Goal: Task Accomplishment & Management: Use online tool/utility

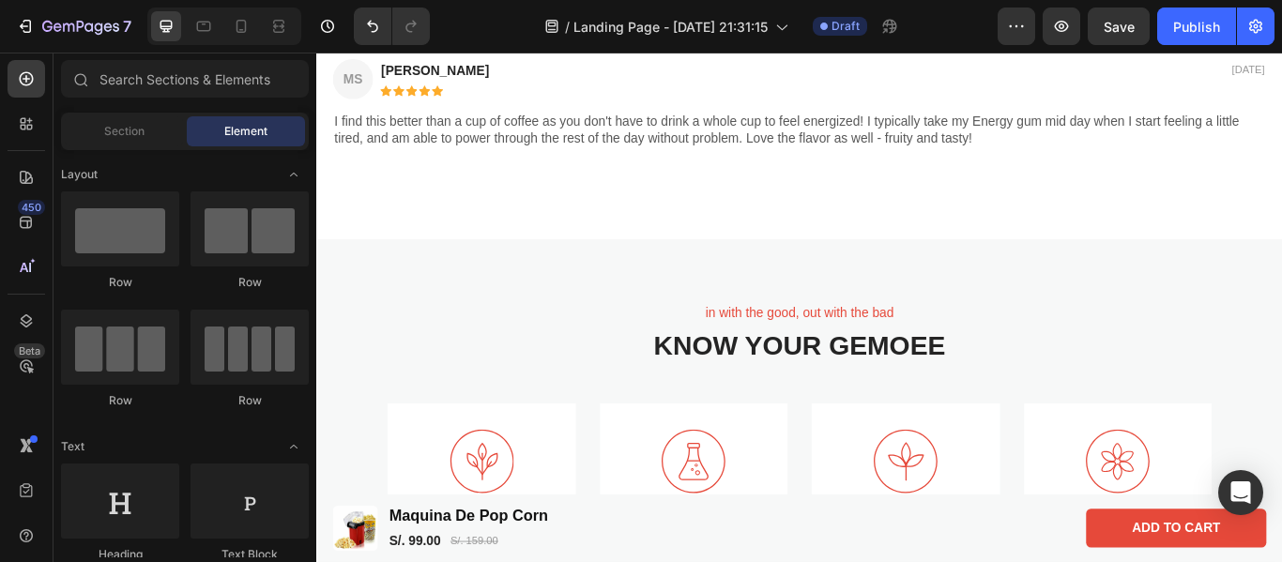
scroll to position [2222, 0]
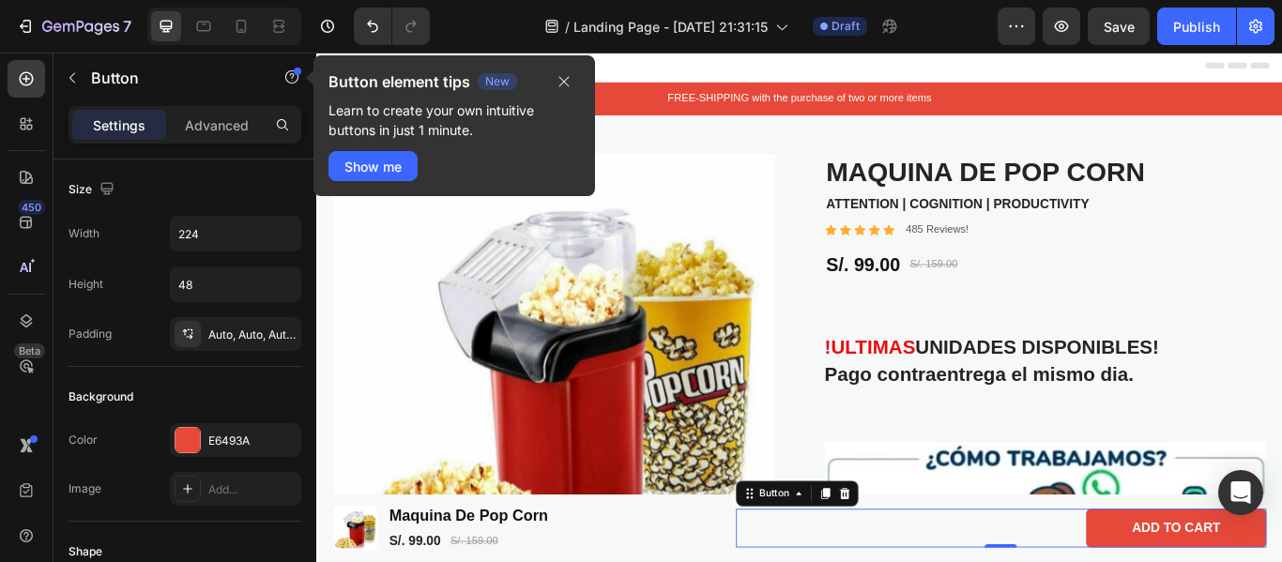
scroll to position [5, 0]
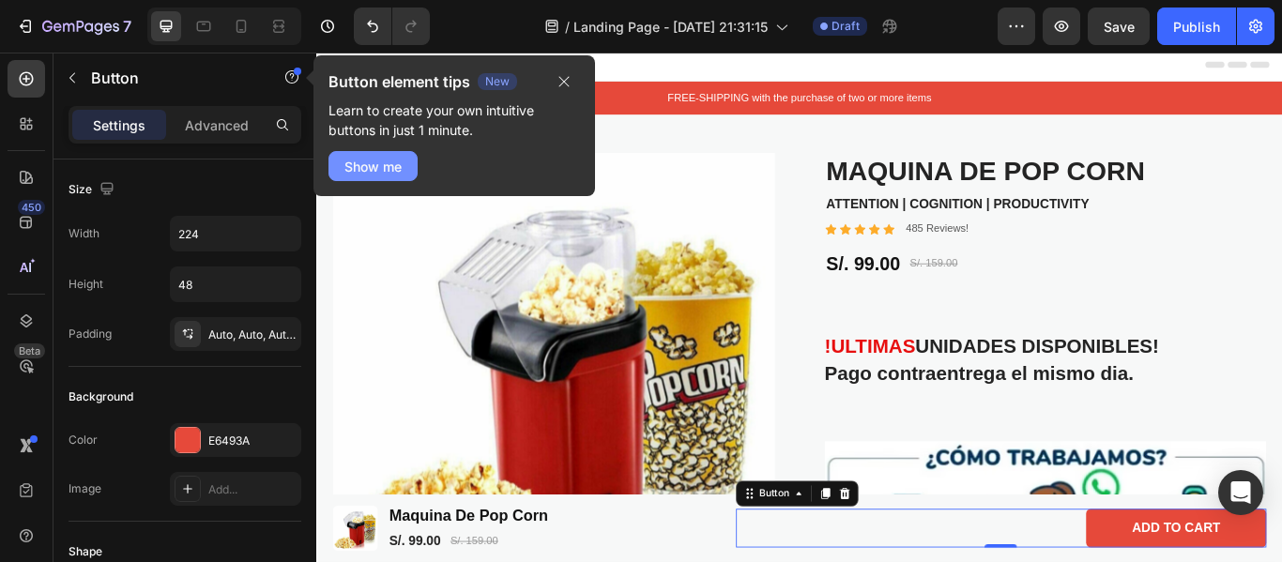
click at [393, 163] on div "Show me" at bounding box center [373, 167] width 57 height 20
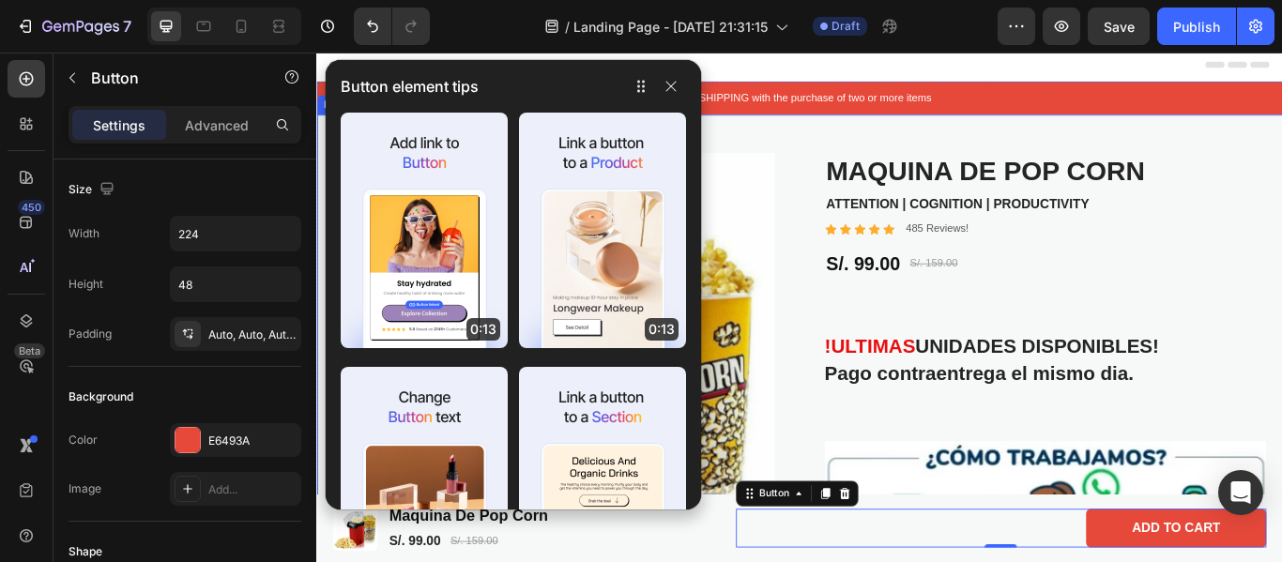
drag, startPoint x: 1292, startPoint y: 167, endPoint x: 1282, endPoint y: 162, distance: 11.3
click at [1282, 167] on div "Product Images Maquina De Pop Corn Product Title ATTENTION | COGNITION | PRODUC…" at bounding box center [879, 567] width 1127 height 884
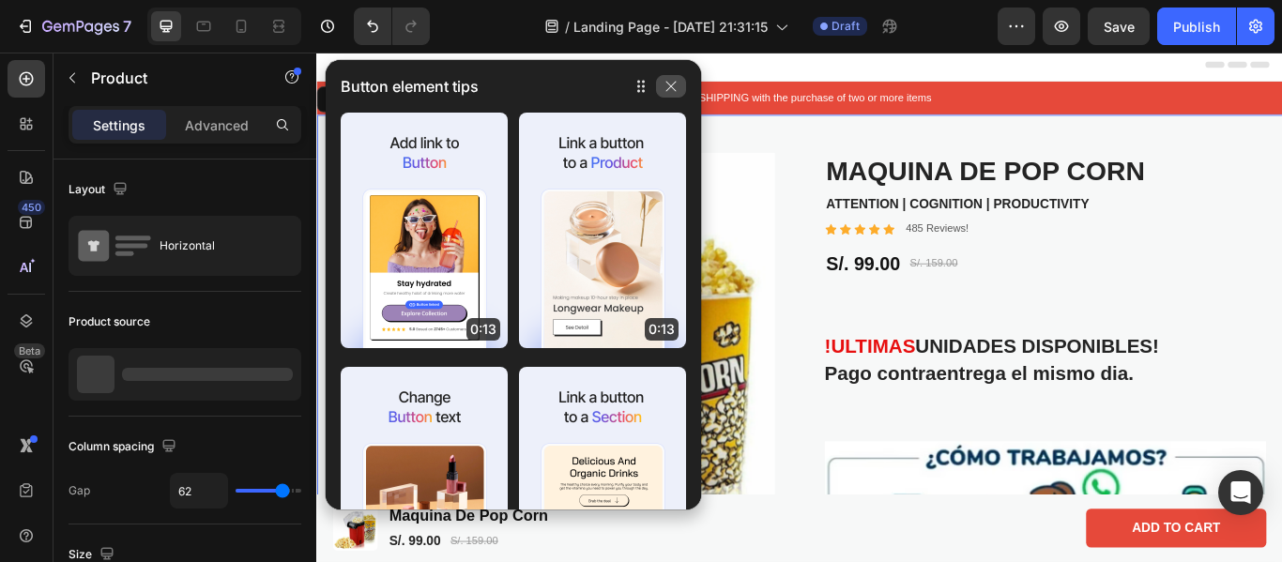
click at [668, 89] on icon "button" at bounding box center [672, 87] width 10 height 10
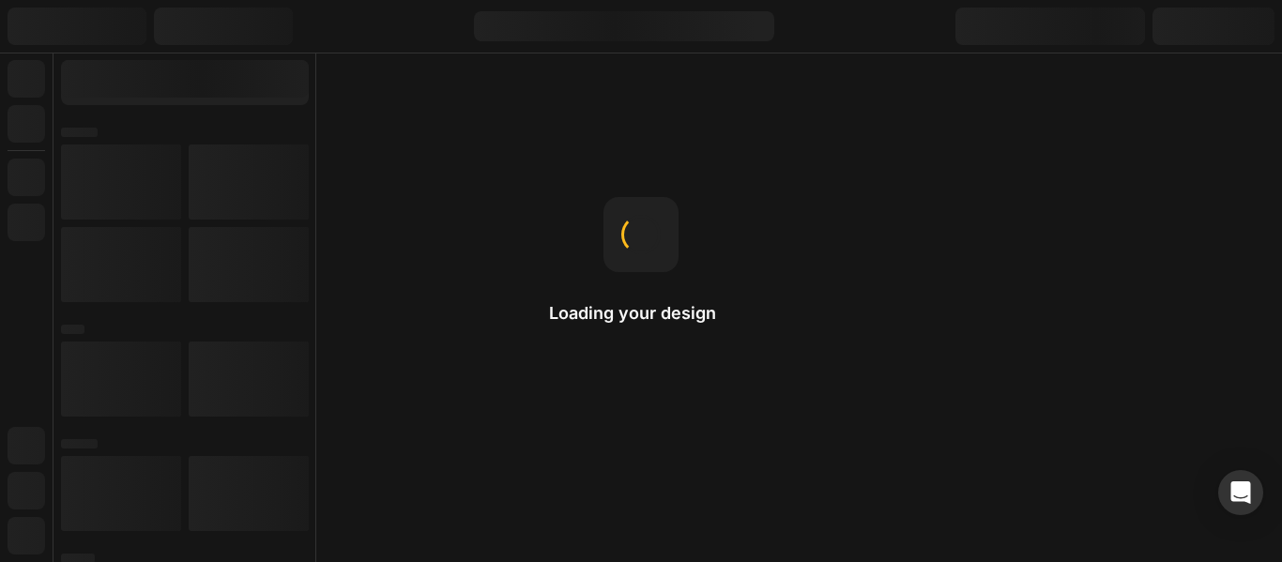
click at [1062, 200] on div "Loading your design Text Styles Global styles help maintain consistent styling …" at bounding box center [641, 281] width 1282 height 562
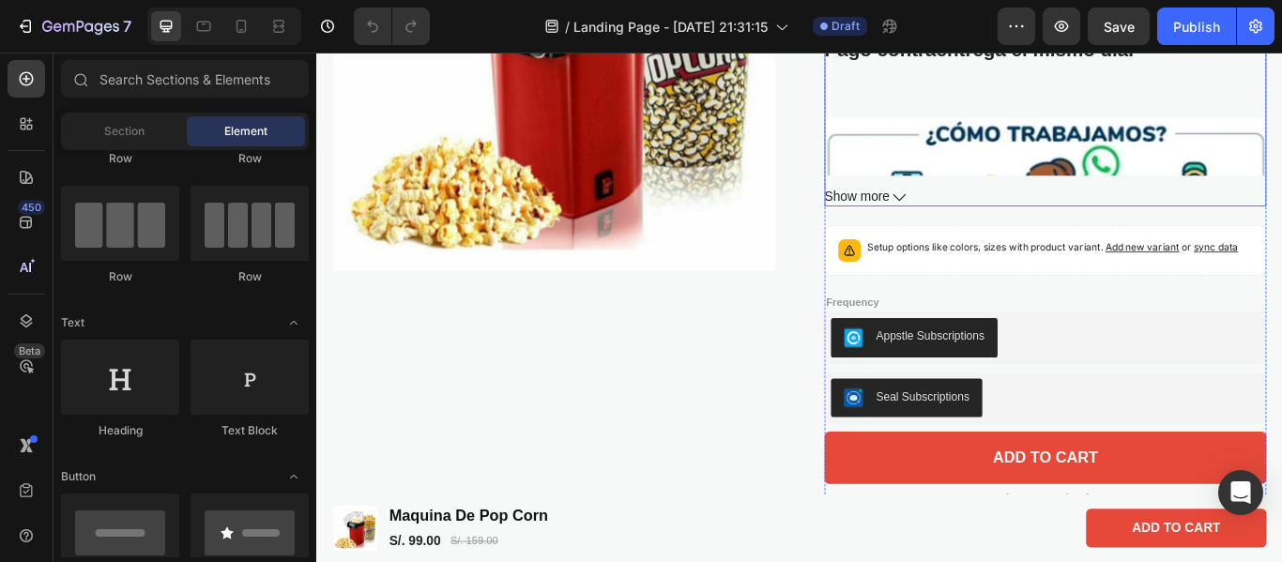
scroll to position [383, 0]
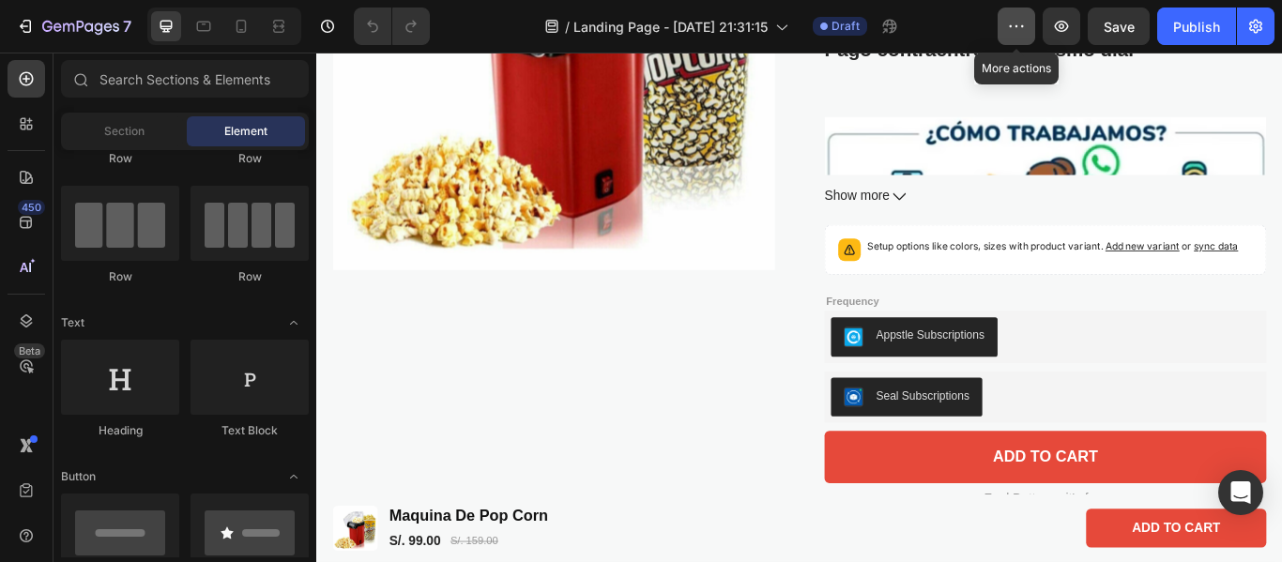
click at [1019, 27] on icon "button" at bounding box center [1016, 26] width 19 height 19
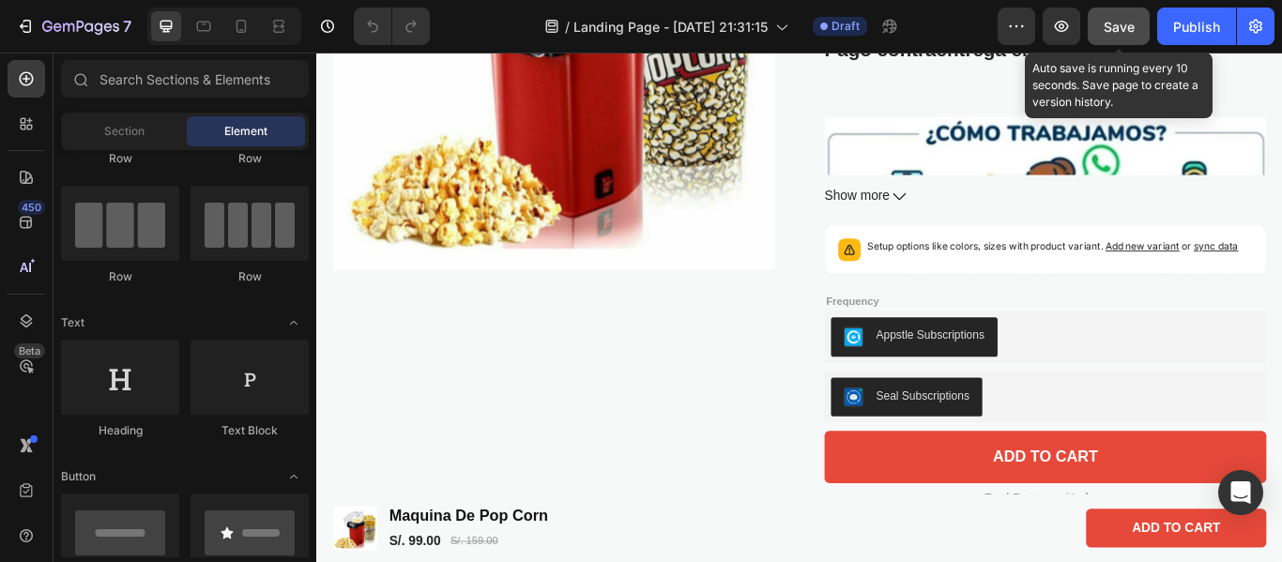
click at [1102, 20] on button "Save" at bounding box center [1119, 27] width 62 height 38
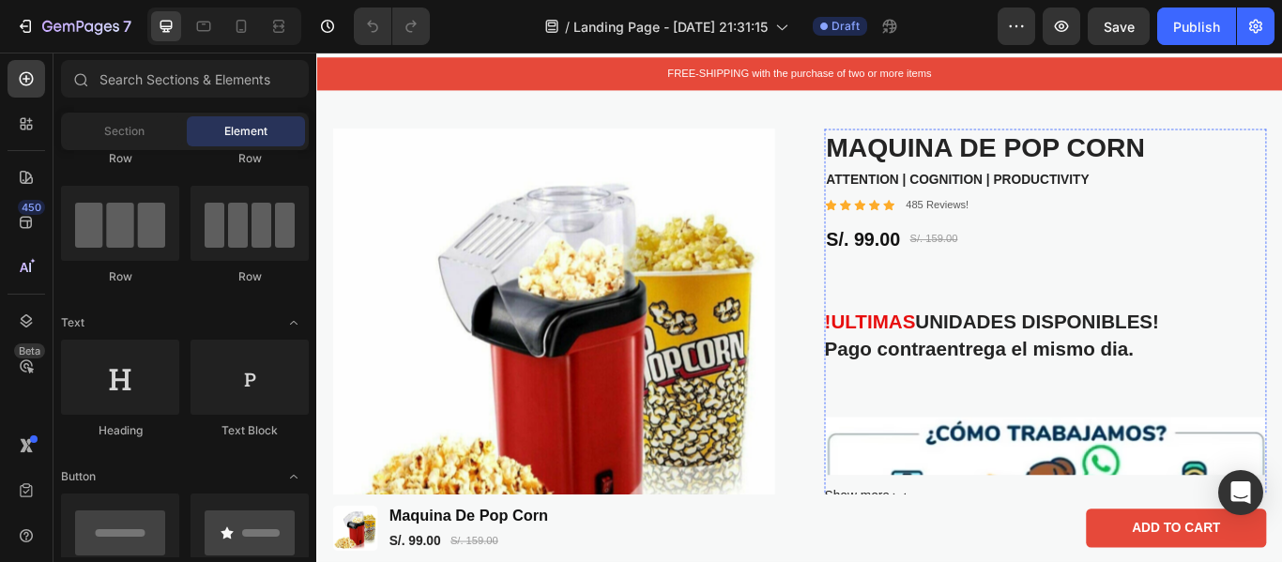
scroll to position [32, 0]
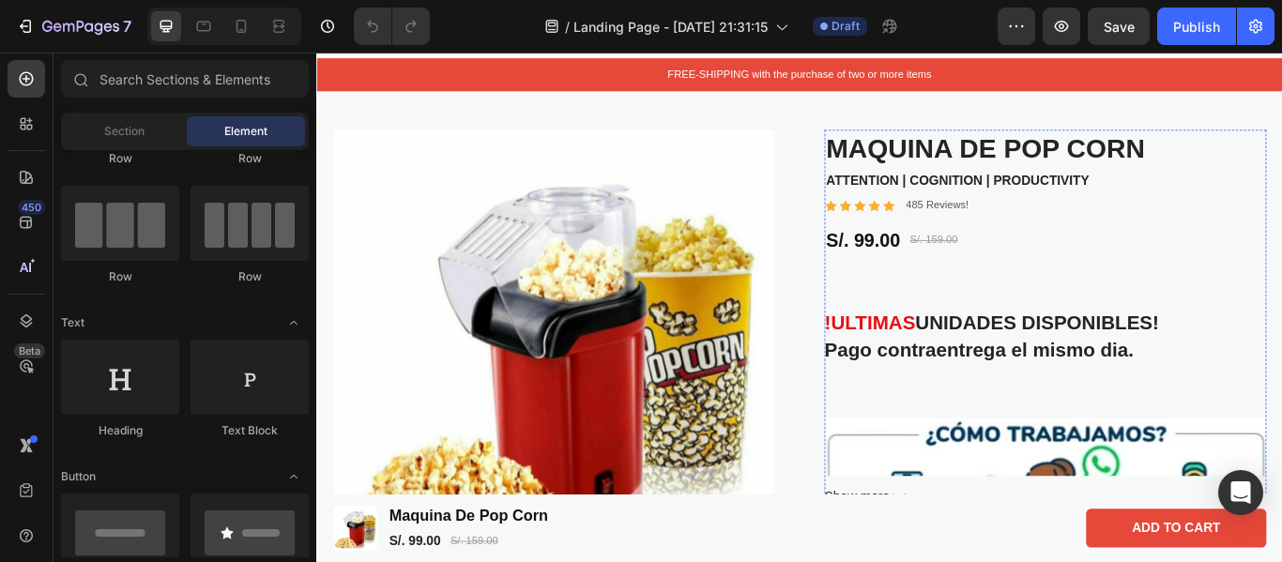
click at [1198, 270] on div "S/. 99.00 Product Price Product Price S/. 159.00 Product Price Product Price Row" at bounding box center [1166, 272] width 515 height 32
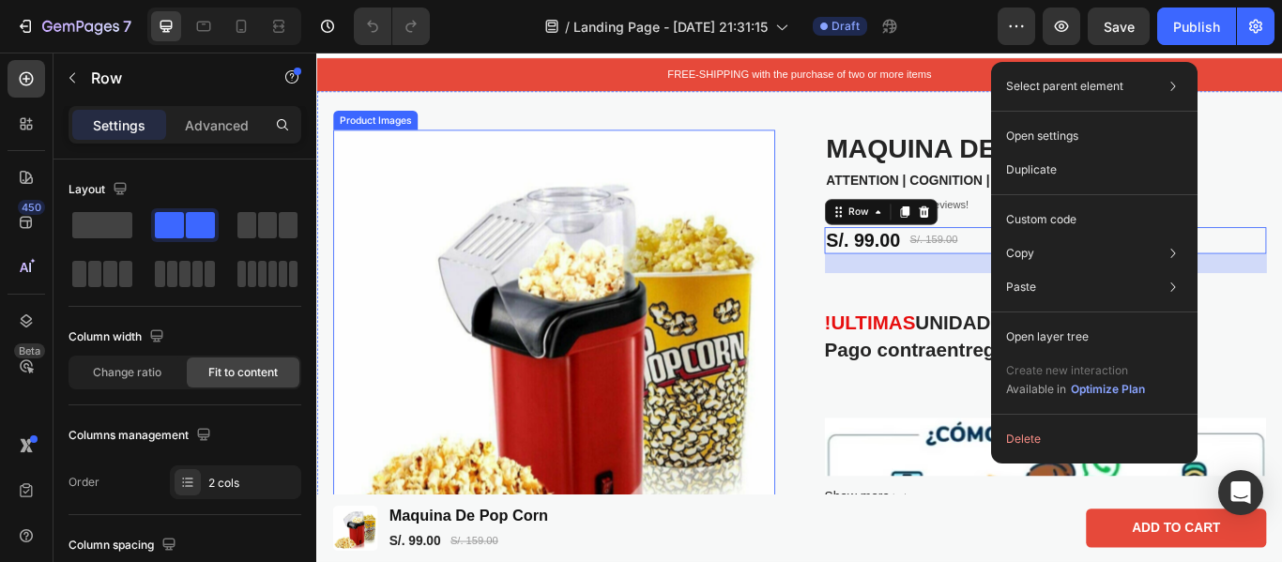
click at [840, 189] on img at bounding box center [592, 400] width 515 height 515
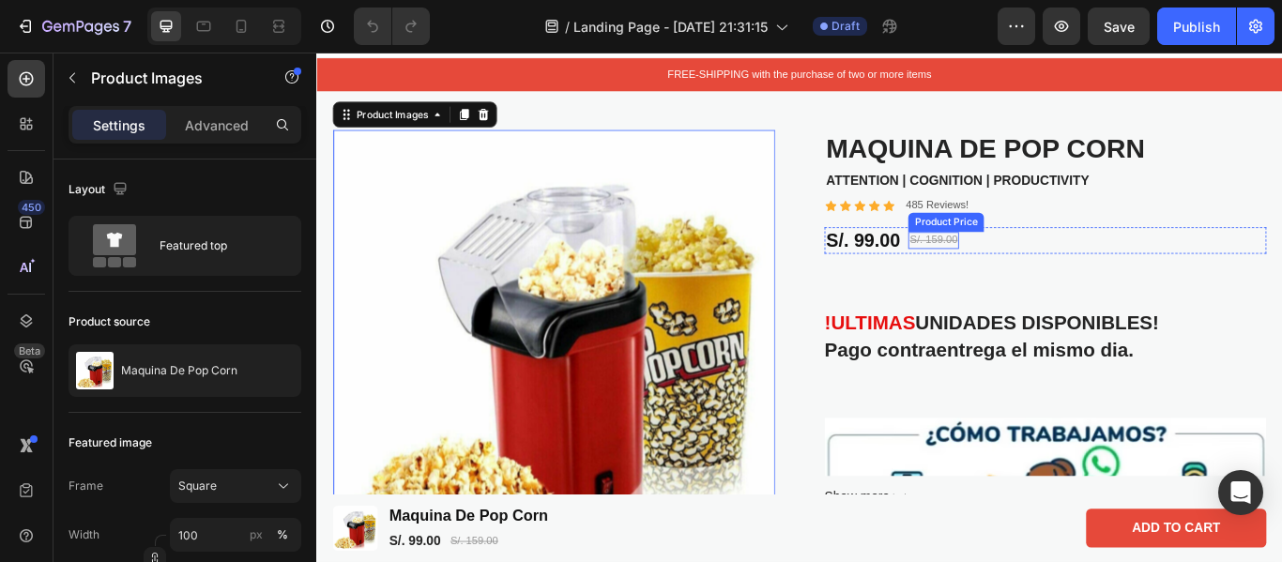
click at [1052, 279] on div "S/. 159.00" at bounding box center [1035, 272] width 59 height 20
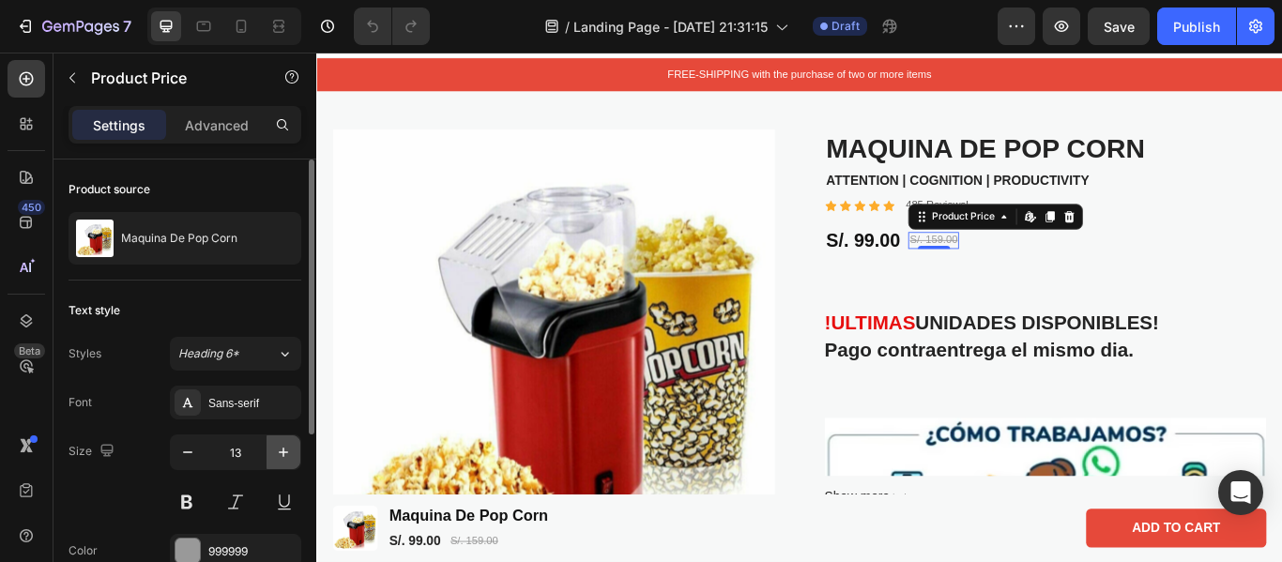
click at [274, 459] on icon "button" at bounding box center [283, 452] width 19 height 19
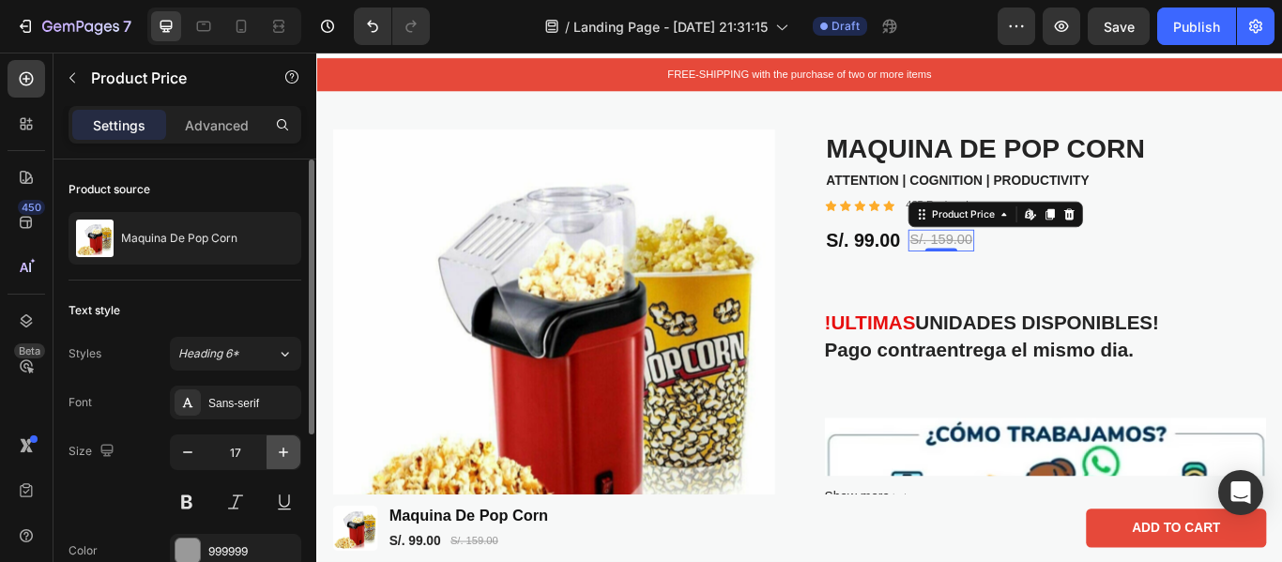
click at [274, 459] on icon "button" at bounding box center [283, 452] width 19 height 19
click at [279, 437] on button "button" at bounding box center [284, 453] width 34 height 34
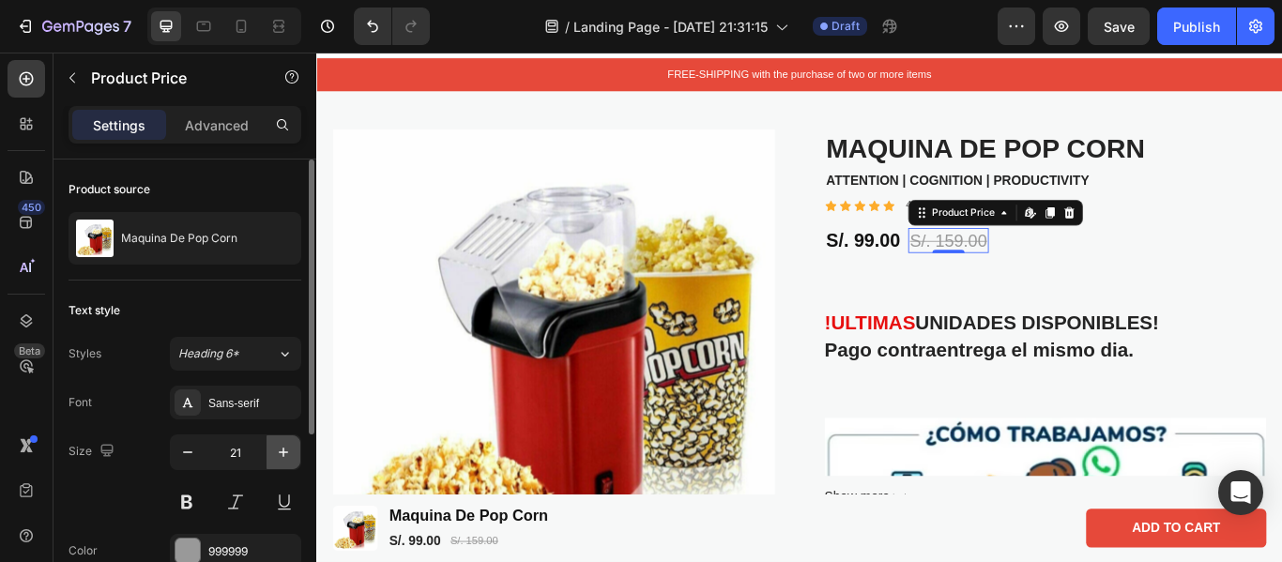
type input "22"
click at [174, 499] on button at bounding box center [187, 502] width 34 height 34
click at [232, 509] on button at bounding box center [236, 502] width 34 height 34
click at [201, 502] on button at bounding box center [187, 502] width 34 height 34
click at [202, 502] on button at bounding box center [187, 502] width 34 height 34
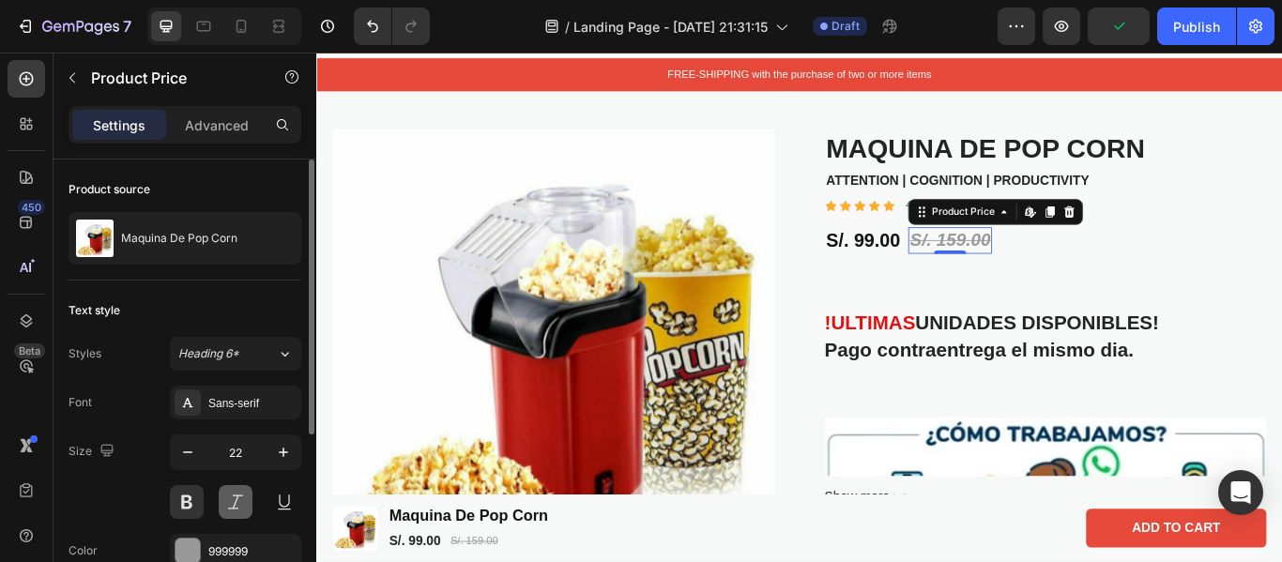
scroll to position [29, 0]
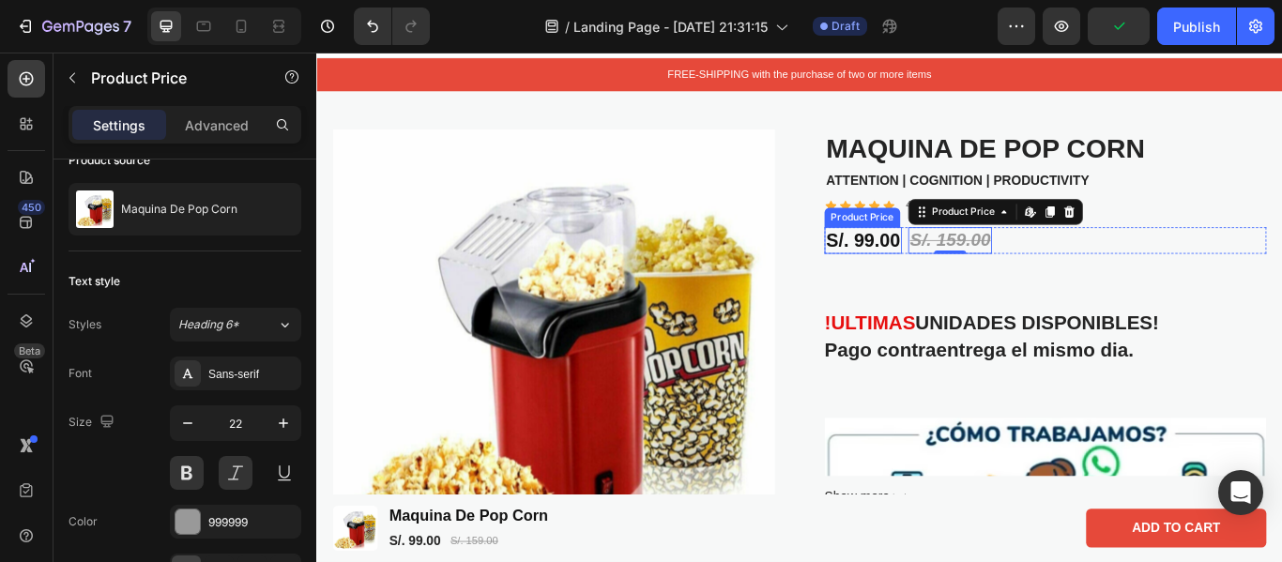
click at [931, 269] on div "S/. 99.00" at bounding box center [954, 272] width 90 height 32
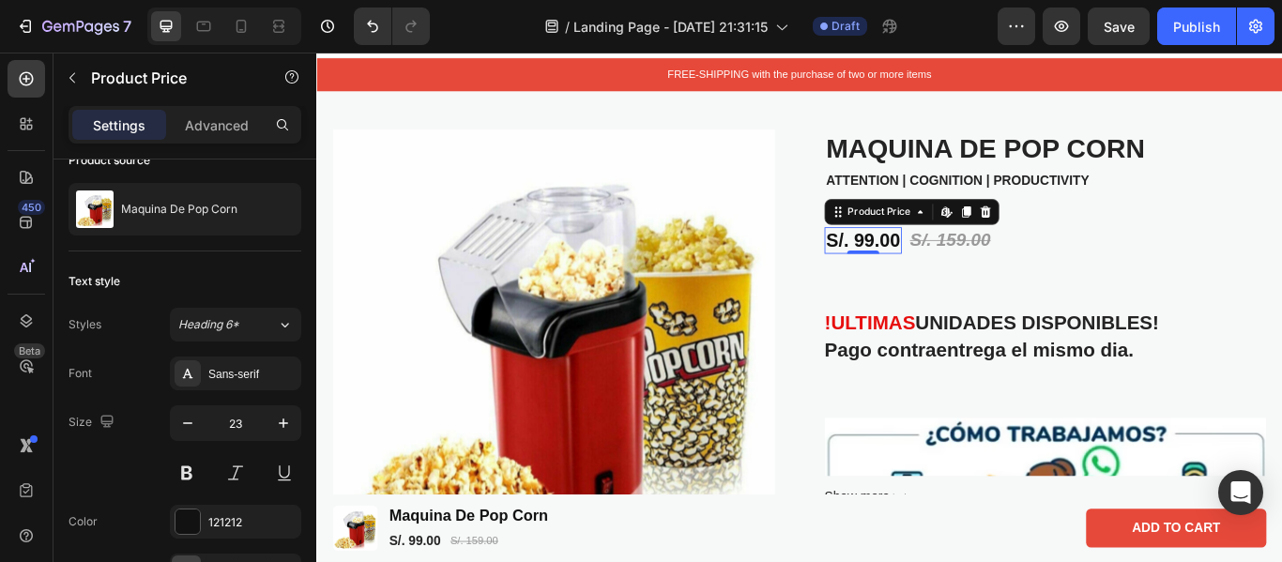
click at [931, 269] on div "S/. 99.00" at bounding box center [954, 272] width 90 height 32
click at [944, 270] on div "S/. 99.00" at bounding box center [954, 272] width 90 height 32
click at [1045, 238] on icon at bounding box center [1049, 237] width 8 height 11
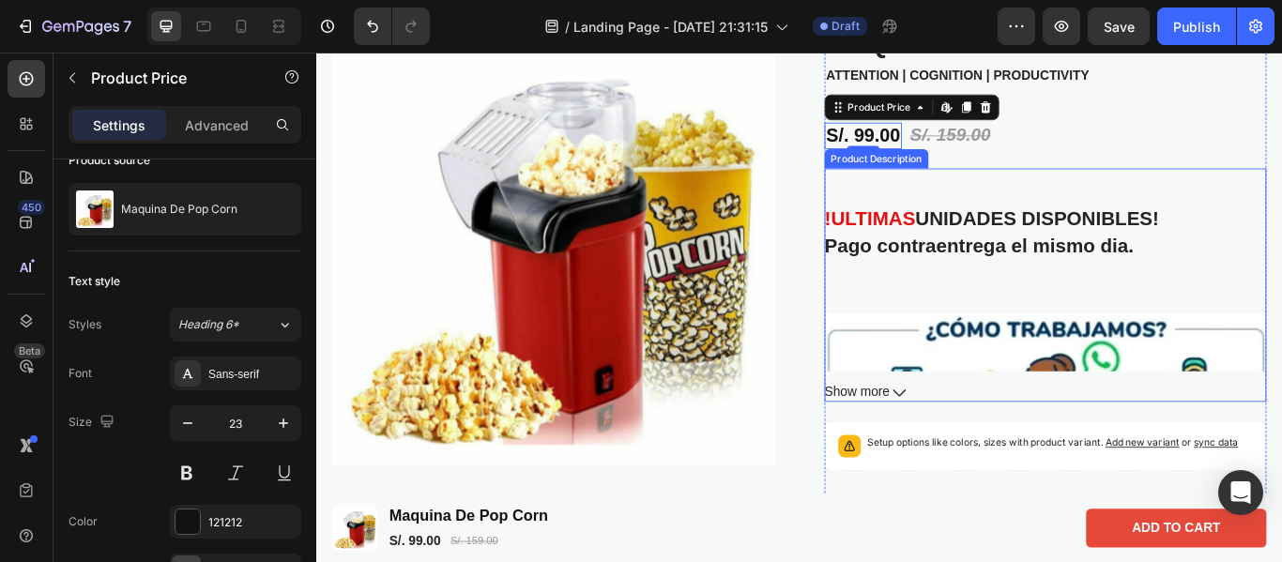
scroll to position [155, 0]
click at [951, 334] on div "!ULTIMAS UNIDADES DISPONIBLES! Pago contraentrega el mismo dia. 🤔 ¿Te pasa que …" at bounding box center [1166, 305] width 515 height 237
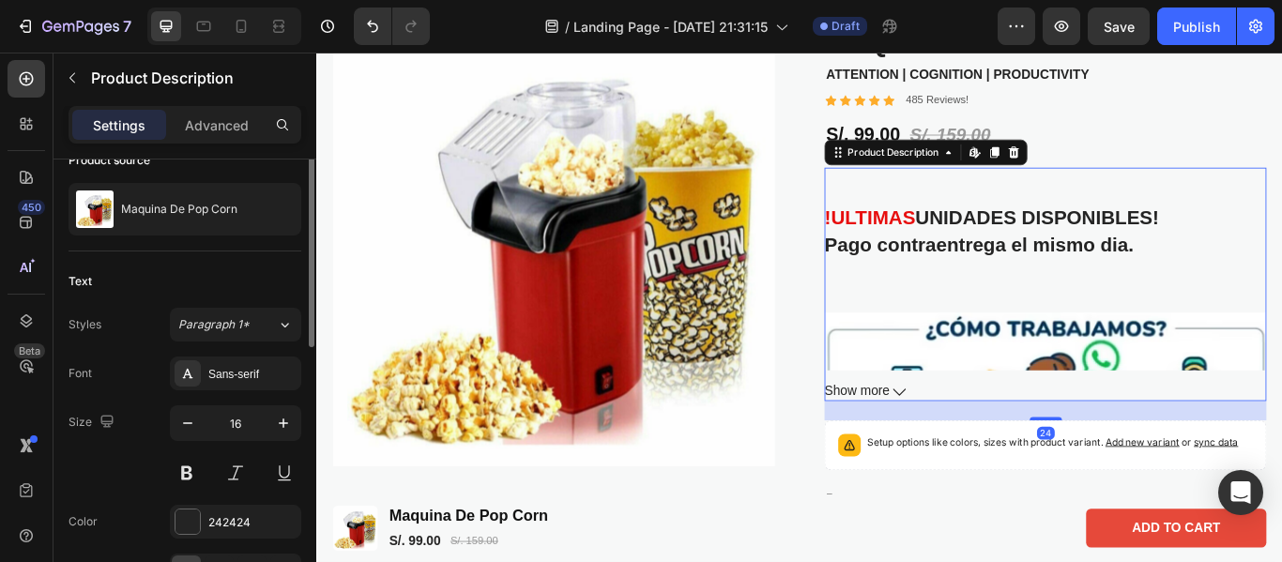
scroll to position [0, 0]
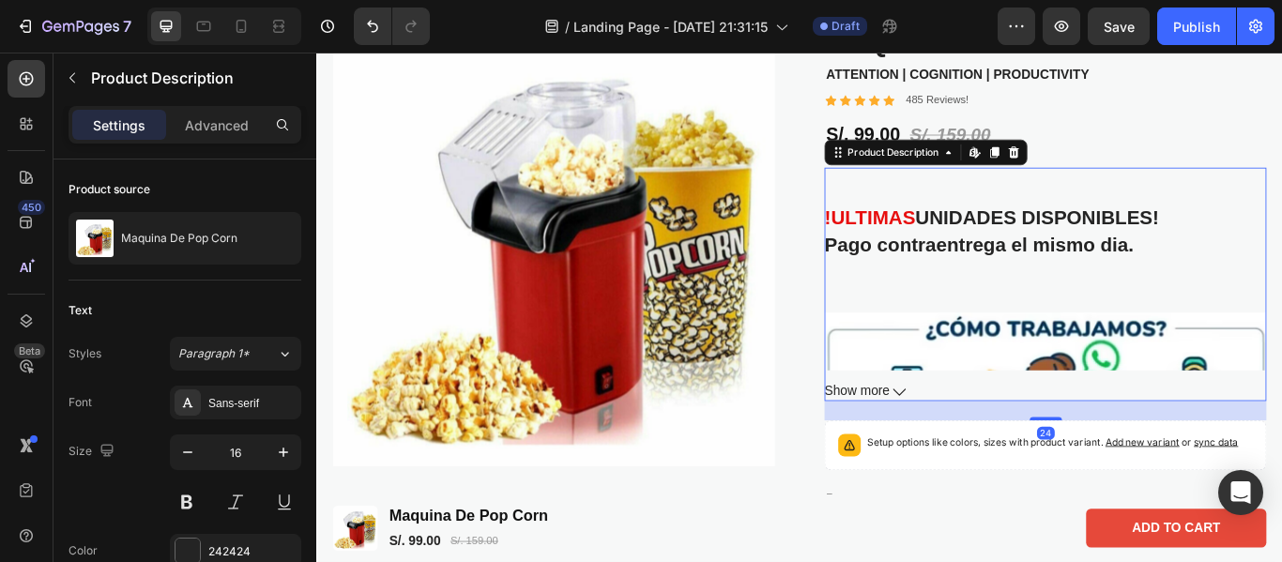
click at [989, 452] on icon at bounding box center [996, 448] width 15 height 8
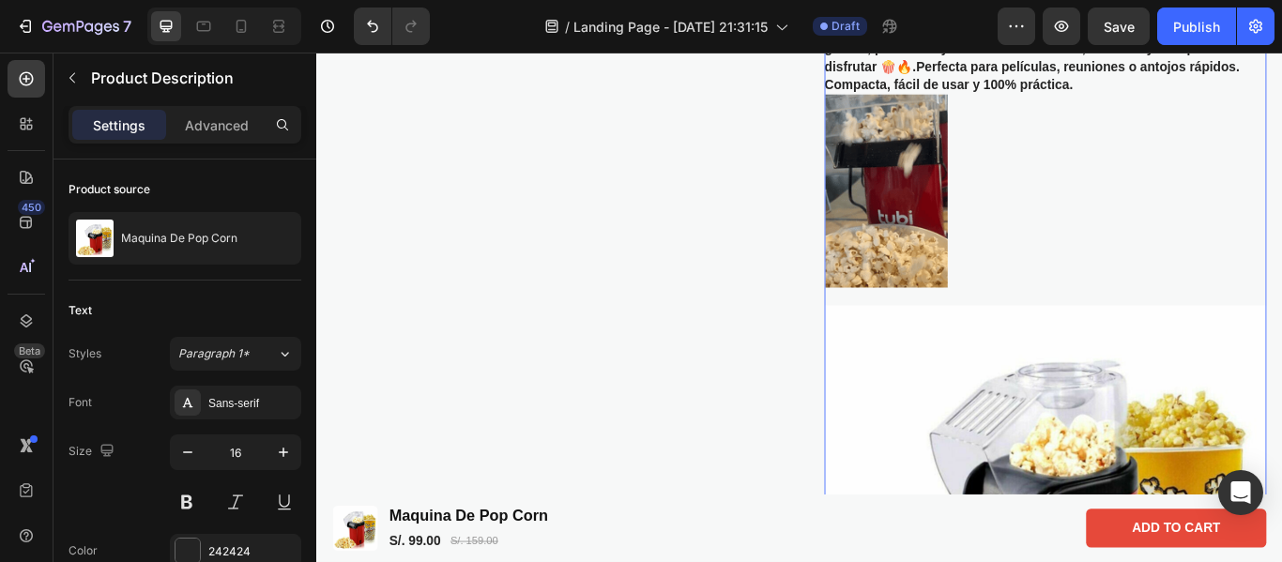
scroll to position [794, 0]
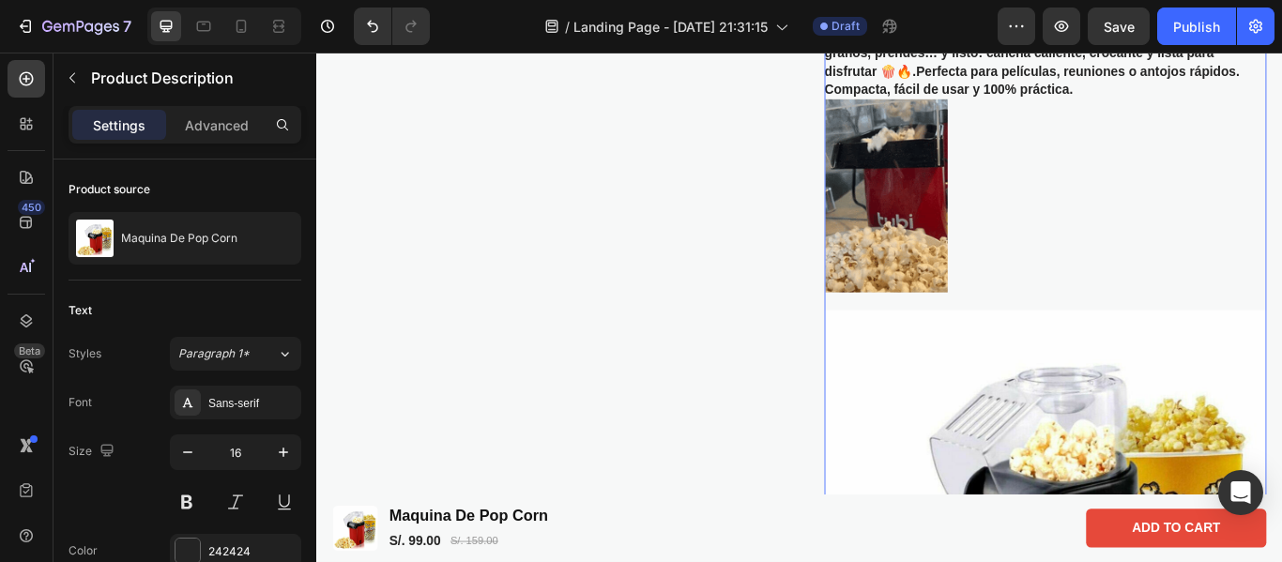
click at [1004, 297] on img at bounding box center [981, 219] width 143 height 225
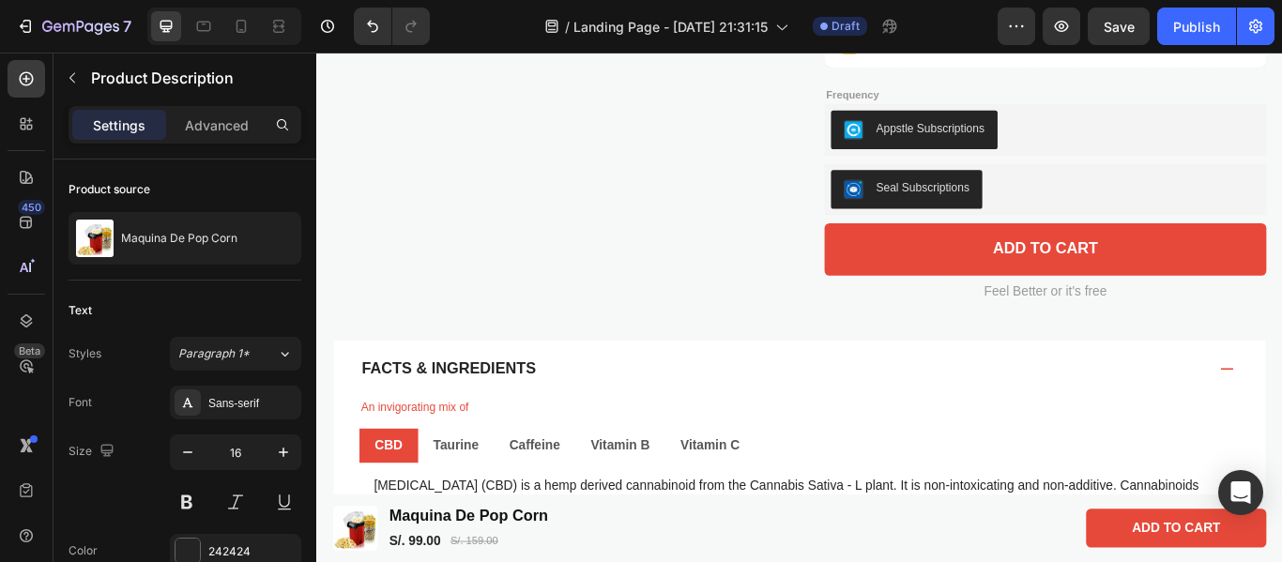
scroll to position [2399, 0]
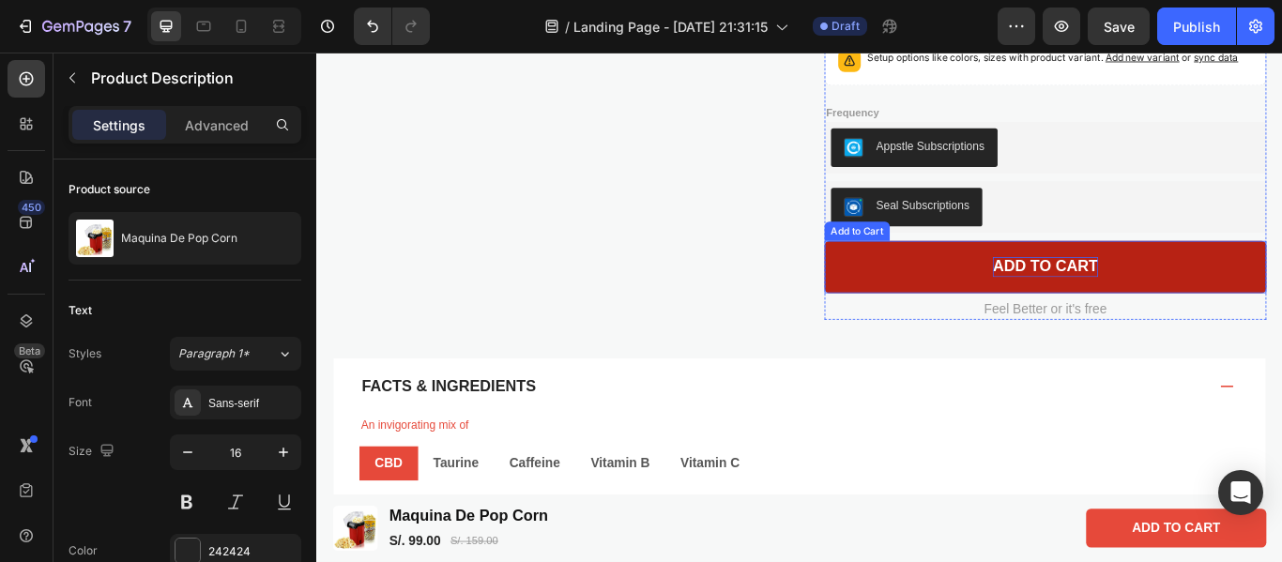
click at [1105, 315] on div "Add to cart" at bounding box center [1166, 302] width 123 height 23
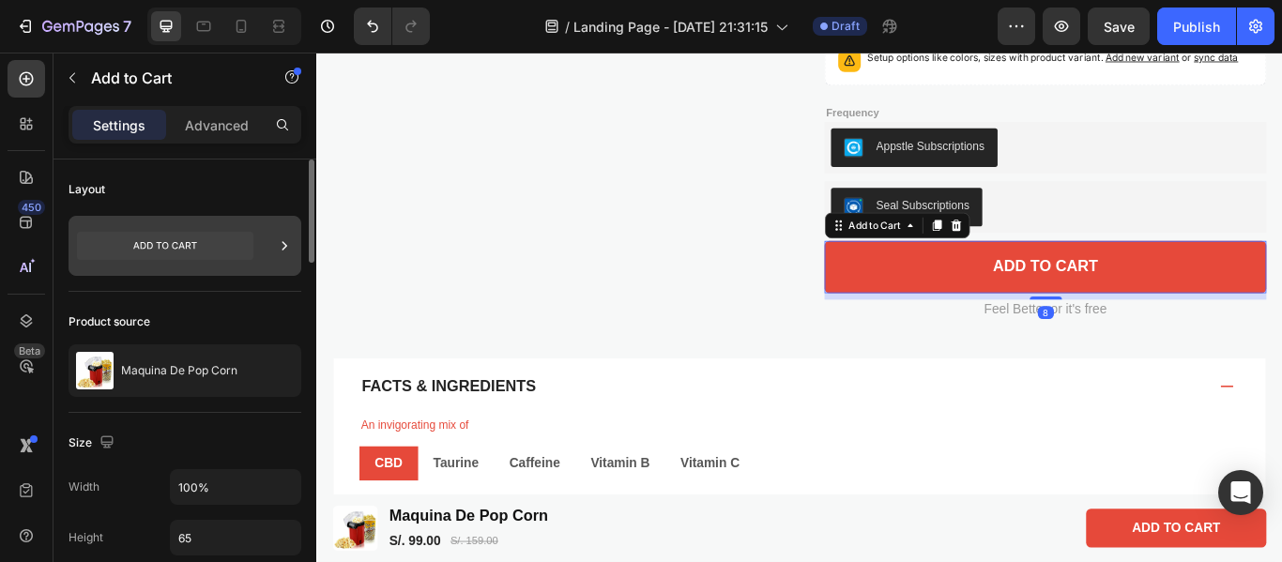
click at [206, 247] on icon at bounding box center [165, 246] width 177 height 28
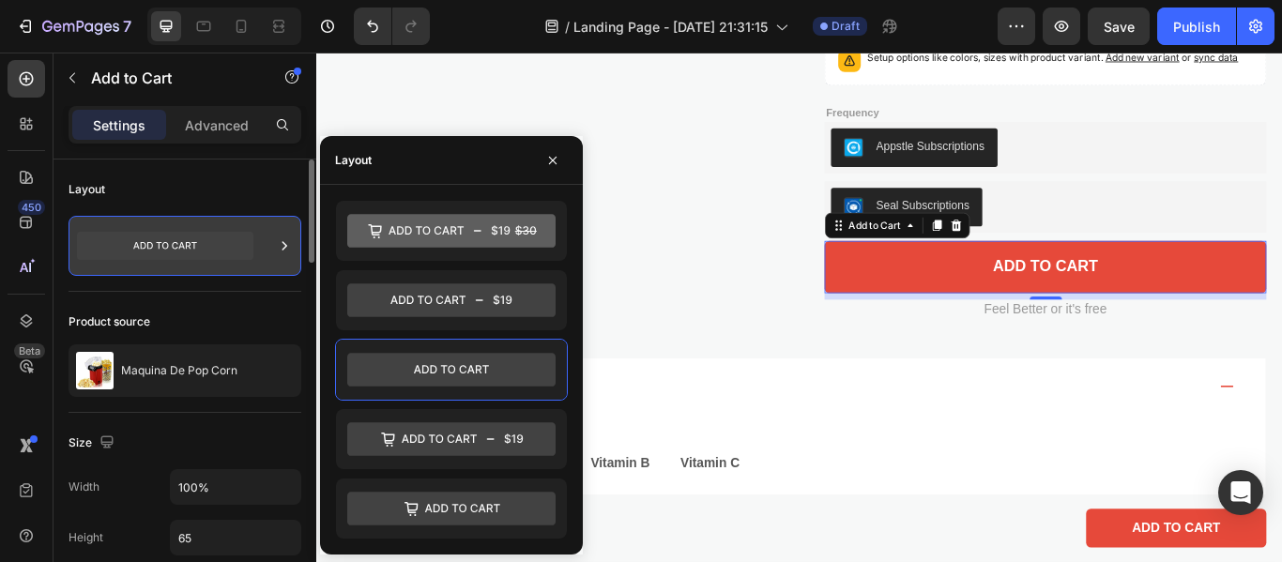
click at [190, 232] on icon at bounding box center [165, 246] width 177 height 28
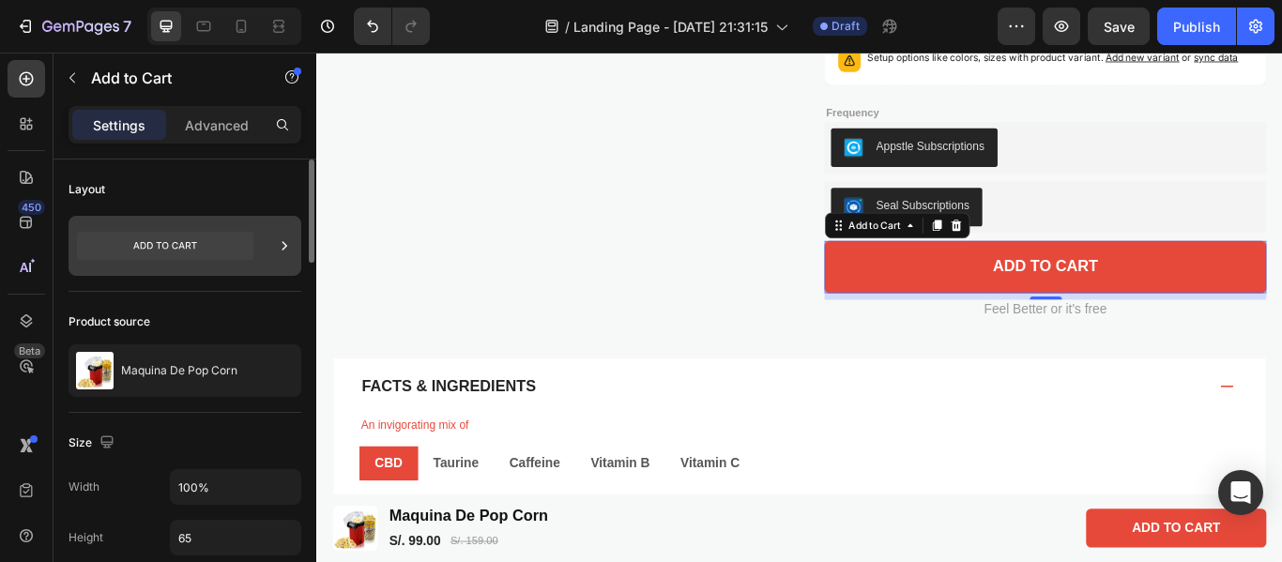
click at [190, 232] on icon at bounding box center [165, 246] width 177 height 28
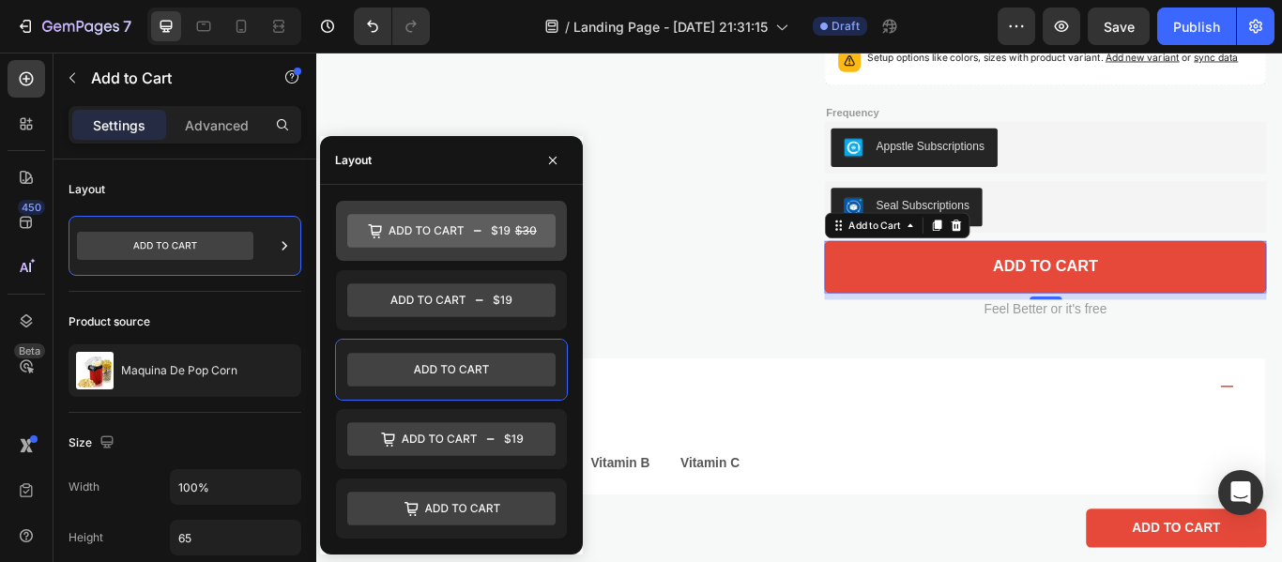
click at [420, 224] on icon at bounding box center [451, 231] width 208 height 34
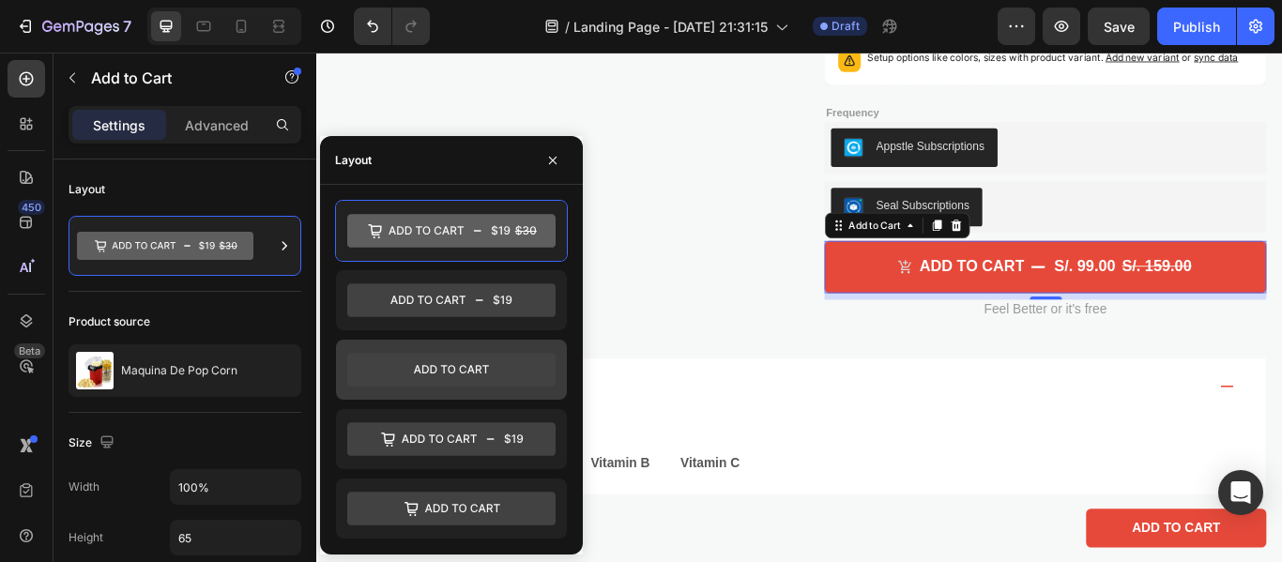
click at [455, 358] on icon at bounding box center [451, 370] width 208 height 34
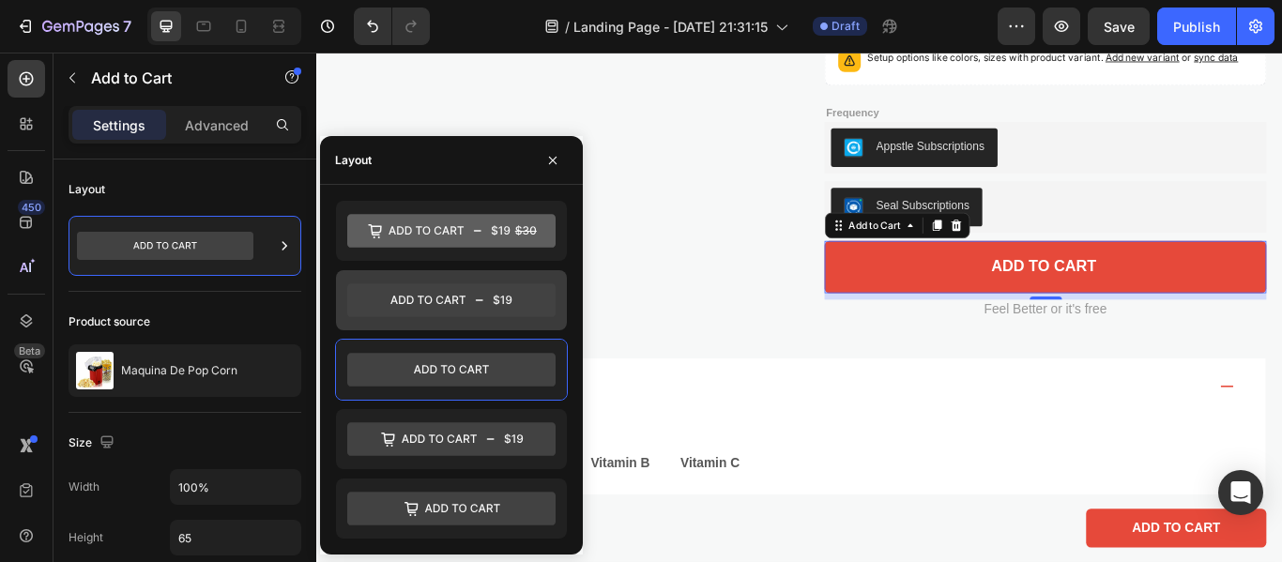
click at [451, 284] on icon at bounding box center [451, 301] width 208 height 34
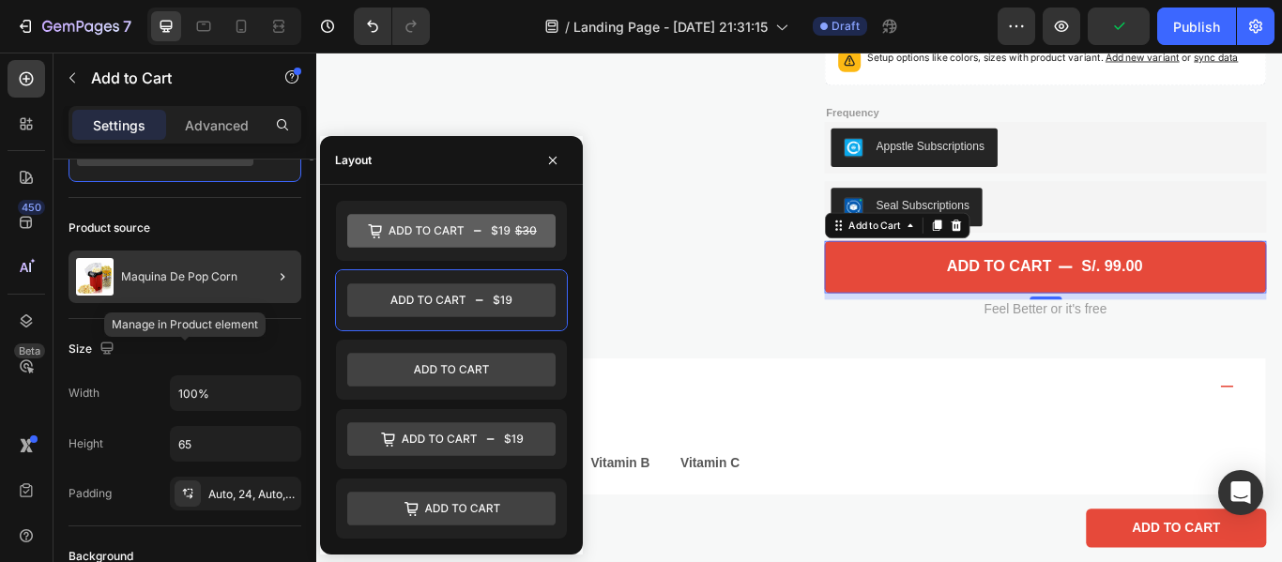
scroll to position [0, 0]
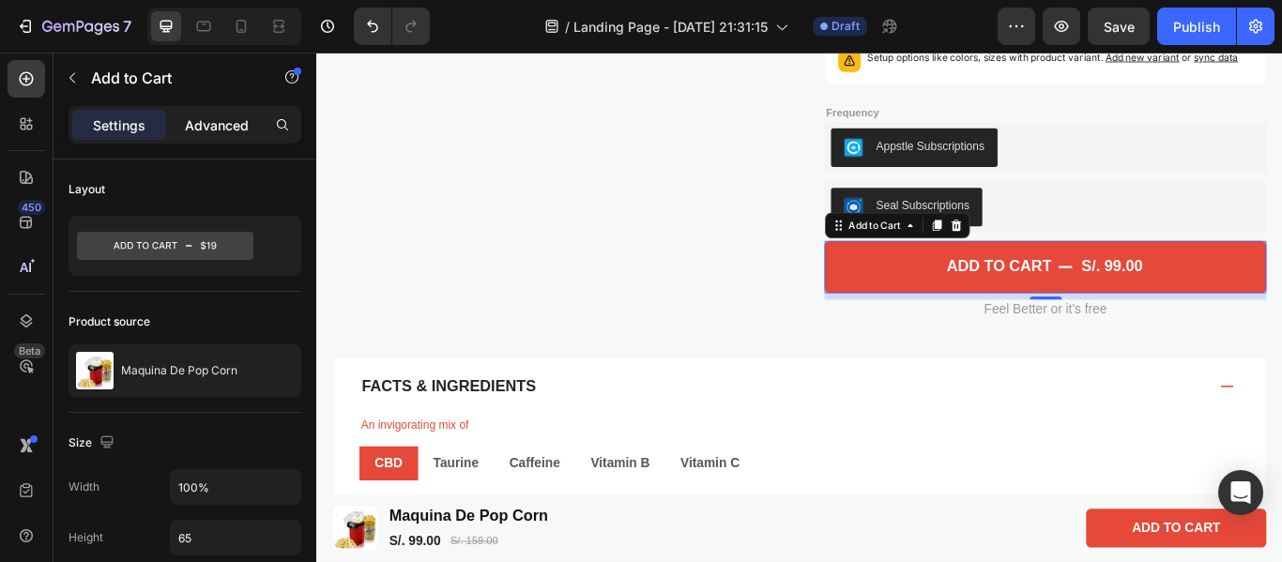
click at [207, 128] on p "Advanced" at bounding box center [217, 125] width 64 height 20
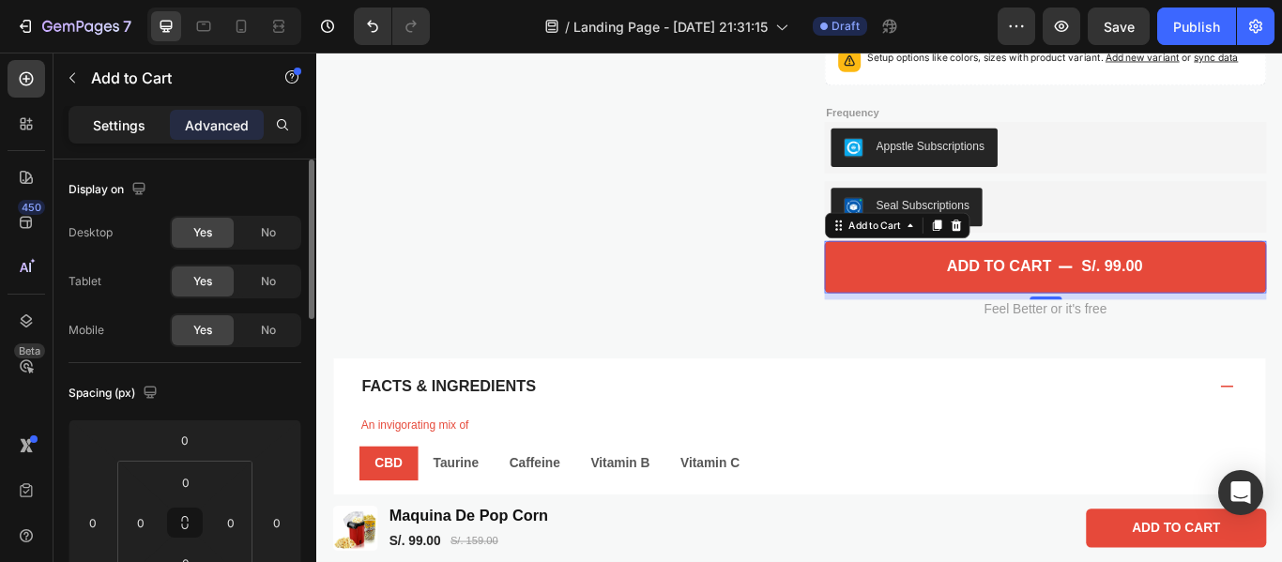
drag, startPoint x: 133, startPoint y: 125, endPoint x: 168, endPoint y: 284, distance: 163.3
click at [133, 125] on p "Settings" at bounding box center [119, 125] width 53 height 20
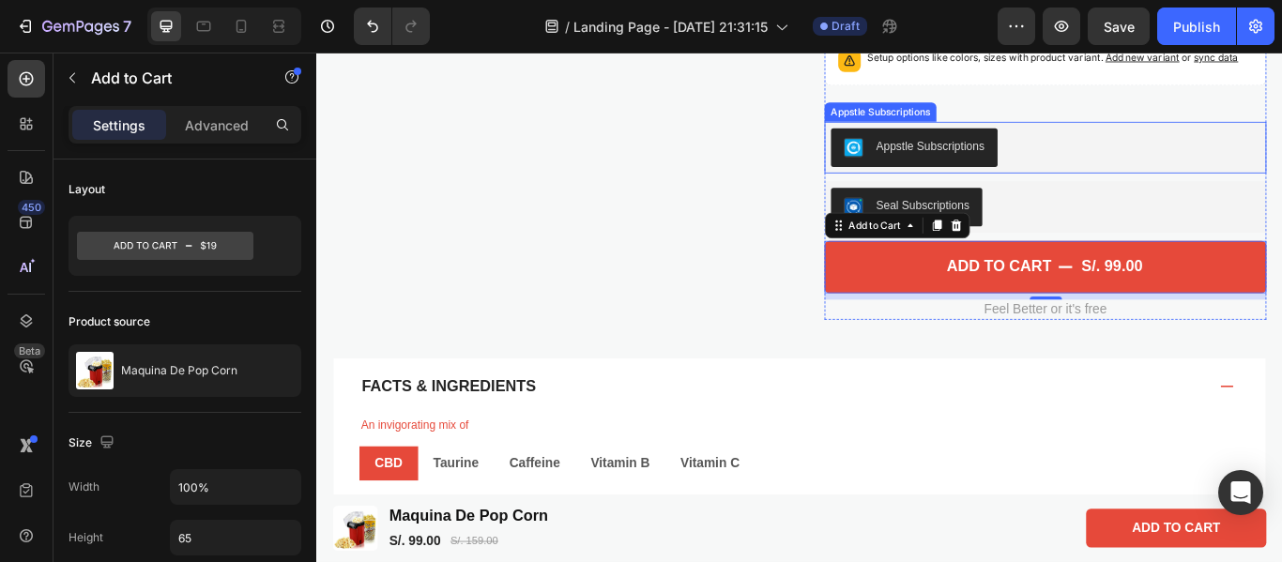
click at [1006, 186] on button "Appstle Subscriptions" at bounding box center [1013, 163] width 194 height 45
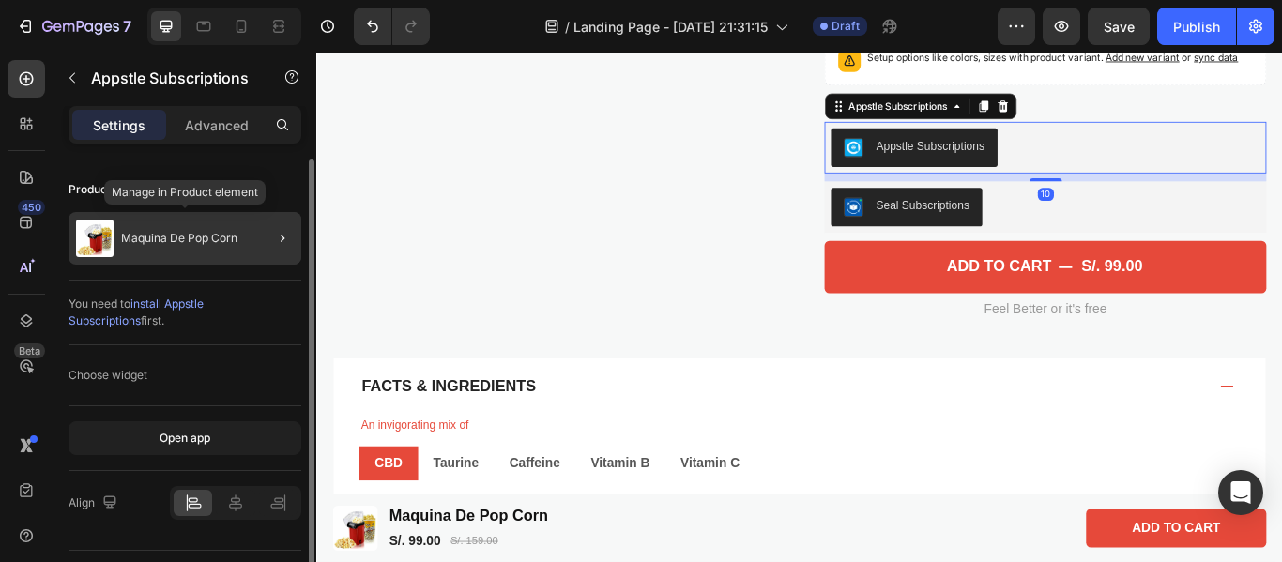
click at [239, 236] on div "Maquina De Pop Corn" at bounding box center [185, 238] width 233 height 53
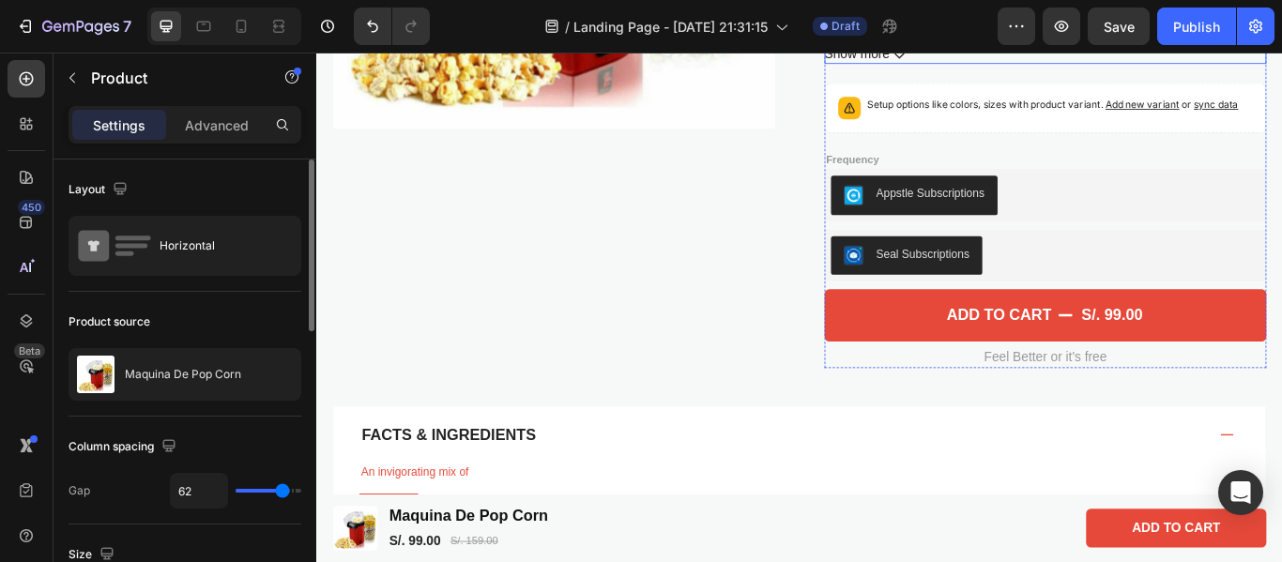
scroll to position [549, 0]
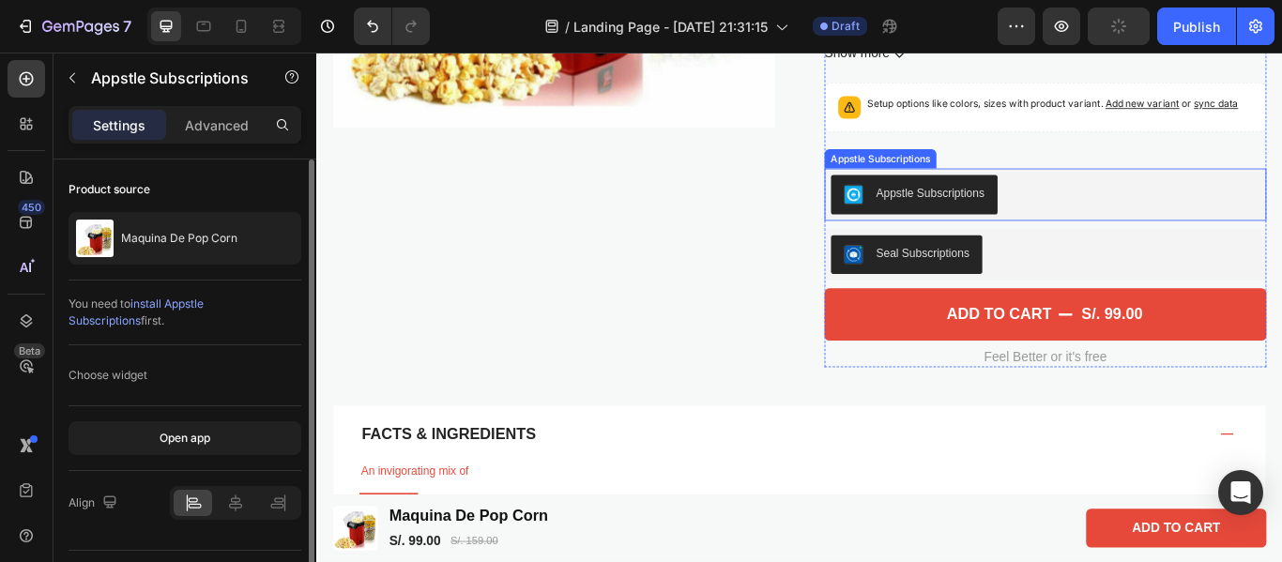
click at [1020, 220] on div "Appstle Subscriptions" at bounding box center [1032, 217] width 127 height 20
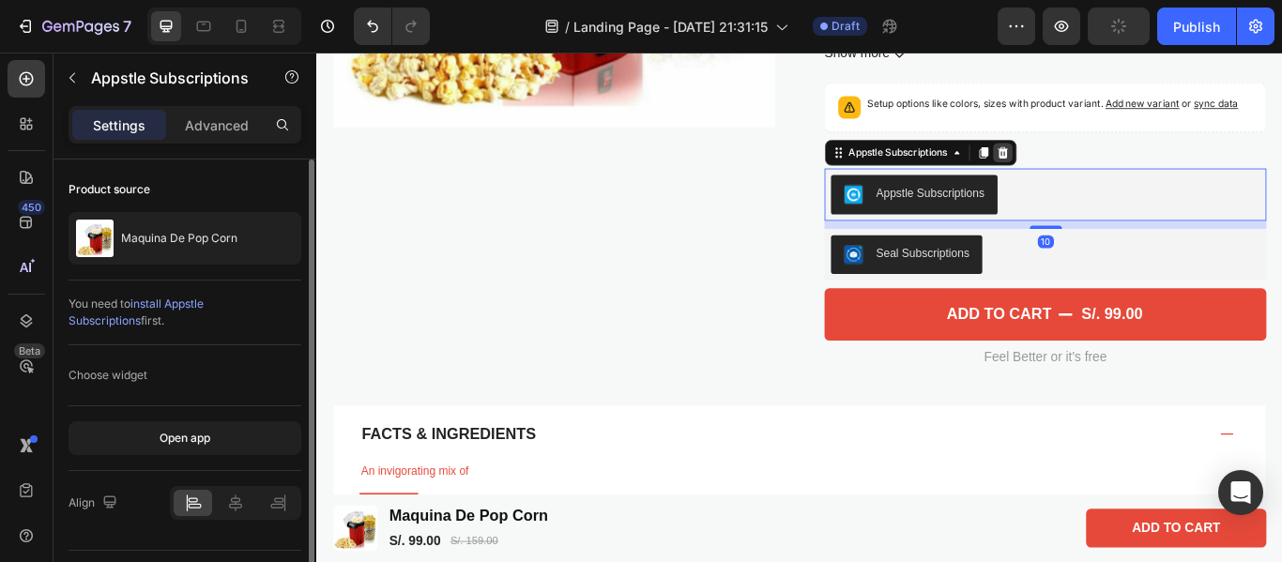
click at [1111, 162] on icon at bounding box center [1116, 169] width 15 height 15
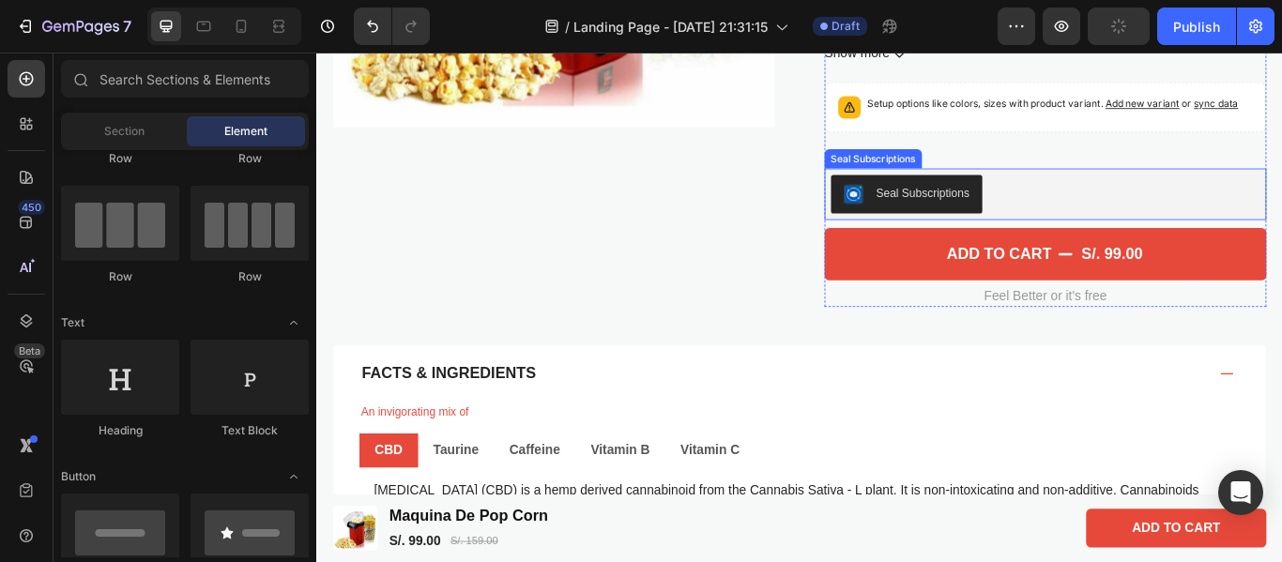
click at [1061, 222] on div "Seal Subscriptions" at bounding box center [1023, 217] width 109 height 20
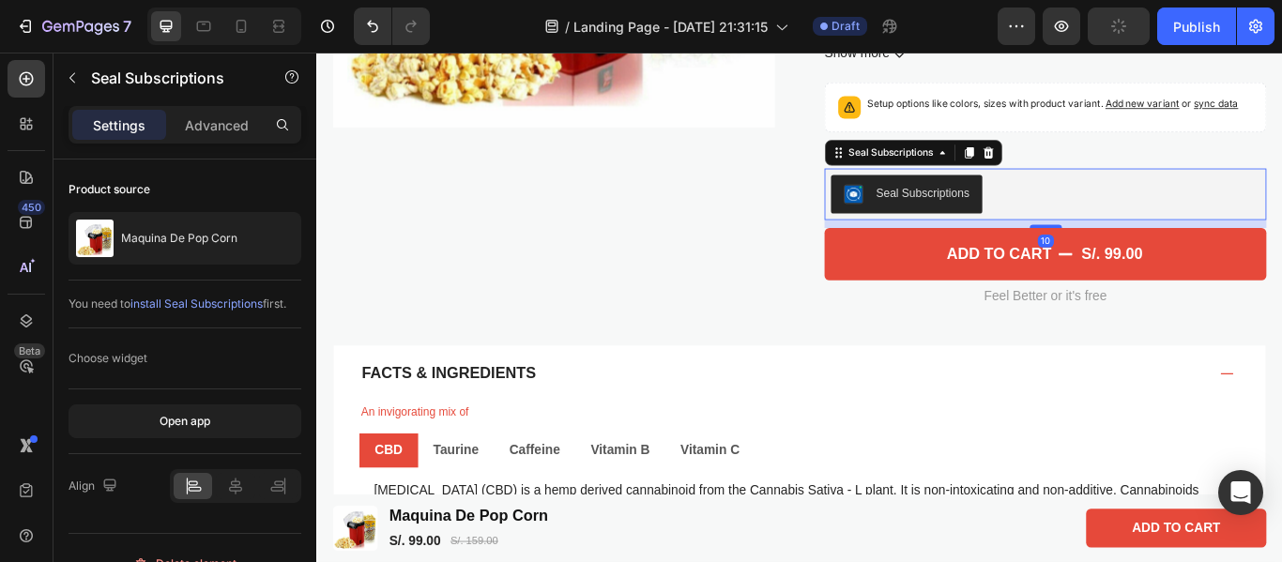
click at [1098, 181] on div "Seal Subscriptions" at bounding box center [1012, 170] width 207 height 30
click at [1095, 172] on icon at bounding box center [1100, 169] width 12 height 13
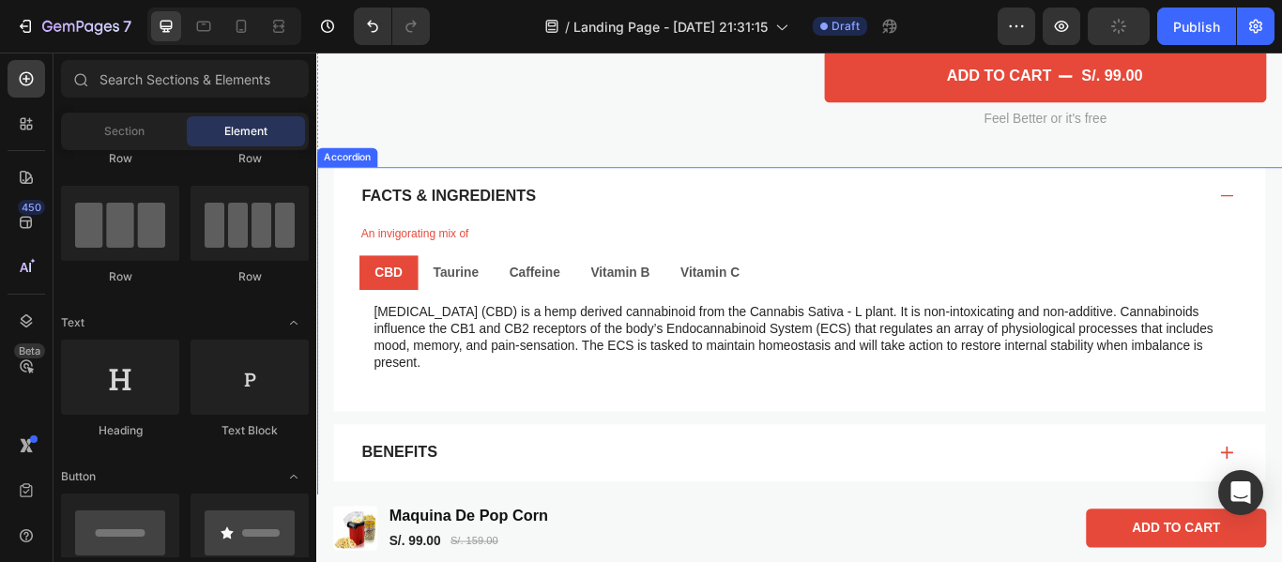
scroll to position [699, 0]
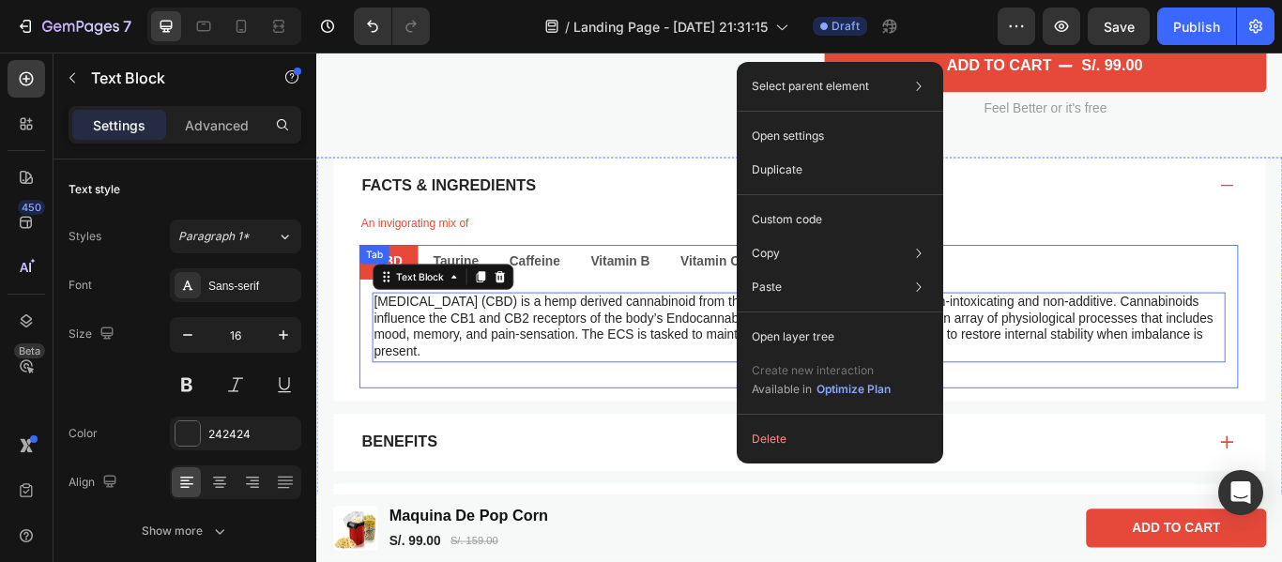
click at [689, 438] on div "CBD Taurine Caffeine Vitamin B Vitamin C Cannabidiol (CBD) is a hemp derived ca…" at bounding box center [878, 360] width 1025 height 167
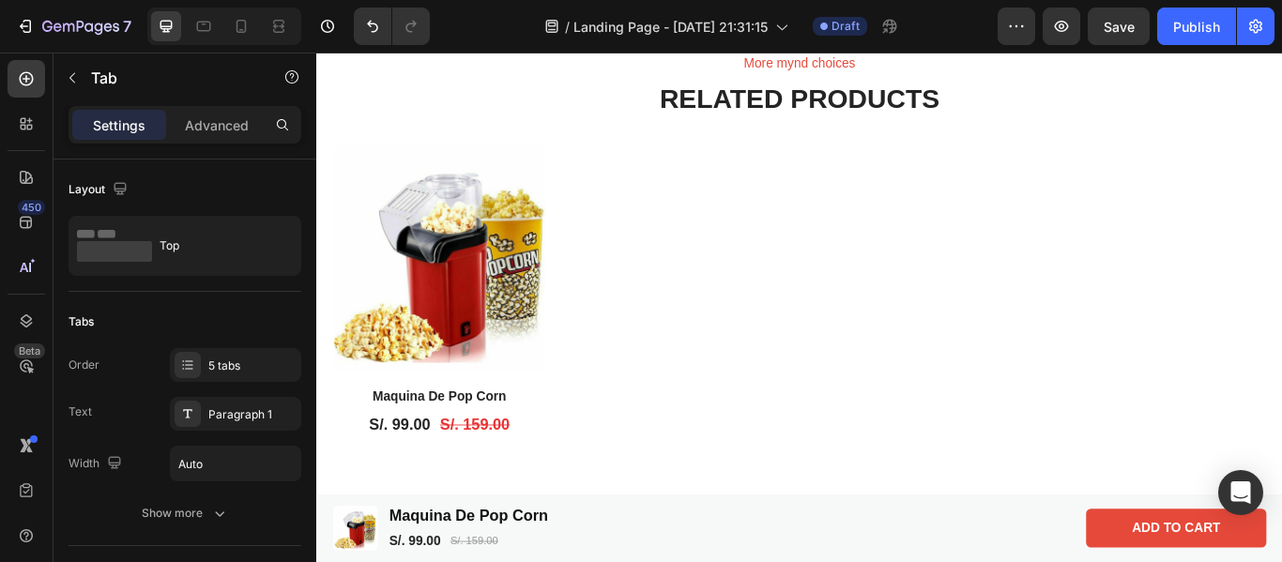
scroll to position [4304, 0]
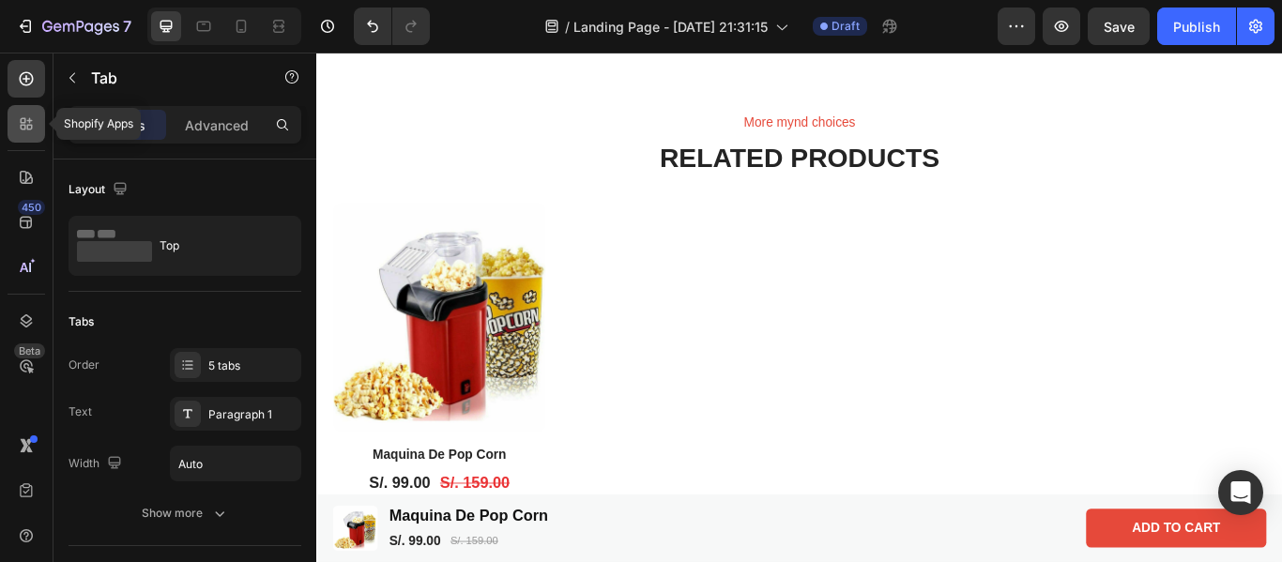
click at [33, 126] on icon at bounding box center [26, 124] width 19 height 19
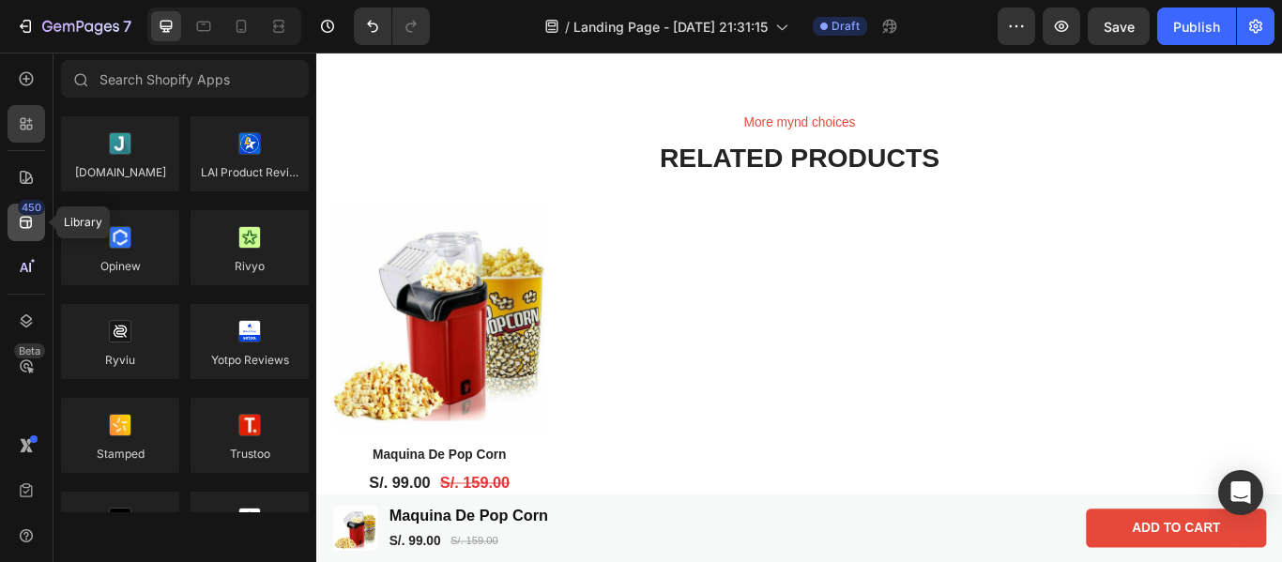
click at [32, 200] on div "450" at bounding box center [31, 207] width 27 height 15
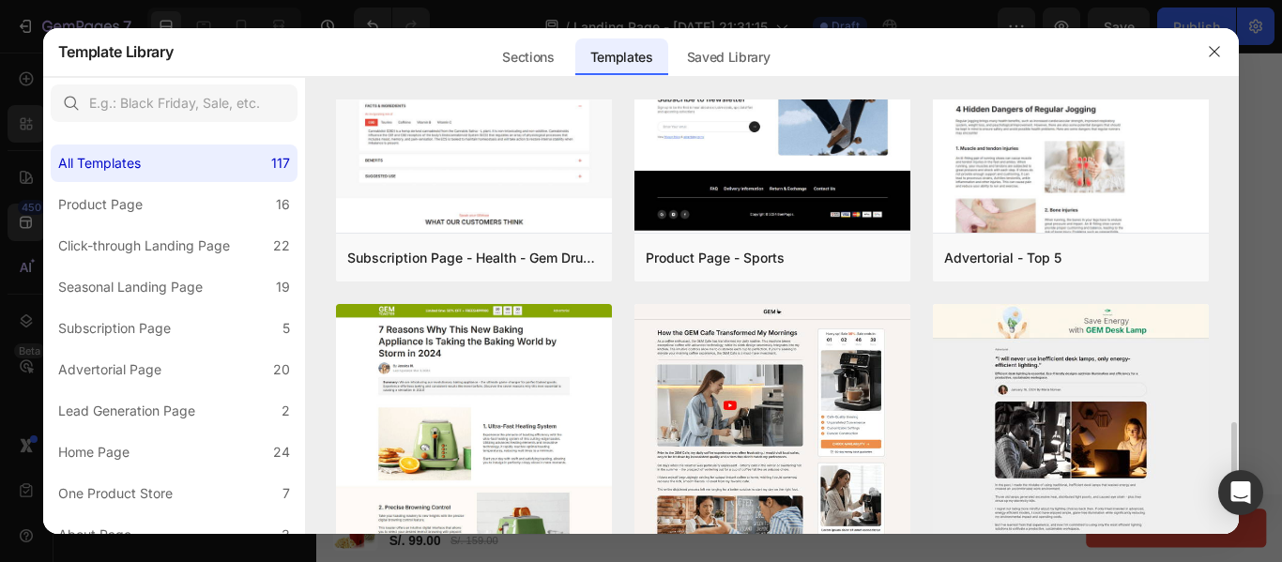
scroll to position [1689, 0]
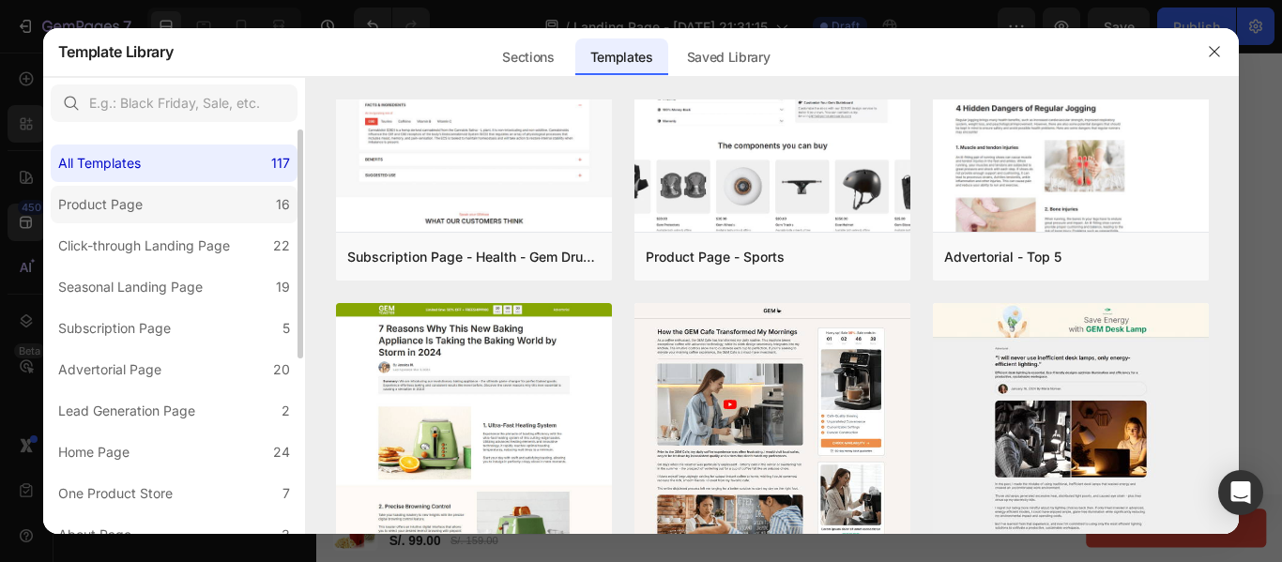
click at [201, 213] on label "Product Page 16" at bounding box center [174, 205] width 247 height 38
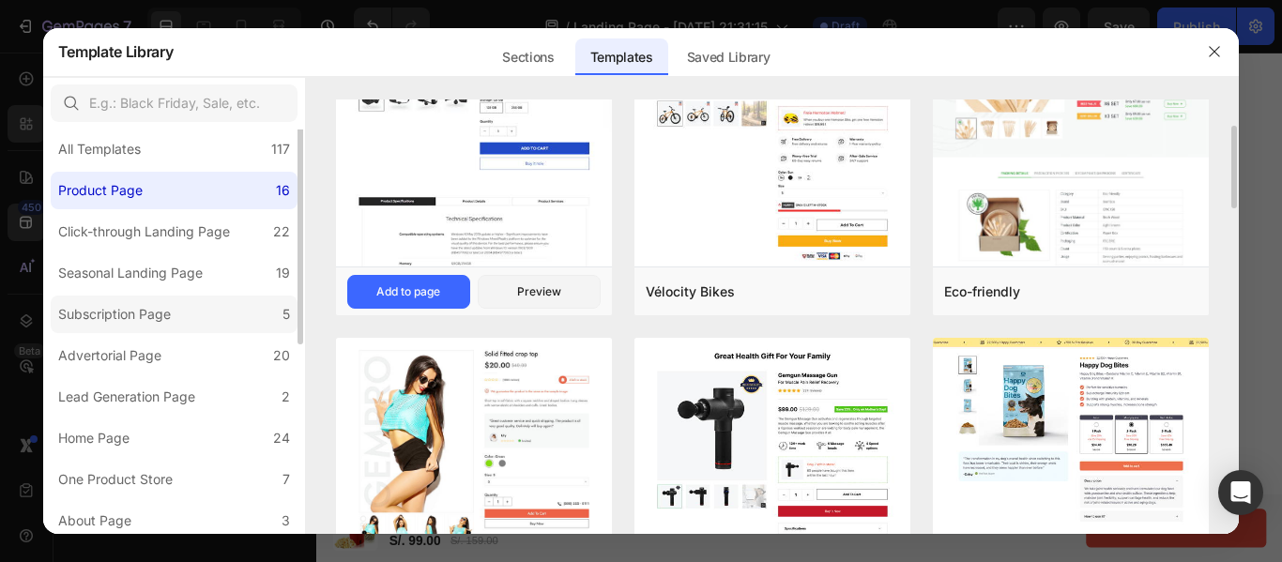
scroll to position [0, 0]
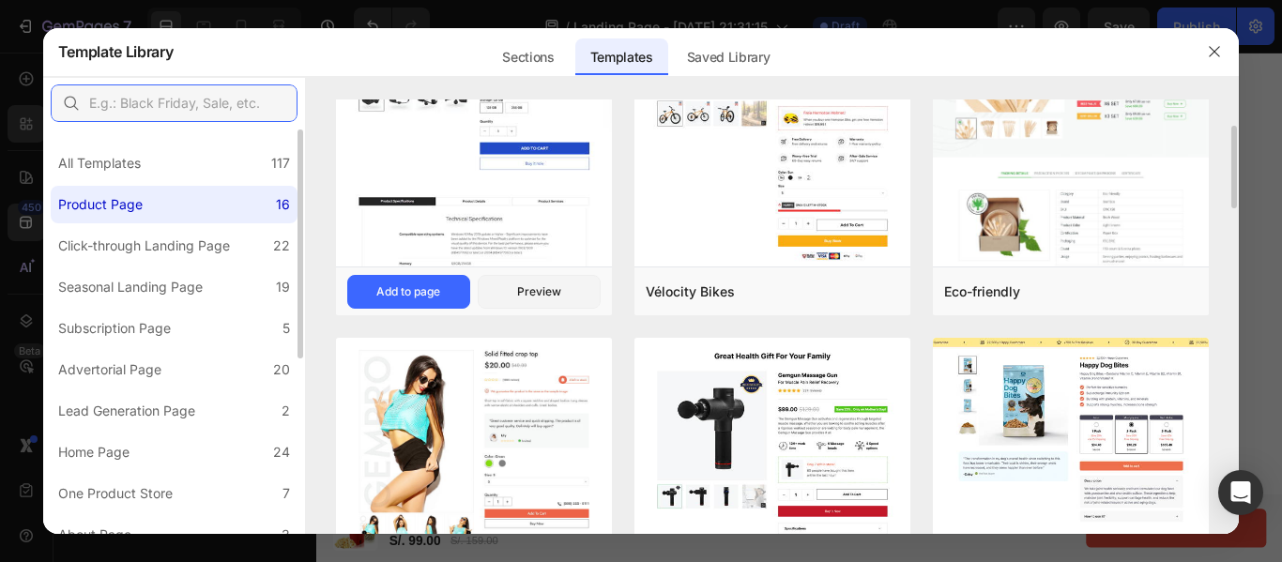
click at [247, 96] on input "text" at bounding box center [174, 103] width 247 height 38
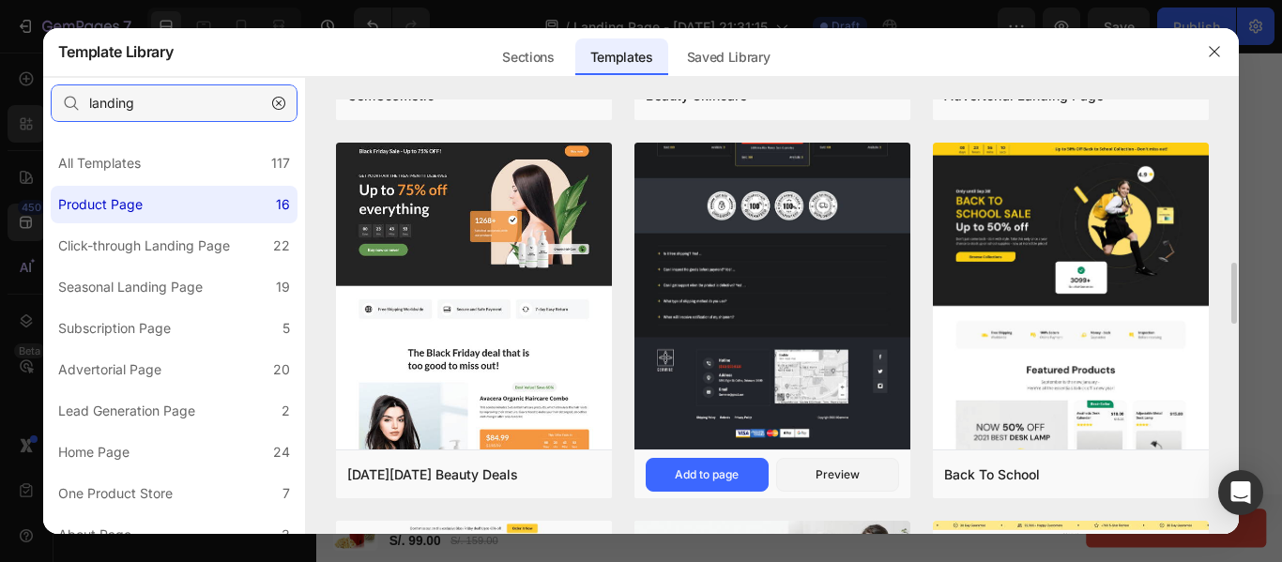
scroll to position [1159, 0]
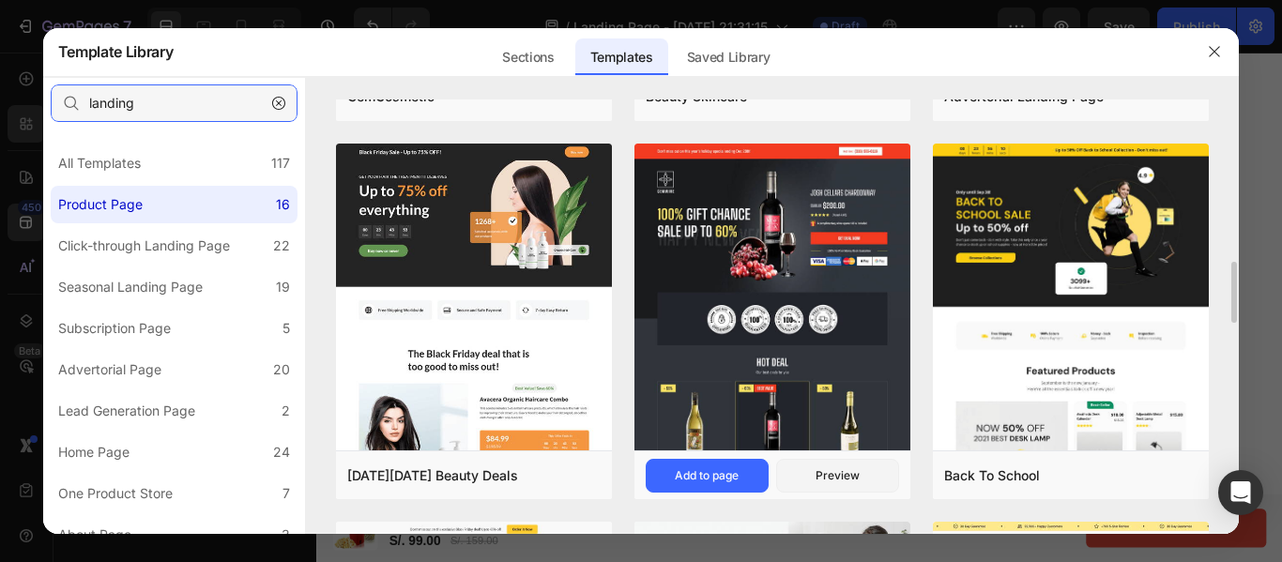
type input "landing"
click at [729, 495] on div "Gem Wine Add to page Preview" at bounding box center [773, 475] width 276 height 49
click at [727, 484] on div "Add to page" at bounding box center [707, 476] width 64 height 17
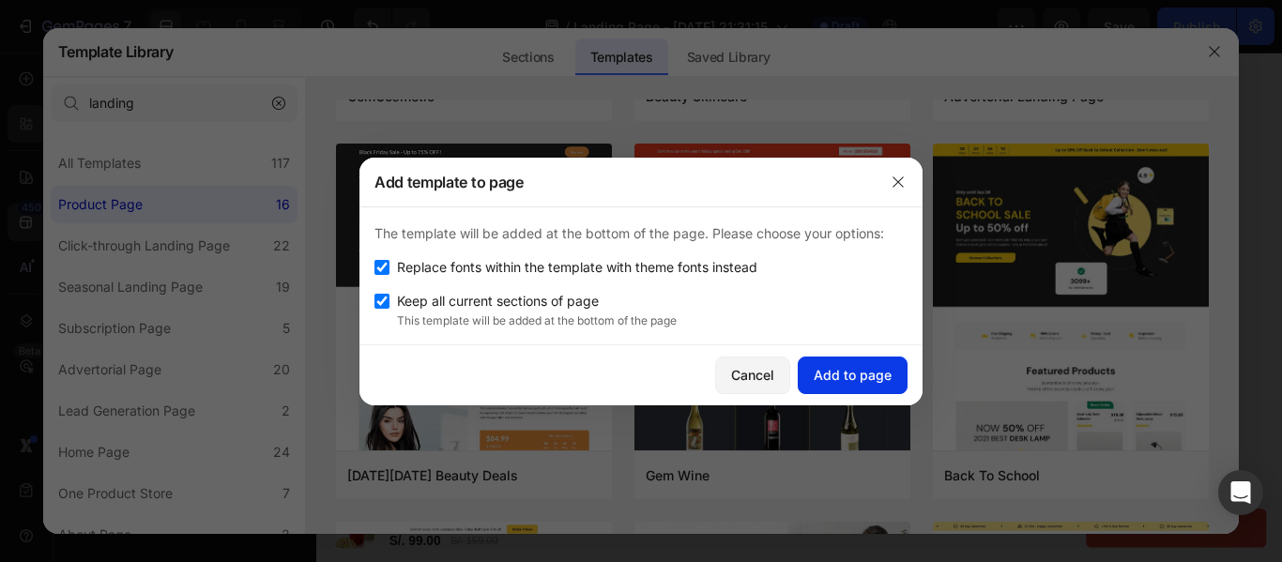
click at [877, 377] on div "Add to page" at bounding box center [853, 375] width 78 height 20
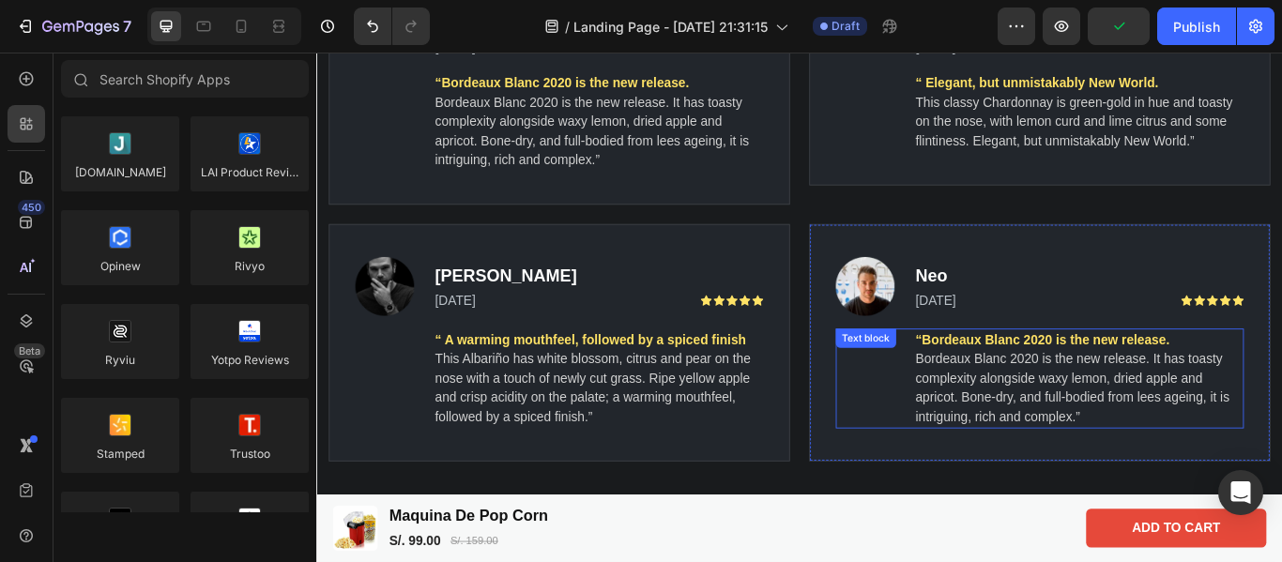
scroll to position [9313, 0]
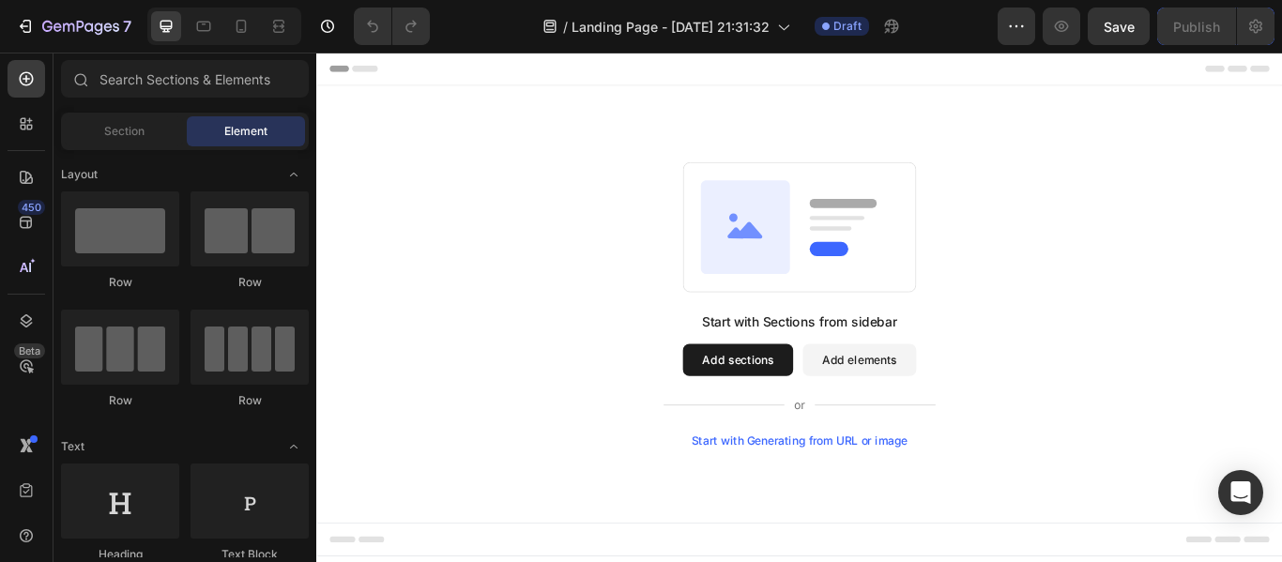
click at [821, 420] on button "Add sections" at bounding box center [808, 411] width 129 height 38
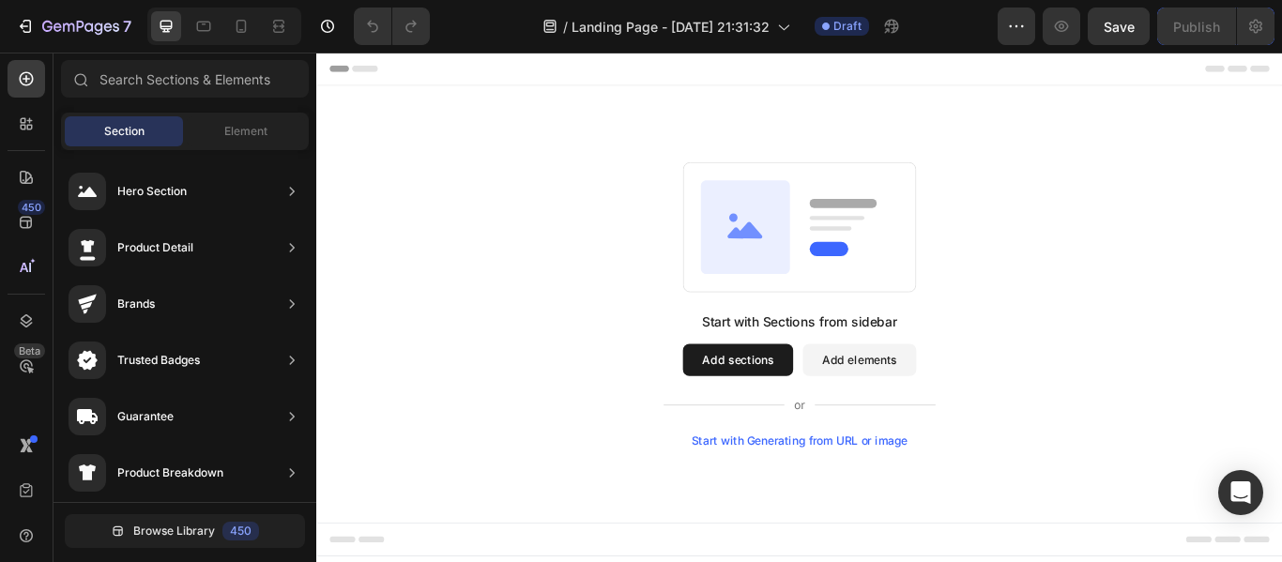
click at [940, 403] on button "Add elements" at bounding box center [949, 411] width 132 height 38
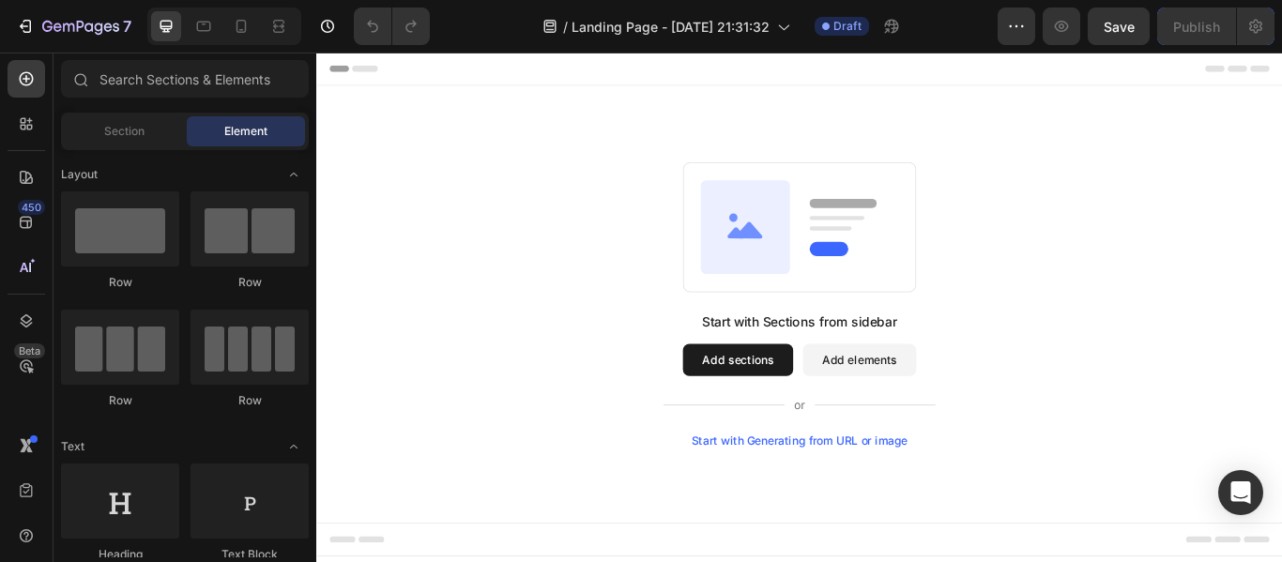
click at [800, 156] on div "Start with Sections from sidebar Add sections Add elements Start with Generatin…" at bounding box center [879, 346] width 1127 height 510
click at [819, 220] on icon at bounding box center [816, 255] width 104 height 109
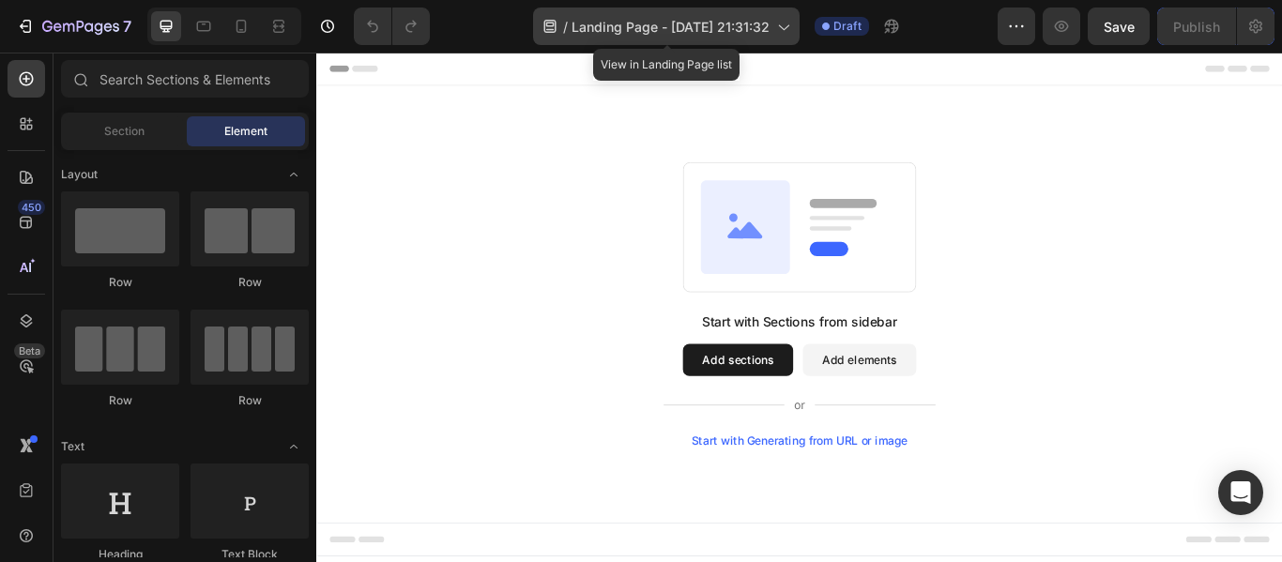
click at [775, 30] on icon at bounding box center [783, 26] width 19 height 19
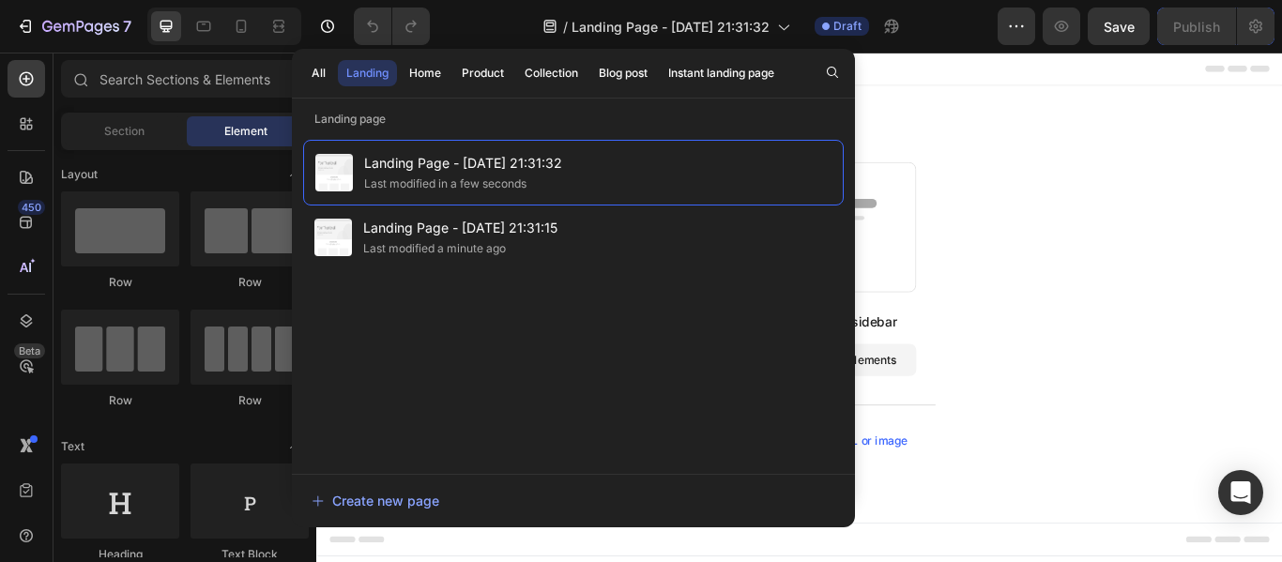
click at [1097, 106] on div "Start with Sections from sidebar Add sections Add elements Start with Generatin…" at bounding box center [879, 346] width 1127 height 510
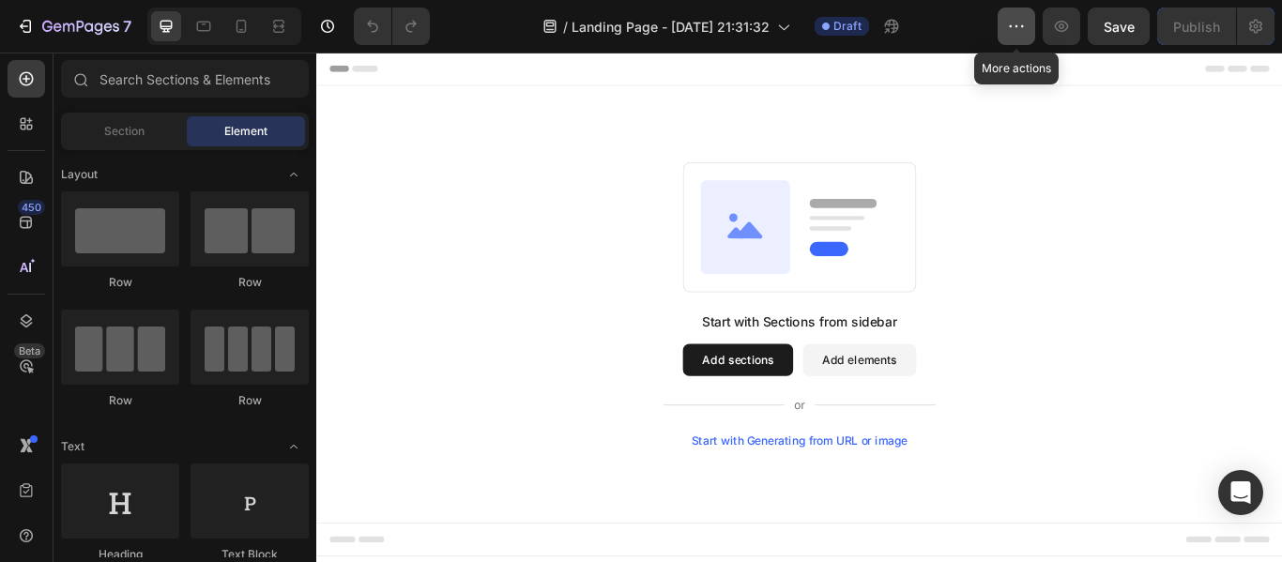
click at [1016, 22] on icon "button" at bounding box center [1016, 26] width 19 height 19
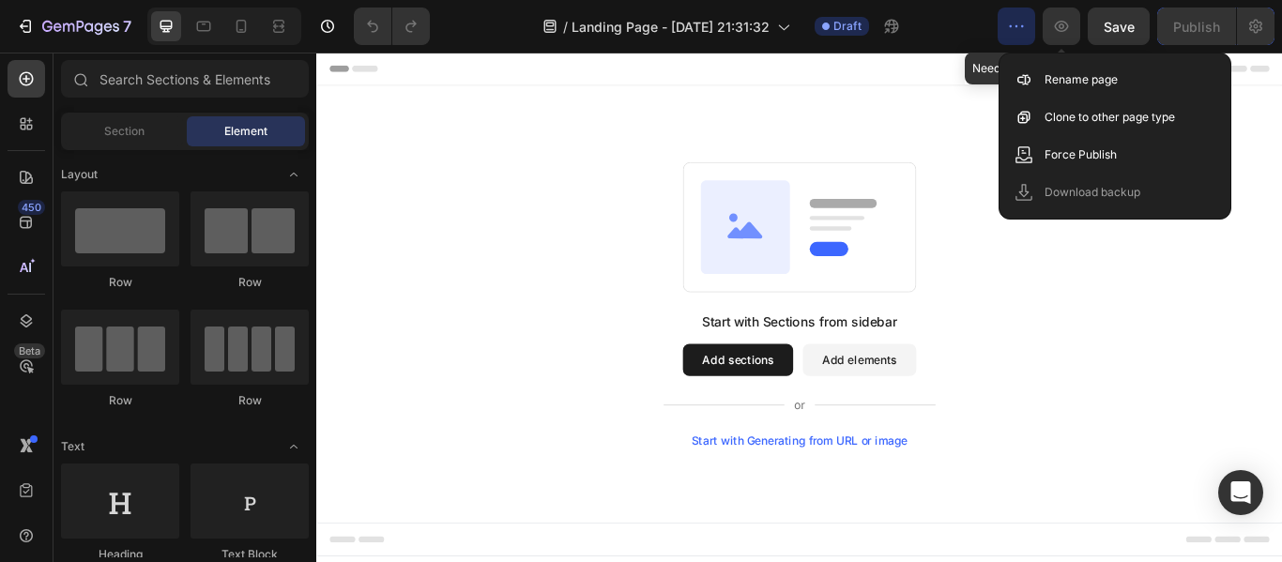
click at [1064, 30] on icon "button" at bounding box center [1061, 26] width 19 height 19
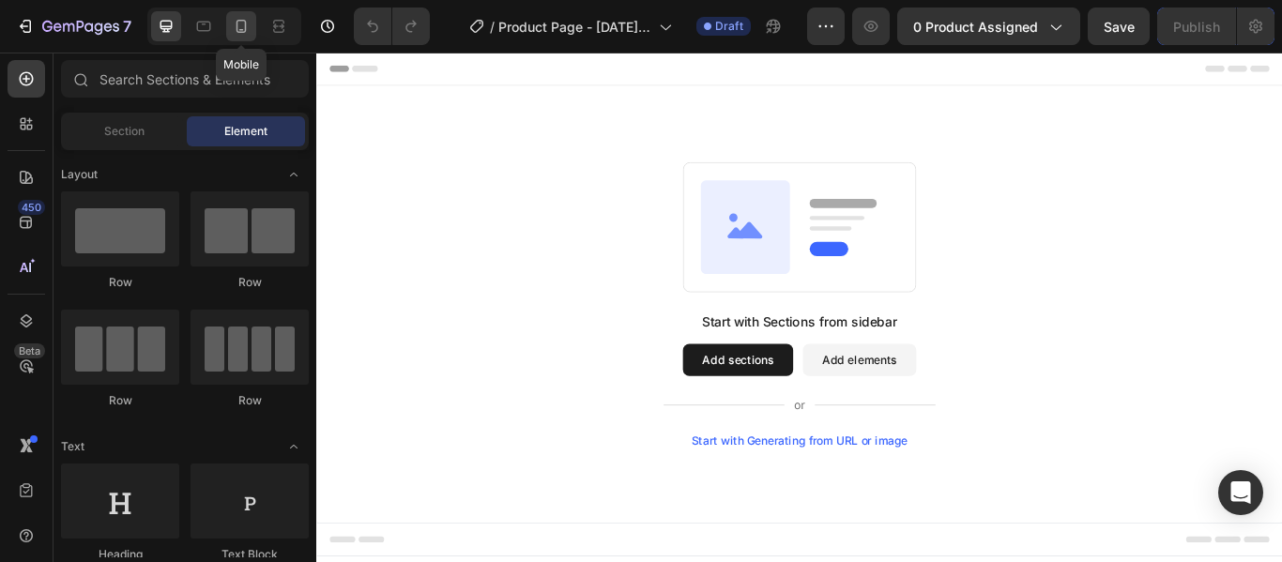
click at [230, 25] on div at bounding box center [241, 26] width 30 height 30
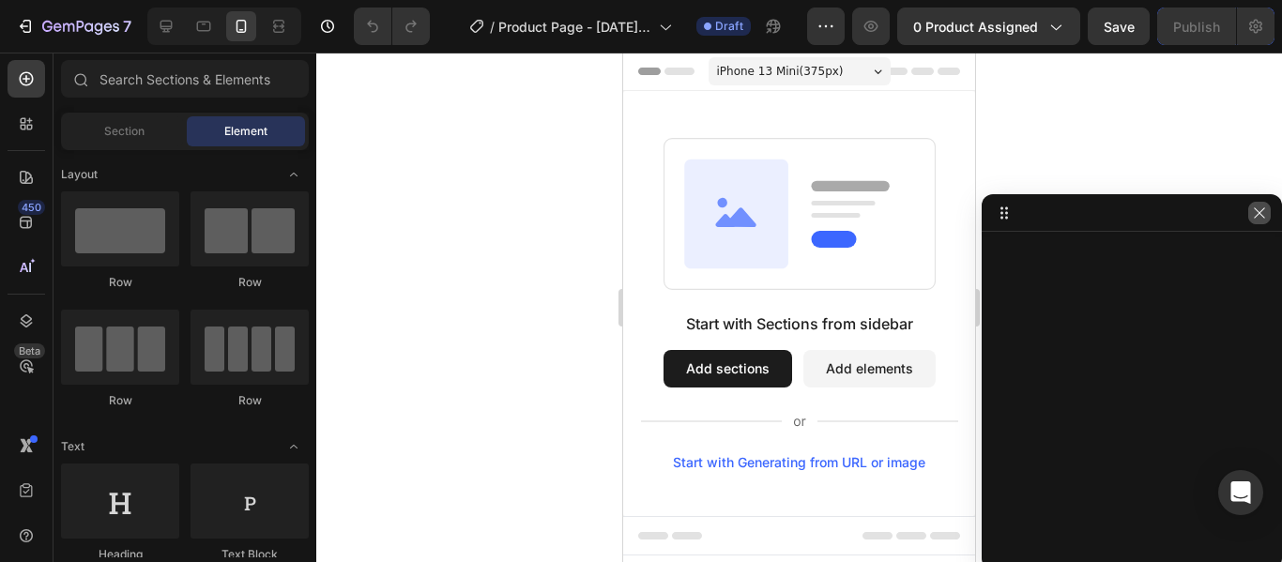
click at [1257, 214] on icon "button" at bounding box center [1259, 213] width 15 height 15
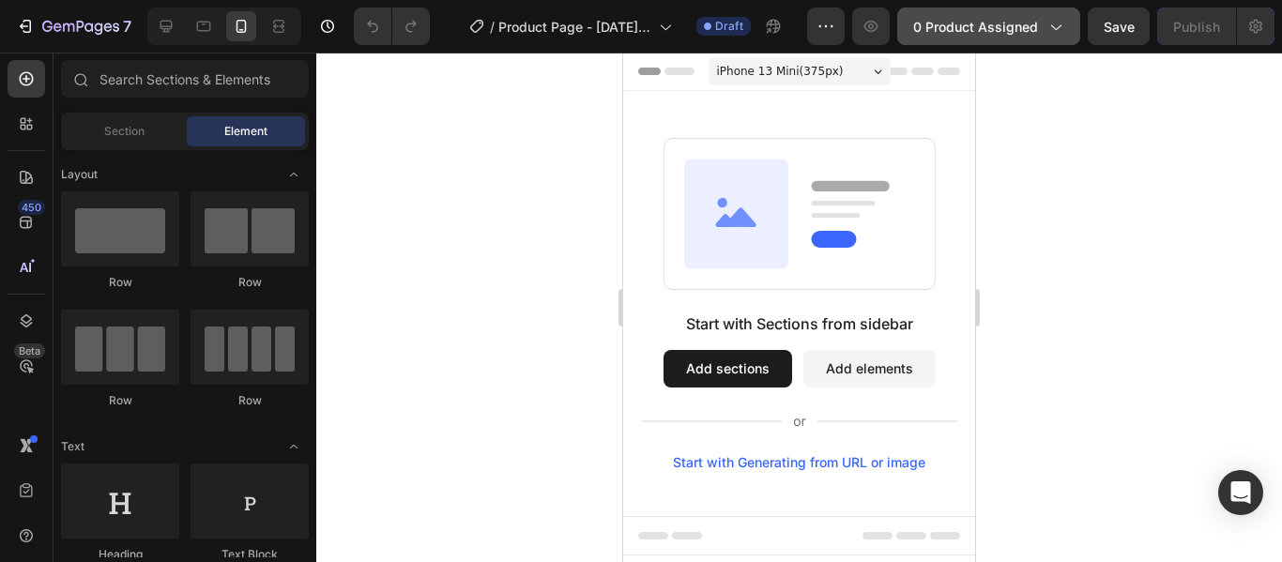
click at [1039, 37] on button "0 product assigned" at bounding box center [989, 27] width 183 height 38
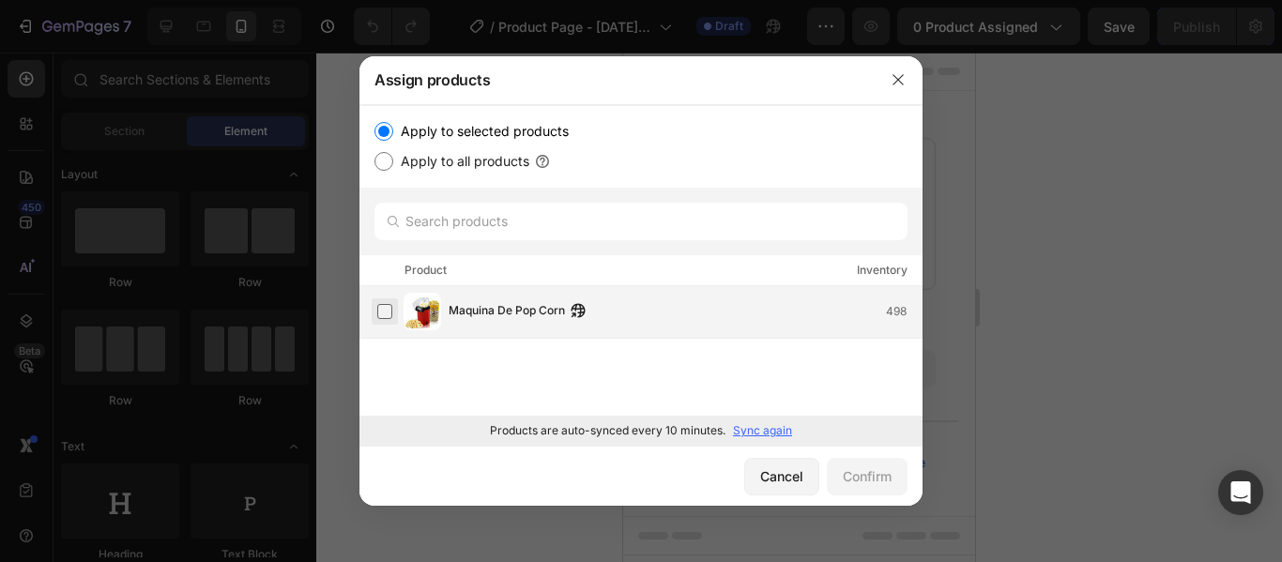
click at [390, 312] on label at bounding box center [384, 311] width 15 height 15
click at [873, 475] on div "Confirm" at bounding box center [867, 477] width 49 height 20
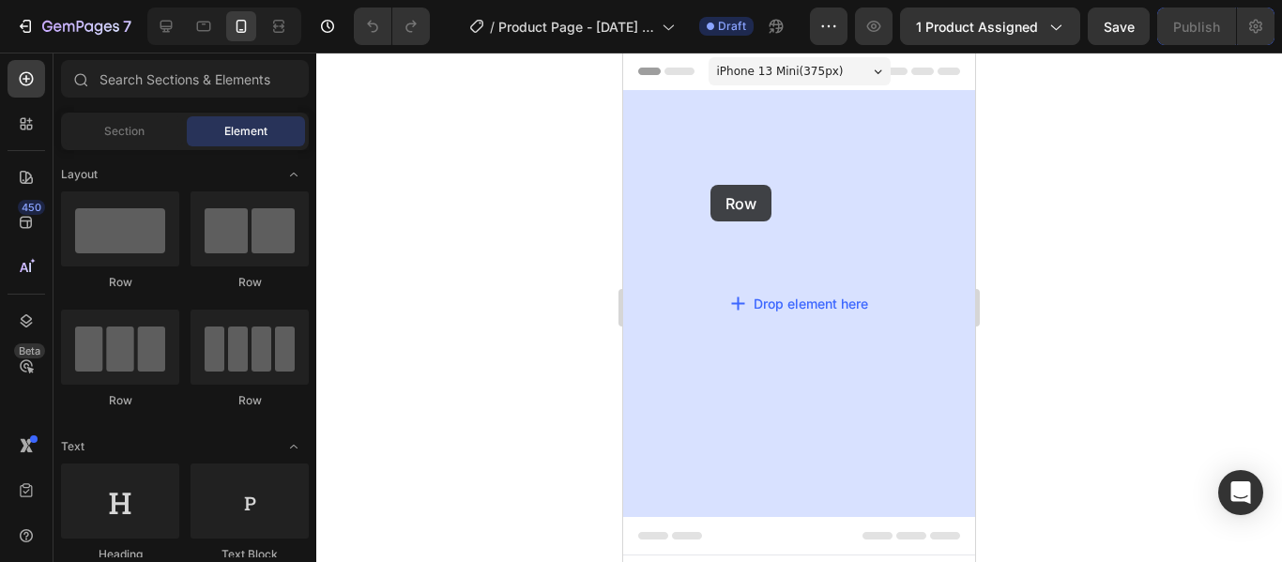
drag, startPoint x: 752, startPoint y: 283, endPoint x: 711, endPoint y: 185, distance: 106.0
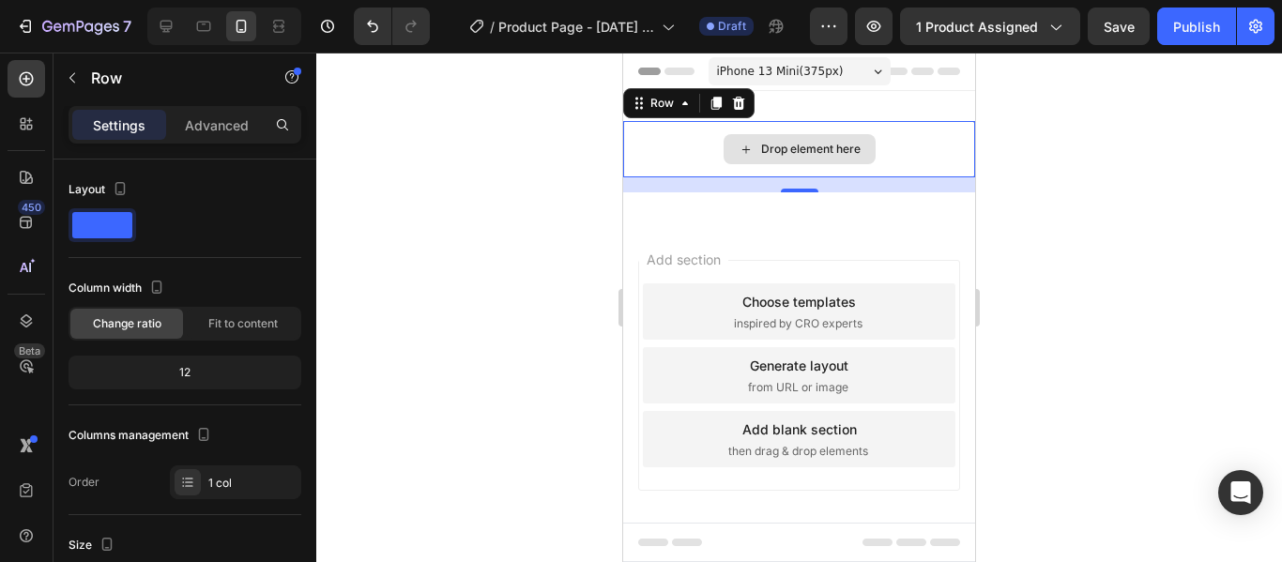
click at [686, 165] on div "Drop element here" at bounding box center [799, 149] width 352 height 56
click at [698, 183] on div "16" at bounding box center [799, 184] width 352 height 15
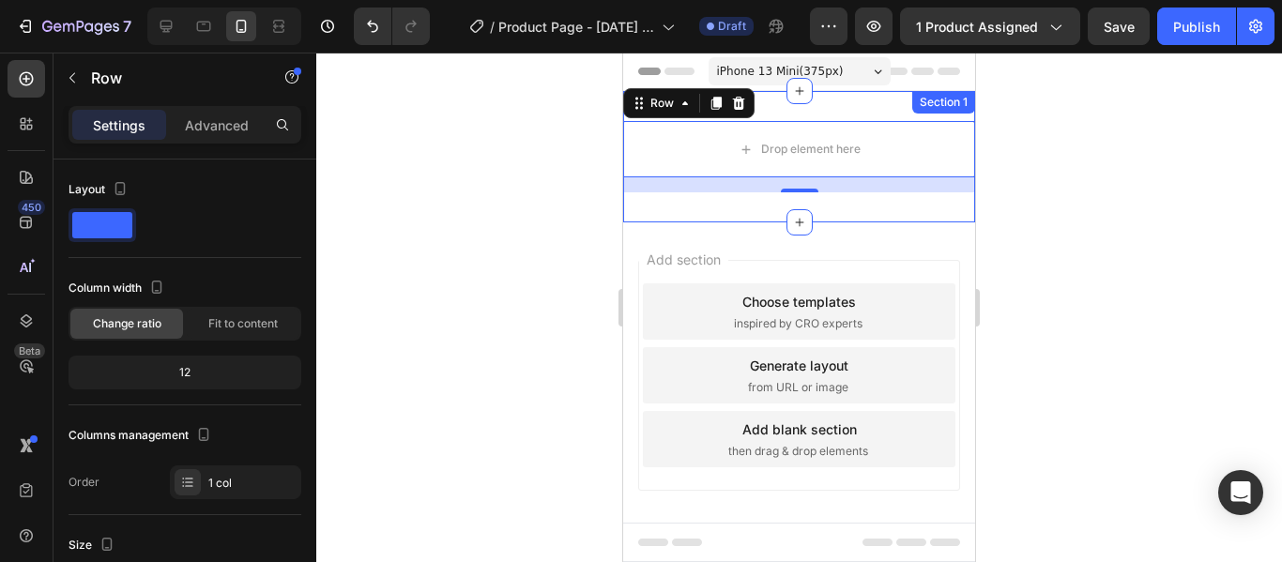
click at [700, 219] on div "Drop element here Row 16 Section 1" at bounding box center [799, 156] width 352 height 131
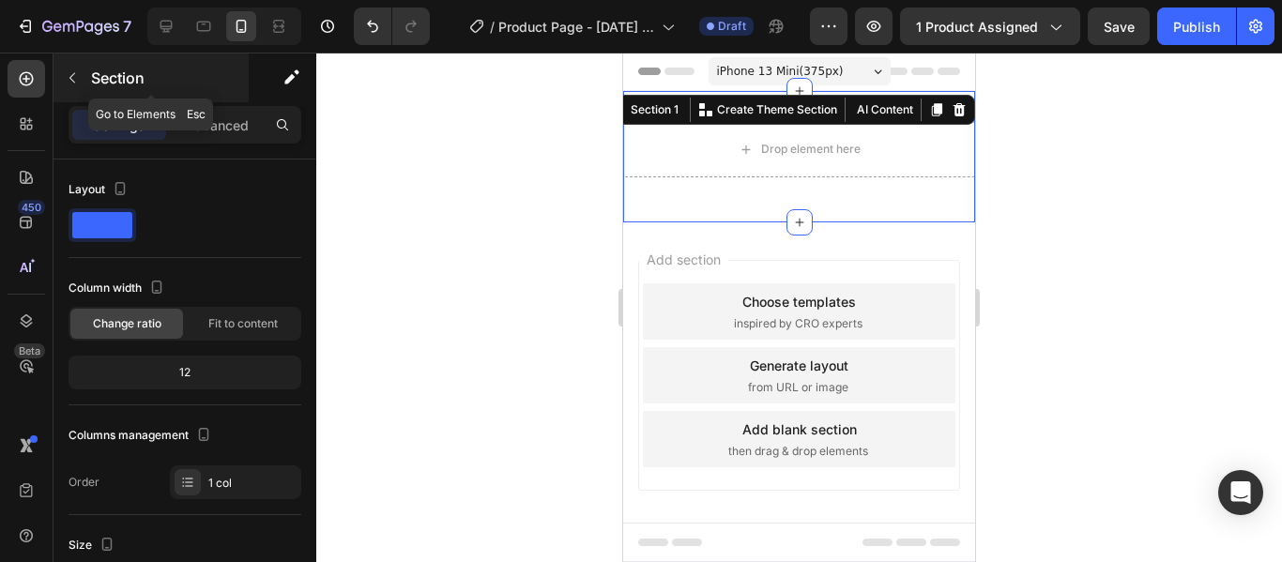
click at [81, 85] on button "button" at bounding box center [72, 78] width 30 height 30
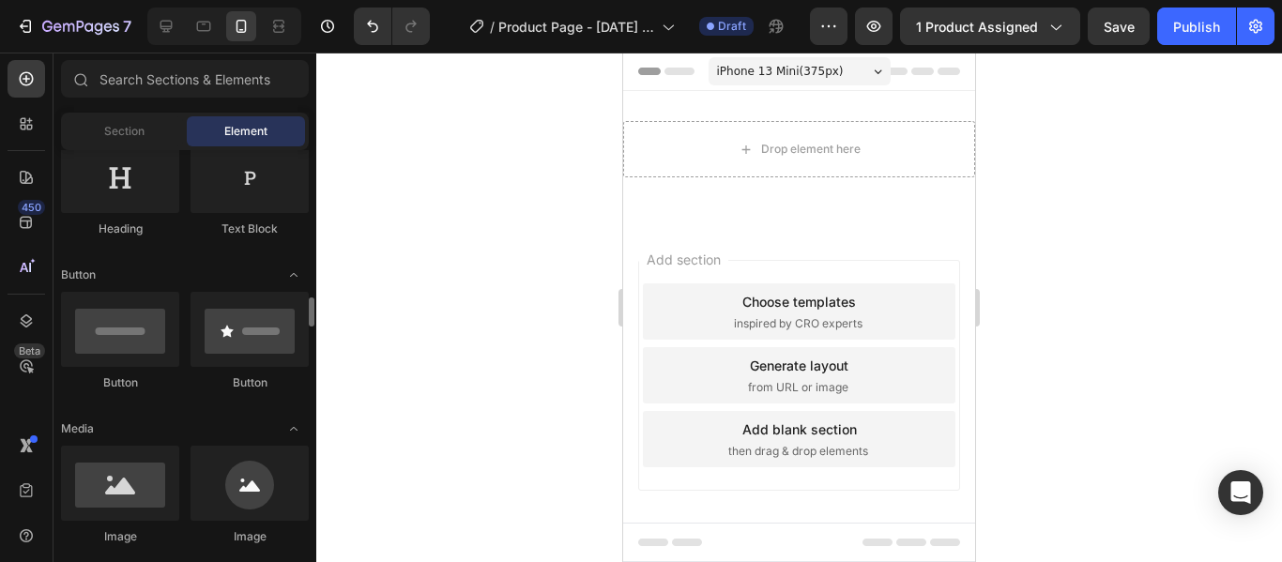
scroll to position [450, 0]
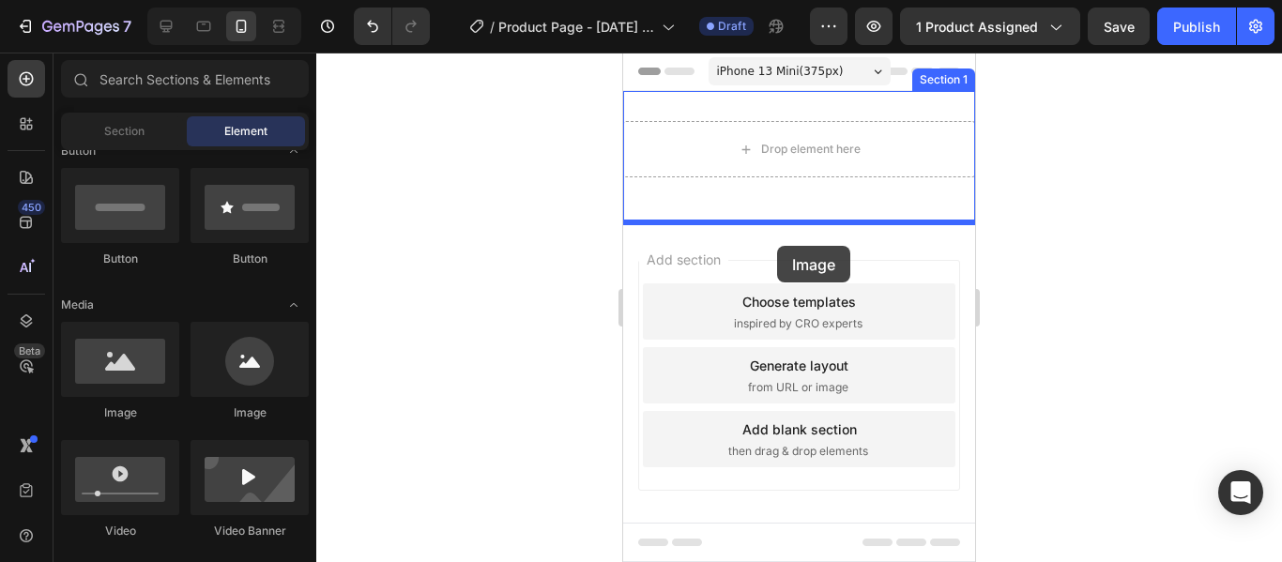
drag, startPoint x: 773, startPoint y: 453, endPoint x: 777, endPoint y: 246, distance: 206.6
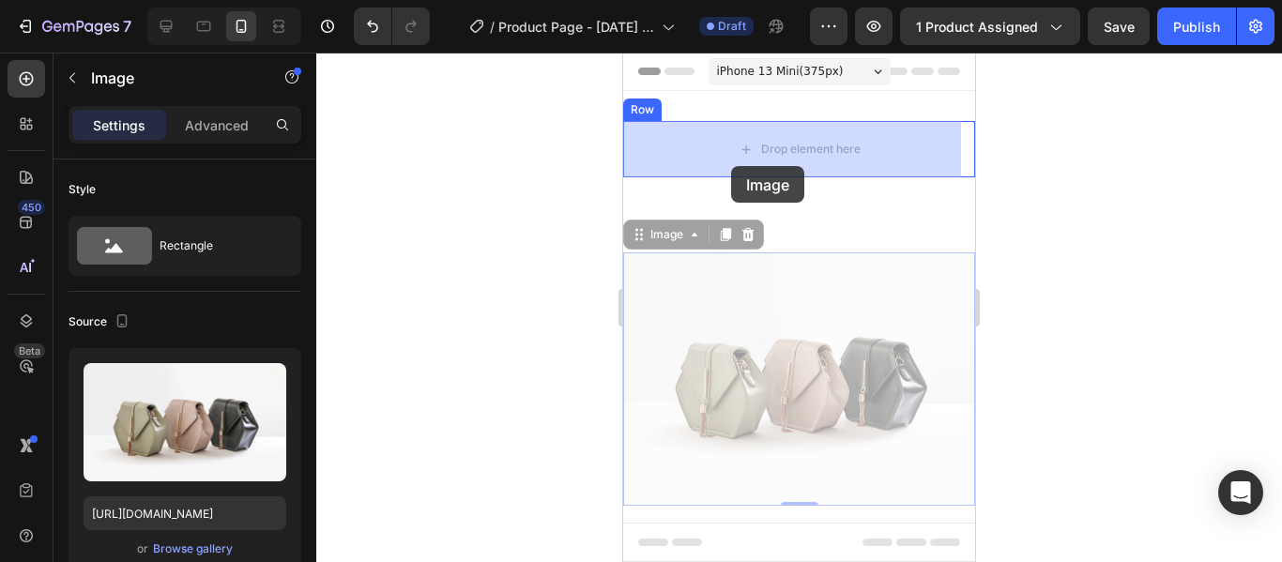
drag, startPoint x: 727, startPoint y: 336, endPoint x: 730, endPoint y: 164, distance: 171.9
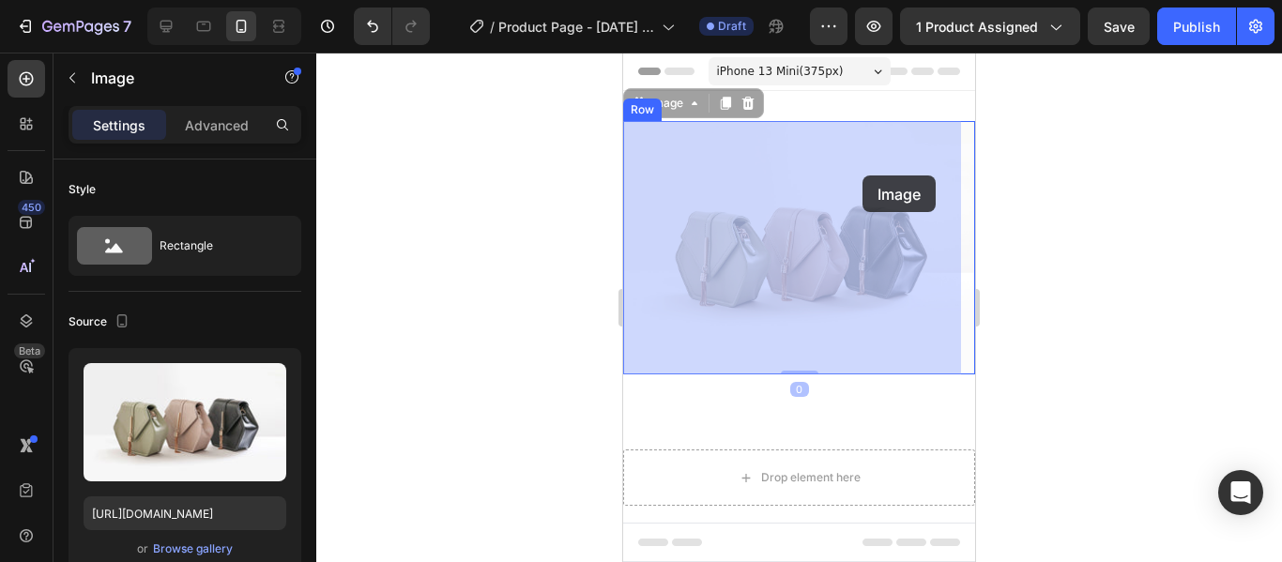
drag, startPoint x: 849, startPoint y: 263, endPoint x: 863, endPoint y: 176, distance: 88.4
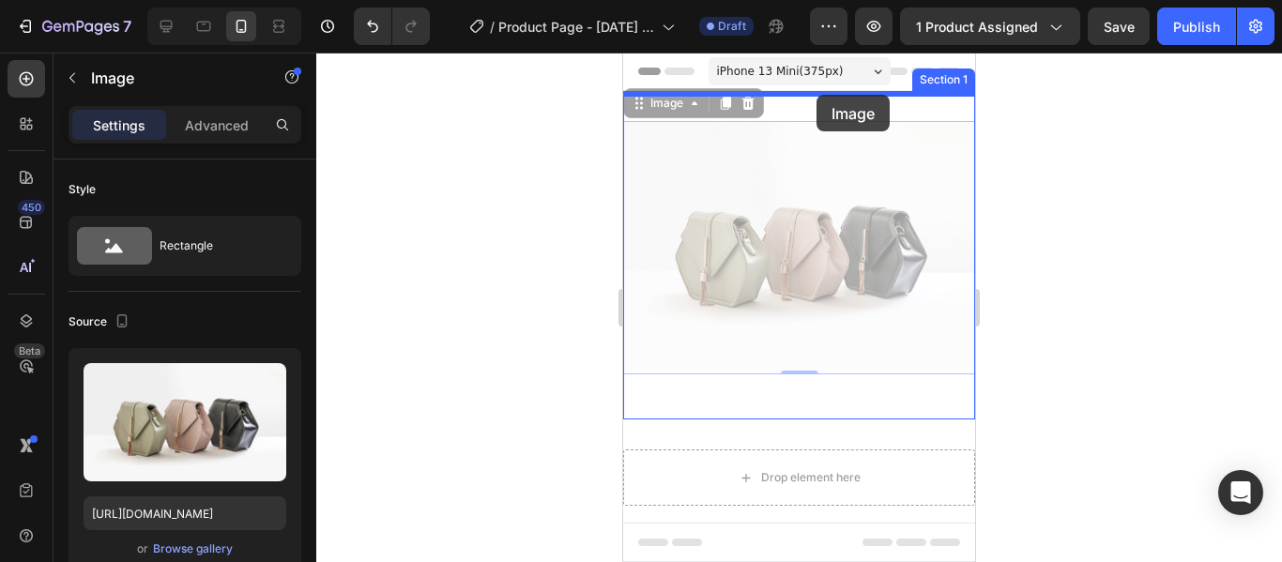
drag, startPoint x: 831, startPoint y: 143, endPoint x: 817, endPoint y: 95, distance: 49.9
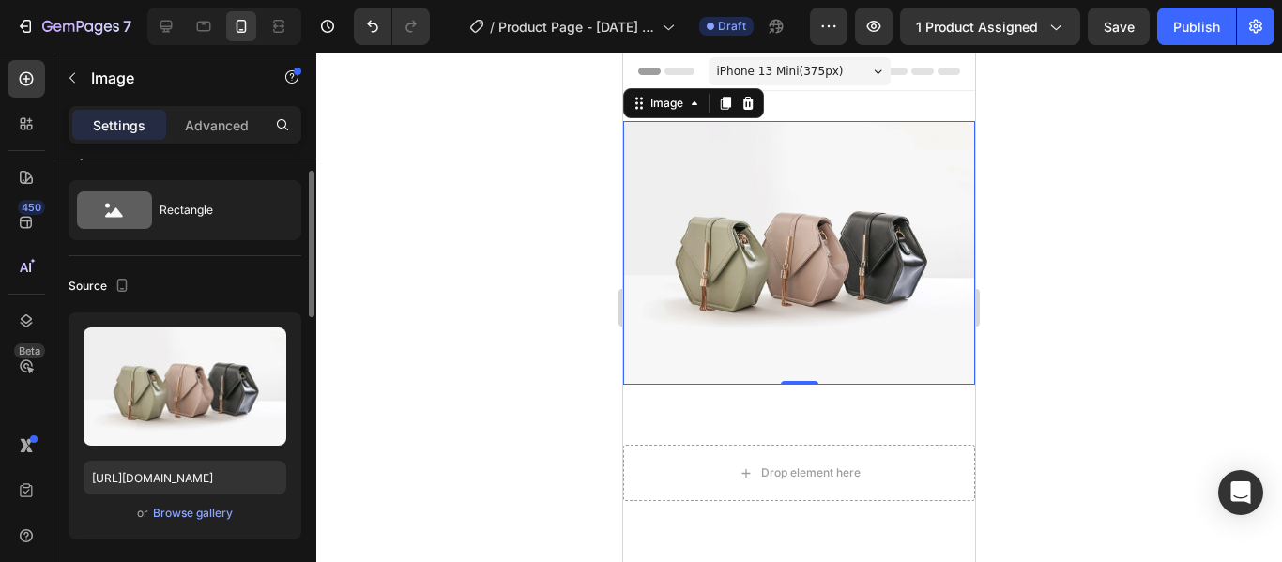
scroll to position [37, 0]
click at [192, 514] on div "Browse gallery" at bounding box center [193, 512] width 80 height 17
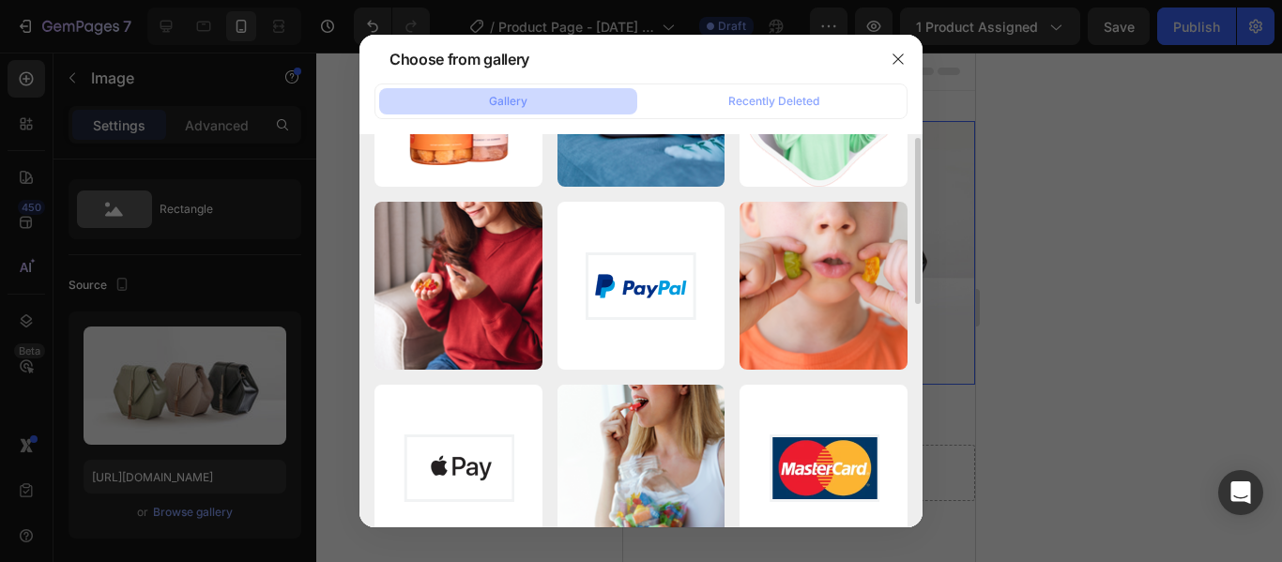
scroll to position [535, 0]
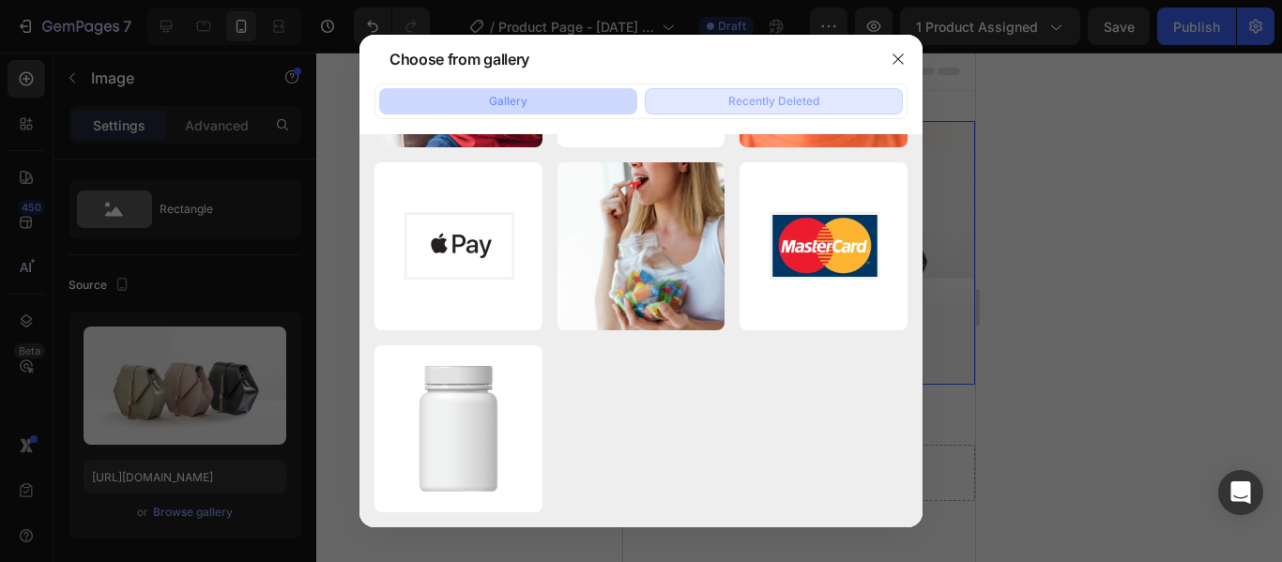
click at [761, 90] on button "Recently Deleted" at bounding box center [774, 101] width 258 height 26
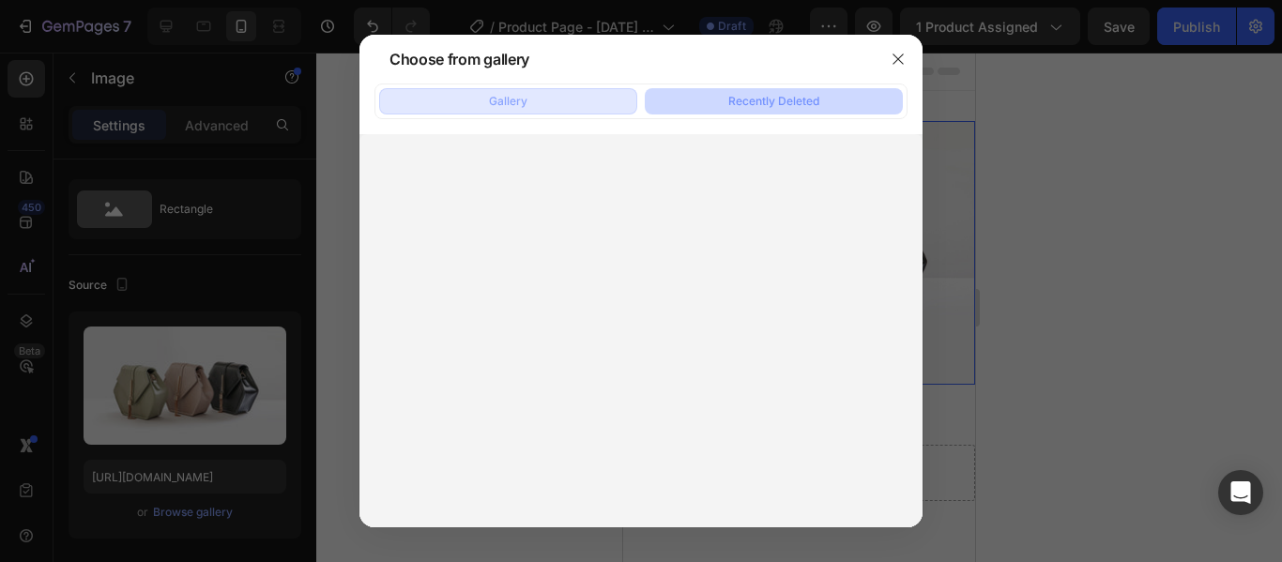
click at [512, 90] on button "Gallery" at bounding box center [508, 101] width 258 height 26
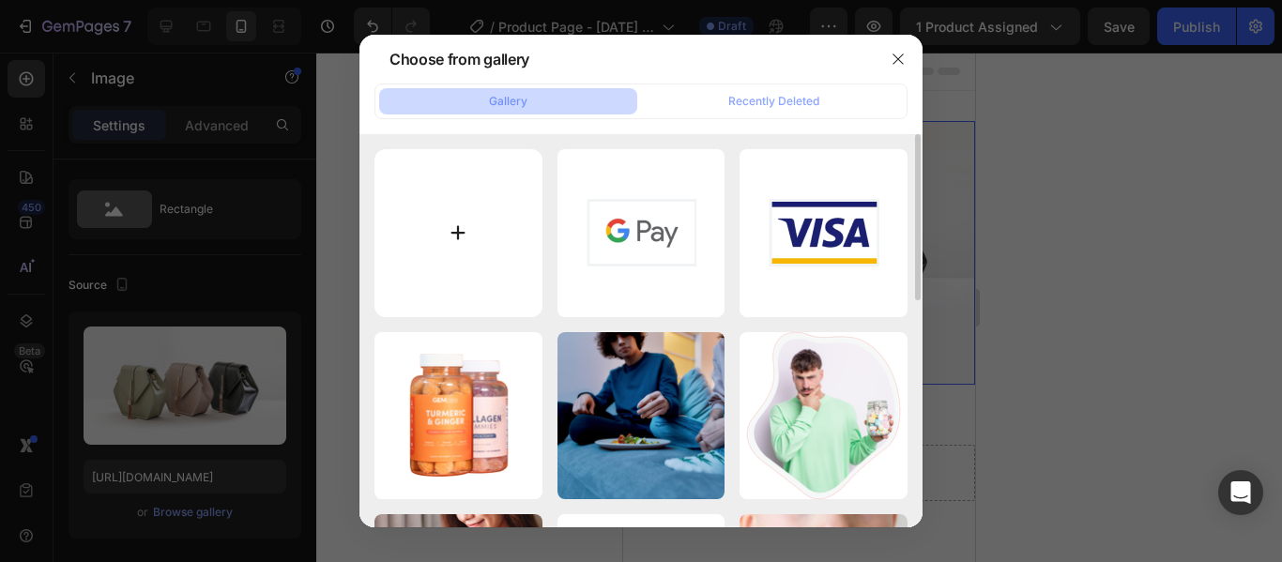
click at [465, 261] on input "file" at bounding box center [459, 233] width 168 height 168
type input "C:\fakepath\pop.jpg"
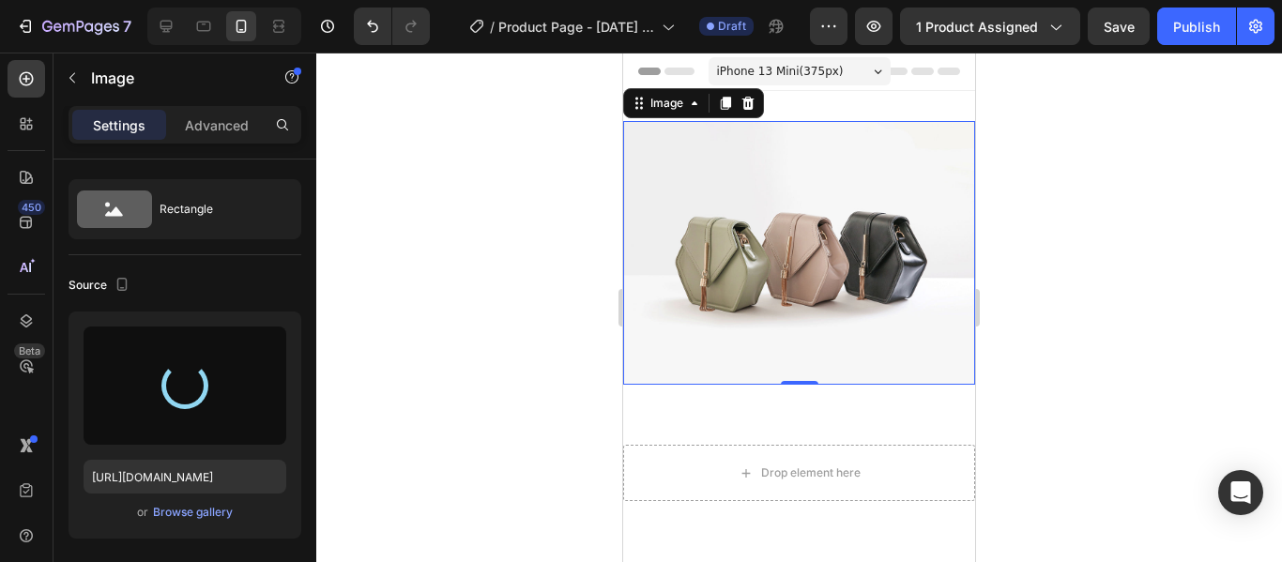
type input "https://cdn.shopify.com/s/files/1/0776/3145/5480/files/gempages_581864382695211…"
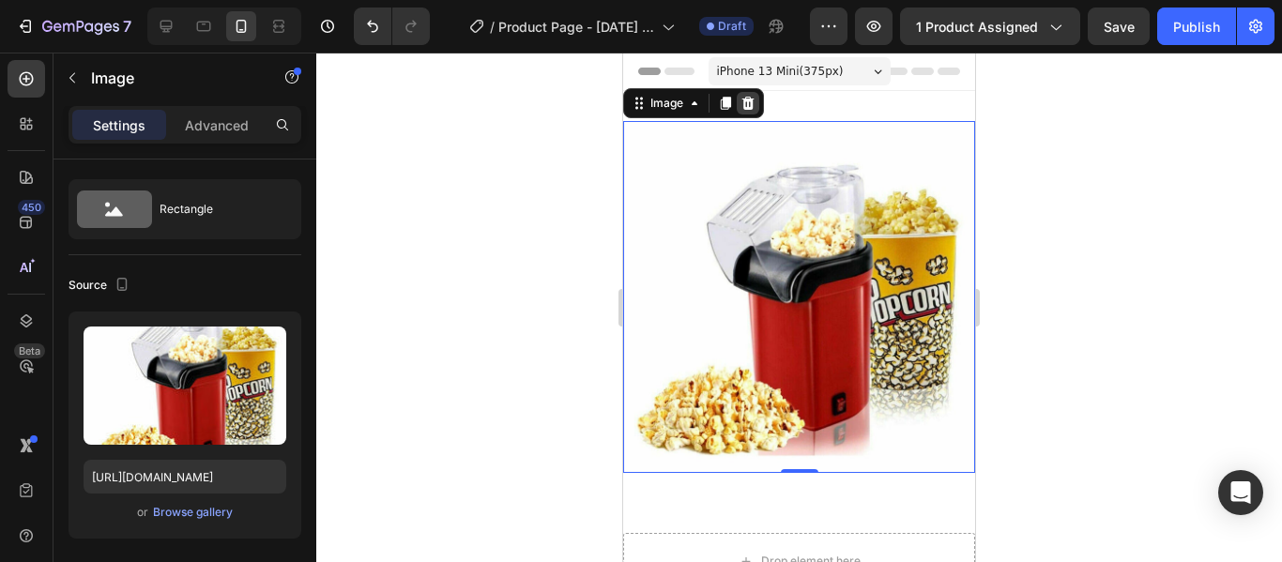
click at [752, 113] on div at bounding box center [748, 103] width 23 height 23
click at [752, 113] on div "Image 0 Section 1" at bounding box center [799, 297] width 352 height 412
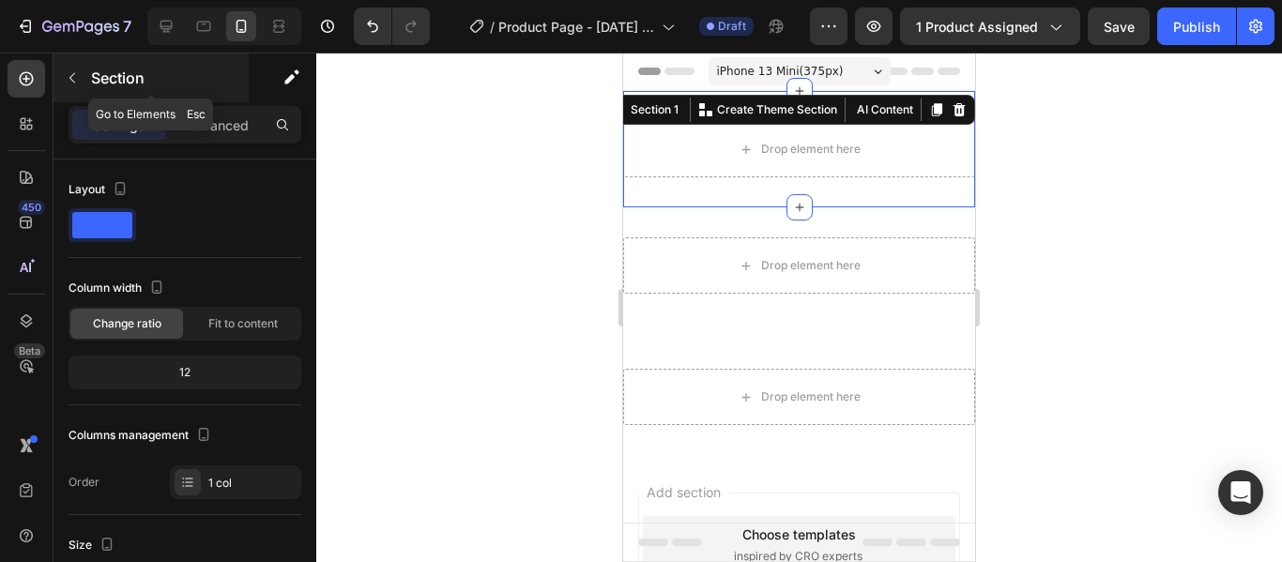
click at [72, 73] on icon "button" at bounding box center [72, 77] width 15 height 15
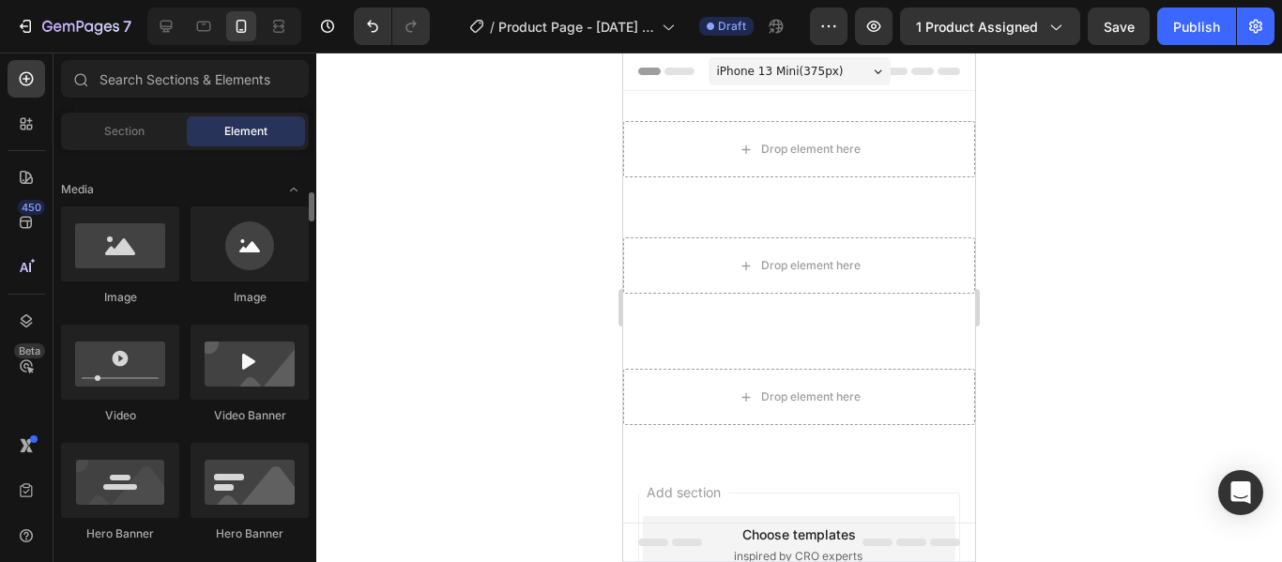
scroll to position [564, 0]
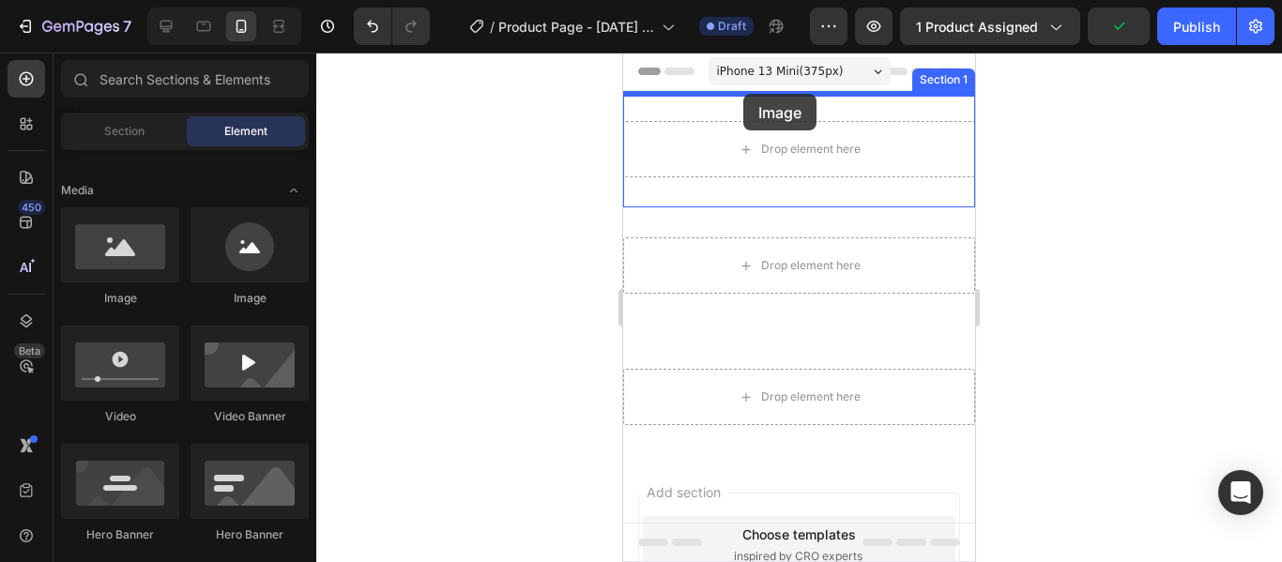
drag, startPoint x: 731, startPoint y: 290, endPoint x: 744, endPoint y: 94, distance: 196.6
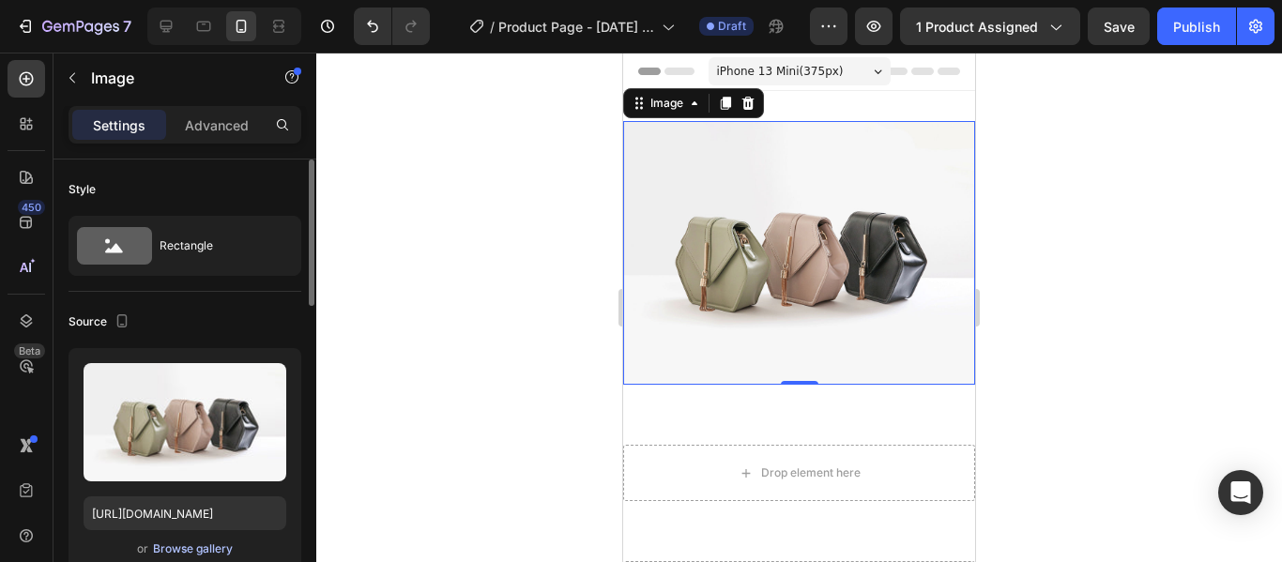
click at [193, 551] on div "Browse gallery" at bounding box center [193, 549] width 80 height 17
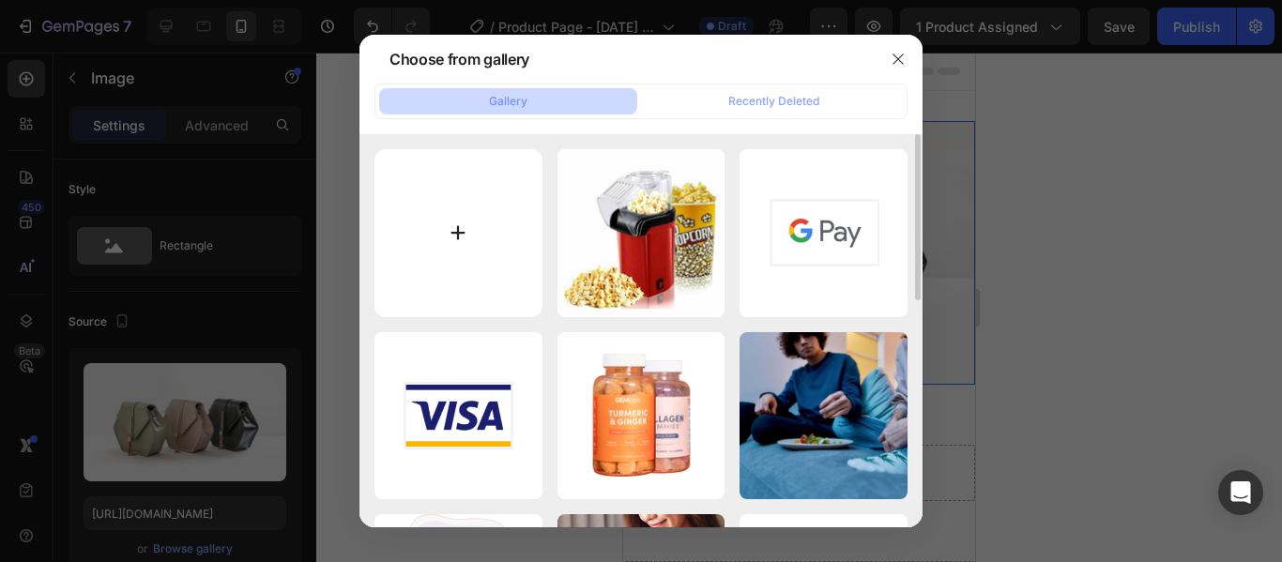
click at [484, 219] on input "file" at bounding box center [459, 233] width 168 height 168
type input "C:\fakepath\LANDING.png"
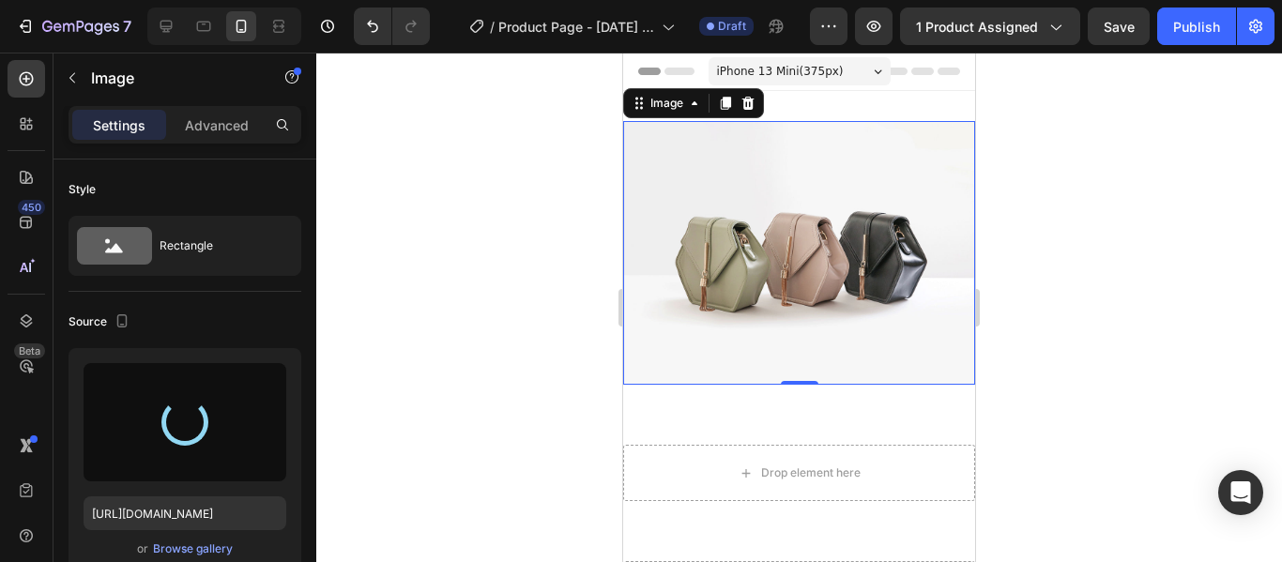
type input "https://cdn.shopify.com/s/files/1/0776/3145/5480/files/gempages_581864382695211…"
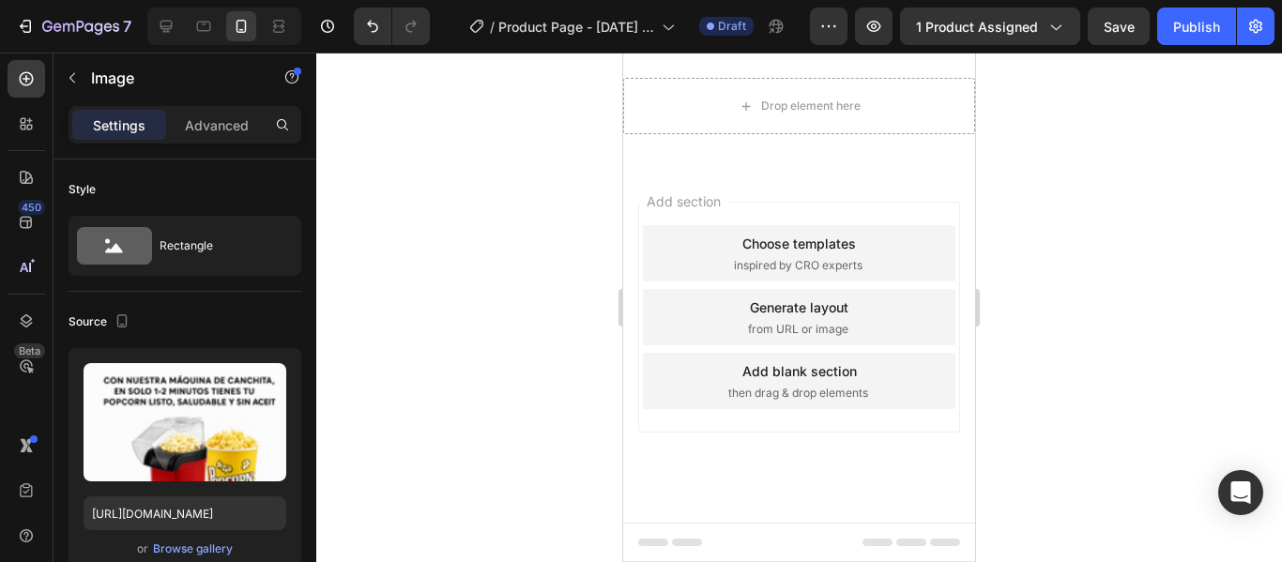
scroll to position [480, 0]
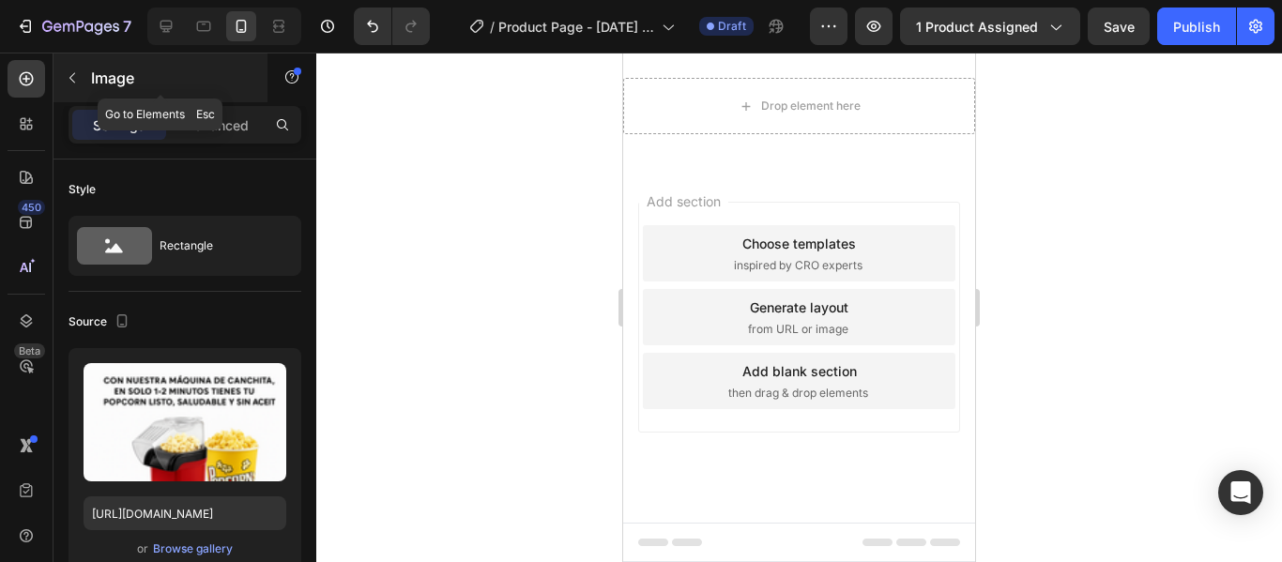
click at [64, 75] on button "button" at bounding box center [72, 78] width 30 height 30
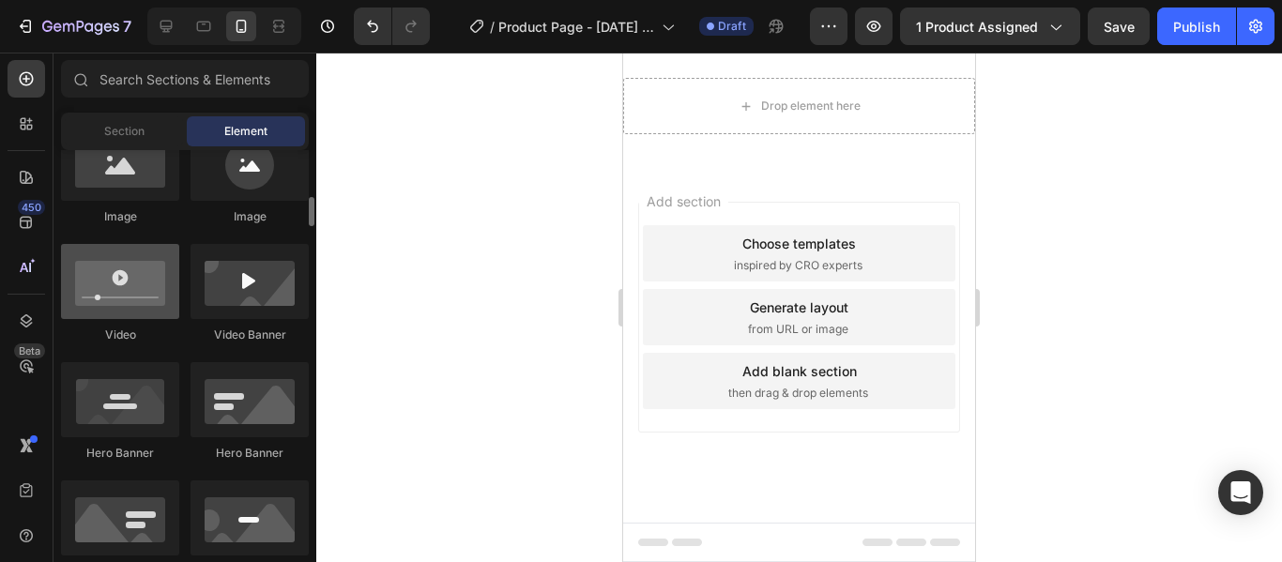
scroll to position [642, 0]
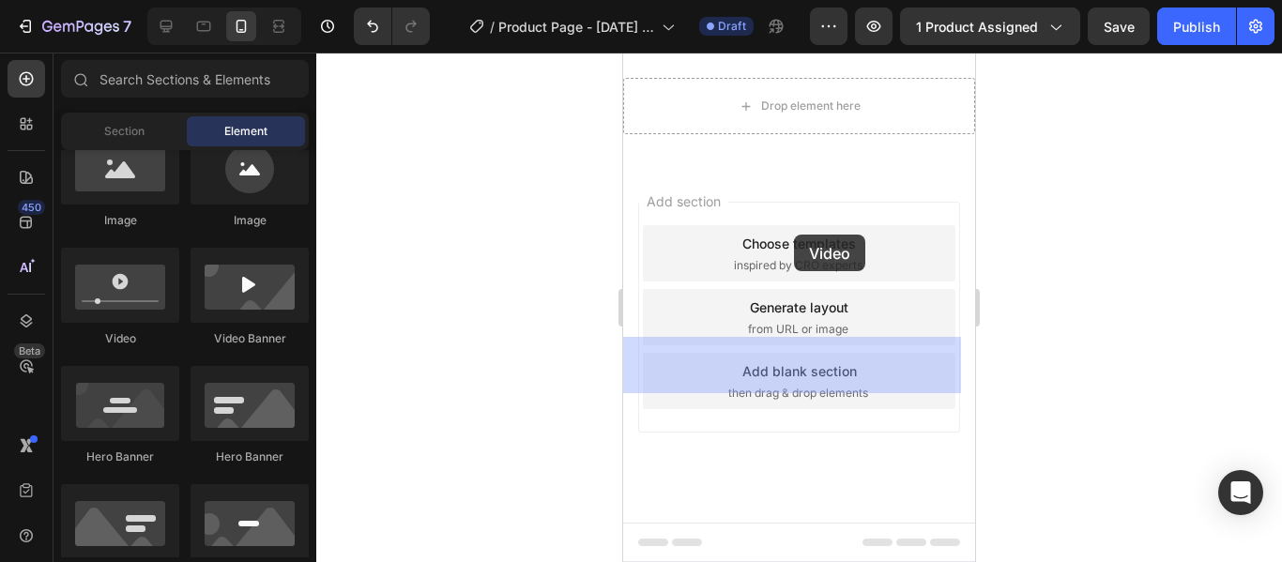
drag, startPoint x: 754, startPoint y: 367, endPoint x: 794, endPoint y: 234, distance: 139.3
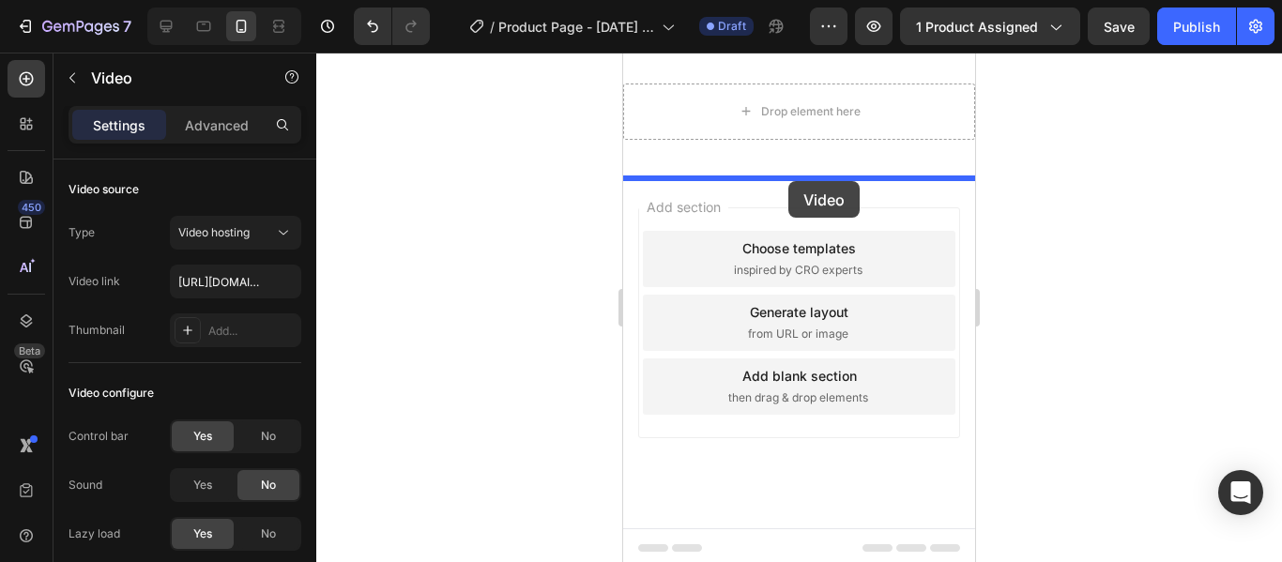
drag, startPoint x: 788, startPoint y: 226, endPoint x: 789, endPoint y: 181, distance: 45.1
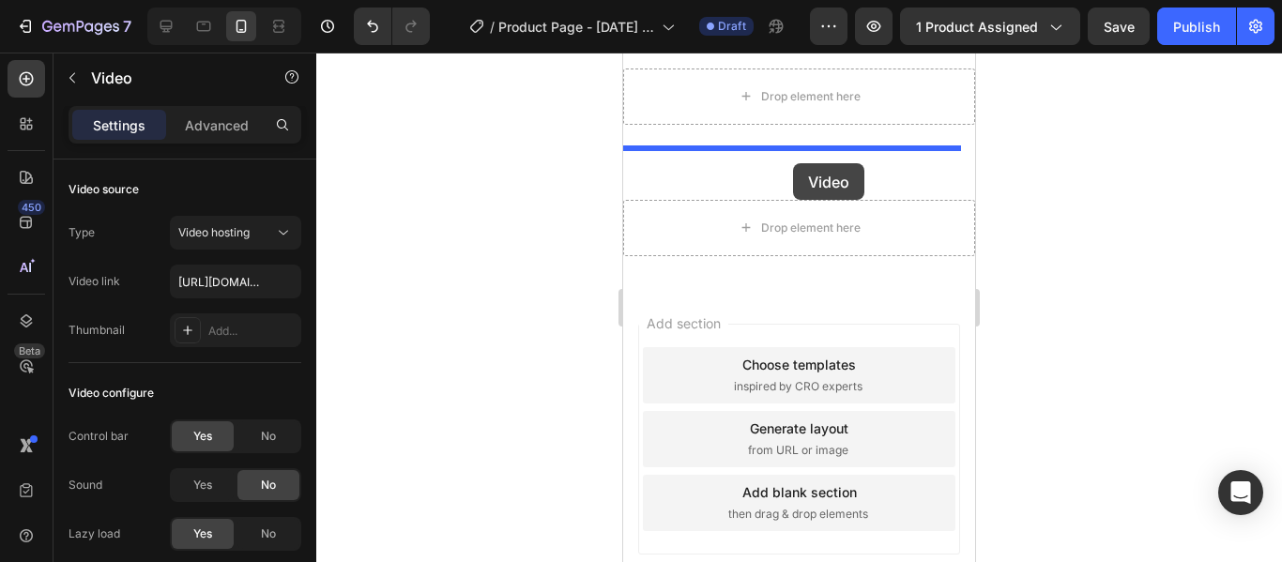
drag, startPoint x: 798, startPoint y: 238, endPoint x: 793, endPoint y: 163, distance: 74.3
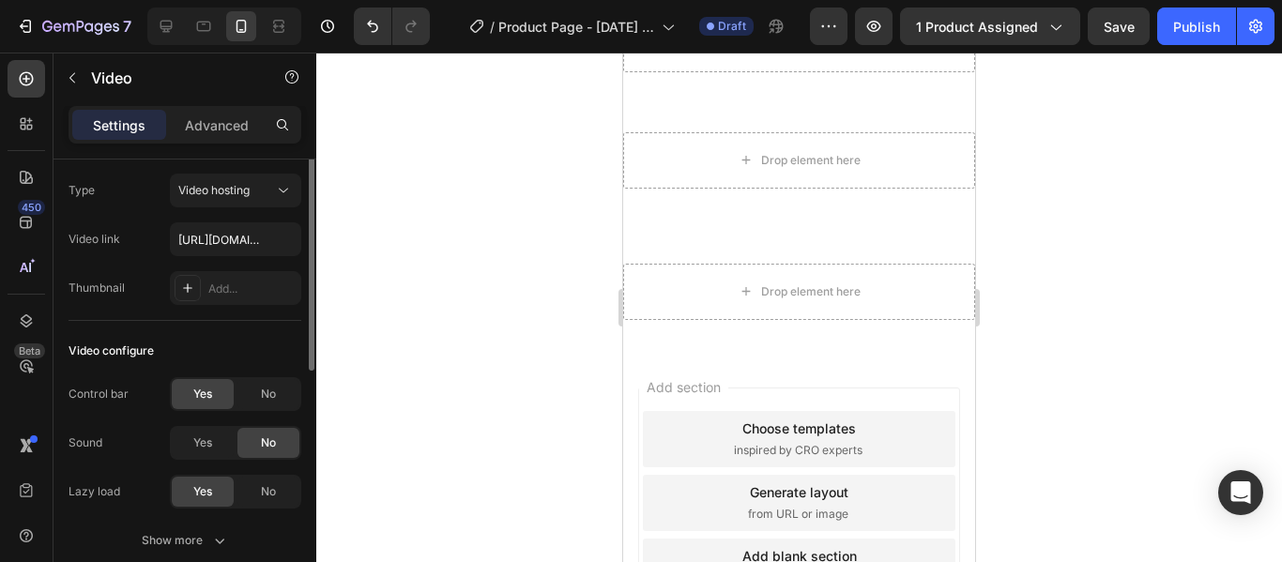
scroll to position [0, 0]
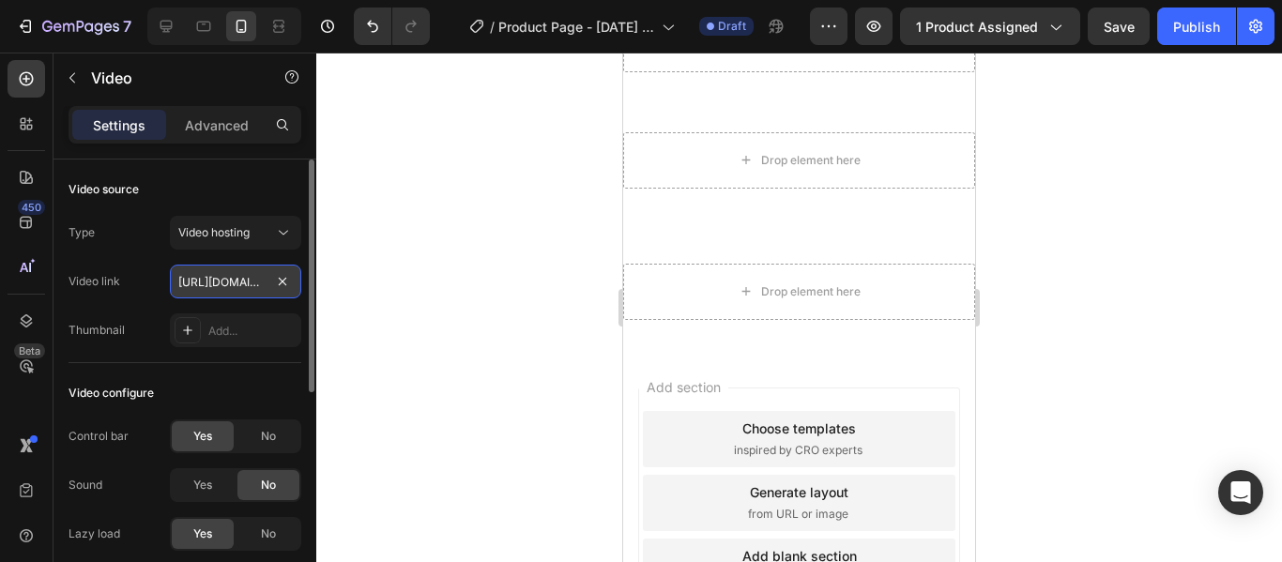
click at [261, 293] on input "https://cdn.shopify.com/videos/c/o/v/2cd3deb506b54b009063f7270ab5cf2e.mp4" at bounding box center [235, 282] width 131 height 34
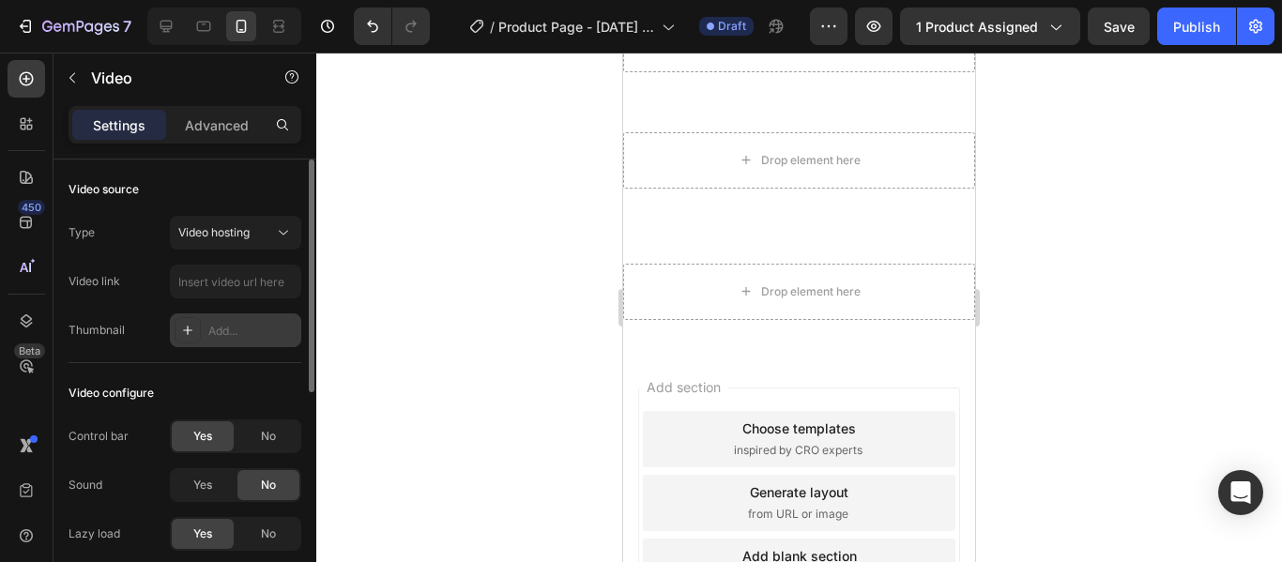
click at [194, 331] on icon at bounding box center [187, 330] width 15 height 15
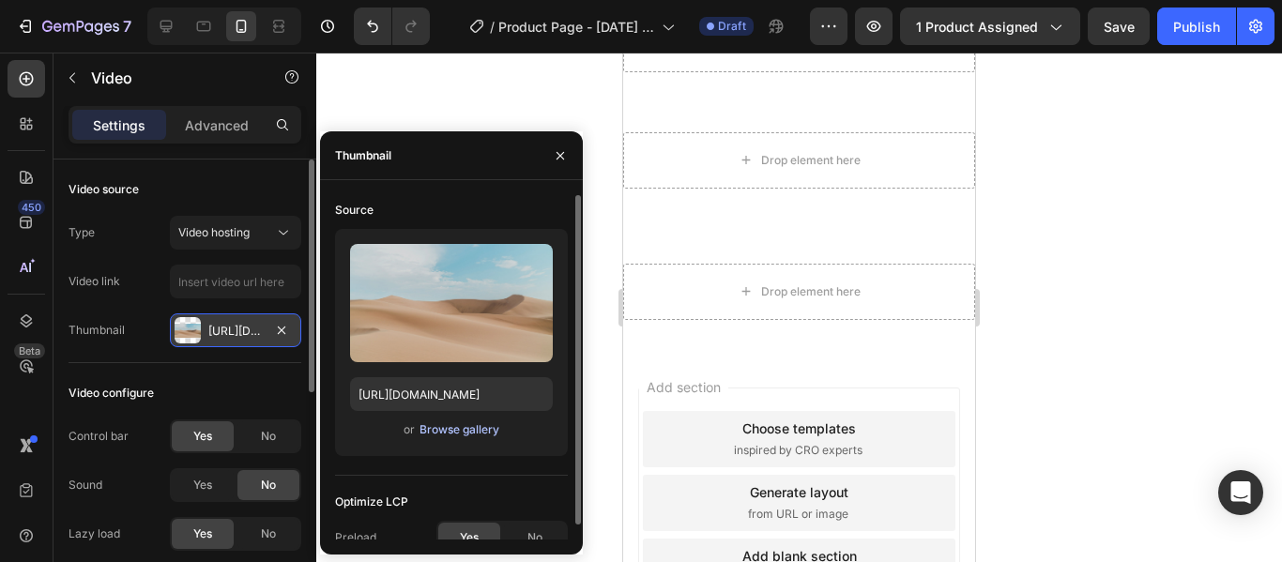
click at [432, 430] on div "Browse gallery" at bounding box center [460, 430] width 80 height 17
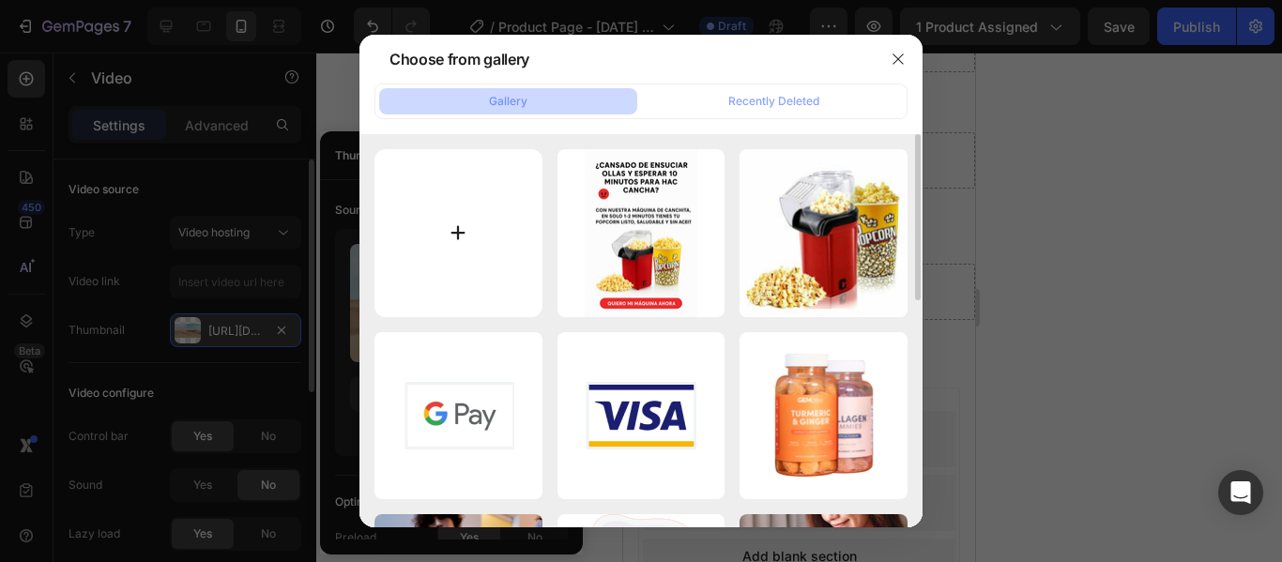
click at [473, 207] on input "file" at bounding box center [459, 233] width 168 height 168
type input "C:\fakepath\gif.webp"
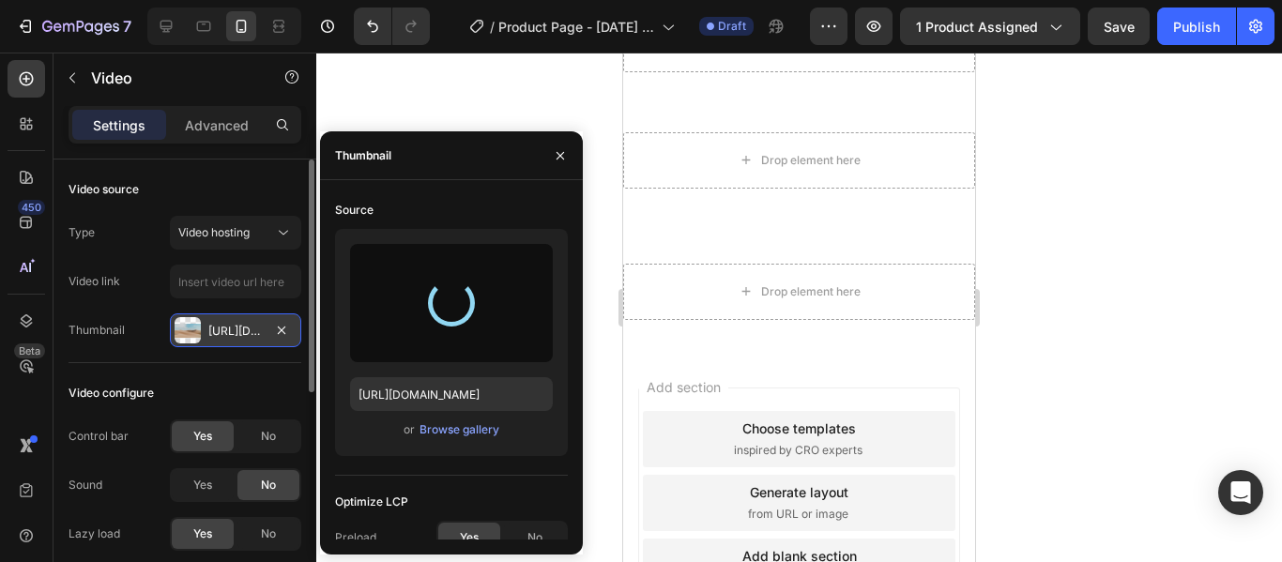
type input "[URL][DOMAIN_NAME]"
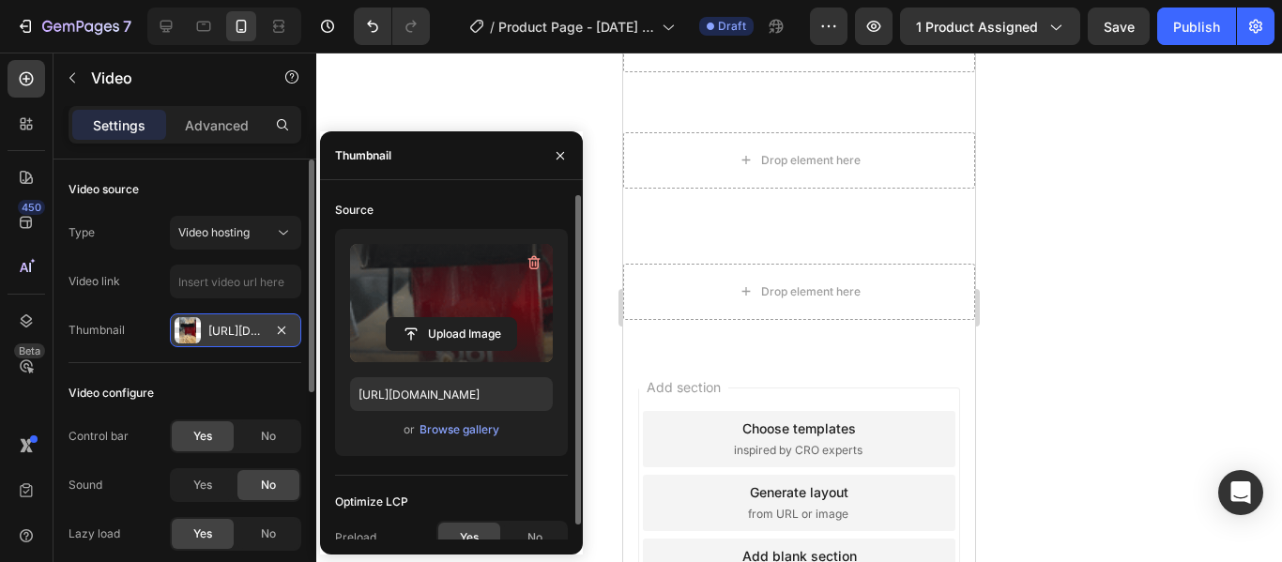
click at [482, 300] on label at bounding box center [451, 303] width 203 height 118
click at [482, 318] on input "file" at bounding box center [452, 334] width 130 height 32
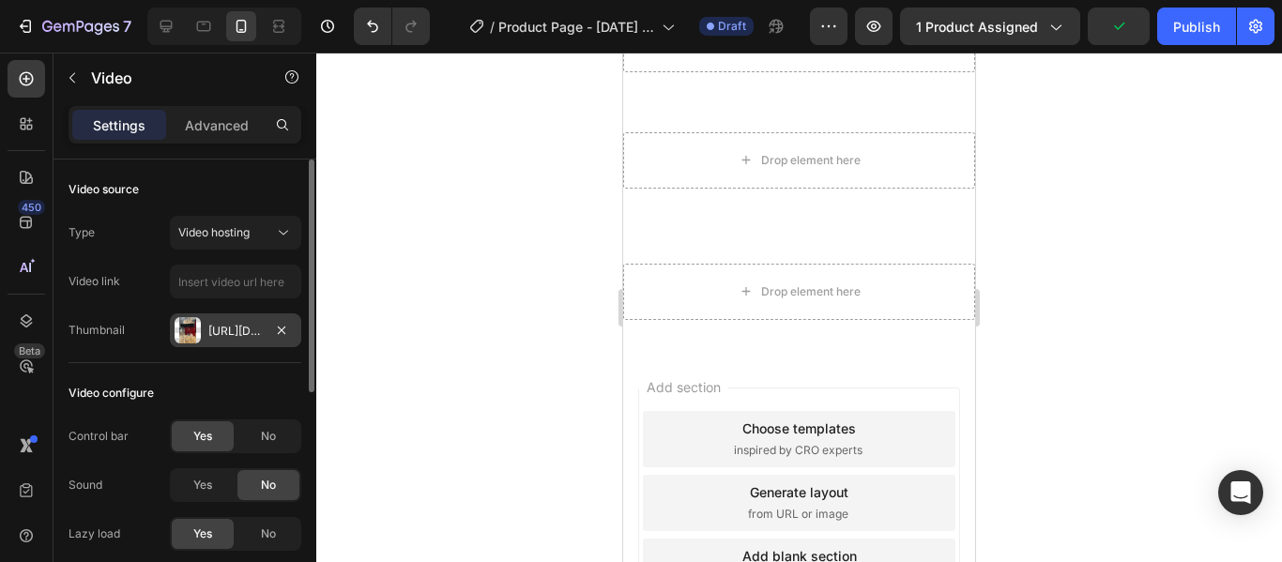
click at [192, 335] on div at bounding box center [188, 330] width 26 height 26
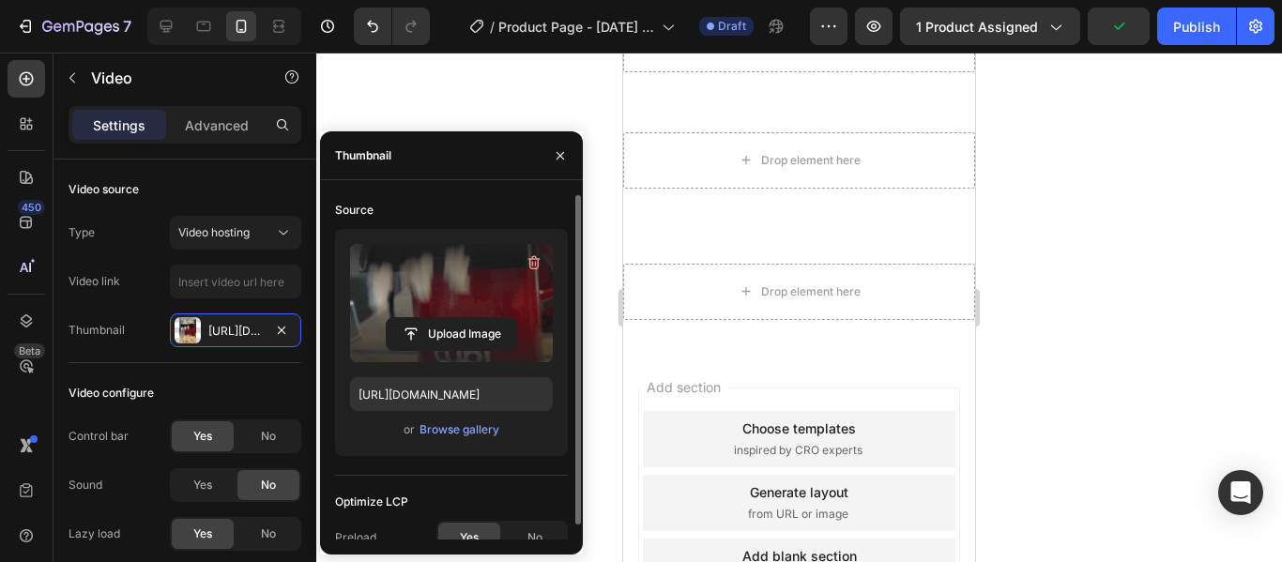
click at [392, 295] on label at bounding box center [451, 303] width 203 height 118
click at [392, 318] on input "file" at bounding box center [452, 334] width 130 height 32
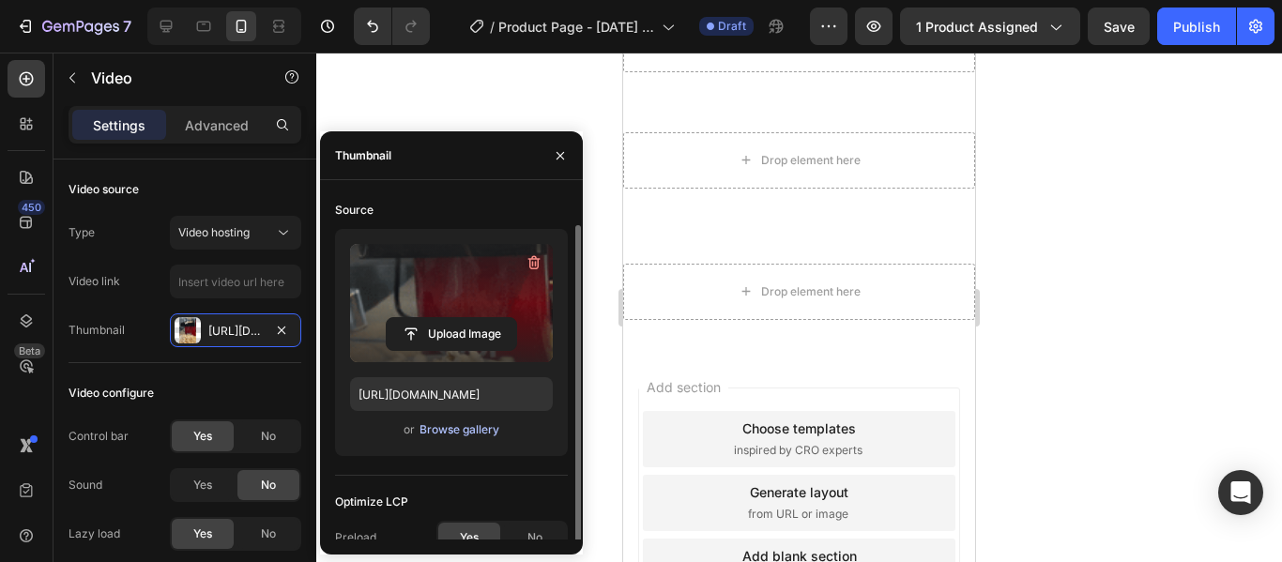
scroll to position [15, 0]
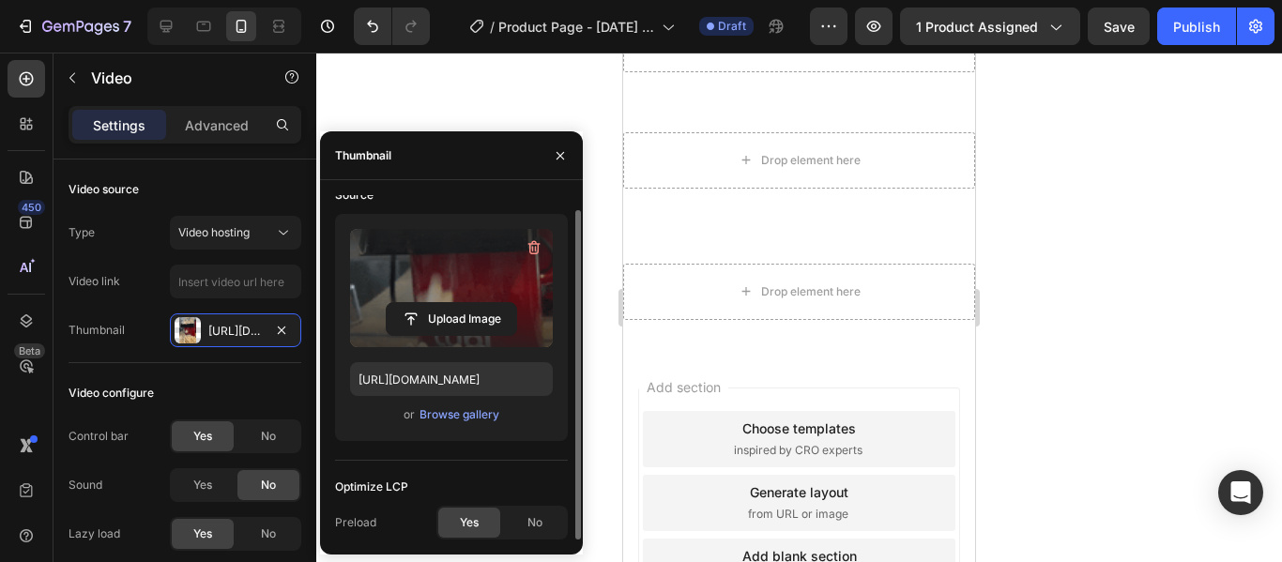
click at [482, 524] on div "Yes" at bounding box center [469, 523] width 62 height 30
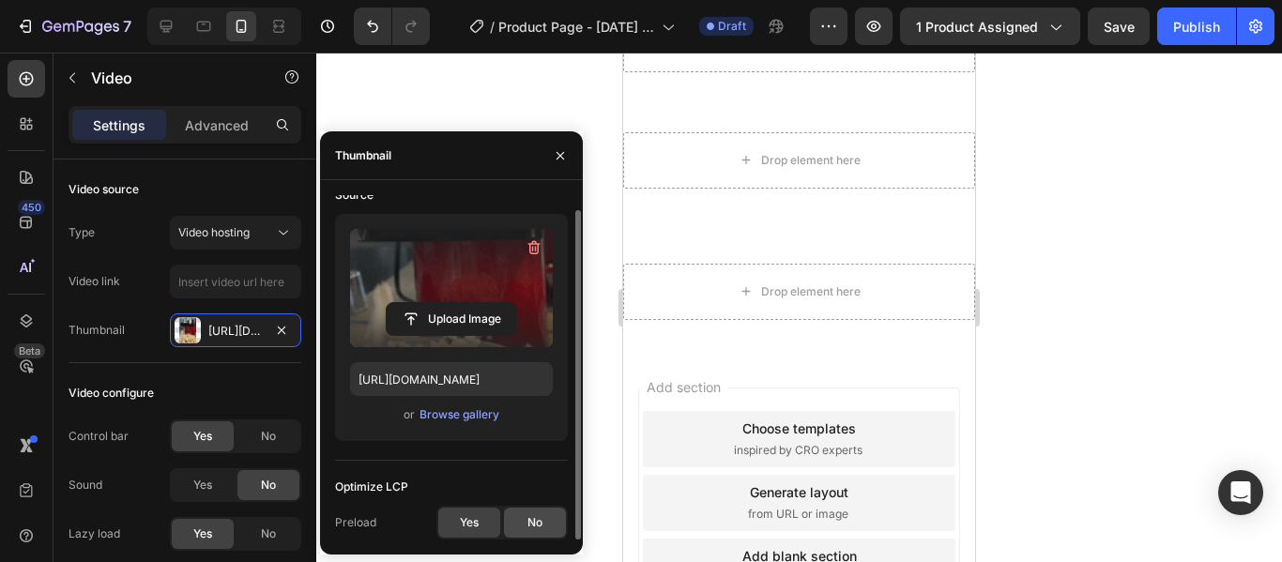
click at [512, 526] on div "No" at bounding box center [535, 523] width 62 height 30
click at [485, 524] on div "Yes" at bounding box center [469, 523] width 62 height 30
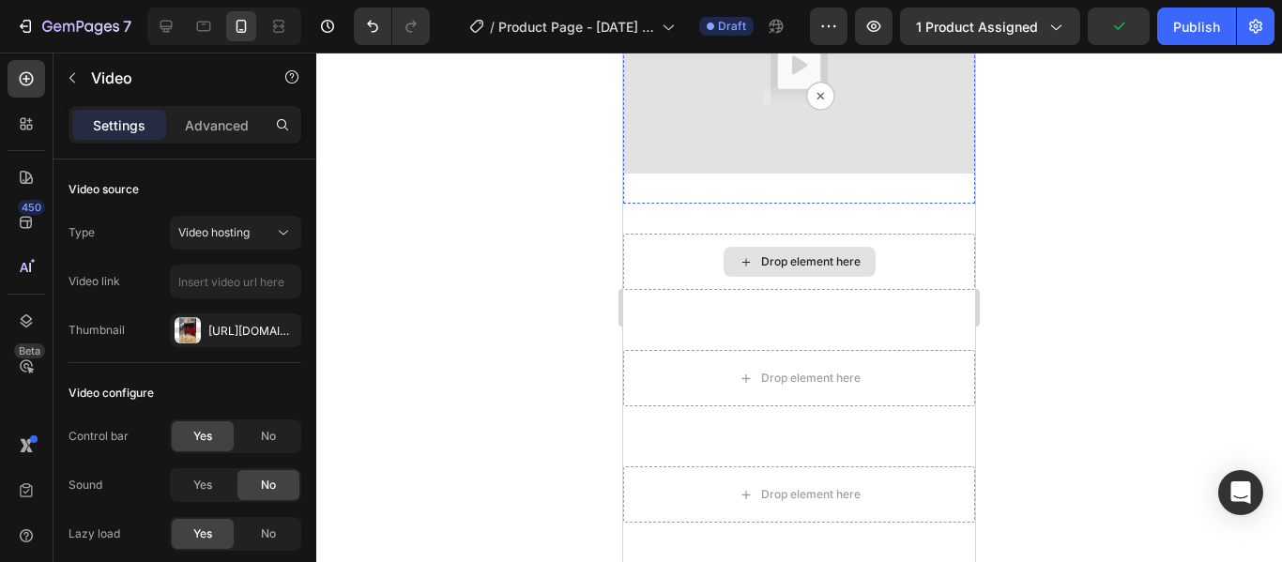
scroll to position [685, 0]
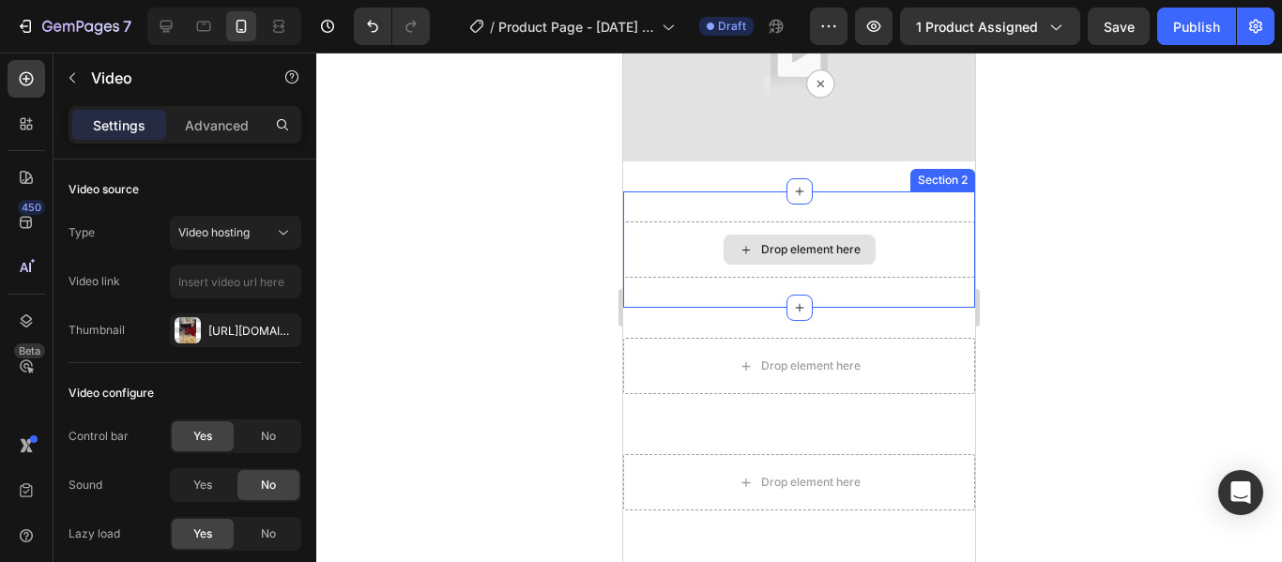
click at [851, 239] on div "Drop element here" at bounding box center [799, 250] width 352 height 56
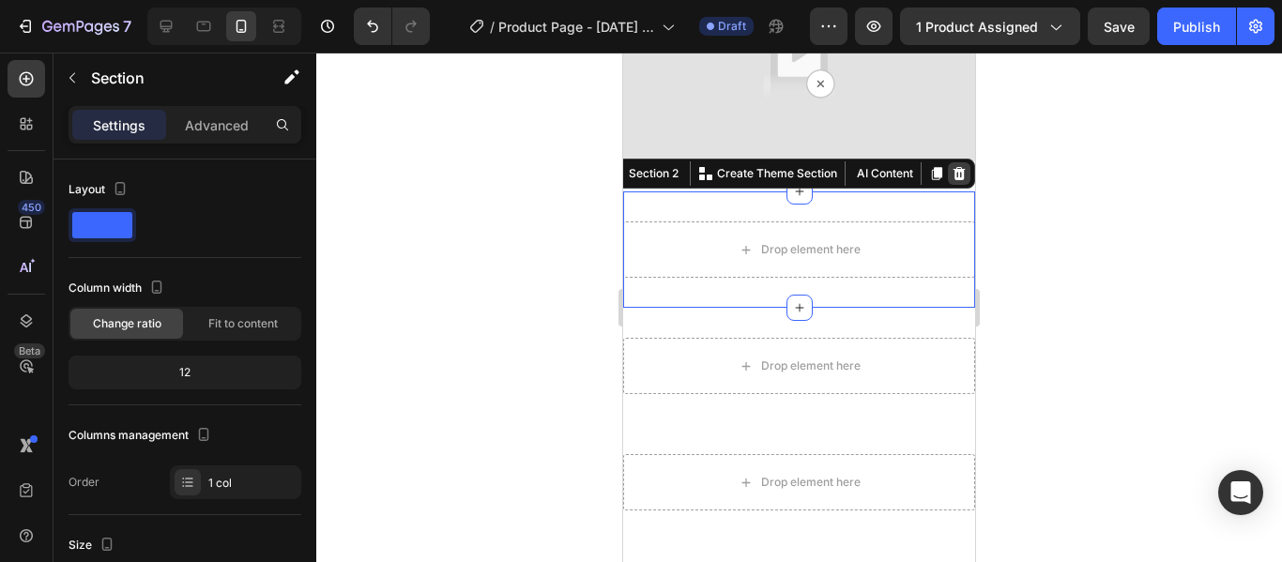
click at [954, 167] on icon at bounding box center [960, 173] width 12 height 13
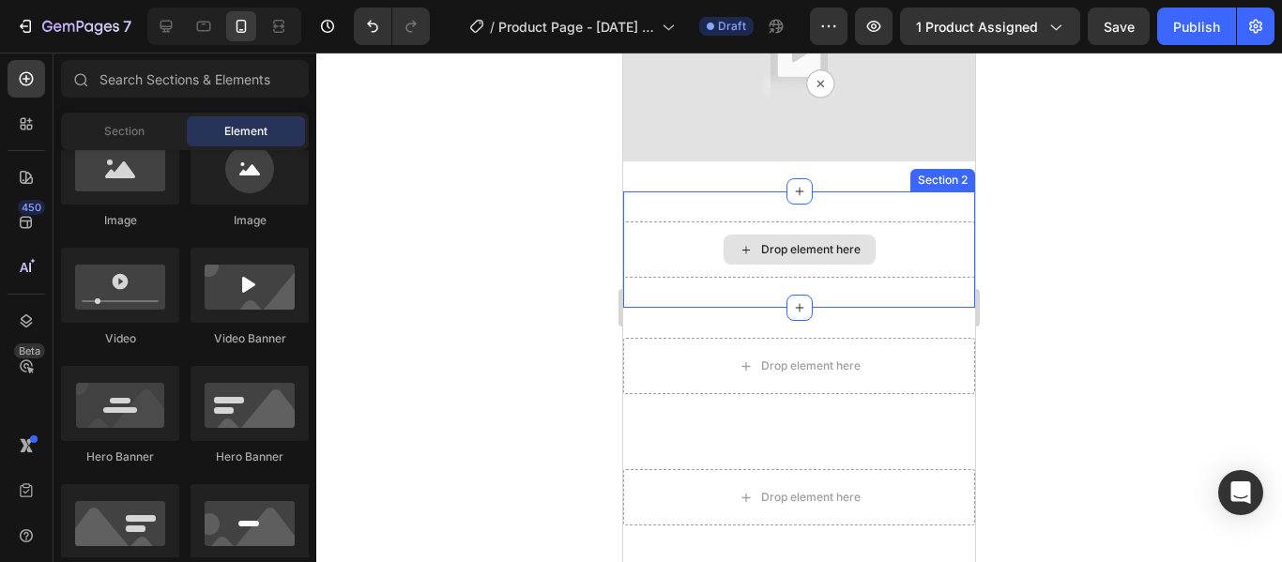
click at [871, 229] on div "Drop element here" at bounding box center [799, 250] width 352 height 56
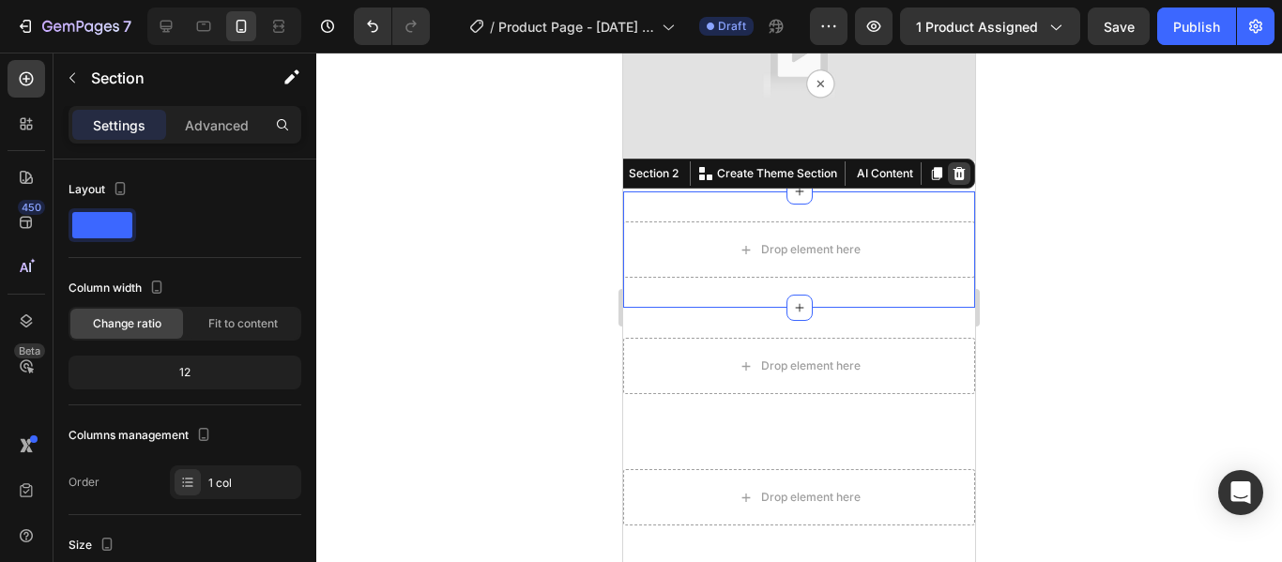
click at [954, 167] on icon at bounding box center [960, 173] width 12 height 13
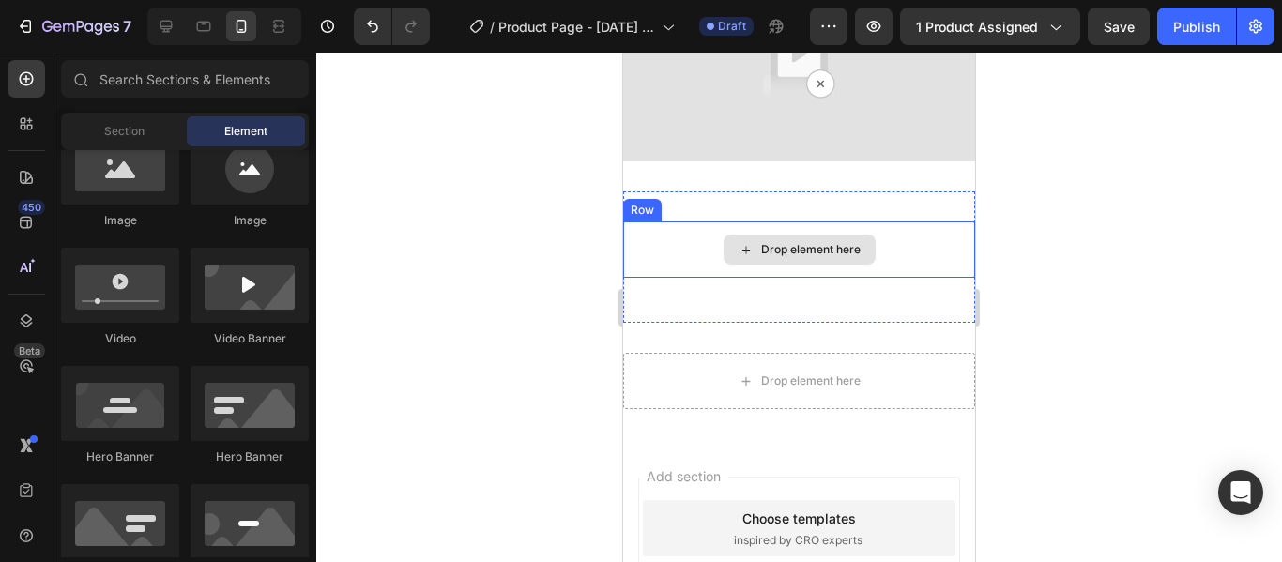
click at [910, 222] on div "Drop element here" at bounding box center [799, 250] width 352 height 56
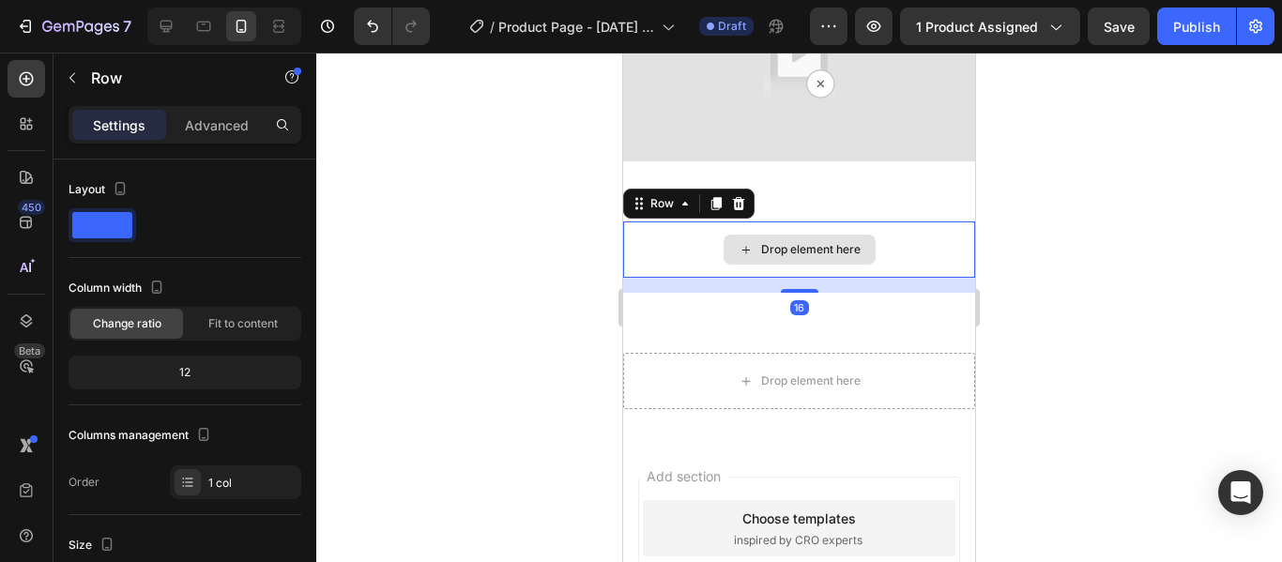
click at [952, 222] on div "Drop element here" at bounding box center [799, 250] width 352 height 56
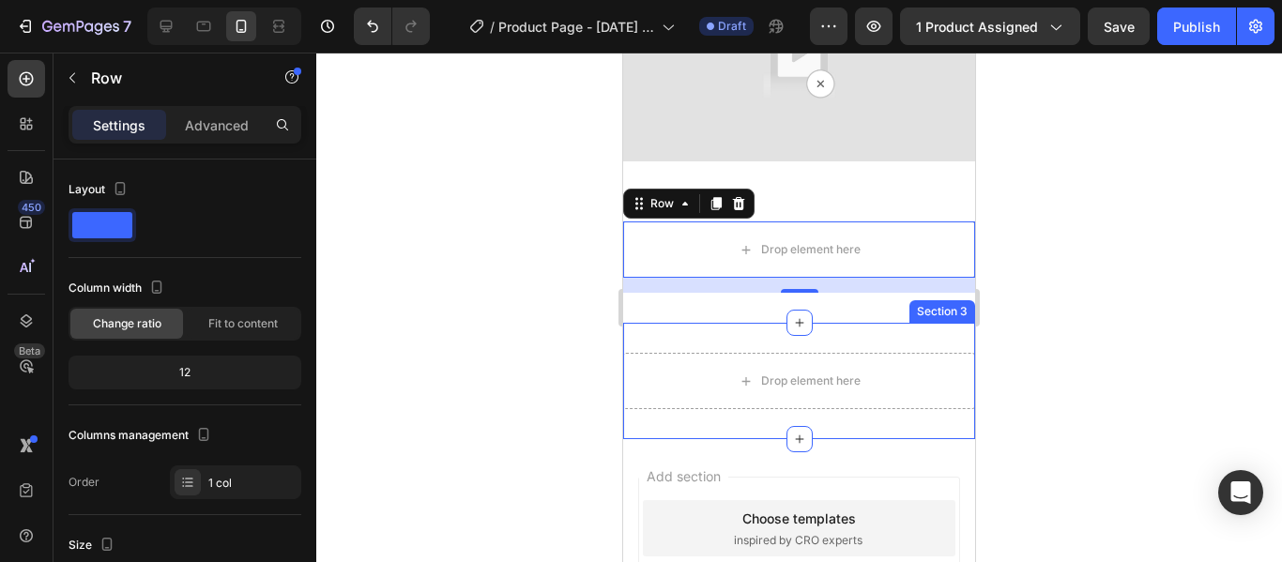
click at [877, 405] on div "Drop element here Section 3" at bounding box center [799, 381] width 352 height 116
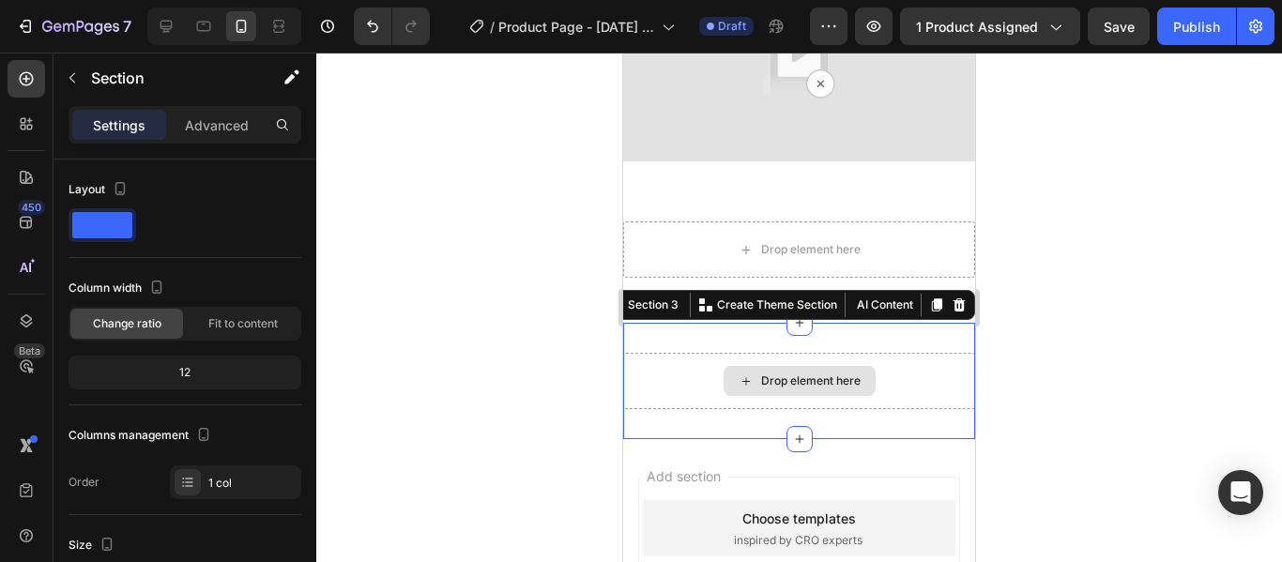
click at [898, 363] on div "Drop element here" at bounding box center [799, 381] width 352 height 56
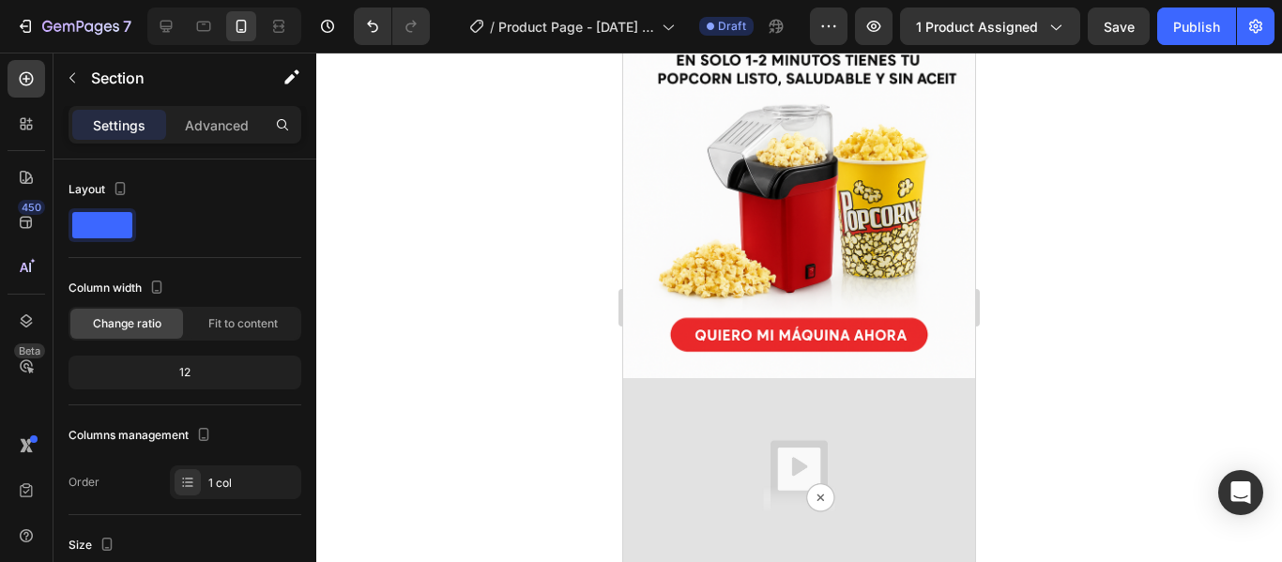
scroll to position [270, 0]
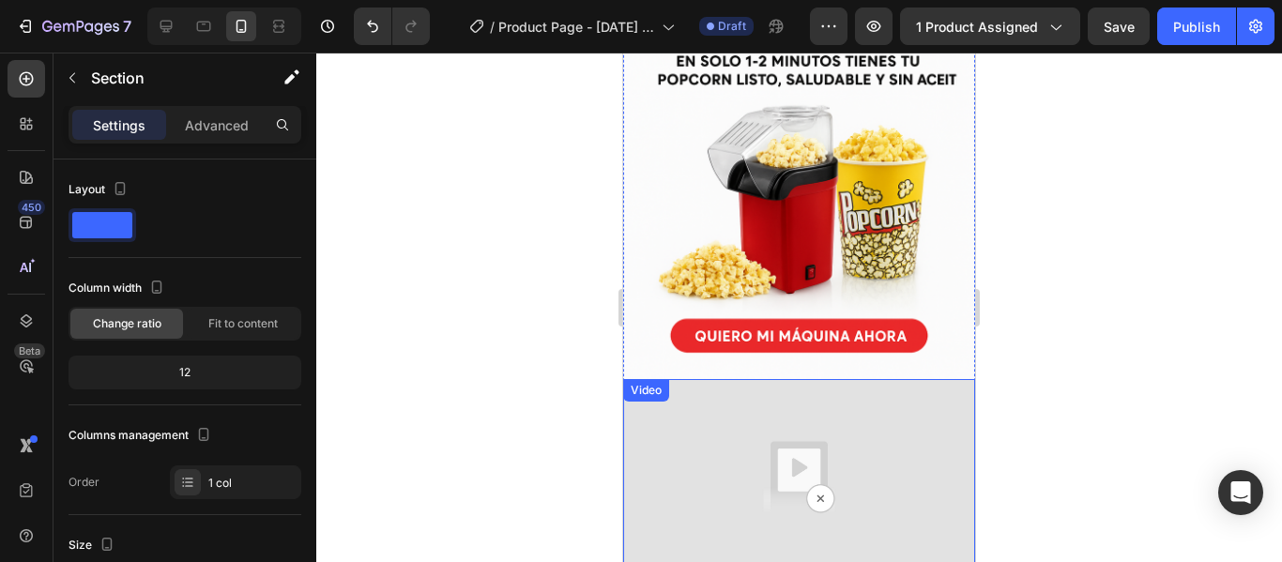
click at [830, 473] on img at bounding box center [799, 478] width 352 height 198
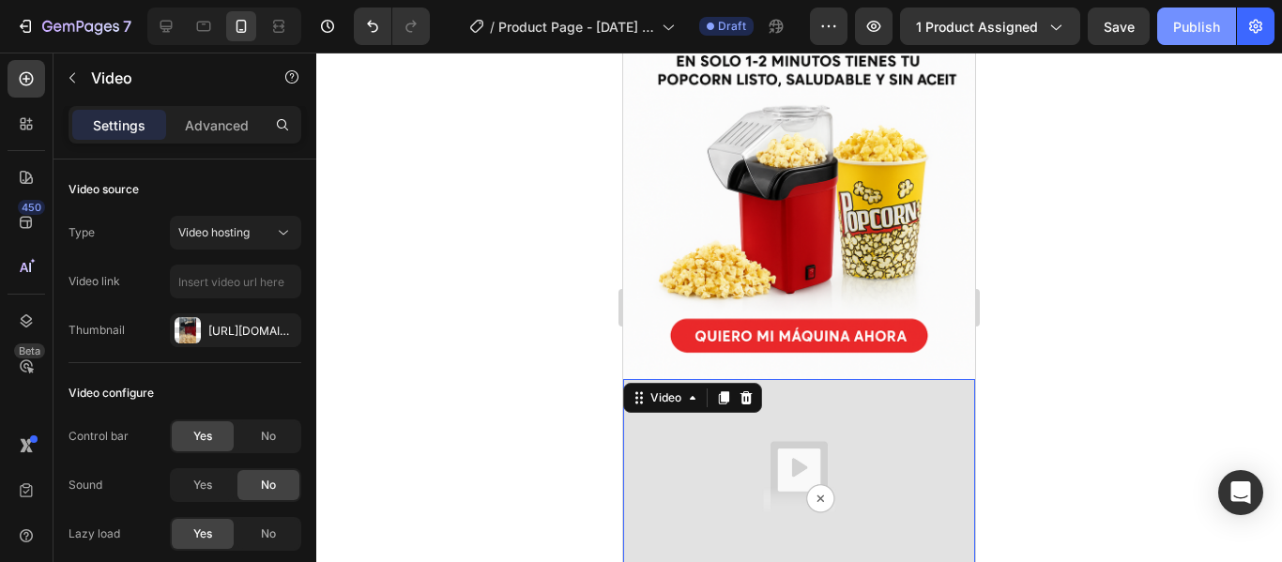
click at [1187, 28] on div "Publish" at bounding box center [1197, 27] width 47 height 20
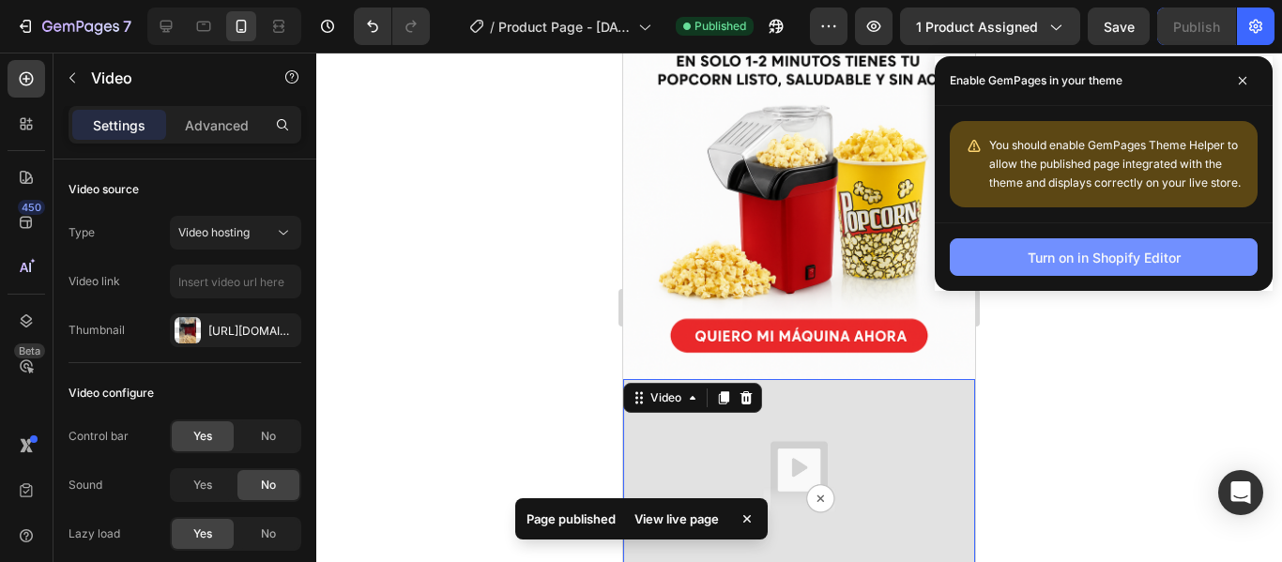
click at [1144, 249] on div "Turn on in Shopify Editor" at bounding box center [1104, 258] width 153 height 20
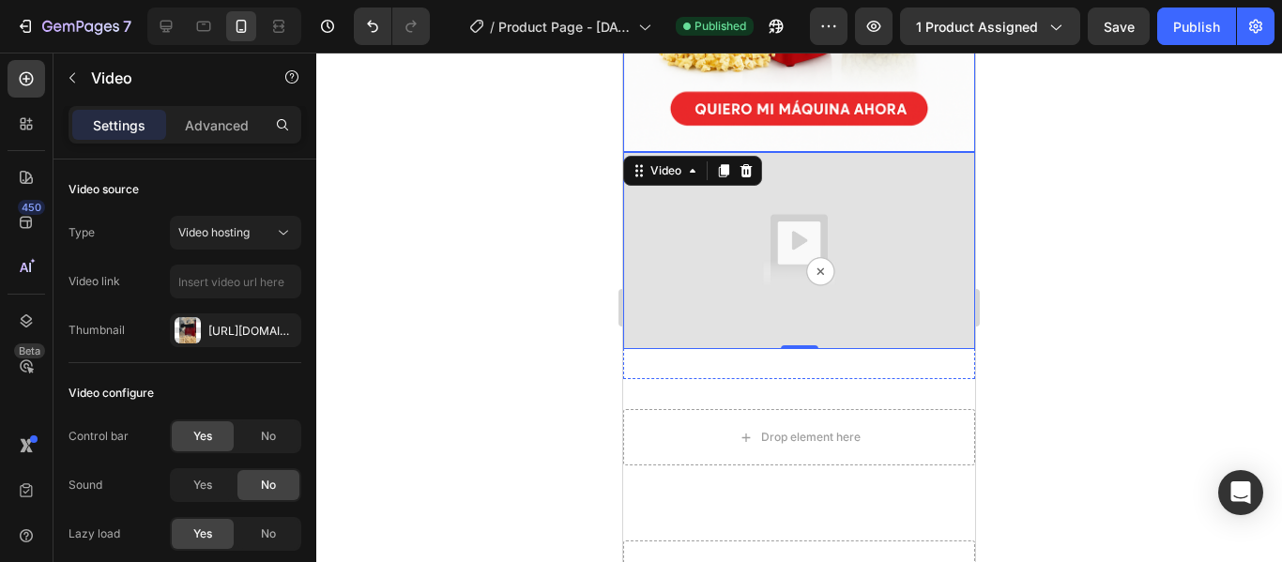
scroll to position [575, 0]
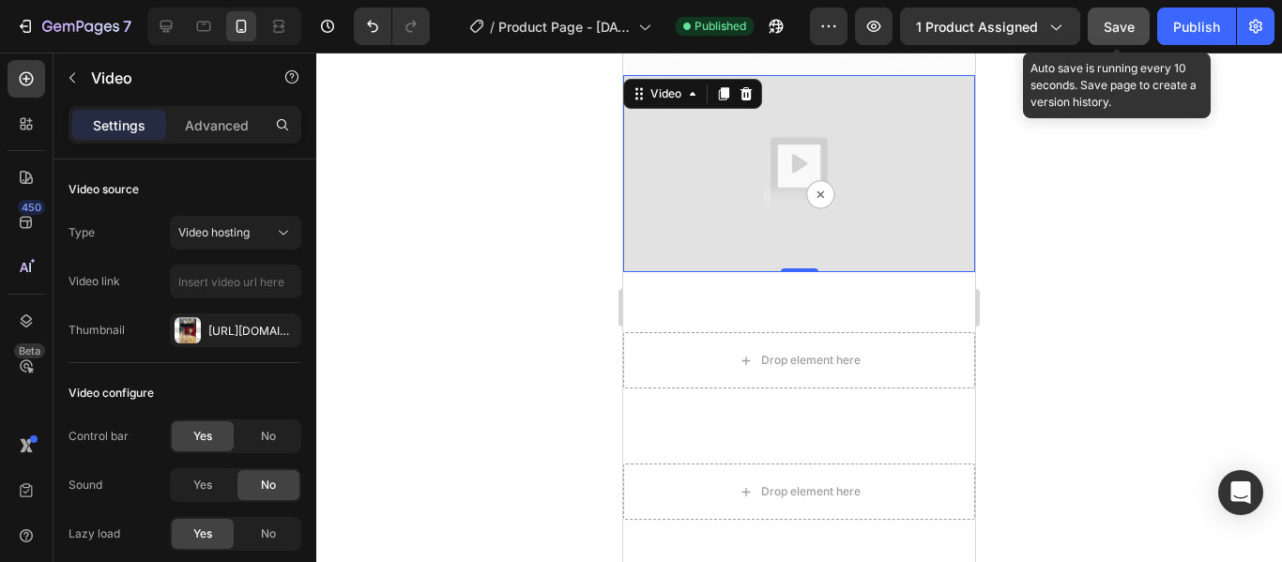
click at [1105, 32] on span "Save" at bounding box center [1119, 27] width 31 height 16
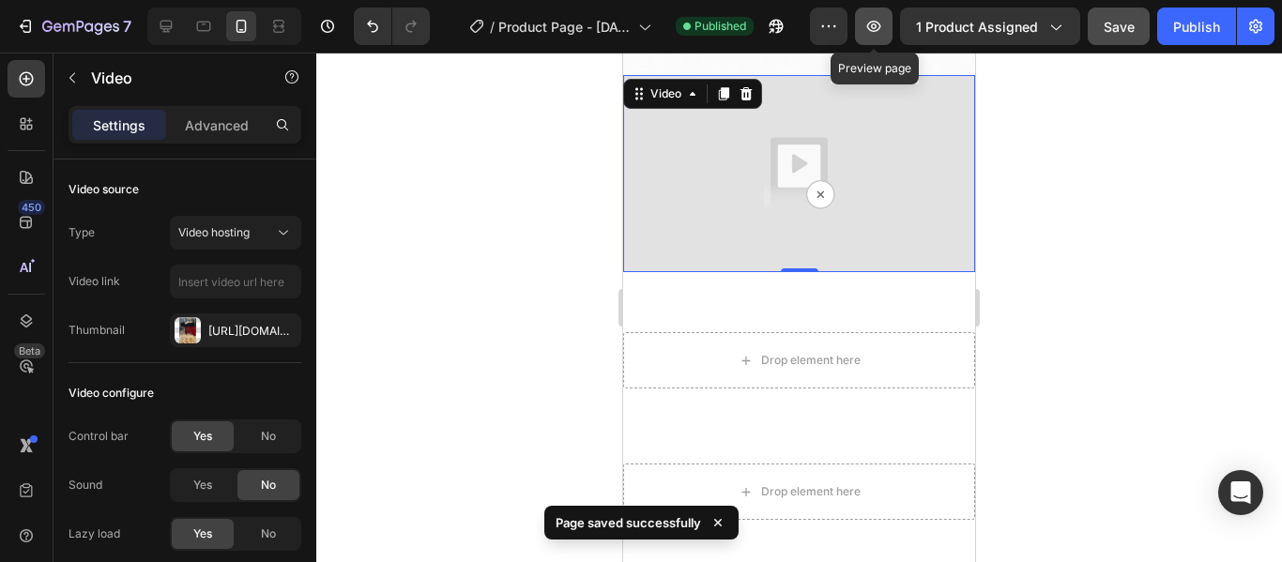
click at [891, 32] on button "button" at bounding box center [874, 27] width 38 height 38
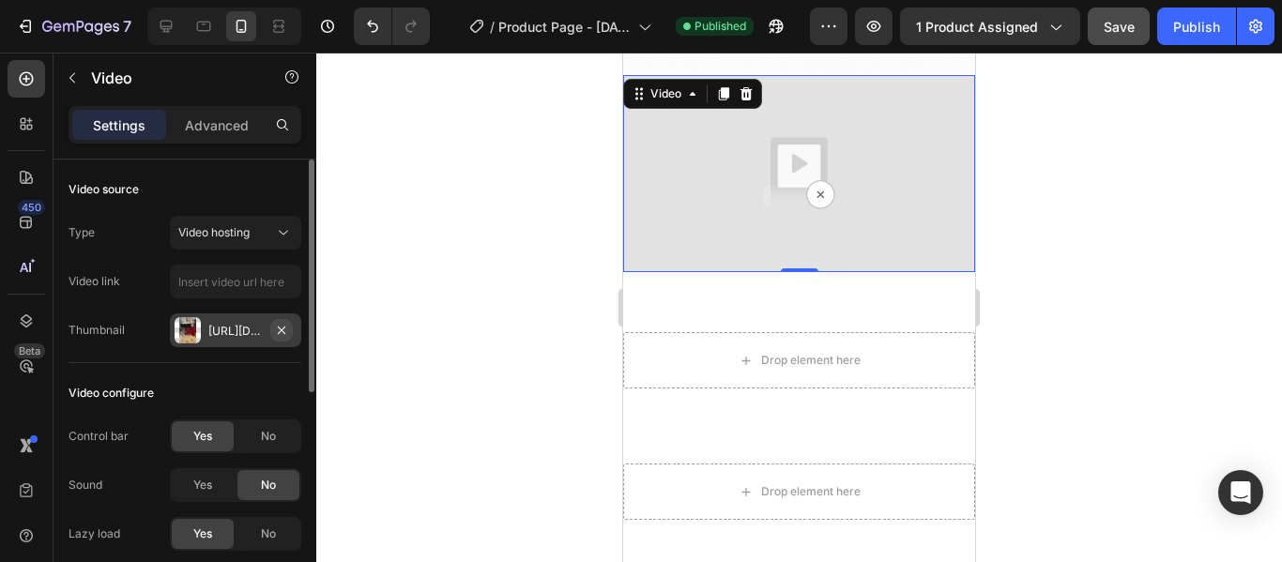
click at [280, 327] on icon "button" at bounding box center [281, 330] width 15 height 15
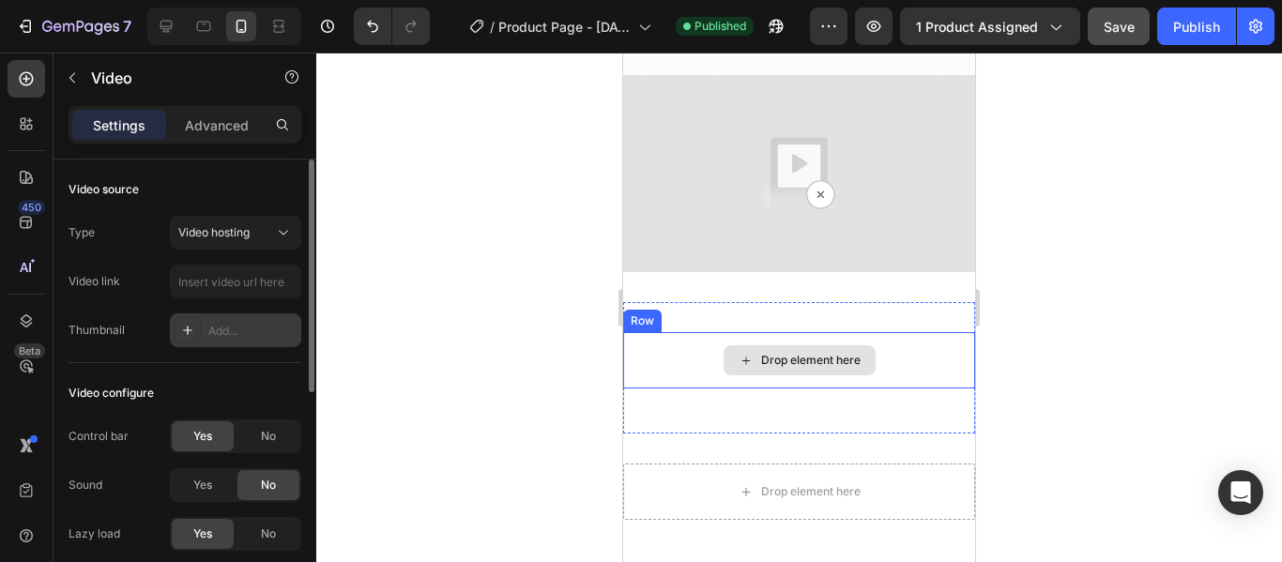
click at [785, 353] on div "Drop element here" at bounding box center [811, 360] width 100 height 15
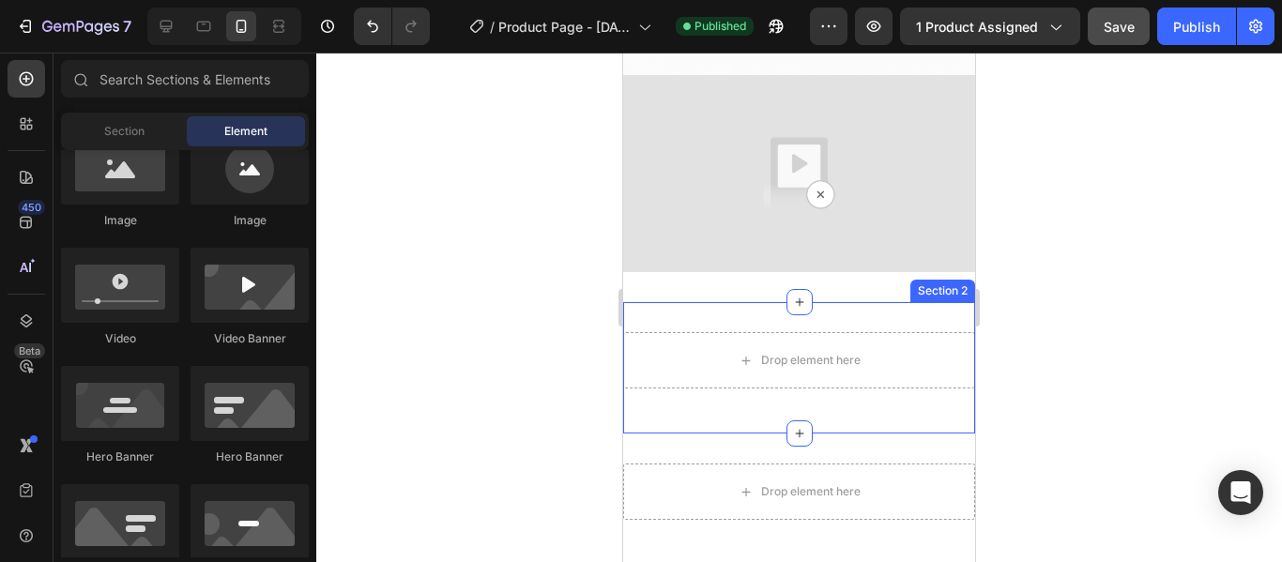
click at [880, 302] on div "Drop element here Row Section 2" at bounding box center [799, 367] width 352 height 131
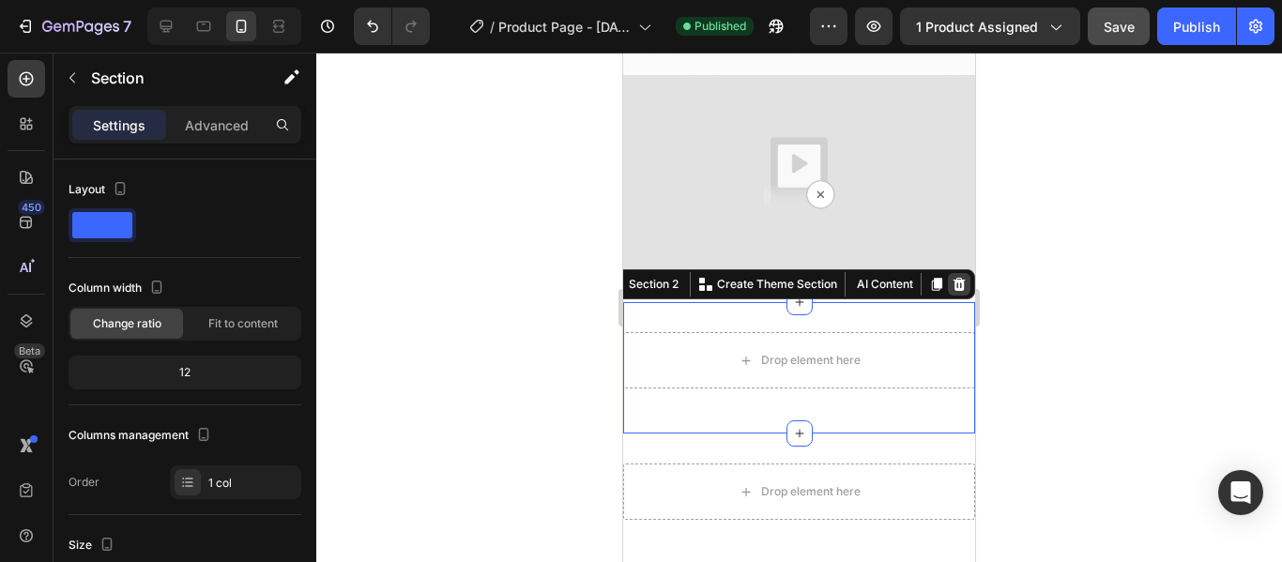
click at [952, 277] on icon at bounding box center [959, 284] width 15 height 15
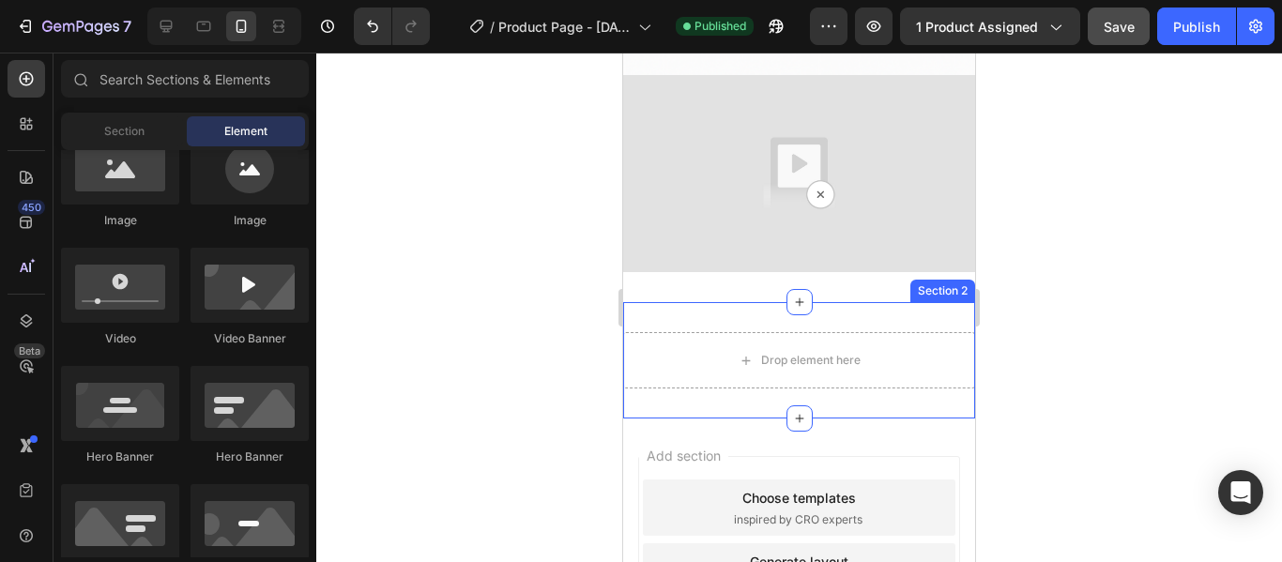
click at [931, 302] on div "Drop element here Section 2" at bounding box center [799, 360] width 352 height 116
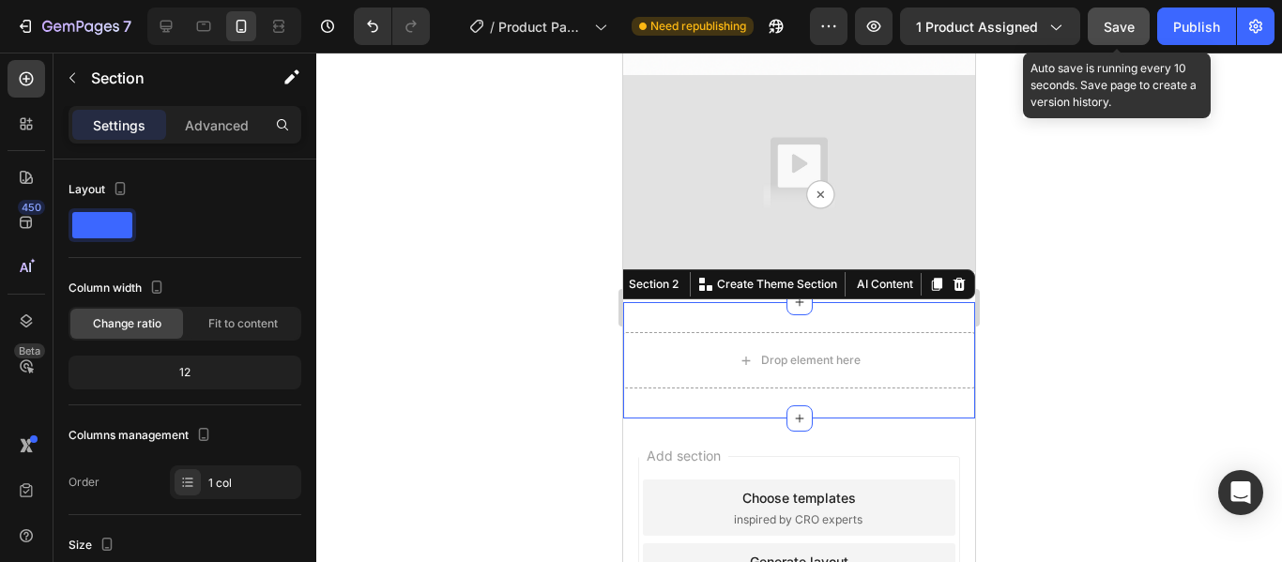
click at [1104, 14] on button "Save" at bounding box center [1119, 27] width 62 height 38
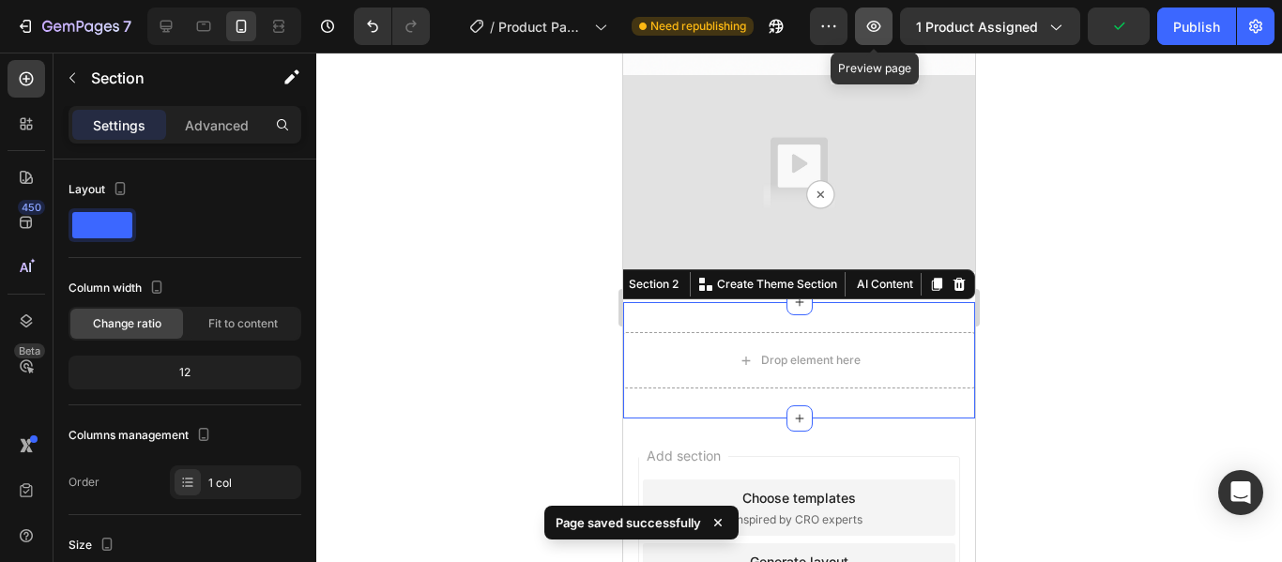
click at [858, 19] on button "button" at bounding box center [874, 27] width 38 height 38
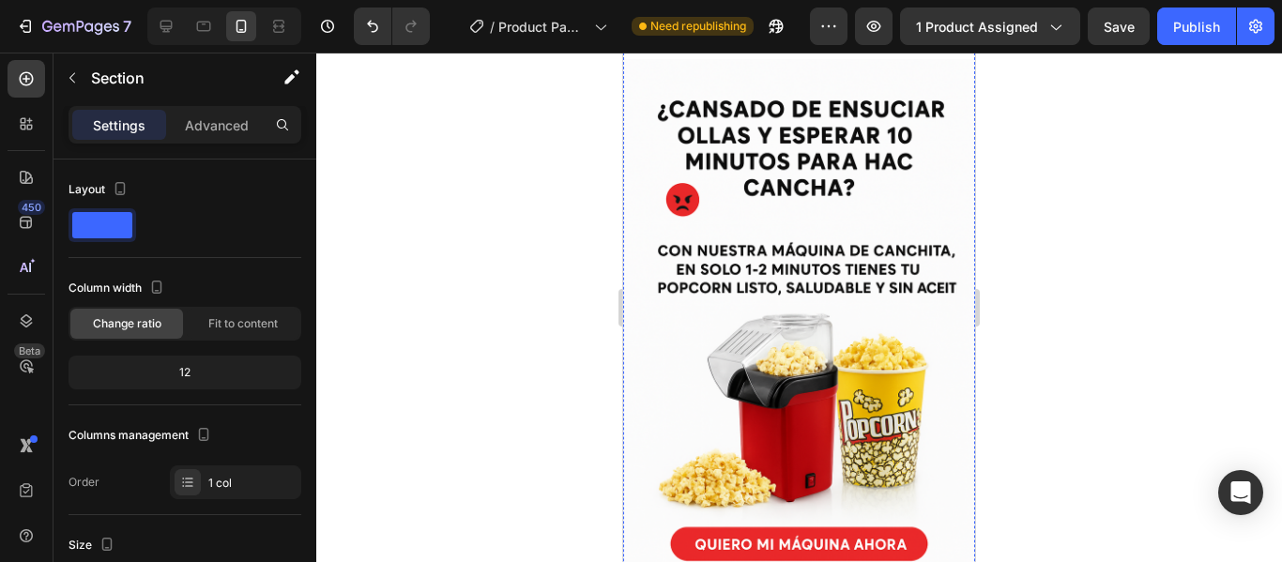
scroll to position [0, 0]
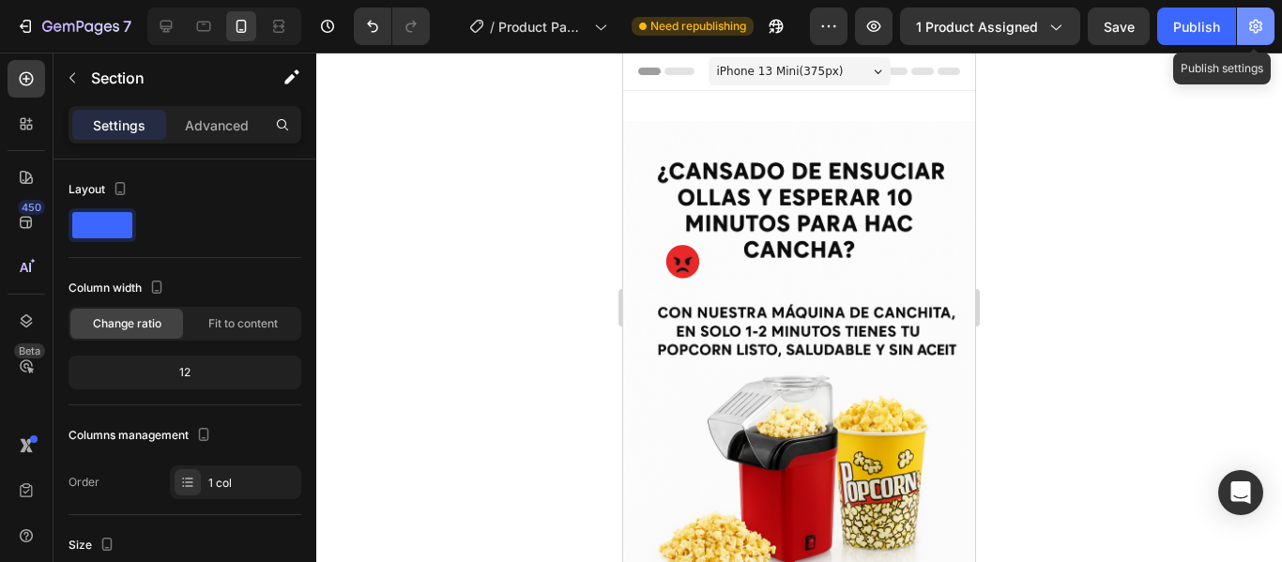
click at [1250, 32] on icon "button" at bounding box center [1256, 26] width 19 height 19
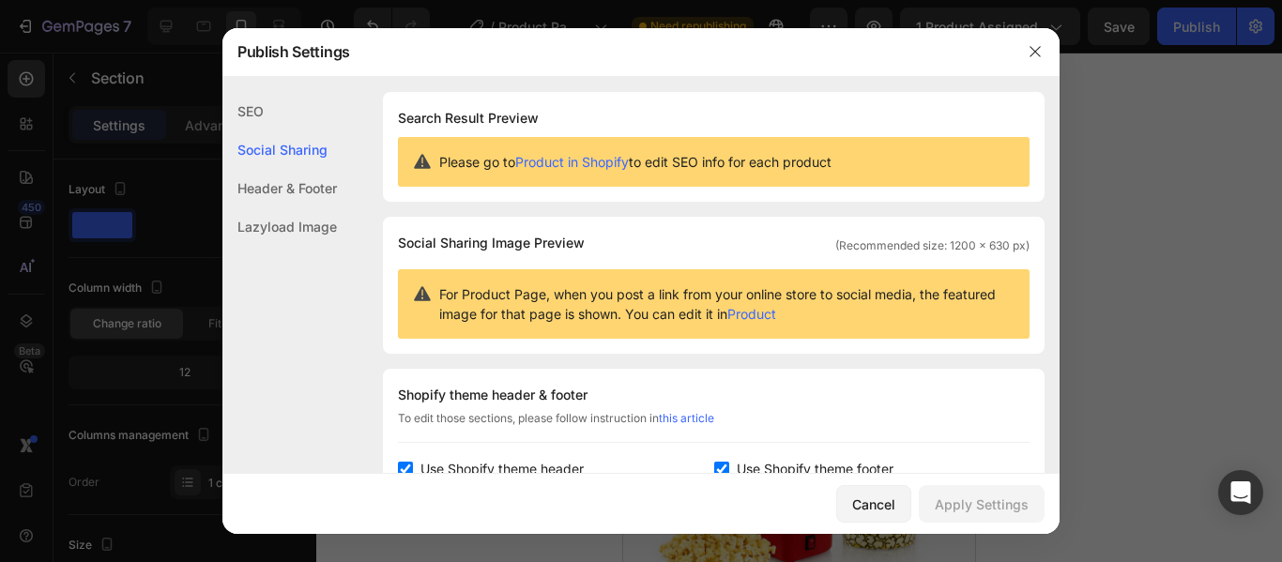
scroll to position [154, 0]
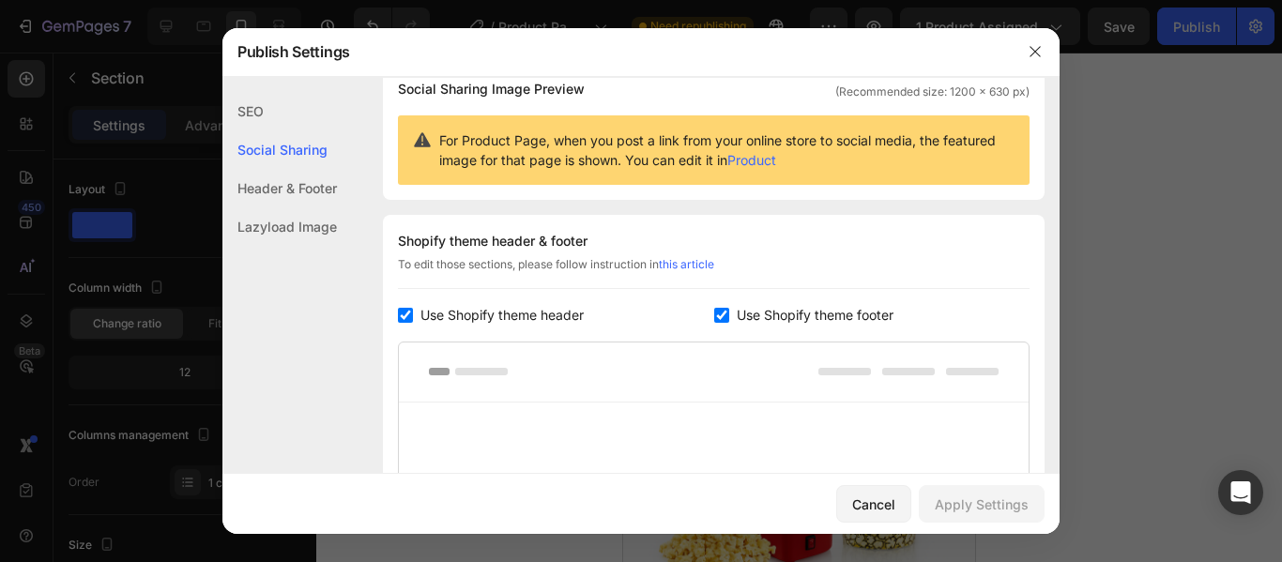
click at [407, 315] on input "checkbox" at bounding box center [405, 315] width 15 height 15
checkbox input "false"
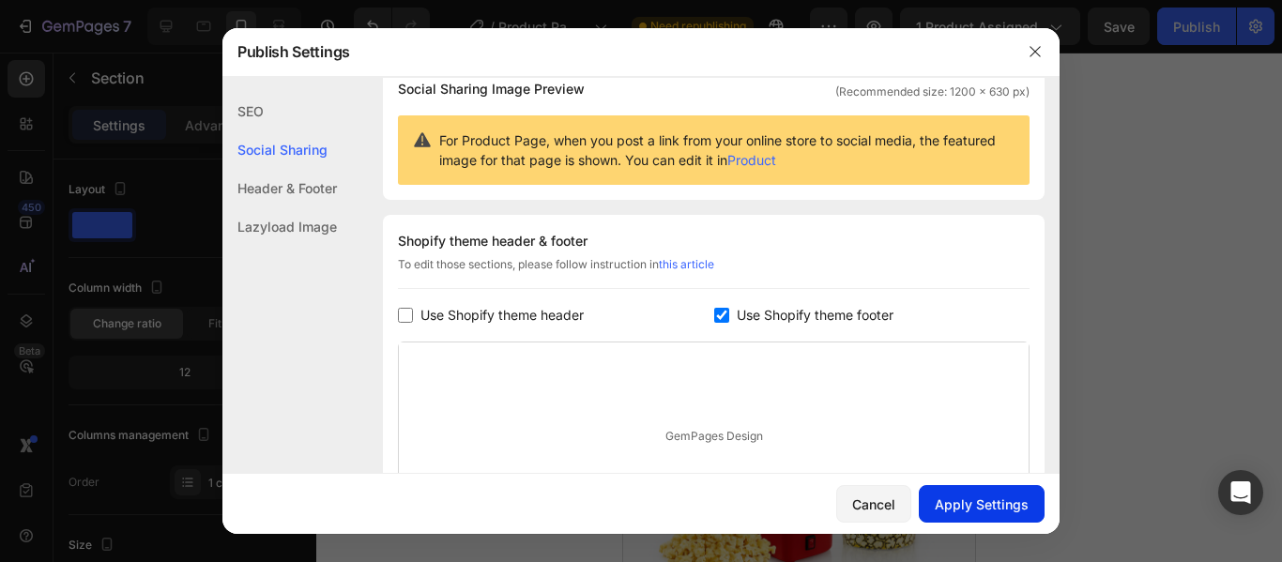
click at [956, 499] on div "Apply Settings" at bounding box center [982, 505] width 94 height 20
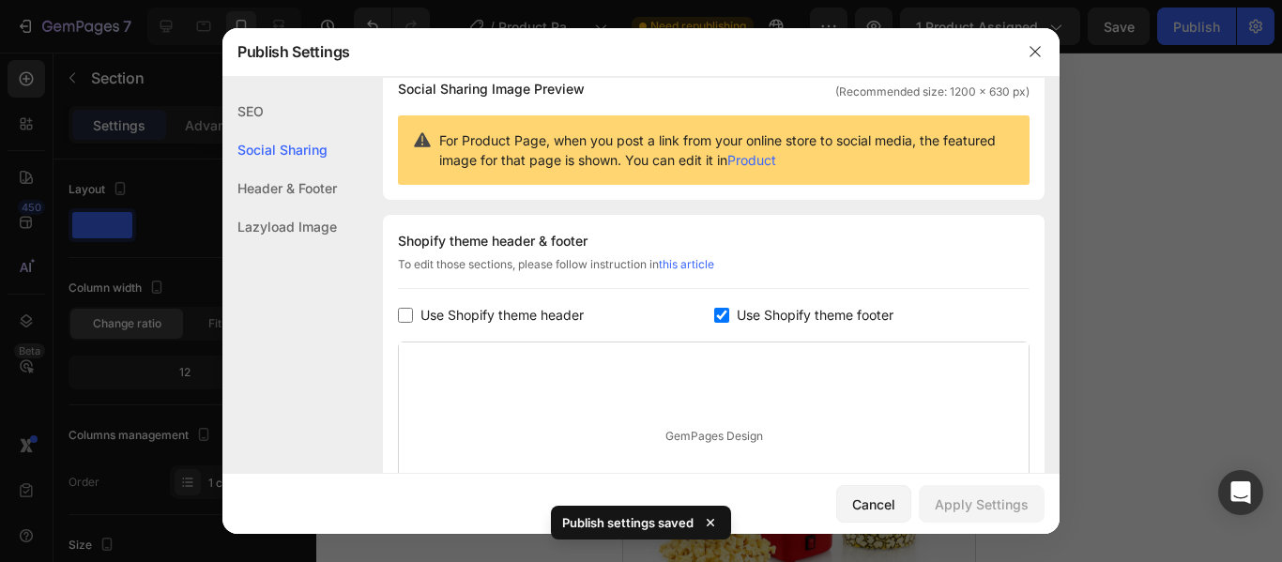
click at [1122, 391] on div at bounding box center [641, 281] width 1282 height 562
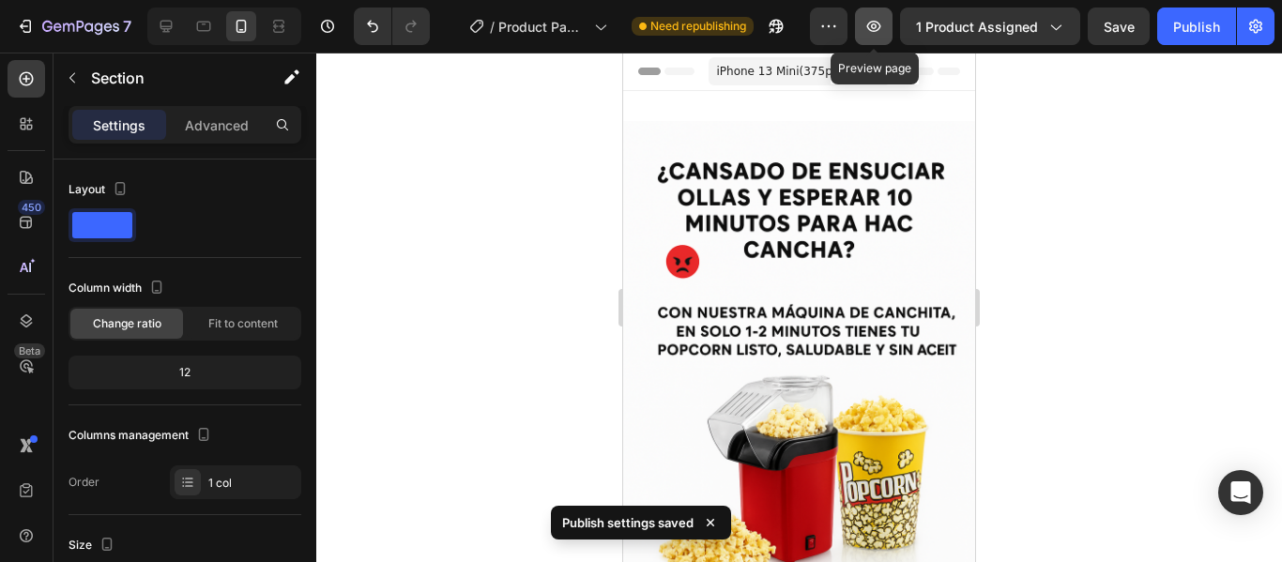
click at [889, 23] on button "button" at bounding box center [874, 27] width 38 height 38
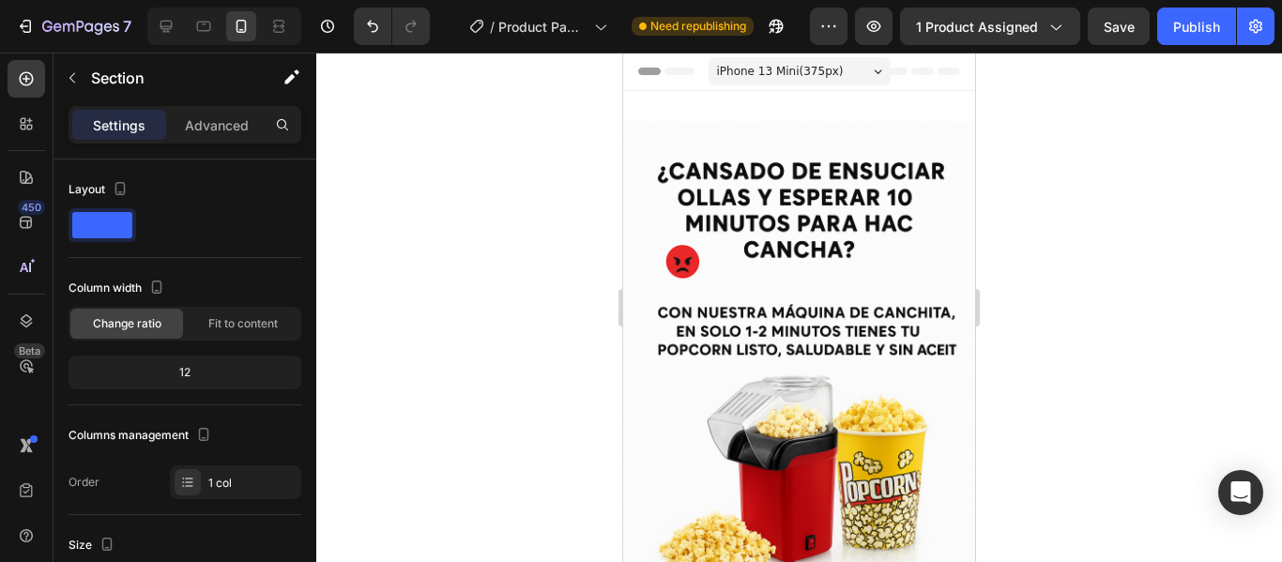
click at [912, 71] on icon at bounding box center [923, 72] width 23 height 8
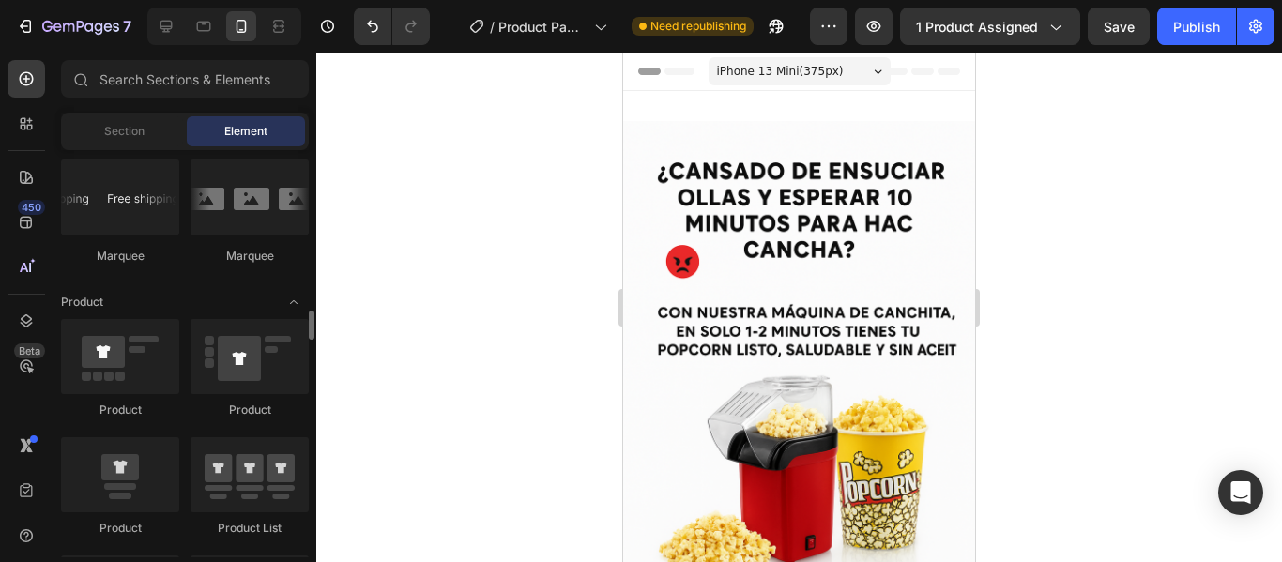
scroll to position [2262, 0]
click at [863, 155] on img at bounding box center [799, 385] width 352 height 529
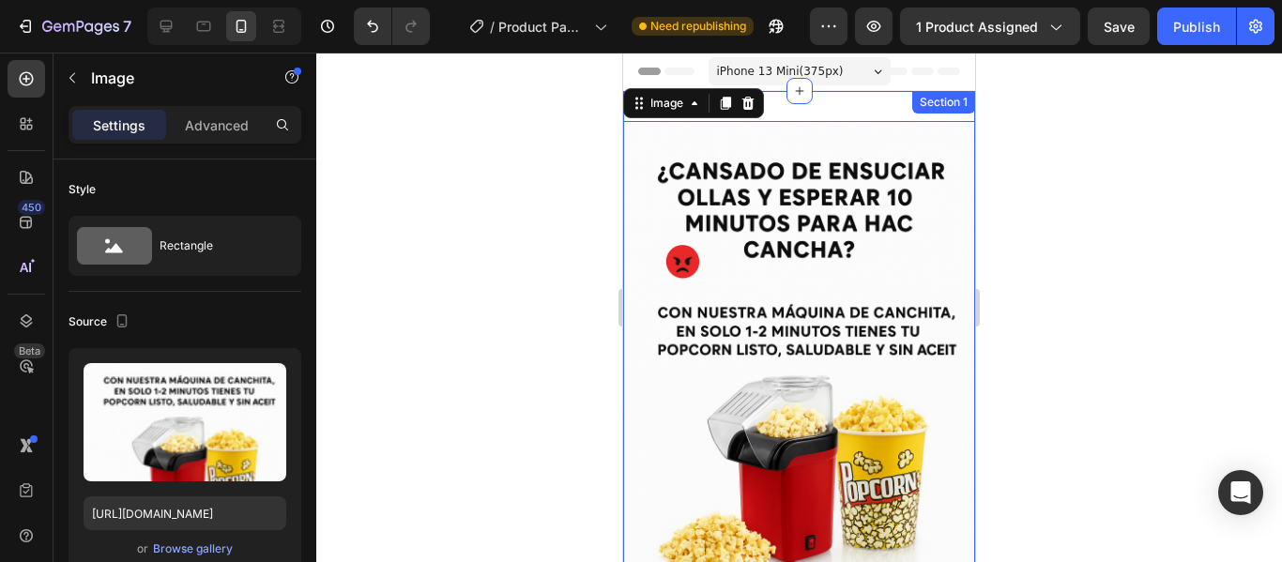
click at [887, 112] on div "Image 0 Video Section 1" at bounding box center [799, 484] width 352 height 786
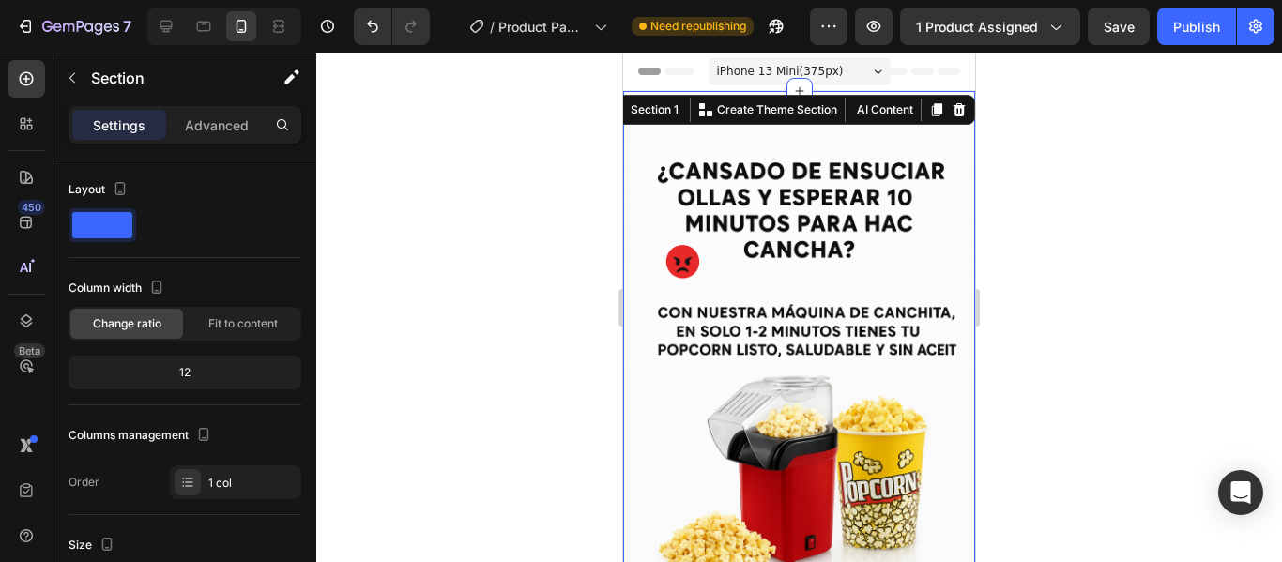
click at [887, 112] on button "AI Content" at bounding box center [884, 110] width 68 height 23
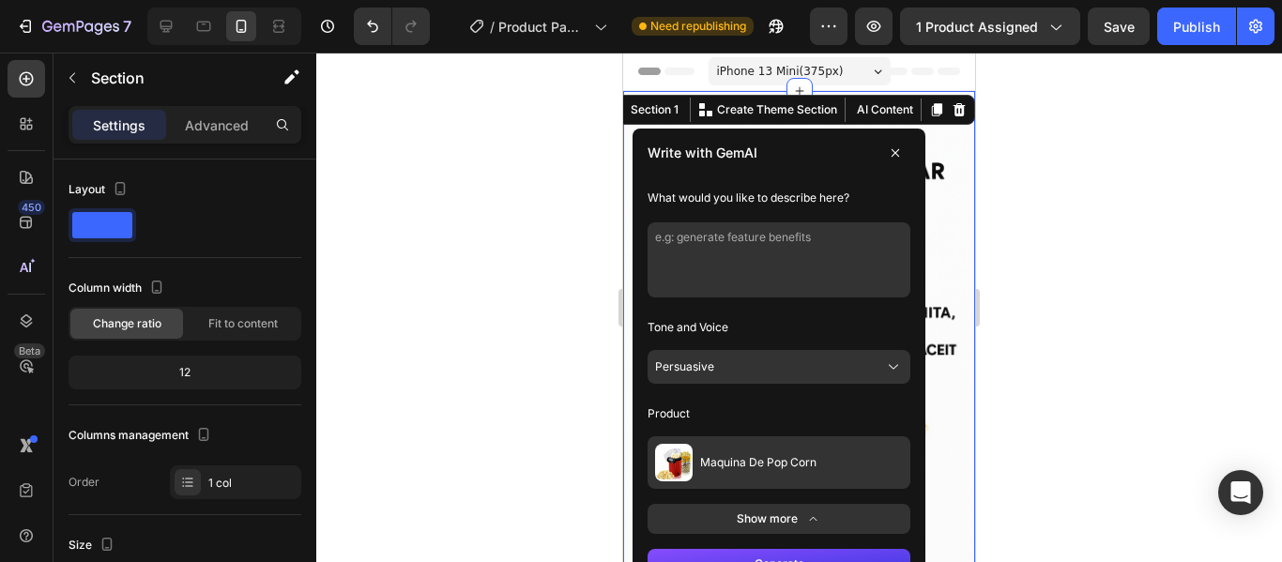
scroll to position [2, 0]
click at [237, 131] on p "Advanced" at bounding box center [217, 125] width 64 height 20
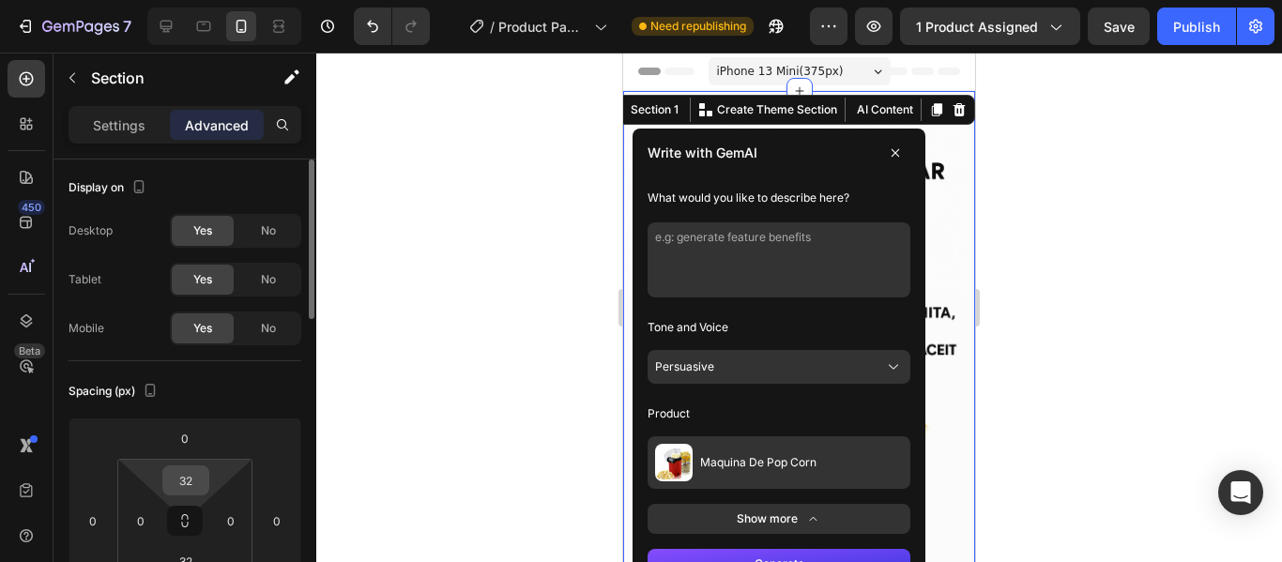
click at [188, 473] on input "32" at bounding box center [186, 481] width 38 height 28
type input "0"
click at [347, 455] on div at bounding box center [799, 308] width 966 height 510
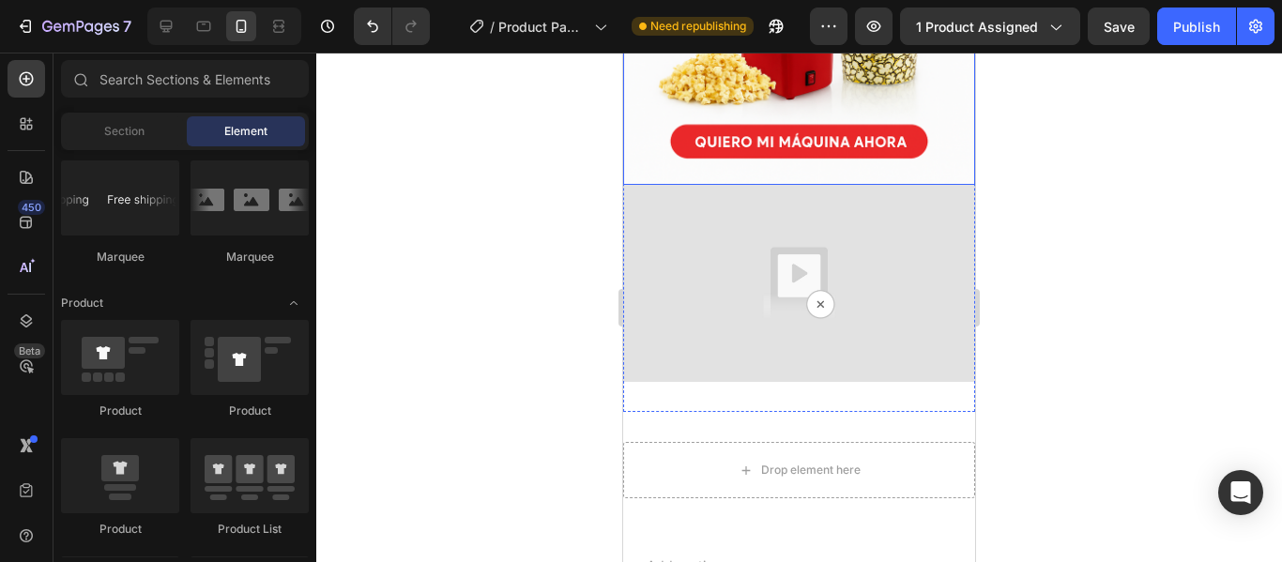
scroll to position [436, 0]
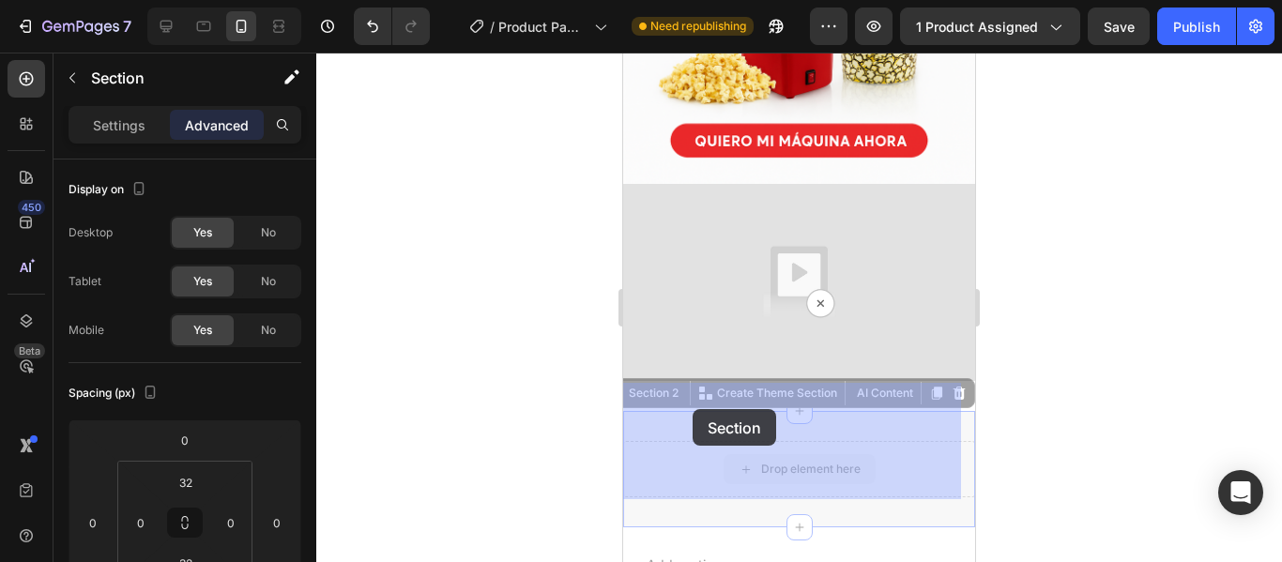
drag, startPoint x: 682, startPoint y: 441, endPoint x: 693, endPoint y: 409, distance: 33.9
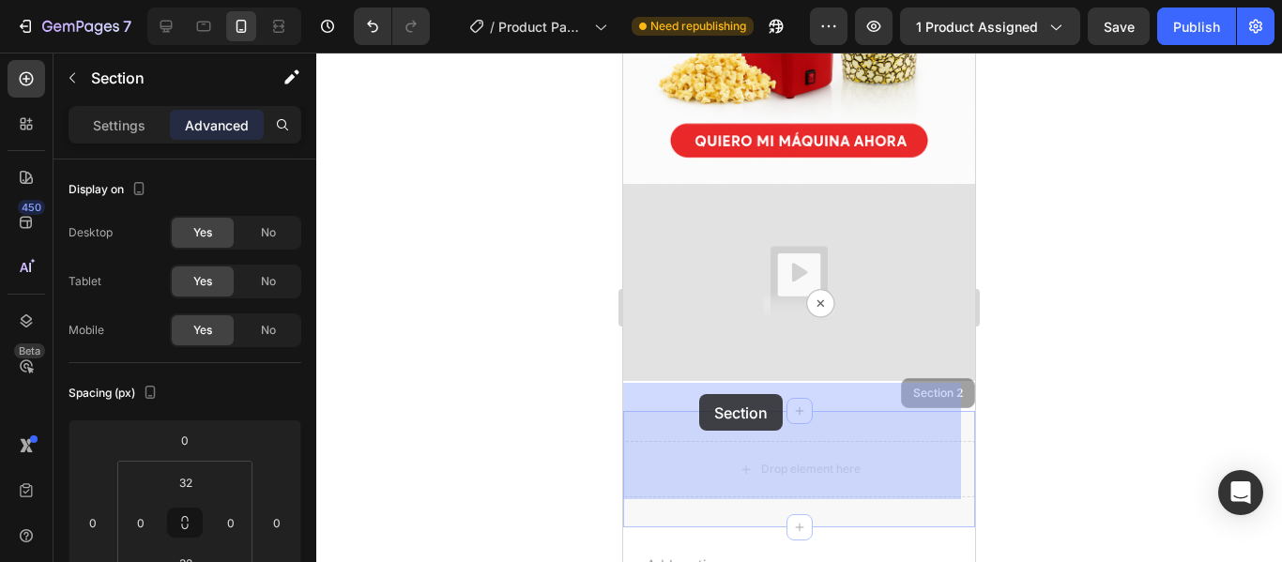
drag, startPoint x: 693, startPoint y: 409, endPoint x: 699, endPoint y: 394, distance: 16.4
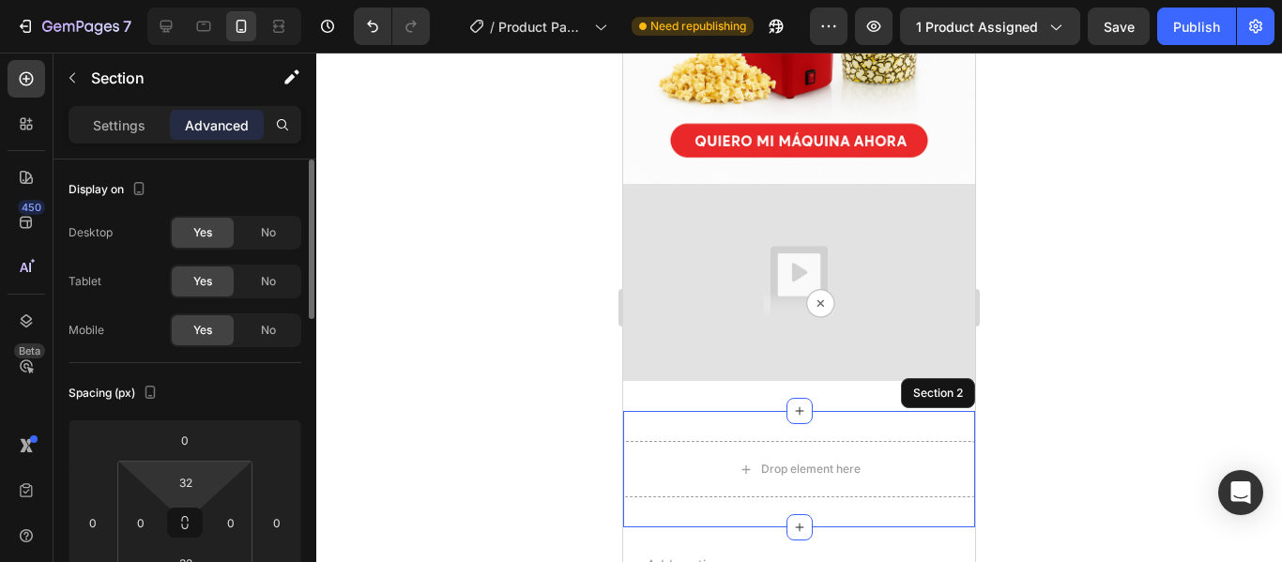
click at [209, 0] on html "7 / Product Page - Aug 27, 21:39:51 Need republishing Preview 1 product assigne…" at bounding box center [641, 0] width 1282 height 0
type input "0"
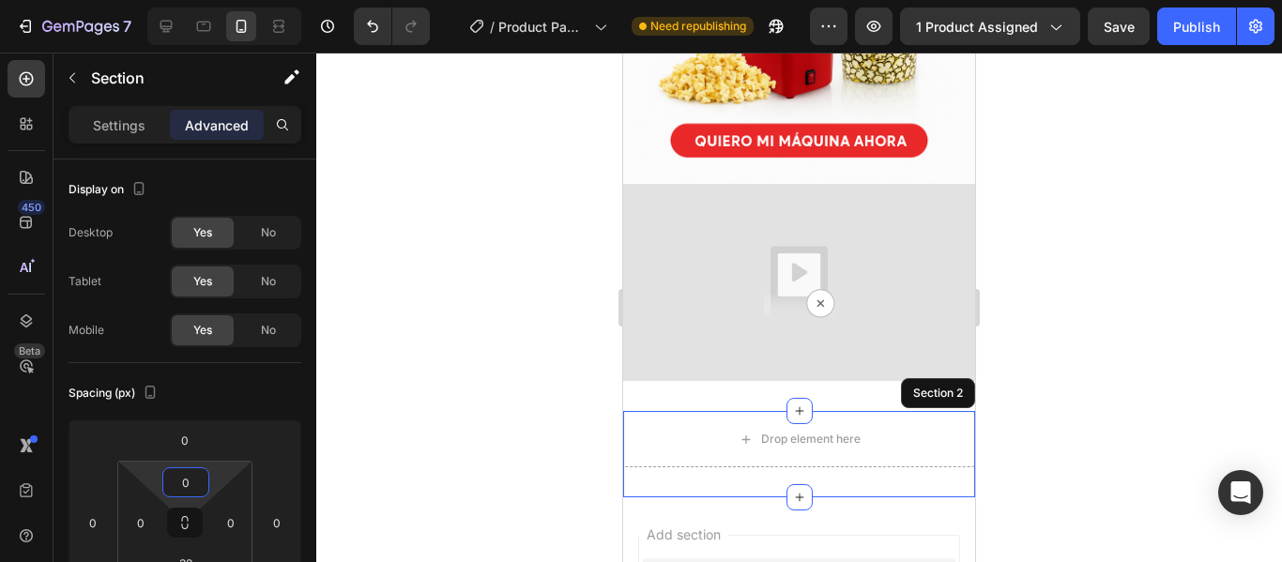
click at [391, 448] on div at bounding box center [799, 308] width 966 height 510
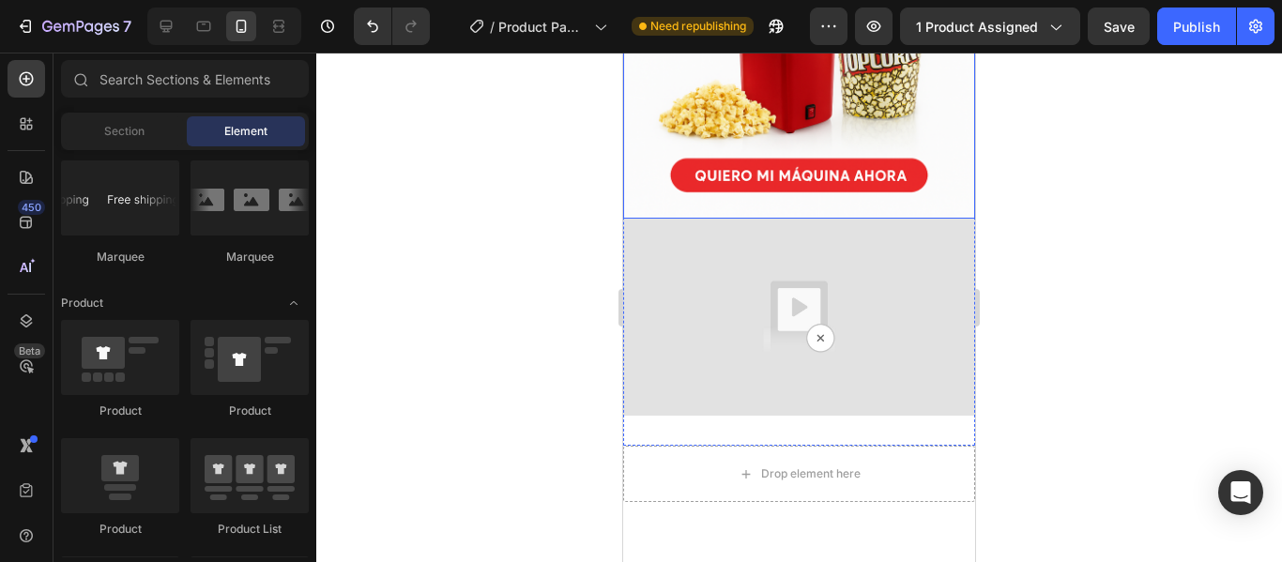
scroll to position [406, 0]
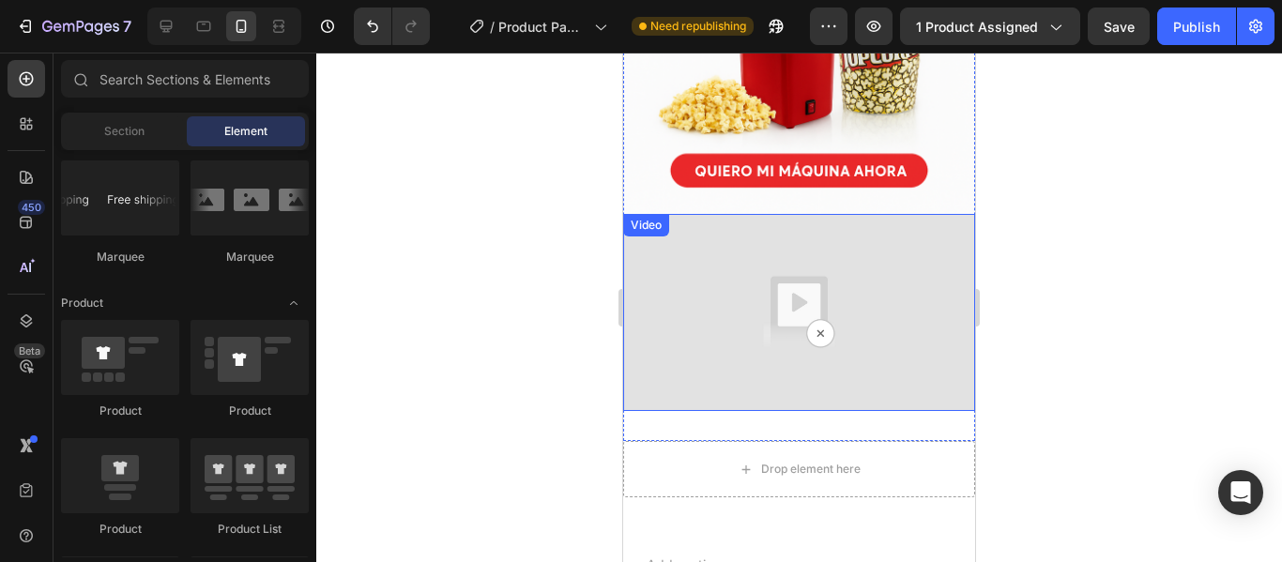
click at [812, 308] on img at bounding box center [799, 313] width 352 height 198
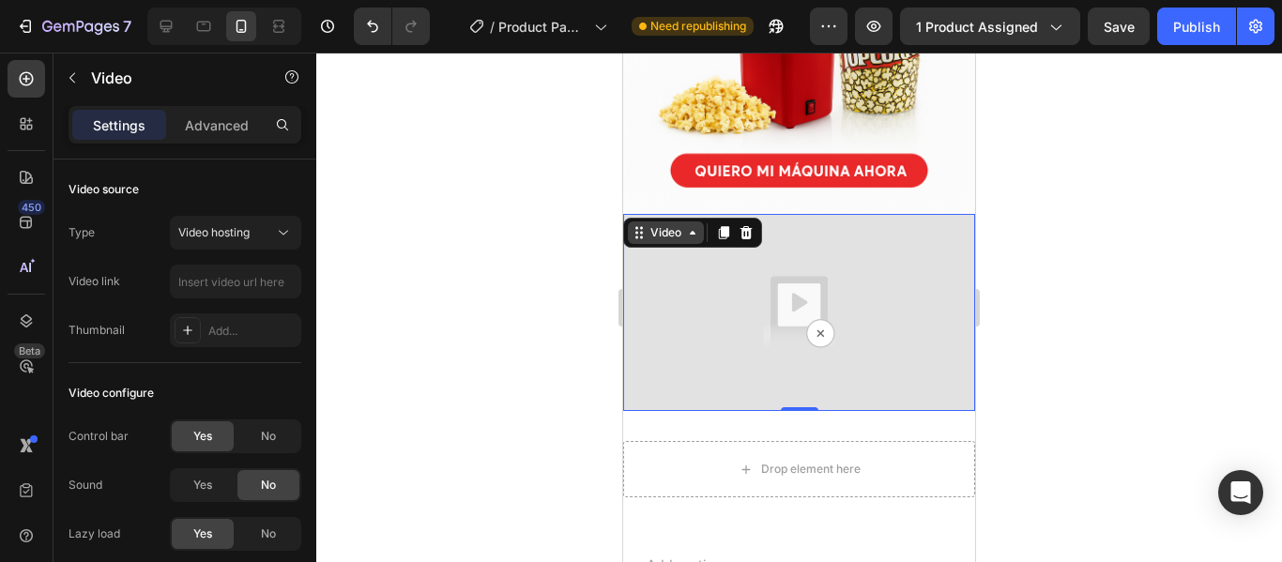
click at [675, 222] on div "Video" at bounding box center [666, 233] width 76 height 23
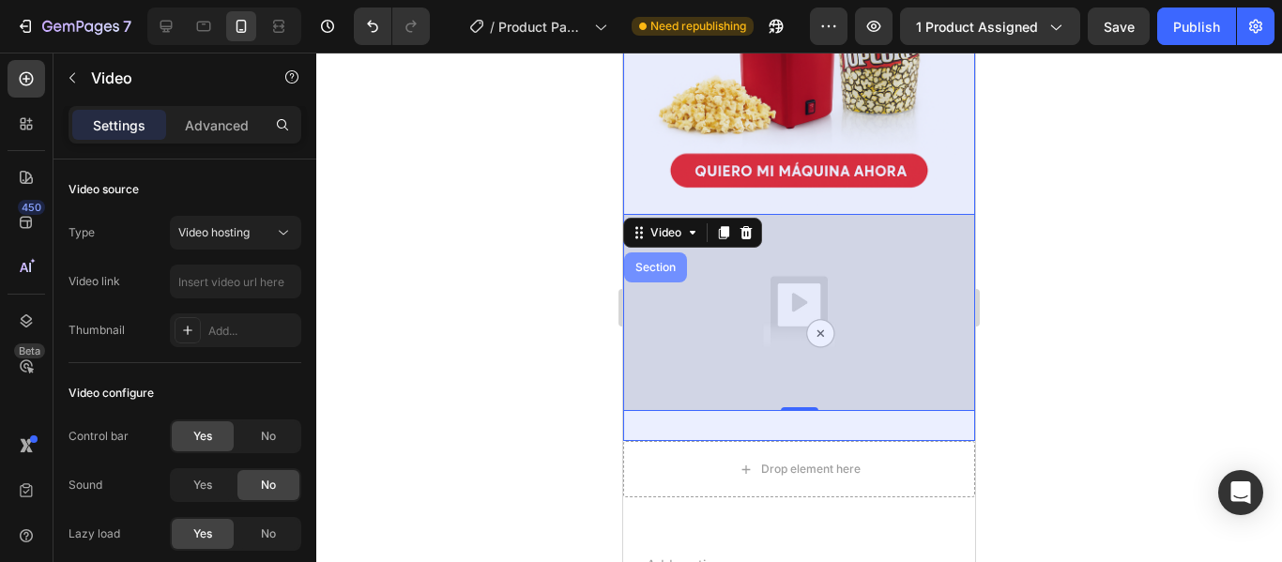
click at [680, 253] on div "Section" at bounding box center [655, 268] width 63 height 30
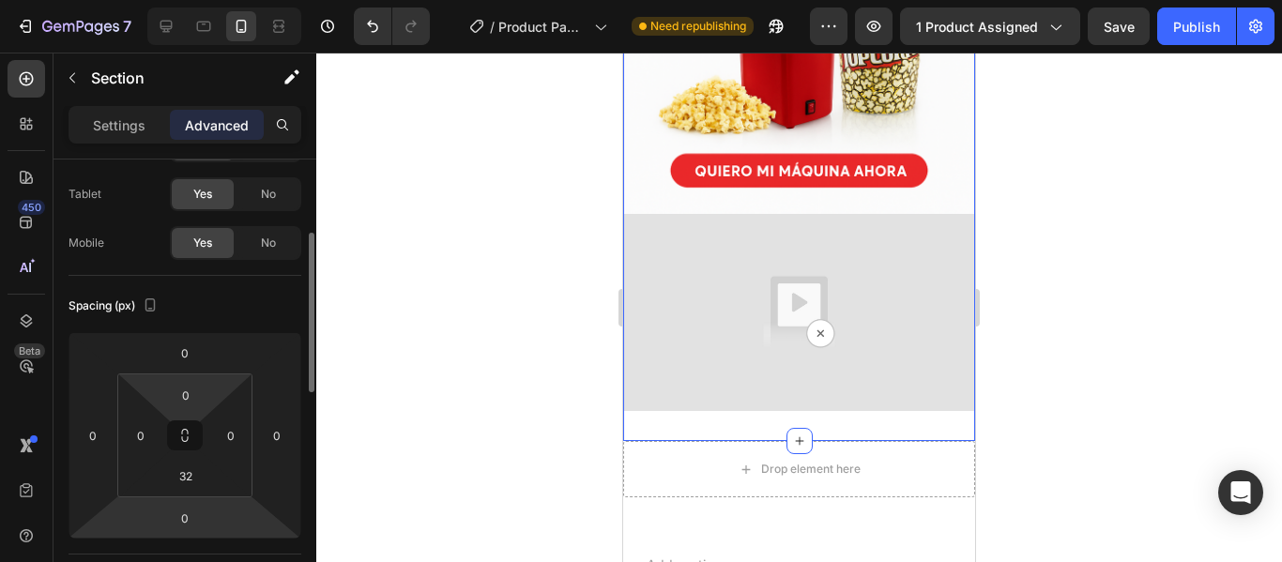
scroll to position [0, 0]
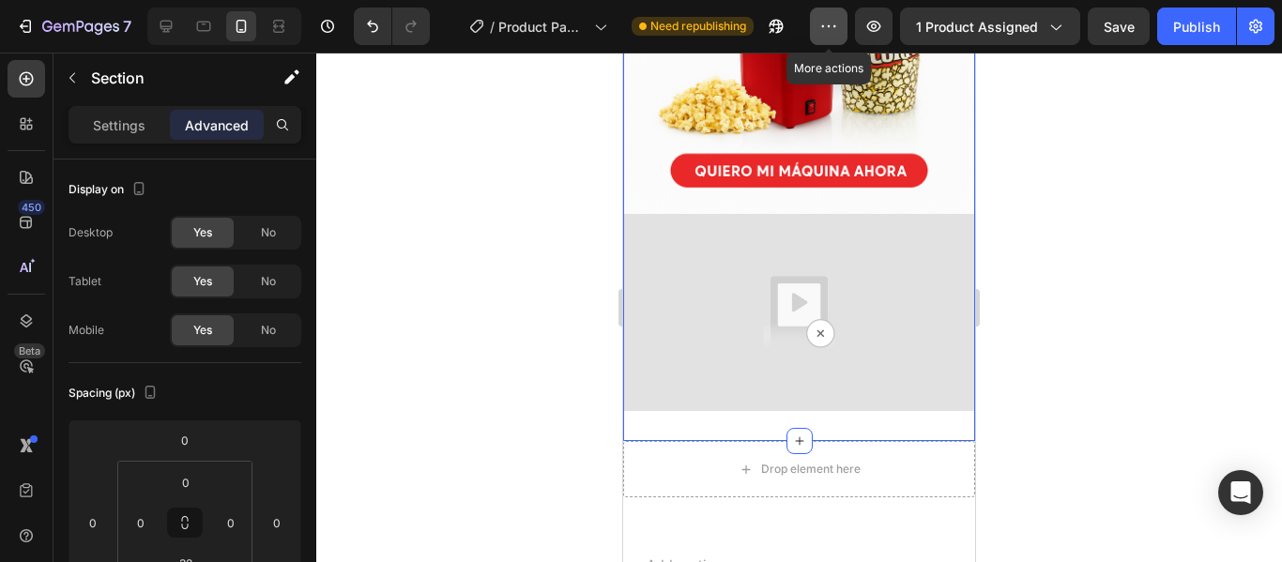
click at [843, 27] on button "button" at bounding box center [829, 27] width 38 height 38
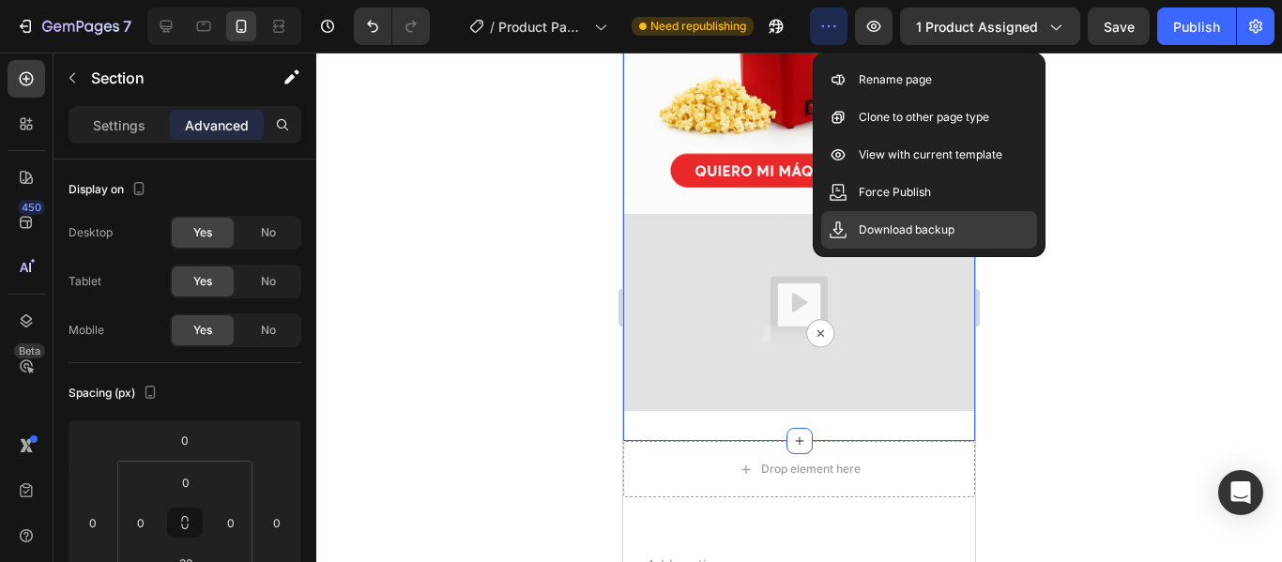
click at [909, 217] on div "Download backup" at bounding box center [929, 230] width 216 height 38
click at [892, 234] on p "Download backup" at bounding box center [907, 230] width 96 height 19
click at [915, 231] on p "Download backup" at bounding box center [907, 230] width 96 height 19
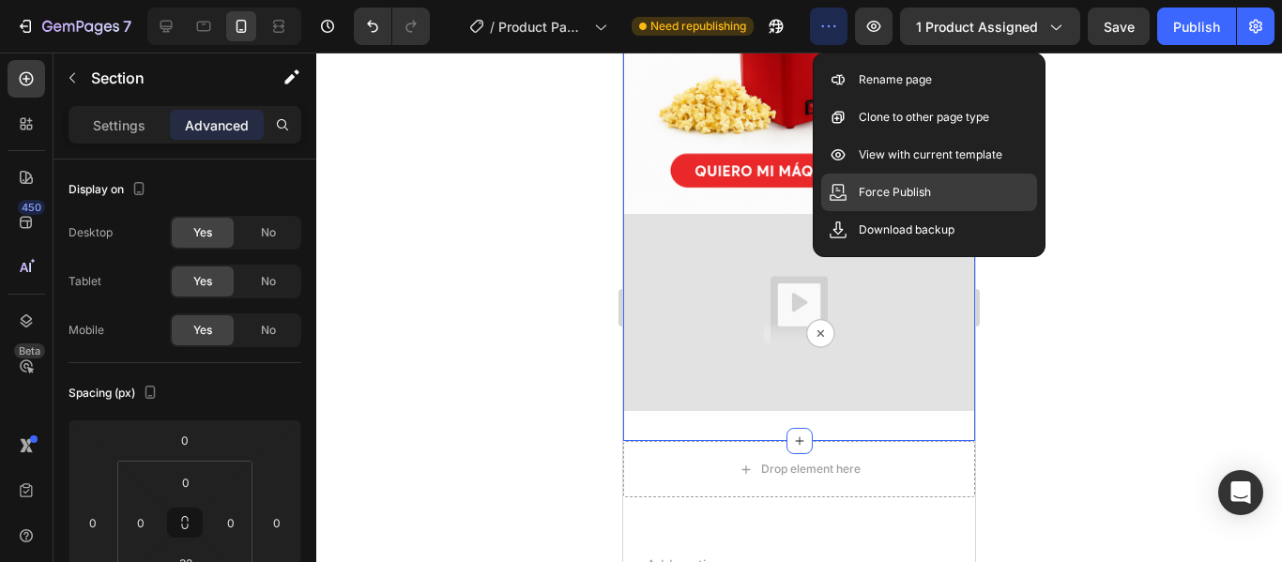
click at [917, 192] on p "Force Publish" at bounding box center [895, 192] width 72 height 19
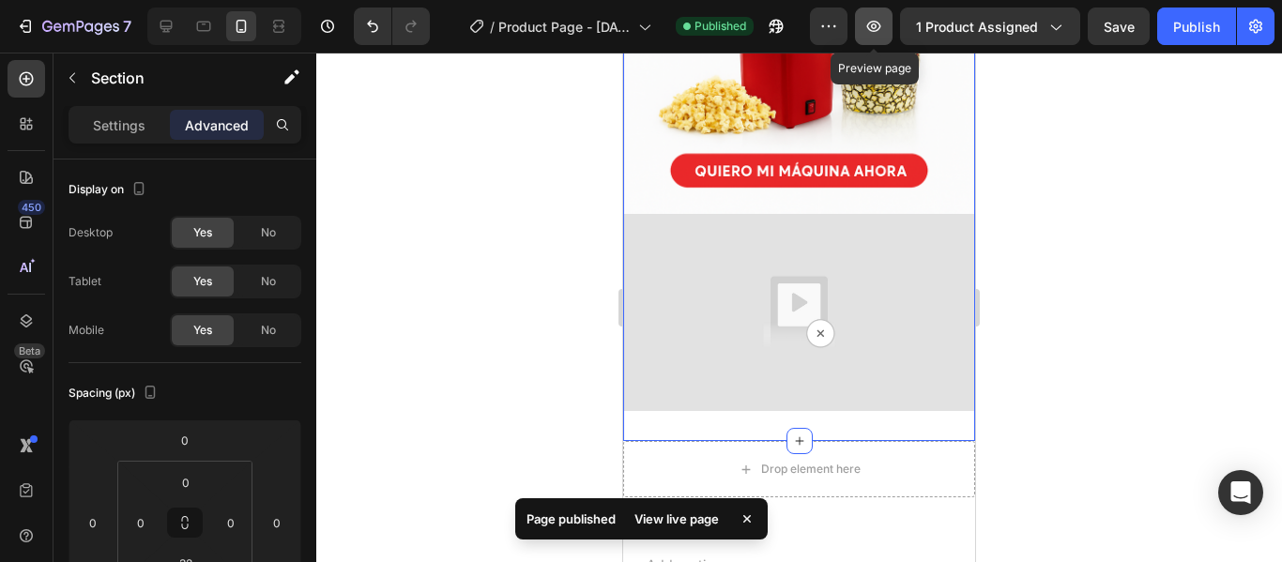
click at [882, 35] on icon "button" at bounding box center [874, 26] width 19 height 19
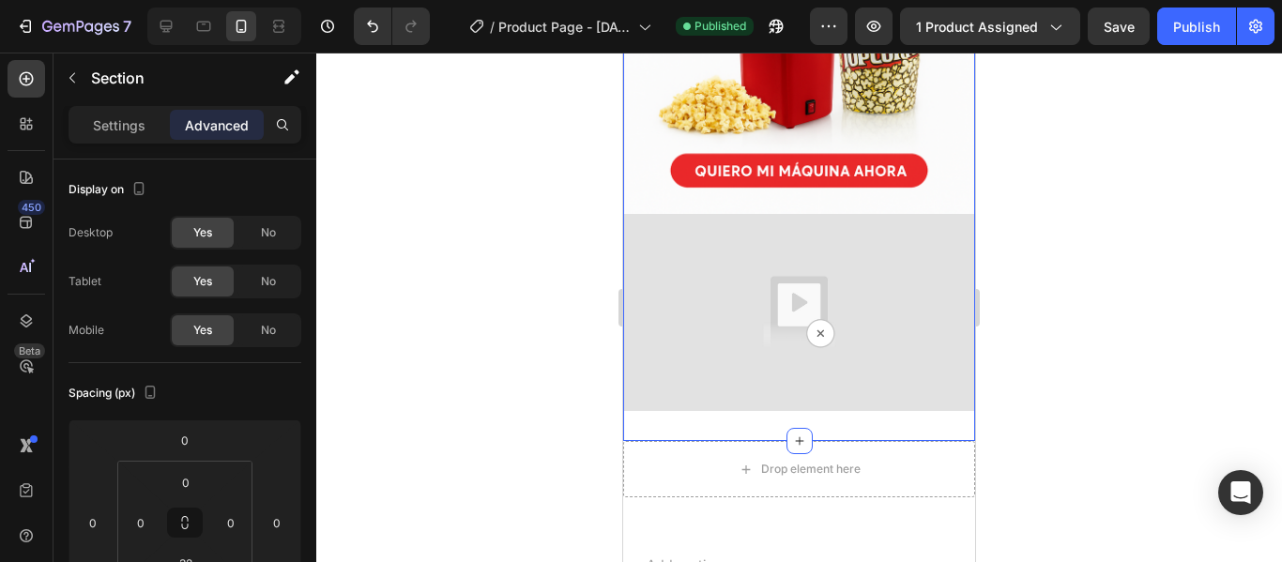
click at [1048, 48] on div "7 / Product Page - Aug 27, 21:39:51 Published Preview 1 product assigned Save P…" at bounding box center [641, 27] width 1282 height 54
click at [1055, 19] on icon "button" at bounding box center [1055, 26] width 19 height 19
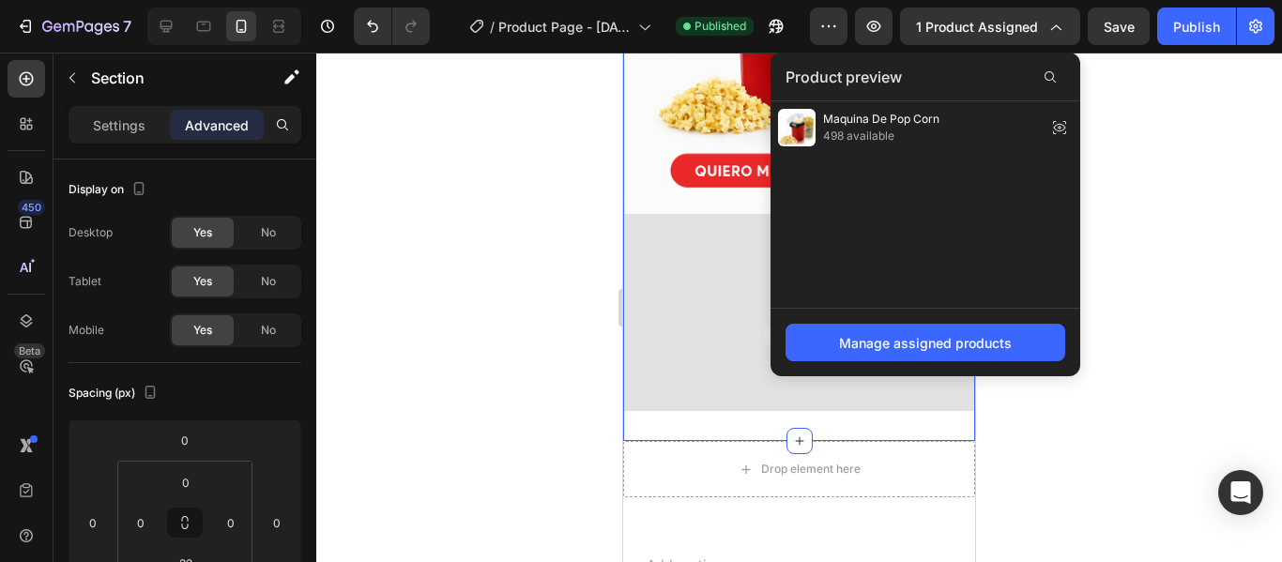
click at [1107, 315] on div at bounding box center [799, 308] width 966 height 510
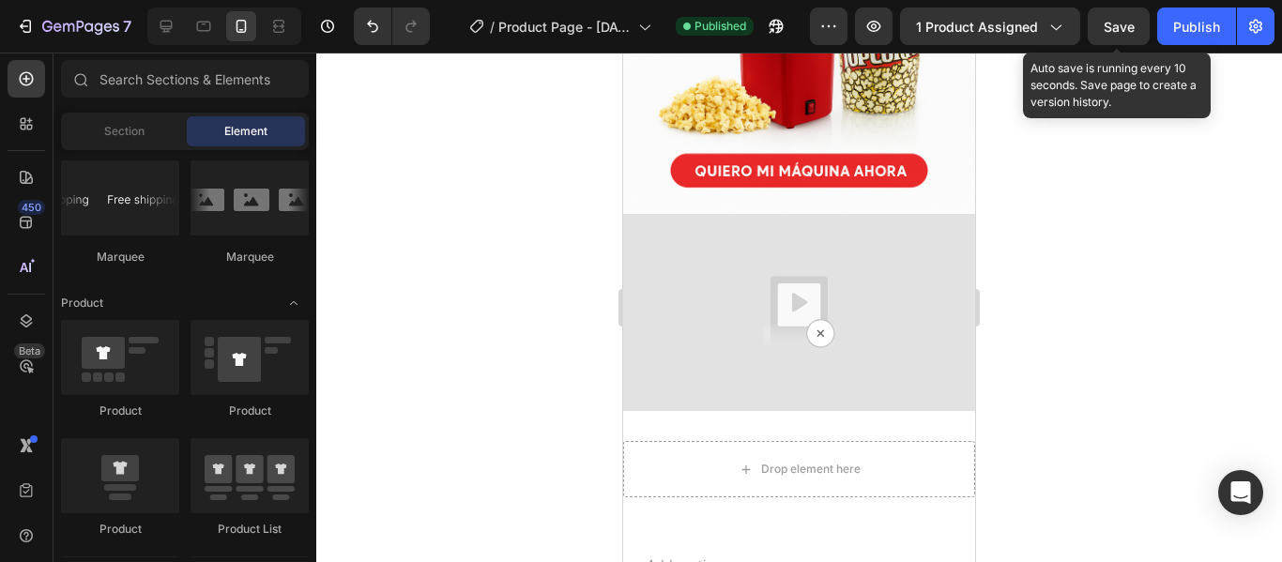
click at [1112, 30] on span "Save" at bounding box center [1119, 27] width 31 height 16
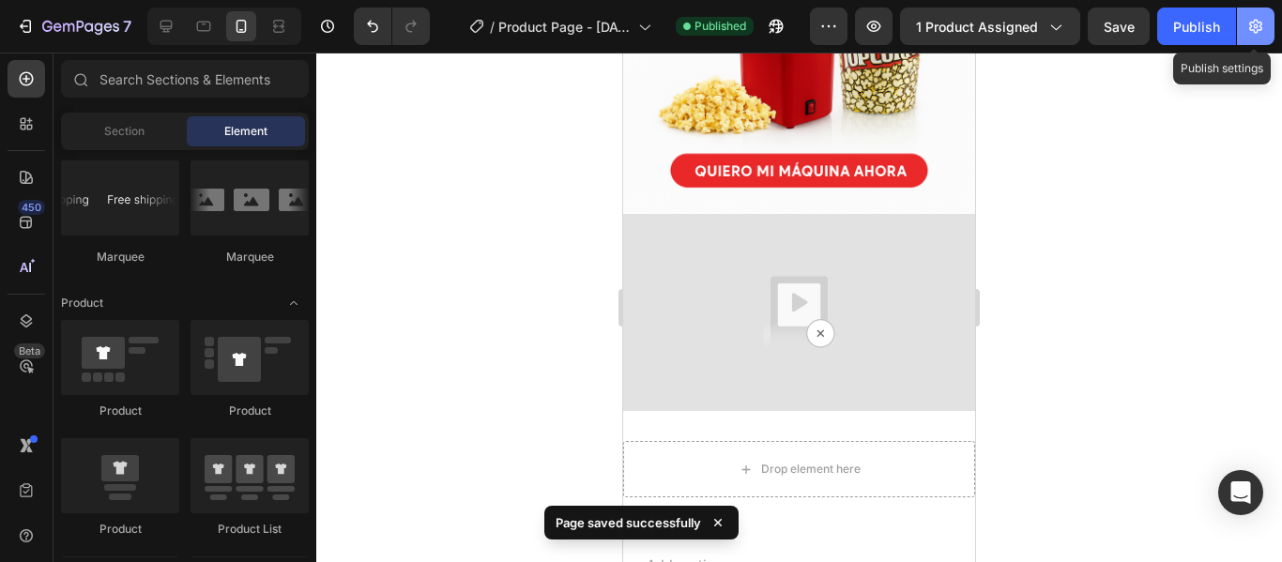
click at [1252, 33] on icon "button" at bounding box center [1256, 26] width 19 height 19
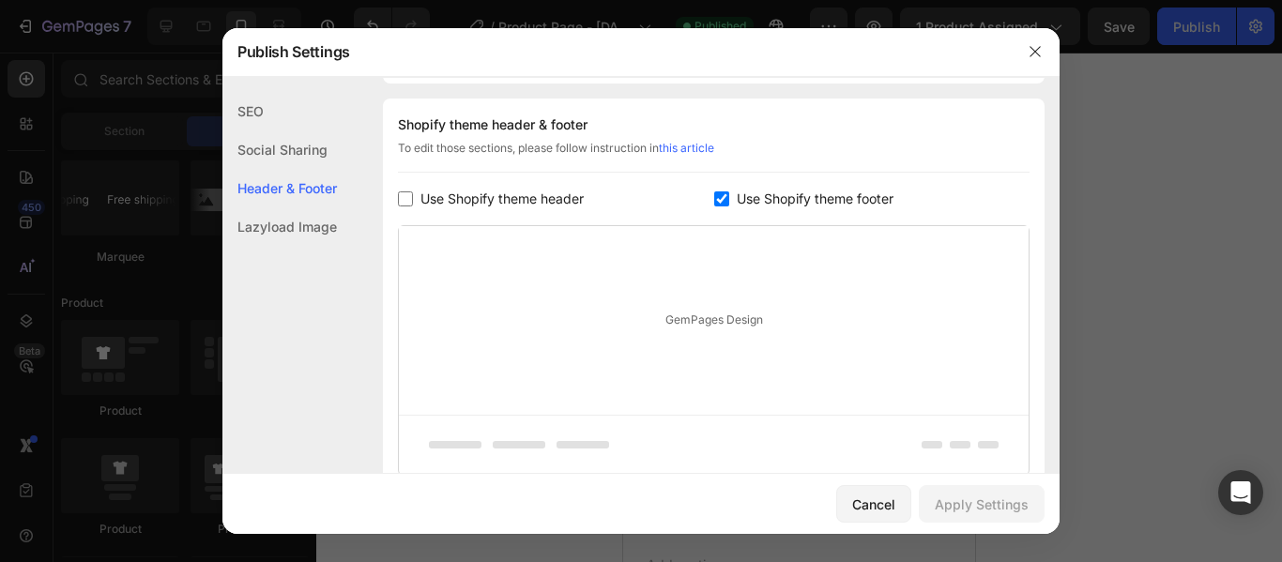
scroll to position [271, 0]
click at [717, 197] on input "checkbox" at bounding box center [721, 198] width 15 height 15
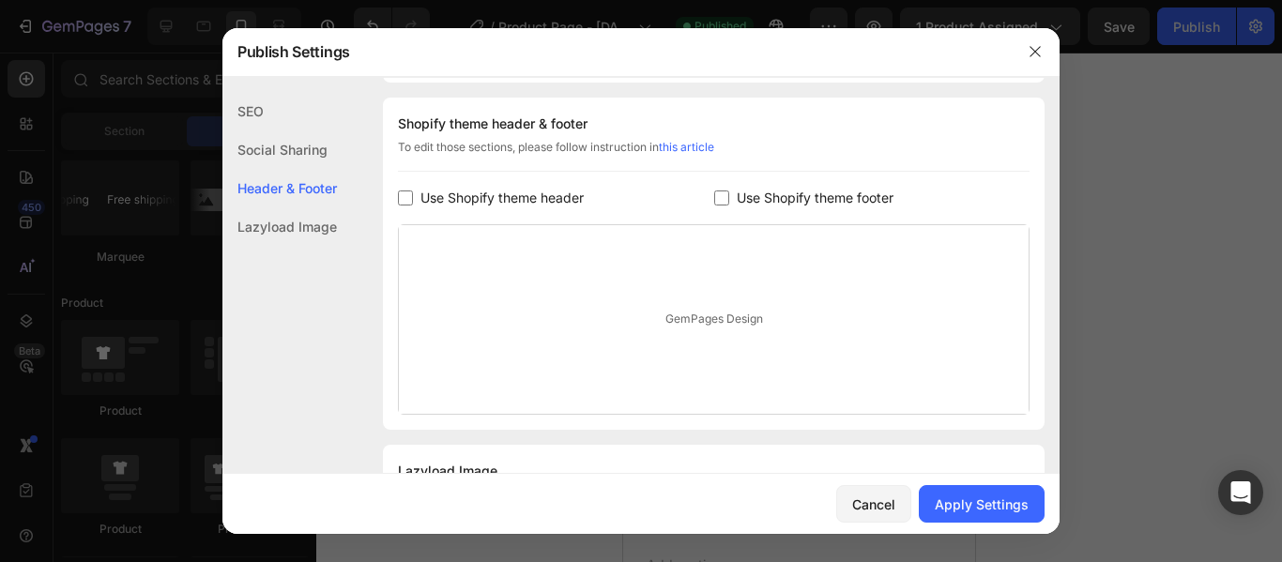
click at [717, 197] on input "checkbox" at bounding box center [721, 198] width 15 height 15
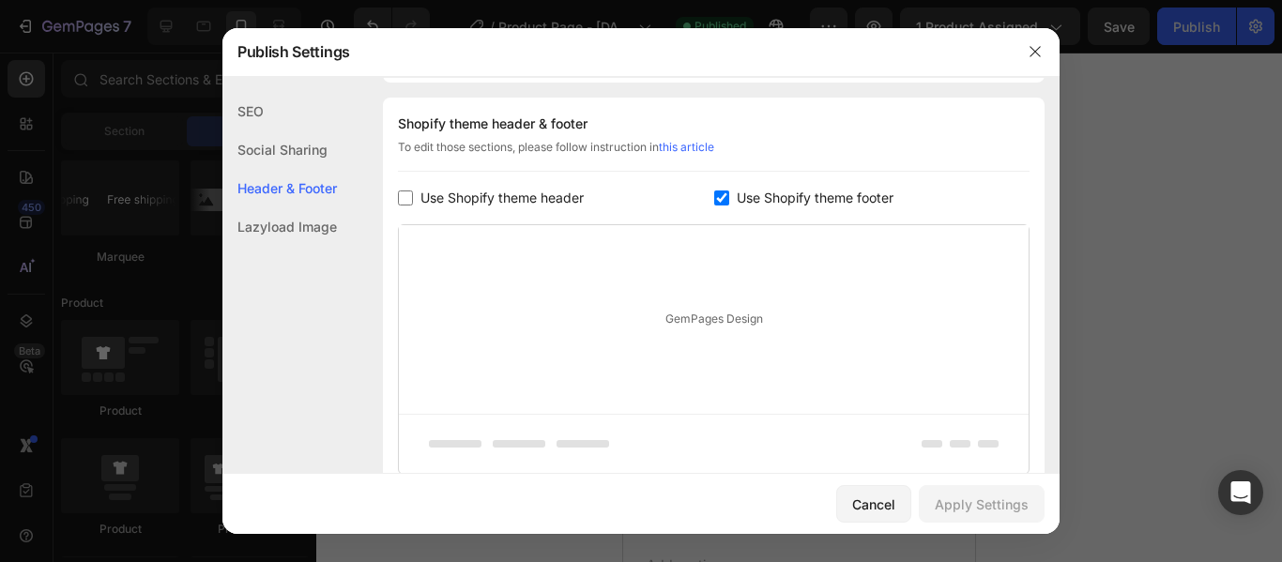
click at [716, 192] on input "checkbox" at bounding box center [721, 198] width 15 height 15
checkbox input "false"
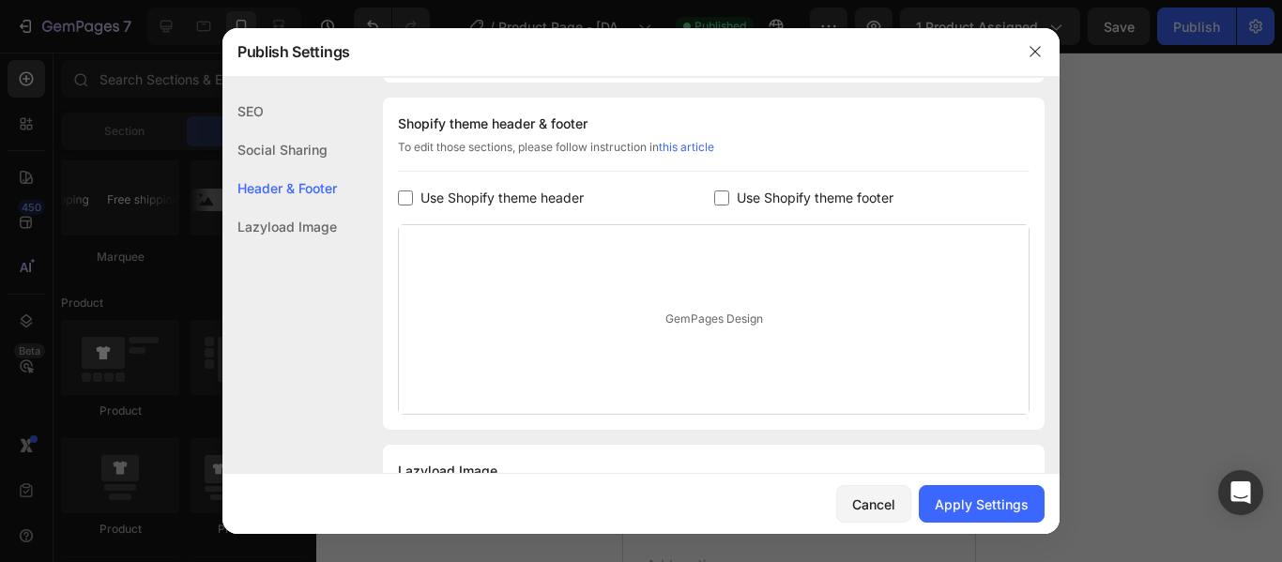
click at [409, 196] on input "checkbox" at bounding box center [405, 198] width 15 height 15
checkbox input "true"
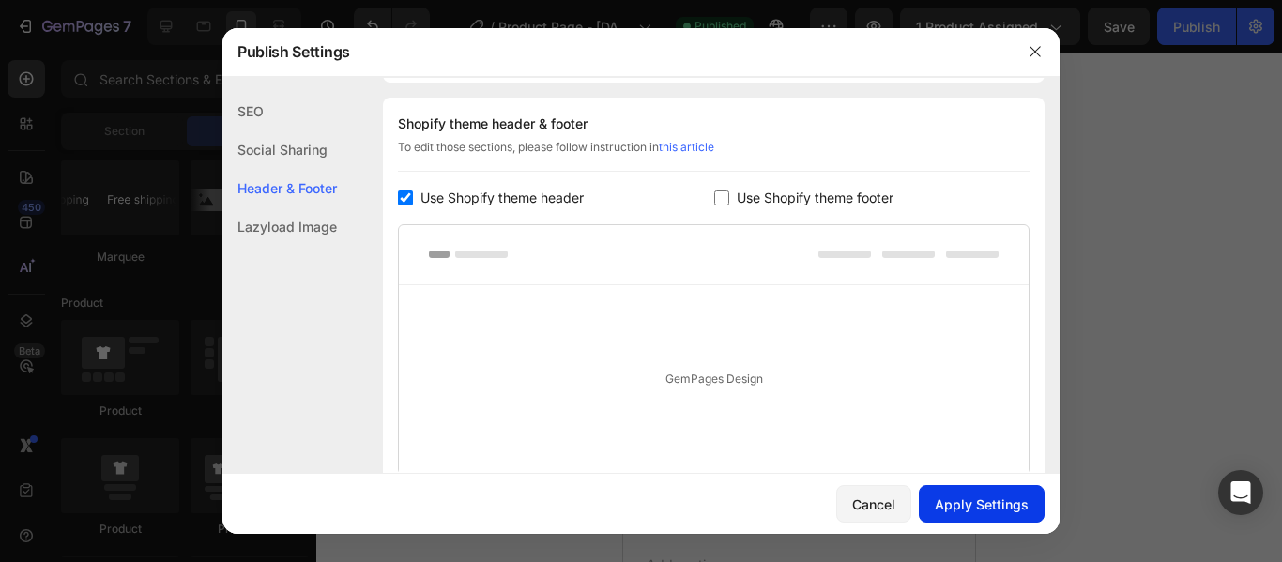
click at [948, 498] on div "Apply Settings" at bounding box center [982, 505] width 94 height 20
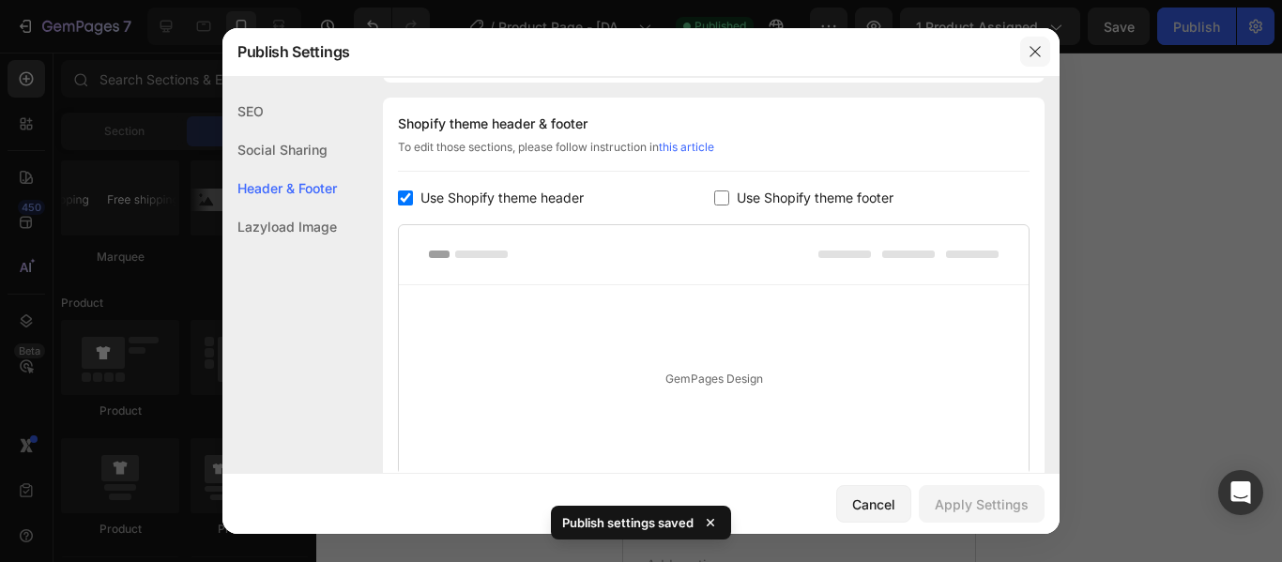
click at [1043, 54] on button "button" at bounding box center [1036, 52] width 30 height 30
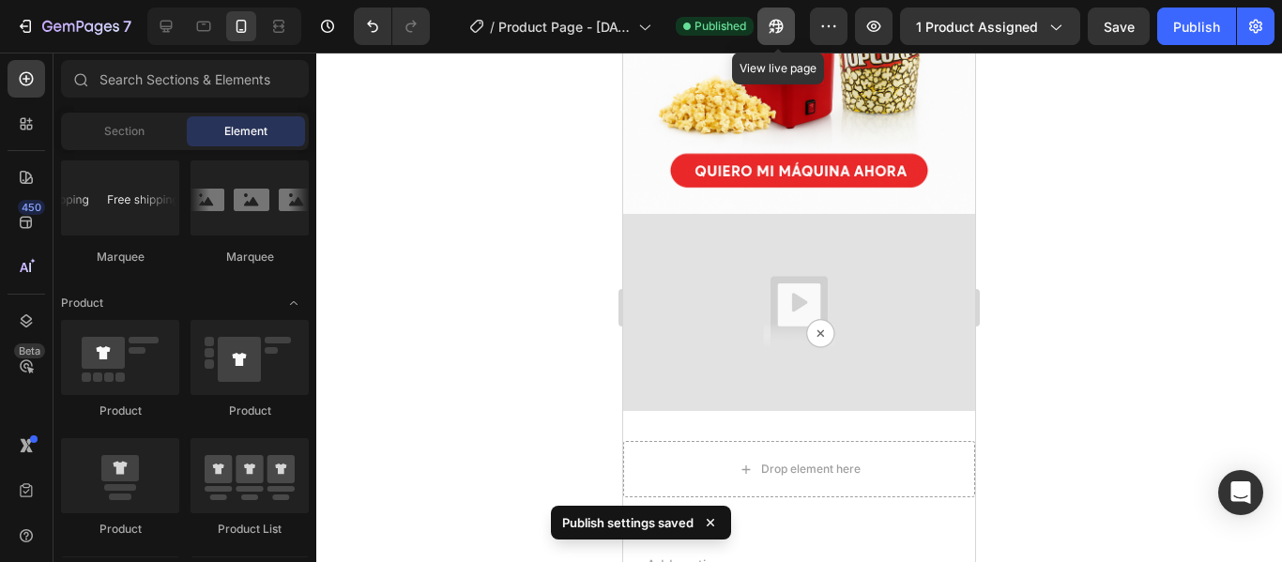
click at [786, 28] on icon "button" at bounding box center [776, 26] width 19 height 19
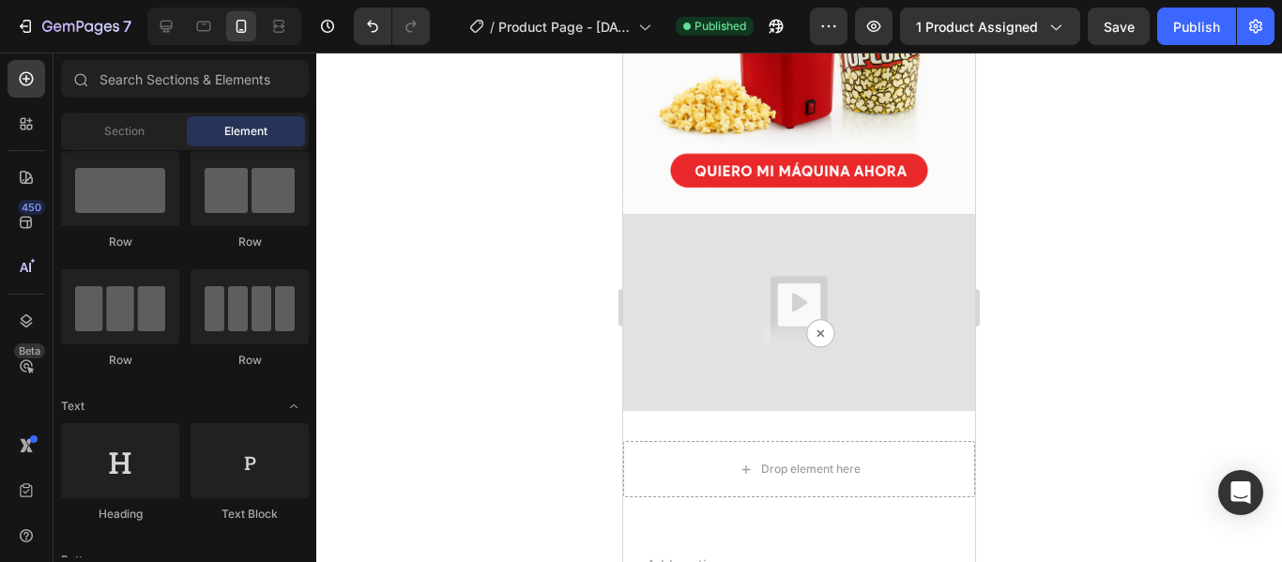
scroll to position [0, 0]
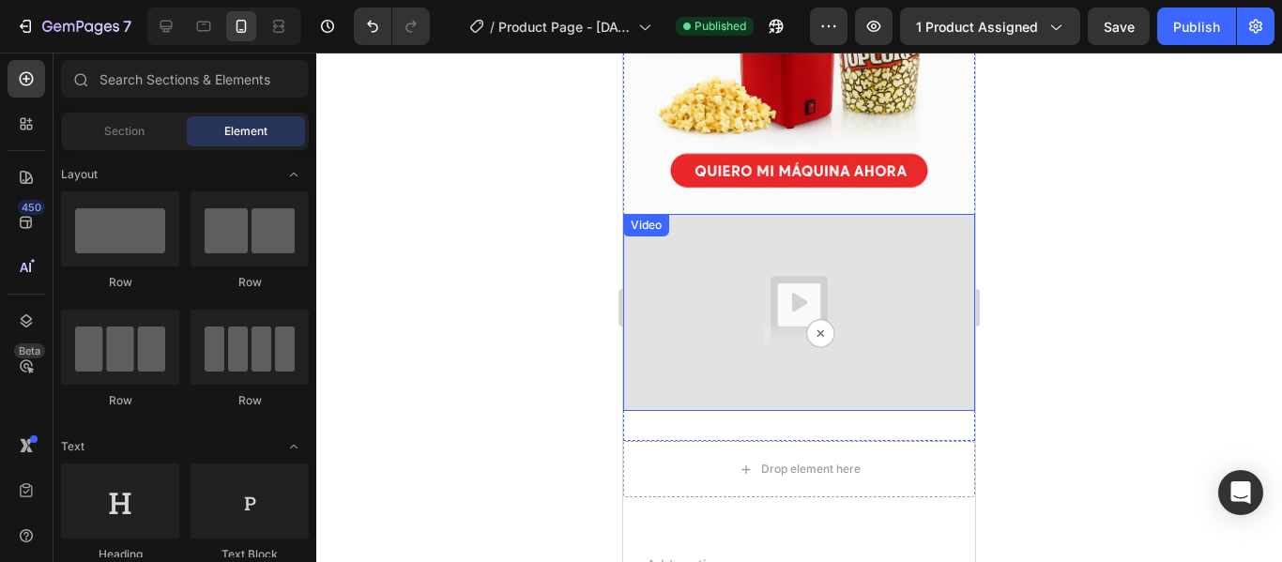
click at [708, 241] on img at bounding box center [799, 313] width 352 height 198
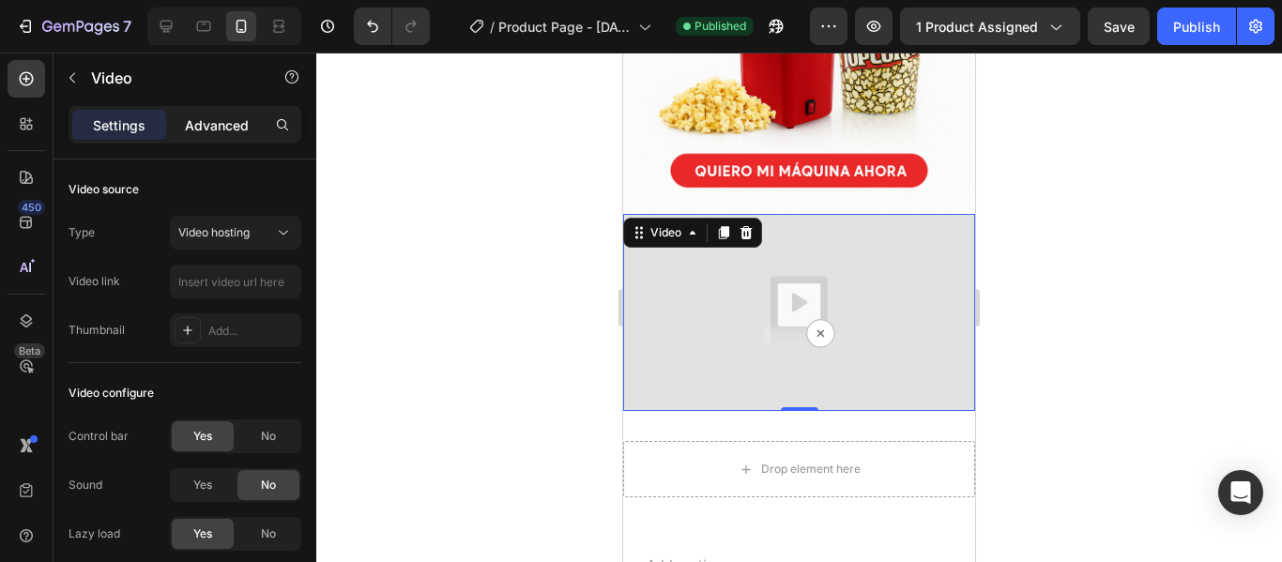
click at [189, 121] on p "Advanced" at bounding box center [217, 125] width 64 height 20
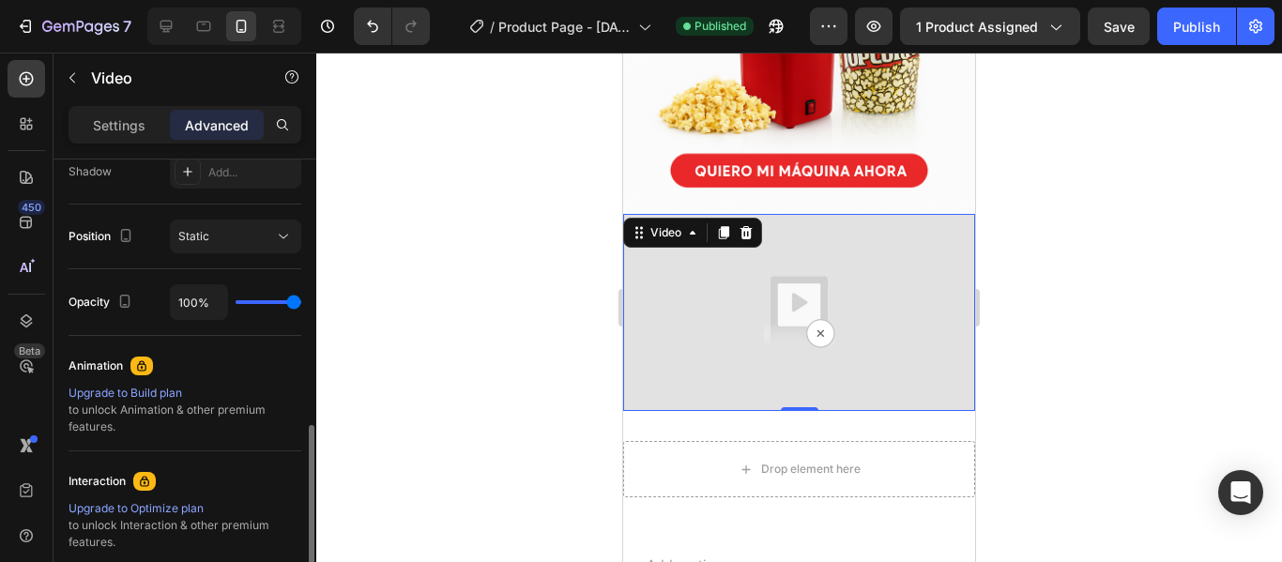
scroll to position [672, 0]
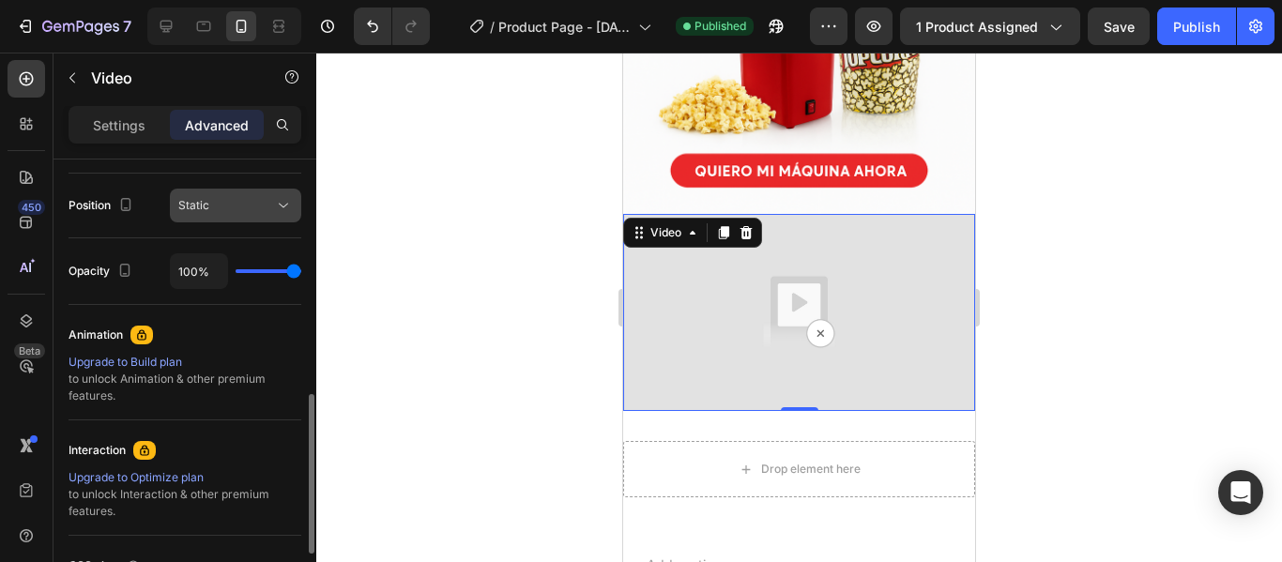
click at [277, 213] on icon at bounding box center [283, 205] width 19 height 19
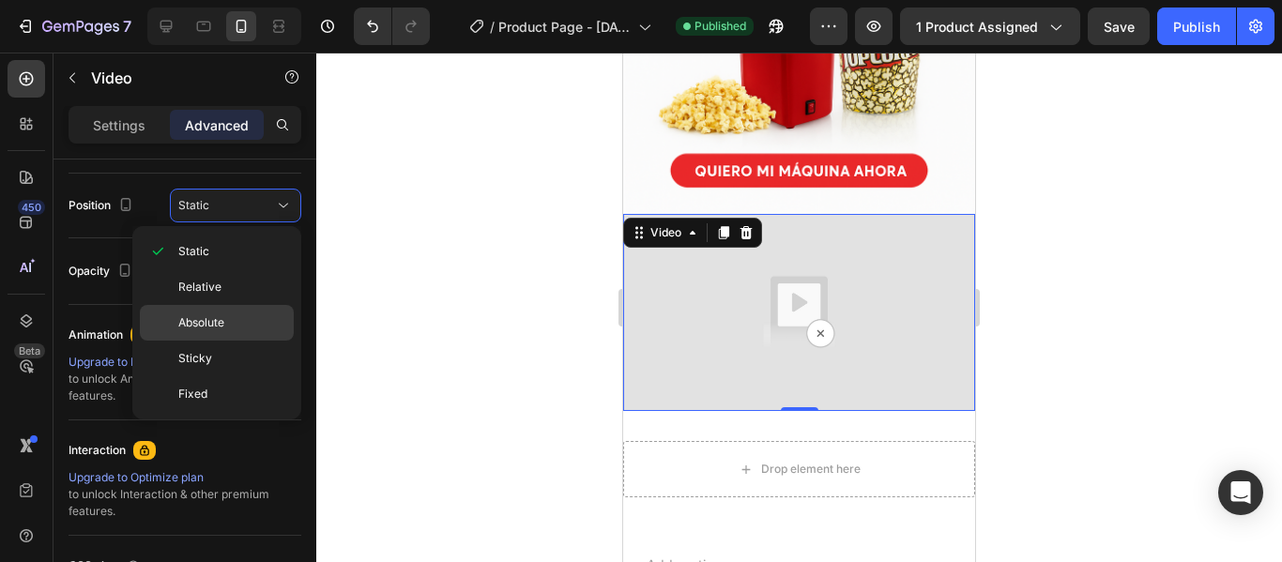
click at [232, 315] on p "Absolute" at bounding box center [231, 323] width 107 height 17
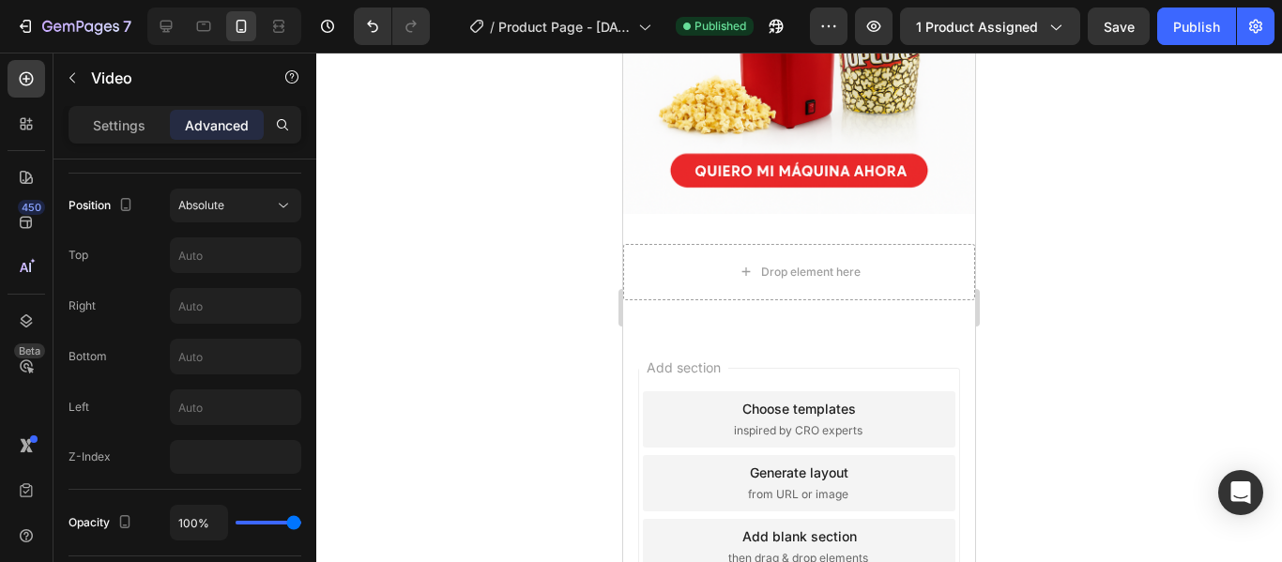
click at [259, 135] on div "Advanced" at bounding box center [217, 125] width 94 height 30
click at [260, 210] on div "Absolute" at bounding box center [226, 205] width 96 height 17
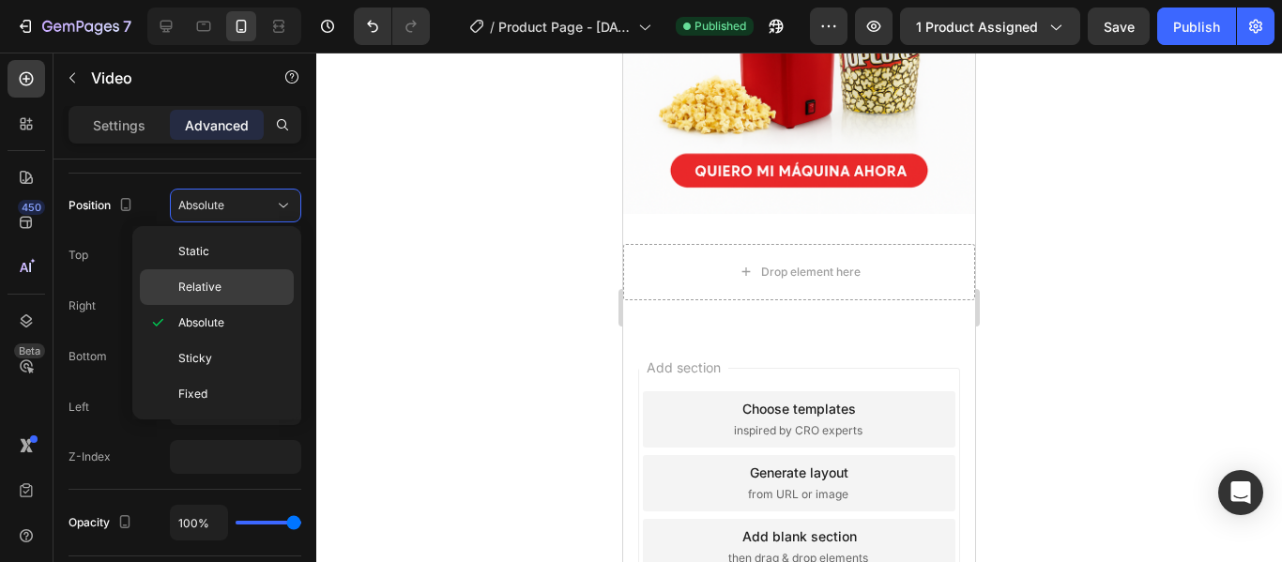
click at [223, 282] on p "Relative" at bounding box center [231, 287] width 107 height 17
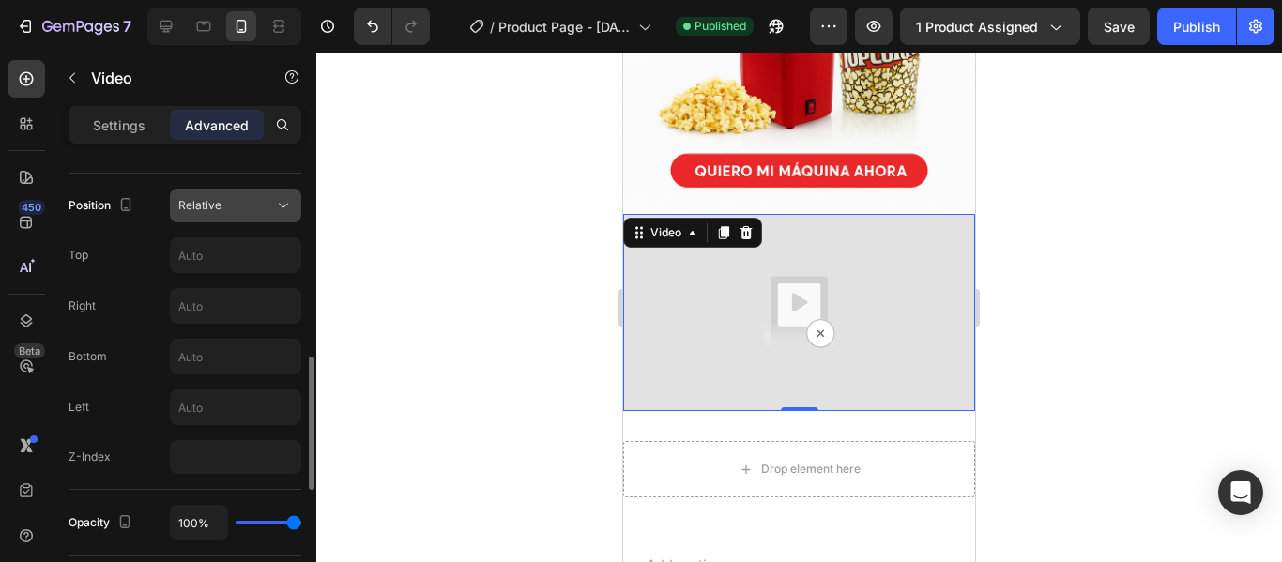
click at [262, 212] on div "Relative" at bounding box center [226, 205] width 96 height 17
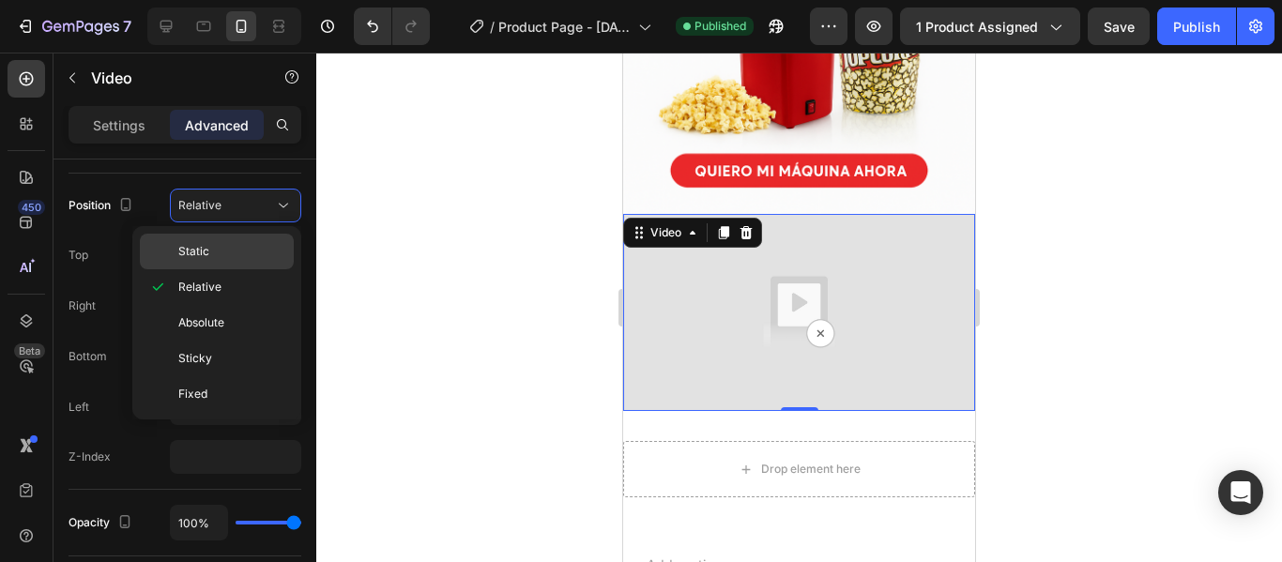
click at [243, 245] on p "Static" at bounding box center [231, 251] width 107 height 17
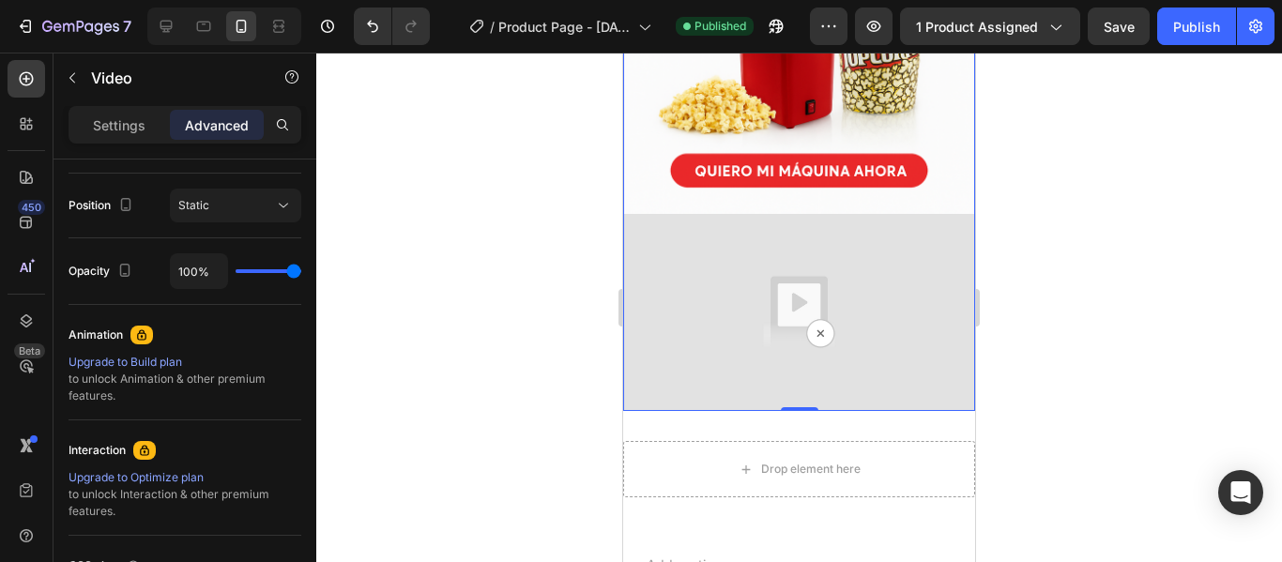
click at [648, 285] on img at bounding box center [799, 313] width 352 height 198
click at [591, 326] on div at bounding box center [799, 308] width 966 height 510
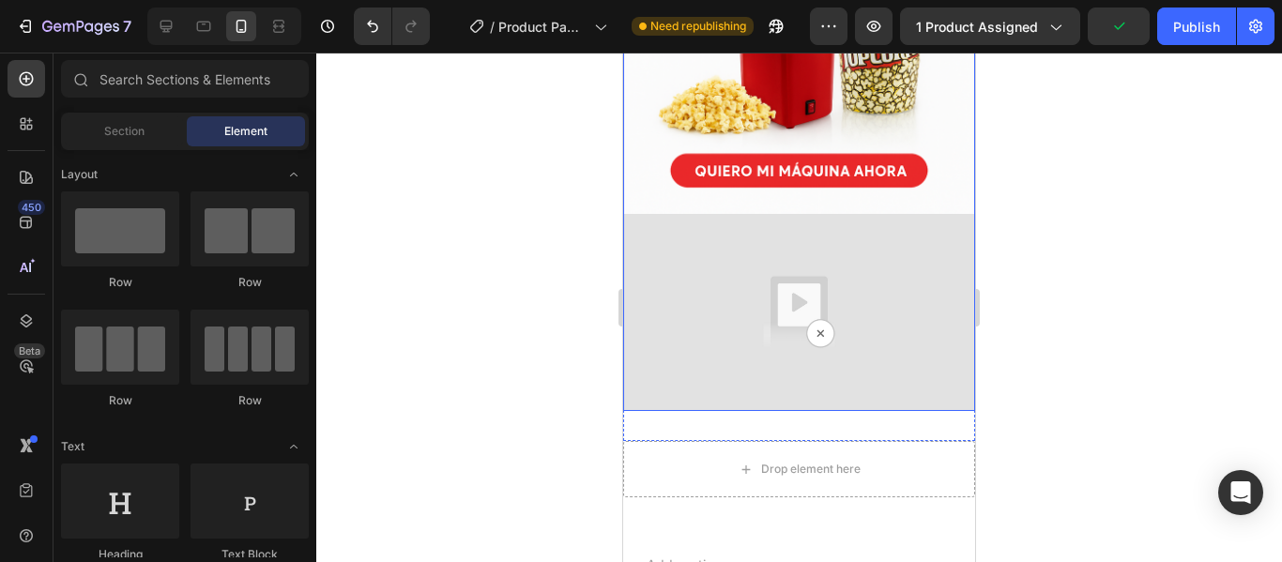
scroll to position [696, 0]
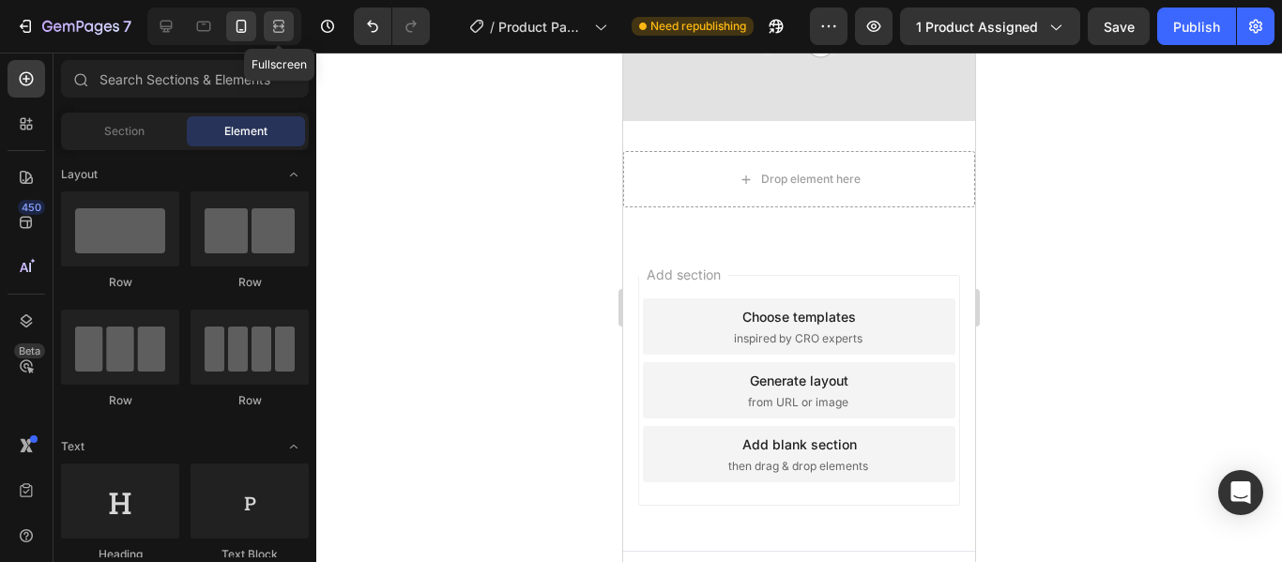
click at [280, 25] on icon at bounding box center [278, 26] width 19 height 19
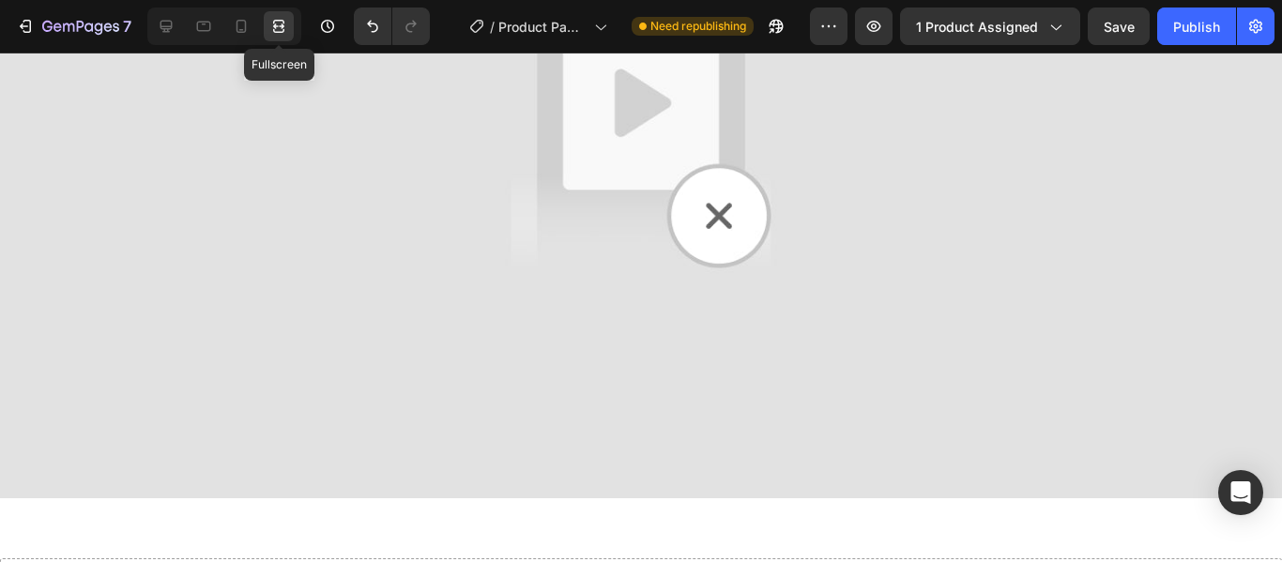
scroll to position [842, 0]
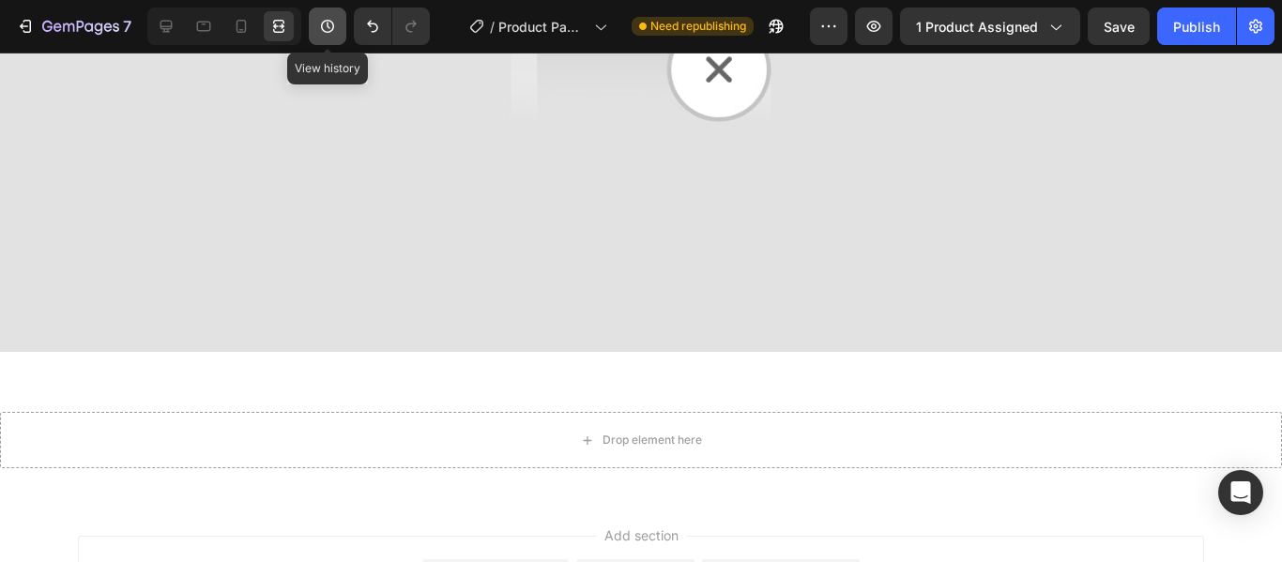
click at [329, 27] on icon "button" at bounding box center [327, 26] width 13 height 13
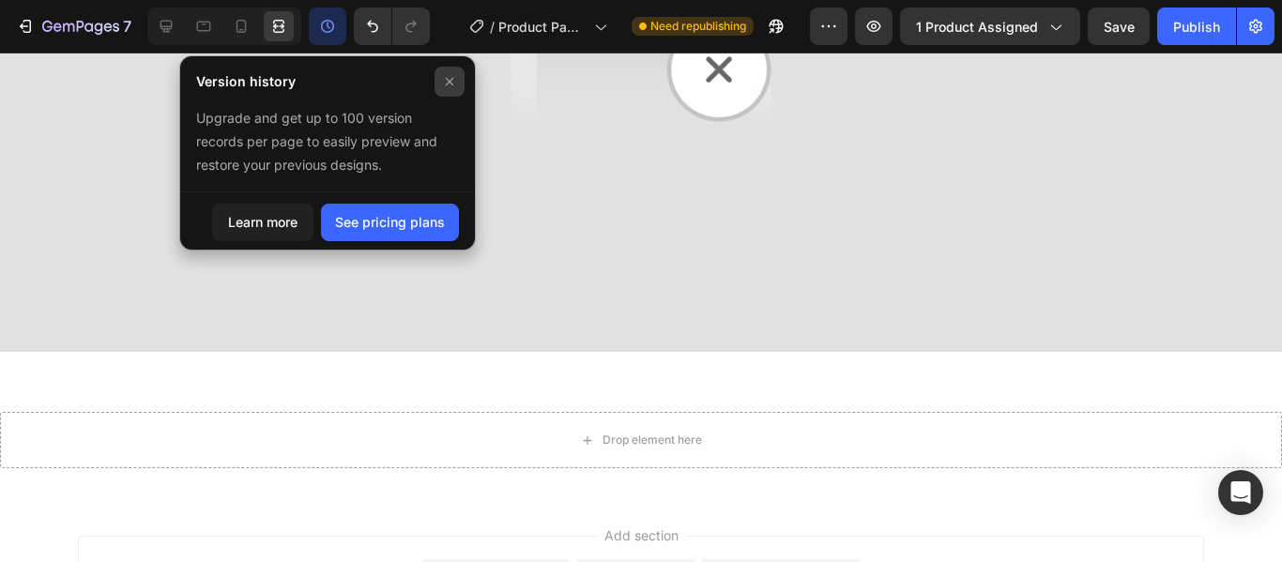
click at [448, 83] on icon at bounding box center [449, 81] width 15 height 15
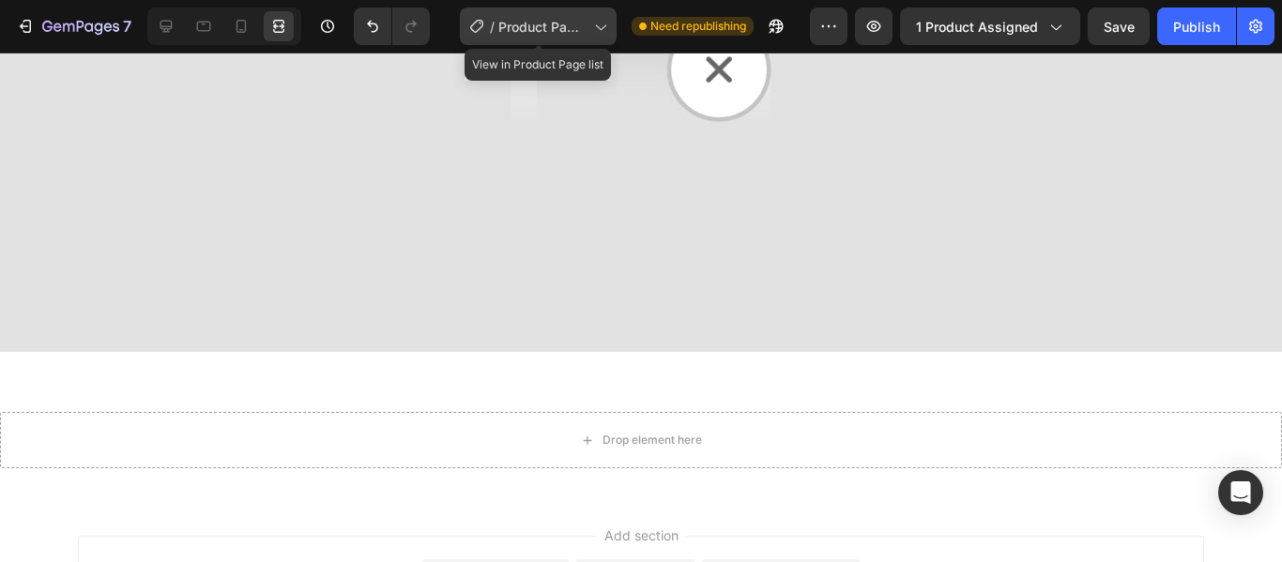
click at [534, 38] on div "/ Product Page - Aug 27, 21:39:51" at bounding box center [538, 27] width 157 height 38
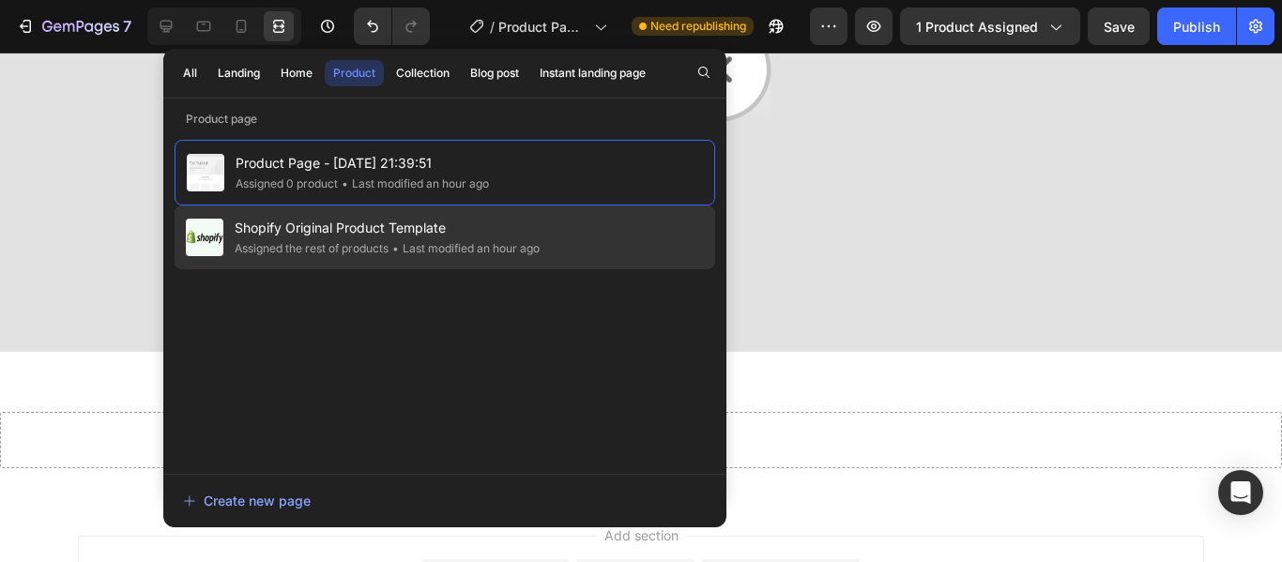
click at [432, 252] on div "• Last modified an hour ago" at bounding box center [464, 248] width 151 height 19
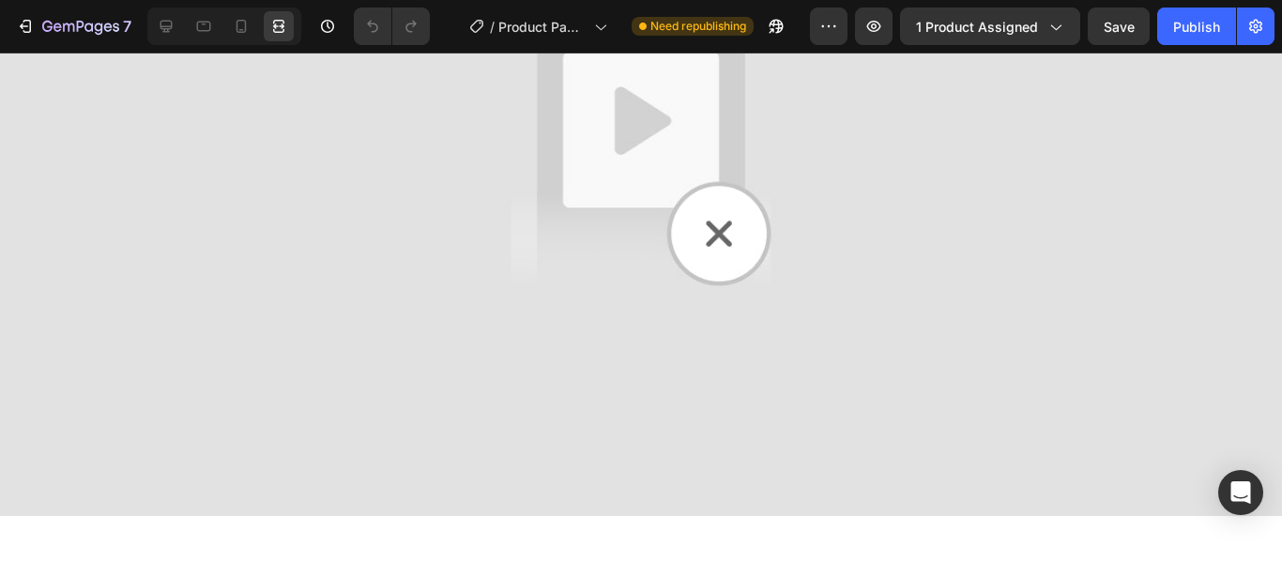
scroll to position [285, 0]
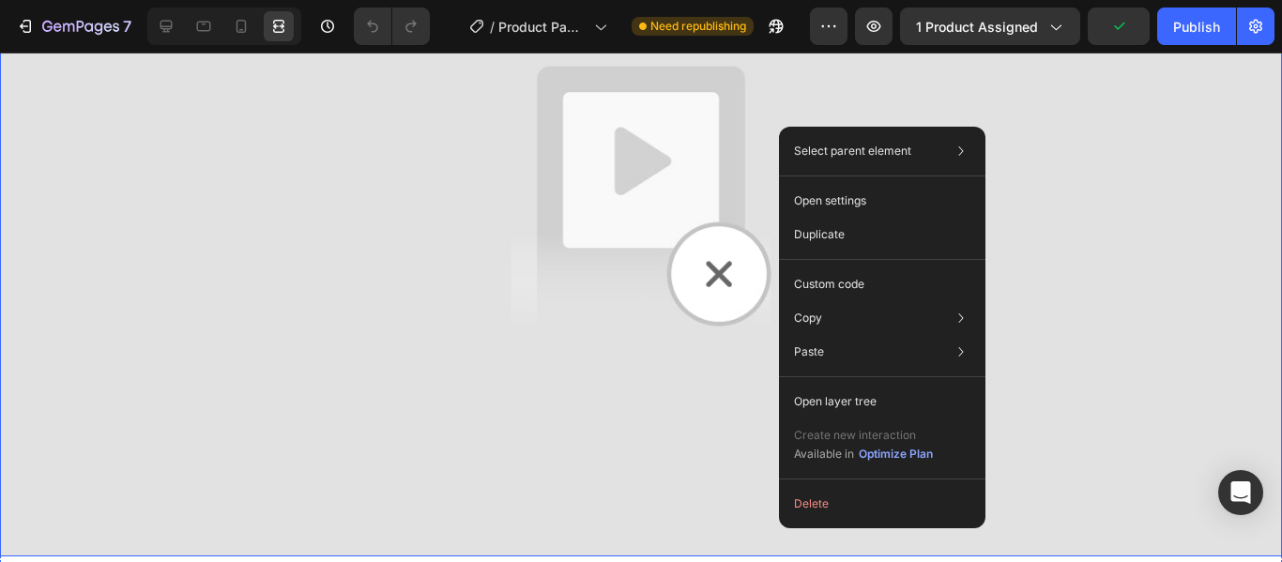
scroll to position [0, 0]
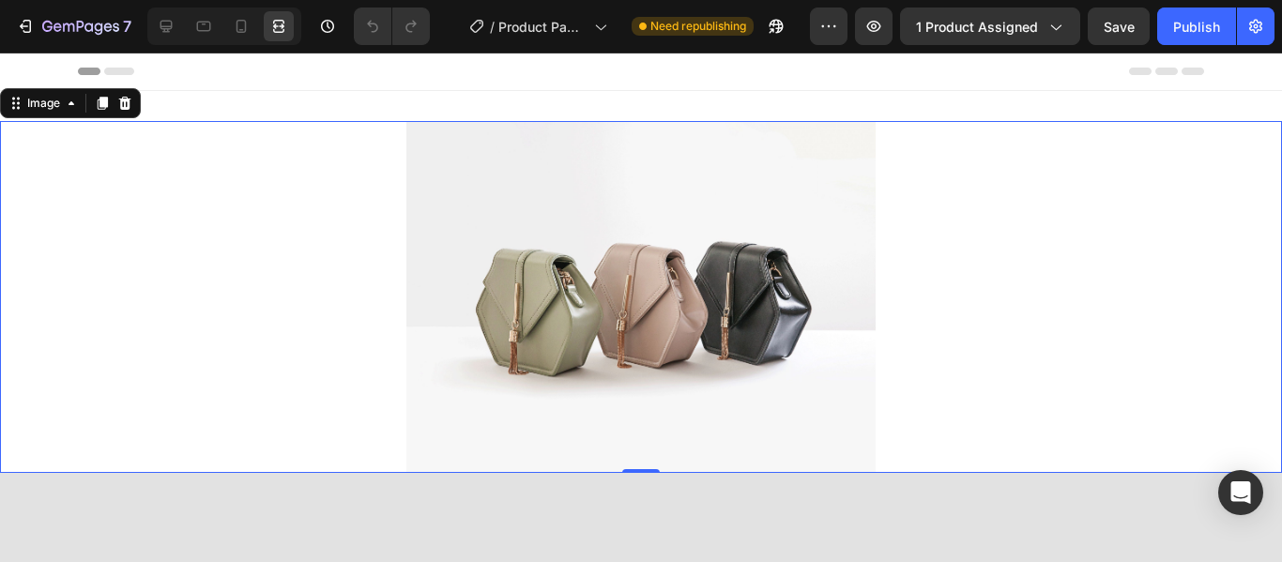
click at [620, 30] on div "/ Product Page - Aug 27, 21:39:51 Need republishing" at bounding box center [627, 27] width 365 height 38
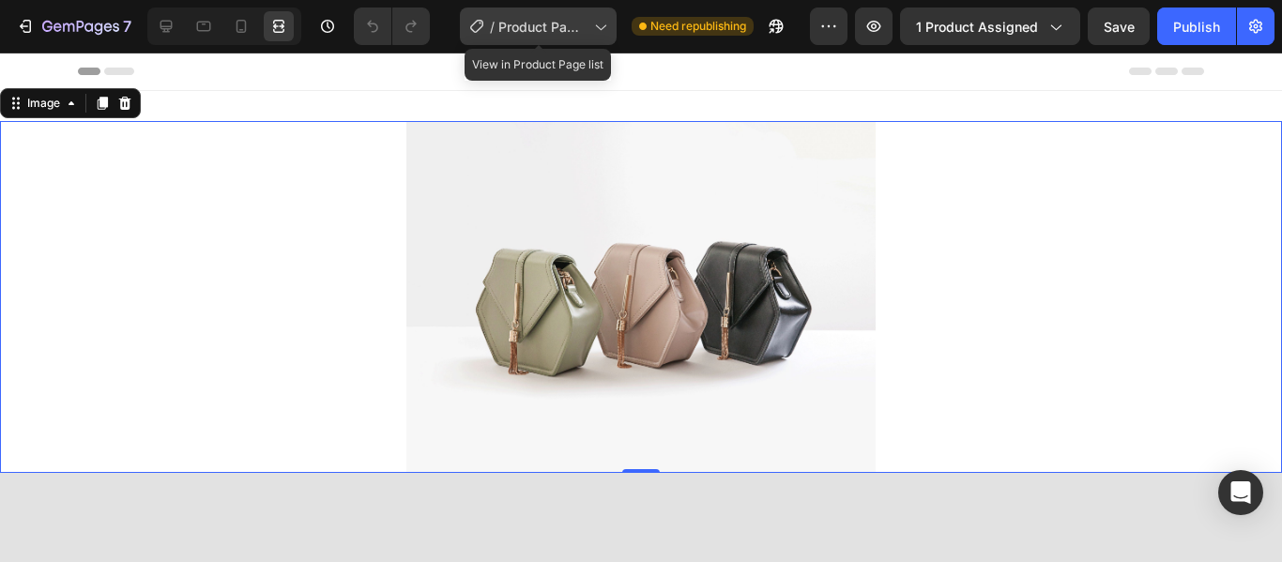
click at [595, 25] on icon at bounding box center [600, 26] width 19 height 19
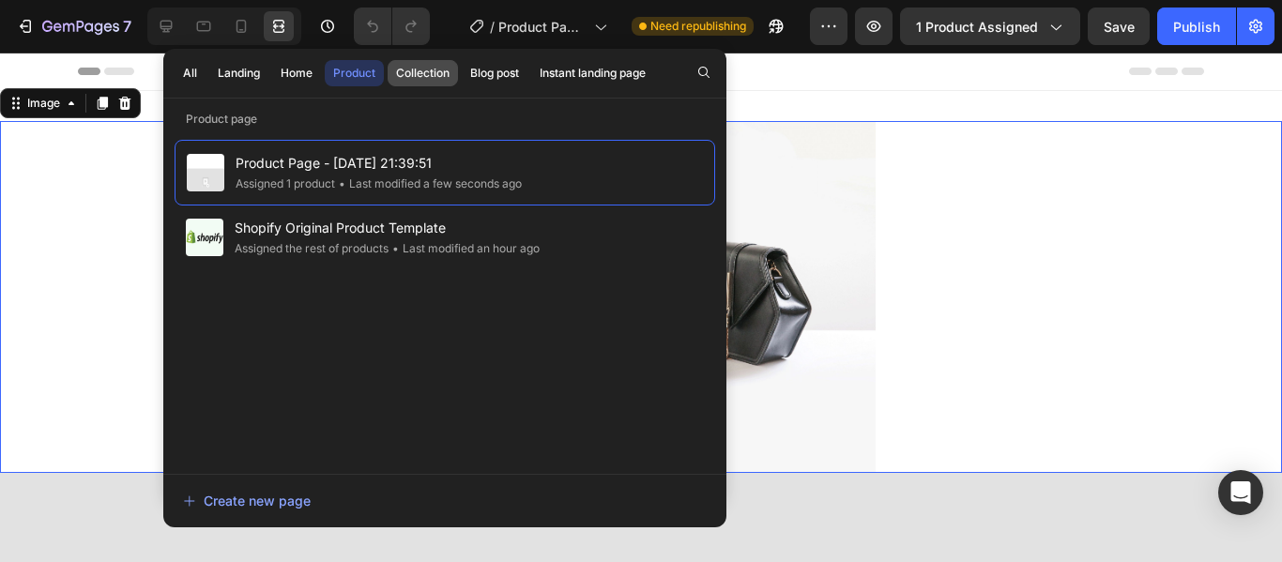
click at [417, 78] on div "Collection" at bounding box center [423, 73] width 54 height 17
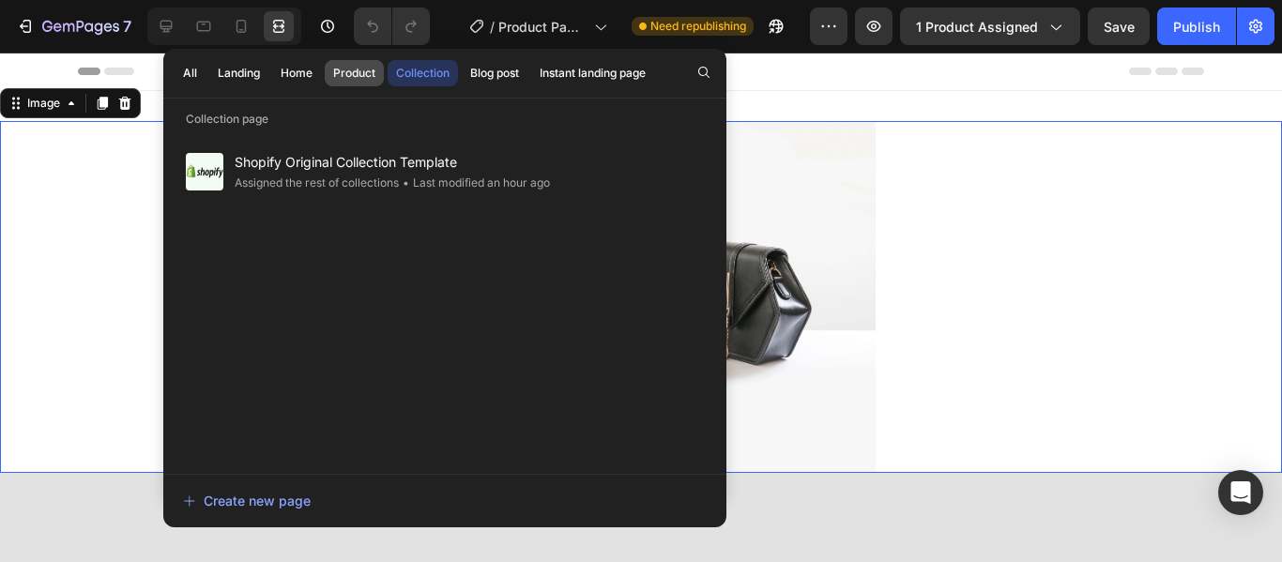
click at [351, 85] on button "Product" at bounding box center [354, 73] width 59 height 26
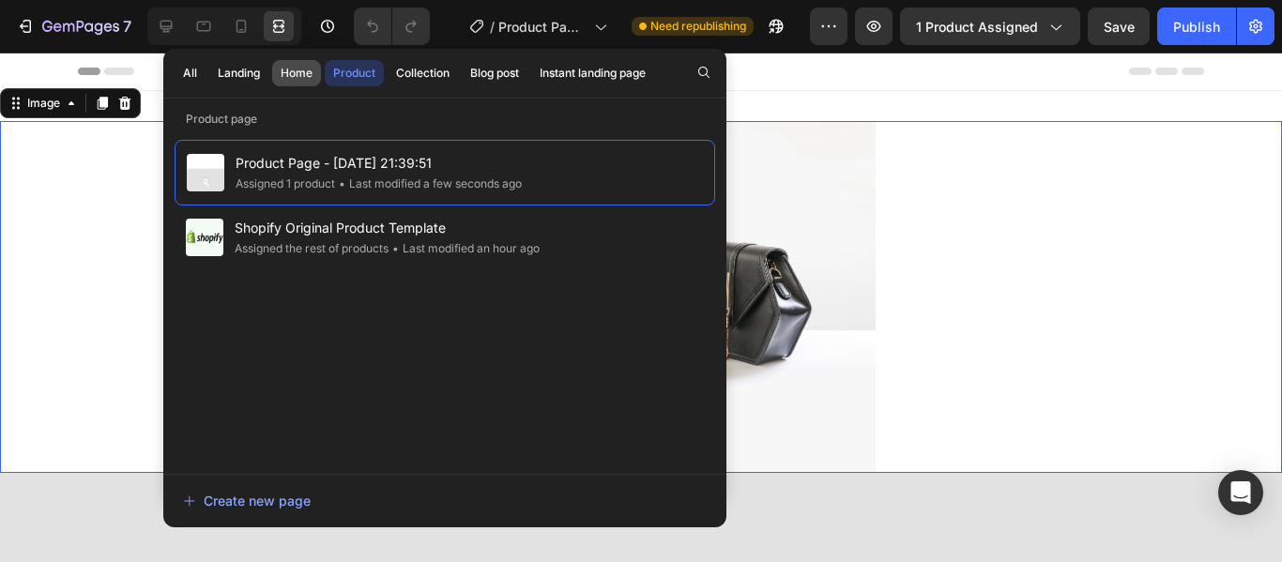
click at [298, 78] on div "Home" at bounding box center [297, 73] width 32 height 17
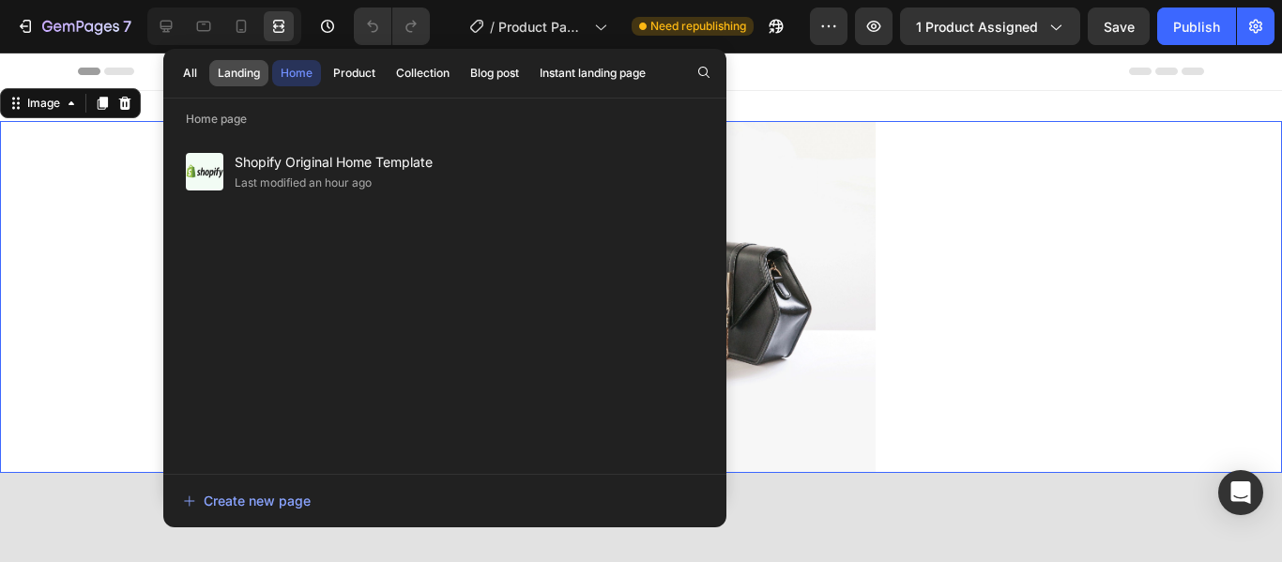
click at [260, 74] on div "Landing" at bounding box center [239, 73] width 42 height 17
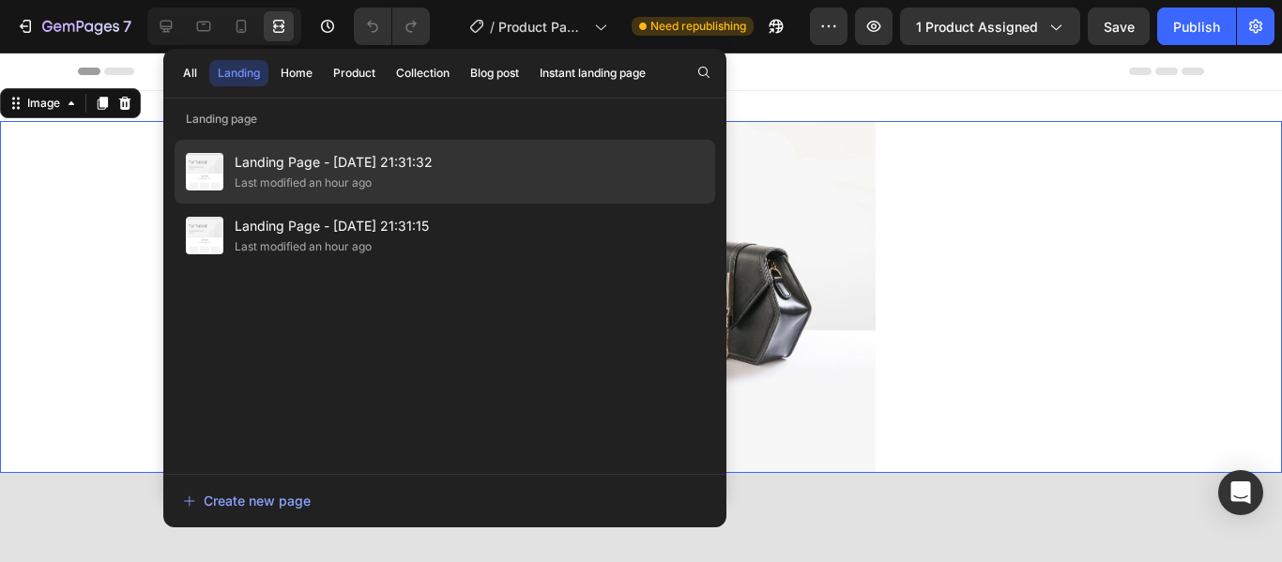
click at [304, 163] on span "Landing Page - [DATE] 21:31:32" at bounding box center [334, 162] width 198 height 23
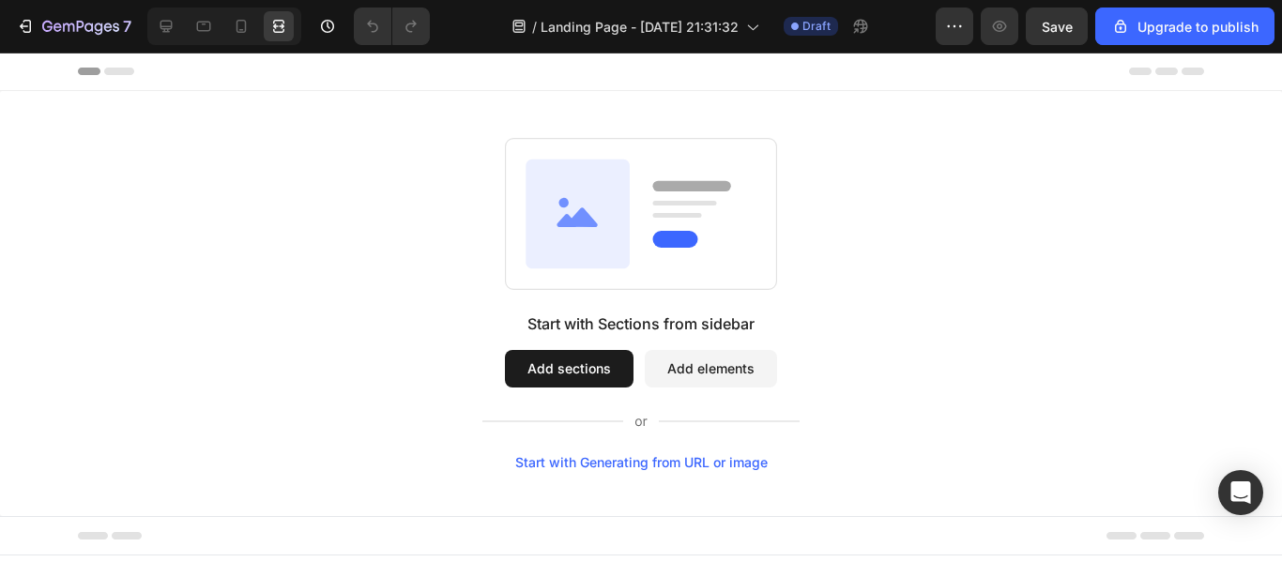
click at [585, 356] on button "Add sections" at bounding box center [569, 369] width 129 height 38
click at [639, 468] on div "Start with Generating from URL or image" at bounding box center [641, 462] width 253 height 15
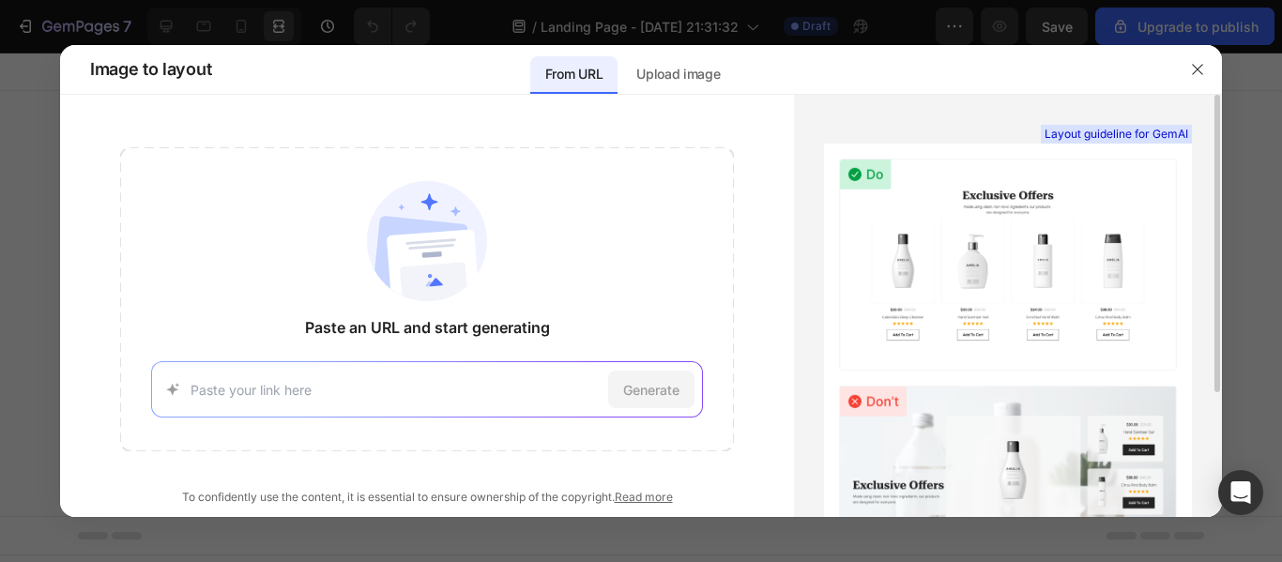
scroll to position [177, 0]
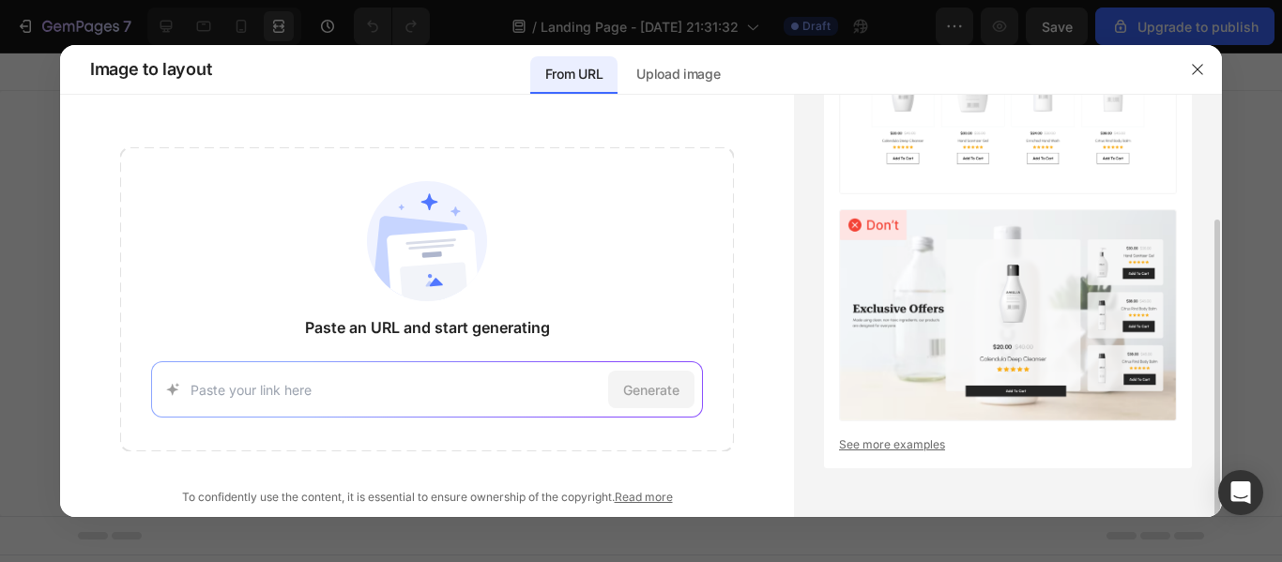
click at [994, 271] on img at bounding box center [1008, 315] width 338 height 212
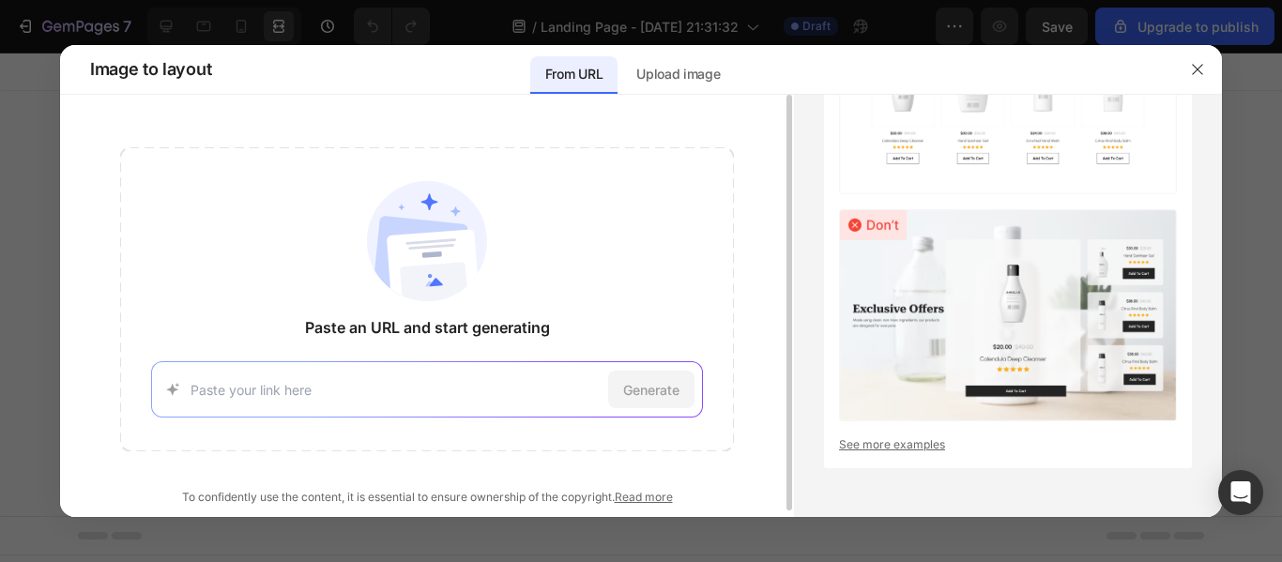
click at [421, 264] on img at bounding box center [427, 241] width 120 height 120
click at [388, 389] on input at bounding box center [396, 390] width 411 height 20
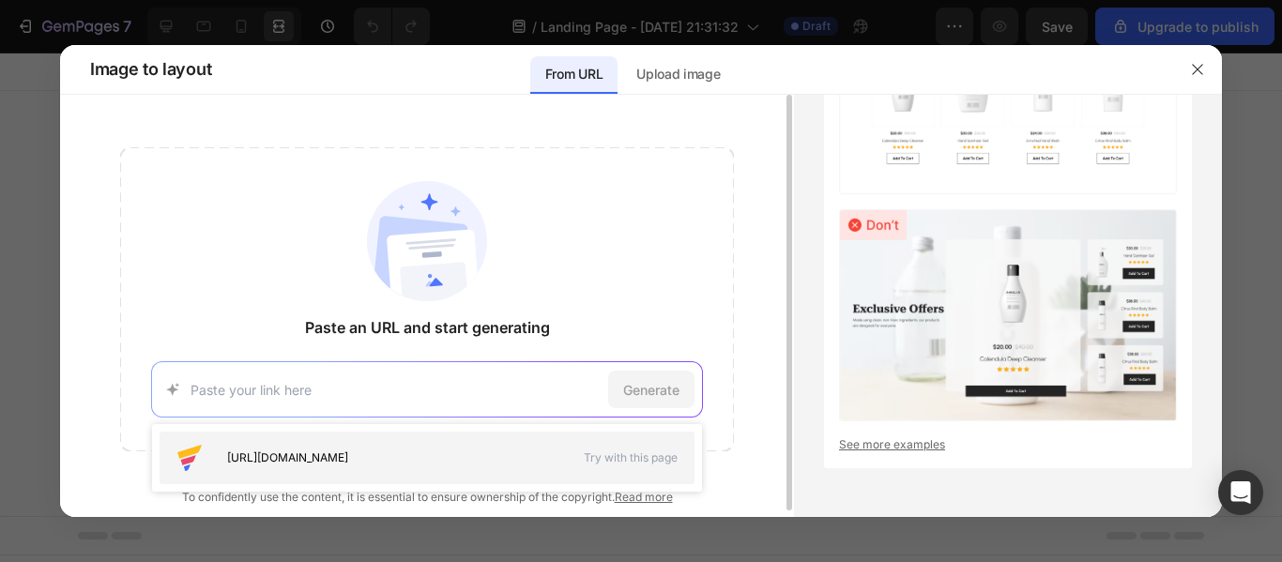
click at [348, 457] on span "[URL][DOMAIN_NAME]" at bounding box center [287, 458] width 121 height 17
type input "[URL][DOMAIN_NAME]"
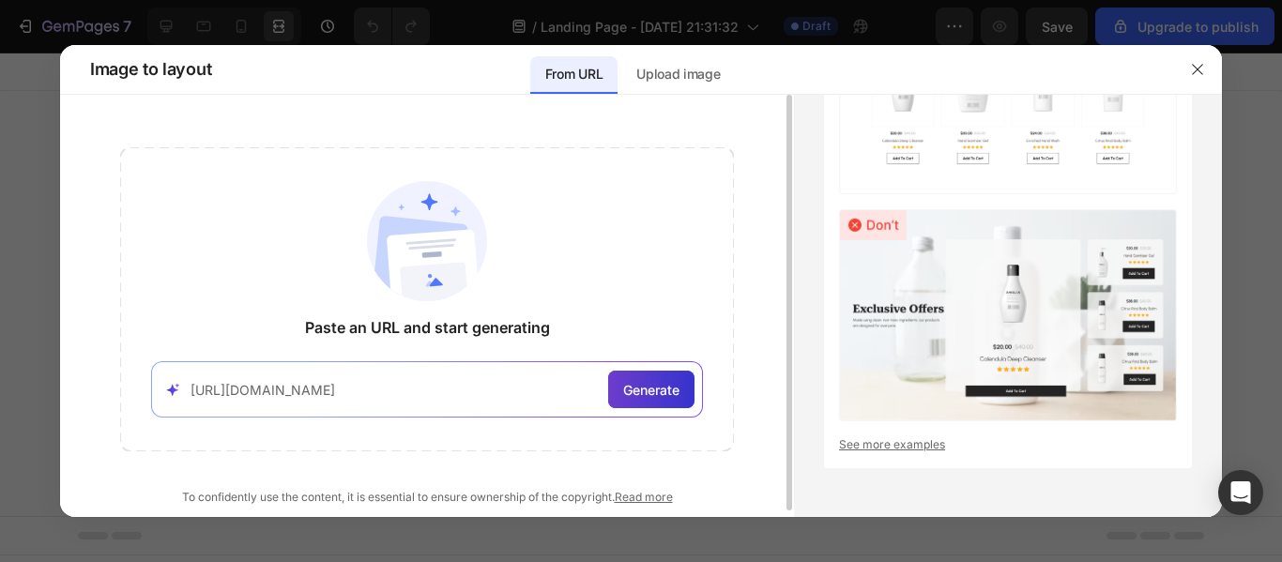
click at [627, 405] on div "Generate" at bounding box center [651, 390] width 86 height 38
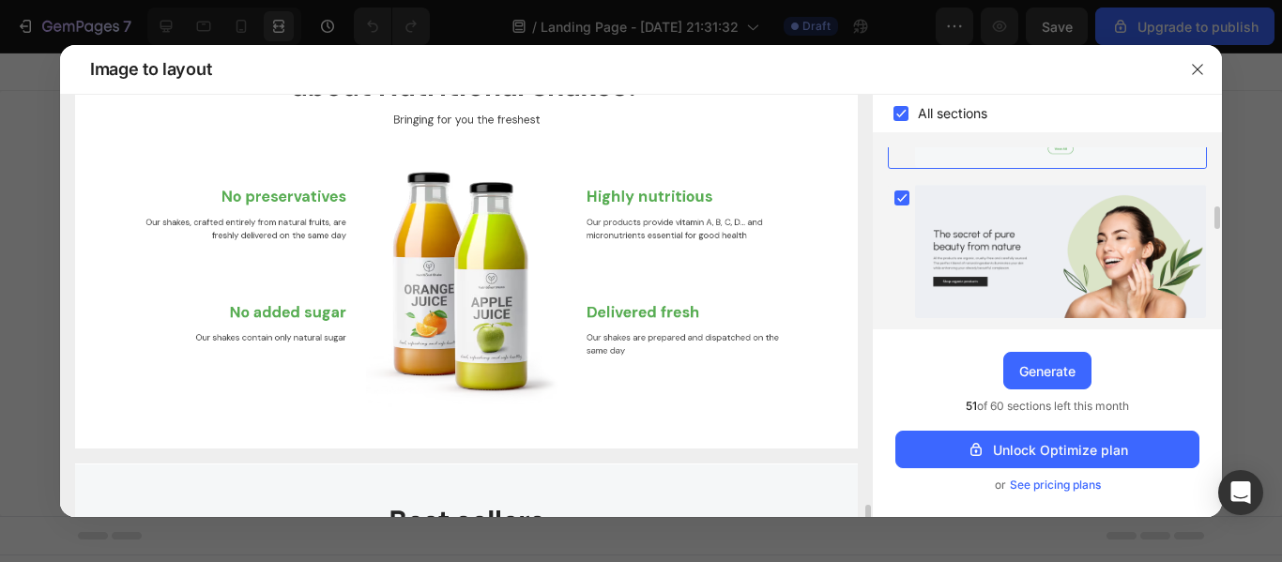
scroll to position [0, 0]
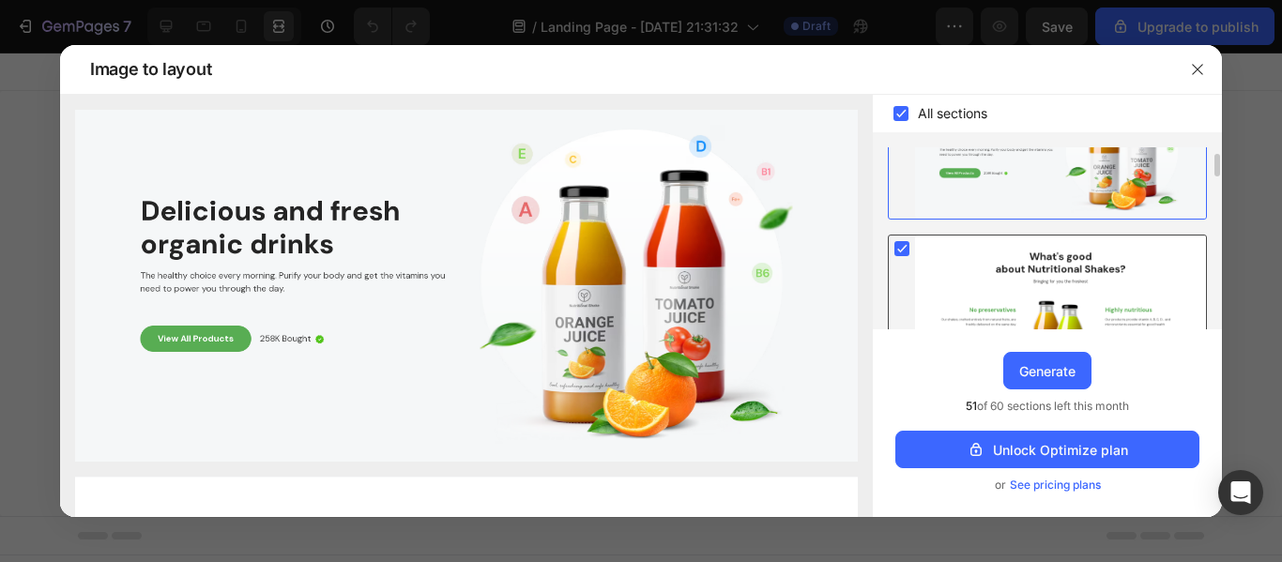
click at [1046, 284] on div at bounding box center [1060, 320] width 291 height 168
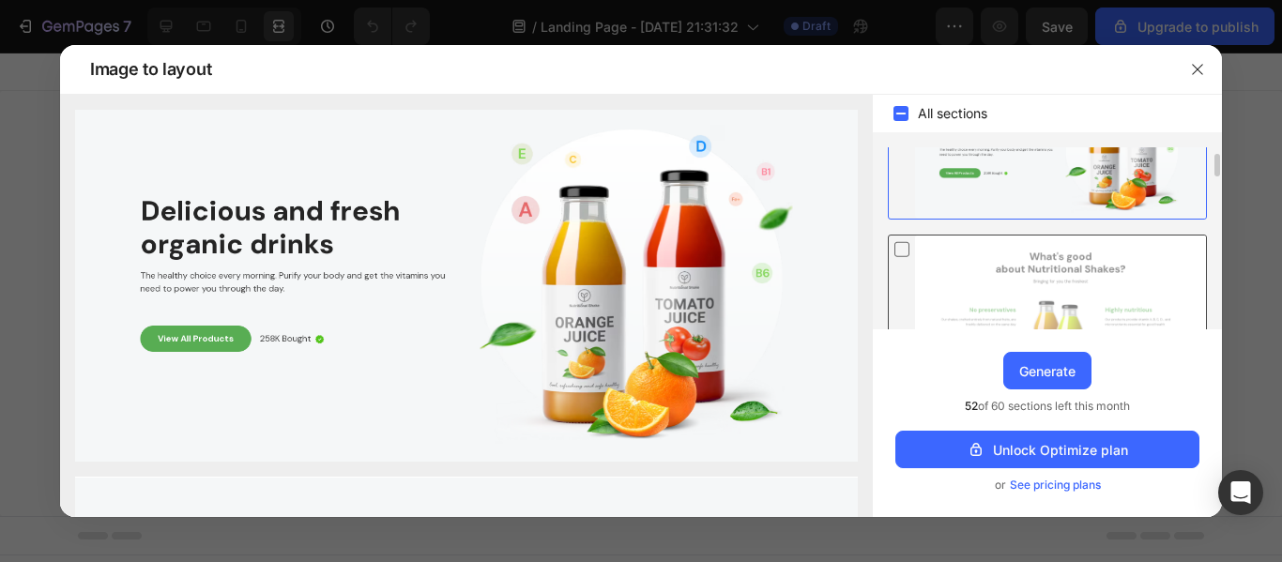
click at [1046, 284] on div at bounding box center [1060, 320] width 291 height 168
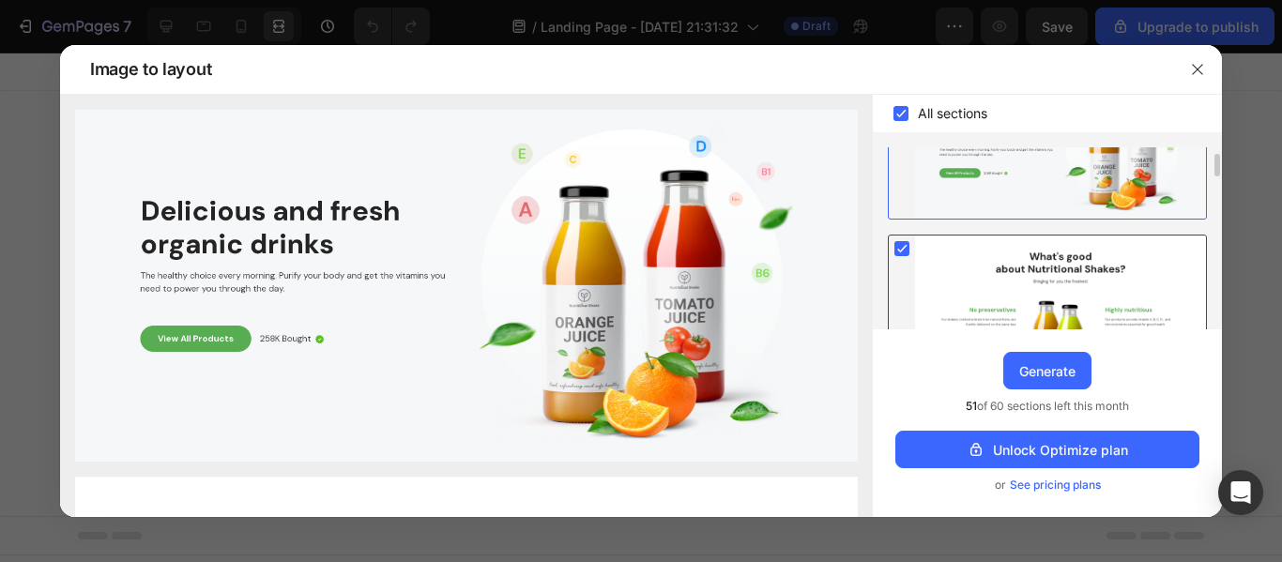
click at [1046, 284] on div at bounding box center [1060, 320] width 291 height 168
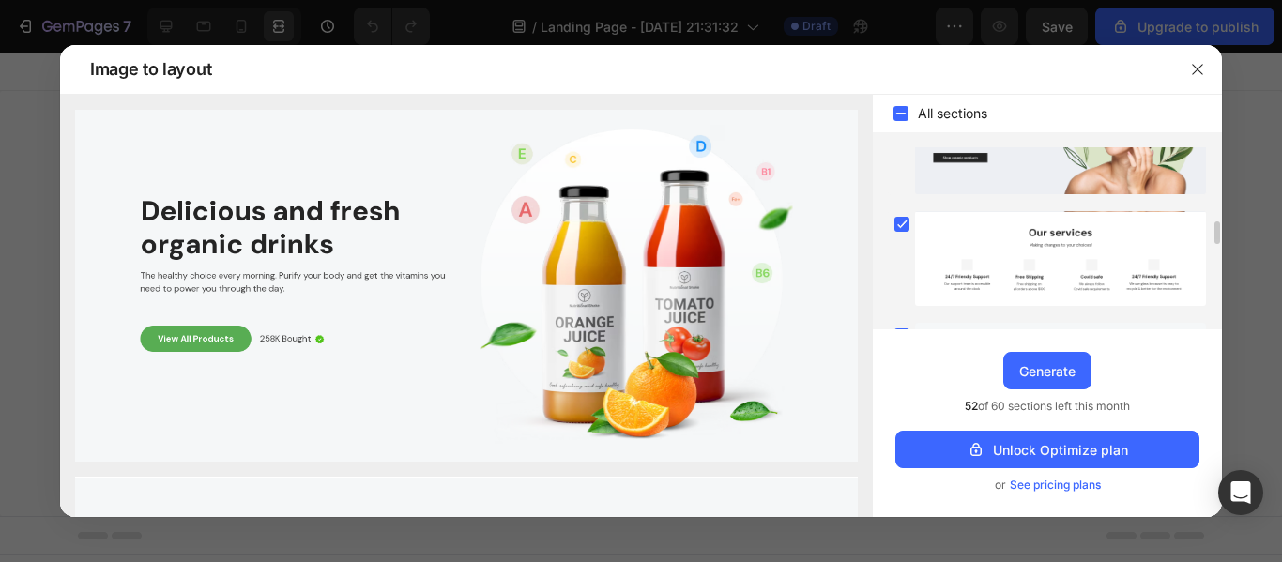
click at [1046, 284] on div at bounding box center [1060, 259] width 291 height 96
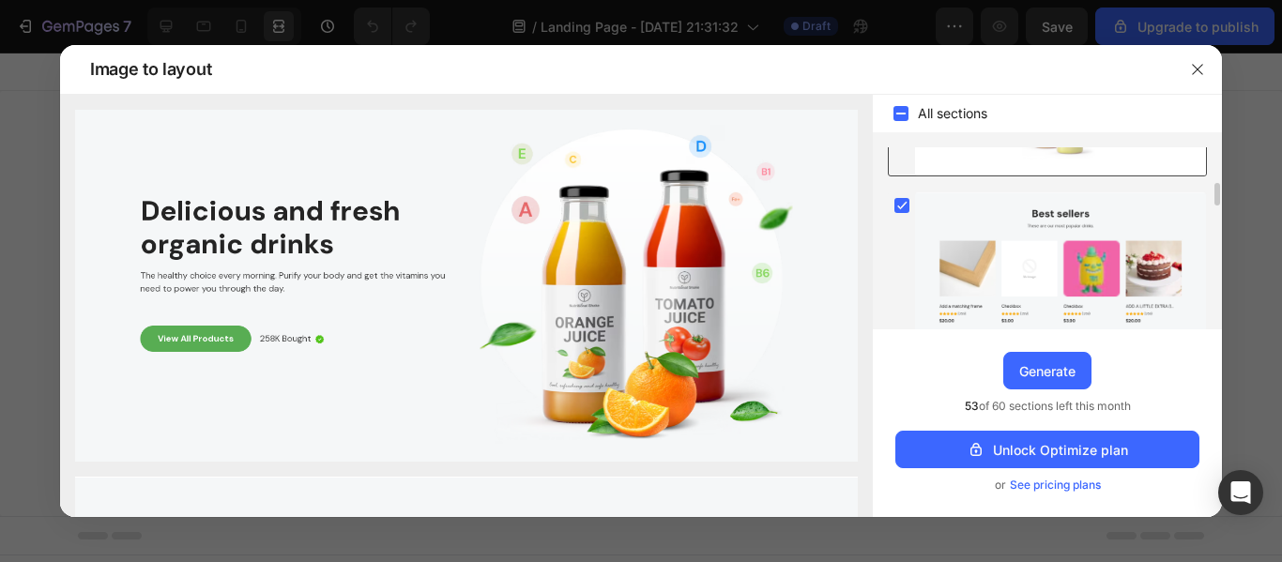
click at [1046, 284] on div at bounding box center [1060, 275] width 291 height 167
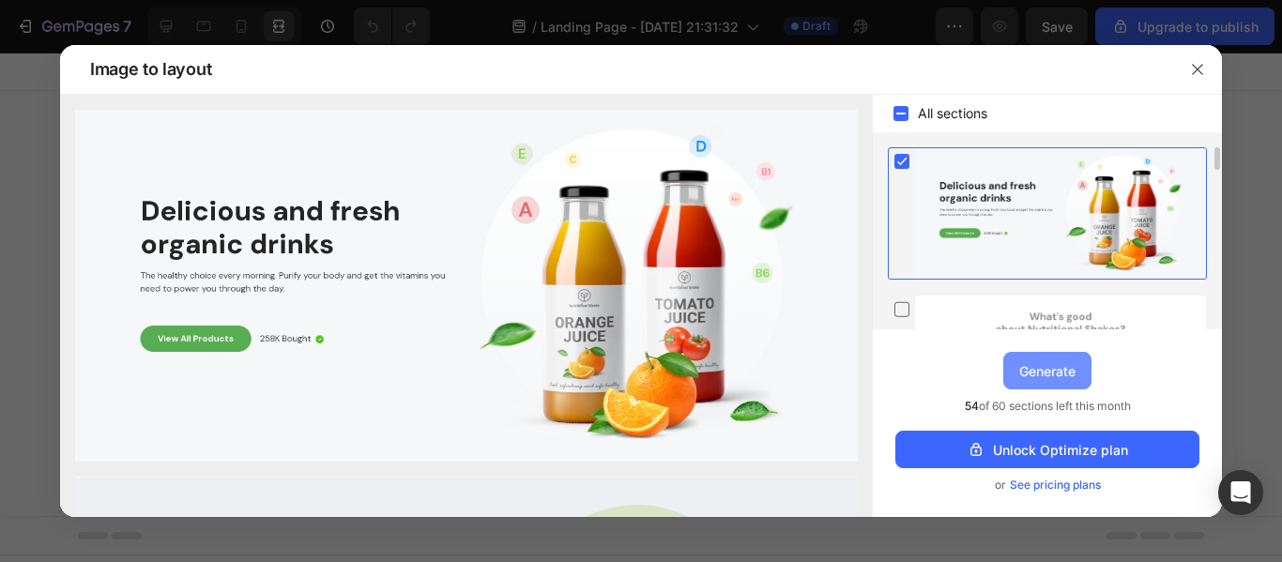
click at [1036, 375] on div "Generate" at bounding box center [1048, 371] width 56 height 20
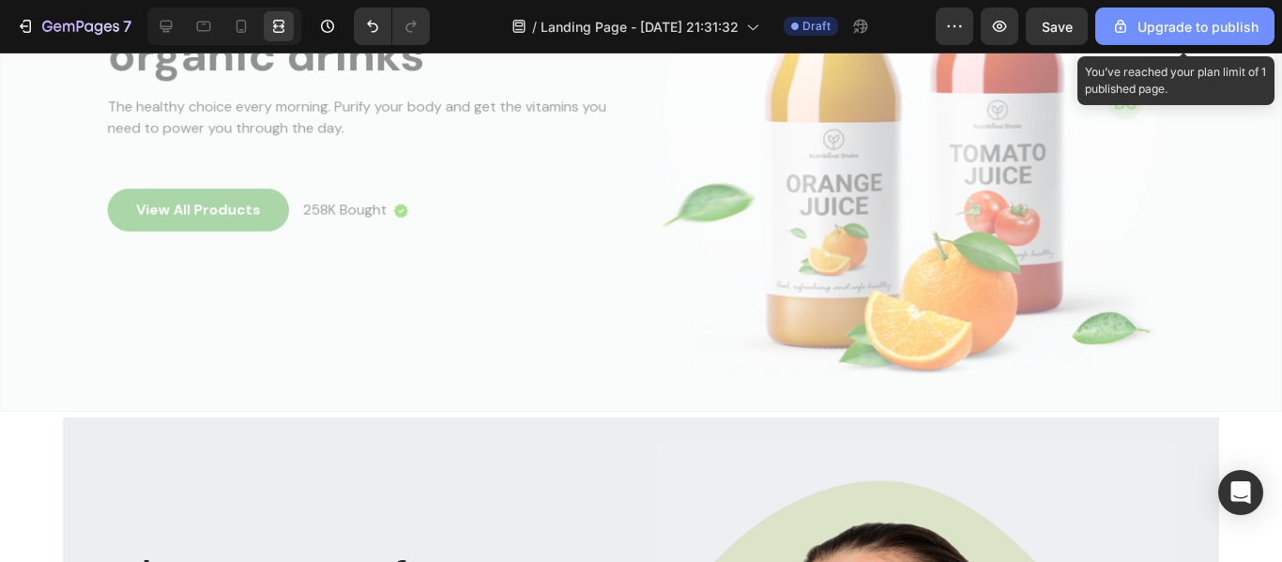
click at [1126, 23] on icon "button" at bounding box center [1120, 26] width 11 height 13
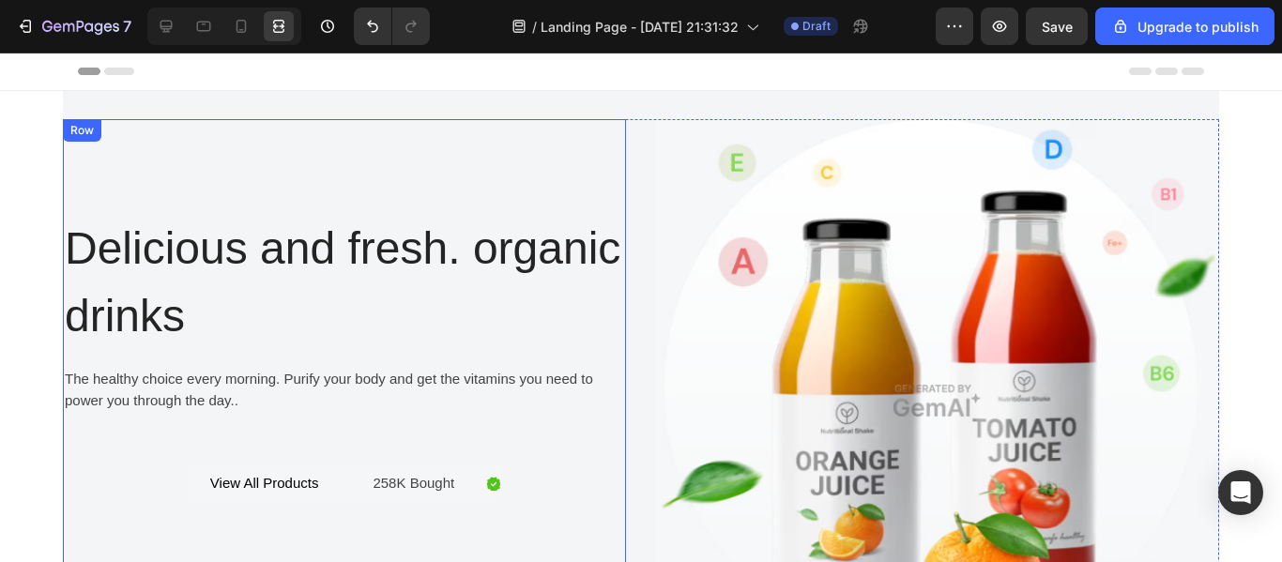
click at [579, 183] on div "Delicious and fresh. organic drinks Heading The healthy choice every morning. P…" at bounding box center [344, 357] width 563 height 477
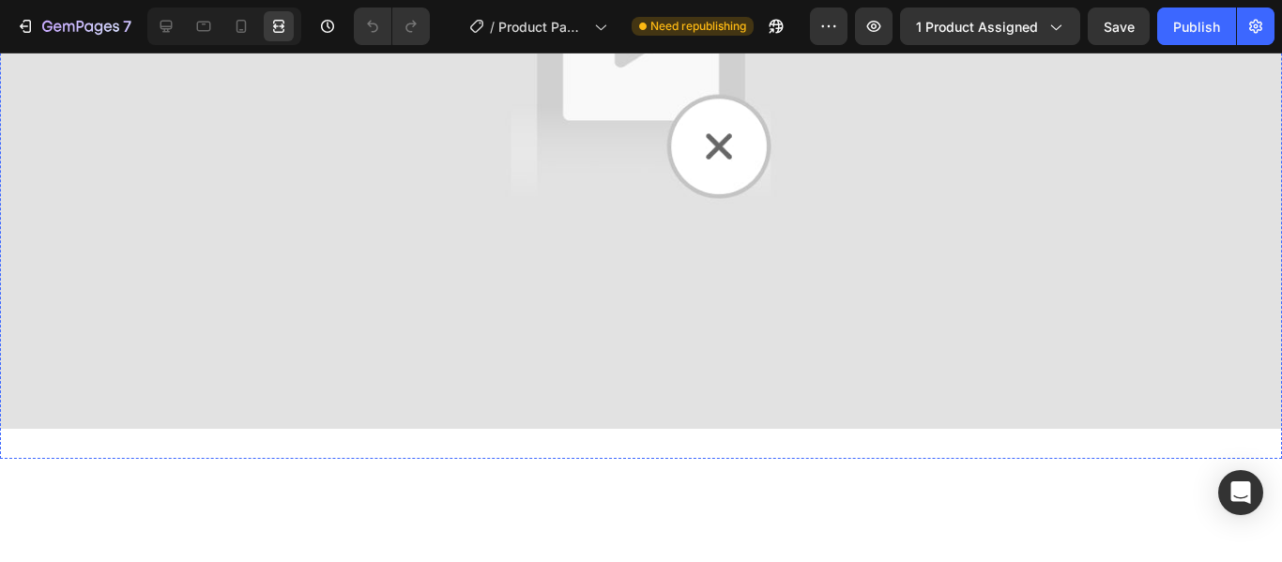
scroll to position [414, 0]
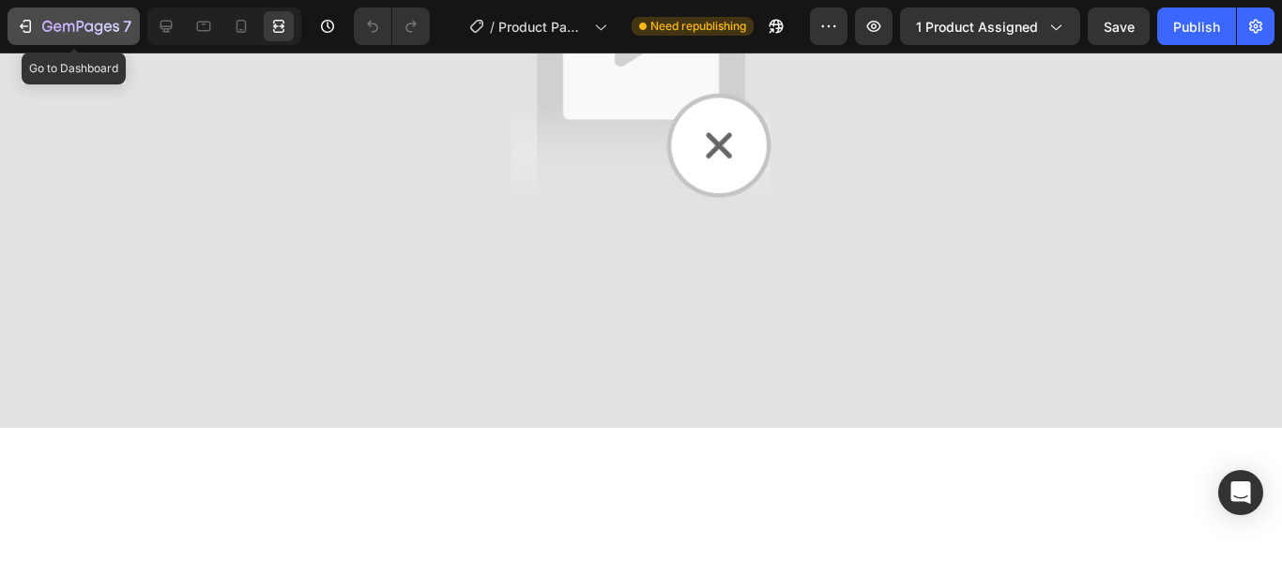
click at [70, 37] on div "7" at bounding box center [86, 26] width 89 height 23
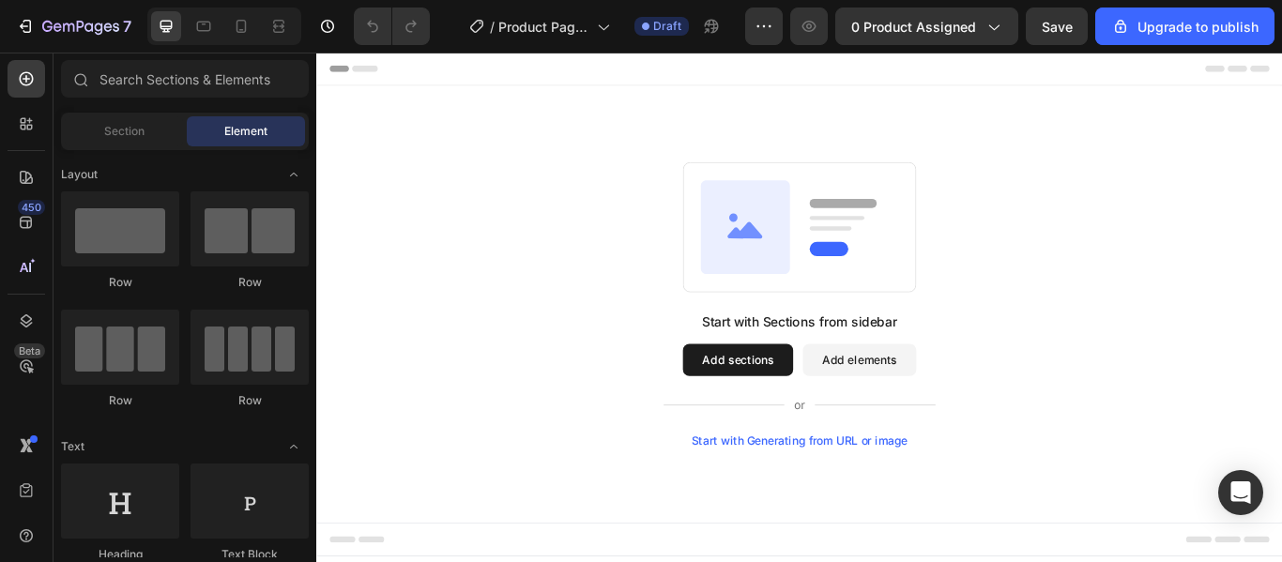
click at [792, 397] on button "Add sections" at bounding box center [808, 411] width 129 height 38
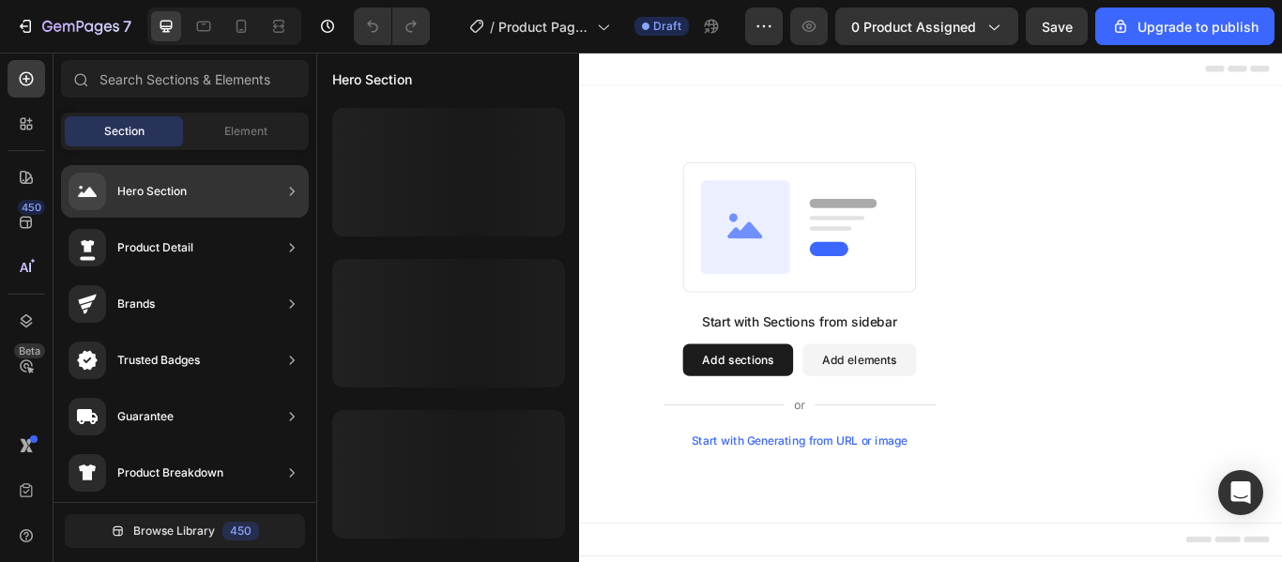
click at [210, 187] on div "Hero Section" at bounding box center [185, 191] width 248 height 53
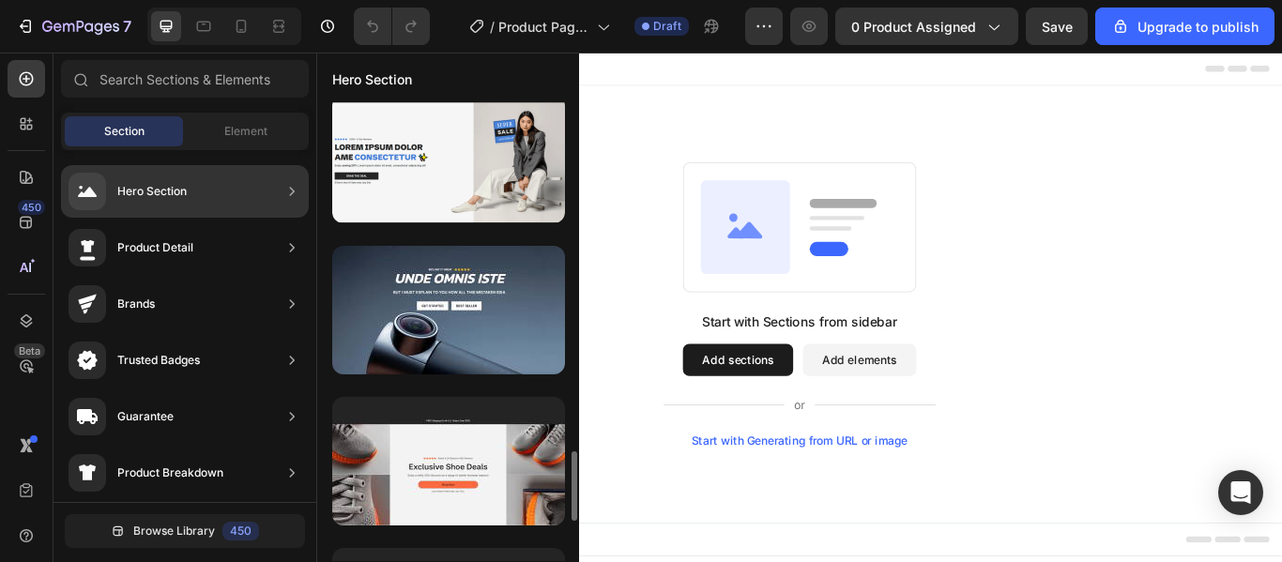
scroll to position [2168, 0]
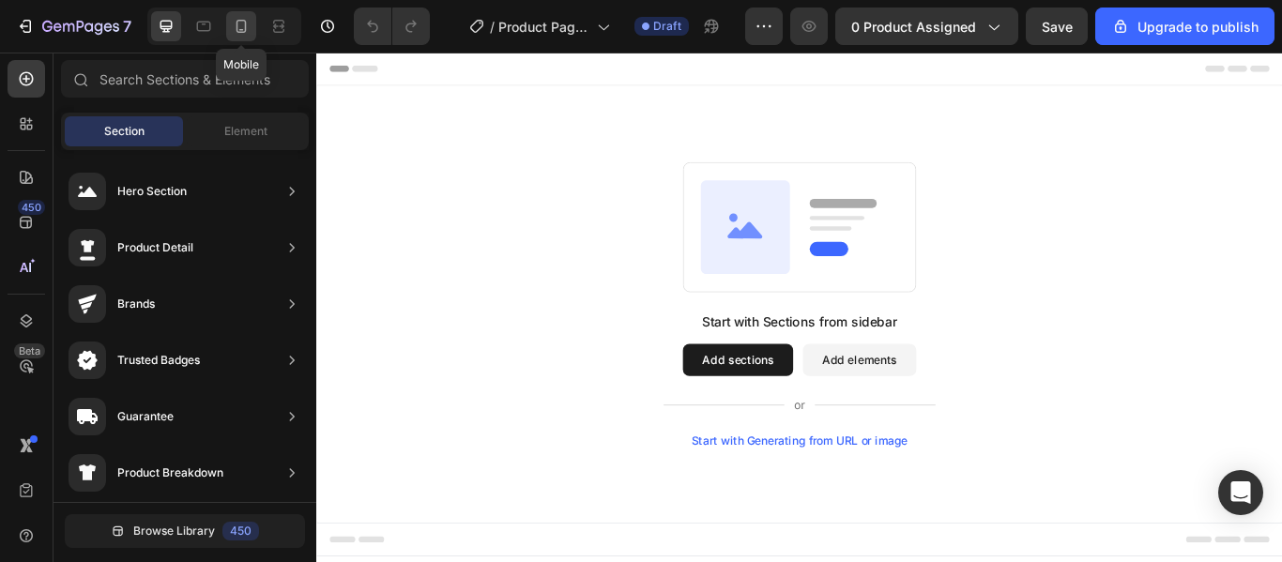
click at [251, 31] on icon at bounding box center [241, 26] width 19 height 19
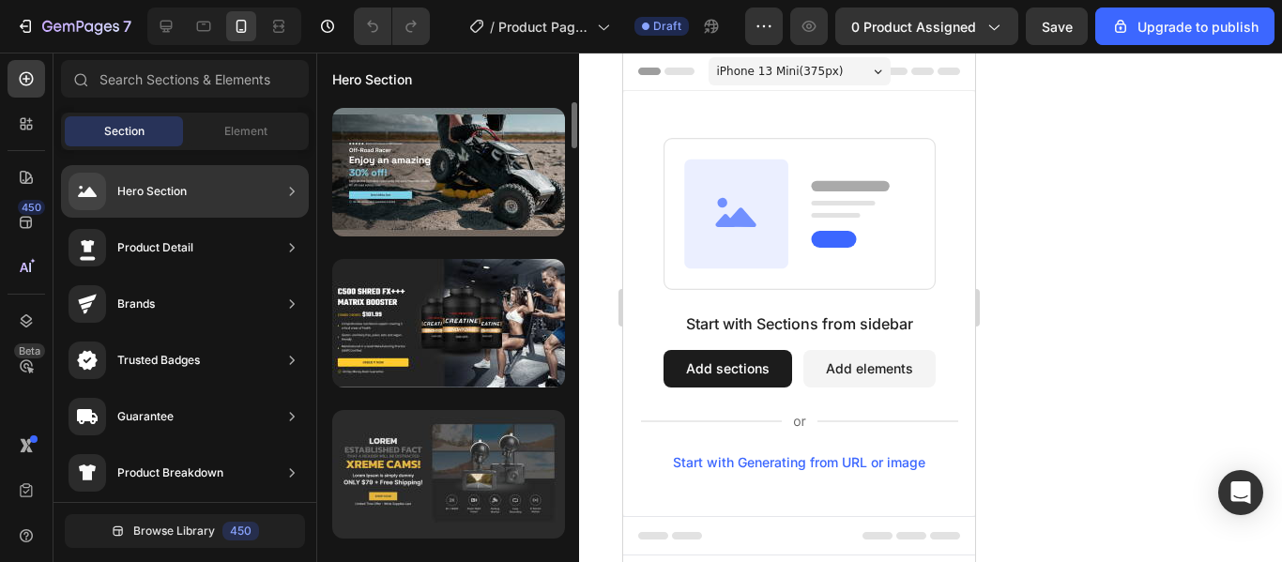
click at [465, 455] on div at bounding box center [448, 474] width 233 height 129
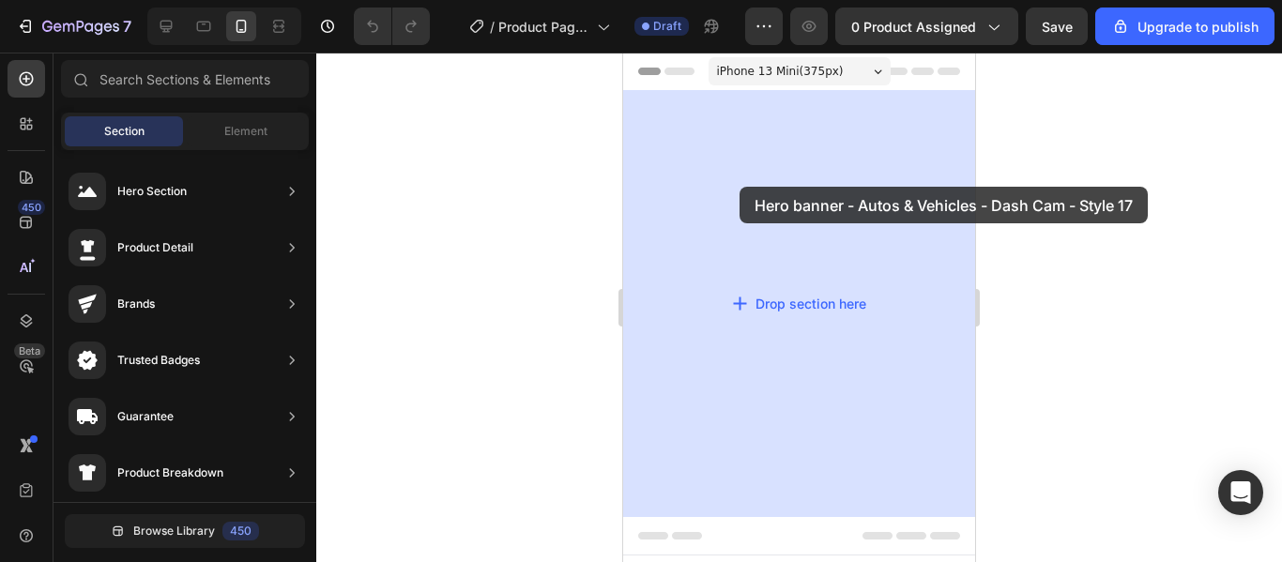
drag, startPoint x: 1088, startPoint y: 508, endPoint x: 1238, endPoint y: 304, distance: 253.1
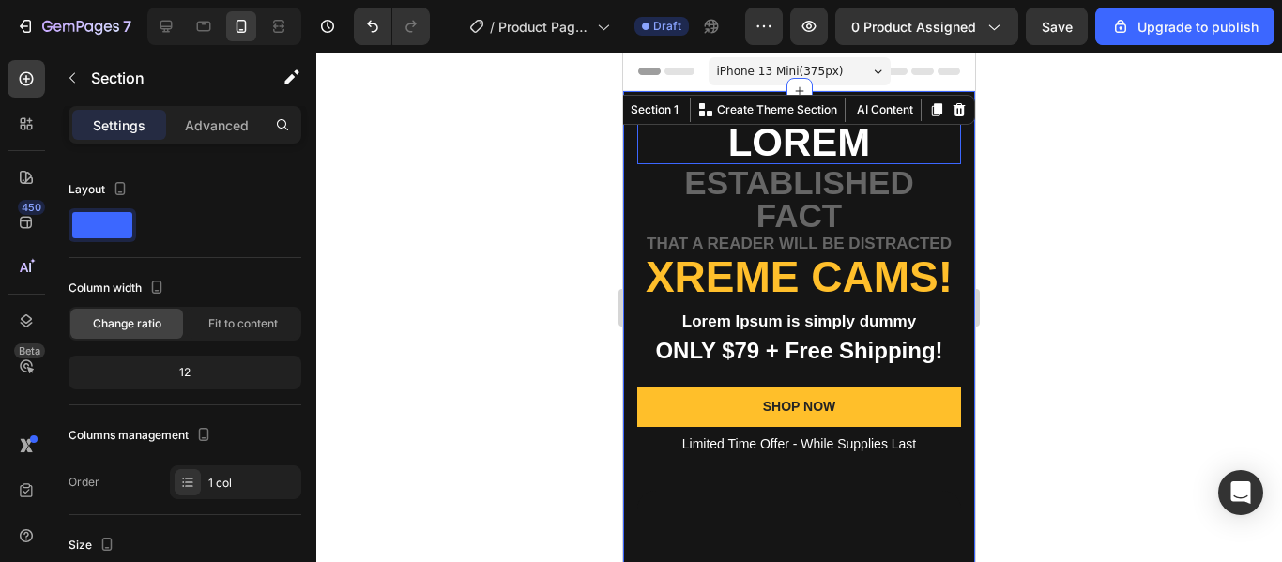
click at [808, 140] on p "Lorem" at bounding box center [799, 142] width 320 height 39
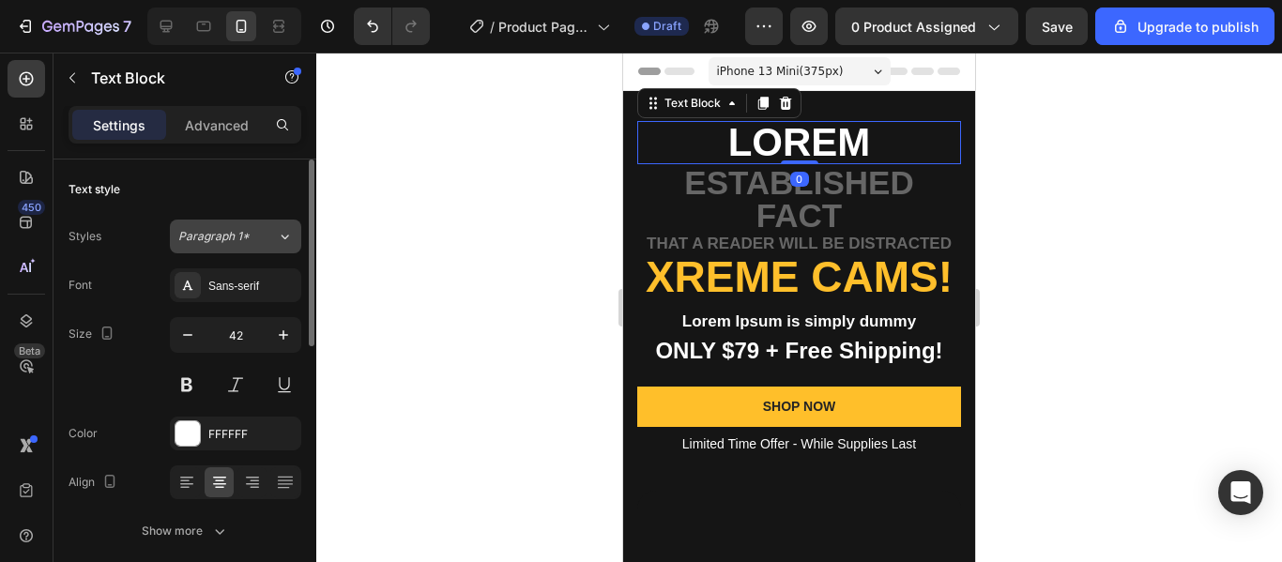
click at [274, 222] on button "Paragraph 1*" at bounding box center [235, 237] width 131 height 34
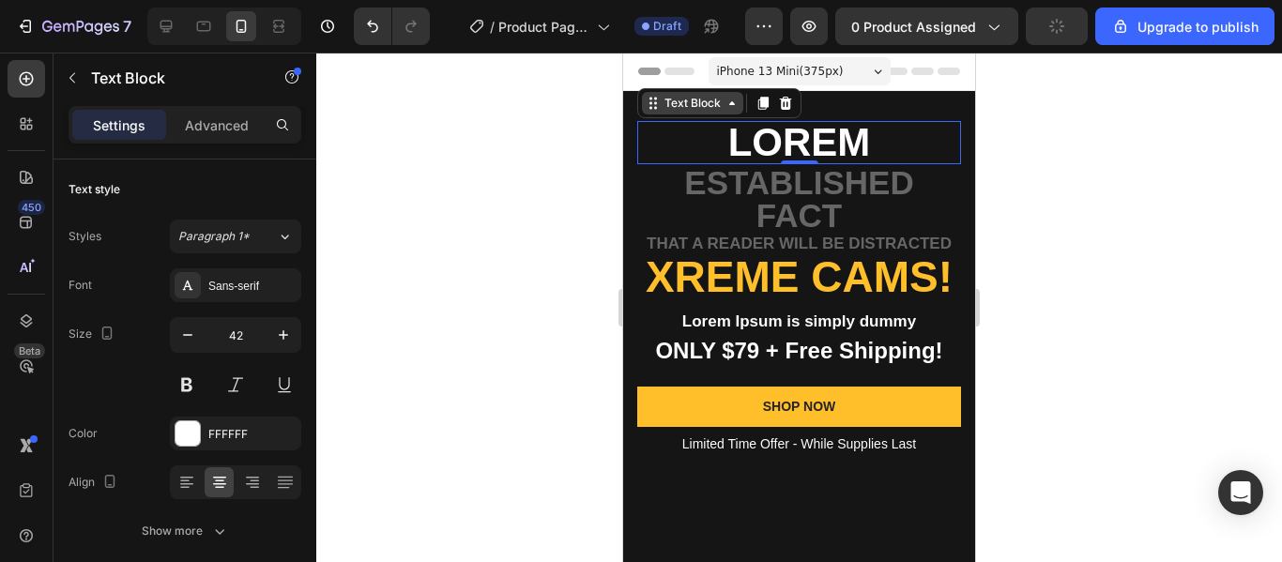
click at [691, 100] on div "Text Block" at bounding box center [693, 103] width 64 height 17
click at [655, 103] on icon at bounding box center [655, 103] width 3 height 3
click at [712, 112] on div "Text Block" at bounding box center [692, 103] width 101 height 23
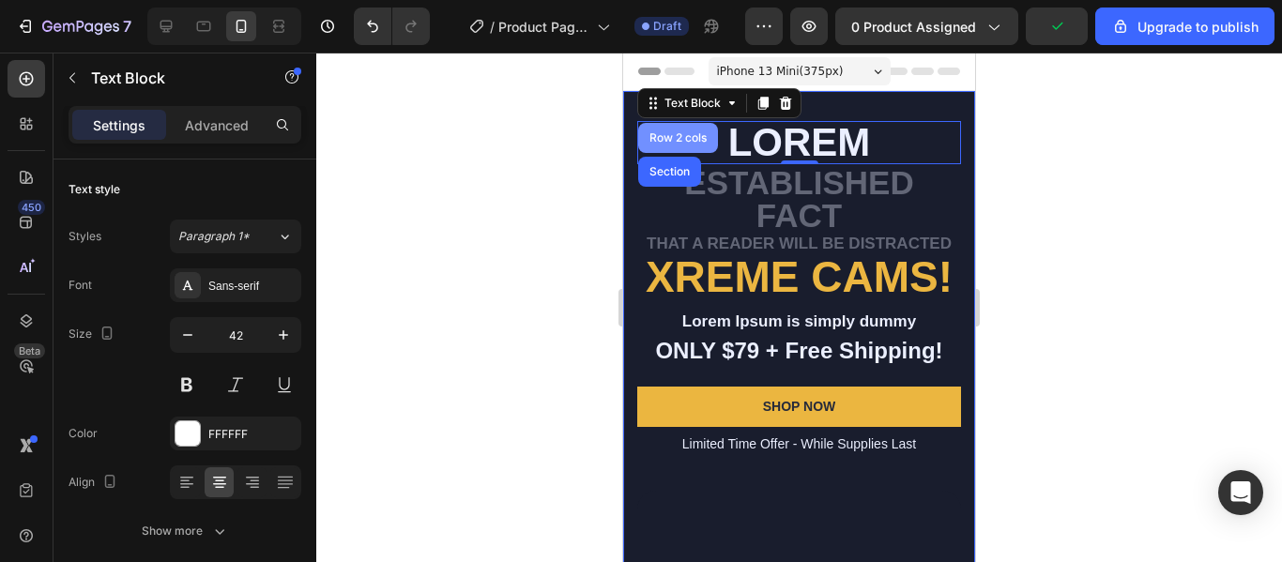
click at [694, 141] on div "Row 2 cols" at bounding box center [678, 137] width 65 height 11
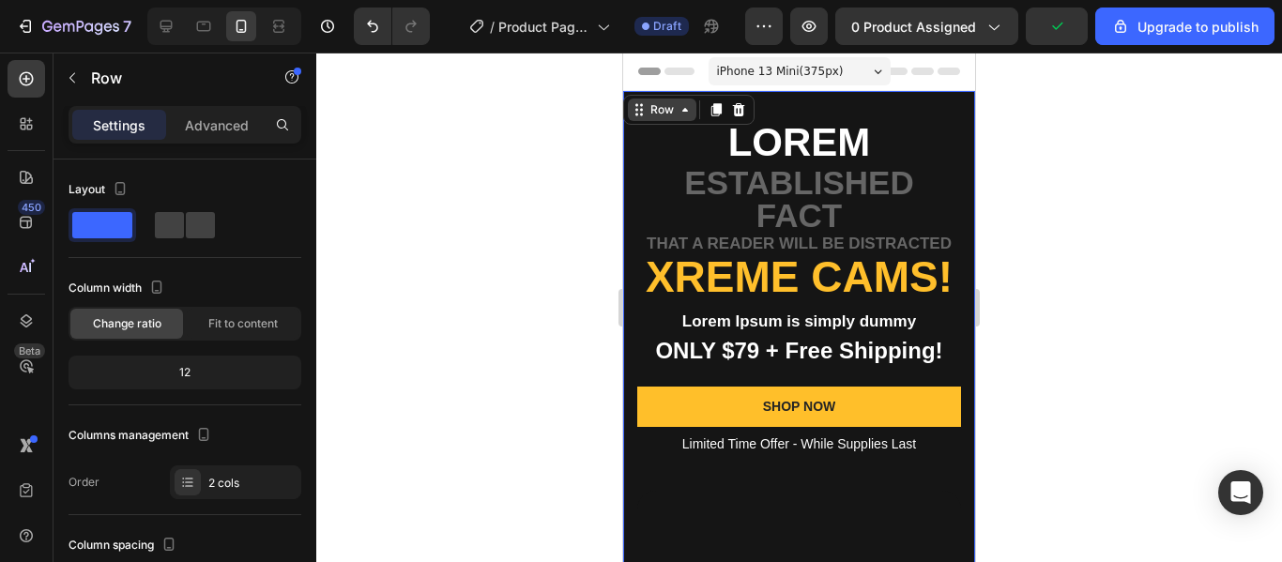
click at [692, 103] on icon at bounding box center [685, 109] width 15 height 15
click at [686, 115] on icon at bounding box center [685, 109] width 15 height 15
click at [684, 118] on div "Row" at bounding box center [662, 110] width 69 height 23
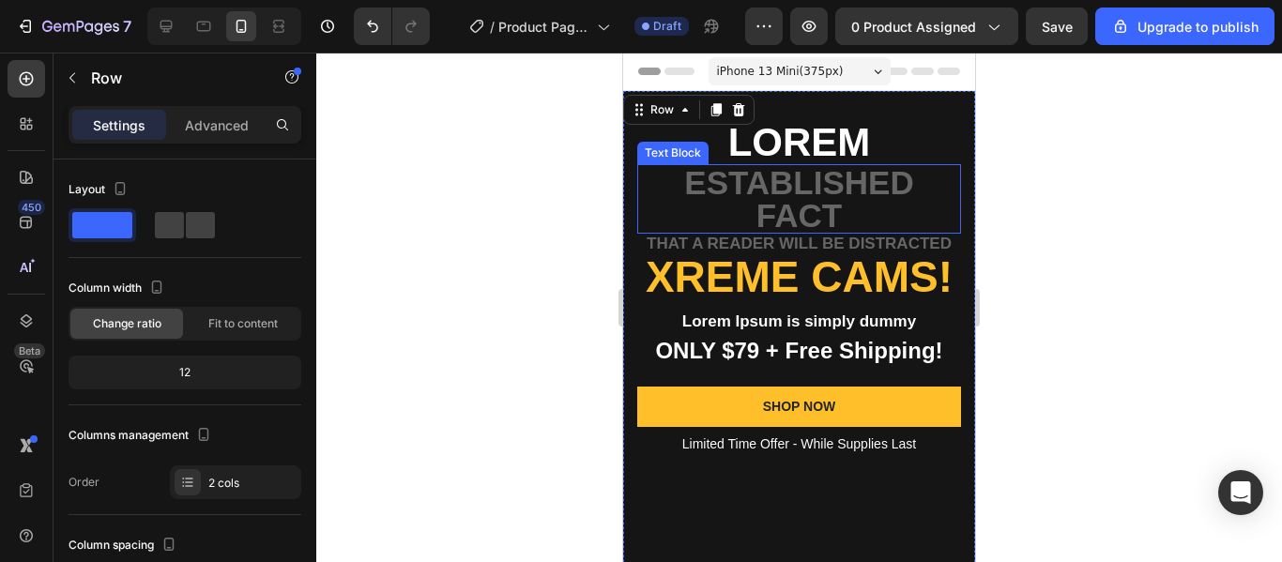
click at [837, 205] on p "established fact" at bounding box center [799, 199] width 320 height 66
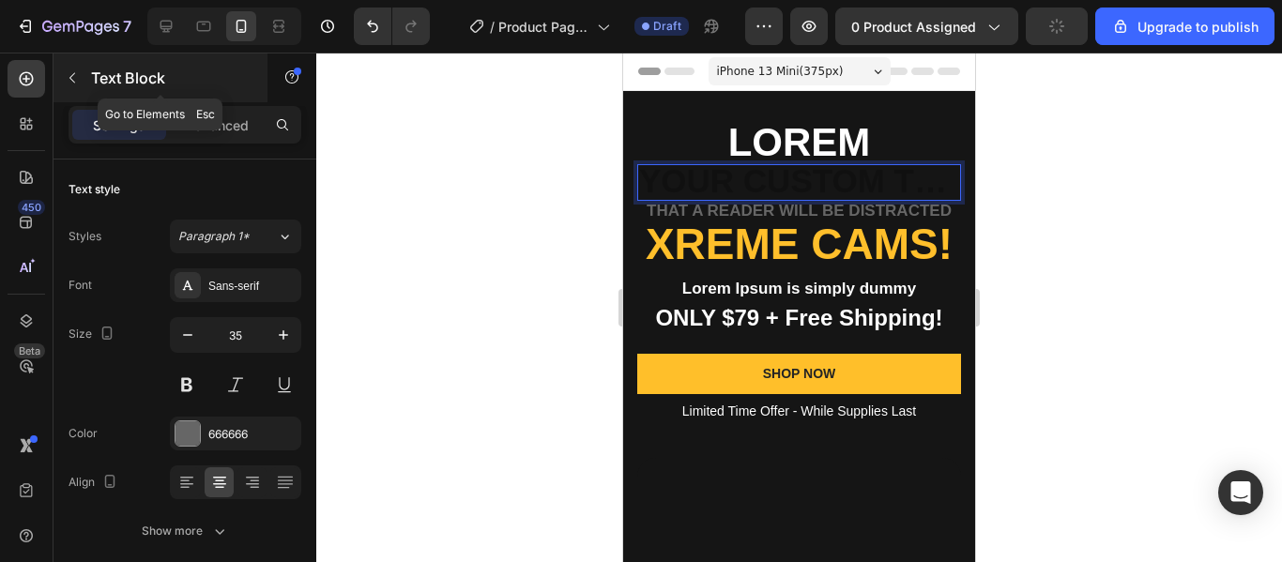
click at [74, 77] on icon "button" at bounding box center [72, 77] width 15 height 15
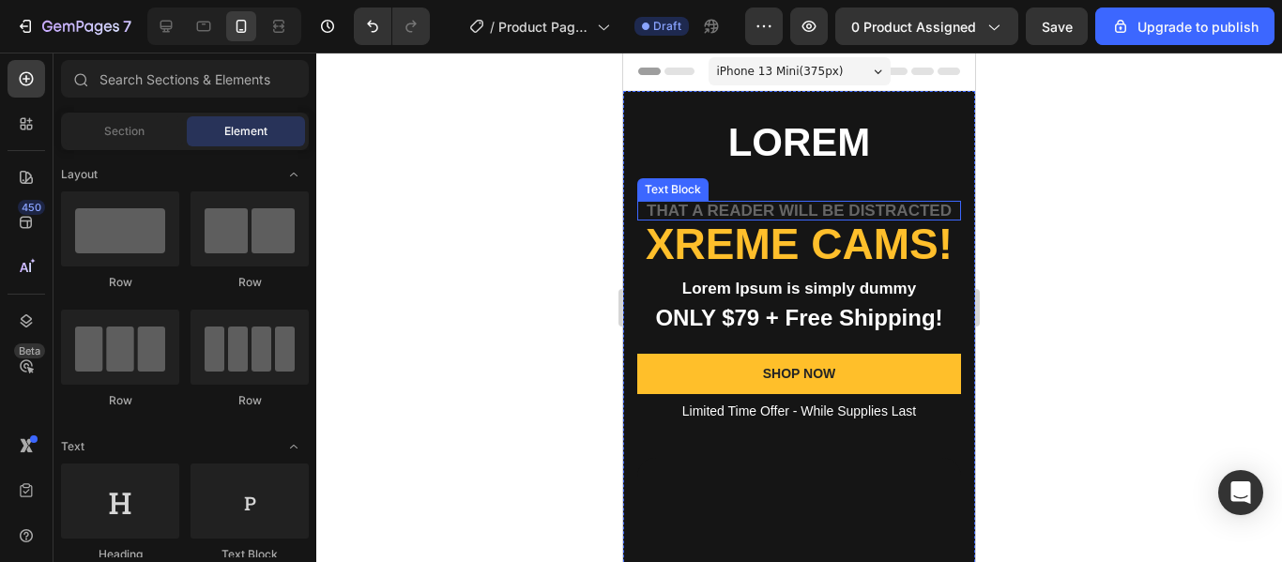
click at [743, 232] on h2 "Xreme CAMs!" at bounding box center [799, 244] width 324 height 47
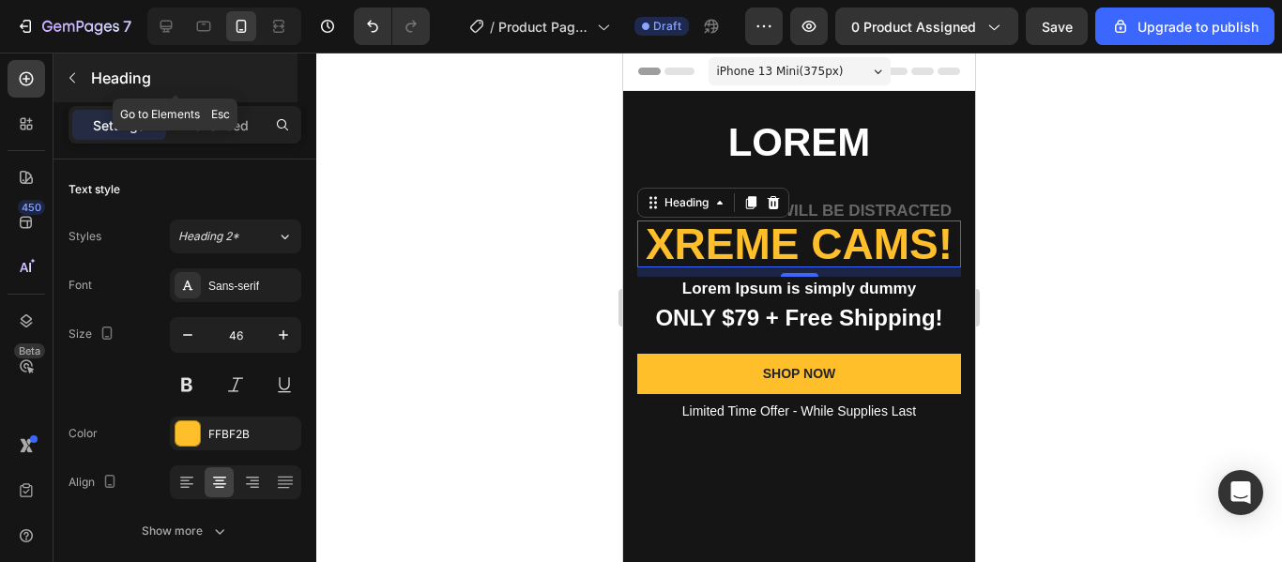
click at [79, 87] on button "button" at bounding box center [72, 78] width 30 height 30
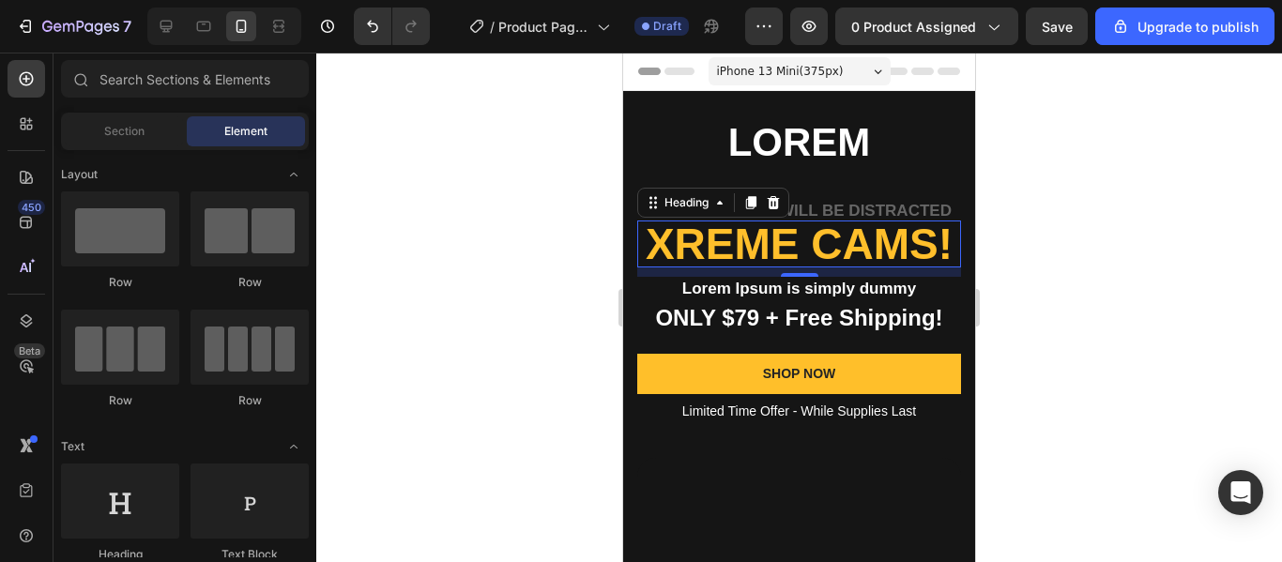
click at [79, 87] on div at bounding box center [80, 79] width 38 height 38
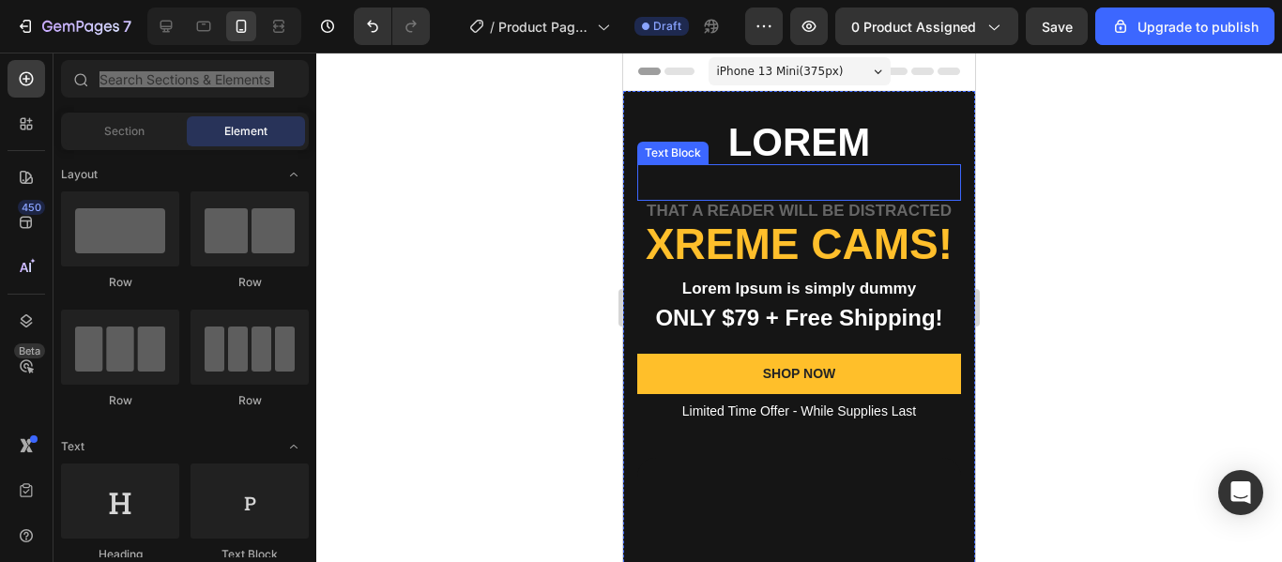
click at [682, 182] on p "Rich Text Editor. Editing area: main" at bounding box center [799, 182] width 320 height 33
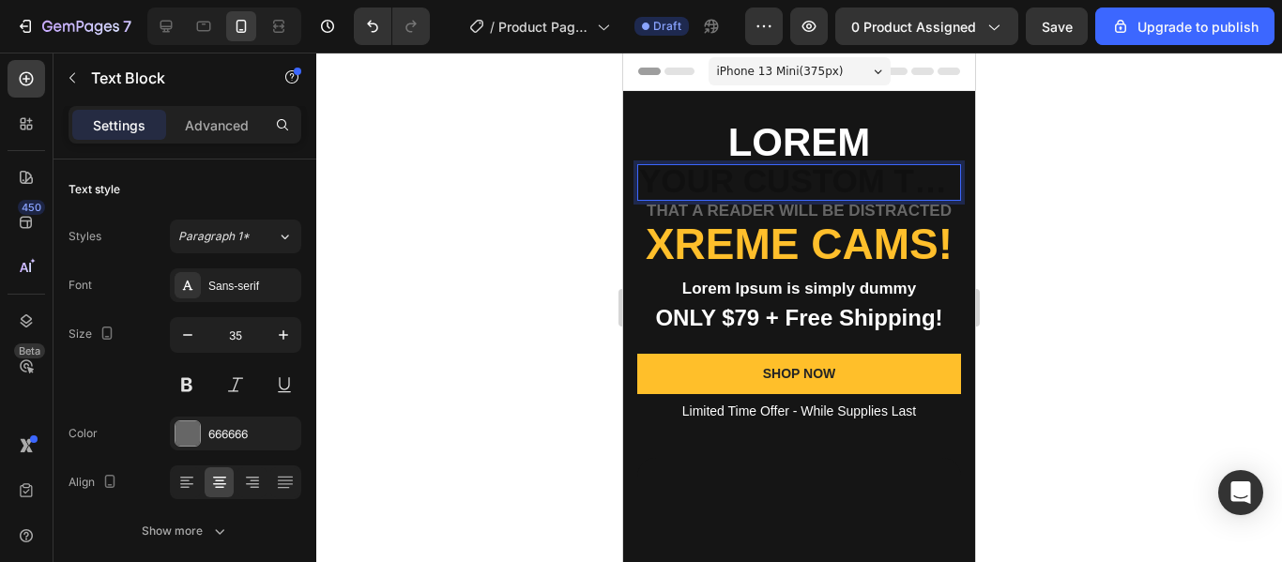
click at [682, 182] on div "Rich Text Editor. Editing area: main" at bounding box center [799, 182] width 324 height 37
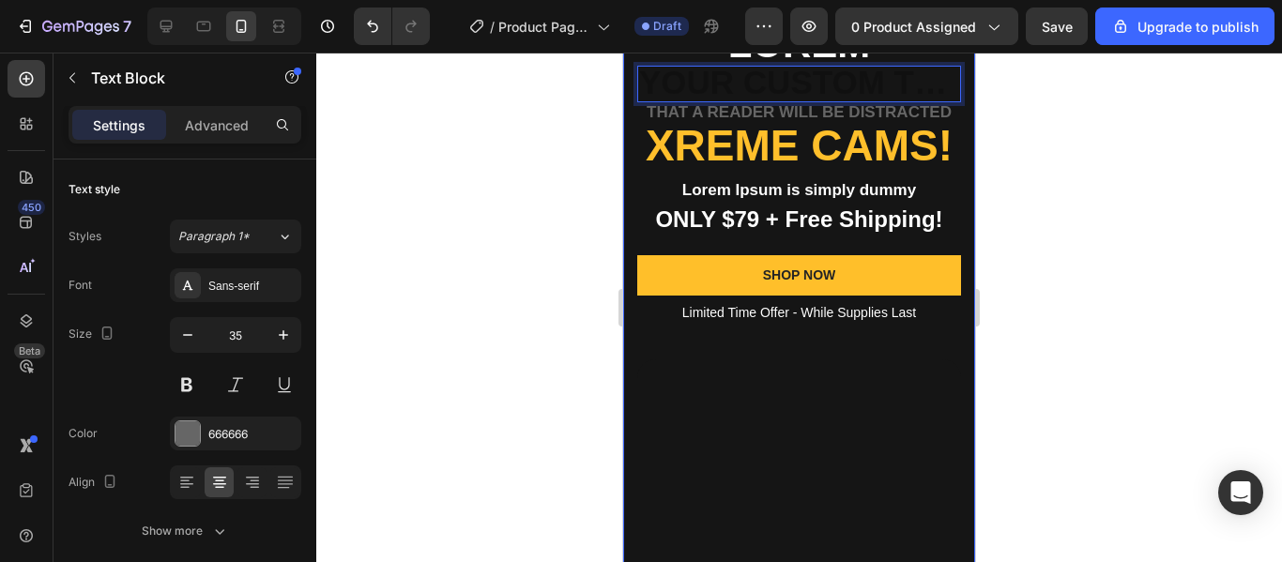
scroll to position [100, 0]
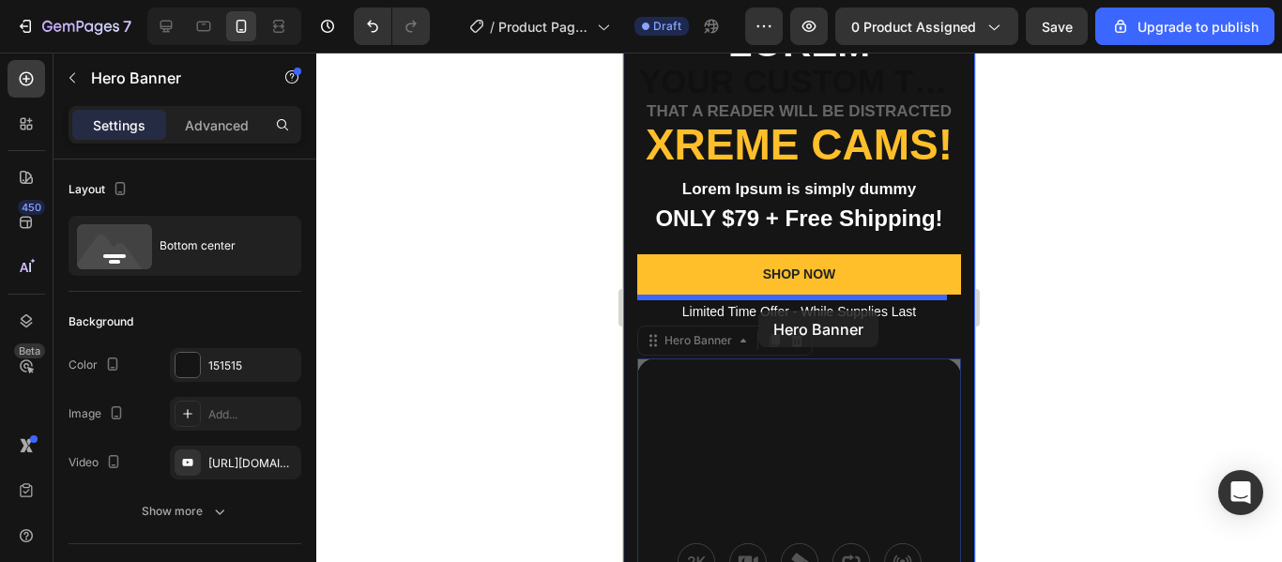
drag, startPoint x: 826, startPoint y: 483, endPoint x: 759, endPoint y: 311, distance: 184.6
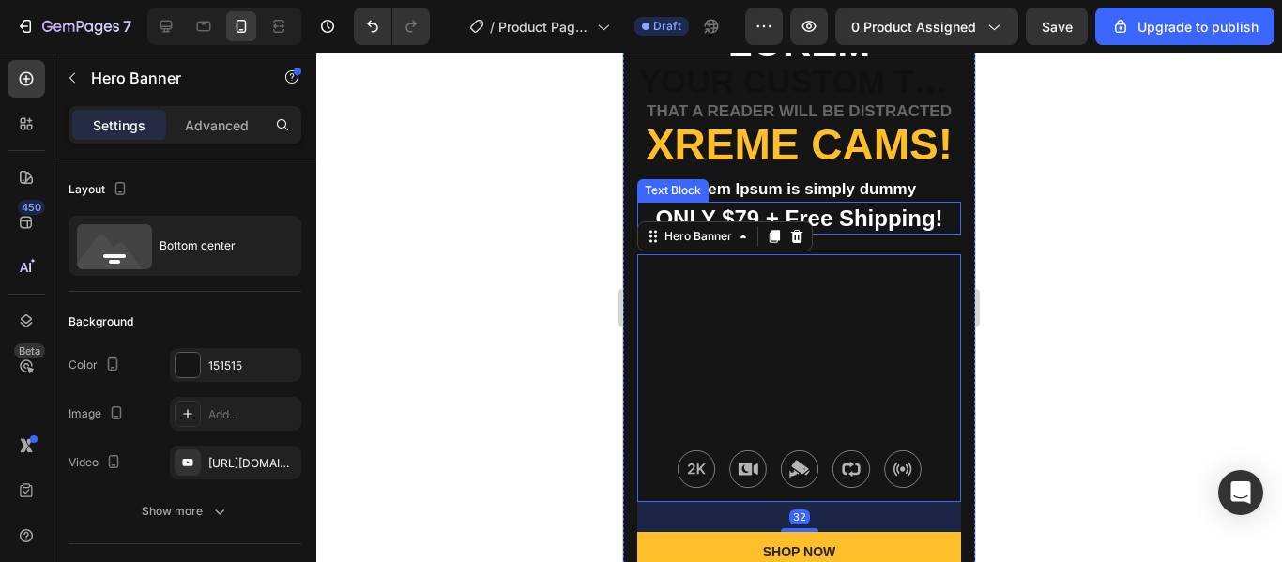
scroll to position [0, 0]
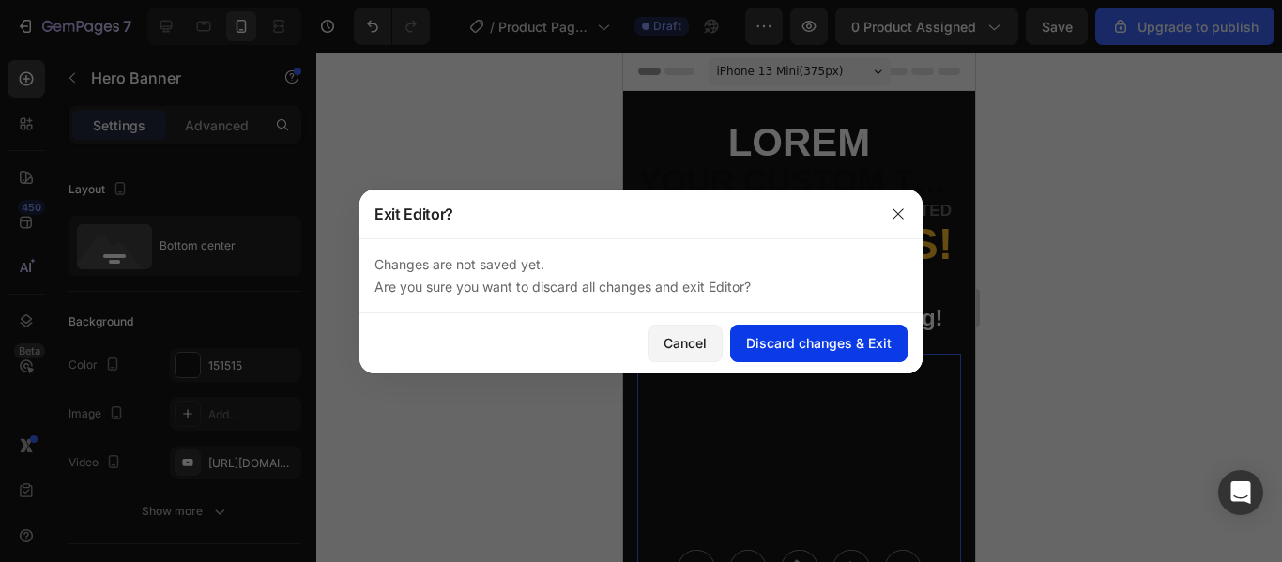
click at [812, 350] on div "Discard changes & Exit" at bounding box center [819, 343] width 146 height 20
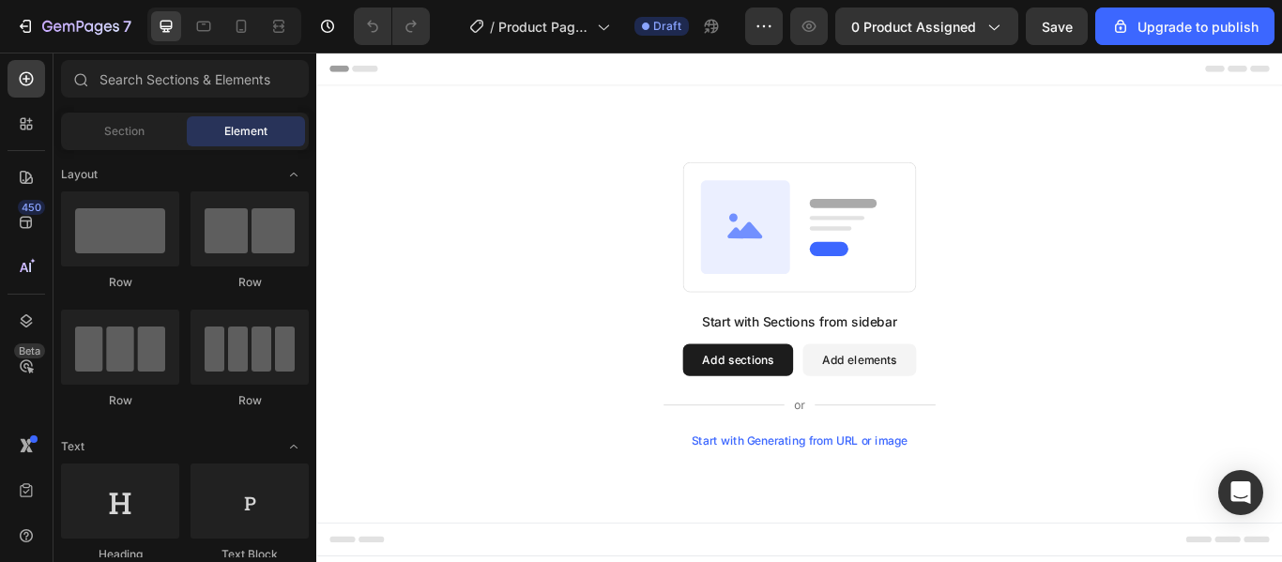
click at [794, 416] on button "Add sections" at bounding box center [808, 411] width 129 height 38
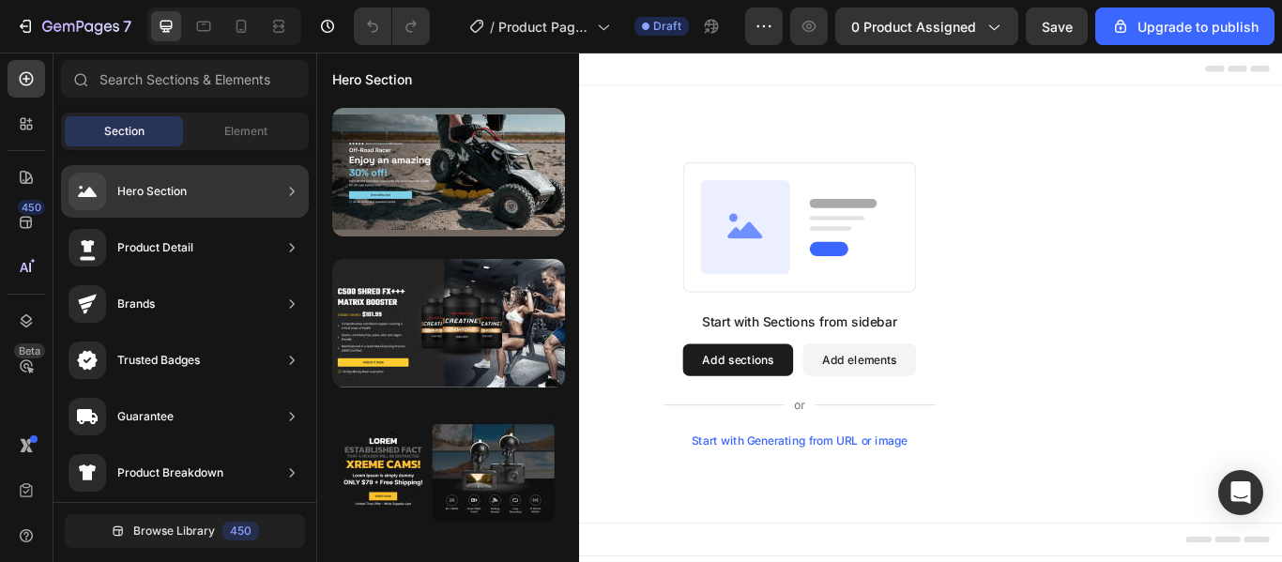
click at [216, 194] on div "Hero Section" at bounding box center [185, 191] width 248 height 53
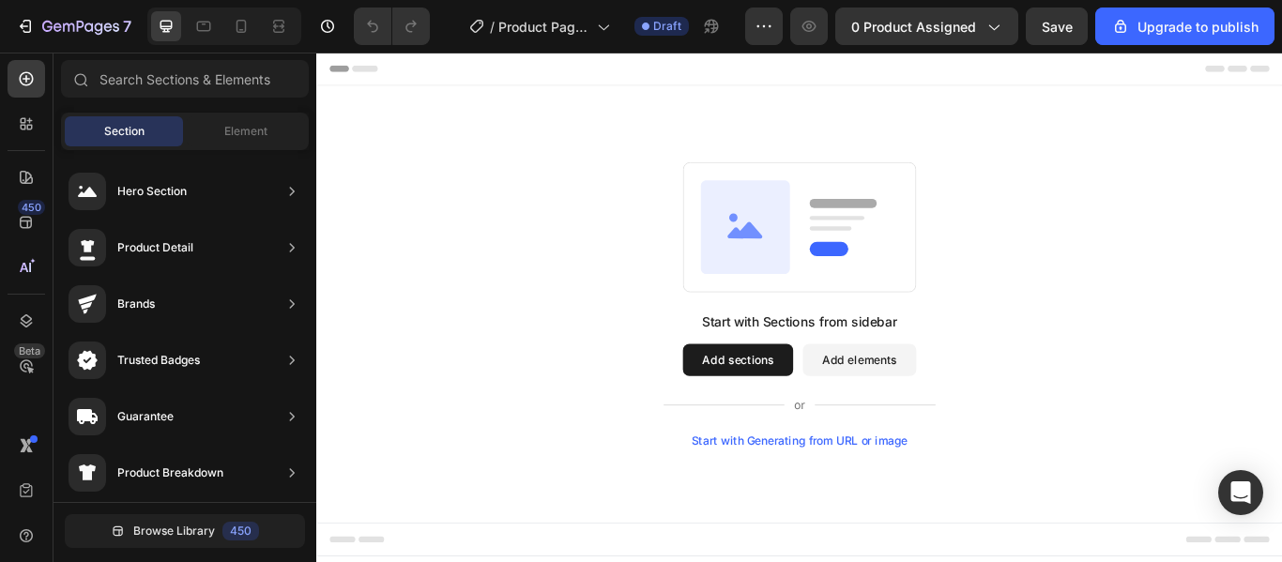
click at [803, 409] on button "Add sections" at bounding box center [808, 411] width 129 height 38
click at [853, 299] on icon at bounding box center [816, 255] width 104 height 109
click at [914, 417] on button "Add elements" at bounding box center [949, 411] width 132 height 38
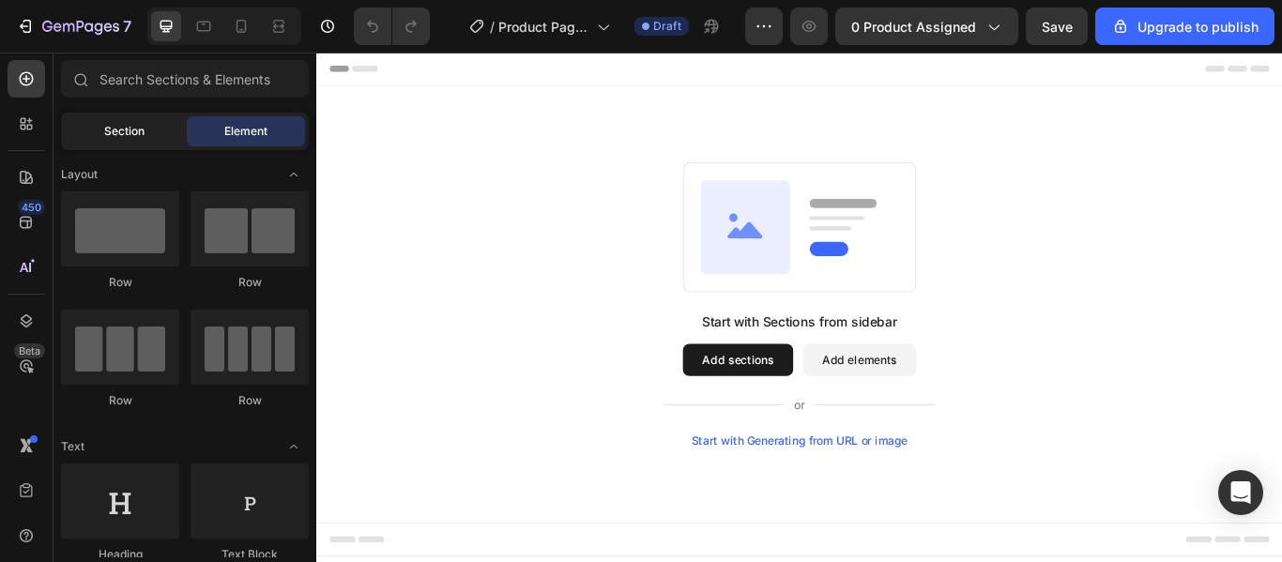
click at [147, 142] on div "Section" at bounding box center [124, 131] width 118 height 30
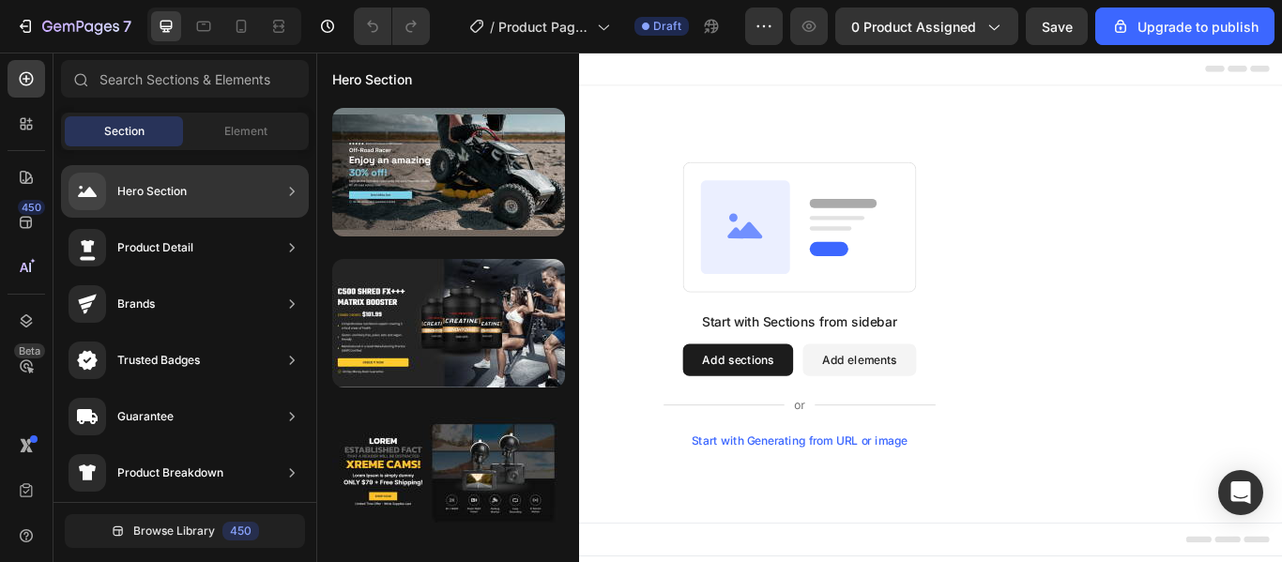
click at [219, 178] on div "Hero Section" at bounding box center [185, 191] width 248 height 53
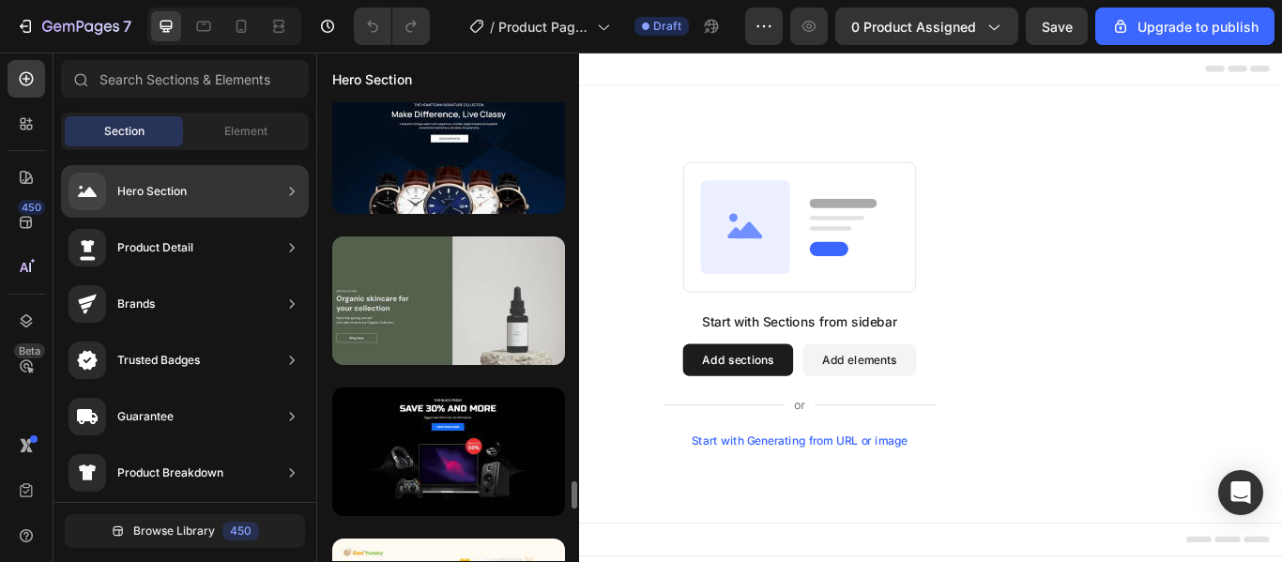
scroll to position [6221, 0]
click at [440, 310] on div at bounding box center [448, 300] width 233 height 129
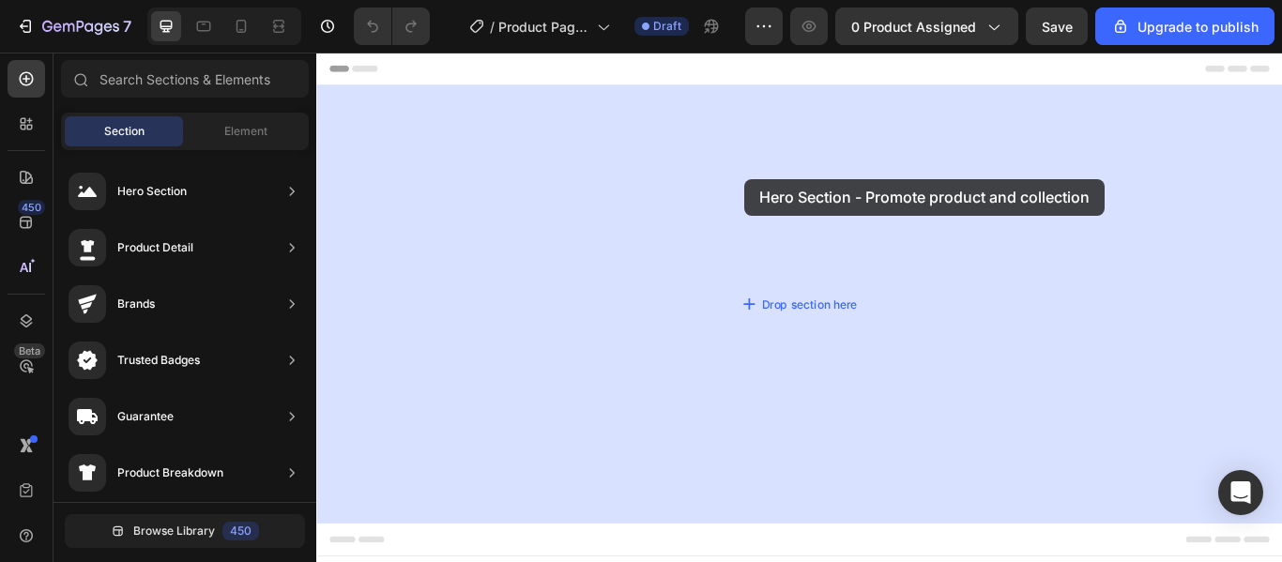
drag, startPoint x: 757, startPoint y: 362, endPoint x: 820, endPoint y: 196, distance: 177.7
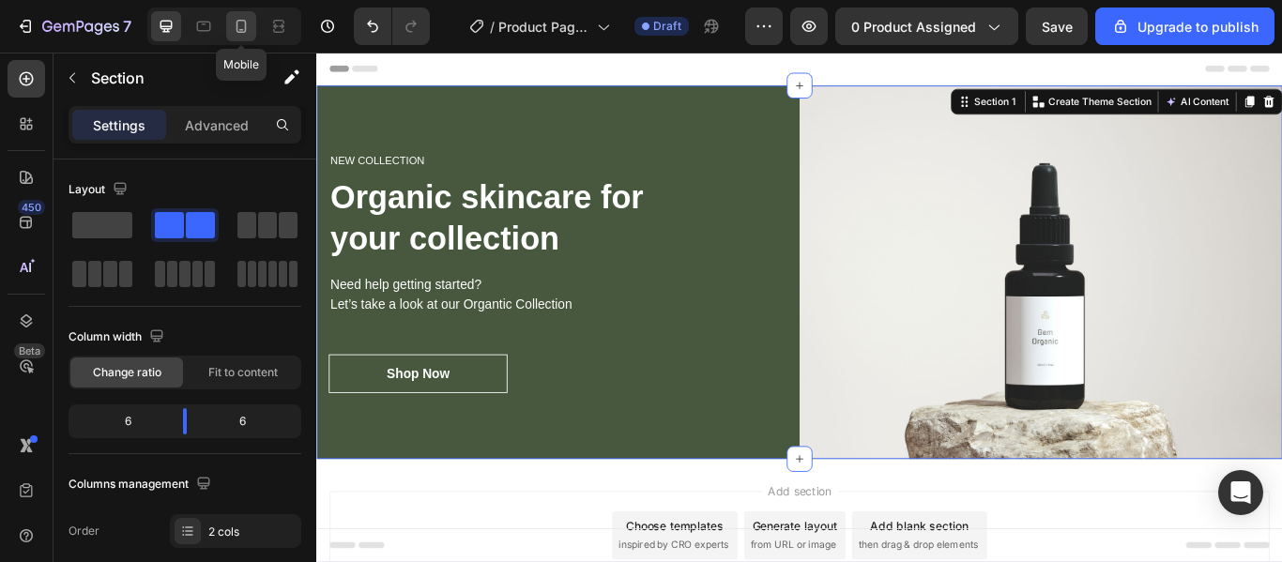
click at [244, 29] on icon at bounding box center [241, 26] width 19 height 19
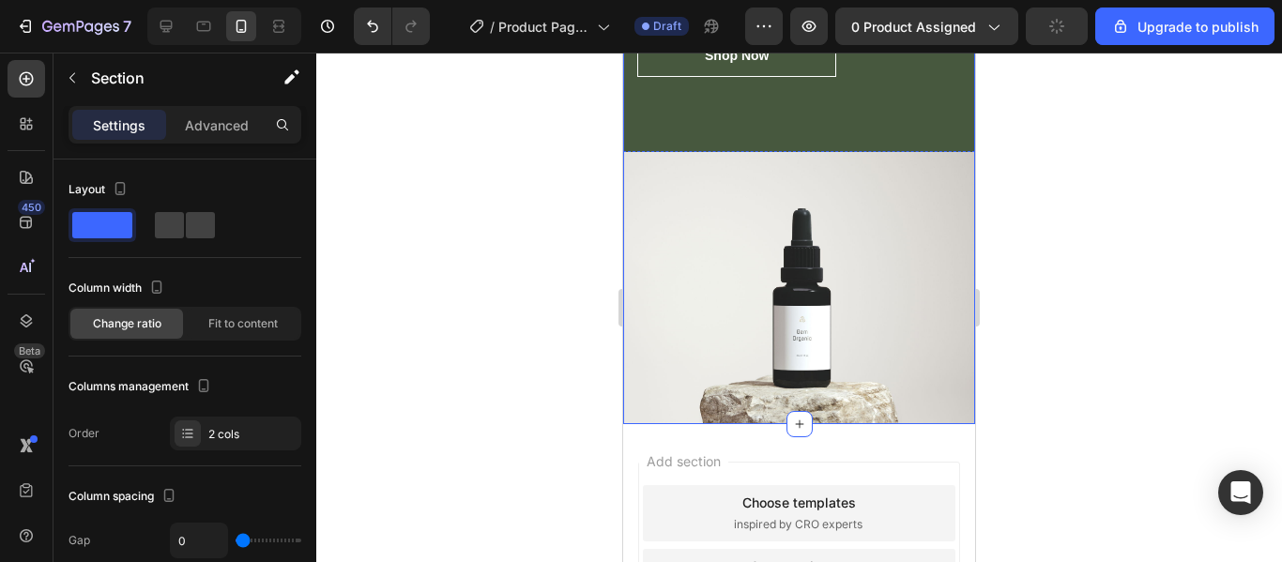
scroll to position [364, 0]
click at [929, 309] on img at bounding box center [799, 287] width 352 height 272
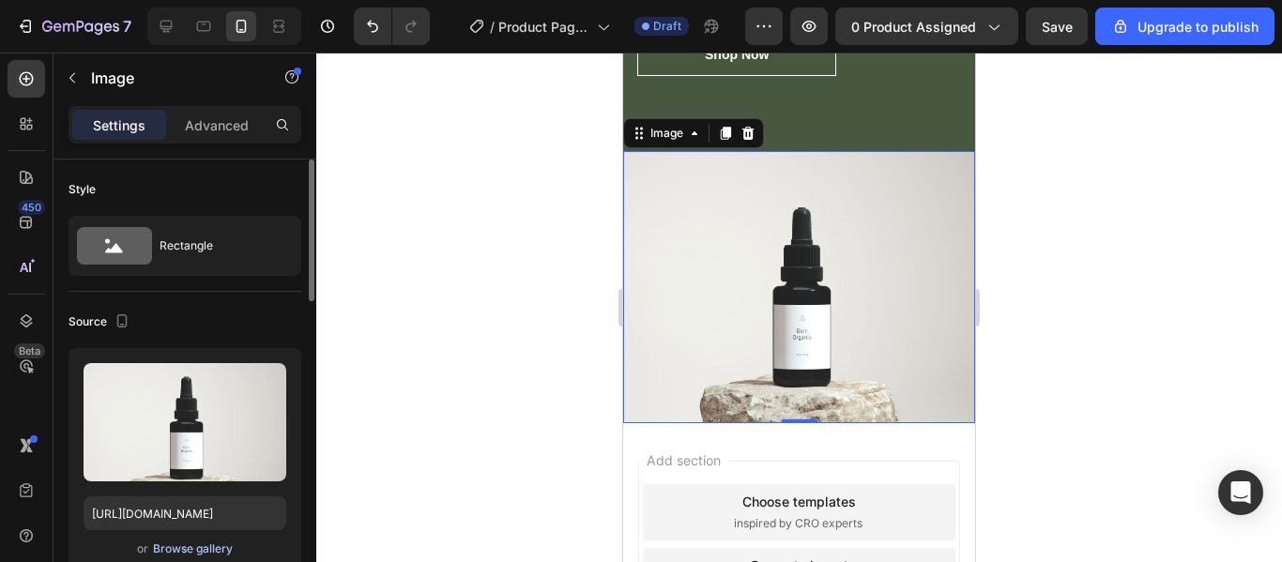
click at [192, 553] on div "Browse gallery" at bounding box center [193, 549] width 80 height 17
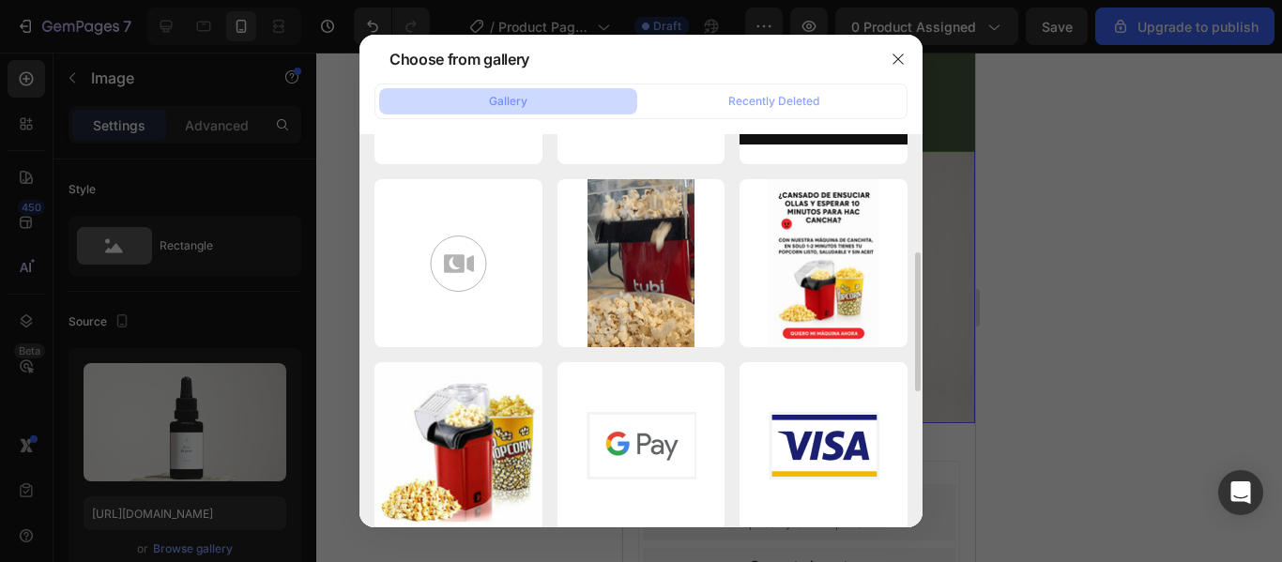
scroll to position [336, 0]
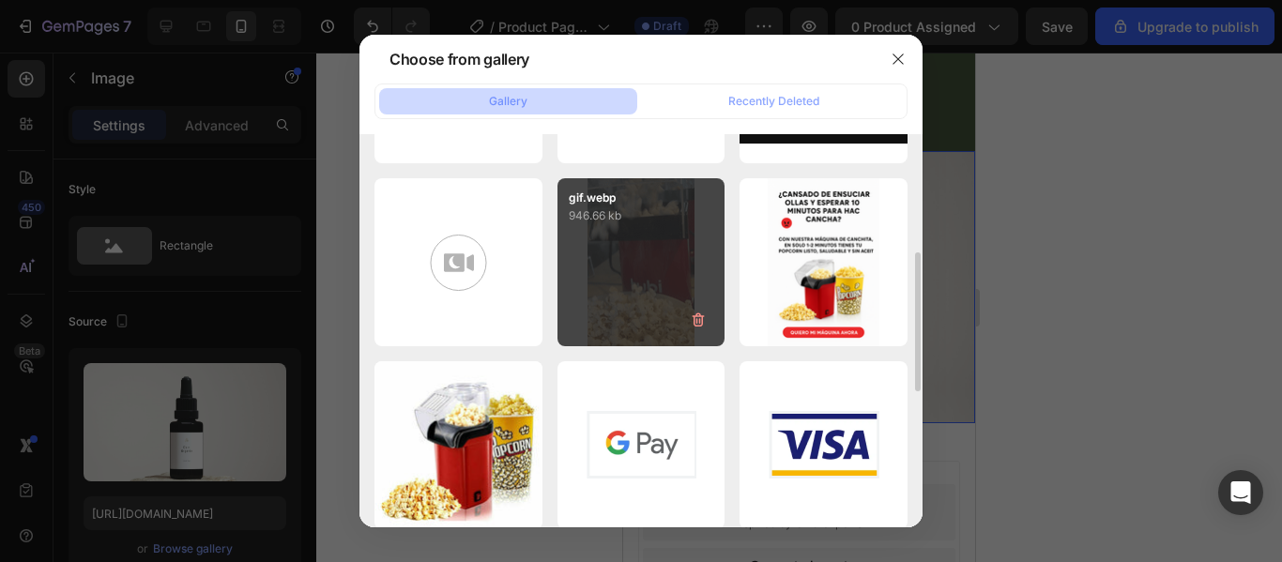
click at [626, 276] on div "gif.webp 946.66 kb" at bounding box center [642, 262] width 168 height 168
type input "[URL][DOMAIN_NAME]"
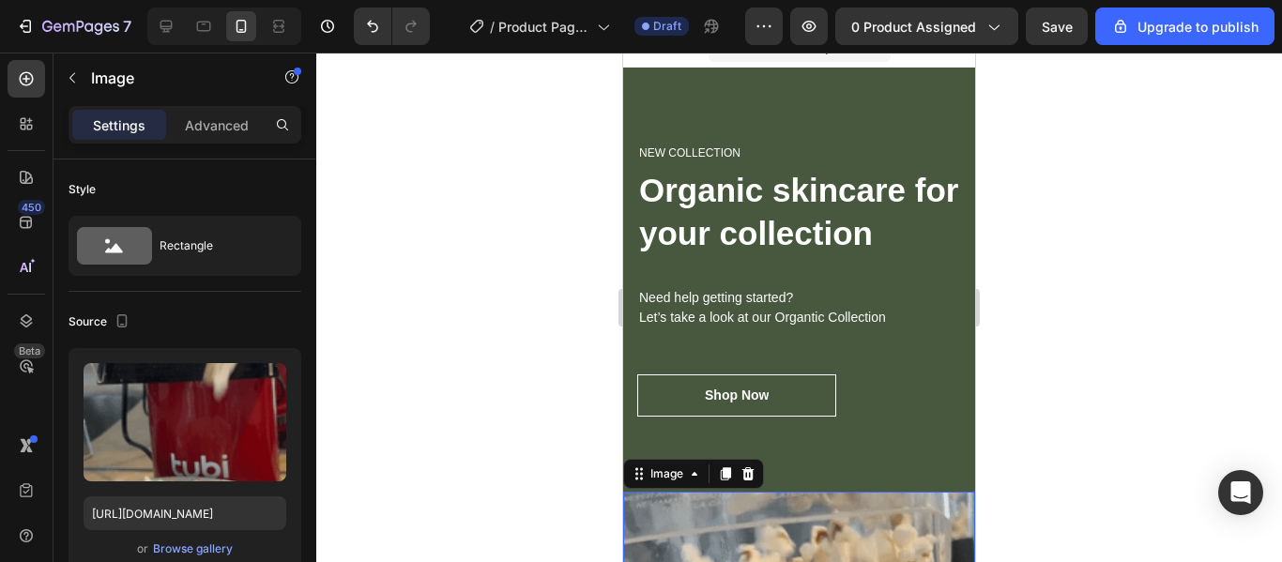
scroll to position [0, 0]
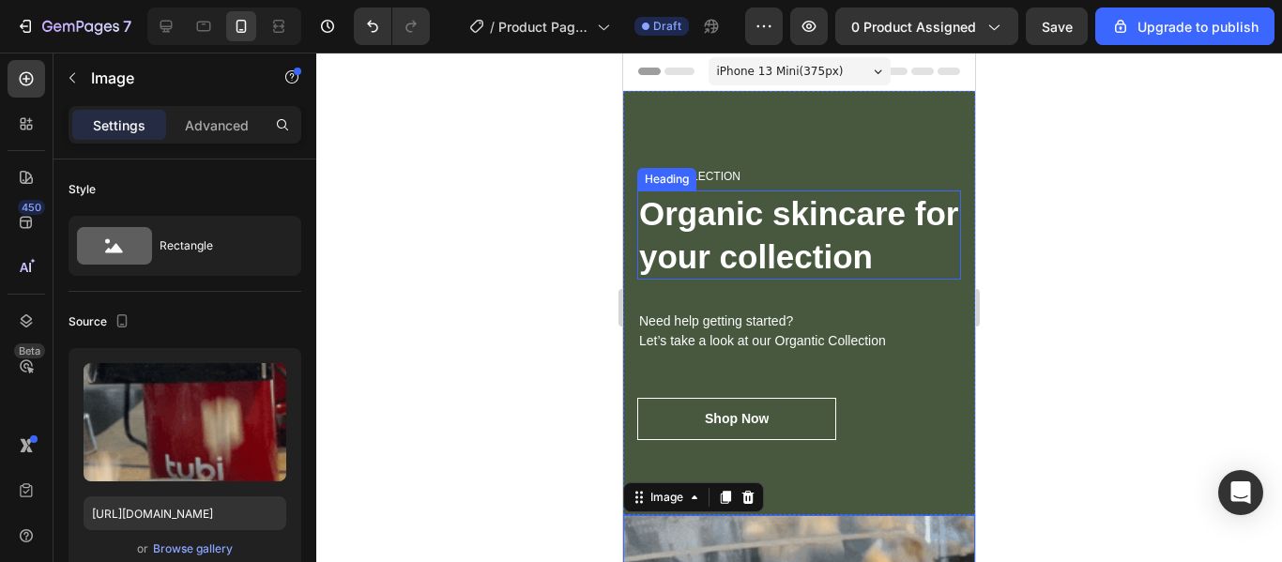
click at [794, 217] on p "Organic skincare for your collection" at bounding box center [799, 234] width 320 height 85
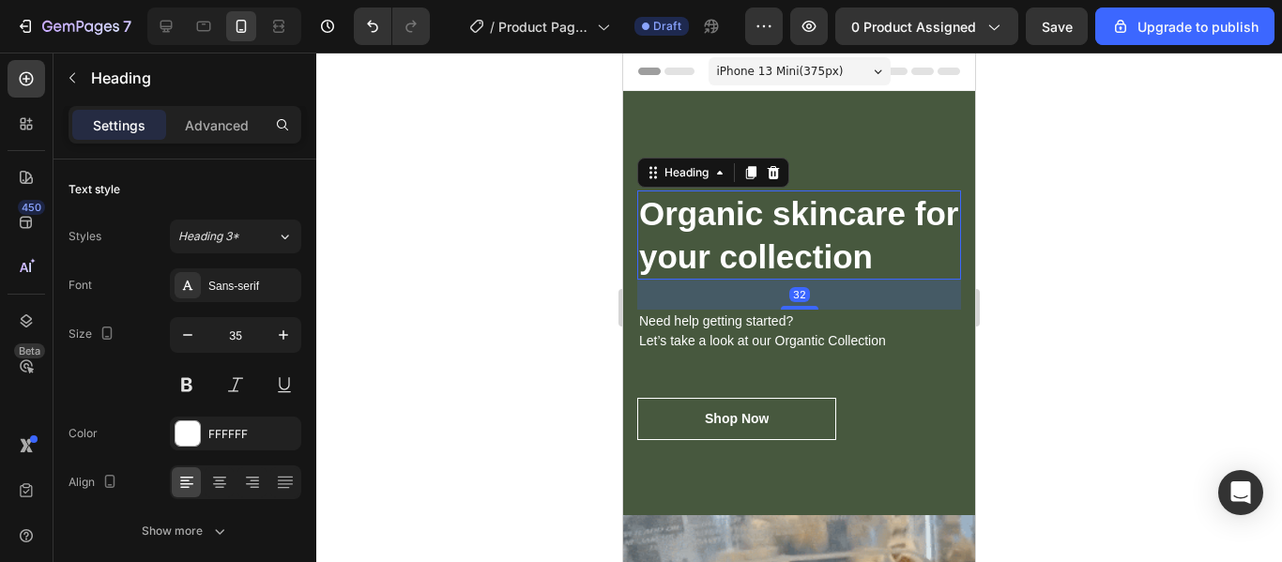
click at [794, 217] on p "Organic skincare for your collection" at bounding box center [799, 234] width 320 height 85
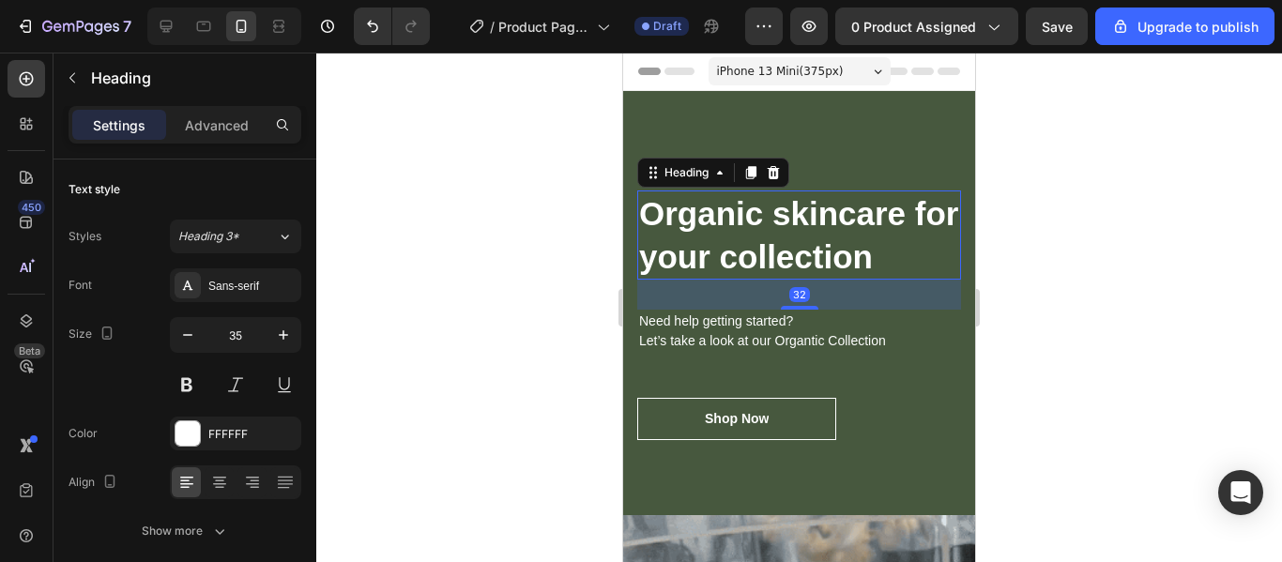
click at [794, 217] on p "Organic skincare for your collection" at bounding box center [799, 234] width 320 height 85
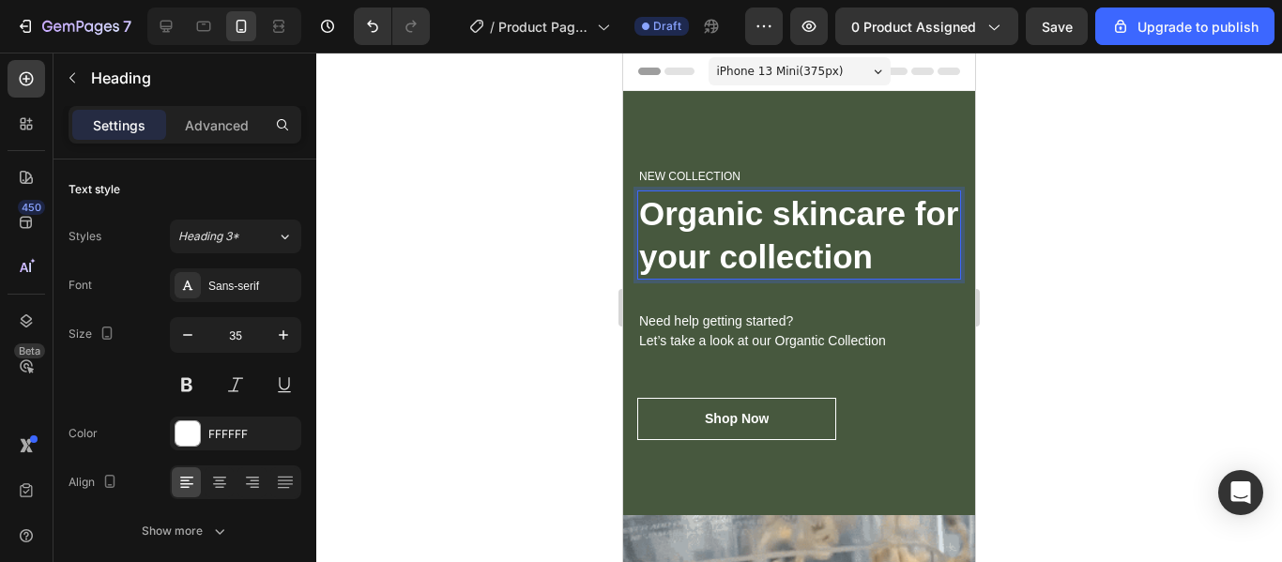
click at [880, 278] on p "Organic skincare for your collection" at bounding box center [799, 234] width 320 height 85
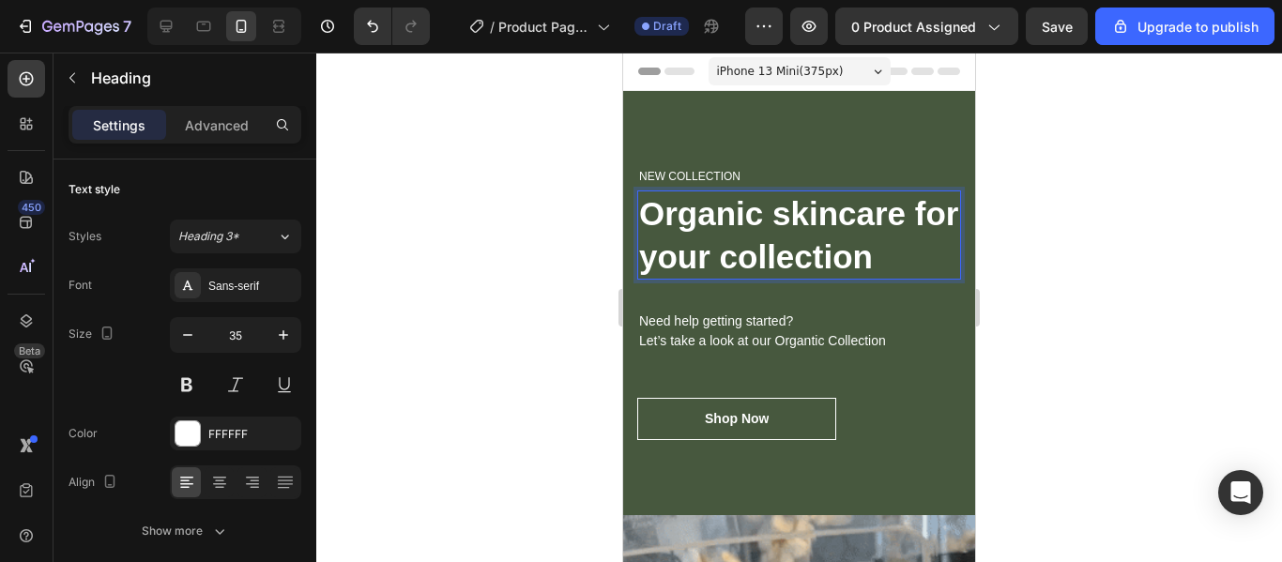
click at [880, 278] on p "Organic skincare for your collection" at bounding box center [799, 234] width 320 height 85
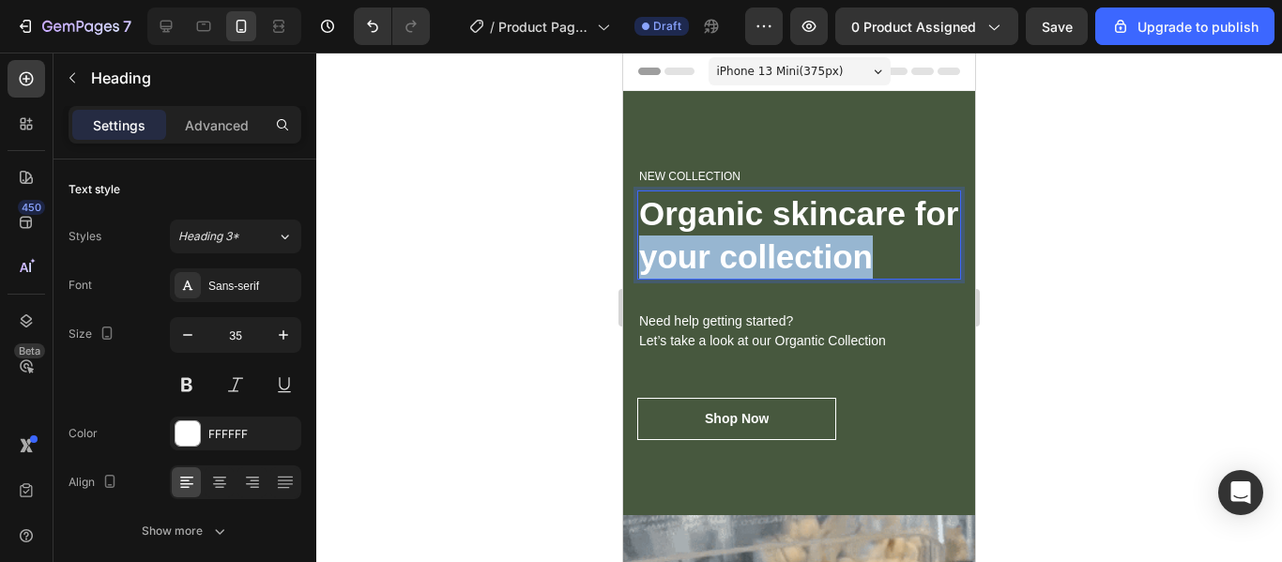
click at [880, 278] on p "Organic skincare for your collection" at bounding box center [799, 234] width 320 height 85
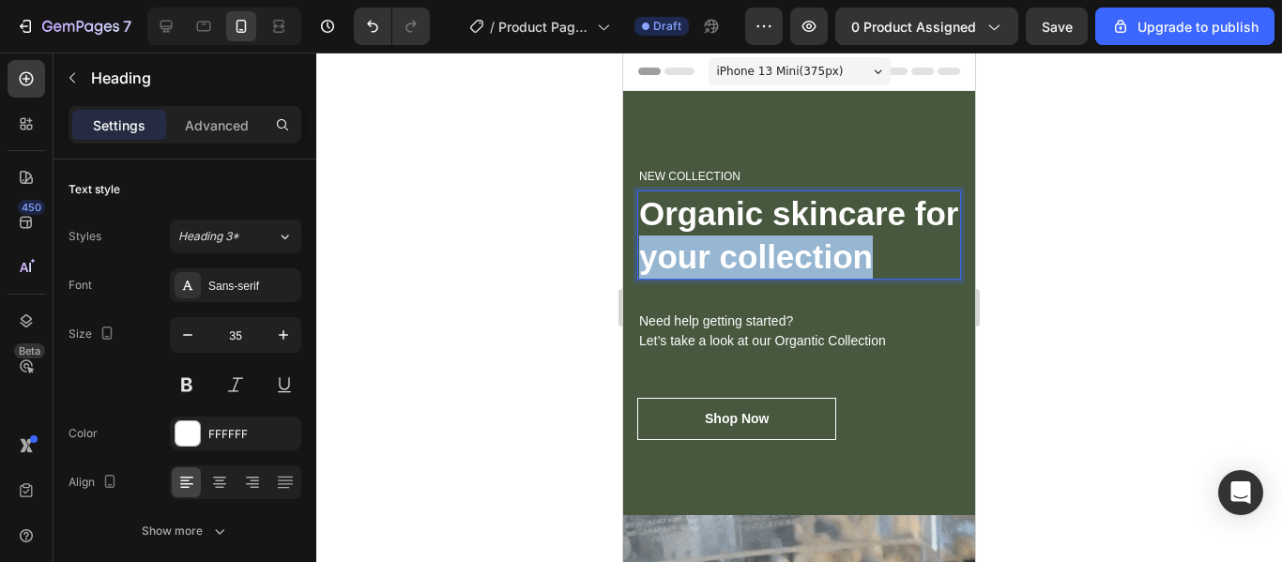
click at [880, 278] on p "Organic skincare for your collection" at bounding box center [799, 234] width 320 height 85
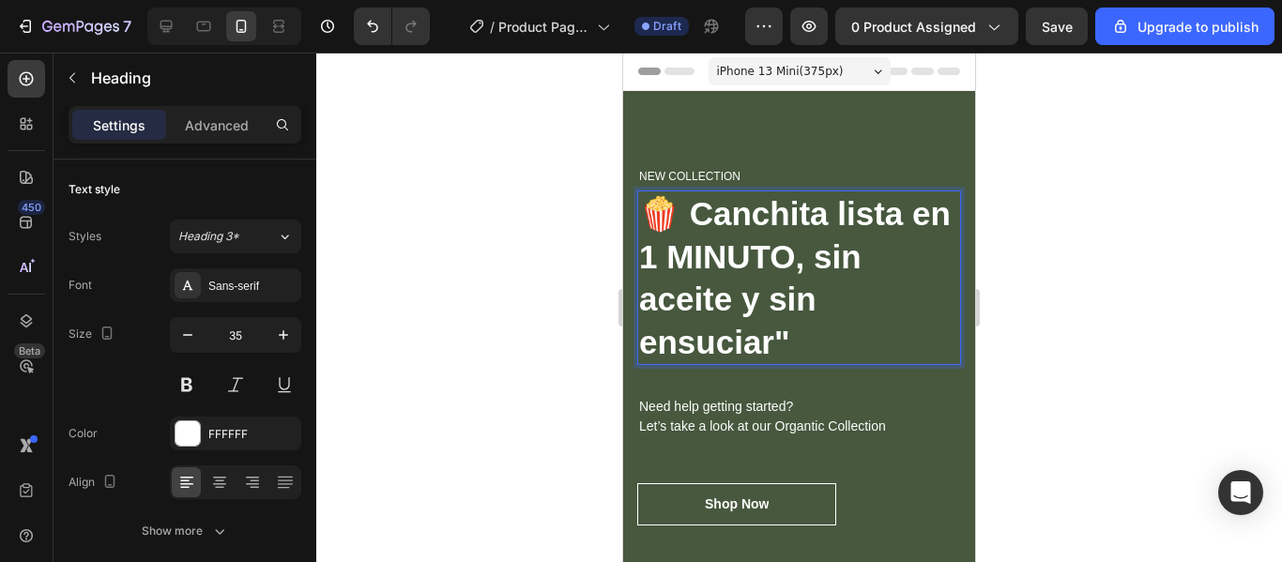
click at [647, 200] on p "🍿 Canchita lista en 1 MINUTO, sin aceite y sin ensuciar"" at bounding box center [799, 277] width 320 height 171
click at [801, 334] on p "🍿 Canchita lista en 1 MINUTO, sin aceite y sin ensuciar"" at bounding box center [799, 277] width 320 height 171
click at [706, 172] on p "NEW COLLECTION" at bounding box center [799, 176] width 320 height 17
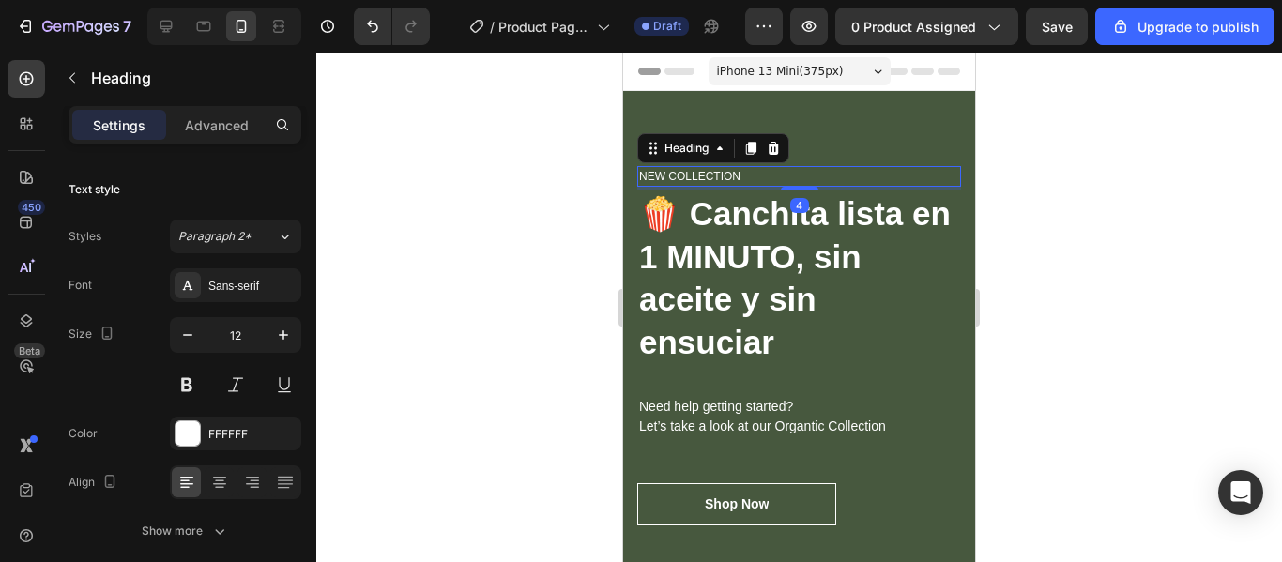
click at [740, 174] on p "NEW COLLECTION" at bounding box center [799, 176] width 320 height 17
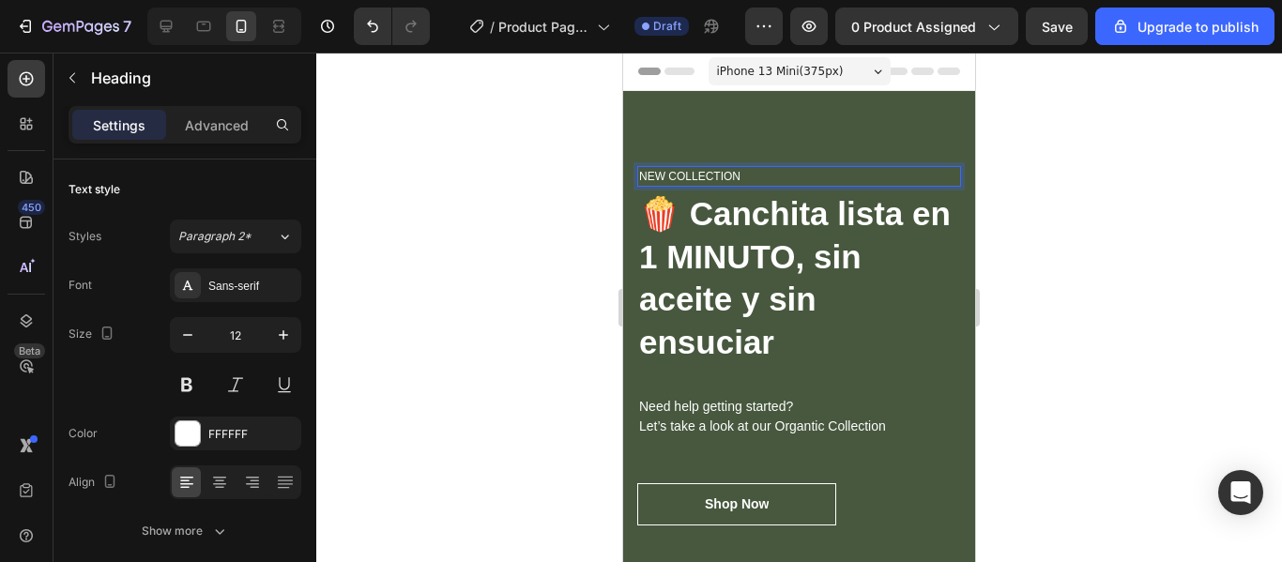
click at [758, 182] on p "NEW COLLECTION" at bounding box center [799, 176] width 320 height 17
click at [758, 180] on p "NEW COLLECTION" at bounding box center [799, 176] width 320 height 17
click at [763, 177] on p "NEW COLLECTION" at bounding box center [799, 176] width 320 height 17
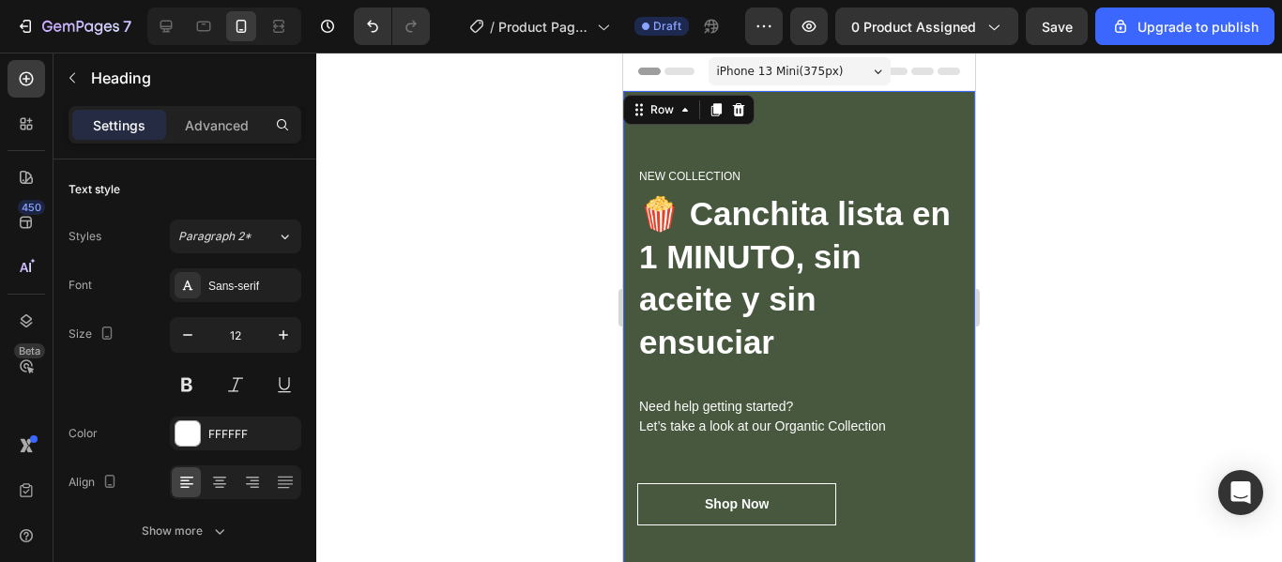
click at [868, 156] on div "NEW COLLECTION Heading 🍿 Canchita lista en 1 MINUTO, sin aceite y sin ensuciar …" at bounding box center [799, 346] width 352 height 510
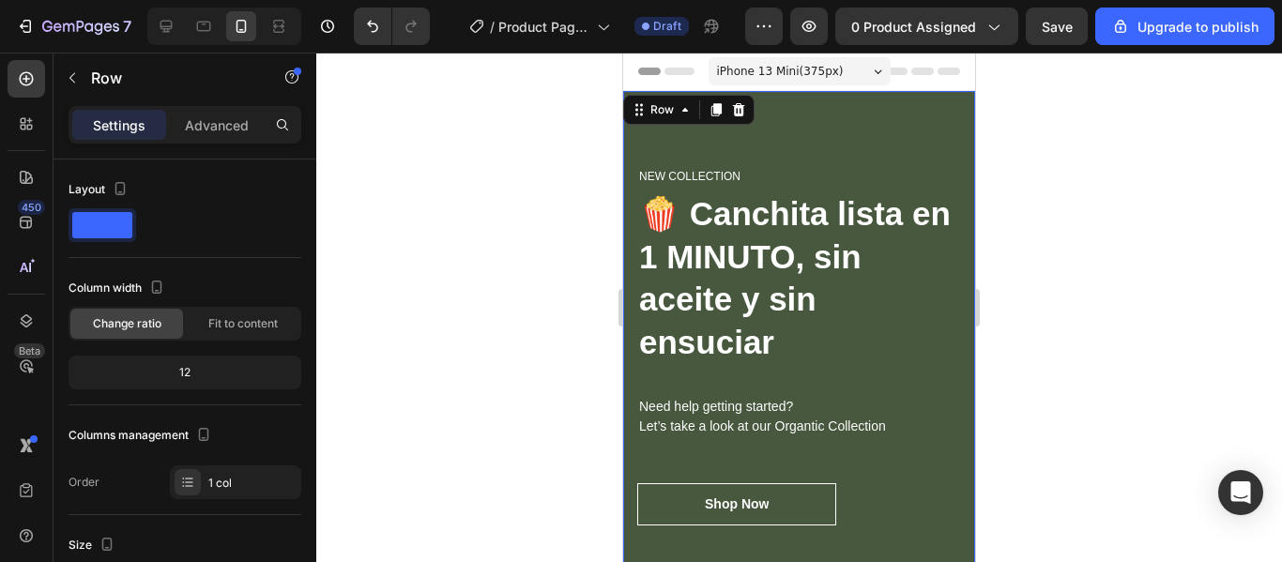
click at [812, 165] on div "NEW COLLECTION Heading 🍿 Canchita lista en 1 MINUTO, sin aceite y sin ensuciar …" at bounding box center [799, 346] width 352 height 510
click at [775, 178] on p "NEW COLLECTION" at bounding box center [799, 176] width 320 height 17
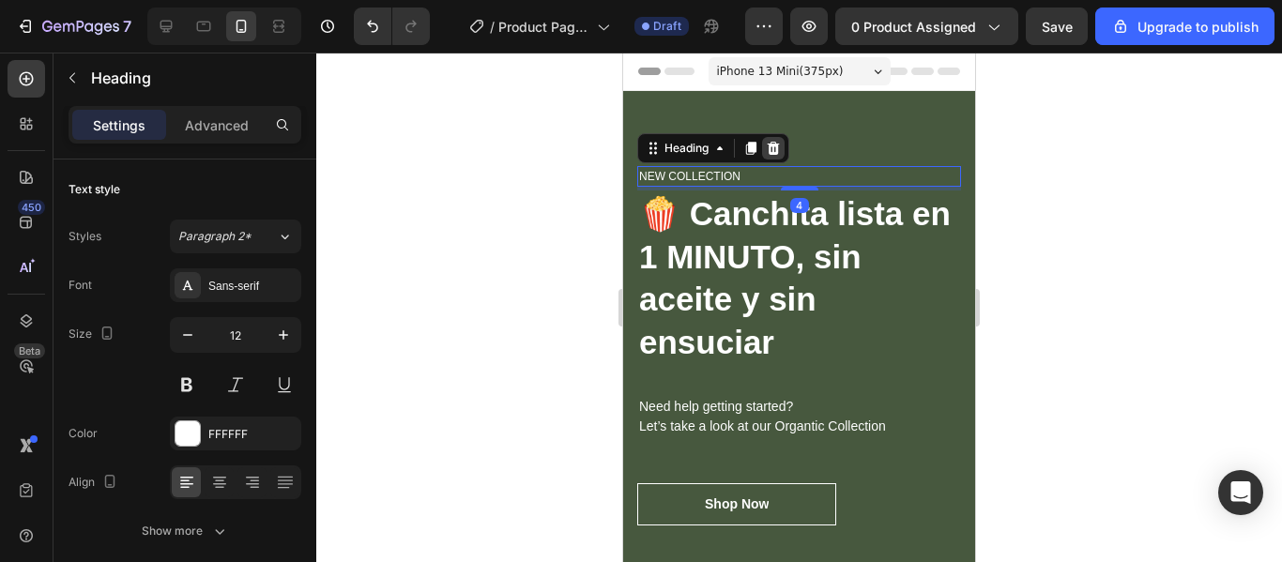
click at [781, 150] on icon at bounding box center [773, 148] width 15 height 15
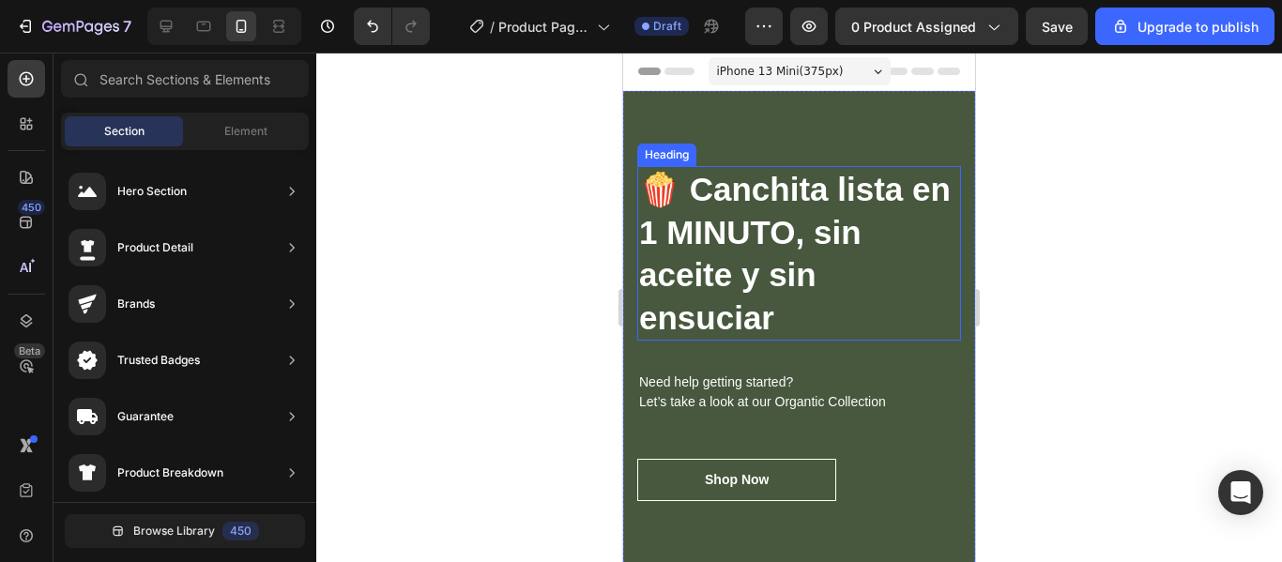
click at [774, 207] on p "🍿 Canchita lista en 1 MINUTO, sin aceite y sin ensuciar" at bounding box center [799, 253] width 320 height 171
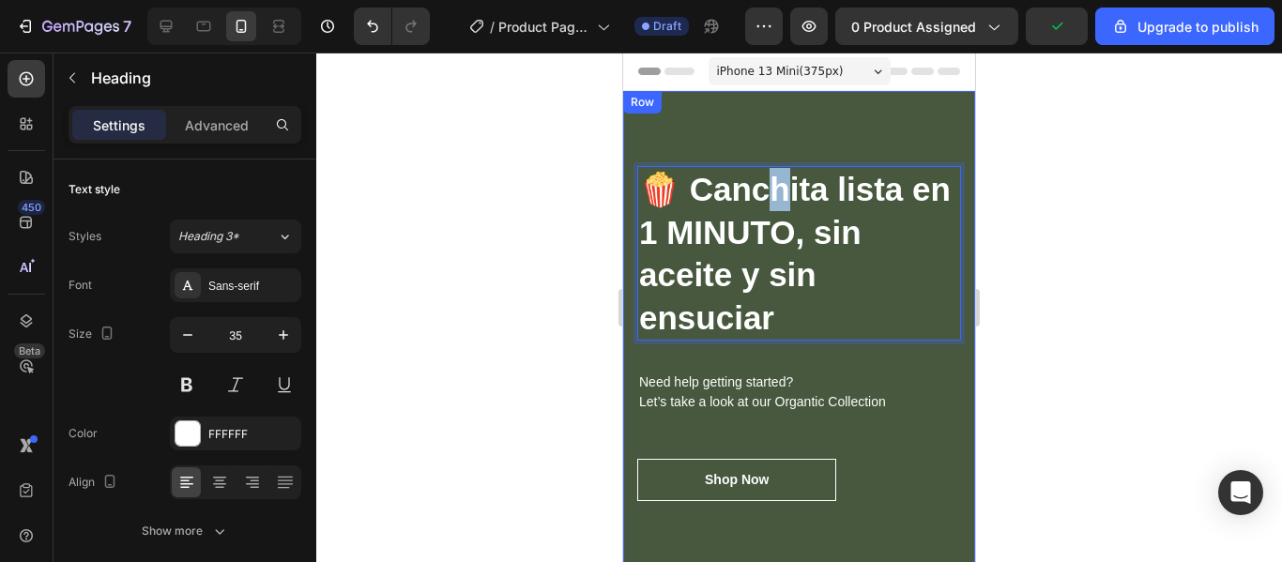
drag, startPoint x: 776, startPoint y: 179, endPoint x: 796, endPoint y: 132, distance: 50.9
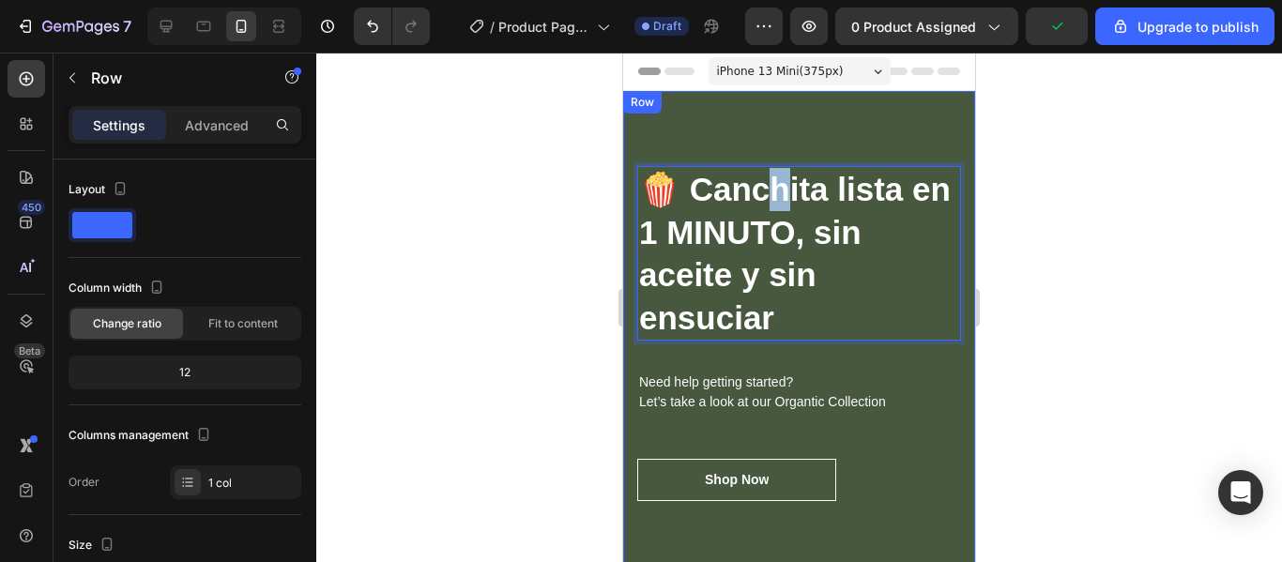
click at [781, 98] on div "🍿 Canchita lista en 1 MINUTO, sin aceite y sin ensuciar Heading 32 Need help ge…" at bounding box center [799, 333] width 352 height 485
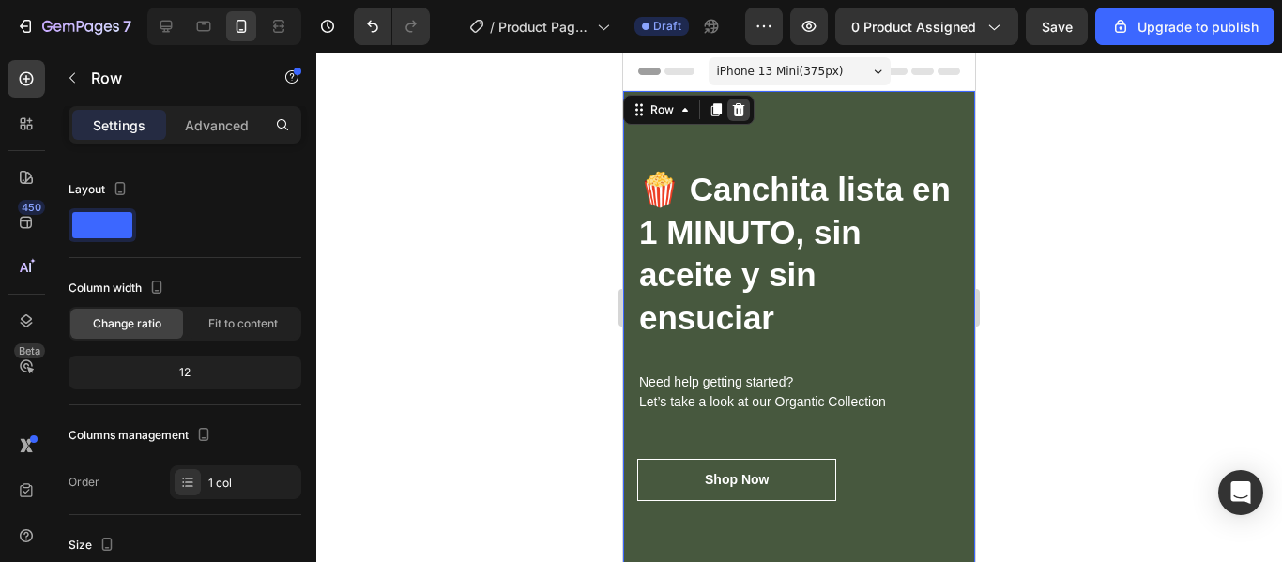
click at [744, 110] on icon at bounding box center [738, 109] width 15 height 15
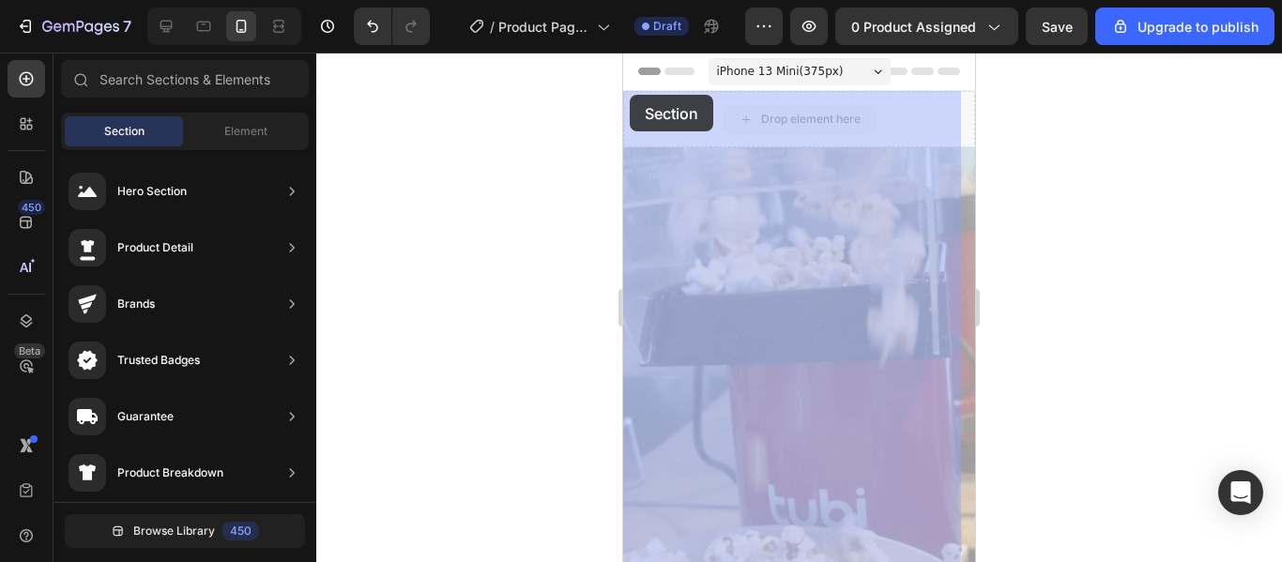
drag, startPoint x: 744, startPoint y: 110, endPoint x: 630, endPoint y: 95, distance: 114.6
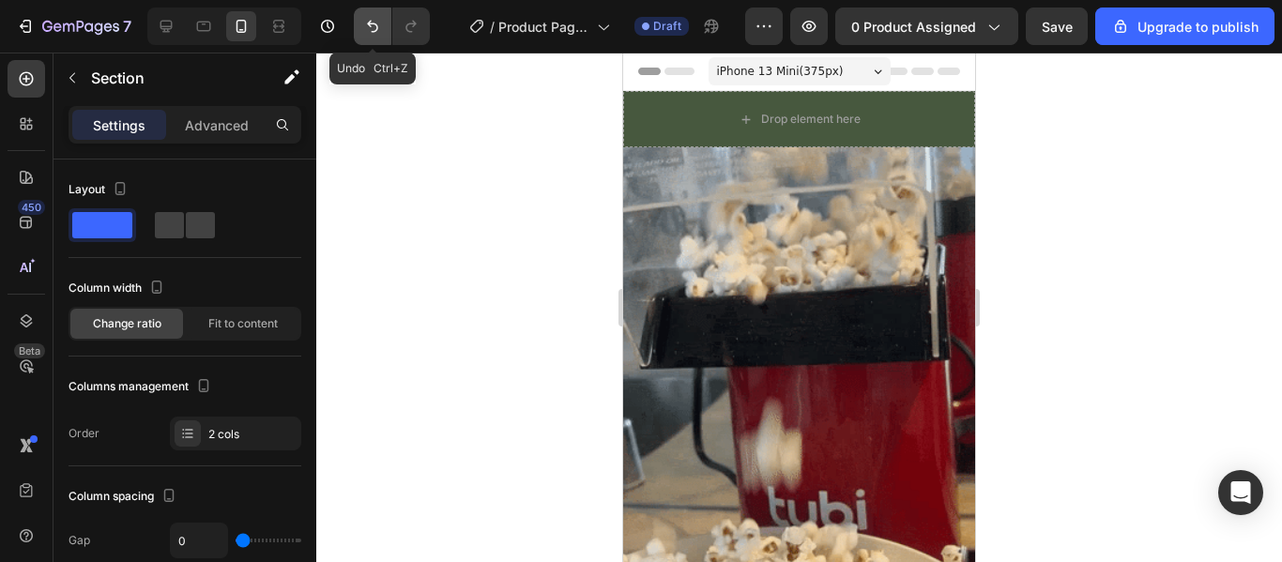
click at [367, 25] on icon "Undo/Redo" at bounding box center [372, 26] width 19 height 19
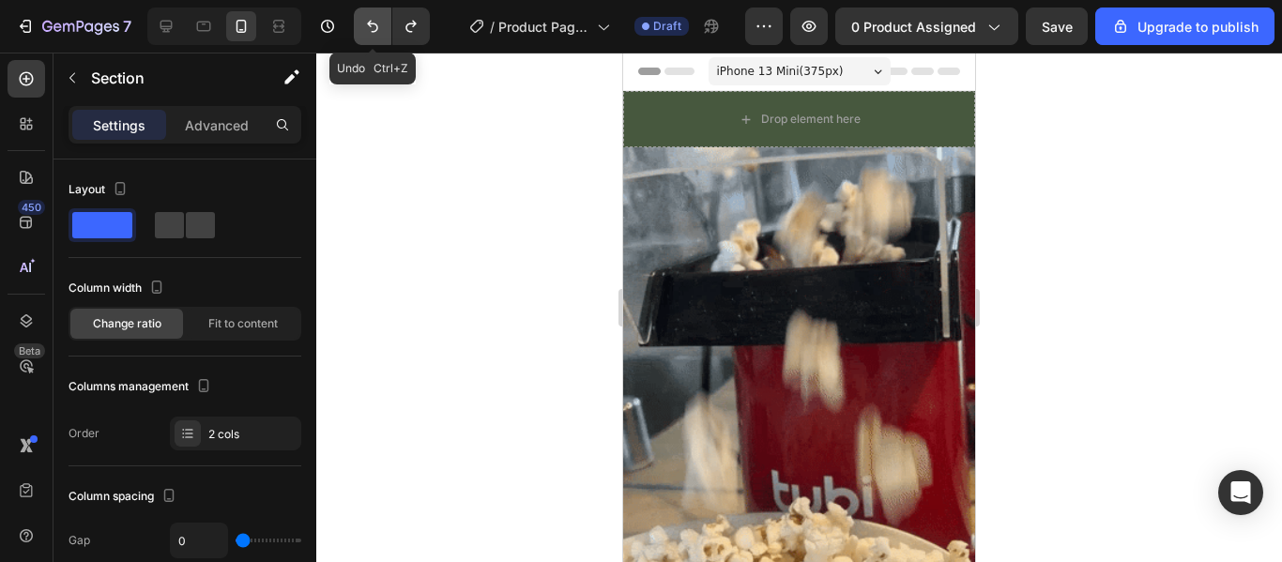
click at [364, 27] on icon "Undo/Redo" at bounding box center [372, 26] width 19 height 19
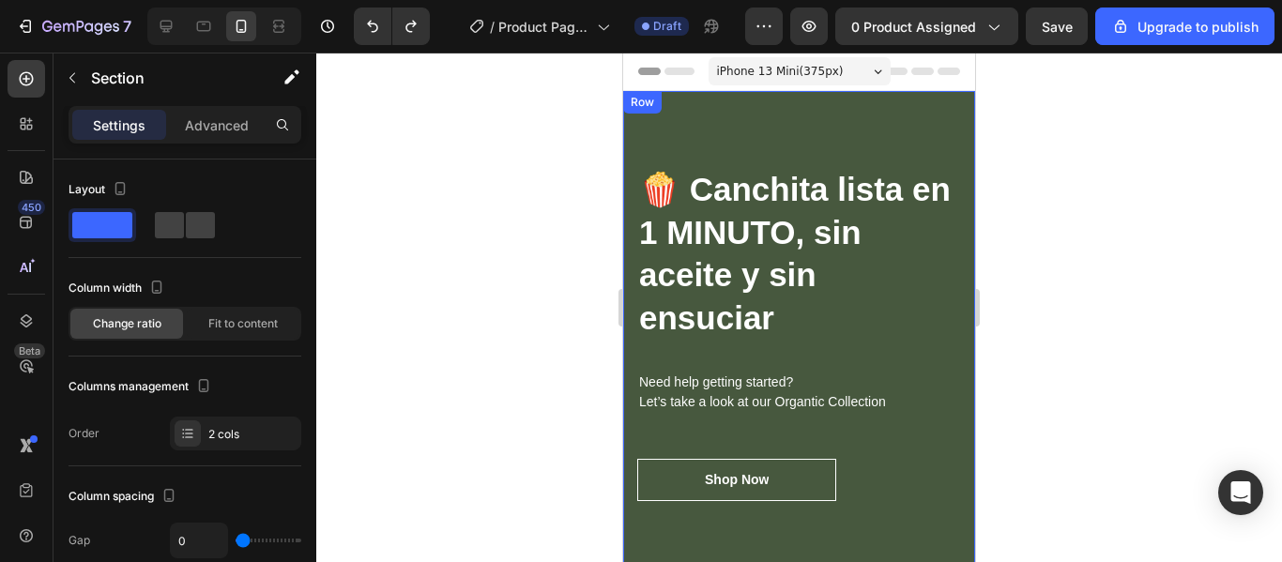
click at [823, 145] on div "🍿 Canchita lista en 1 MINUTO, sin aceite y sin ensuciar Heading Need help getti…" at bounding box center [799, 333] width 352 height 485
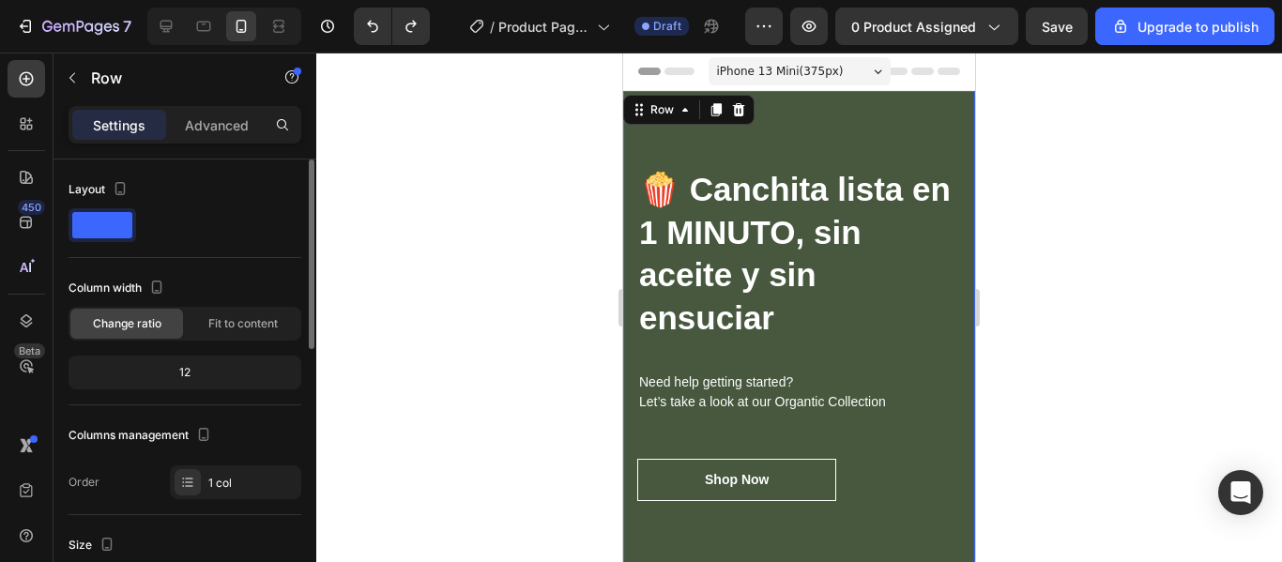
click at [233, 376] on div "12" at bounding box center [184, 373] width 225 height 26
click at [207, 372] on div "12" at bounding box center [184, 373] width 225 height 26
click at [193, 369] on div "12" at bounding box center [184, 373] width 225 height 26
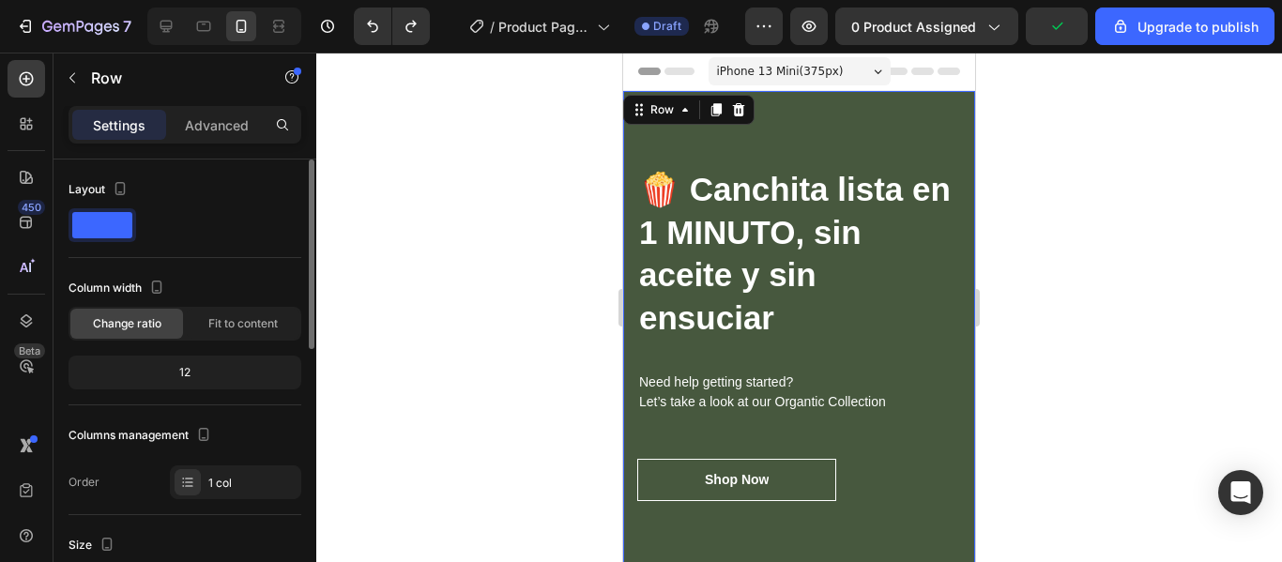
click at [191, 369] on div "12" at bounding box center [184, 373] width 225 height 26
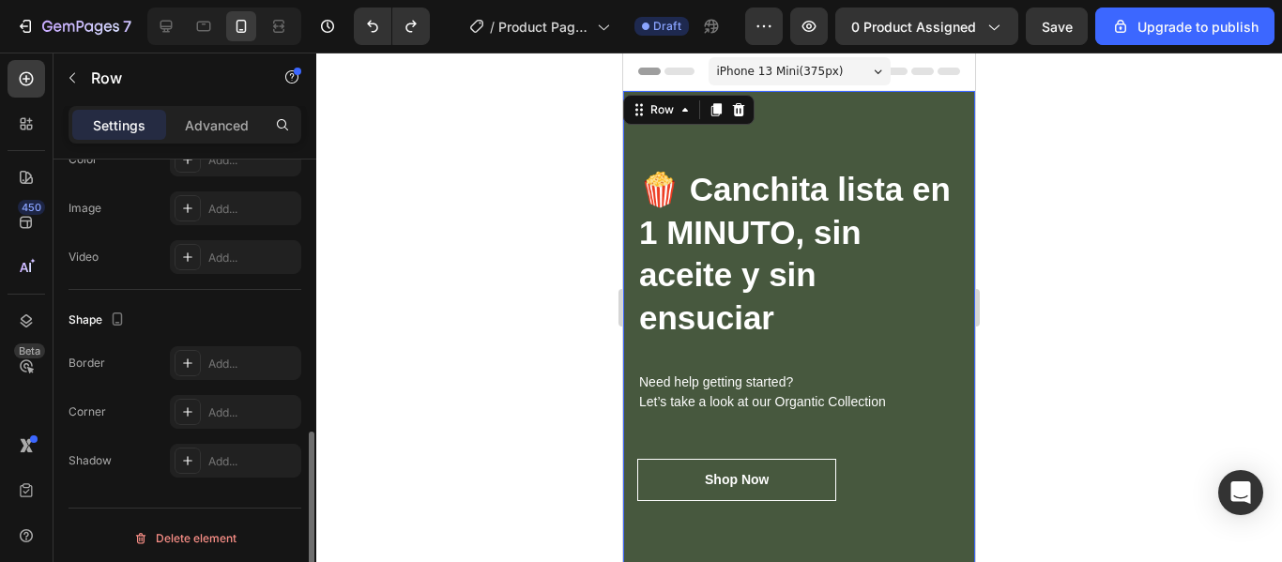
scroll to position [640, 0]
click at [234, 125] on p "Advanced" at bounding box center [217, 125] width 64 height 20
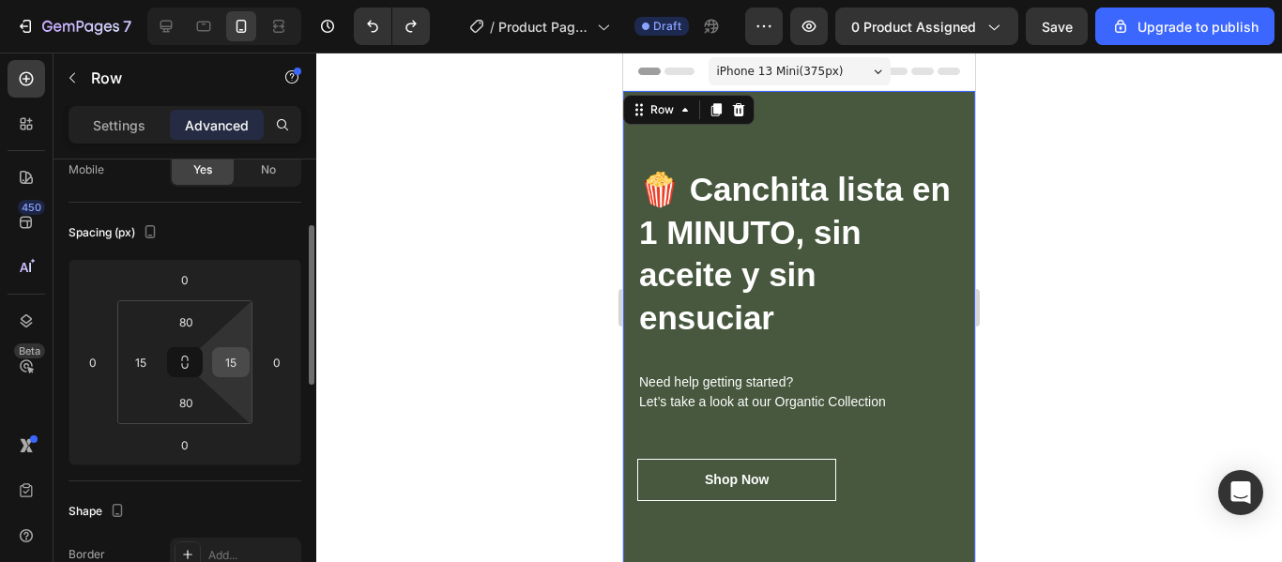
scroll to position [169, 0]
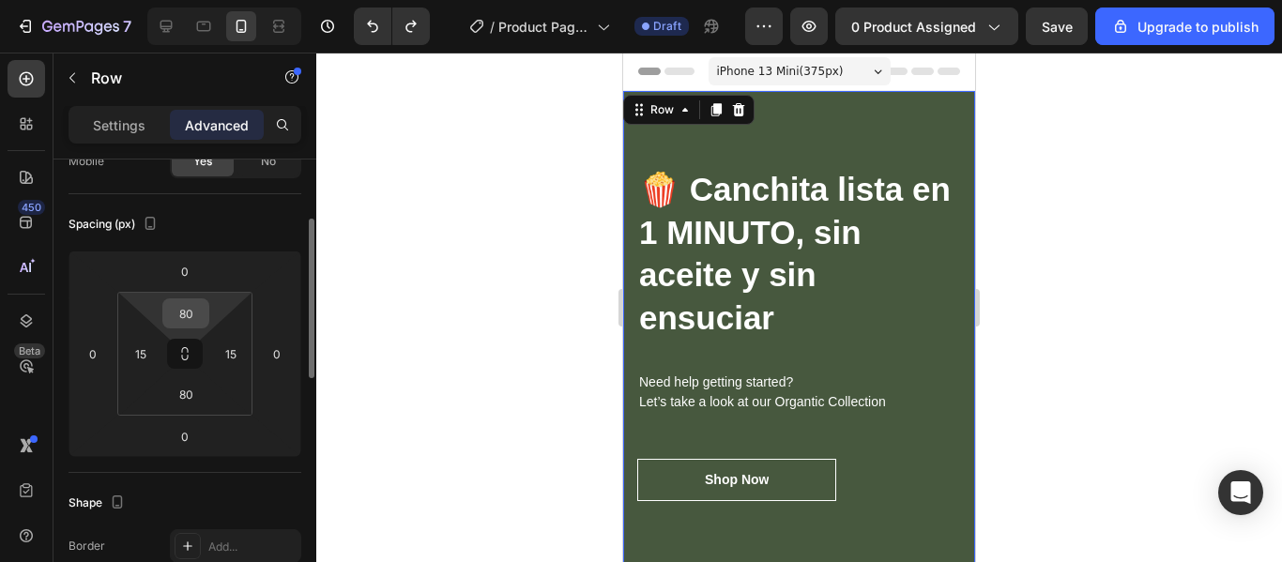
click at [197, 320] on input "80" at bounding box center [186, 313] width 38 height 28
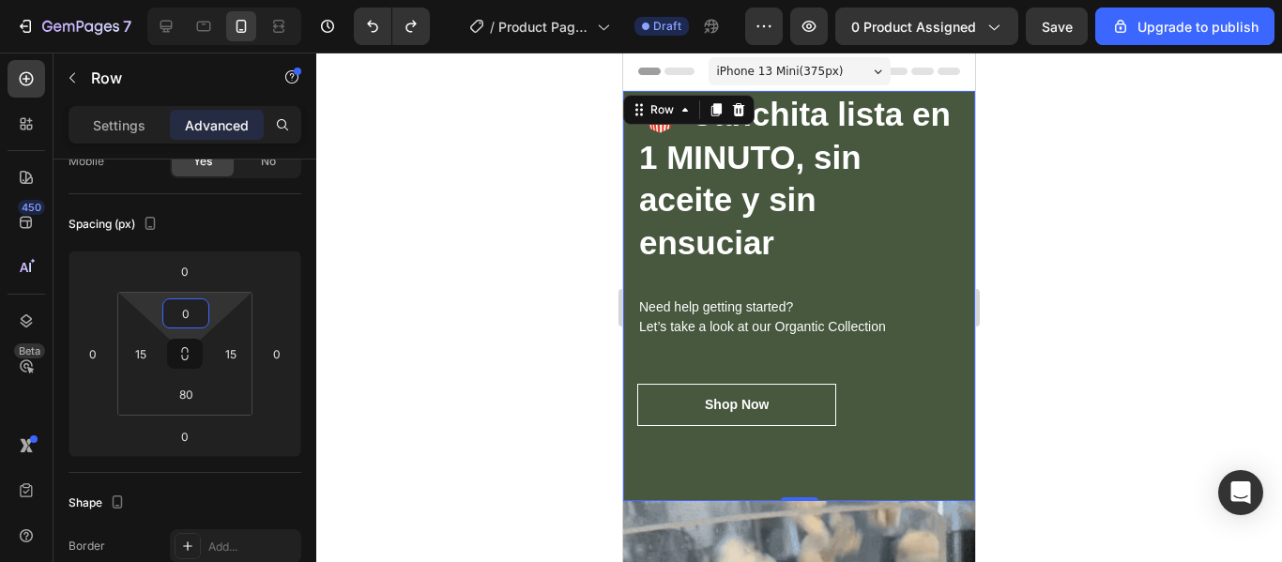
type input "0"
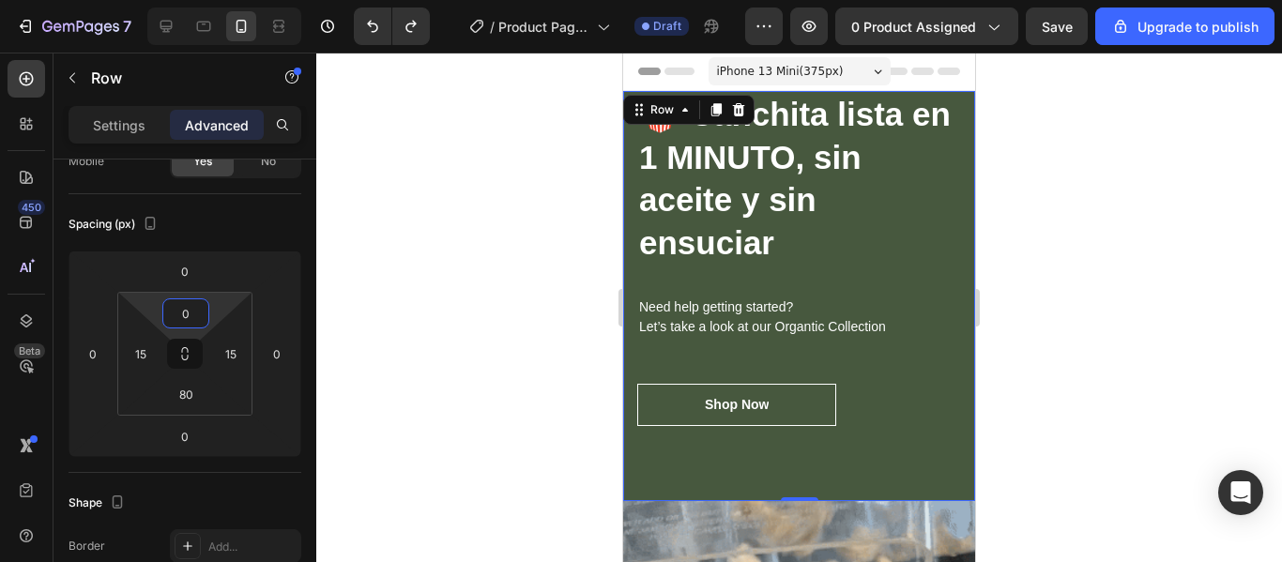
click at [360, 262] on div at bounding box center [799, 308] width 966 height 510
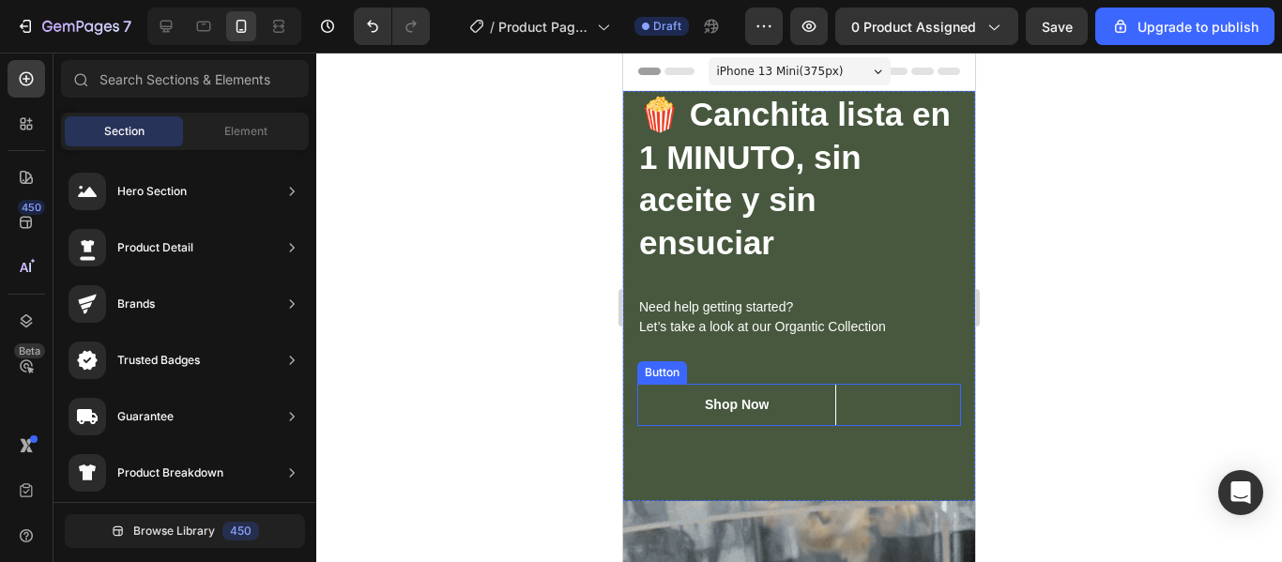
click at [935, 391] on div "Shop Now Button" at bounding box center [799, 405] width 324 height 42
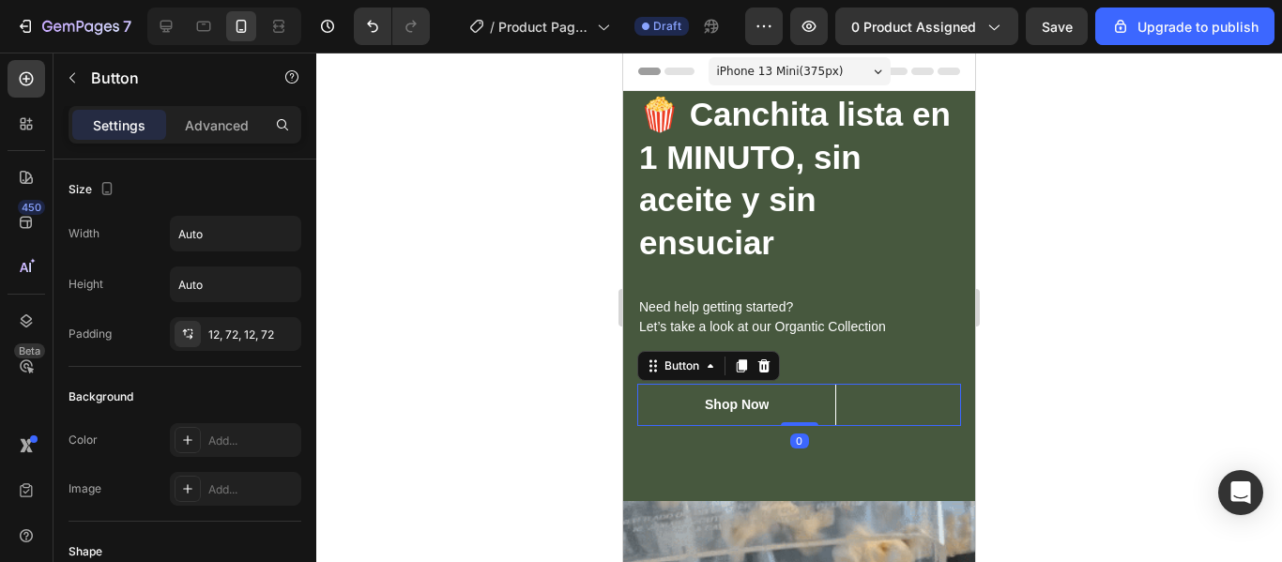
click at [935, 391] on div "Shop Now Button 0" at bounding box center [799, 405] width 324 height 42
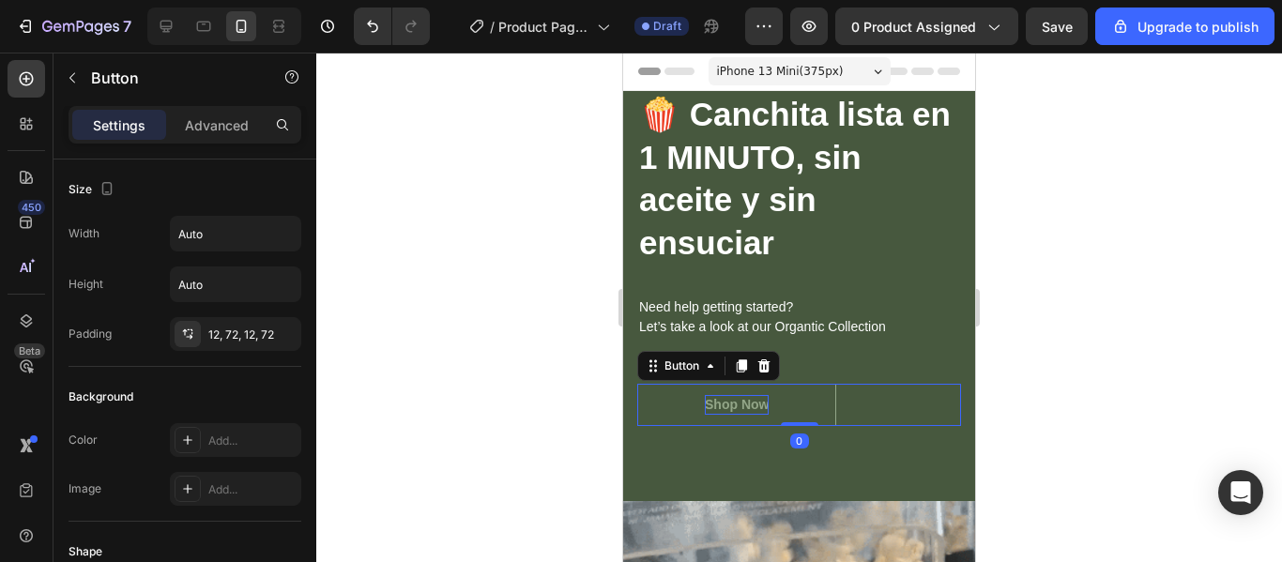
click at [768, 407] on div "Shop Now" at bounding box center [737, 405] width 64 height 20
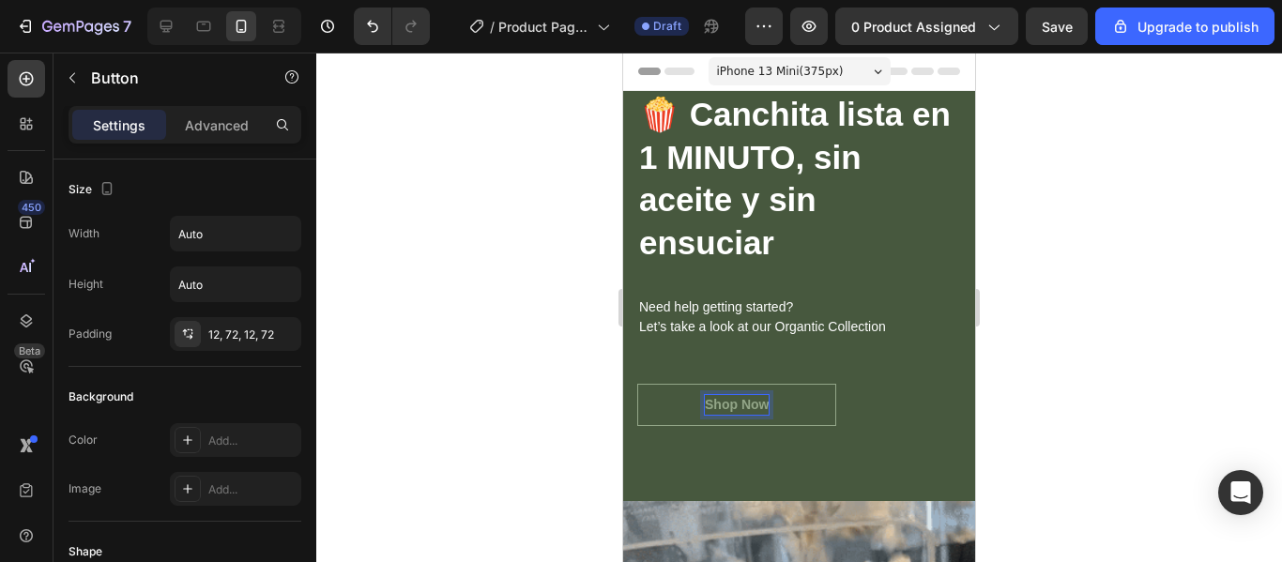
click at [768, 407] on p "Shop Now" at bounding box center [737, 405] width 64 height 20
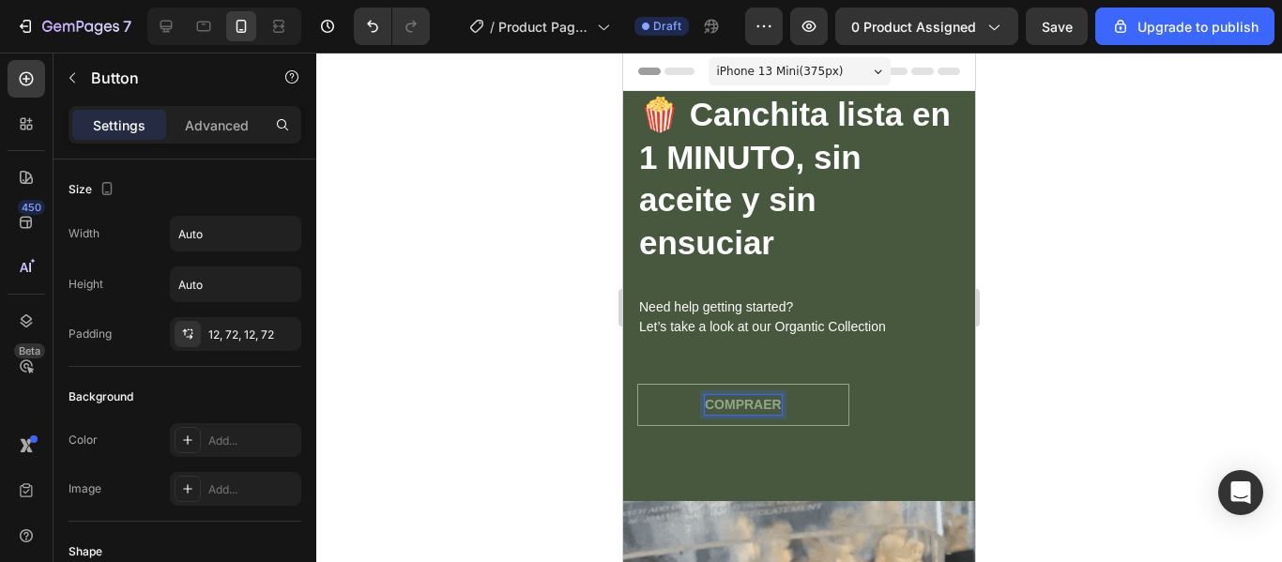
click at [637, 384] on button "COMPRAER" at bounding box center [743, 405] width 212 height 42
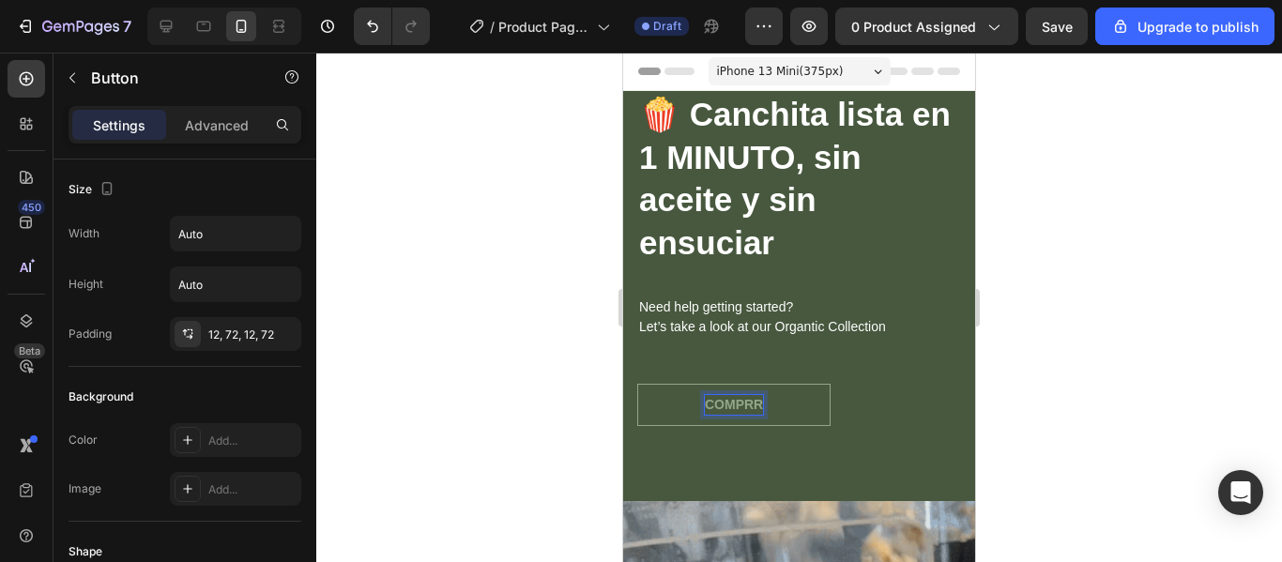
click at [637, 384] on button "COMPRR" at bounding box center [733, 405] width 193 height 42
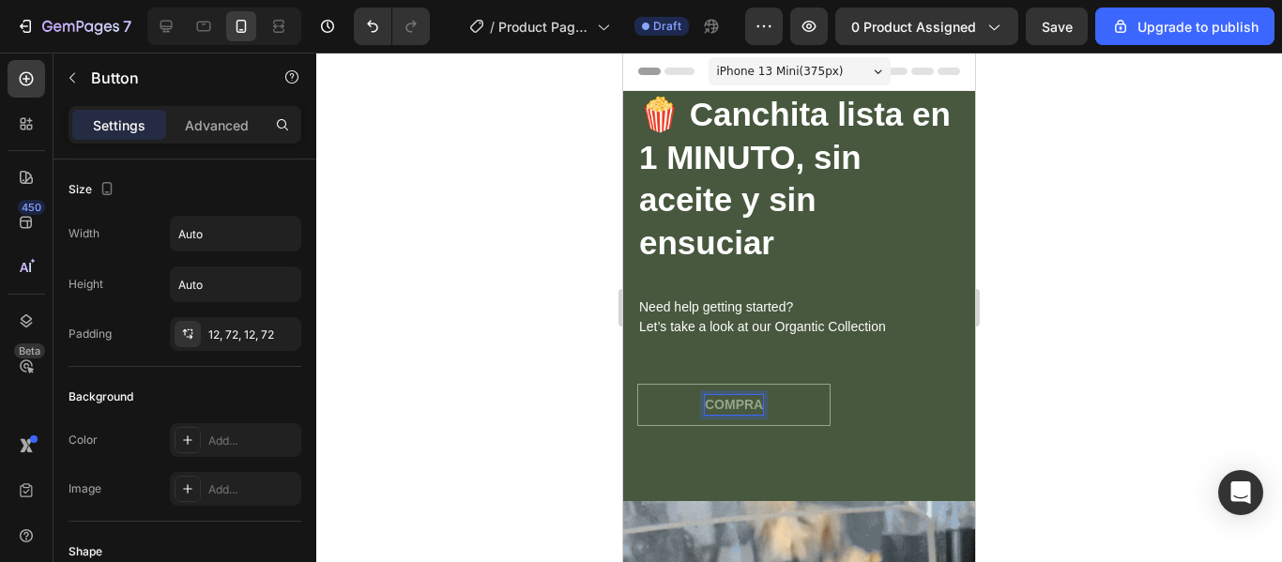
click at [637, 384] on button "COMPRA" at bounding box center [733, 405] width 193 height 42
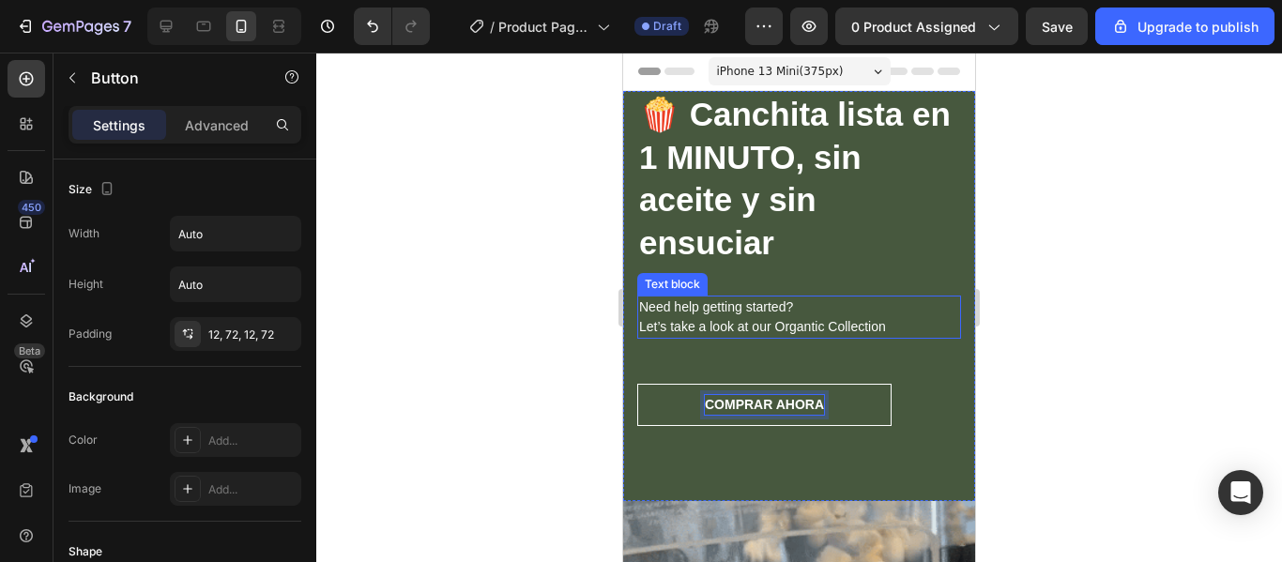
click at [730, 309] on p "Need help getting started? Let’s take a look at our Organtic Collection" at bounding box center [799, 317] width 320 height 39
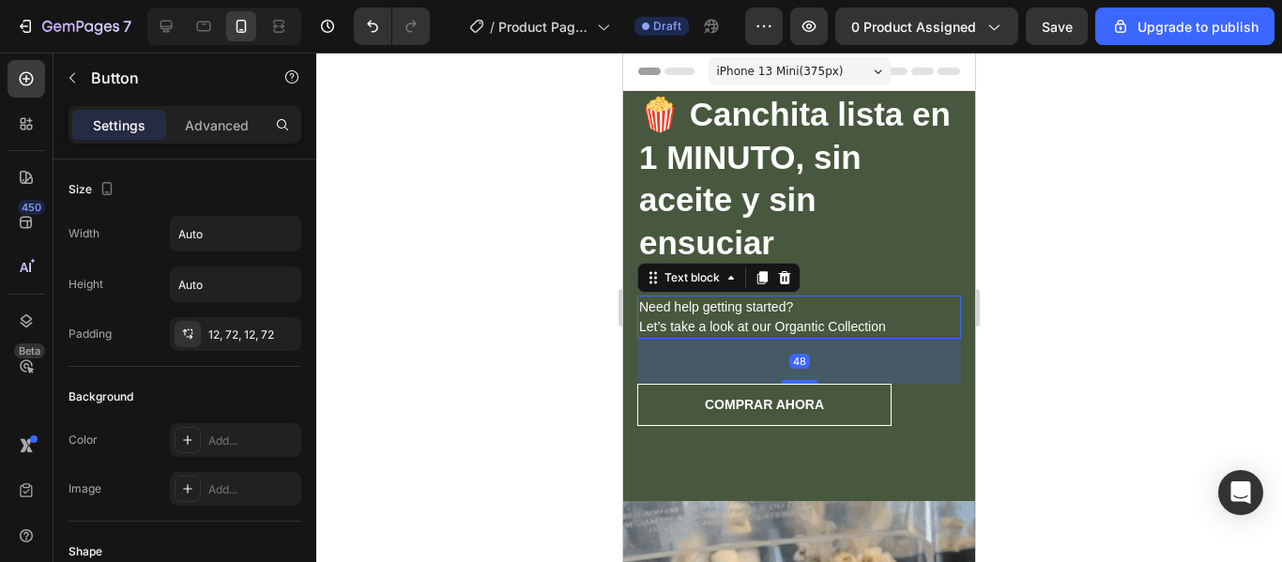
click at [730, 309] on p "Need help getting started? Let’s take a look at our Organtic Collection" at bounding box center [799, 317] width 320 height 39
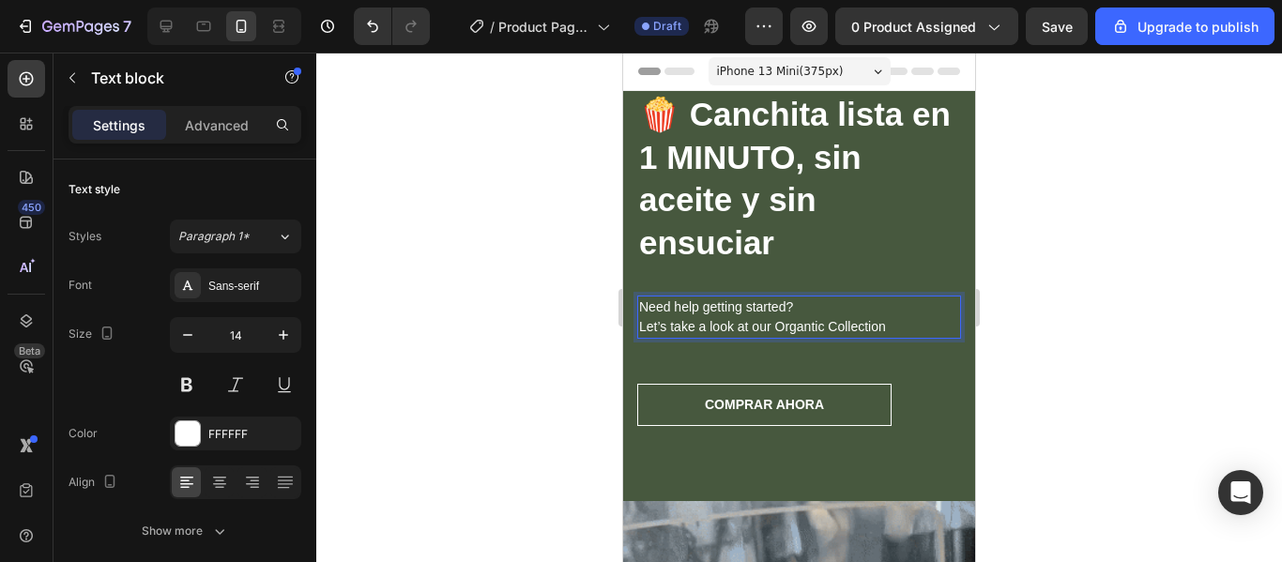
click at [880, 328] on p "Need help getting started? Let’s take a look at our Organtic Collection" at bounding box center [799, 317] width 320 height 39
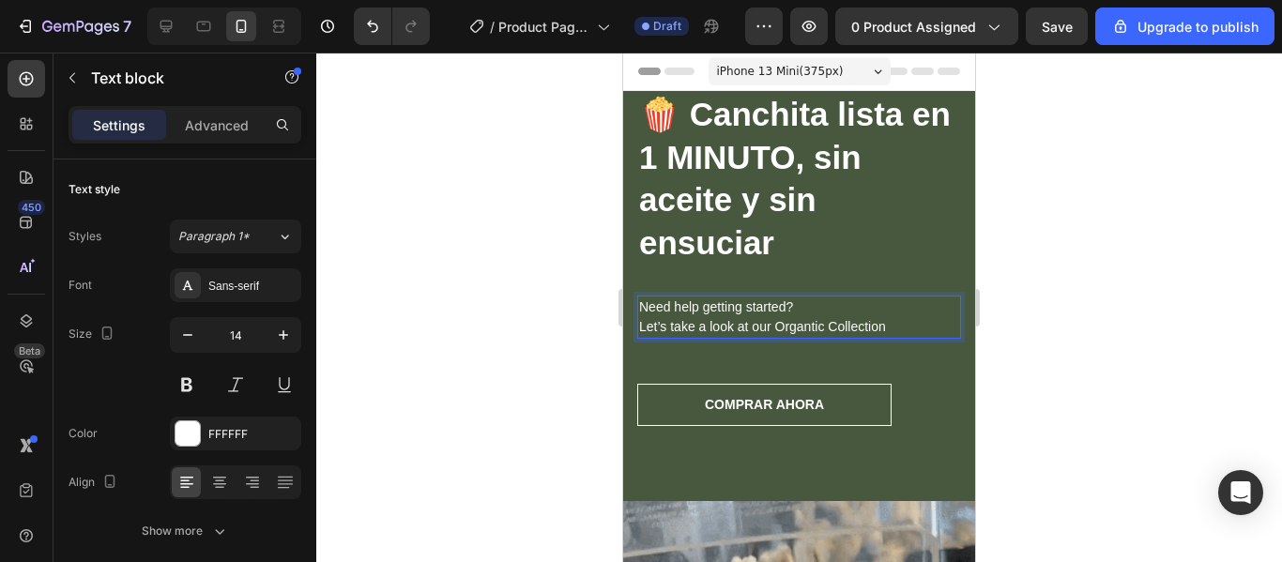
click at [864, 65] on div "iPhone 13 Mini ( 375 px)" at bounding box center [800, 71] width 182 height 28
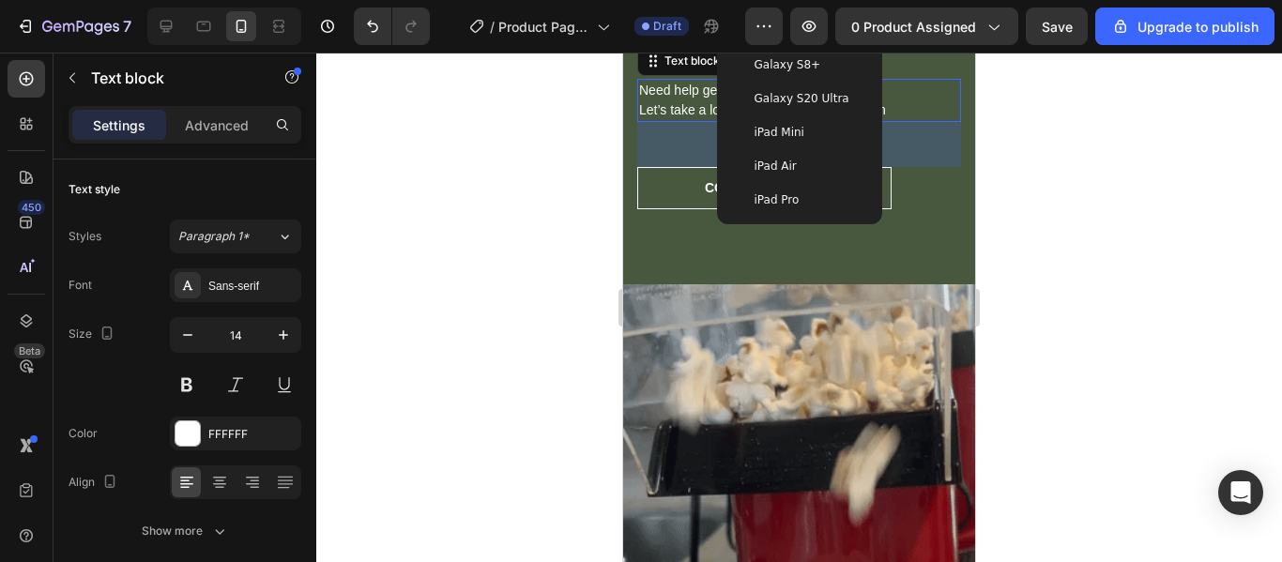
scroll to position [0, 0]
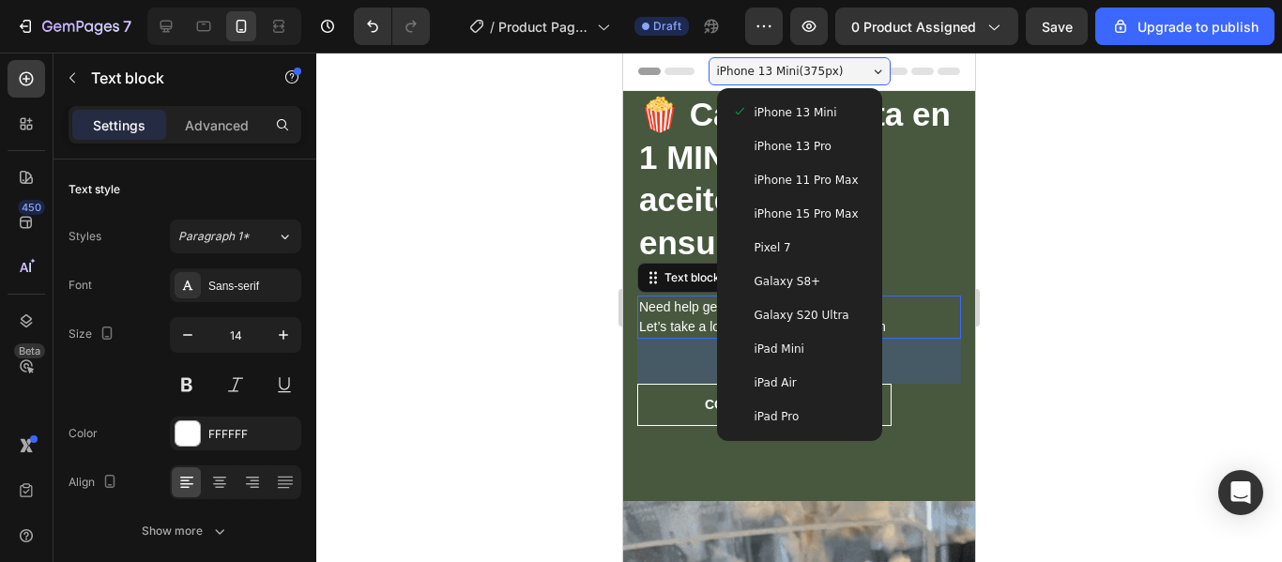
click at [790, 286] on span "Galaxy S8+" at bounding box center [788, 281] width 67 height 19
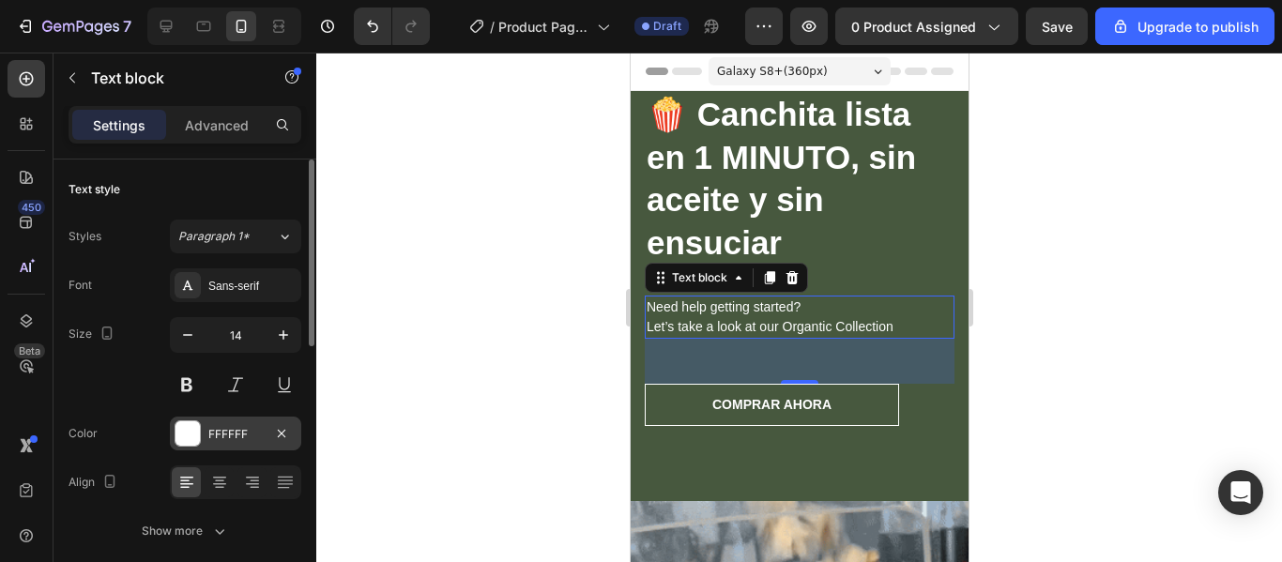
click at [192, 431] on div at bounding box center [188, 434] width 24 height 24
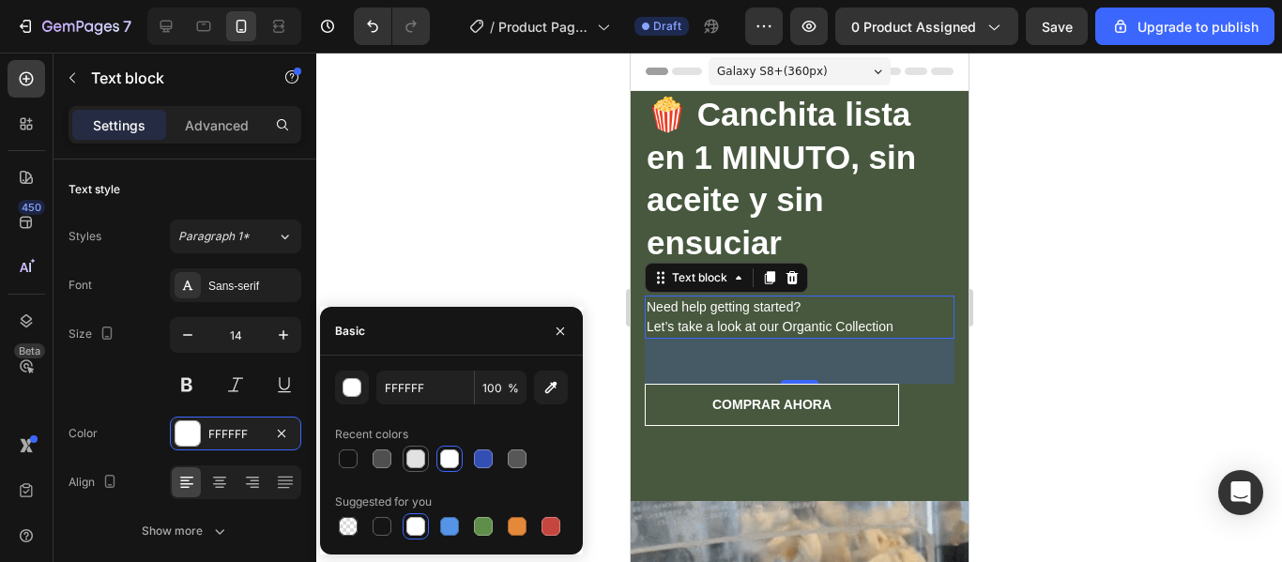
click at [406, 465] on div at bounding box center [416, 459] width 23 height 23
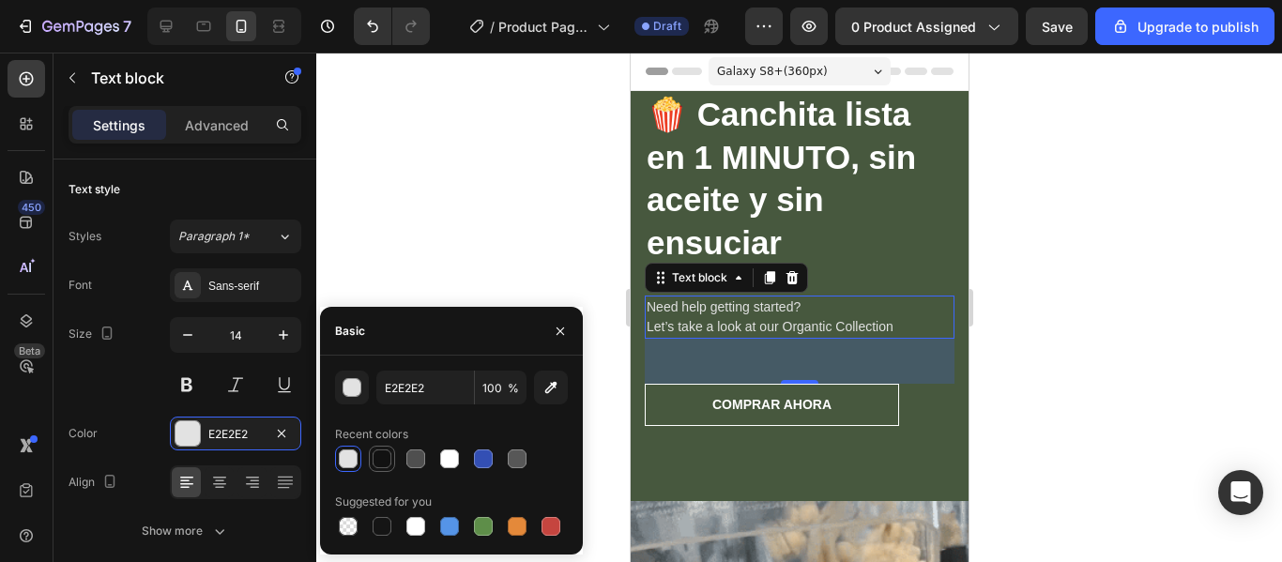
click at [370, 464] on div at bounding box center [382, 459] width 26 height 26
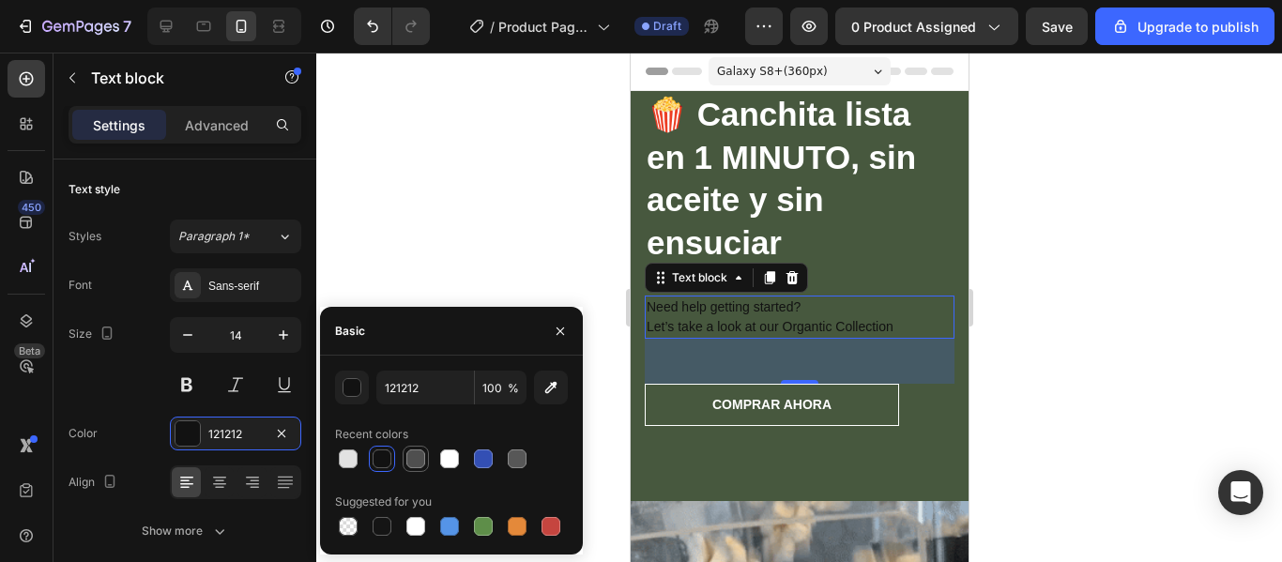
click at [412, 464] on div at bounding box center [416, 459] width 19 height 19
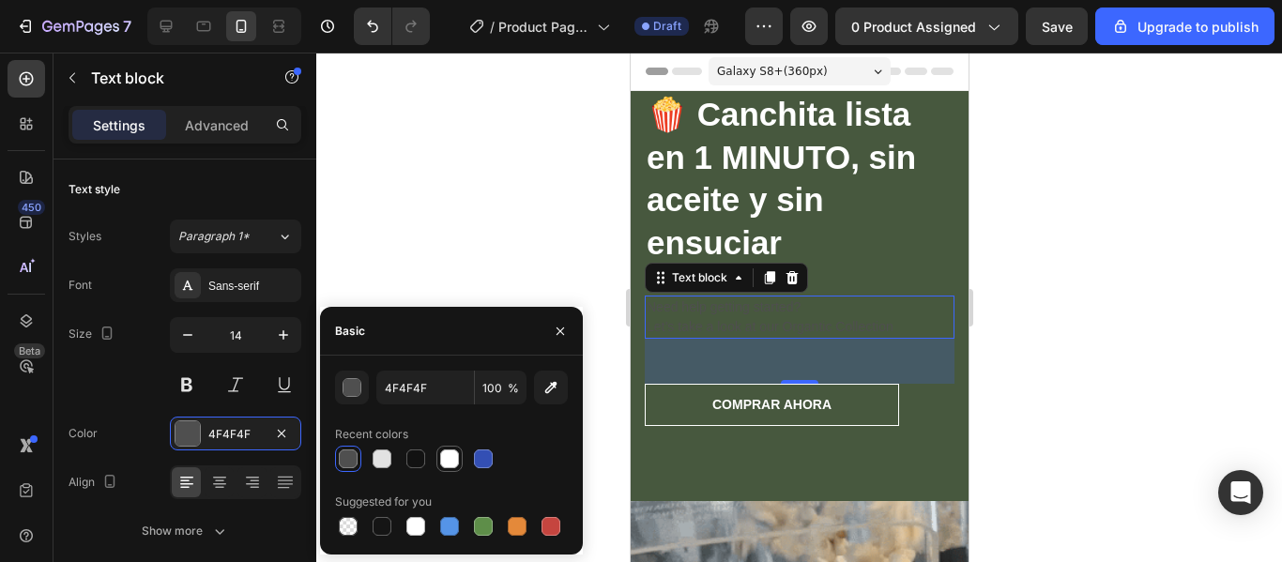
click at [444, 458] on div at bounding box center [449, 459] width 19 height 19
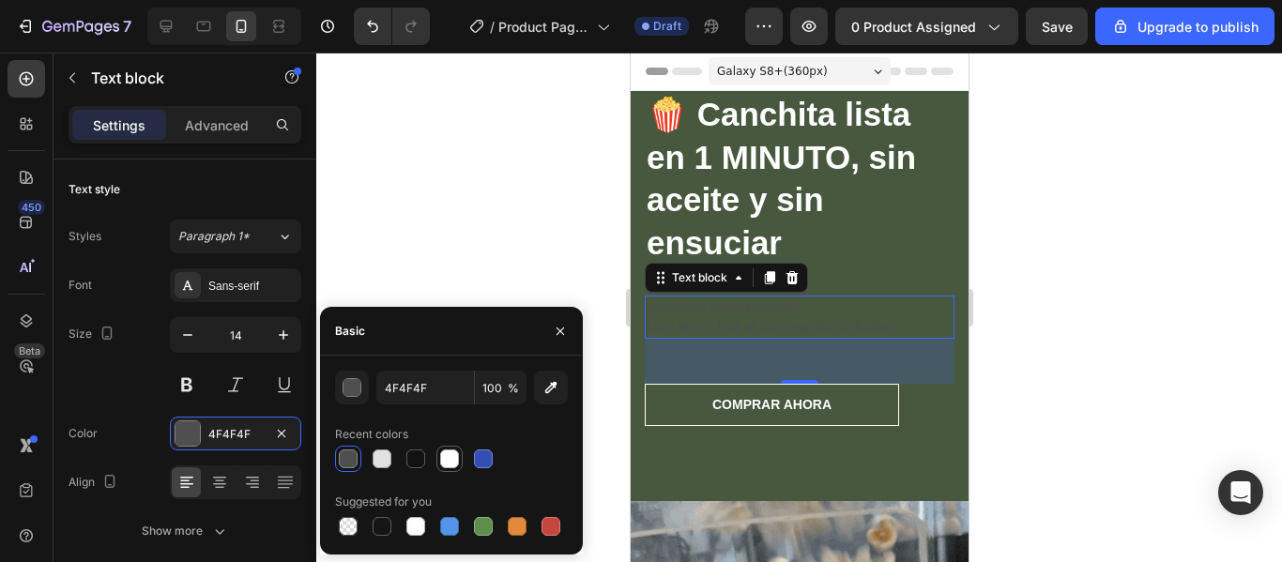
type input "FFFFFF"
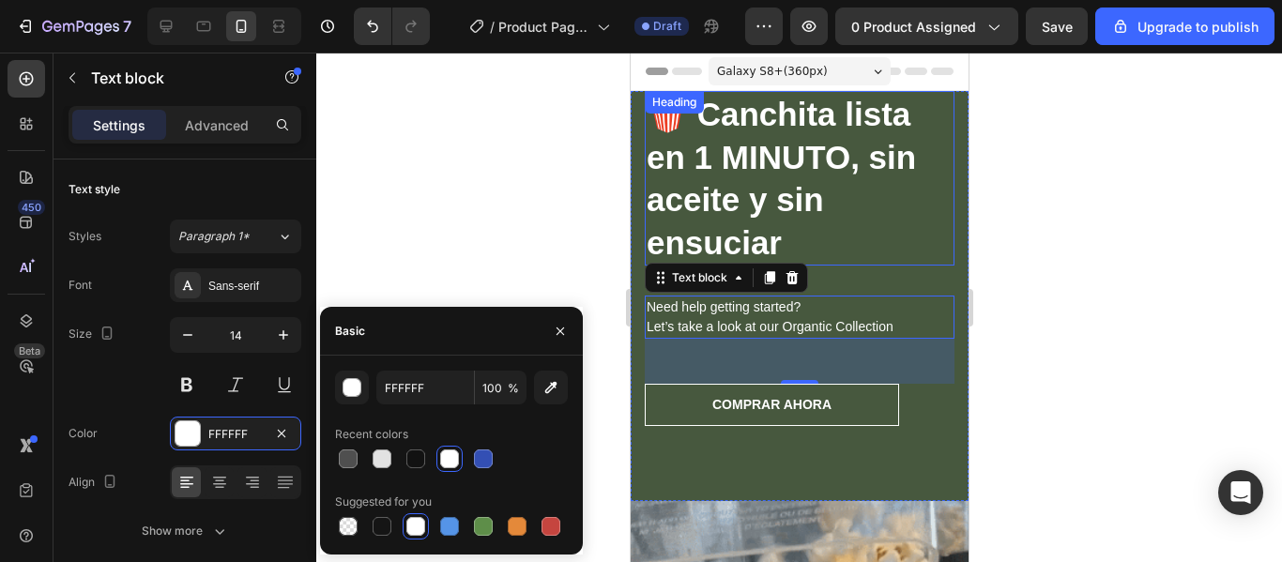
click at [884, 215] on h2 "🍿 Canchita lista en 1 MINUTO, sin aceite y sin ensuciar" at bounding box center [799, 178] width 310 height 175
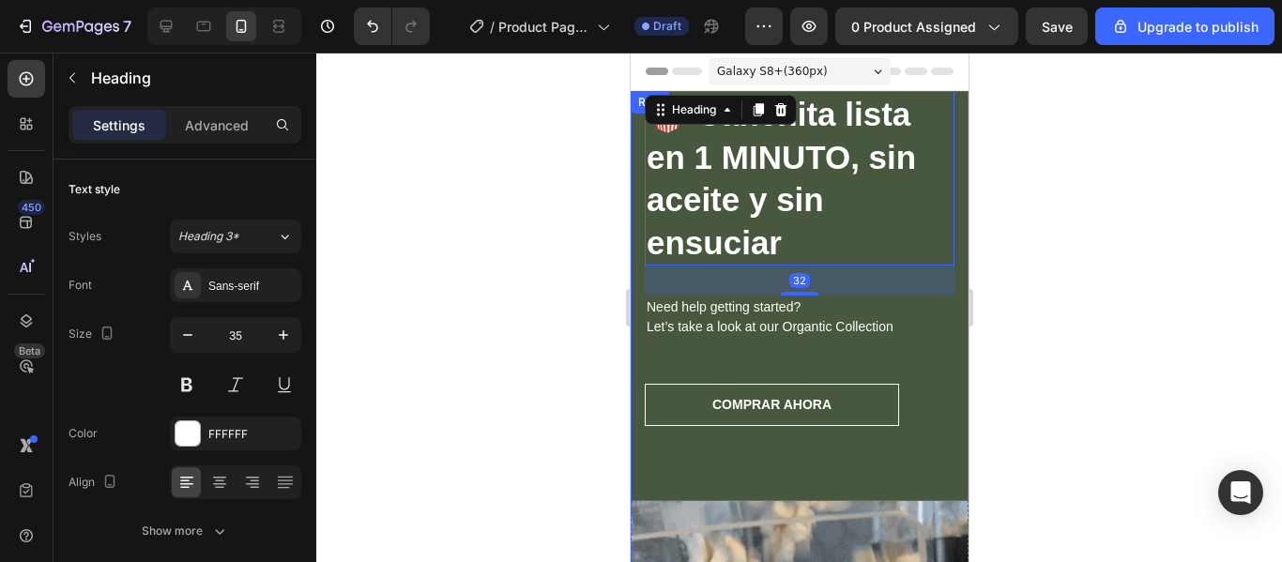
click at [944, 366] on div "🍿 Canchita lista en 1 MINUTO, sin aceite y sin ensuciar Heading 32 Need help ge…" at bounding box center [799, 296] width 338 height 410
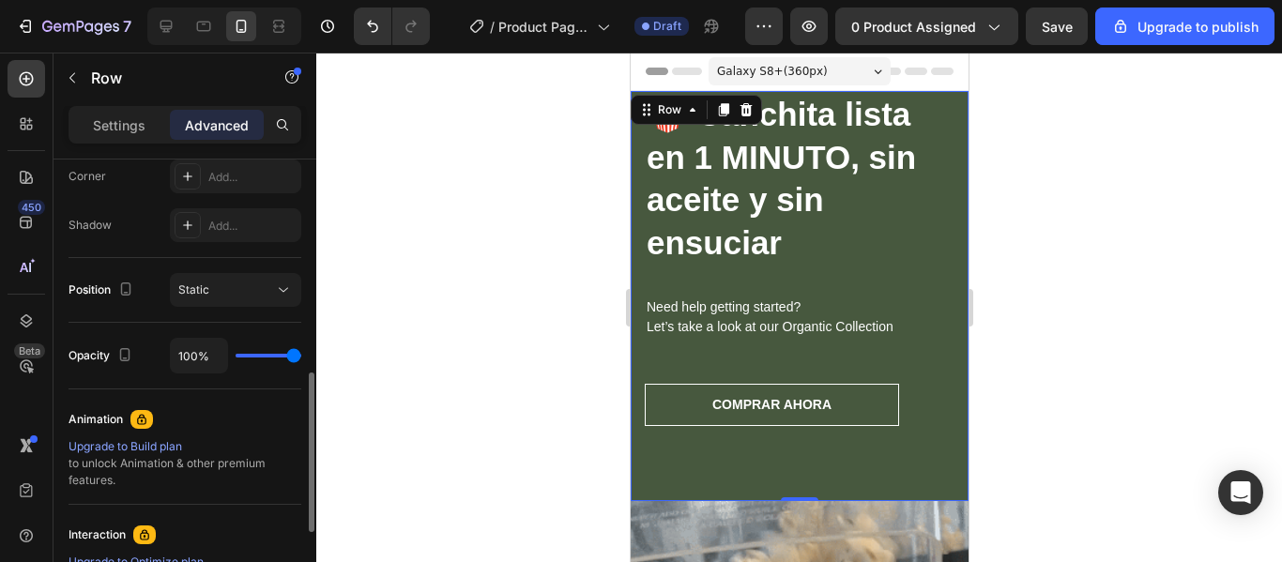
scroll to position [587, 0]
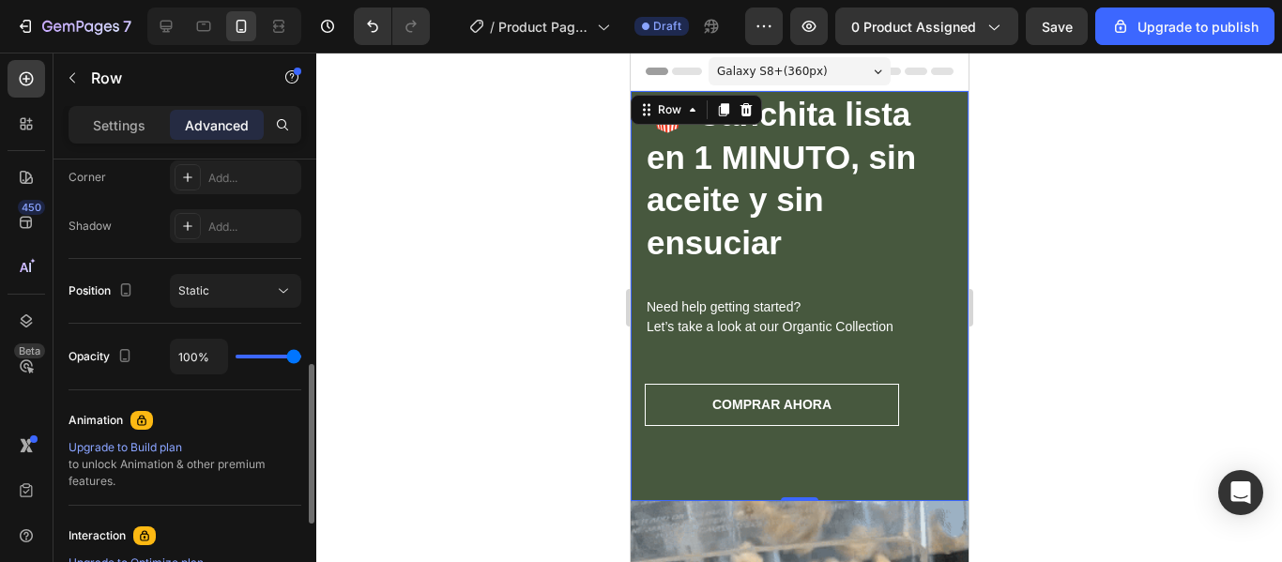
type input "91%"
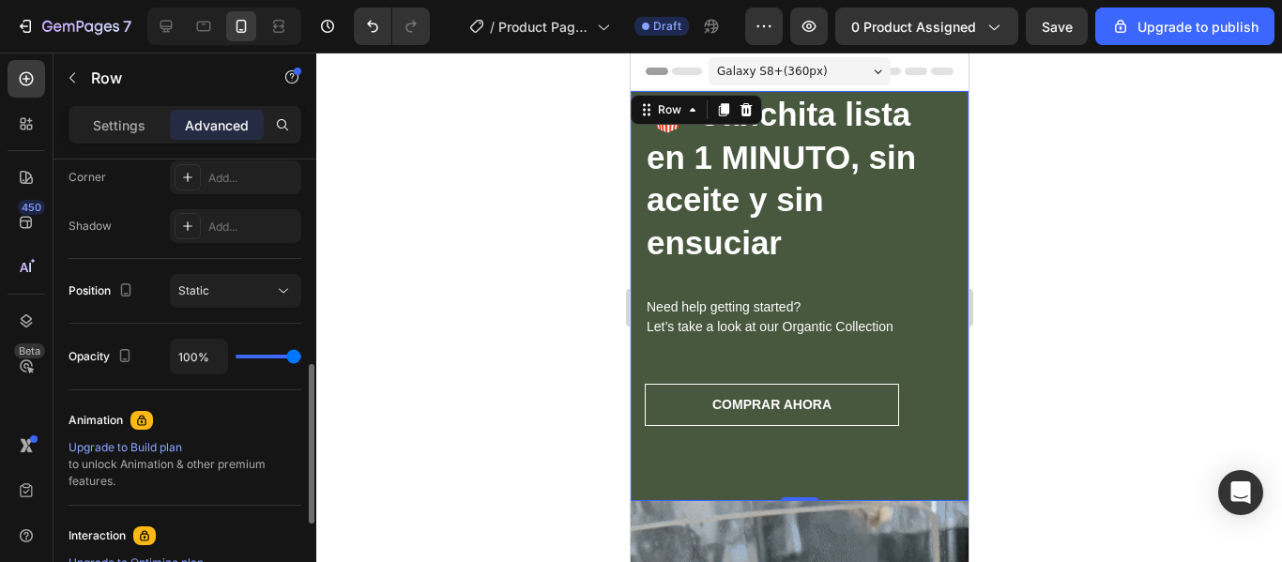
type input "91"
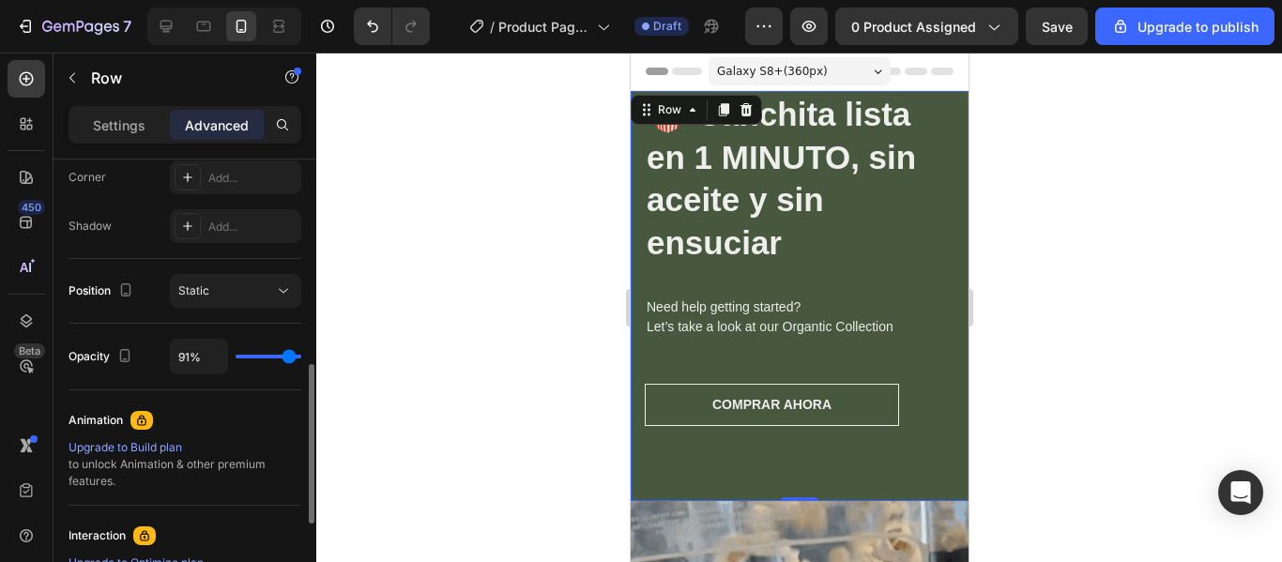
type input "48%"
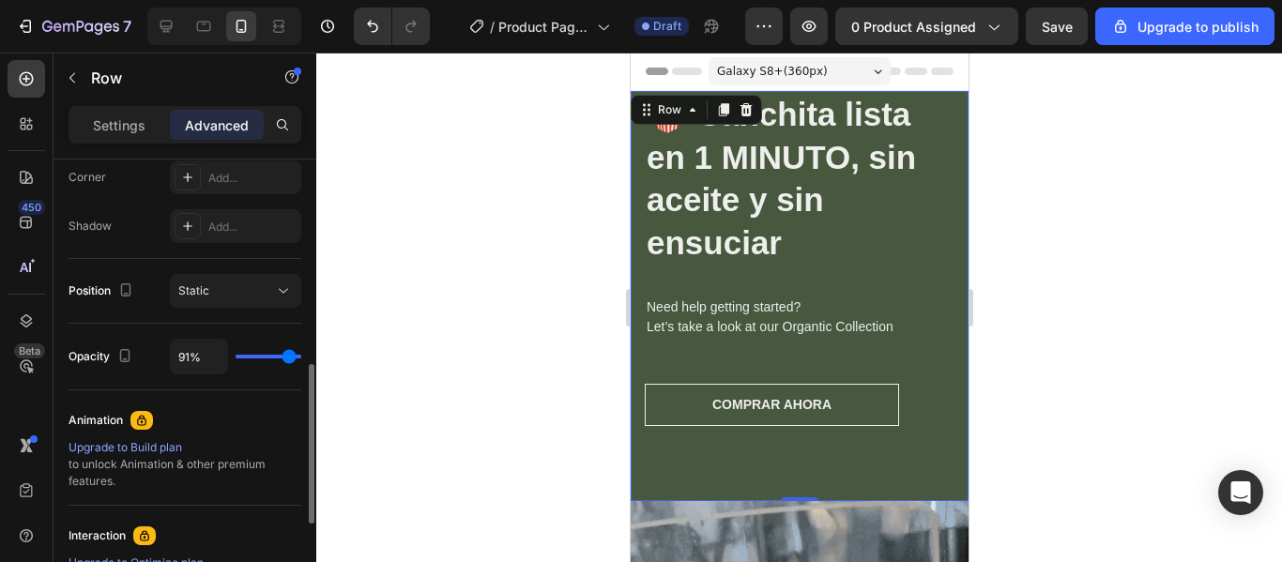
type input "48"
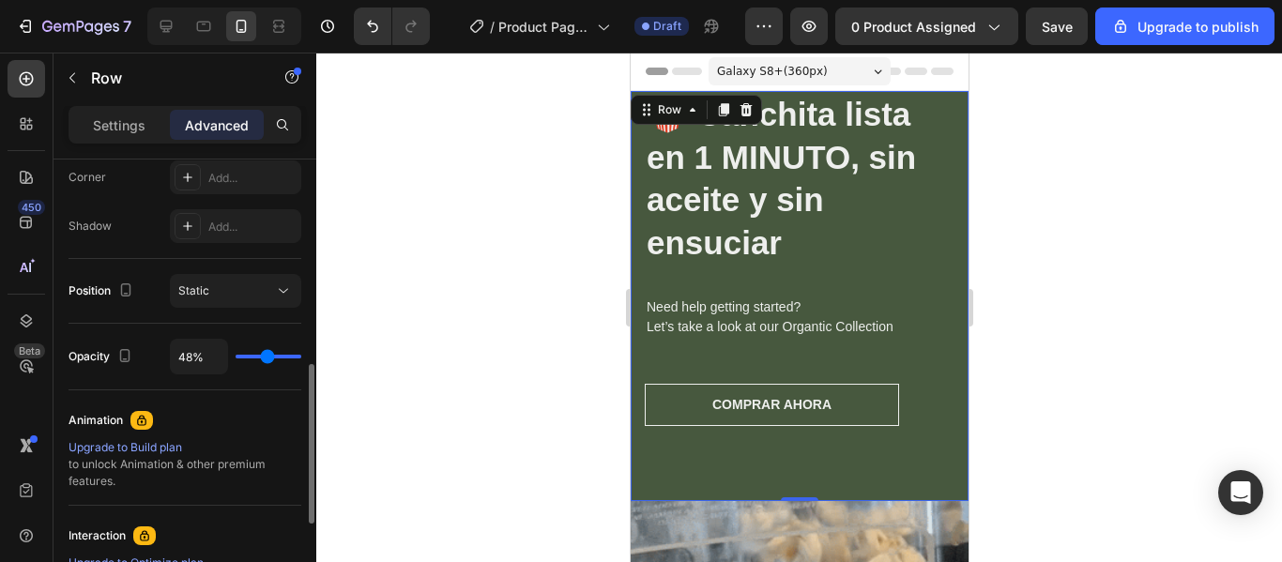
type input "26%"
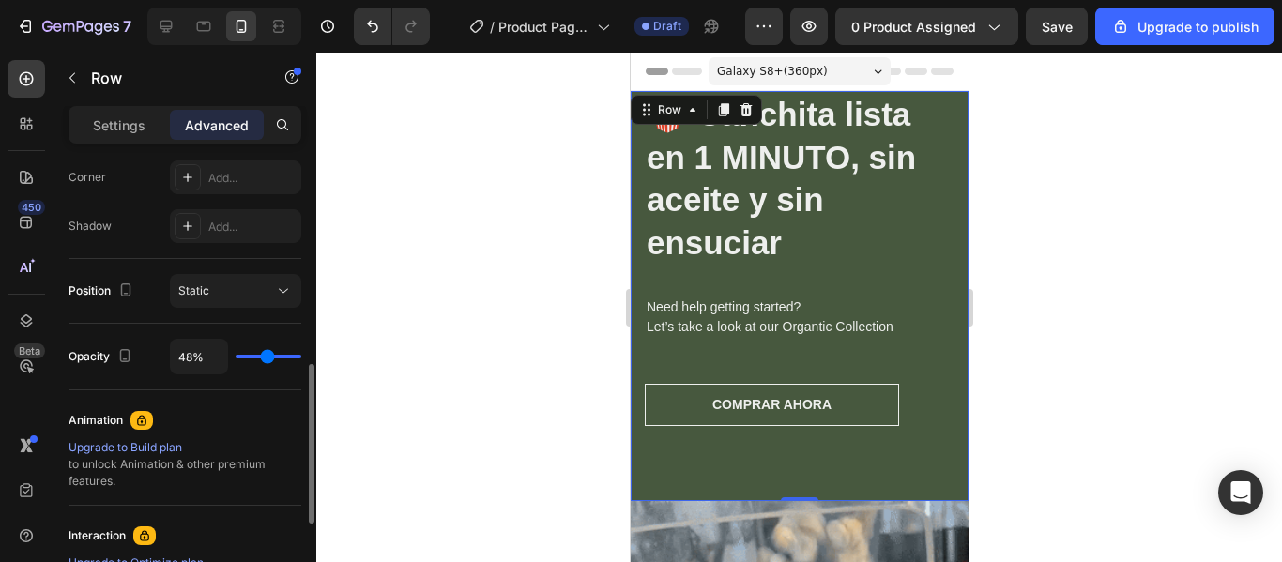
type input "26"
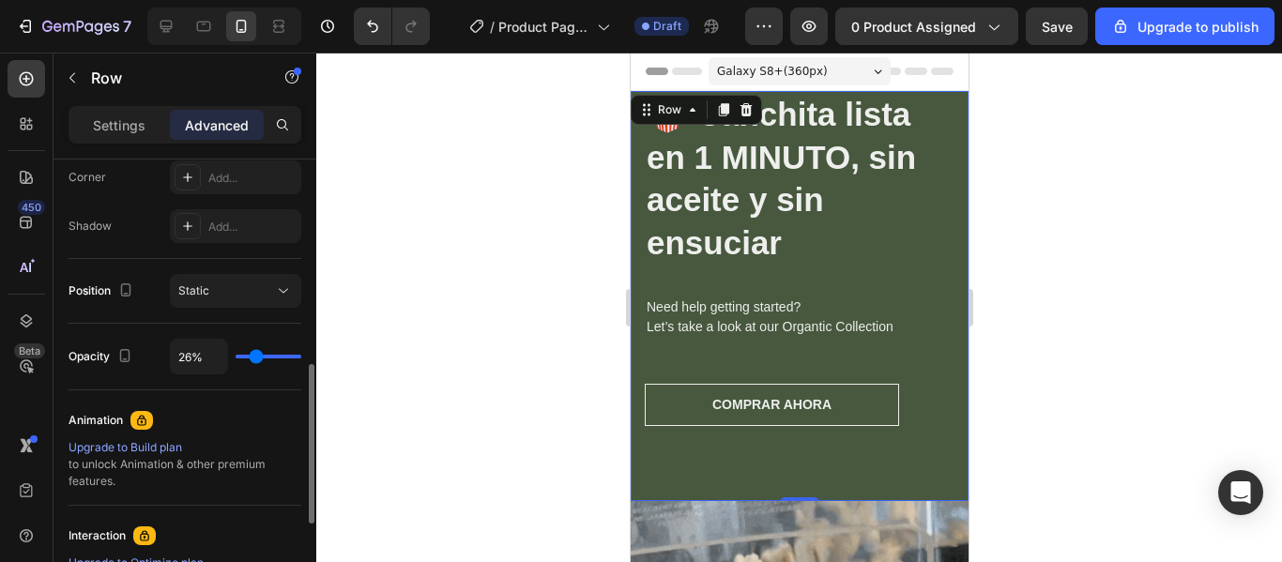
type input "0%"
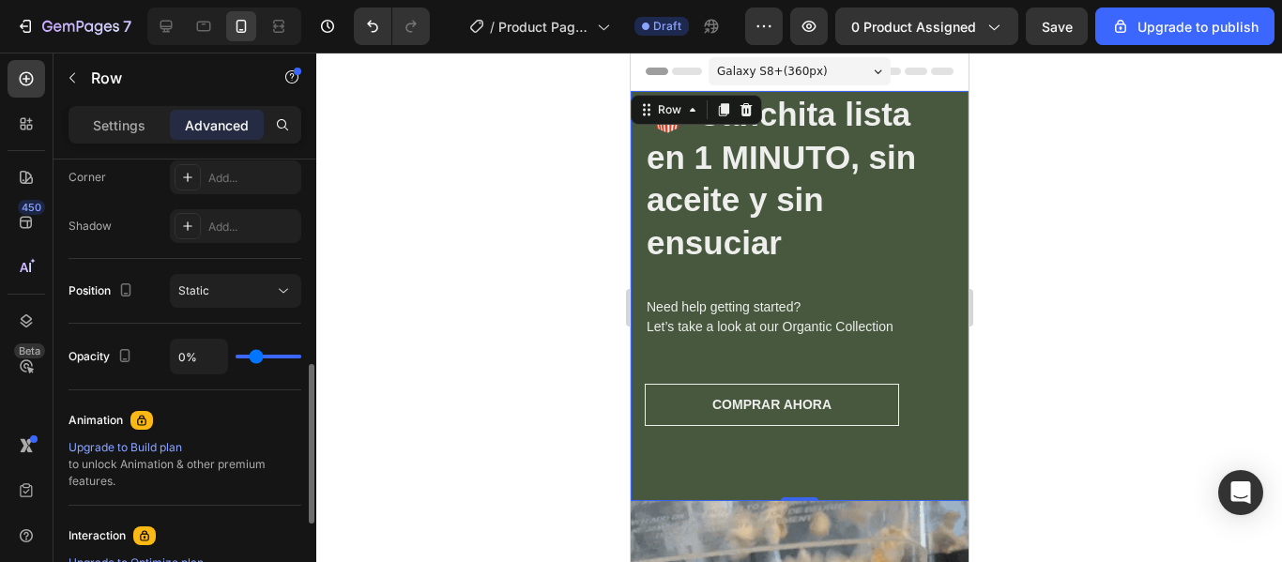
type input "0"
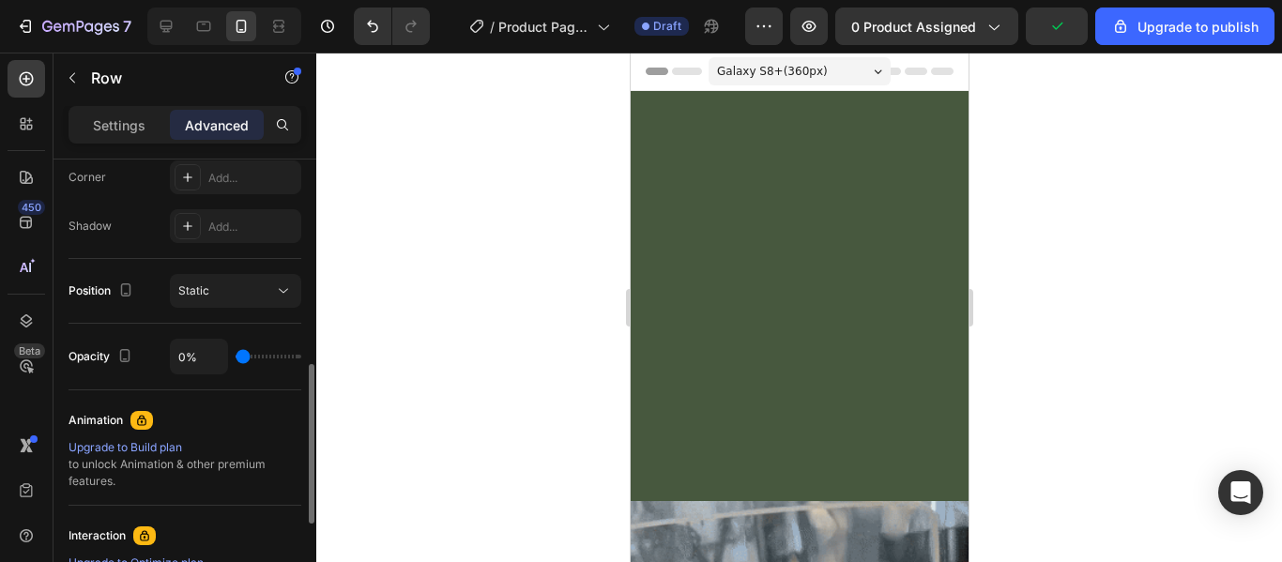
type input "6%"
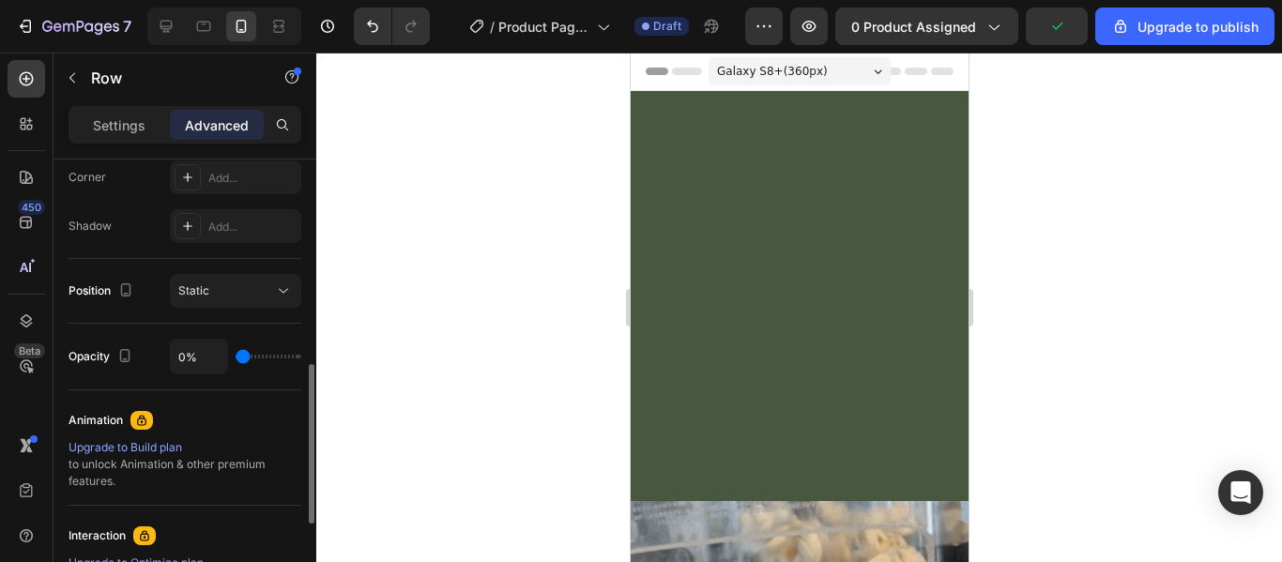
type input "6"
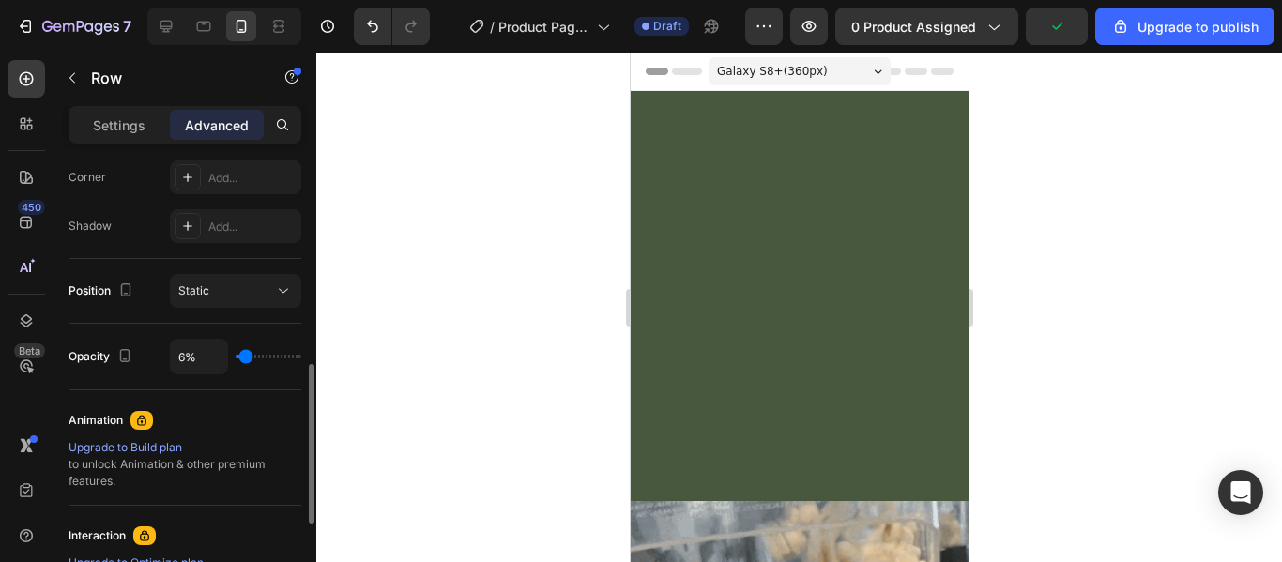
type input "22%"
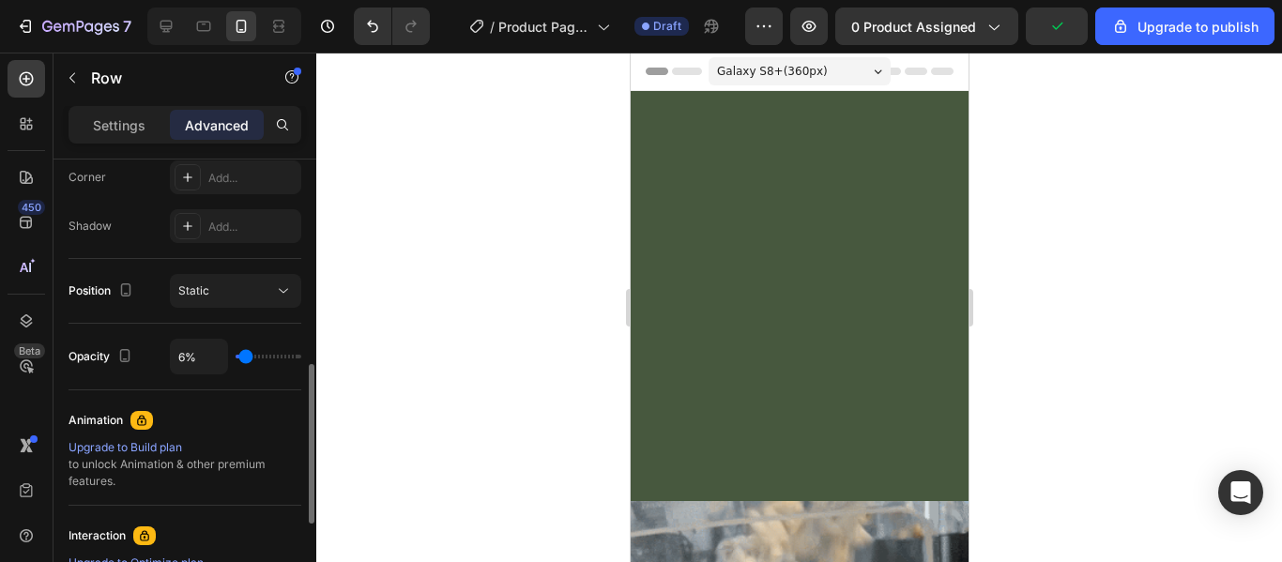
type input "22"
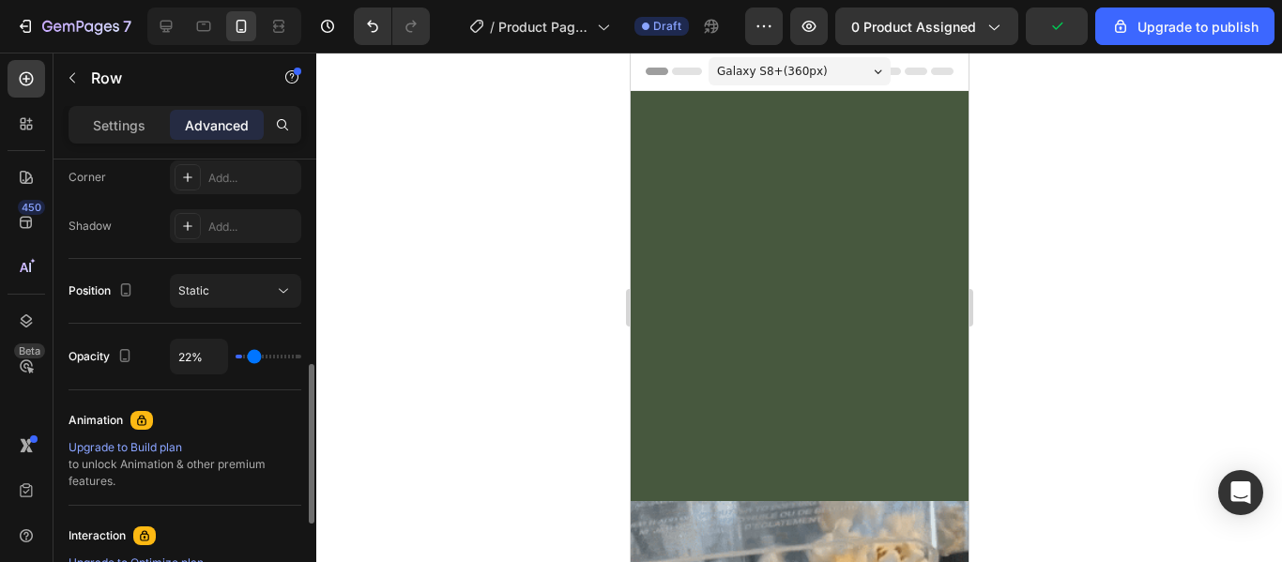
type input "43%"
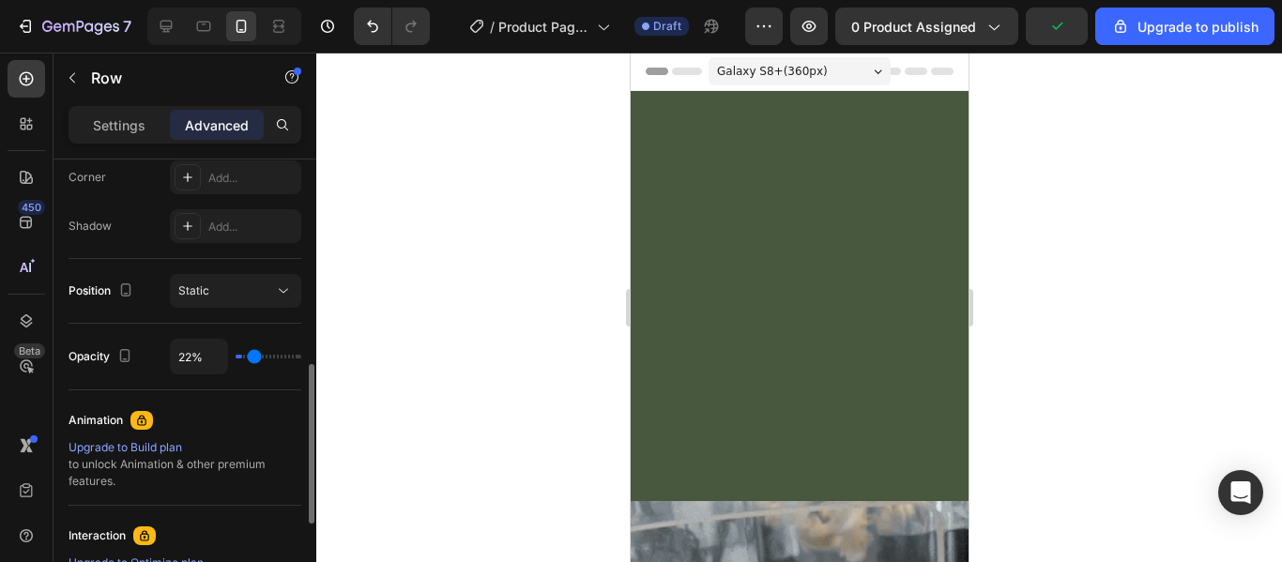
type input "43"
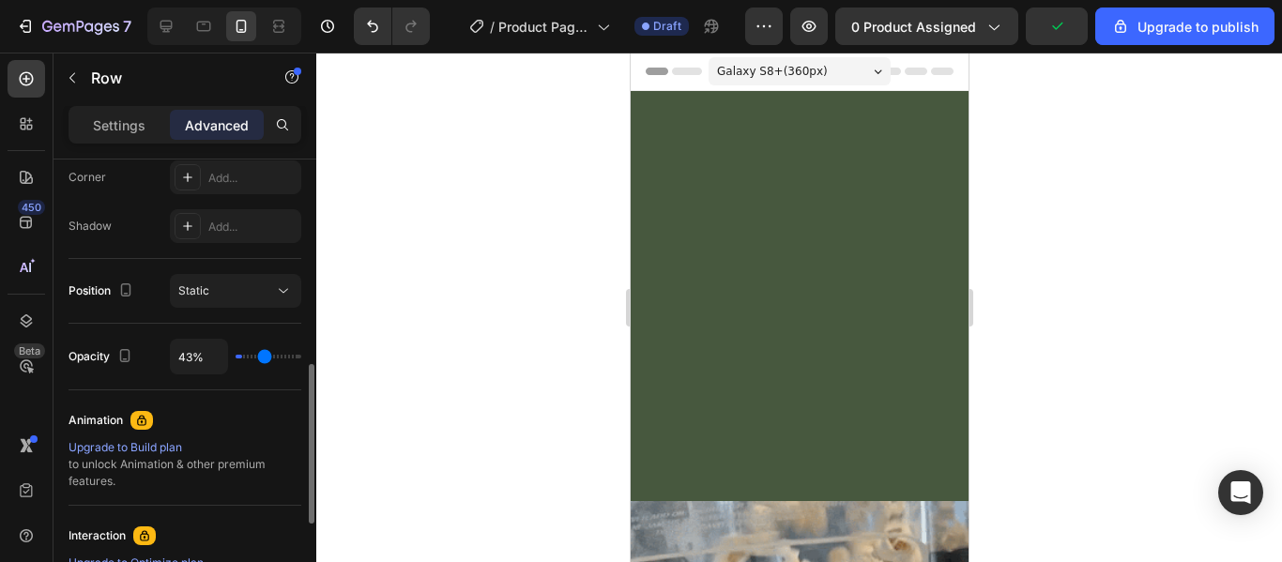
type input "83%"
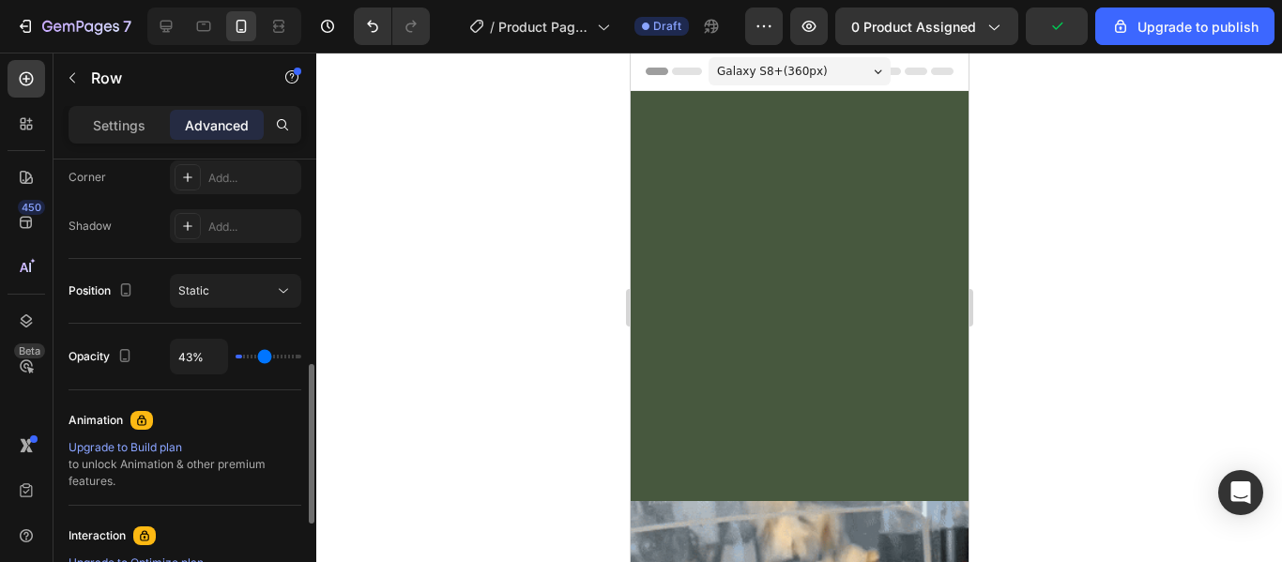
type input "83"
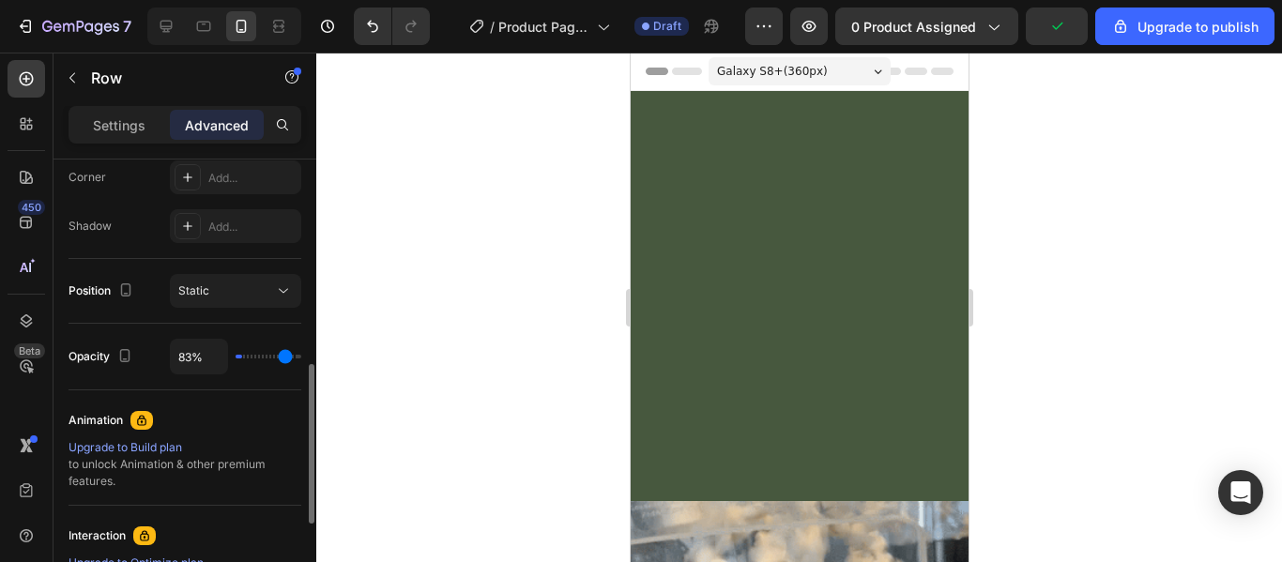
type input "100%"
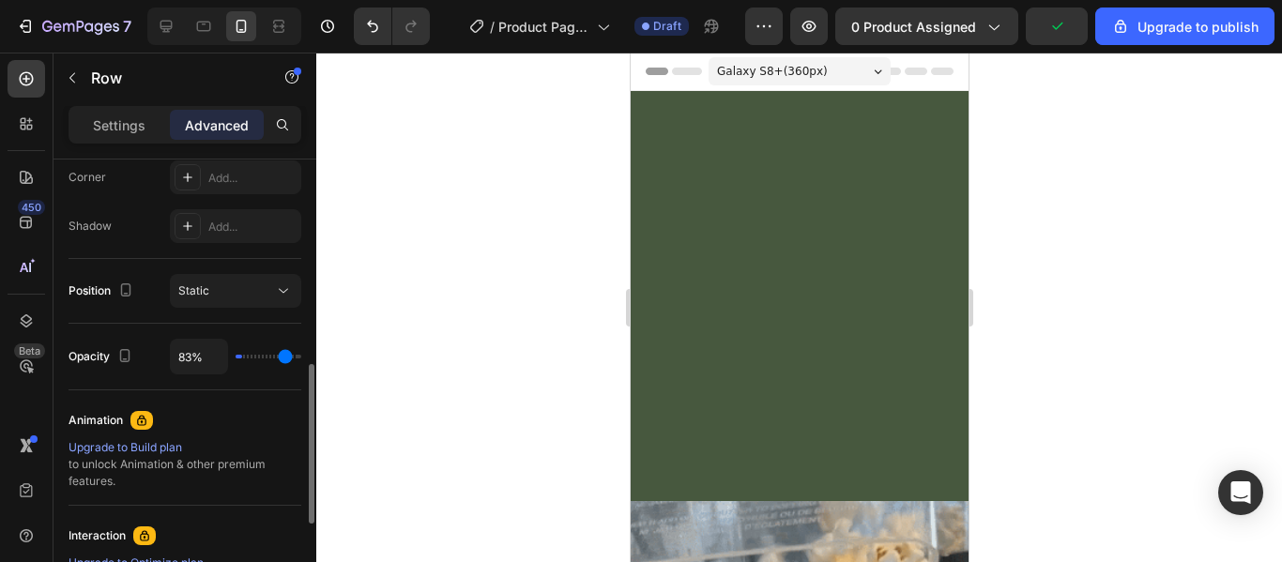
type input "100"
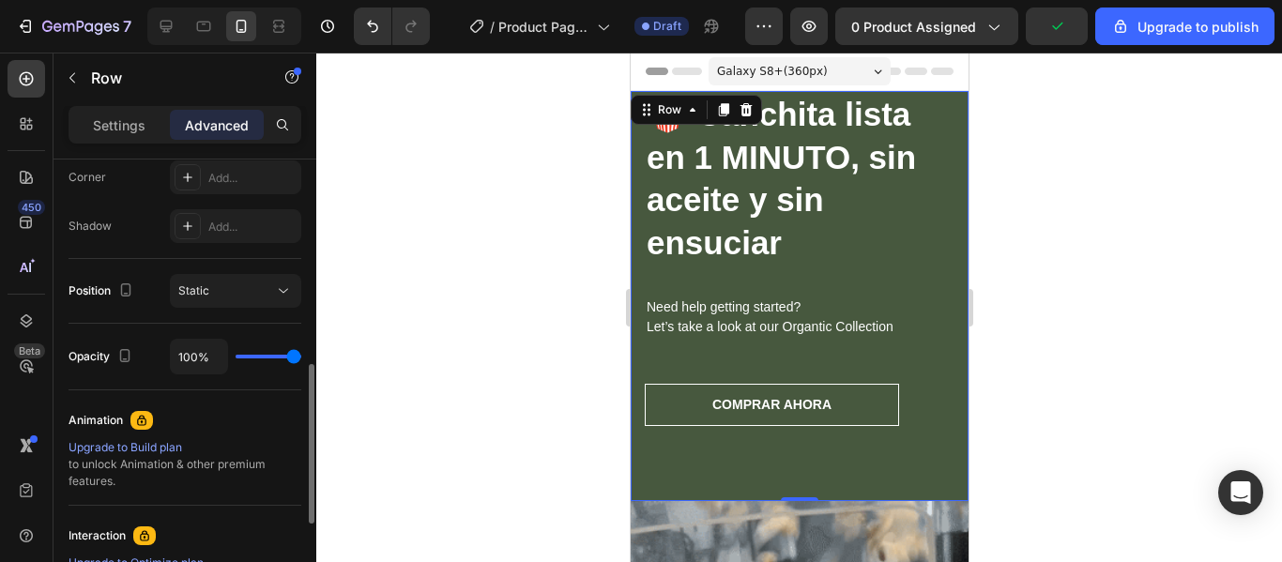
drag, startPoint x: 294, startPoint y: 354, endPoint x: 414, endPoint y: 427, distance: 140.7
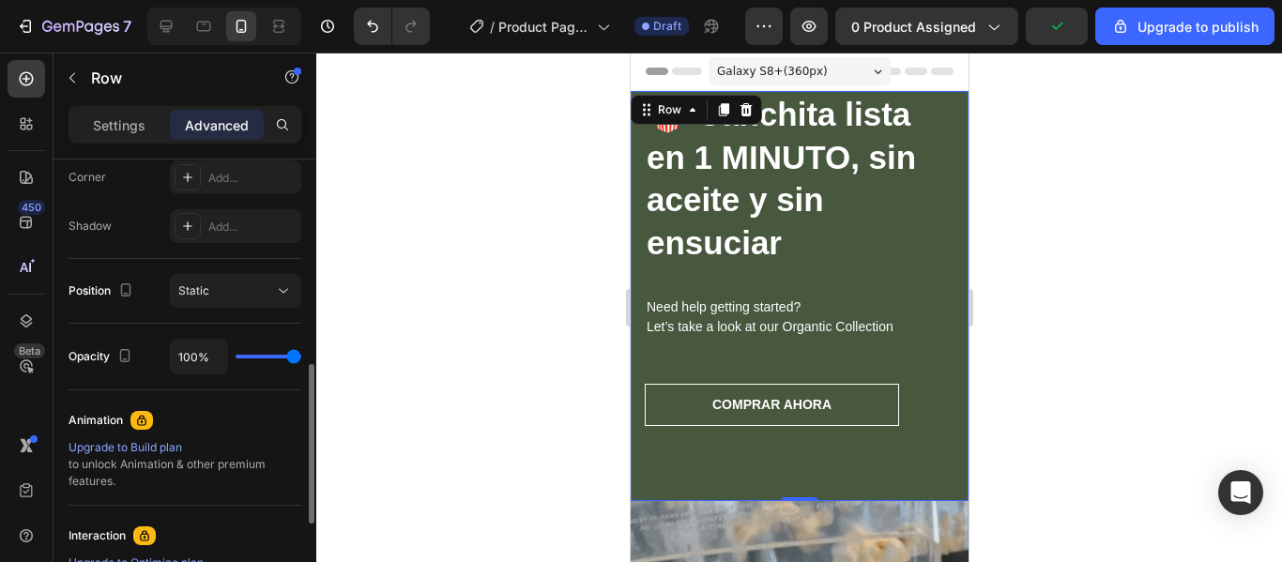
click at [301, 359] on input "range" at bounding box center [269, 357] width 66 height 4
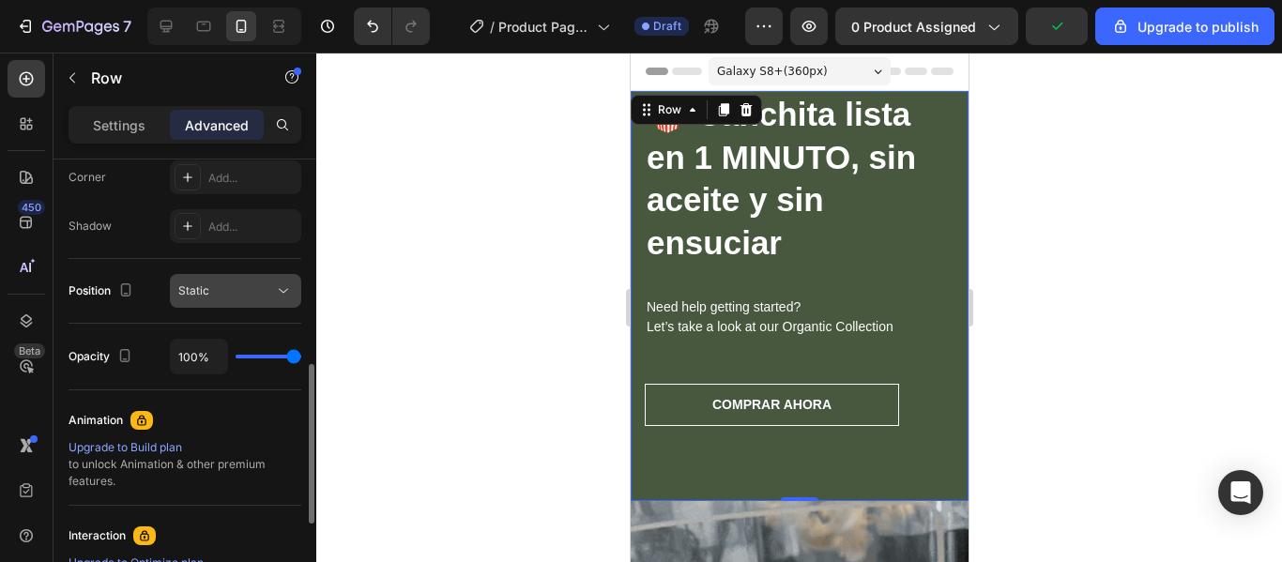
click at [287, 293] on icon at bounding box center [283, 291] width 19 height 19
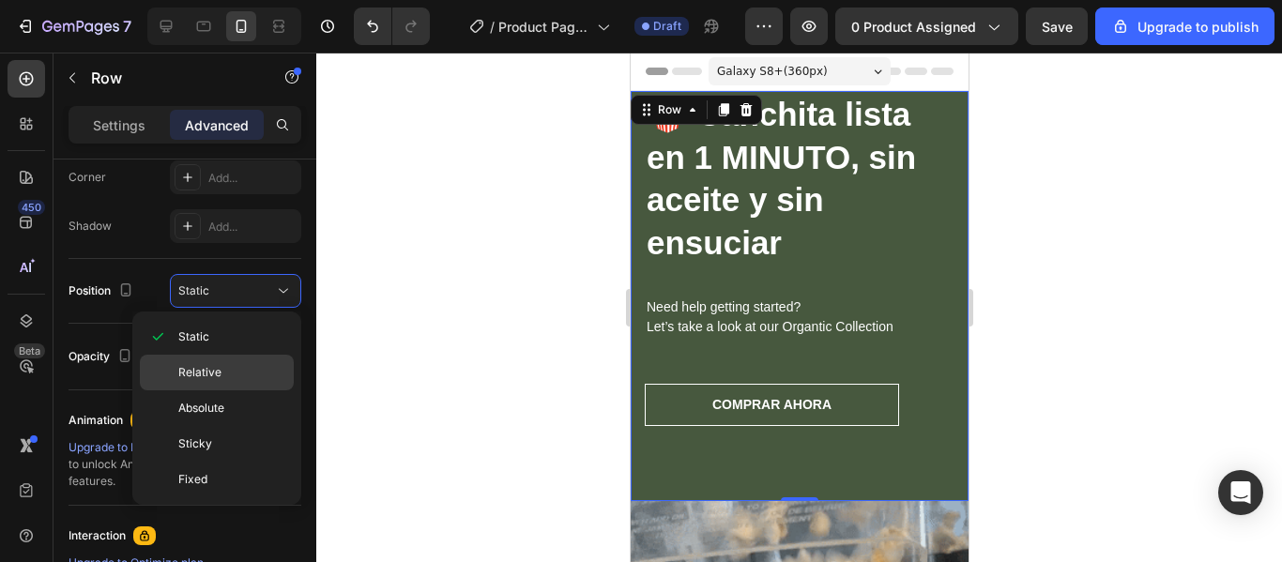
click at [237, 391] on div "Relative" at bounding box center [217, 409] width 154 height 36
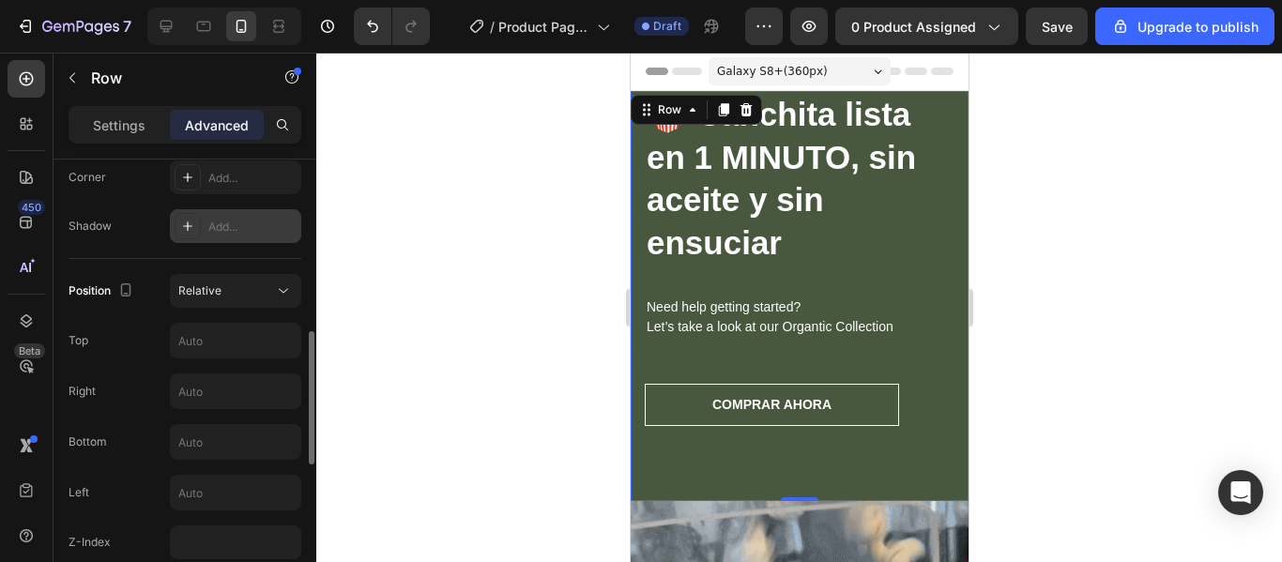
click at [284, 226] on div "Add..." at bounding box center [252, 227] width 88 height 17
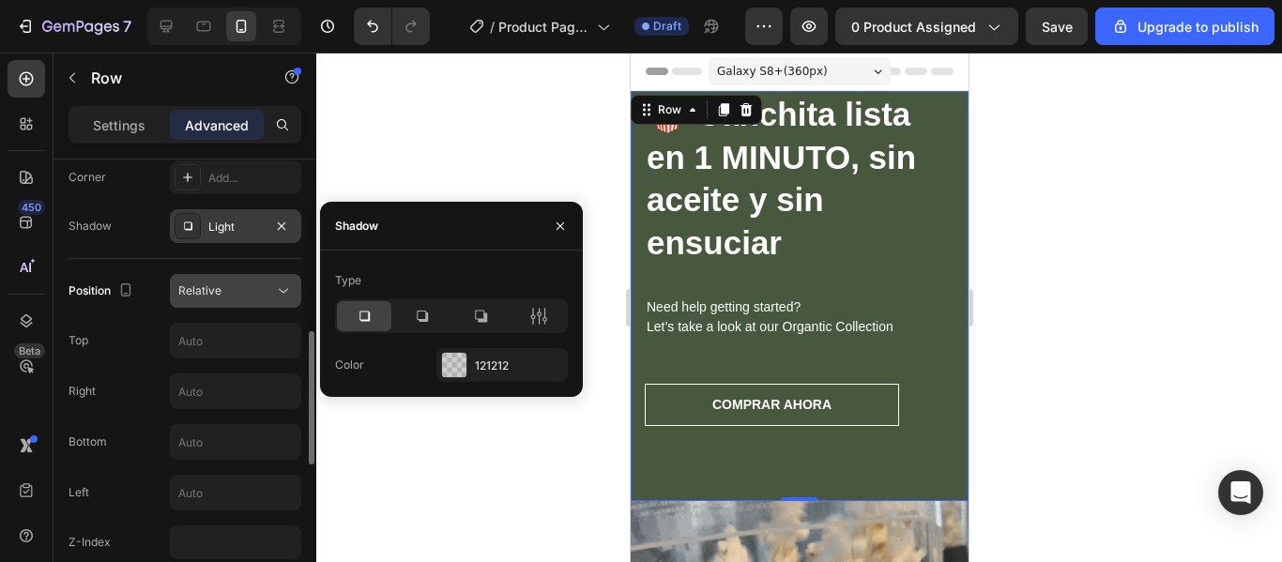
click at [282, 291] on icon at bounding box center [283, 291] width 9 height 5
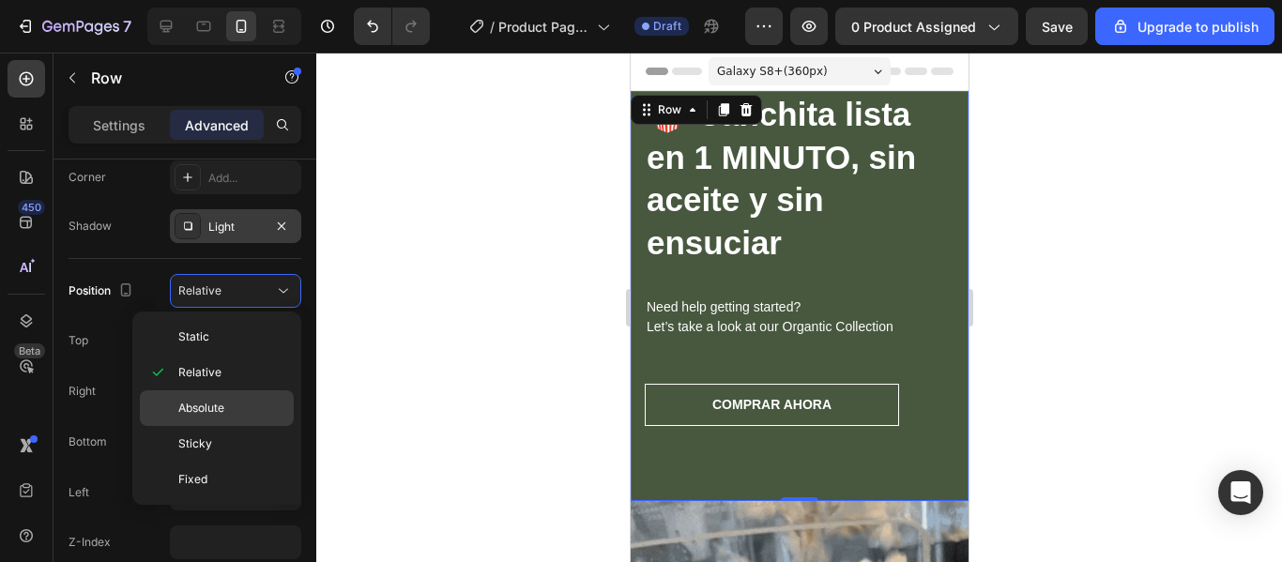
click at [228, 408] on p "Absolute" at bounding box center [231, 408] width 107 height 17
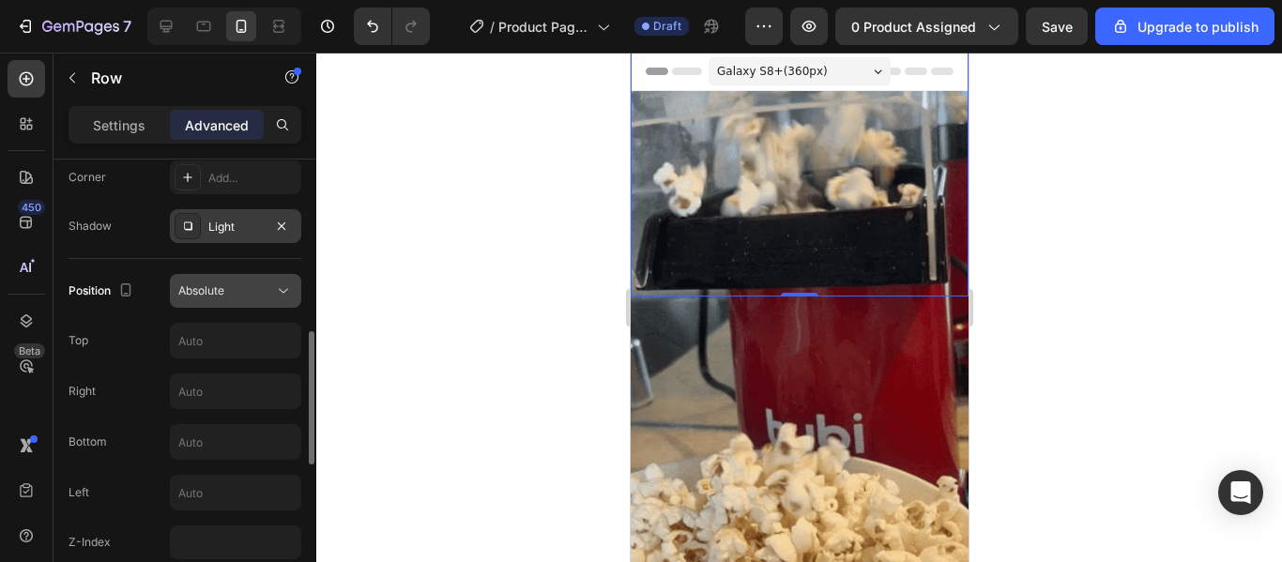
click at [258, 296] on div "Absolute" at bounding box center [226, 291] width 96 height 17
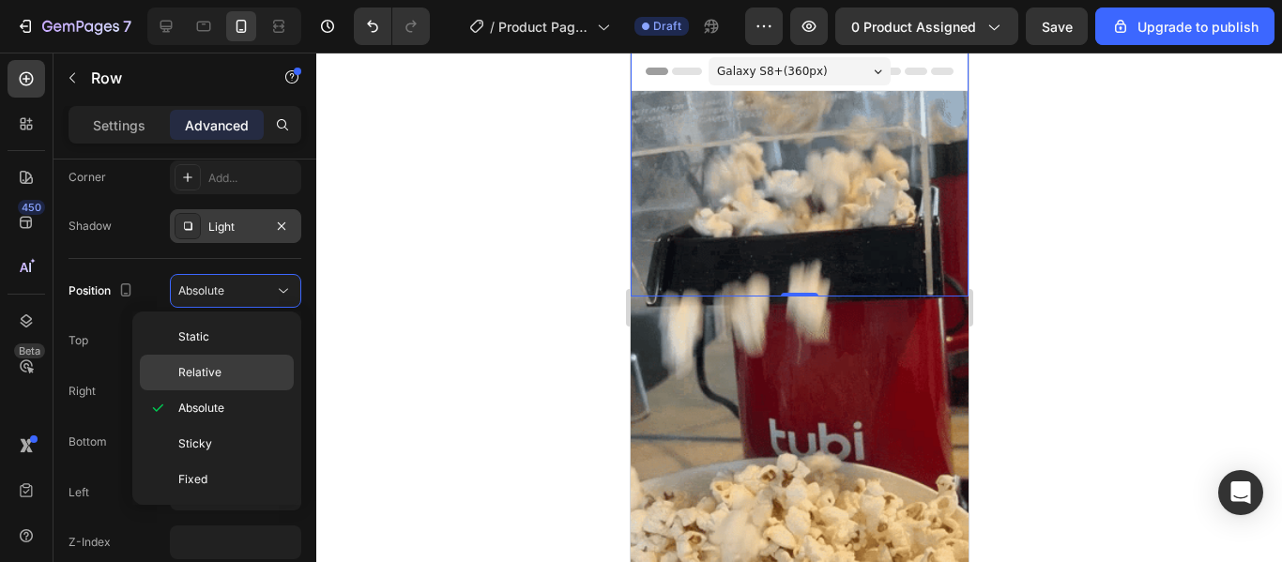
click at [221, 367] on p "Relative" at bounding box center [231, 372] width 107 height 17
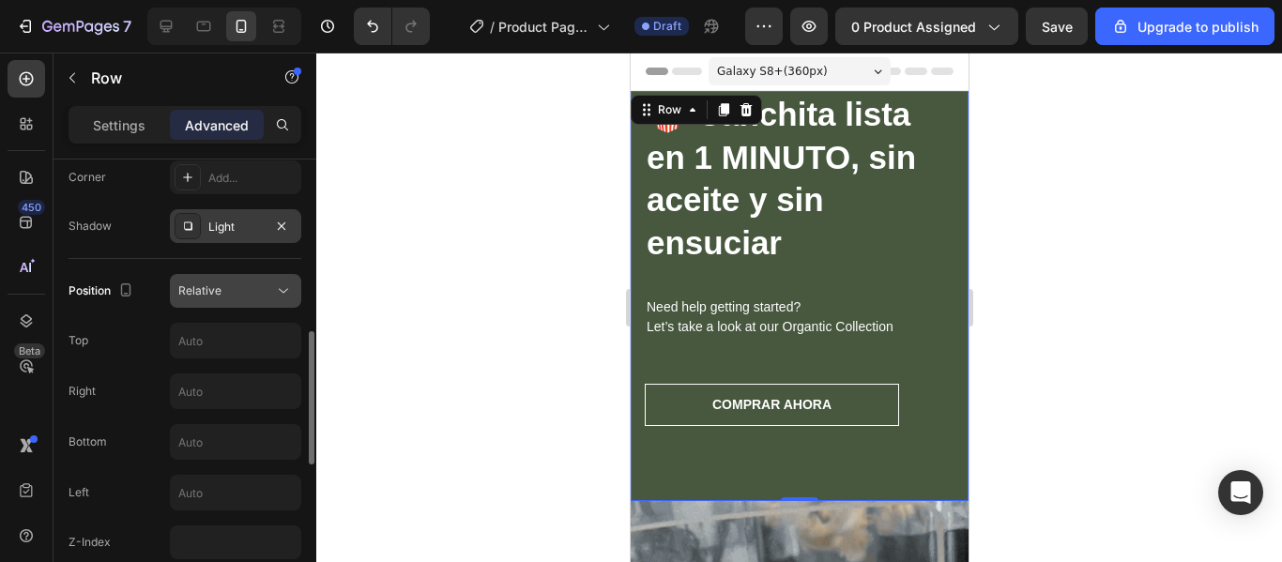
click at [269, 306] on button "Relative" at bounding box center [235, 291] width 131 height 34
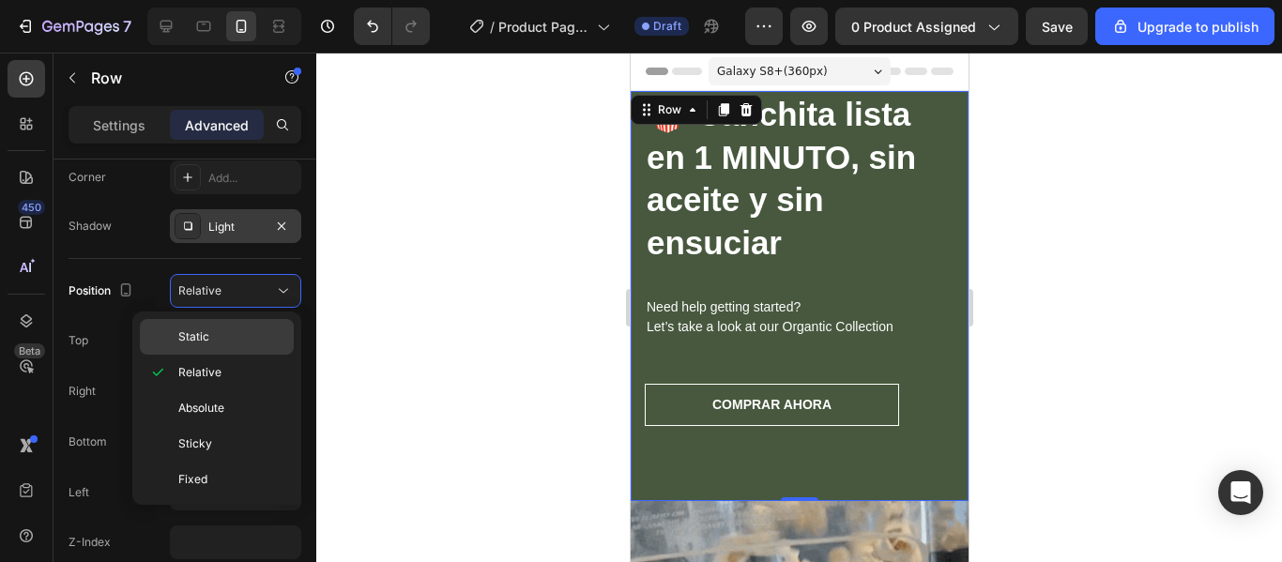
click at [248, 330] on p "Static" at bounding box center [231, 337] width 107 height 17
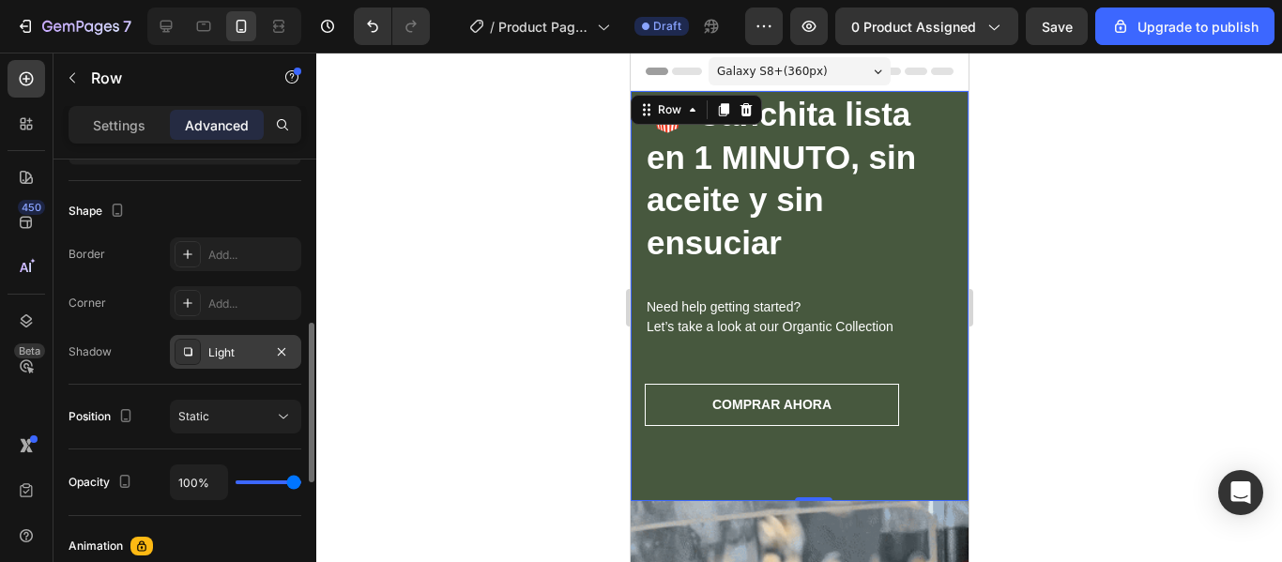
scroll to position [460, 0]
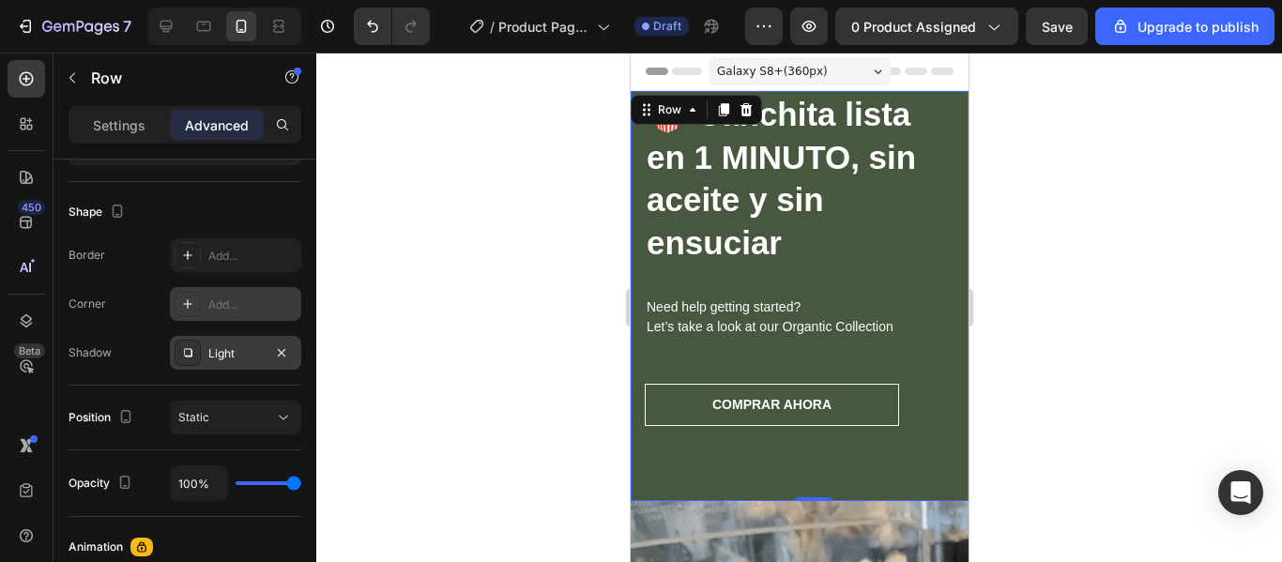
click at [225, 297] on div "Add..." at bounding box center [252, 305] width 88 height 17
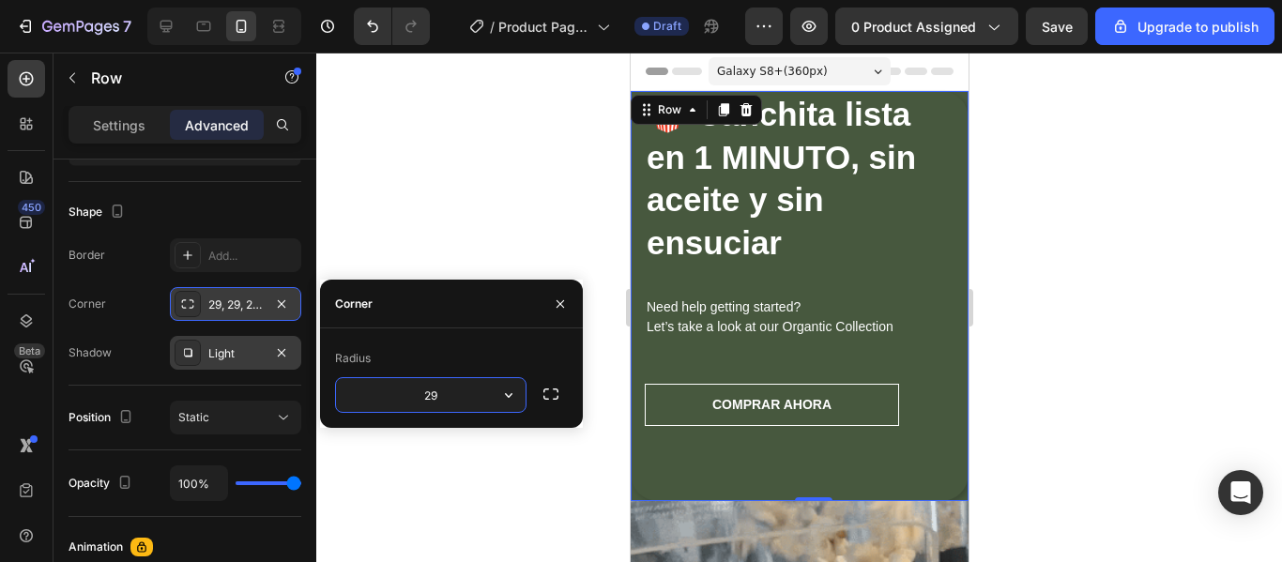
type input "2"
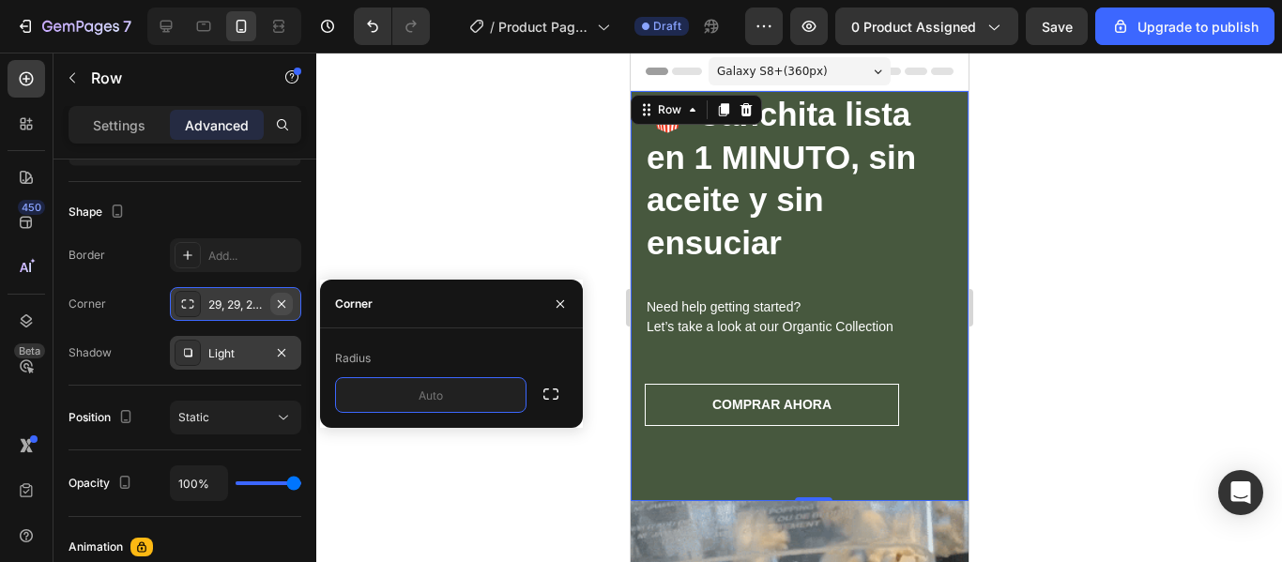
click at [276, 299] on icon "button" at bounding box center [281, 304] width 15 height 15
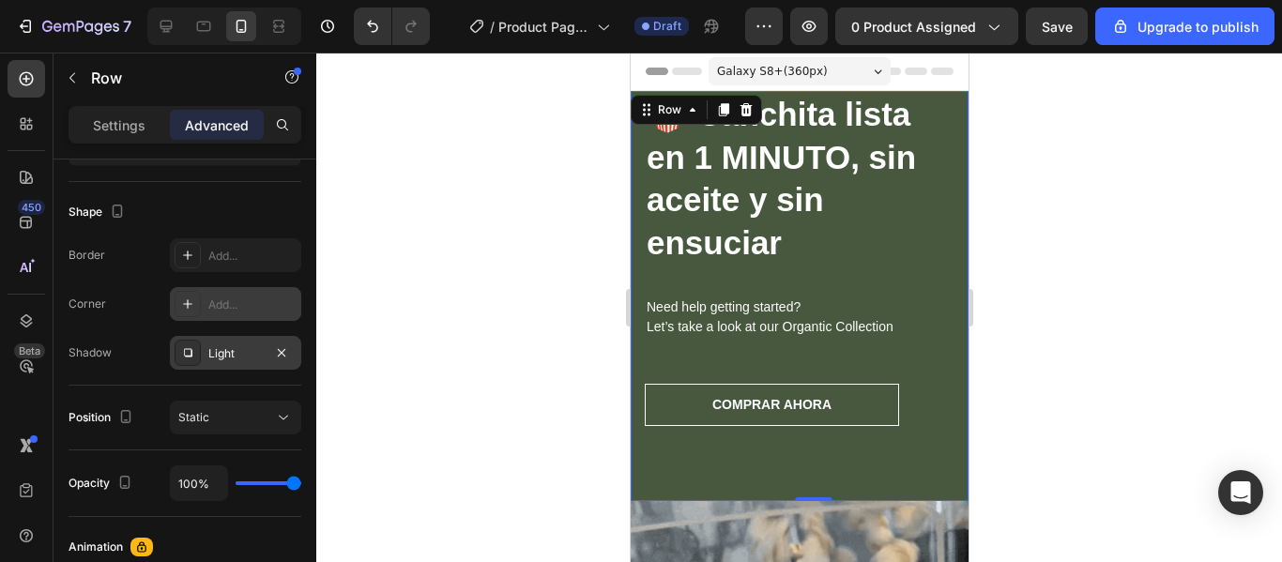
click at [268, 301] on div "Add..." at bounding box center [252, 305] width 88 height 17
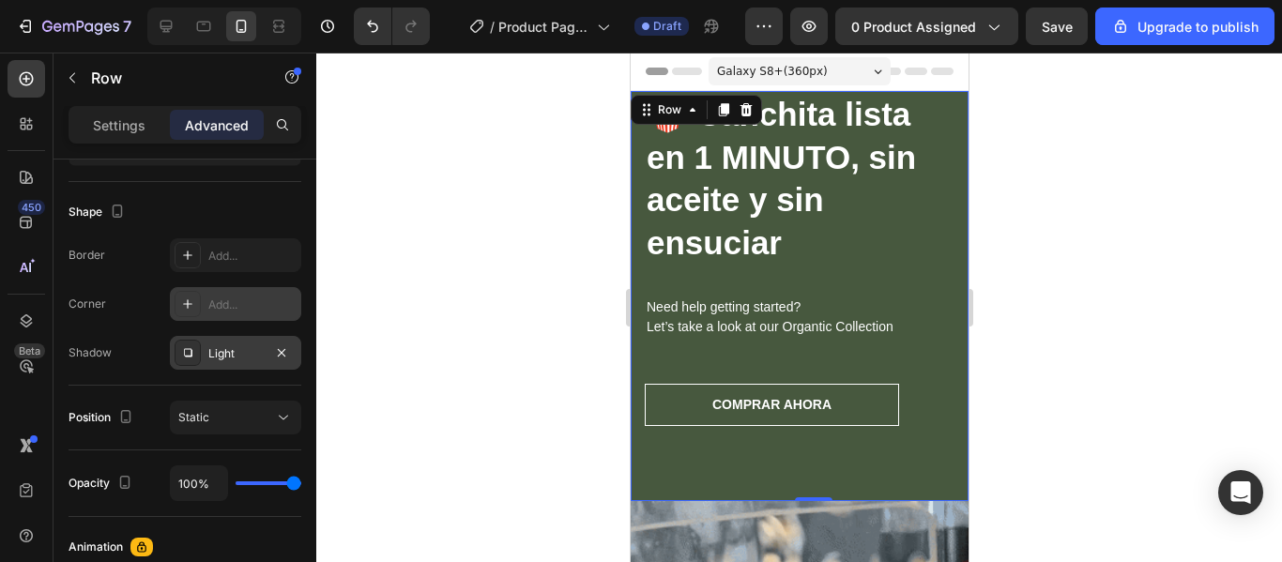
type input "8"
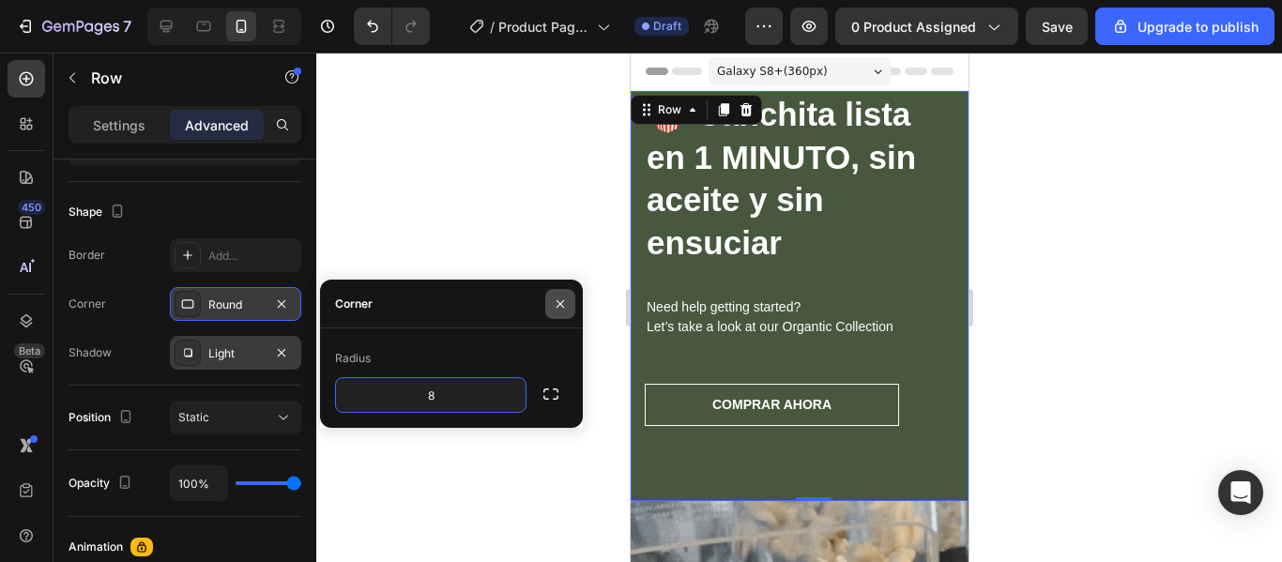
click at [573, 305] on button "button" at bounding box center [560, 304] width 30 height 30
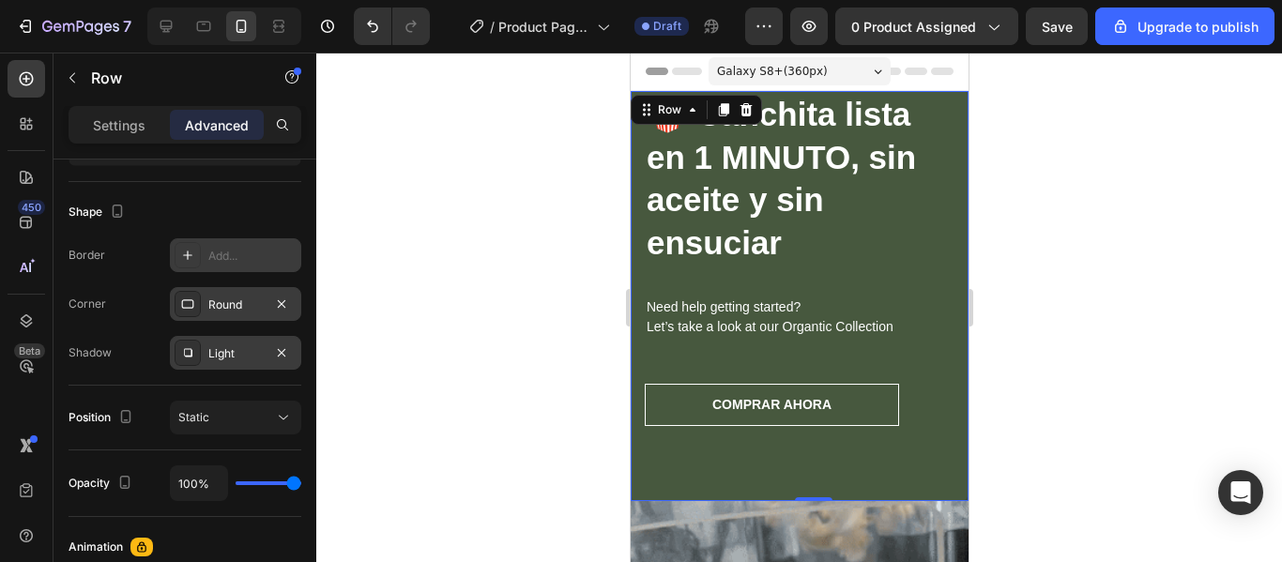
click at [196, 249] on div at bounding box center [188, 255] width 26 height 26
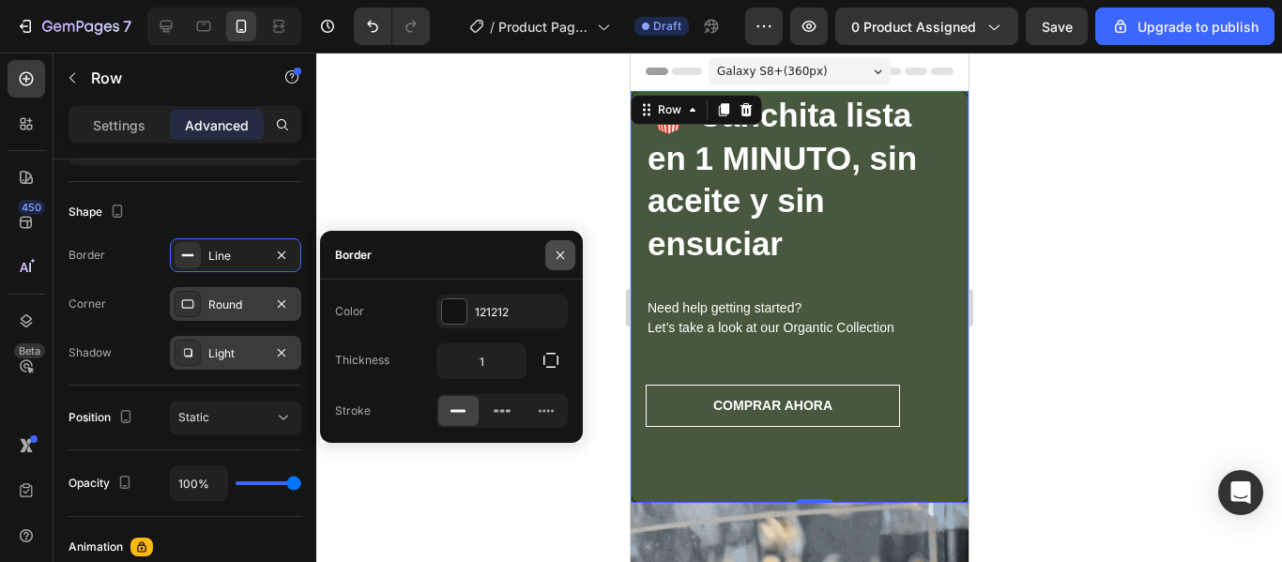
click at [563, 259] on icon "button" at bounding box center [560, 255] width 15 height 15
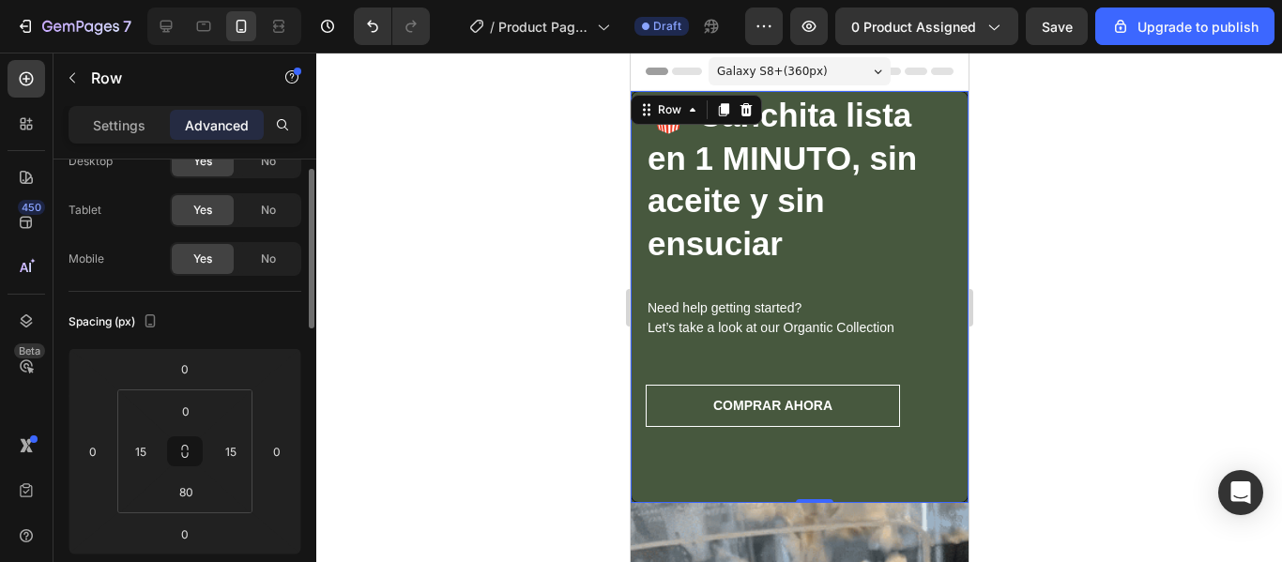
scroll to position [0, 0]
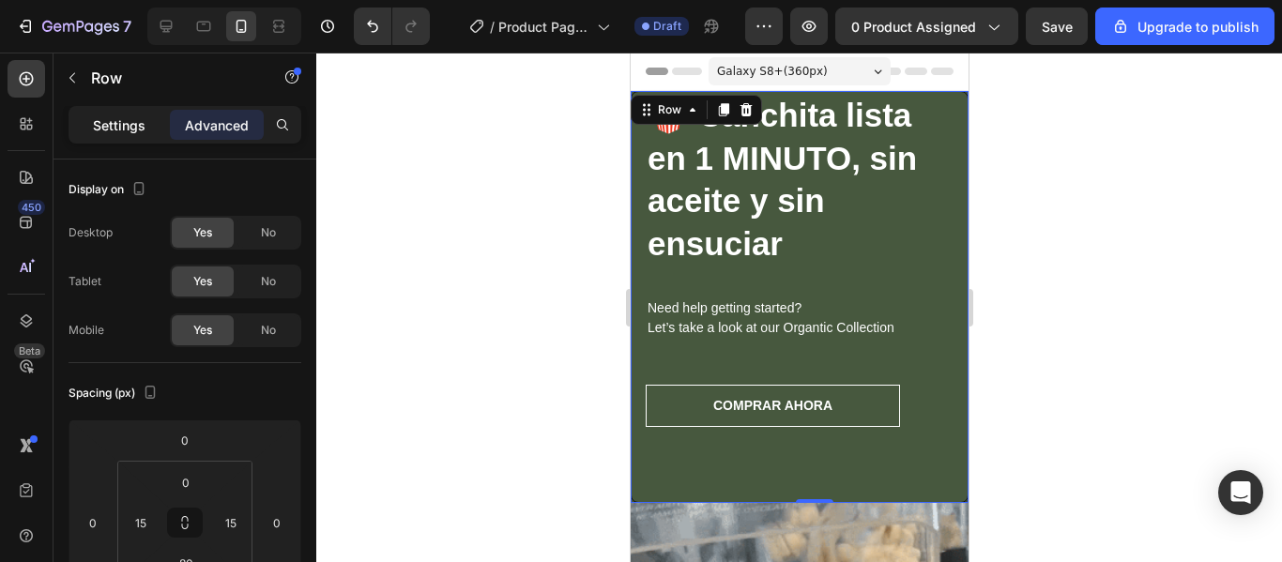
click at [132, 119] on p "Settings" at bounding box center [119, 125] width 53 height 20
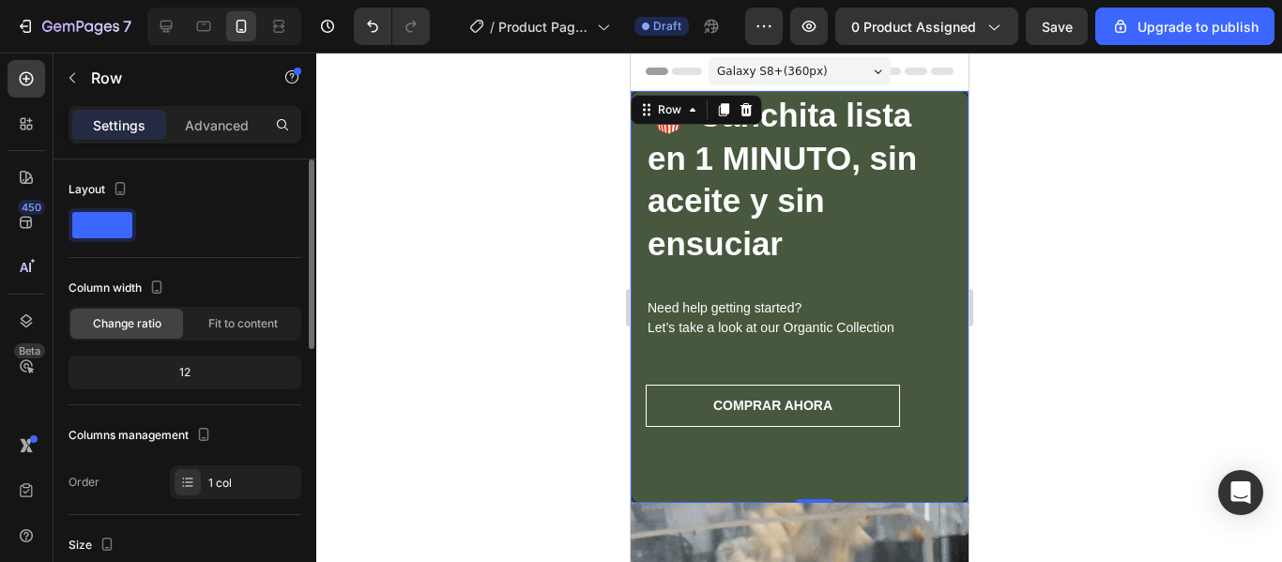
click at [120, 239] on div at bounding box center [103, 225] width 68 height 34
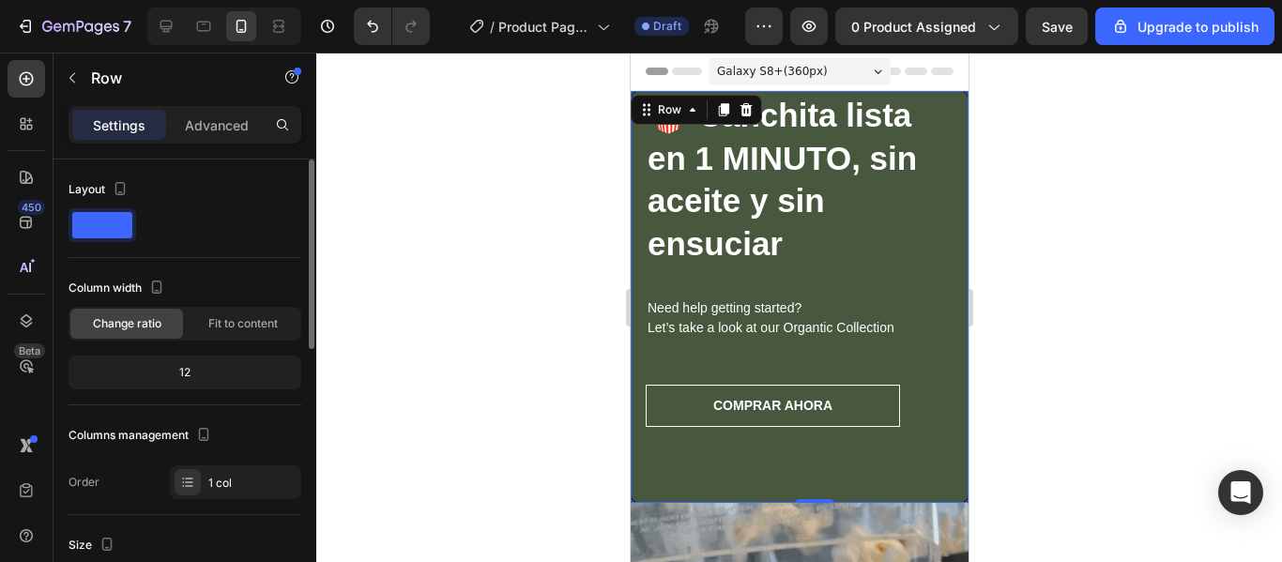
click at [113, 234] on span at bounding box center [102, 225] width 60 height 26
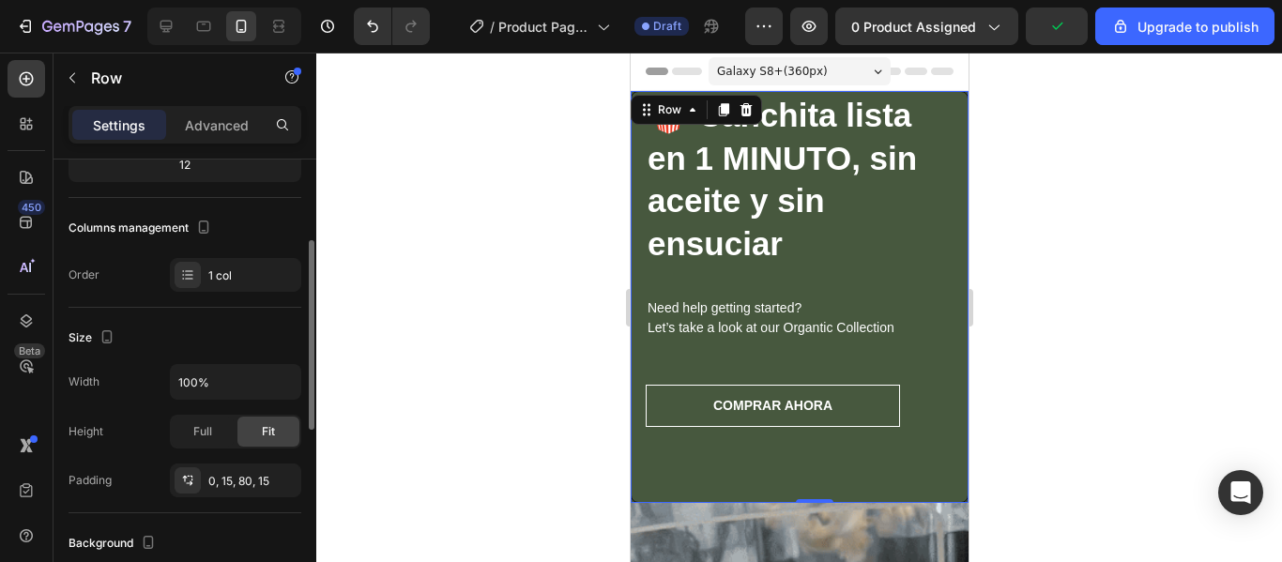
scroll to position [208, 0]
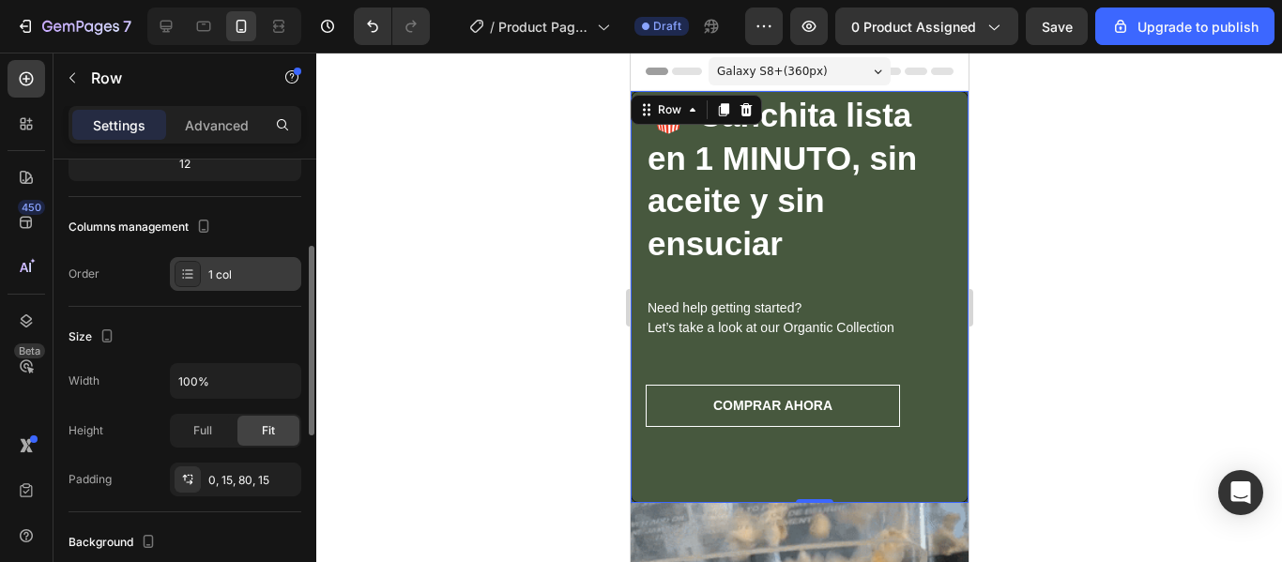
click at [194, 285] on div at bounding box center [188, 274] width 26 height 26
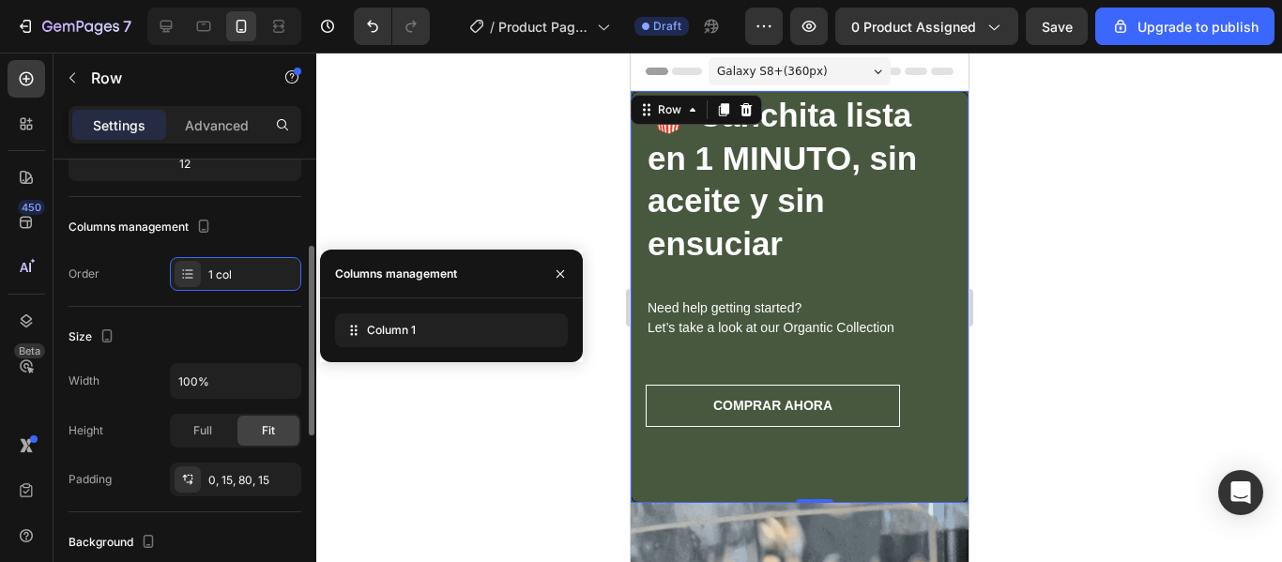
click at [212, 349] on div "Size" at bounding box center [185, 337] width 233 height 30
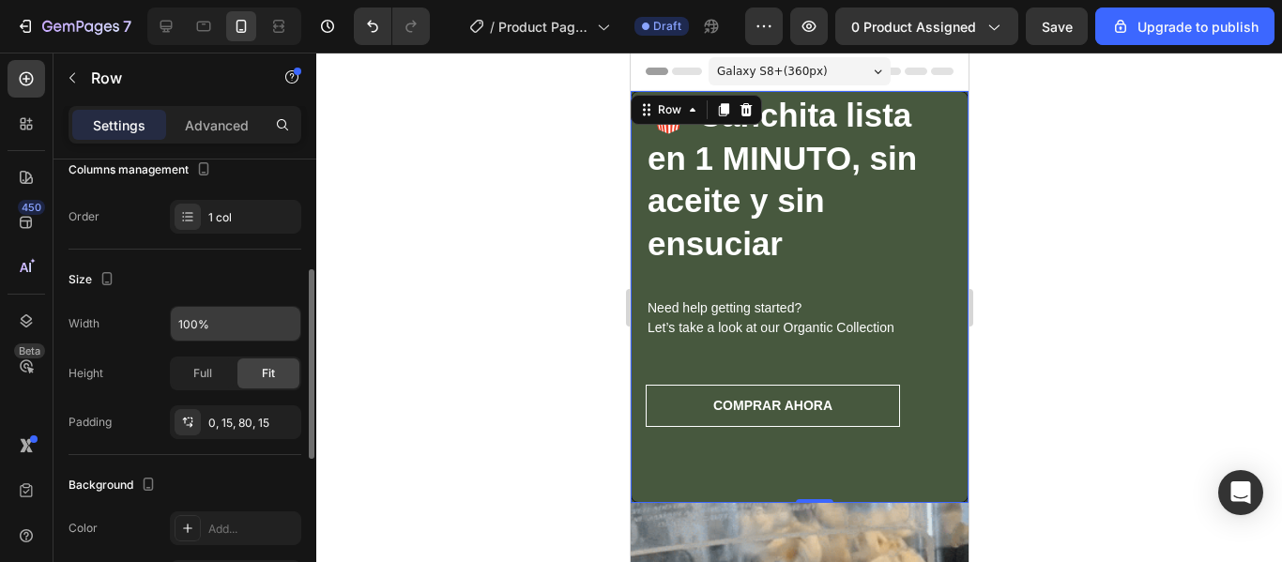
scroll to position [265, 0]
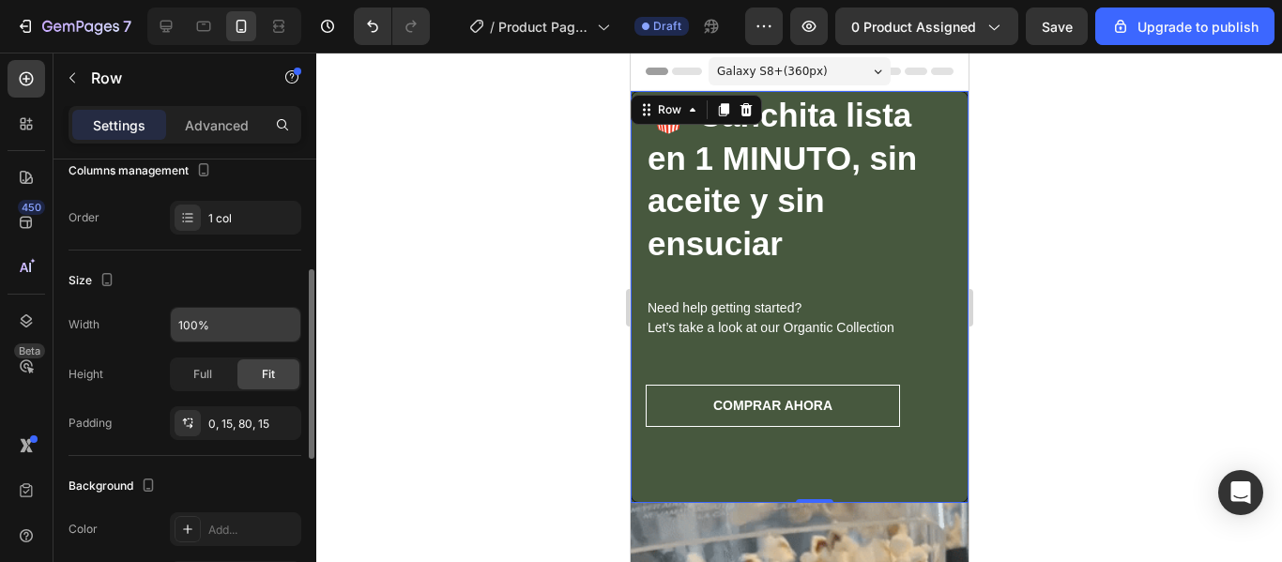
click at [204, 395] on div "Width 100% Height Full Fit Padding 0, 15, 80, 15" at bounding box center [185, 373] width 233 height 133
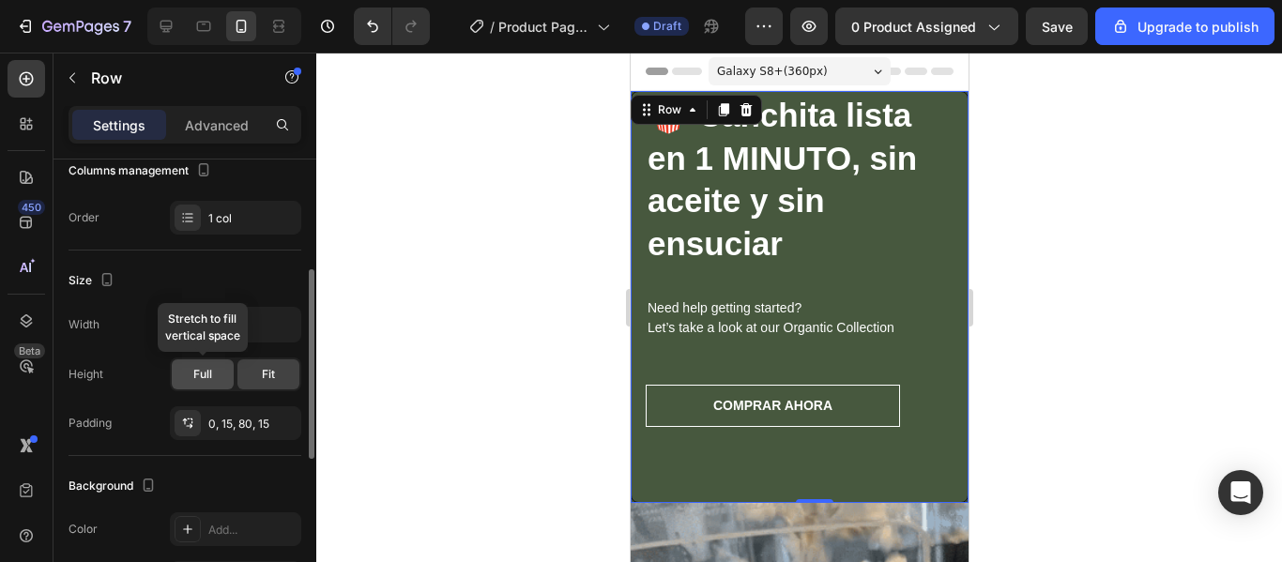
click at [205, 381] on span "Full" at bounding box center [202, 374] width 19 height 17
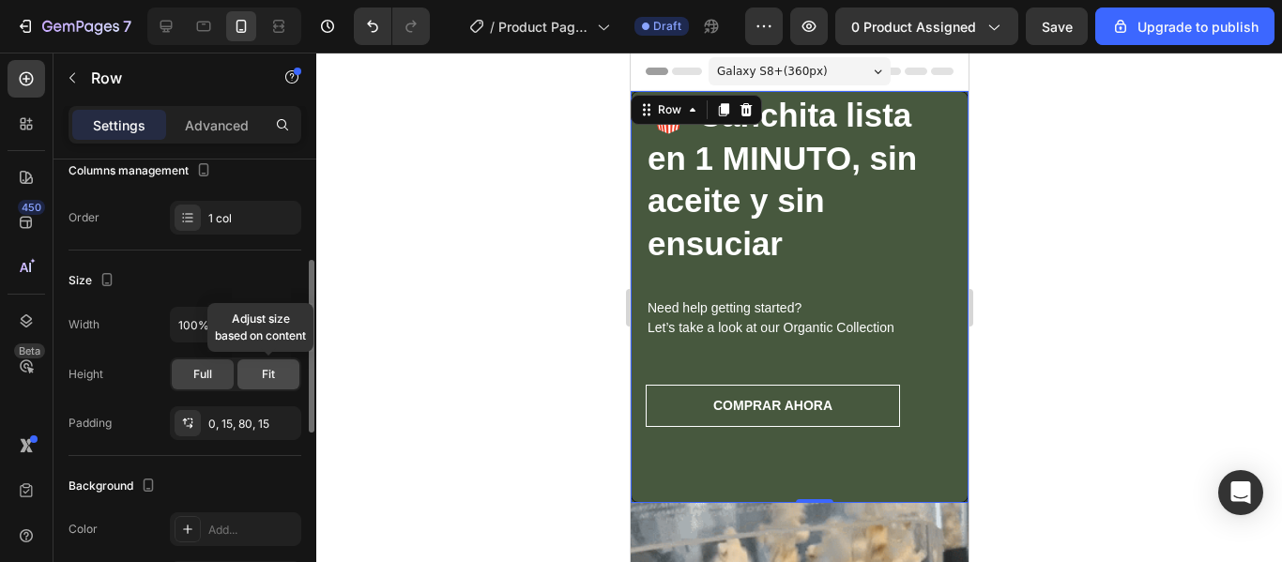
click at [260, 382] on div "Fit" at bounding box center [269, 375] width 62 height 30
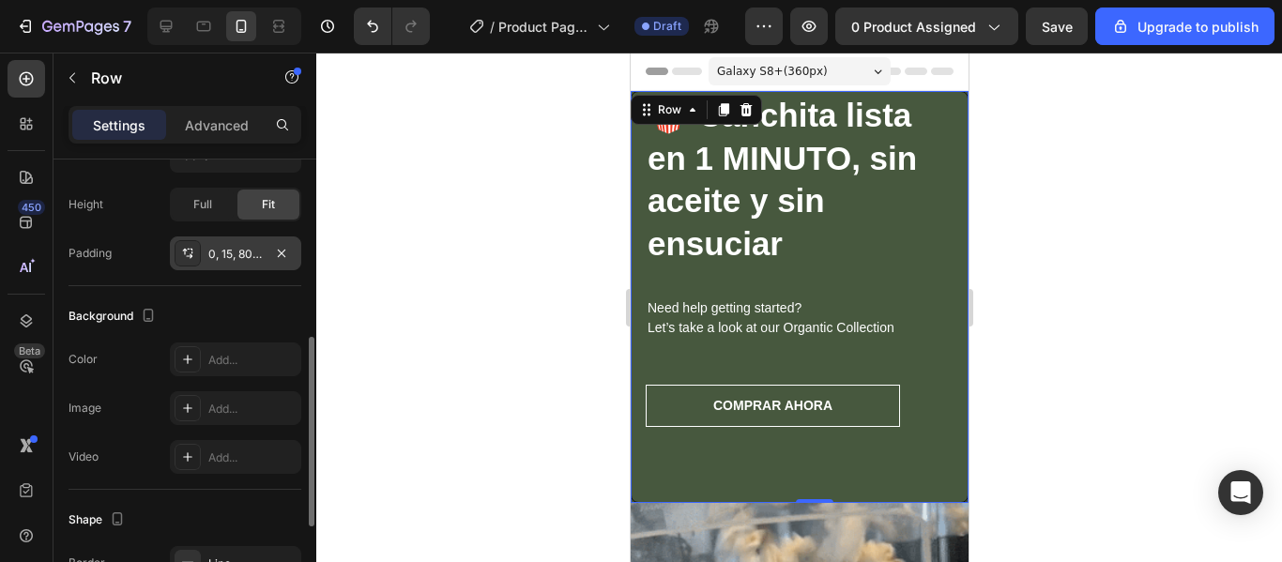
scroll to position [436, 0]
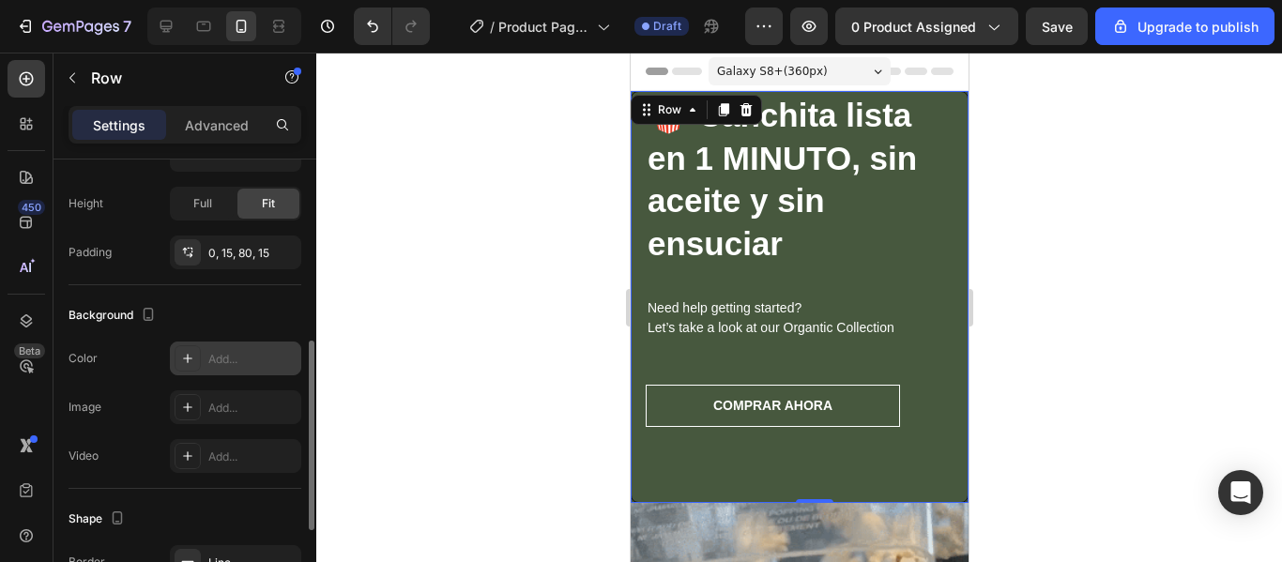
click at [192, 358] on icon at bounding box center [187, 358] width 15 height 15
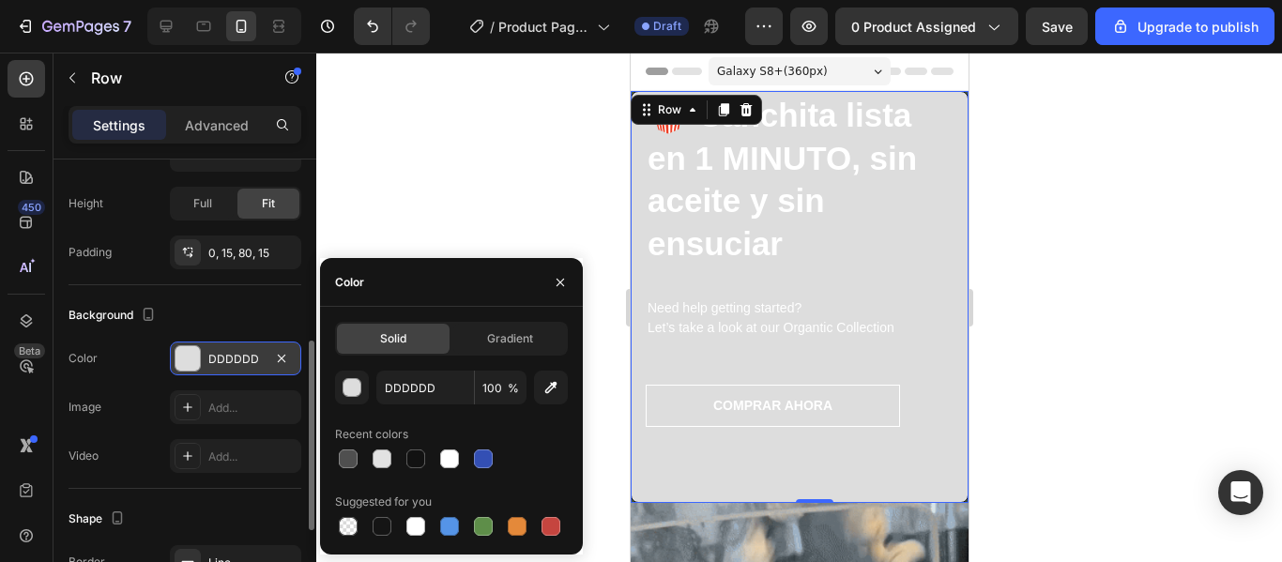
click at [396, 461] on div at bounding box center [451, 459] width 233 height 26
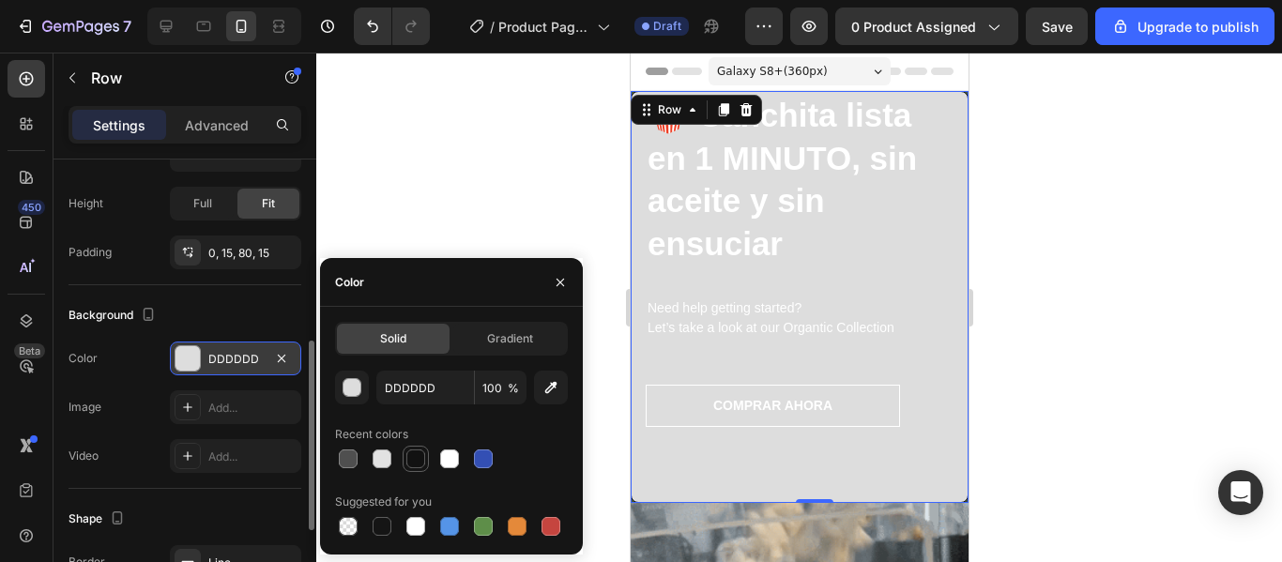
click at [407, 449] on div at bounding box center [416, 459] width 23 height 23
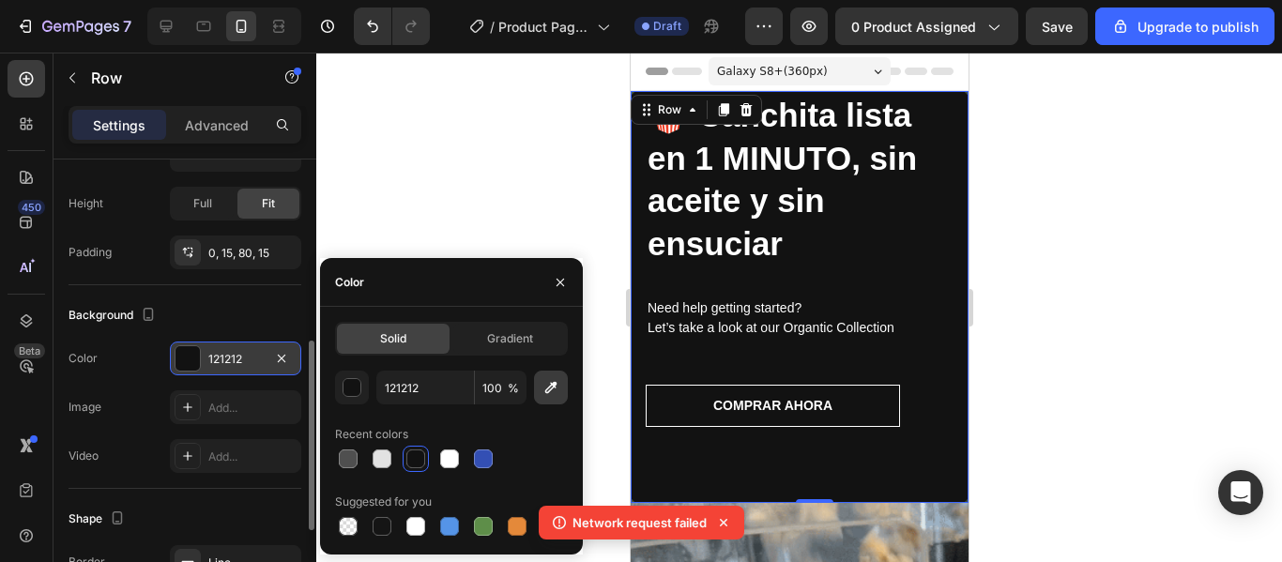
click at [547, 390] on icon "button" at bounding box center [551, 388] width 12 height 12
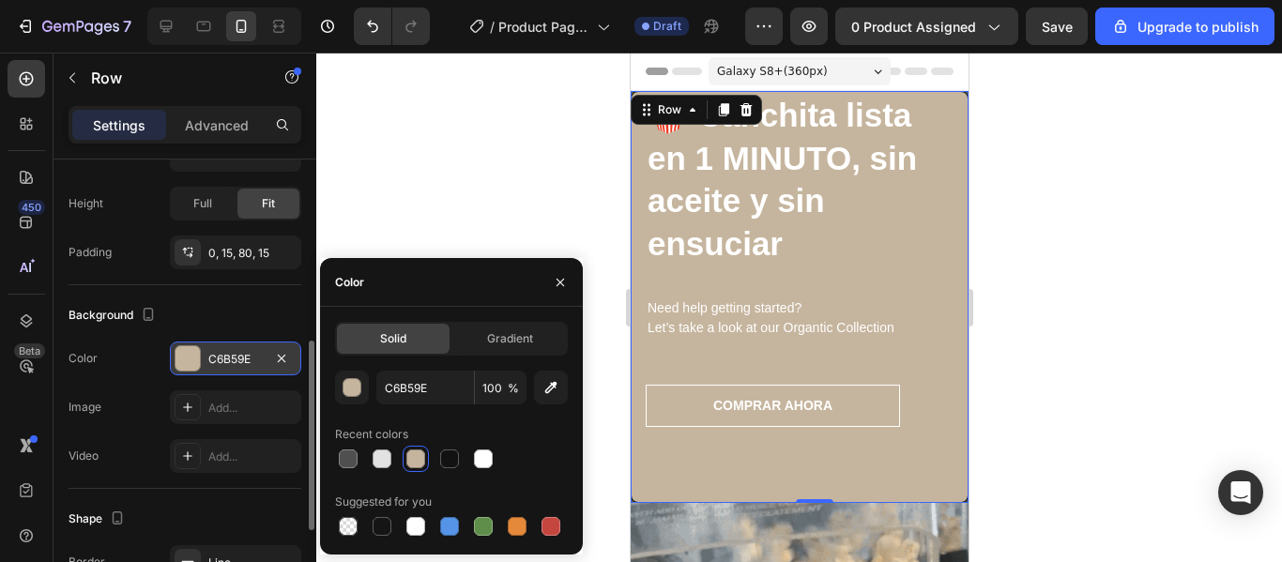
click at [567, 532] on div at bounding box center [451, 527] width 233 height 26
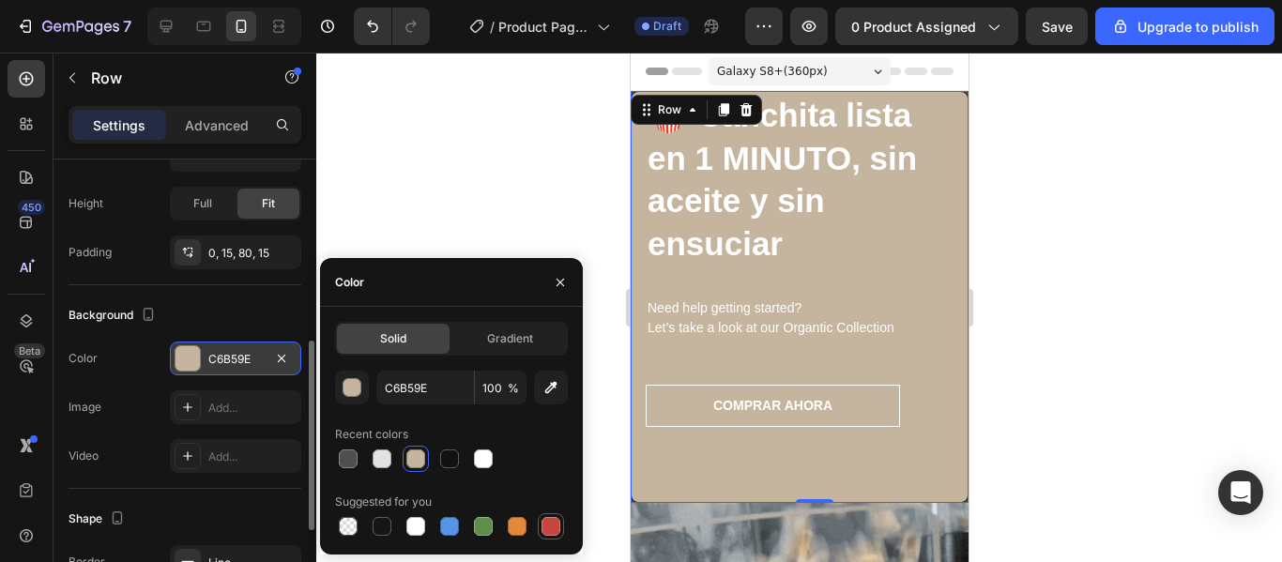
click at [551, 525] on div at bounding box center [551, 526] width 19 height 19
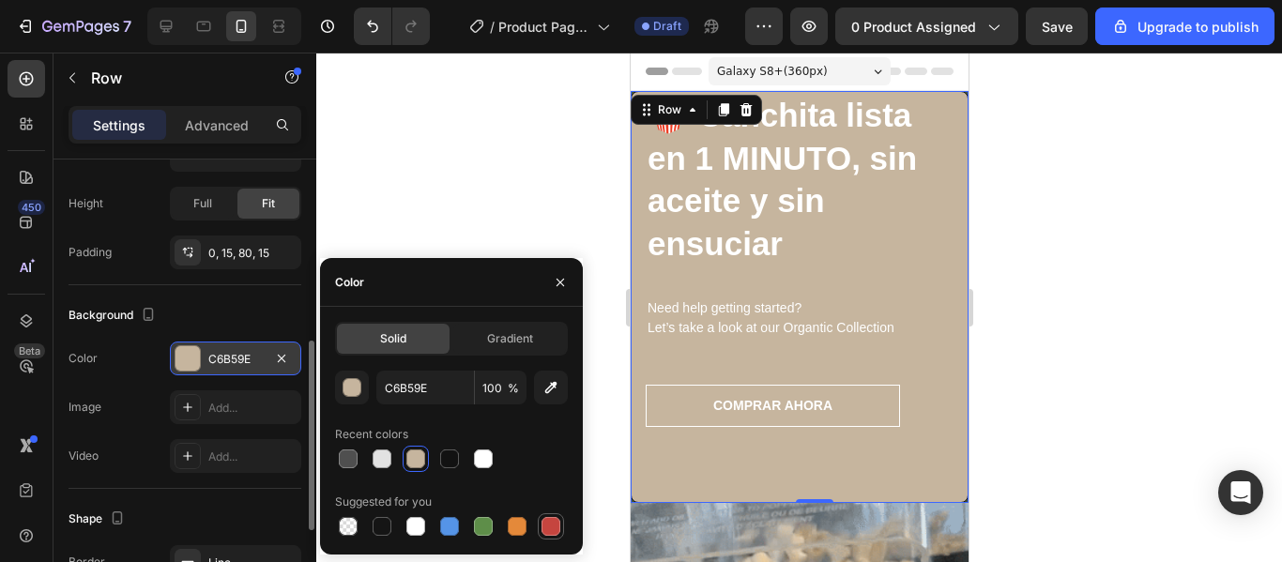
type input "C5453F"
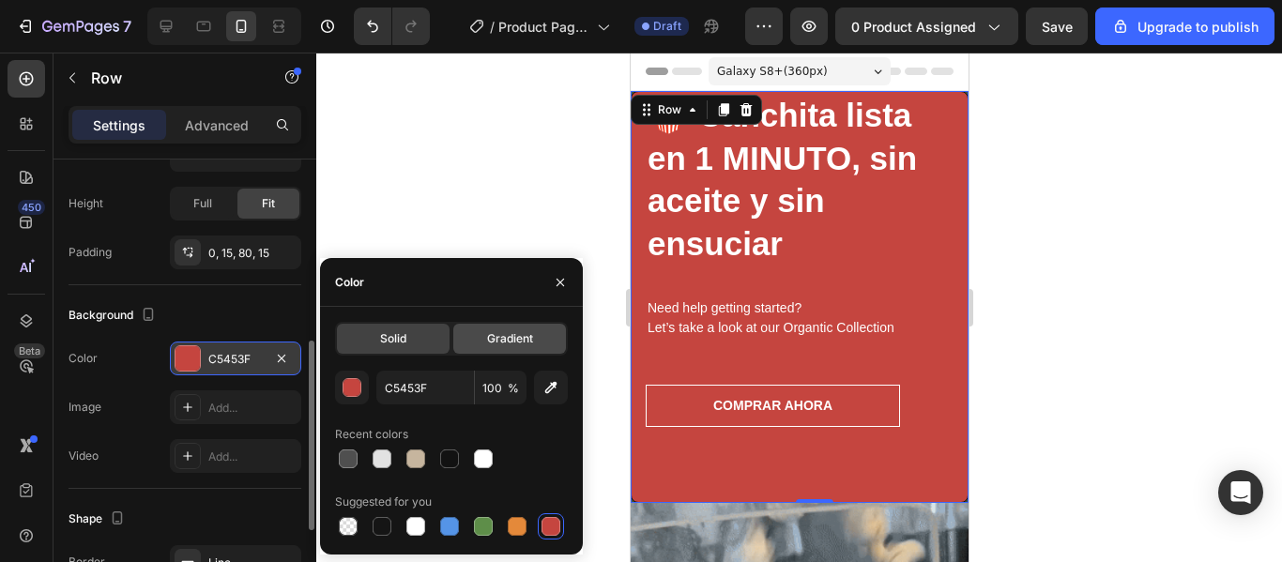
click at [486, 353] on div "Gradient" at bounding box center [509, 339] width 113 height 30
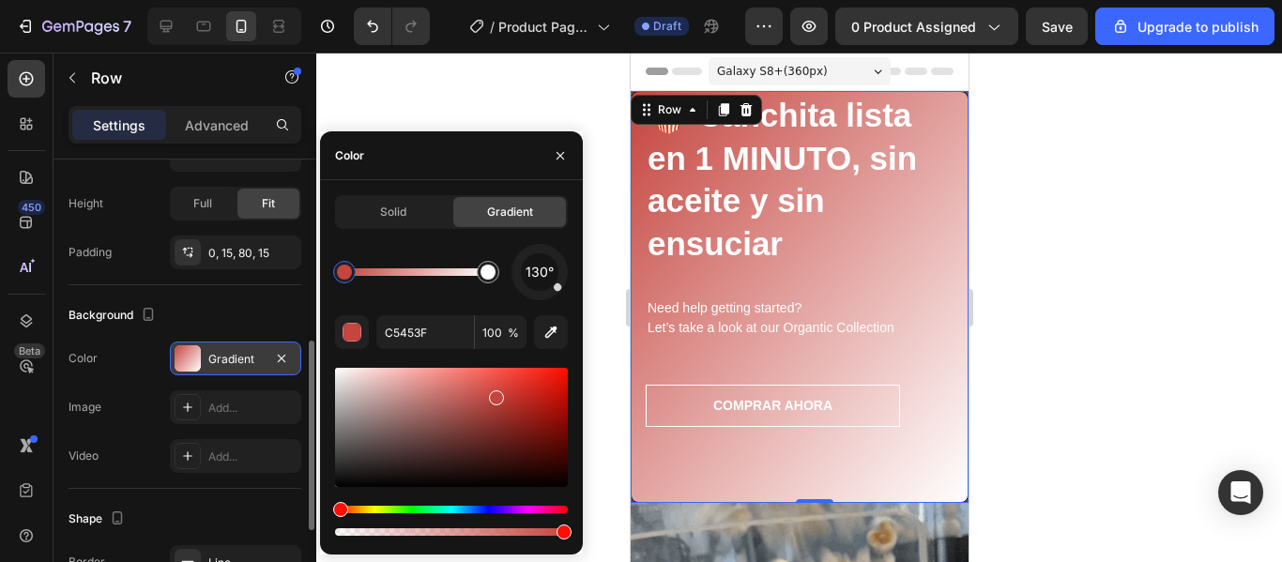
click at [485, 352] on div "130° C5453F 100 %" at bounding box center [451, 392] width 233 height 296
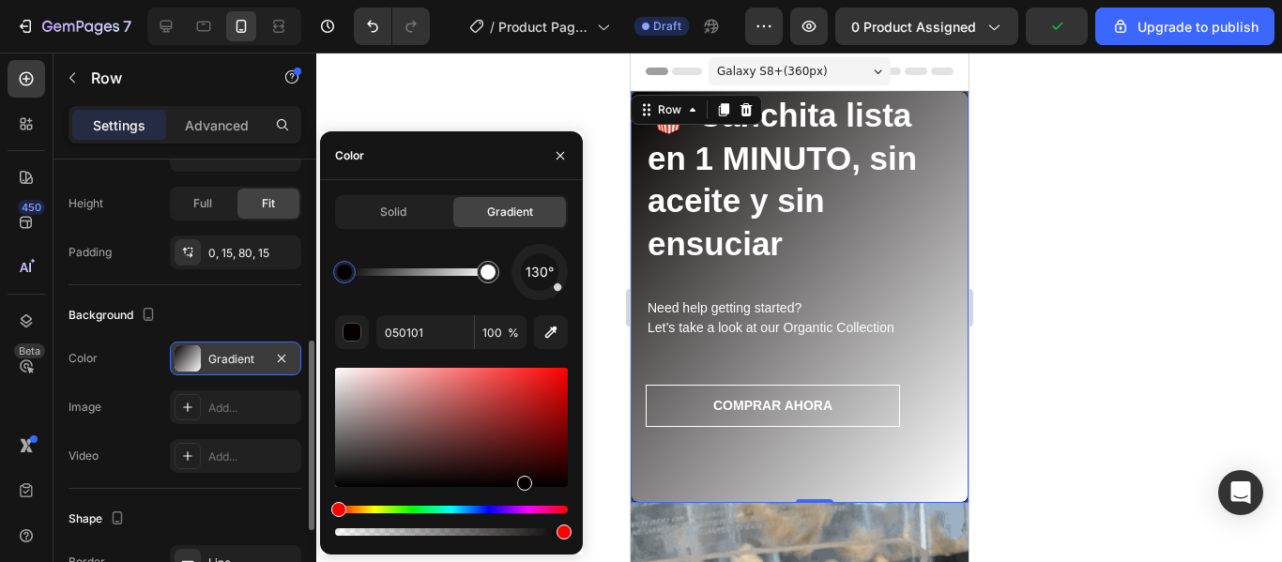
drag, startPoint x: 506, startPoint y: 388, endPoint x: 411, endPoint y: 437, distance: 106.7
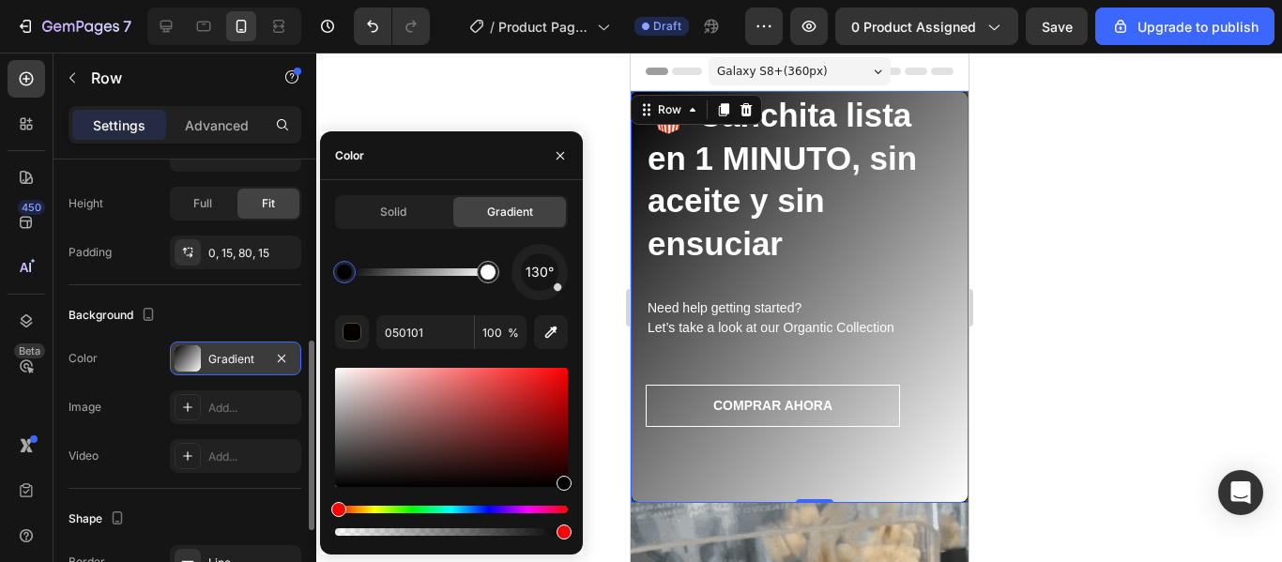
drag, startPoint x: 411, startPoint y: 437, endPoint x: 601, endPoint y: 501, distance: 200.4
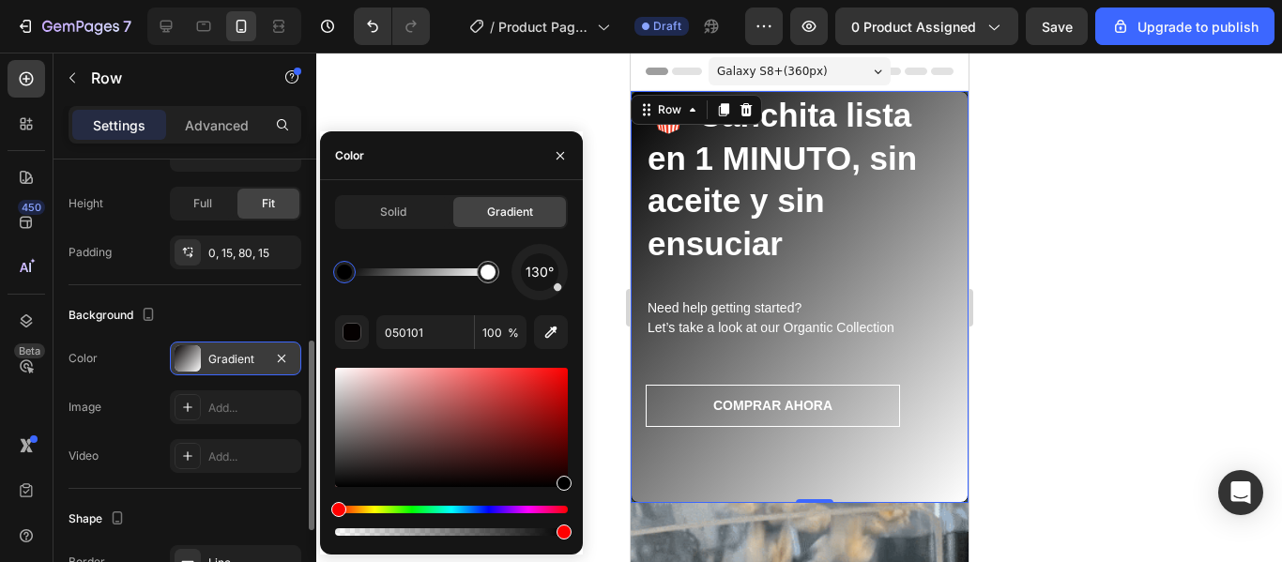
click at [601, 0] on div "7 / Product Page - Aug 27, 22:52:01 Draft Preview 0 product assigned Save Upgra…" at bounding box center [641, 0] width 1282 height 0
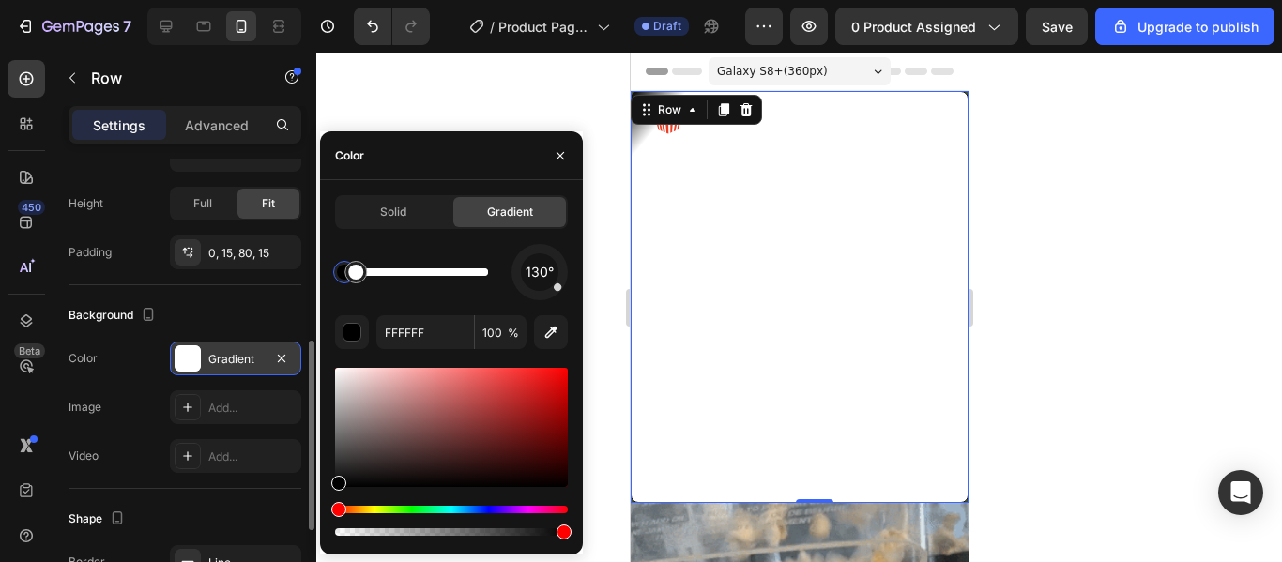
click at [482, 271] on div at bounding box center [417, 273] width 144 height 8
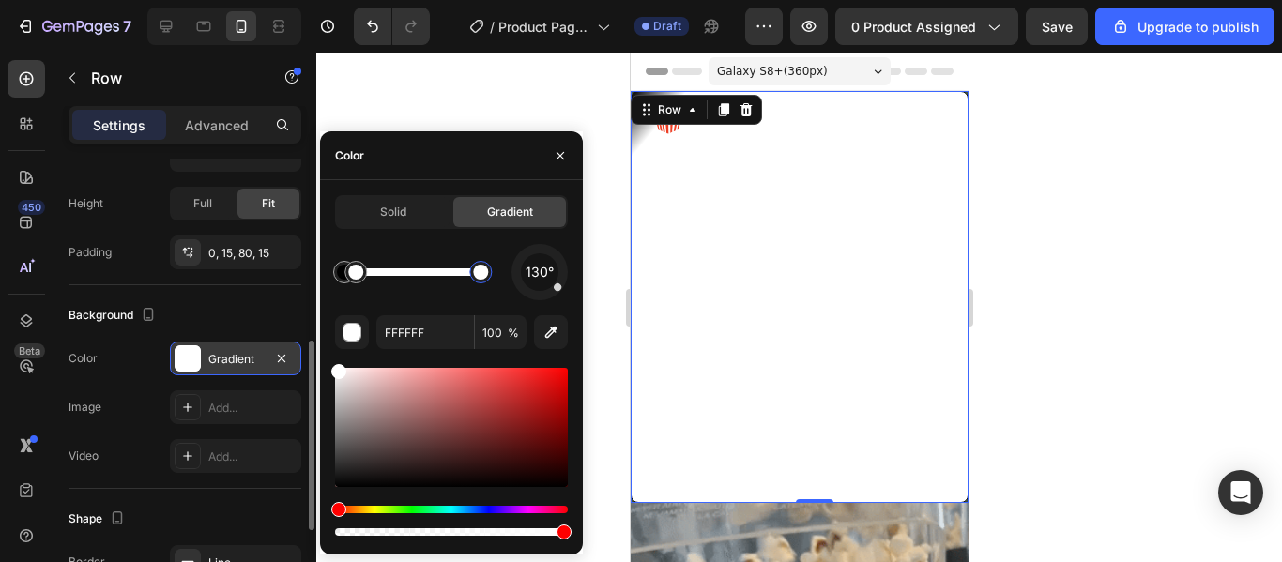
click at [482, 271] on div at bounding box center [480, 272] width 15 height 15
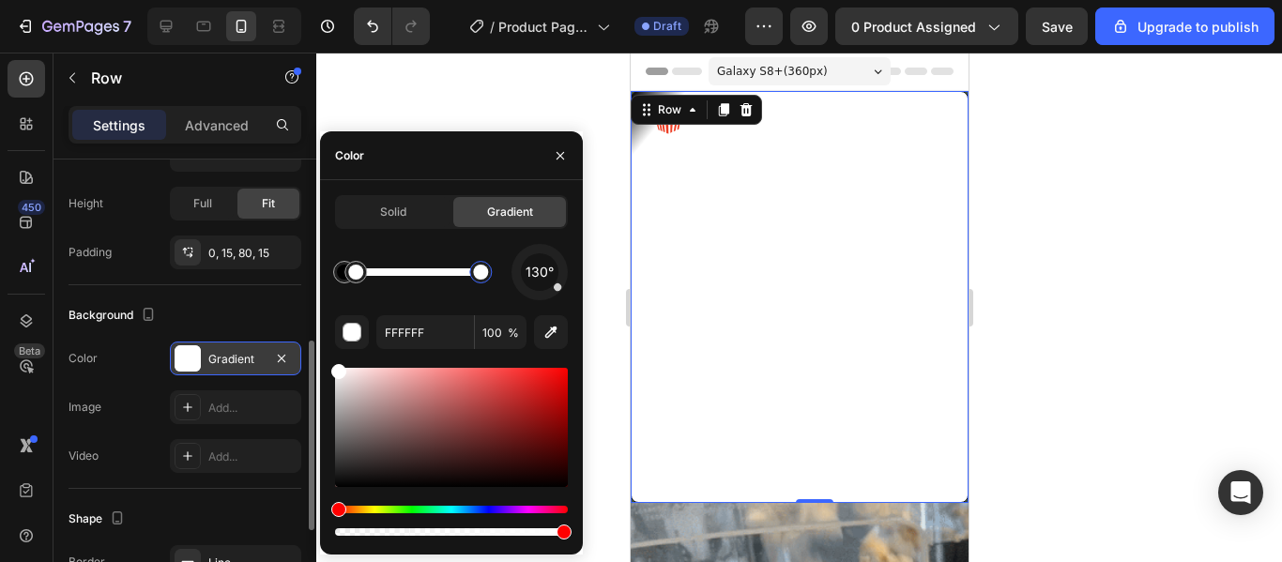
click at [482, 271] on div at bounding box center [480, 272] width 15 height 15
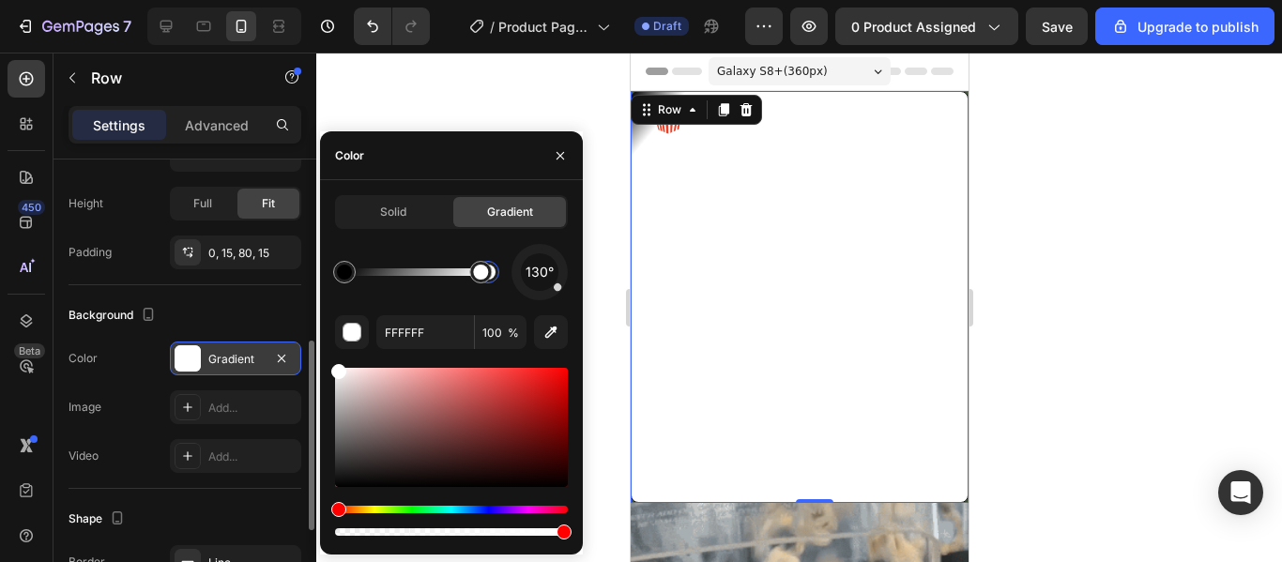
drag, startPoint x: 366, startPoint y: 278, endPoint x: 540, endPoint y: 284, distance: 173.8
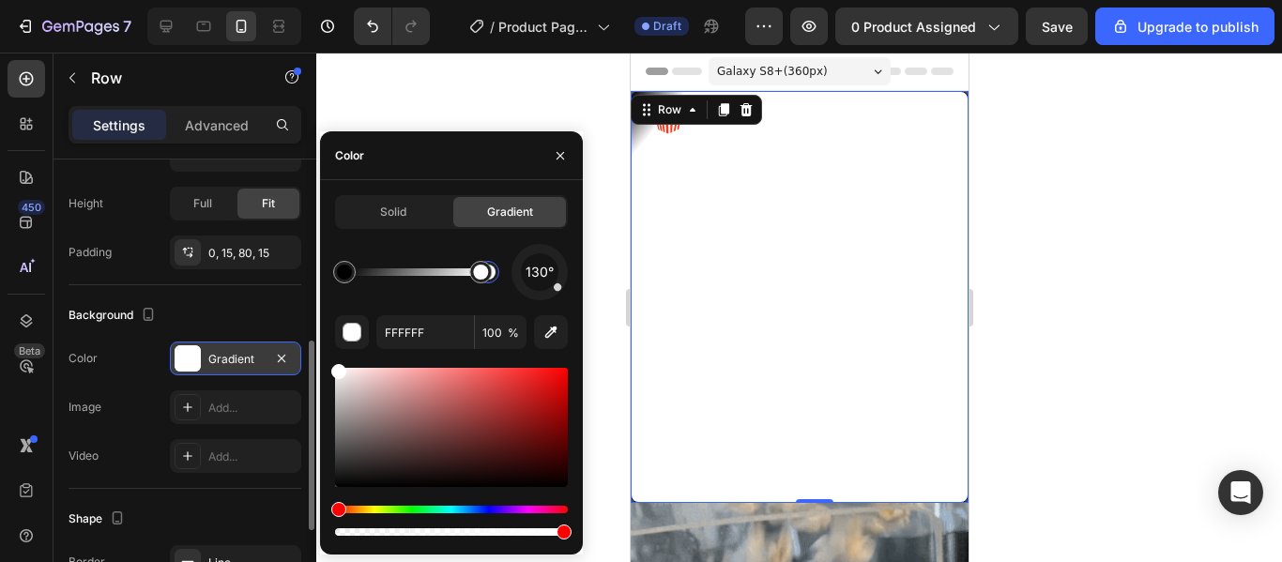
click at [540, 284] on div "130°" at bounding box center [451, 272] width 233 height 56
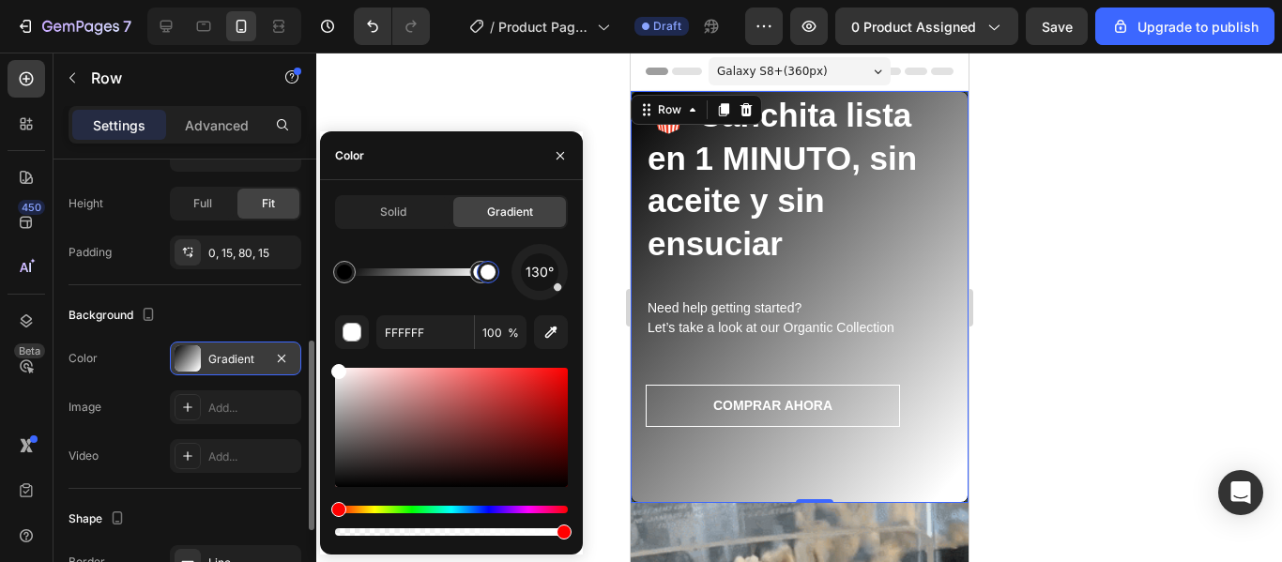
drag, startPoint x: 496, startPoint y: 283, endPoint x: 524, endPoint y: 449, distance: 168.5
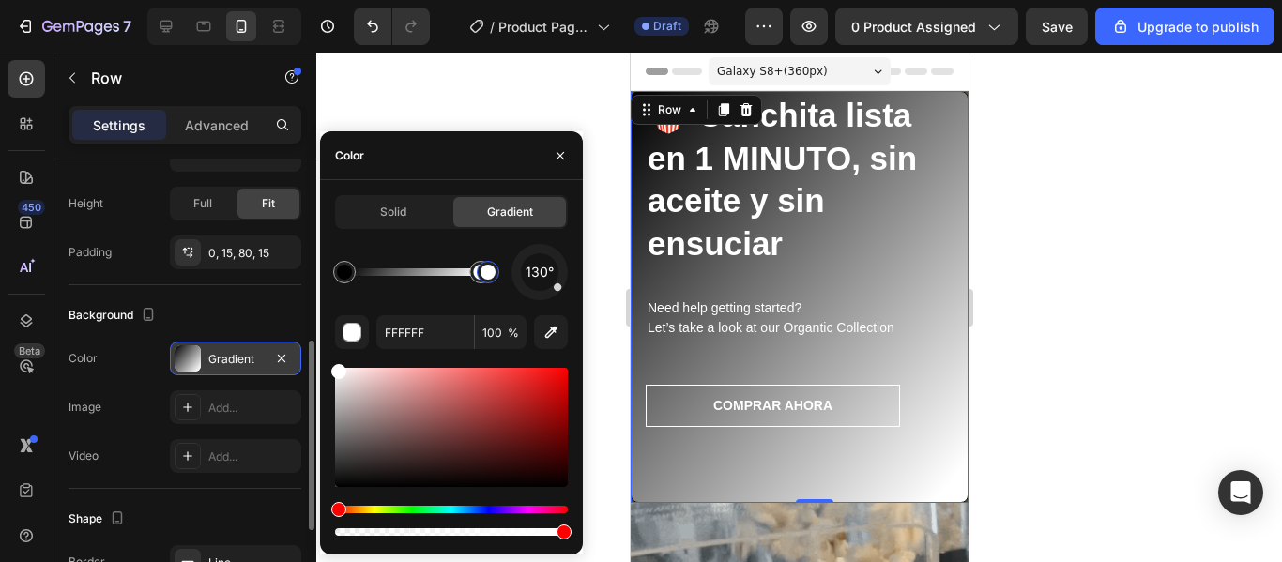
click at [524, 449] on div "130° FFFFFF 100 %" at bounding box center [451, 392] width 233 height 296
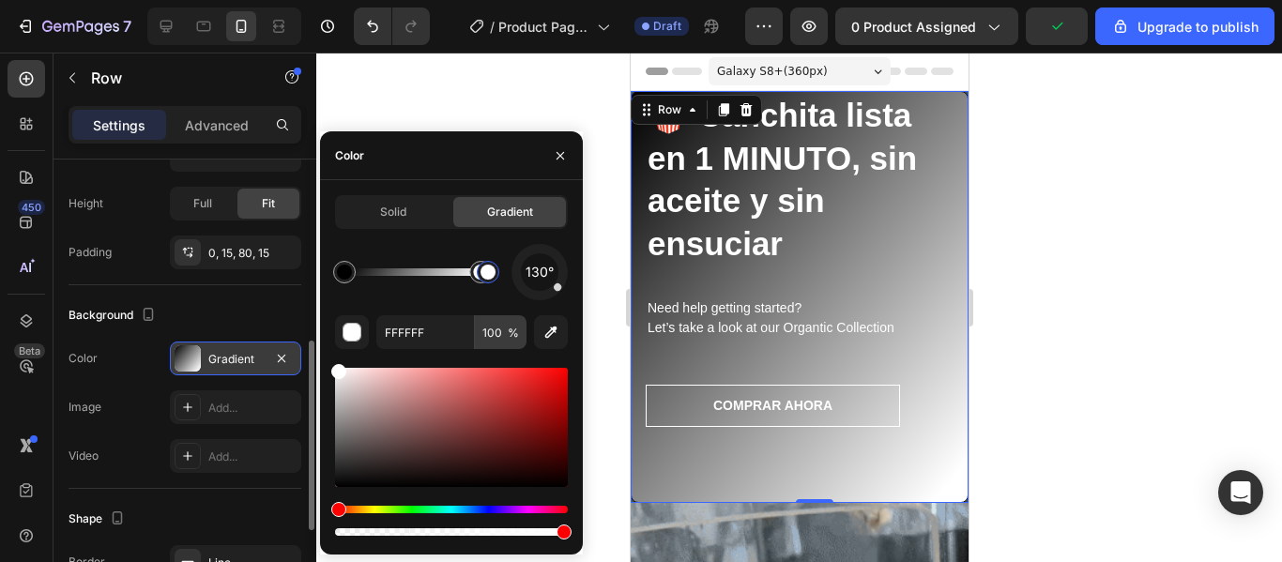
drag, startPoint x: 487, startPoint y: 281, endPoint x: 497, endPoint y: 334, distance: 54.3
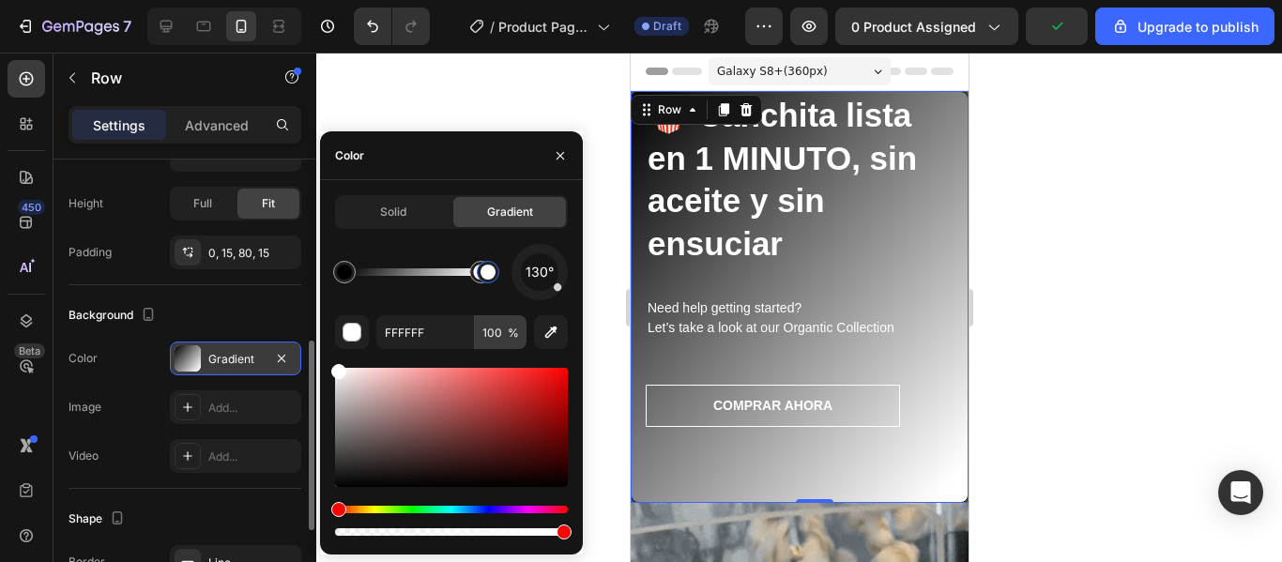
click at [497, 334] on div "130° FFFFFF 100 %" at bounding box center [451, 392] width 233 height 296
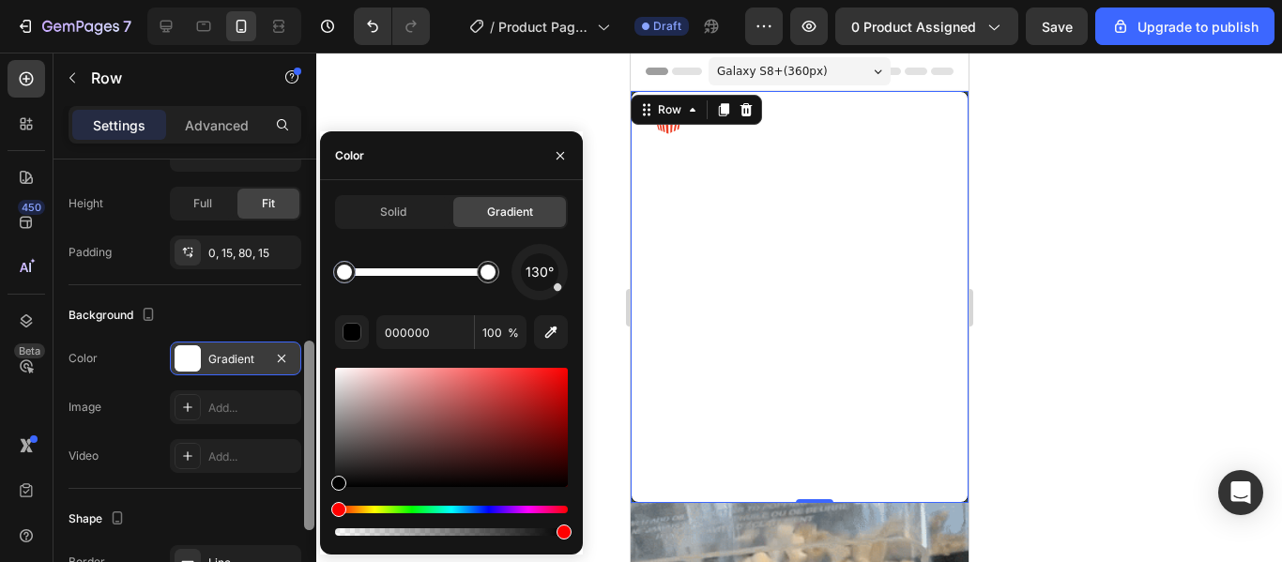
drag, startPoint x: 469, startPoint y: 279, endPoint x: 306, endPoint y: 398, distance: 202.2
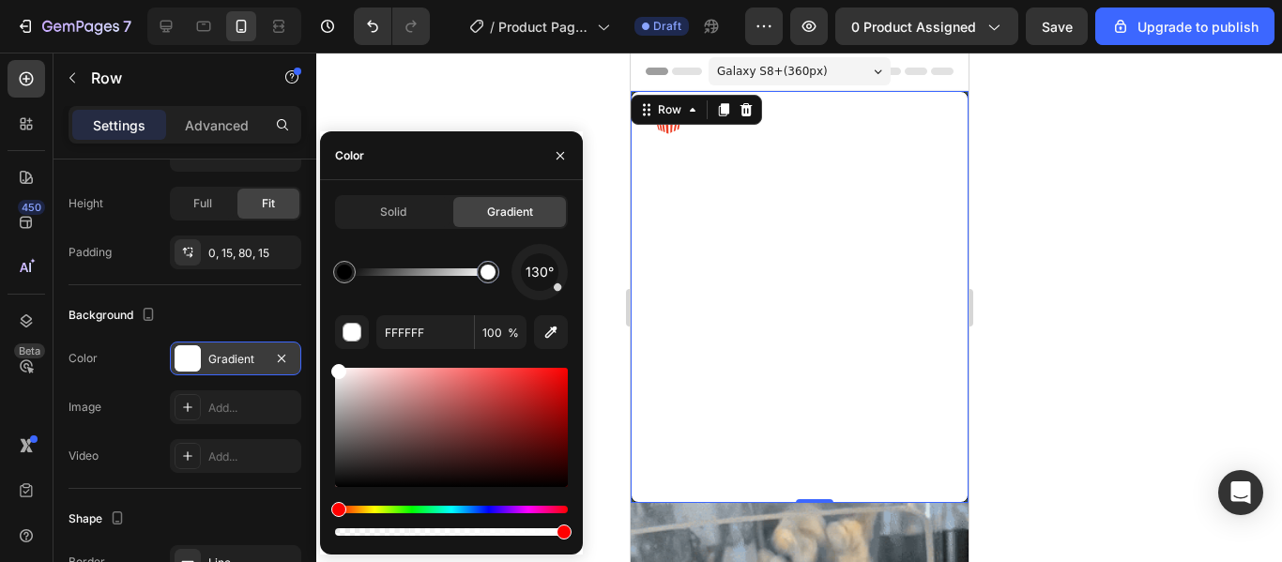
drag, startPoint x: 341, startPoint y: 266, endPoint x: 551, endPoint y: 368, distance: 233.9
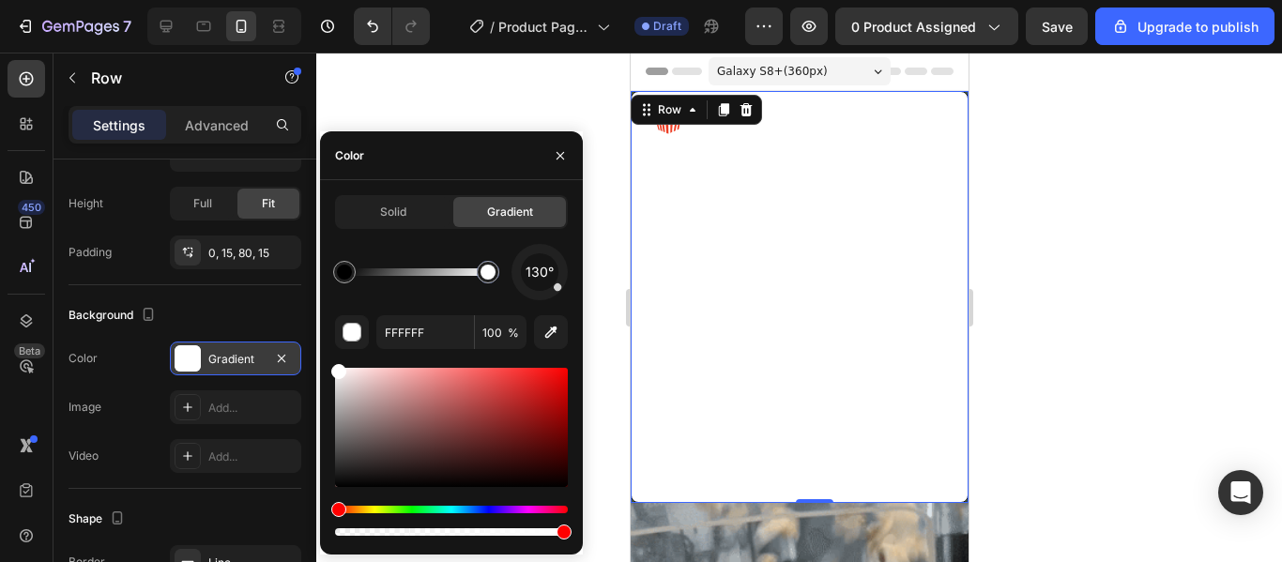
click at [551, 368] on div "130° FFFFFF 100 %" at bounding box center [451, 392] width 233 height 296
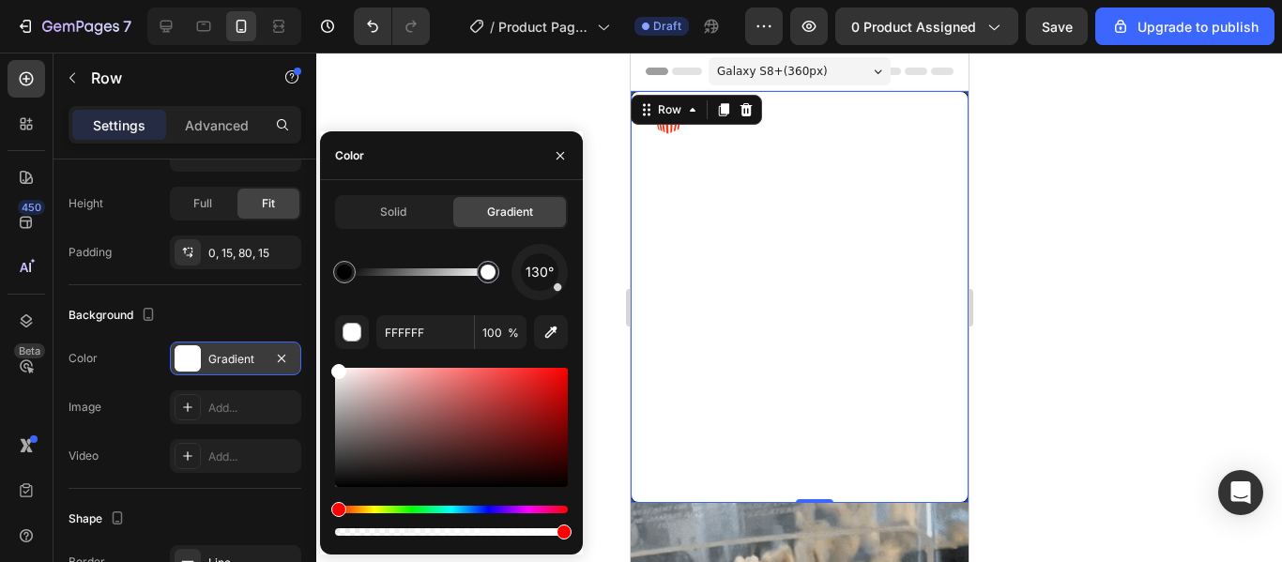
type input "000000"
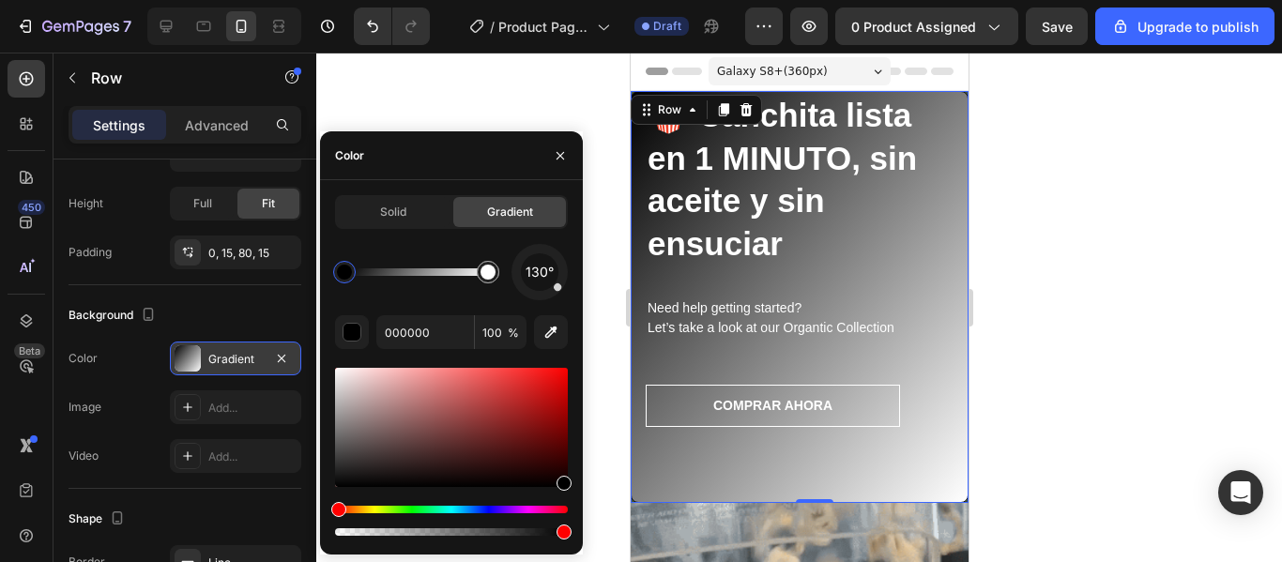
drag, startPoint x: 518, startPoint y: 422, endPoint x: 581, endPoint y: 520, distance: 116.1
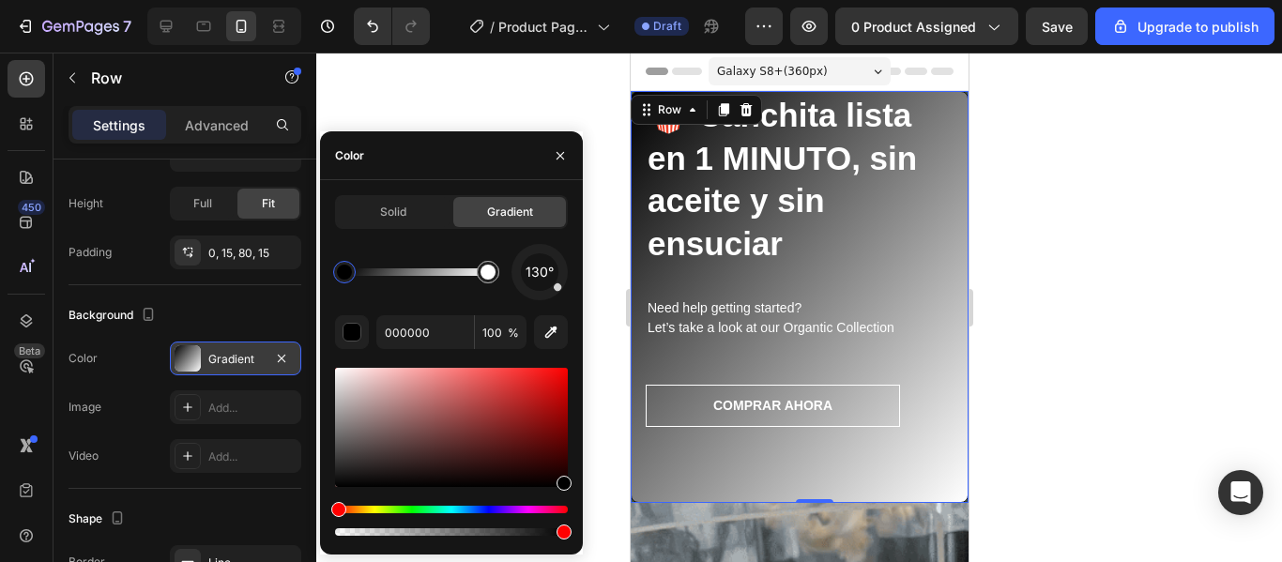
click at [581, 520] on div "Solid Gradient 130° 000000 100 %" at bounding box center [451, 367] width 263 height 345
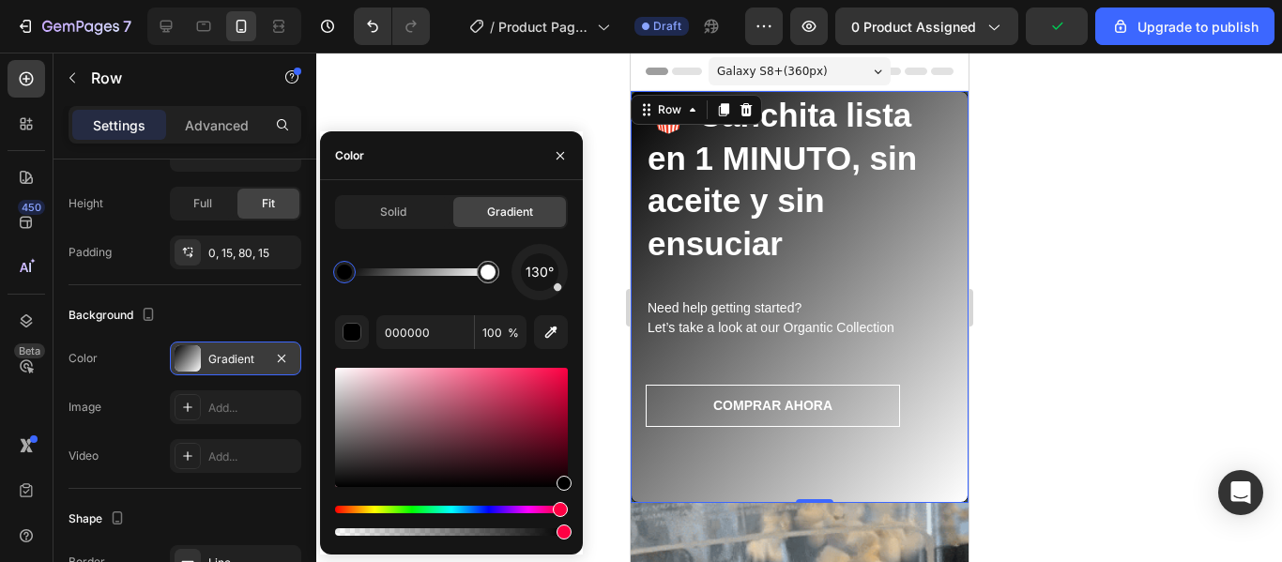
drag, startPoint x: 345, startPoint y: 507, endPoint x: 559, endPoint y: 510, distance: 214.1
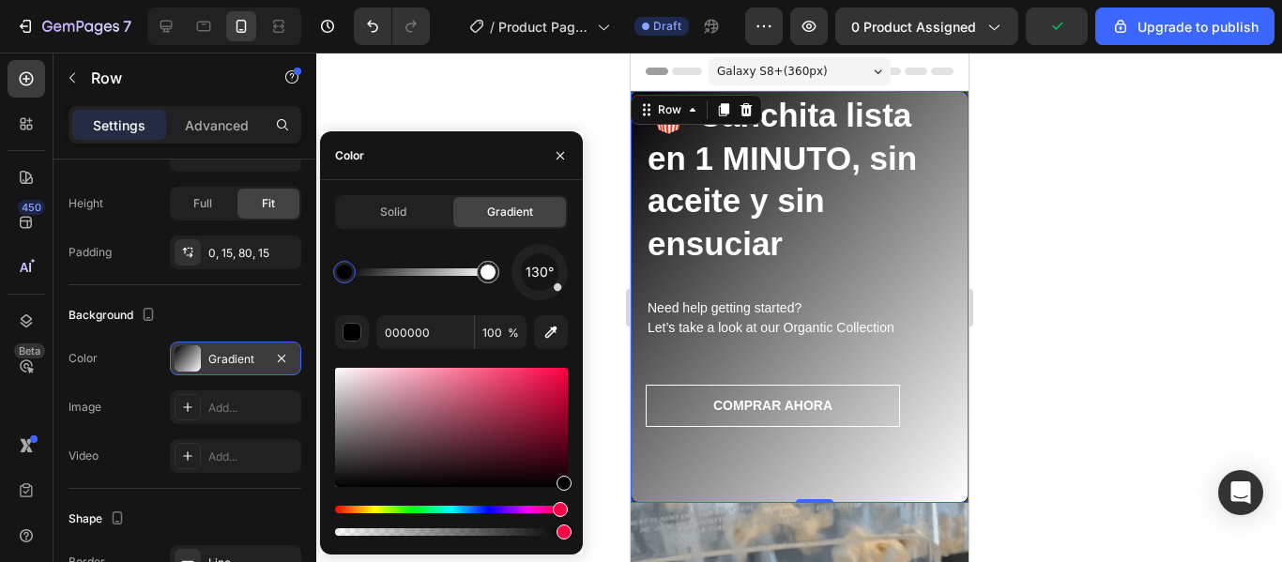
click at [559, 510] on div "Hue" at bounding box center [560, 509] width 15 height 15
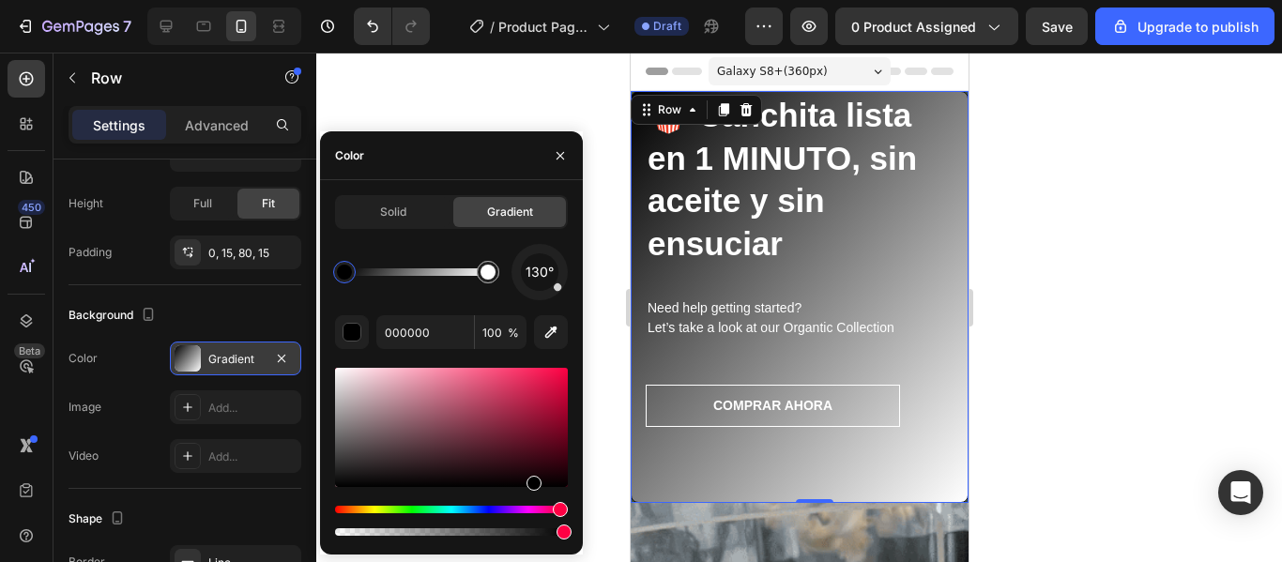
drag, startPoint x: 562, startPoint y: 483, endPoint x: 531, endPoint y: 508, distance: 40.0
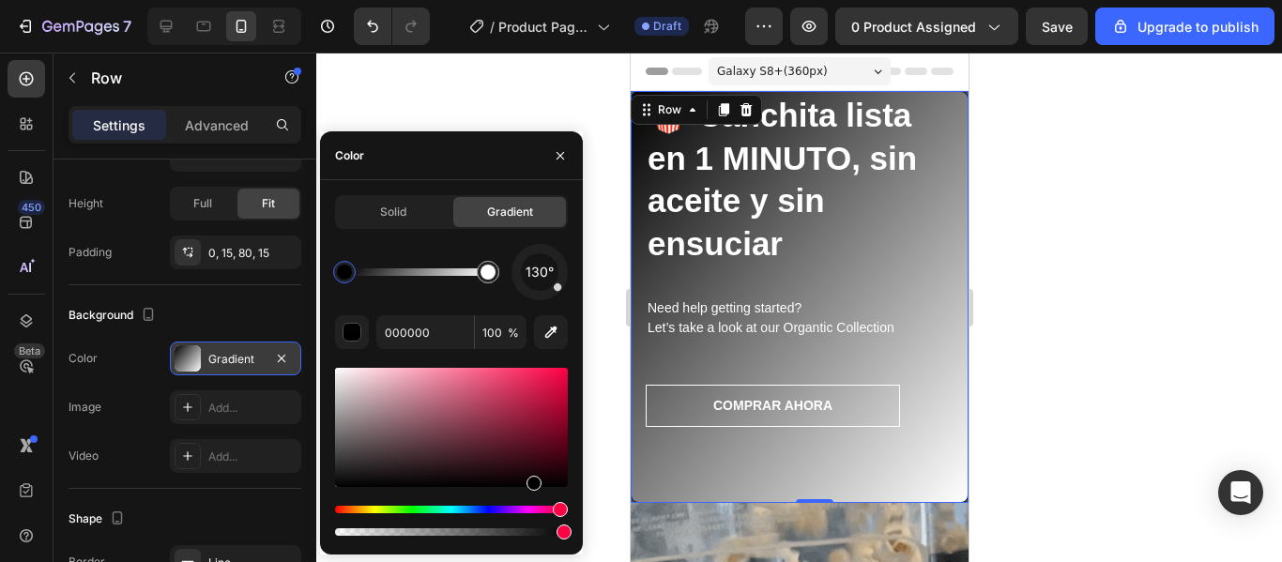
click at [531, 508] on div at bounding box center [451, 452] width 233 height 176
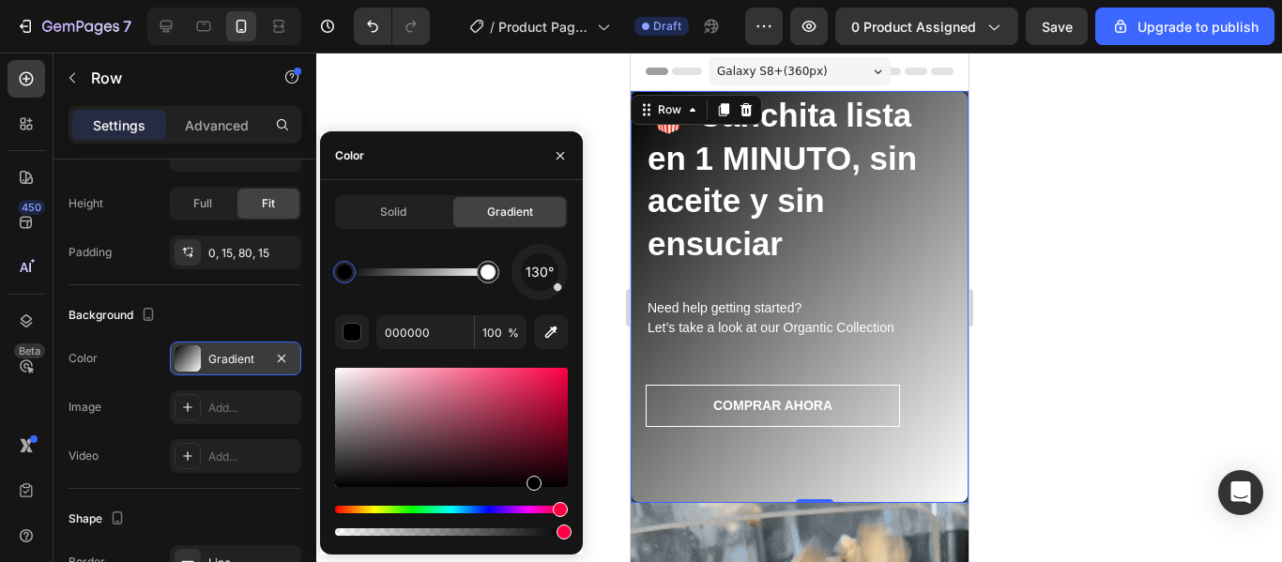
click at [1082, 283] on div at bounding box center [799, 308] width 966 height 510
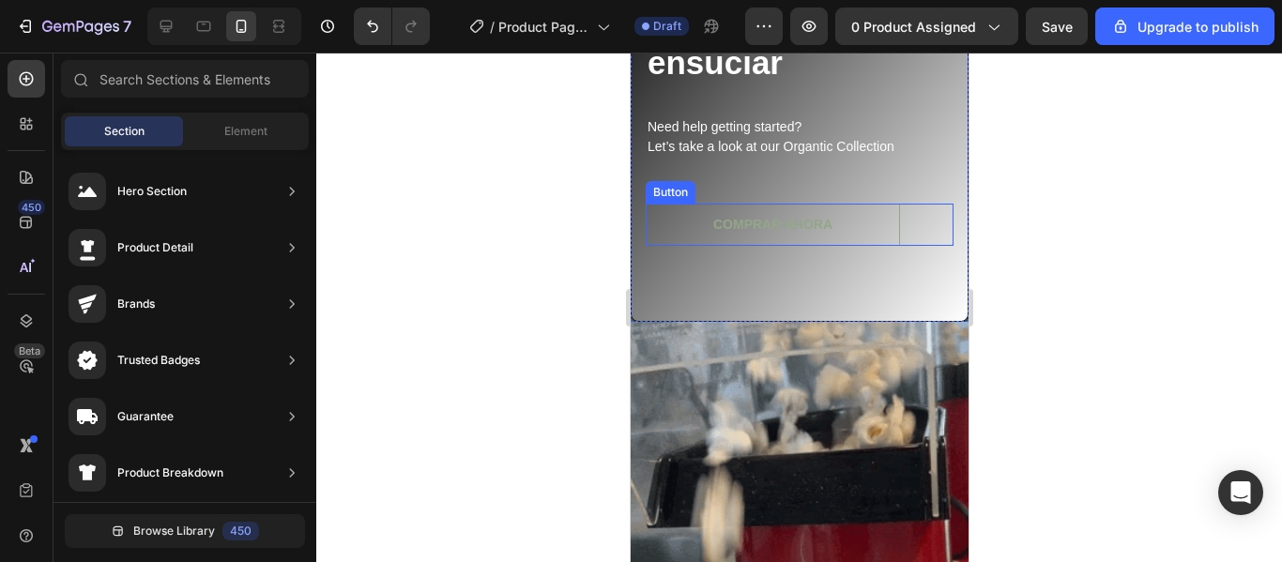
scroll to position [0, 0]
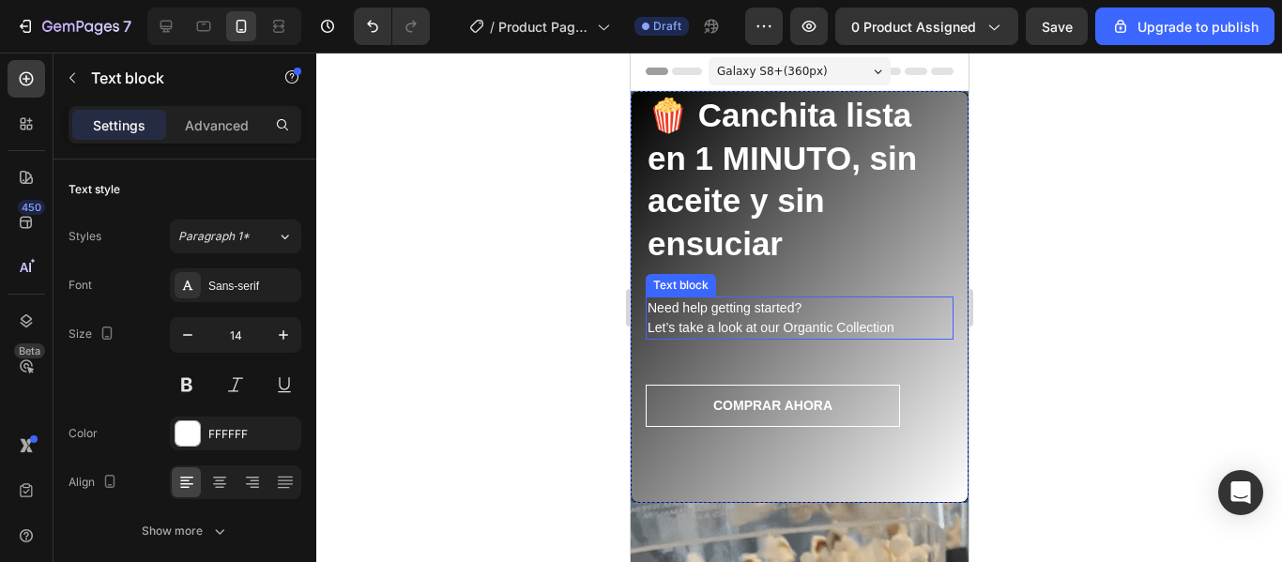
click at [824, 304] on p "Need help getting started? Let’s take a look at our Organtic Collection" at bounding box center [799, 318] width 304 height 39
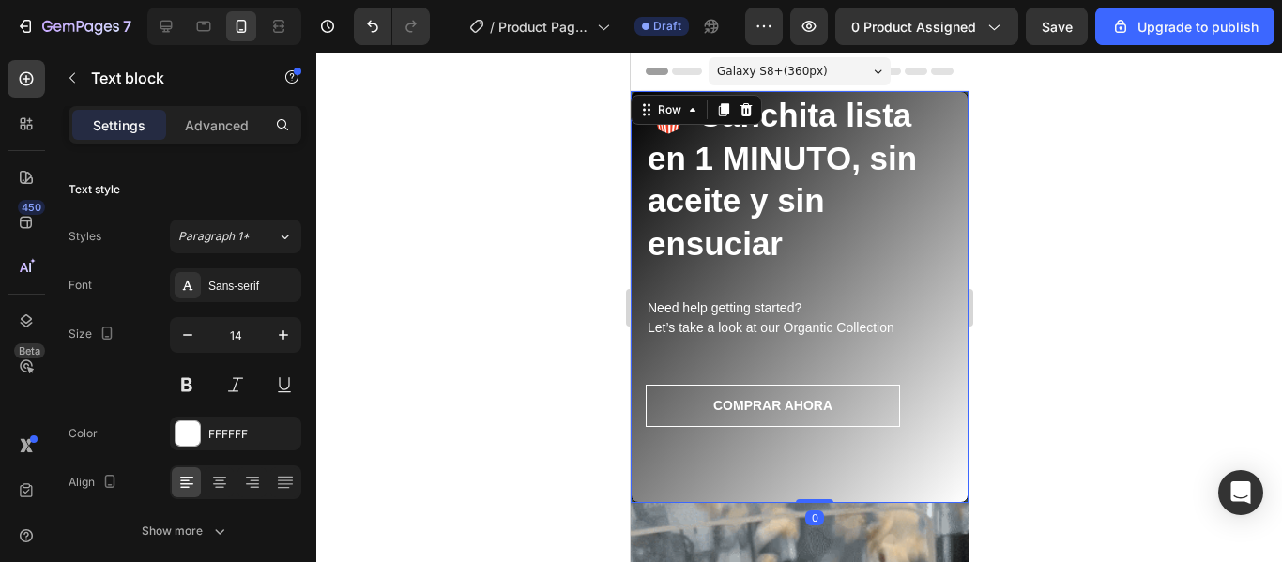
click at [849, 274] on div "🍿 Canchita lista en 1 MINUTO, sin aceite y sin ensuciar Heading Need help getti…" at bounding box center [799, 259] width 308 height 335
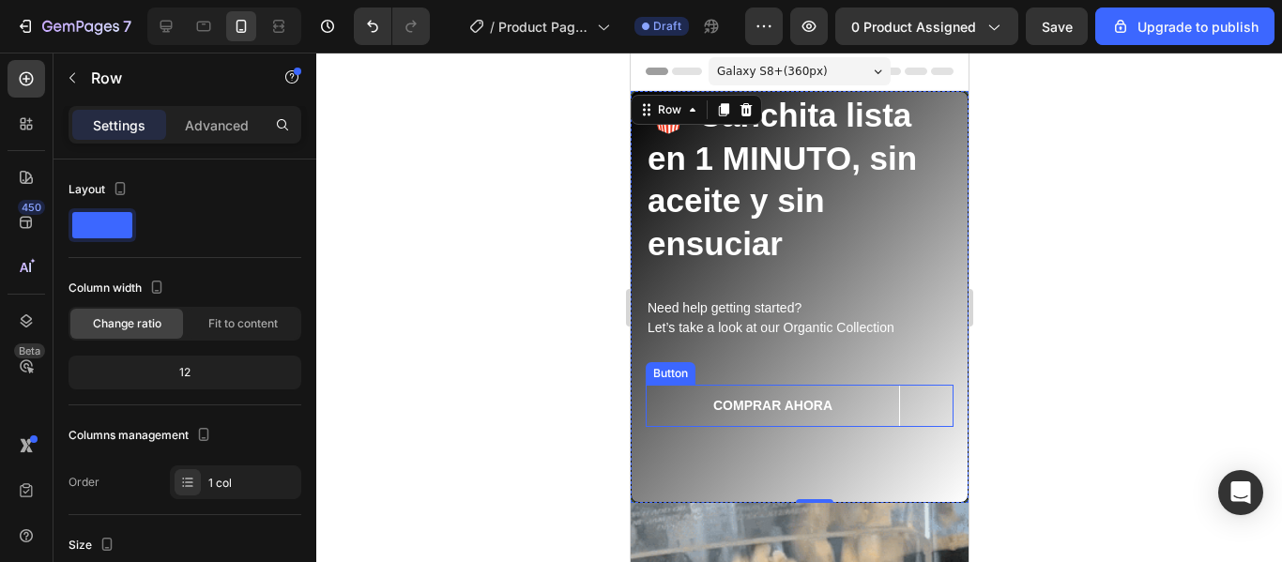
click at [680, 380] on div "Button" at bounding box center [670, 373] width 50 height 23
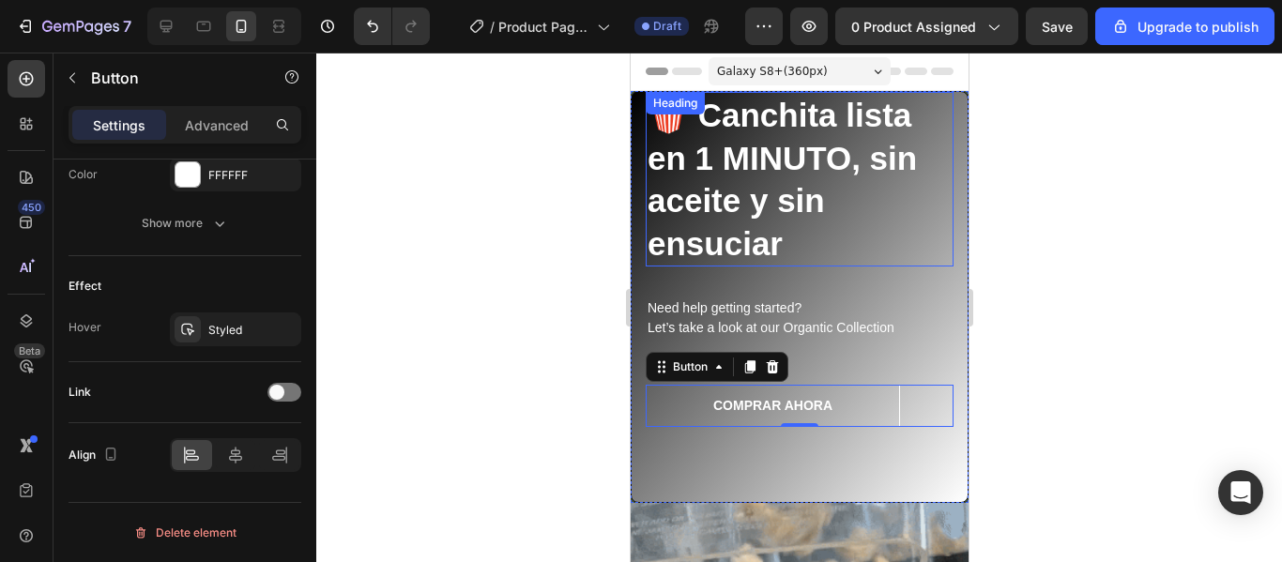
click at [771, 135] on h2 "🍿 Canchita lista en 1 MINUTO, sin aceite y sin ensuciar" at bounding box center [799, 179] width 308 height 175
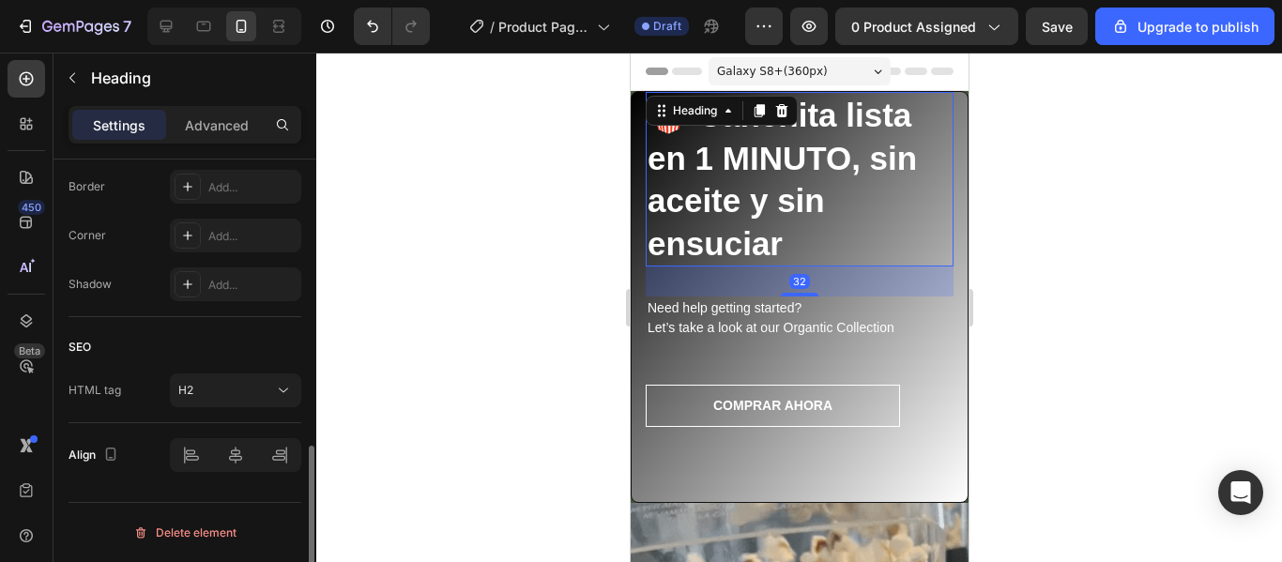
click at [771, 135] on h2 "🍿 Canchita lista en 1 MINUTO, sin aceite y sin ensuciar" at bounding box center [799, 179] width 308 height 175
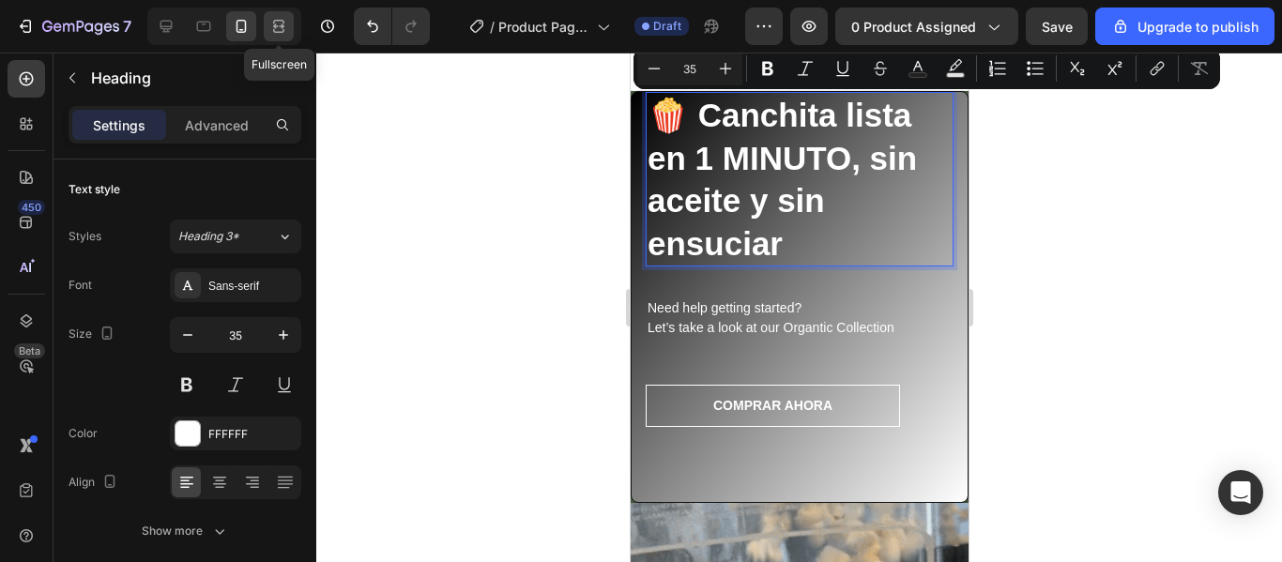
click at [270, 23] on icon at bounding box center [278, 26] width 19 height 19
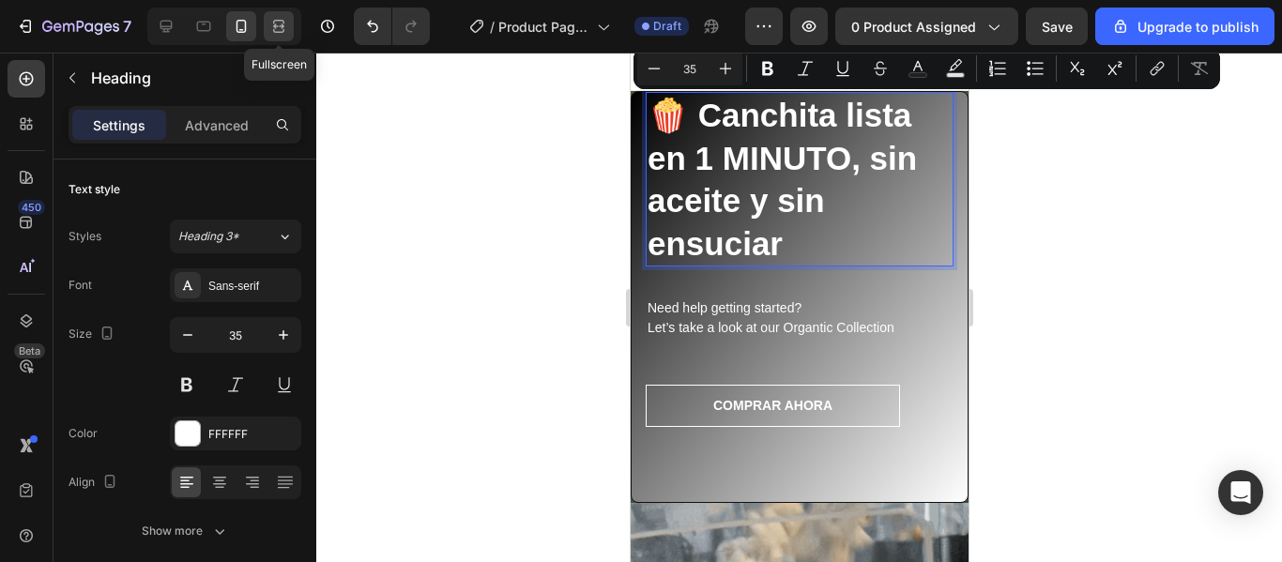
type input "40"
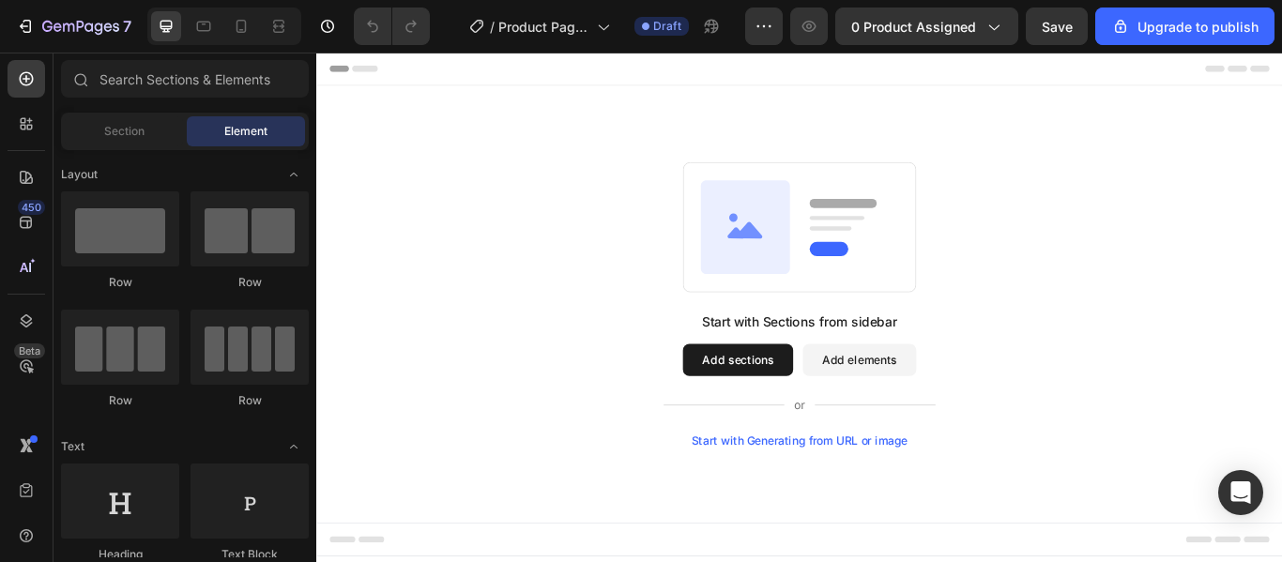
click at [819, 416] on button "Add sections" at bounding box center [808, 411] width 129 height 38
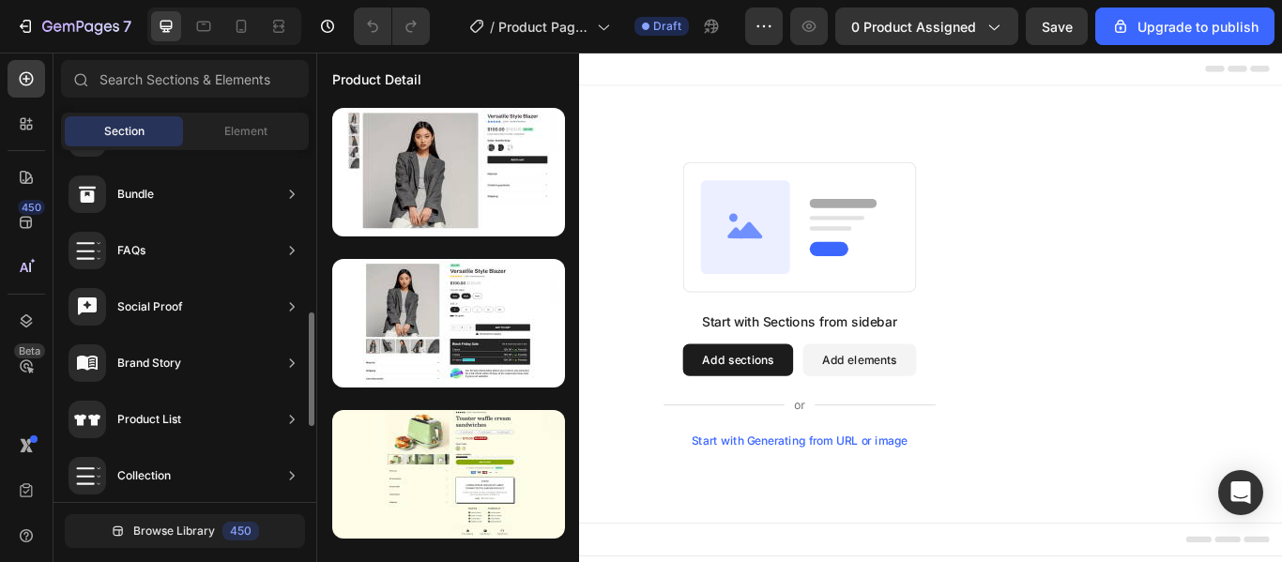
scroll to position [505, 0]
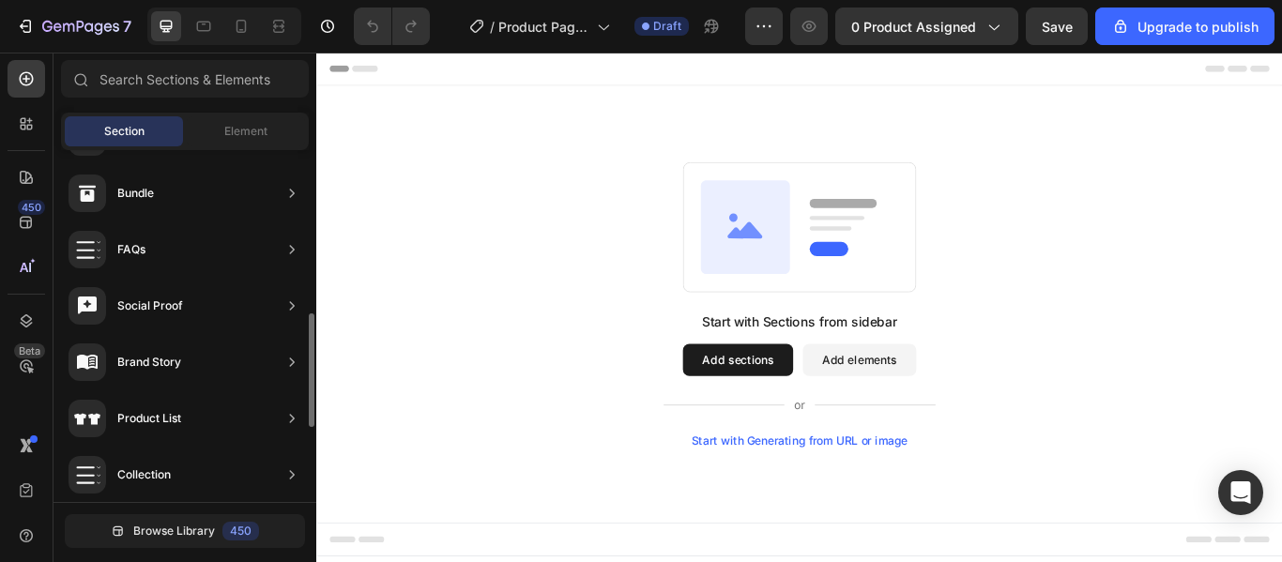
click at [0, 266] on div "450 Beta" at bounding box center [27, 308] width 54 height 510
click at [11, 268] on div at bounding box center [27, 268] width 38 height 38
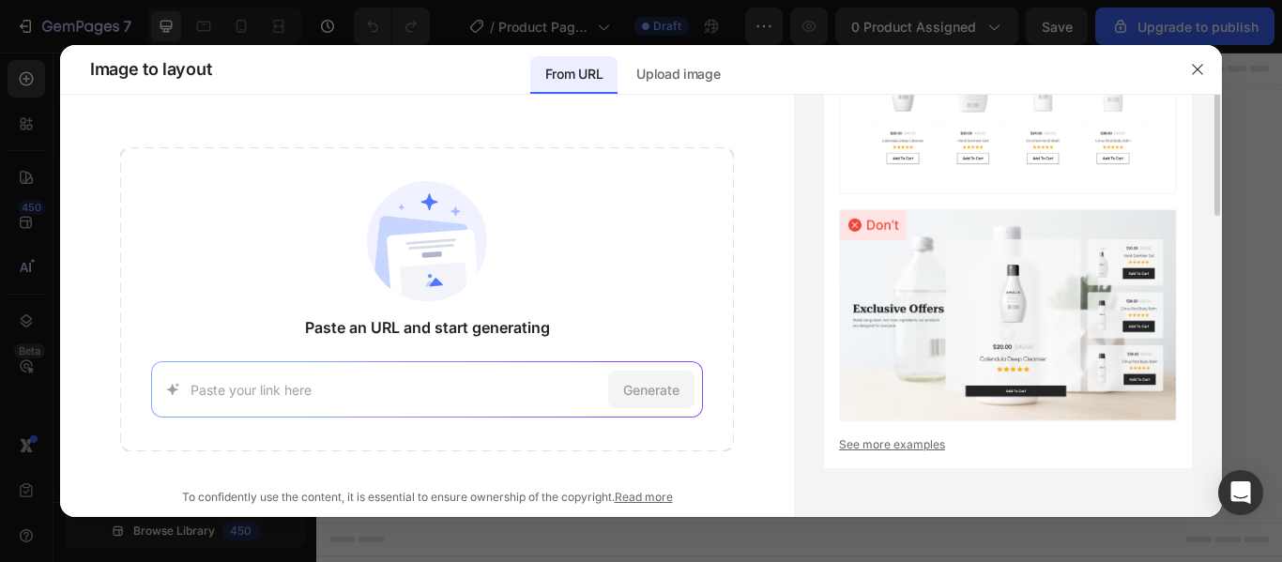
scroll to position [0, 0]
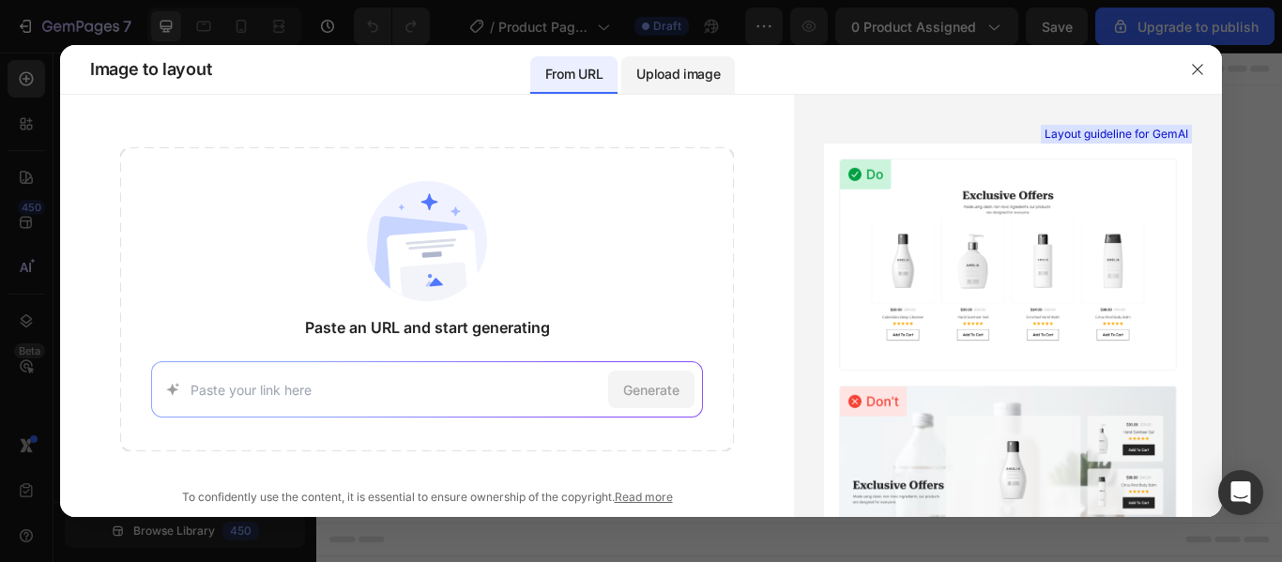
click at [680, 91] on div "Upload image" at bounding box center [679, 75] width 114 height 38
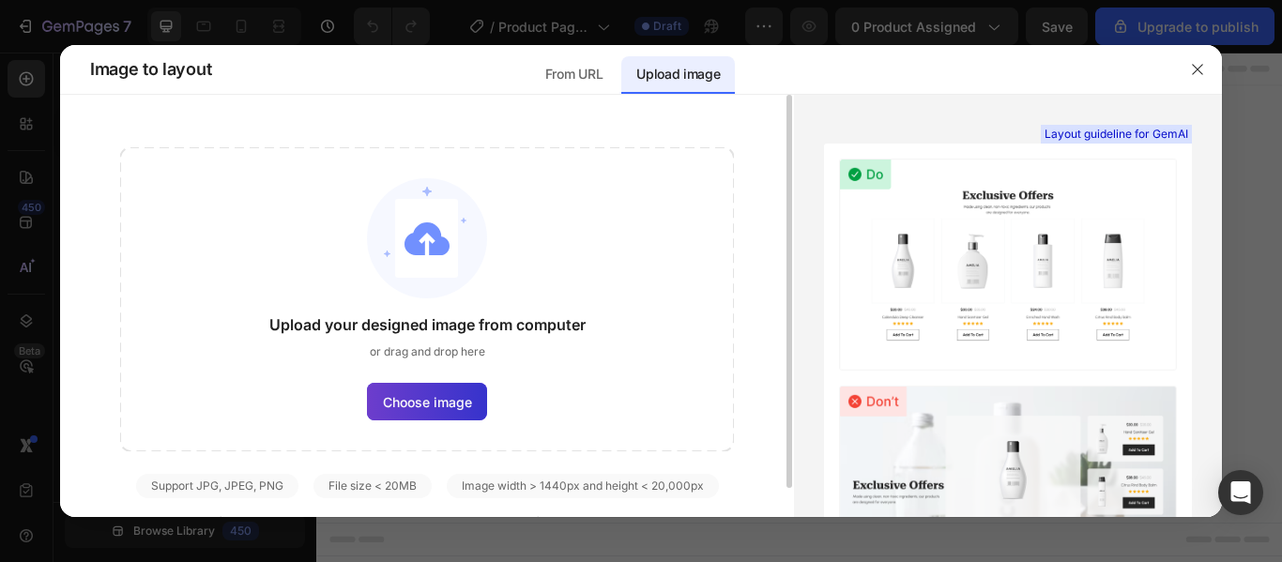
click at [445, 406] on span "Choose image" at bounding box center [427, 402] width 89 height 20
click at [0, 0] on input "Choose image" at bounding box center [0, 0] width 0 height 0
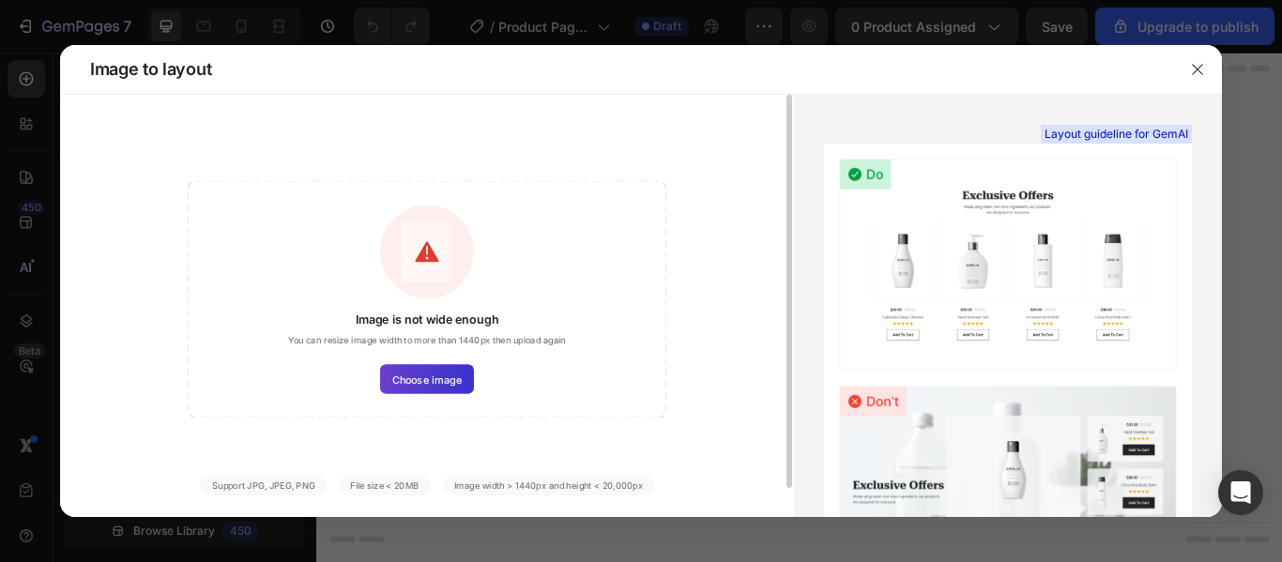
click at [453, 367] on label "Choose image" at bounding box center [427, 378] width 94 height 29
click at [0, 0] on input "Choose image" at bounding box center [0, 0] width 0 height 0
click at [444, 382] on span "Choose image" at bounding box center [426, 379] width 69 height 15
click at [0, 0] on input "Choose image" at bounding box center [0, 0] width 0 height 0
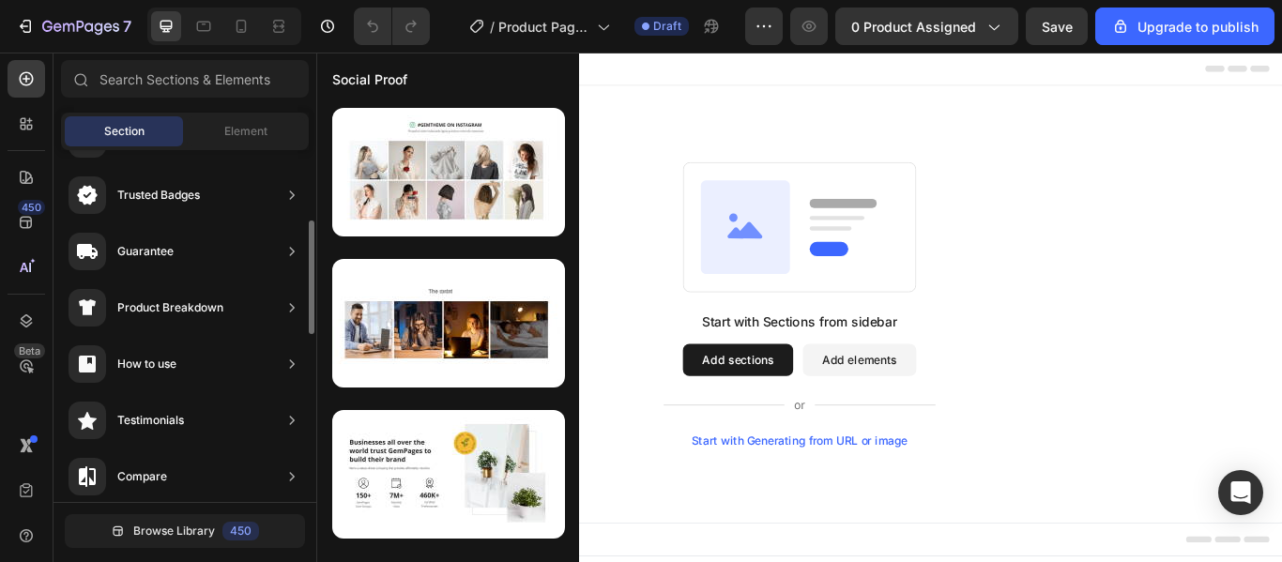
scroll to position [163, 0]
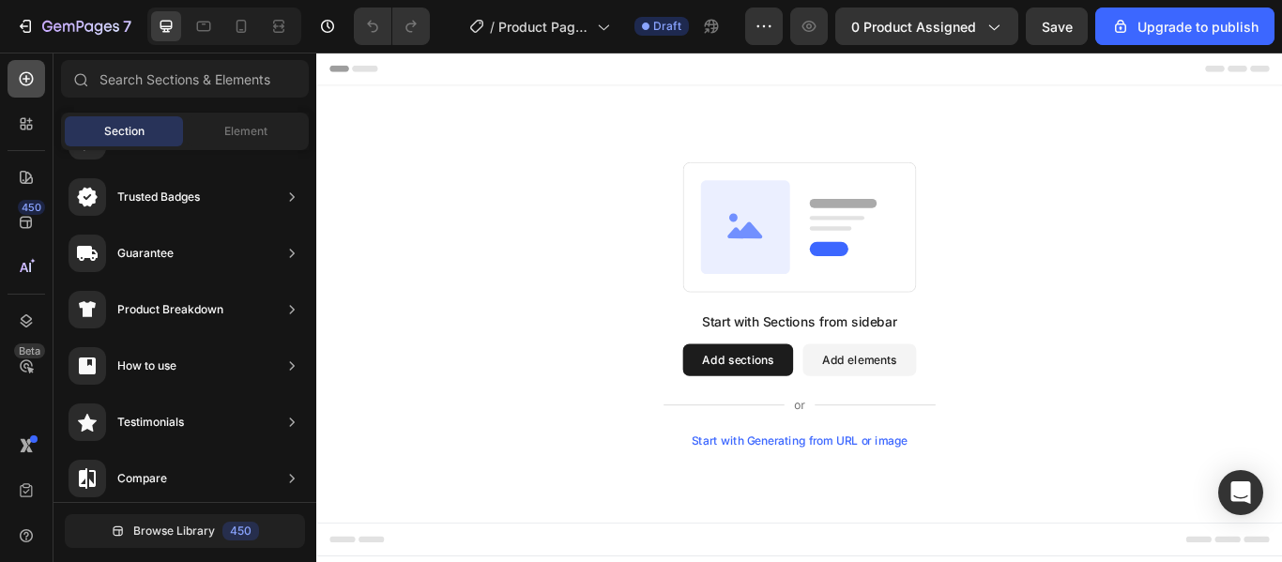
click at [24, 69] on icon at bounding box center [26, 78] width 19 height 19
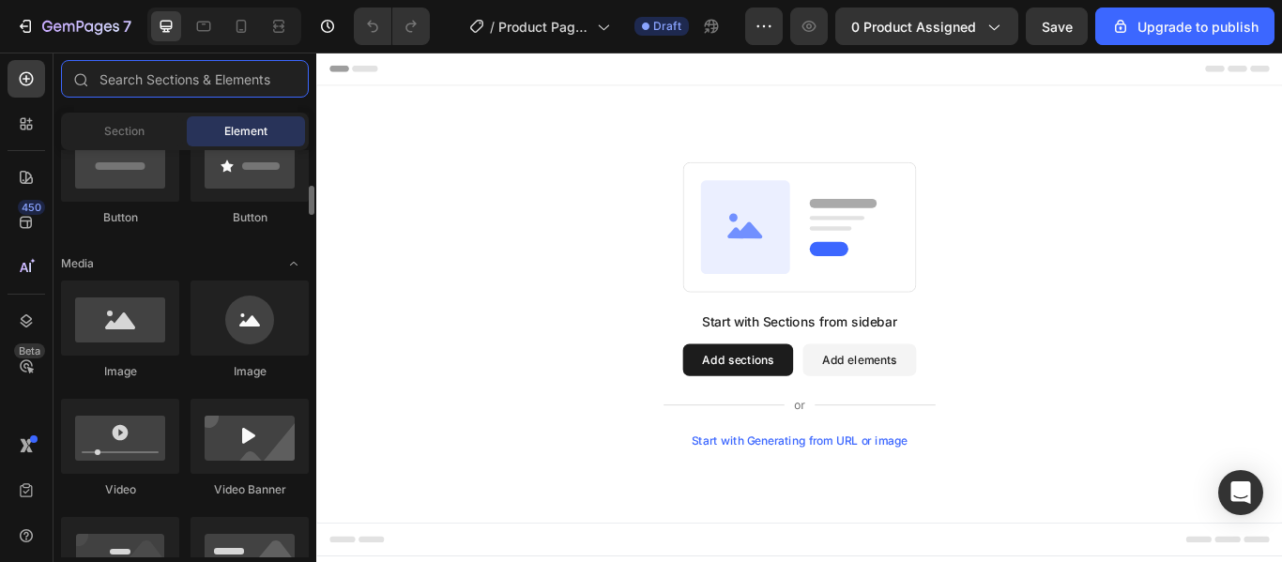
scroll to position [488, 0]
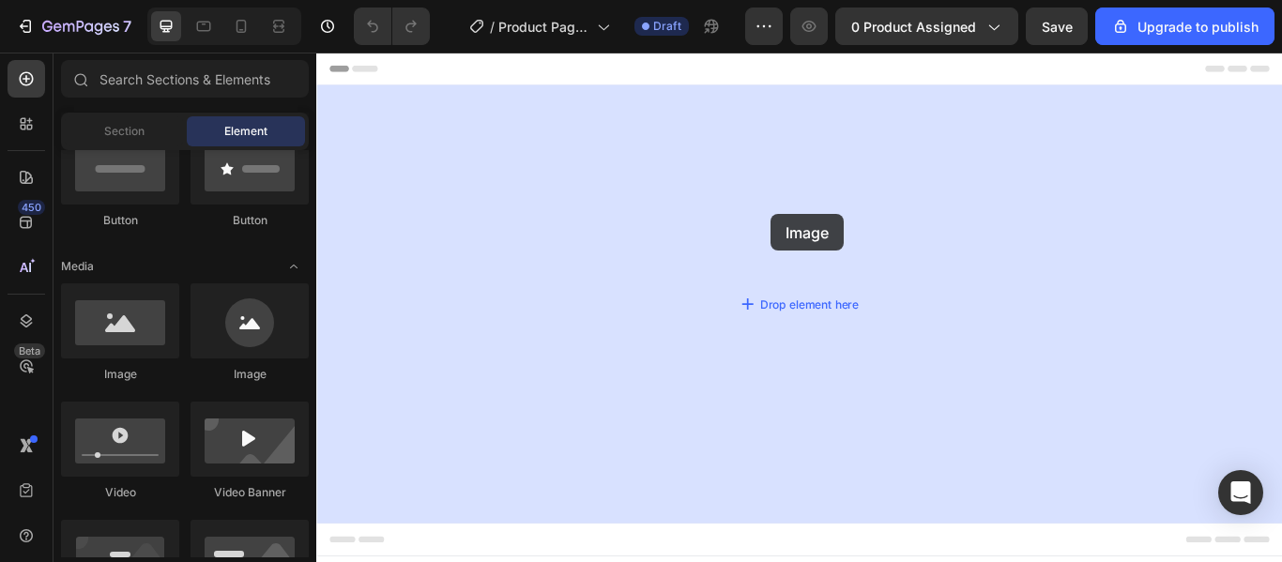
drag, startPoint x: 455, startPoint y: 380, endPoint x: 846, endPoint y: 240, distance: 414.9
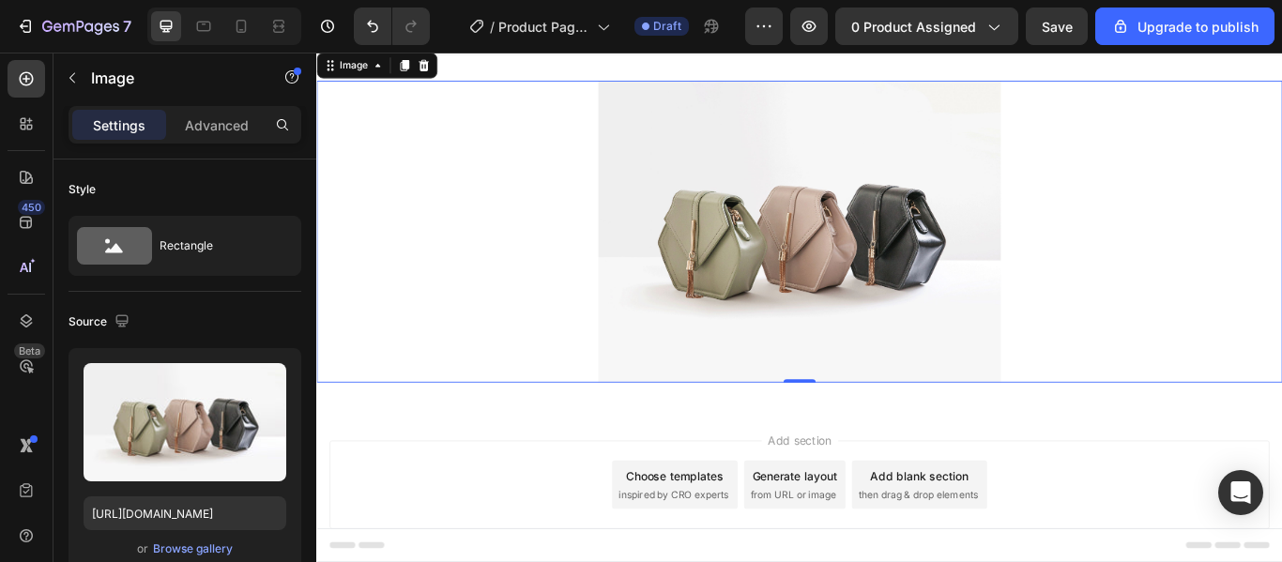
scroll to position [0, 0]
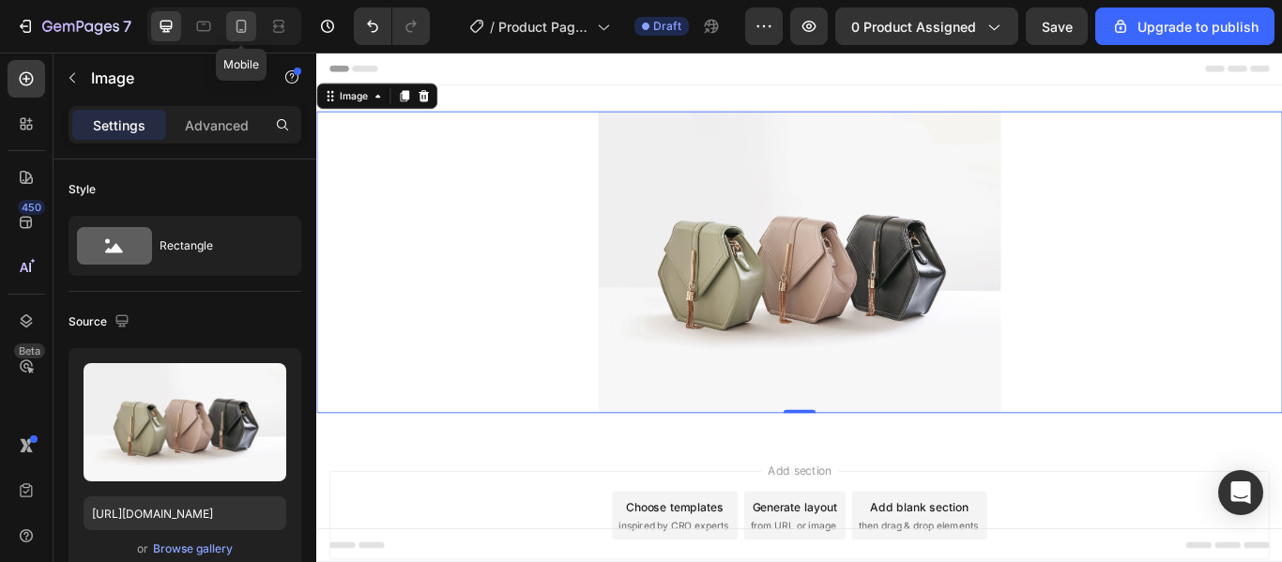
click at [238, 27] on icon at bounding box center [241, 26] width 19 height 19
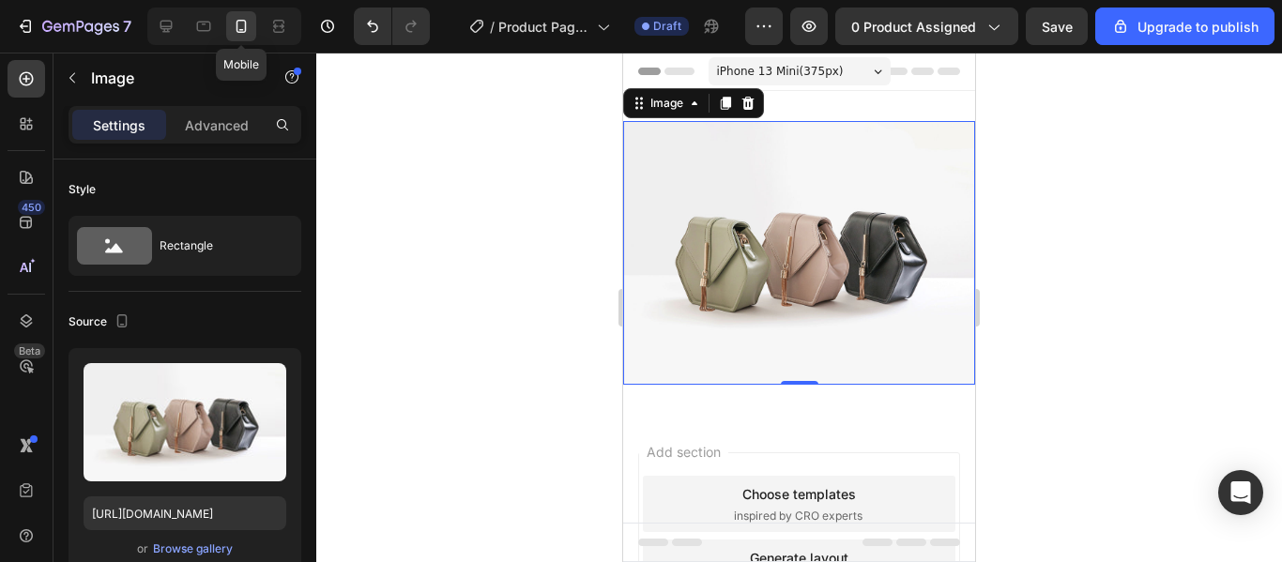
scroll to position [3, 0]
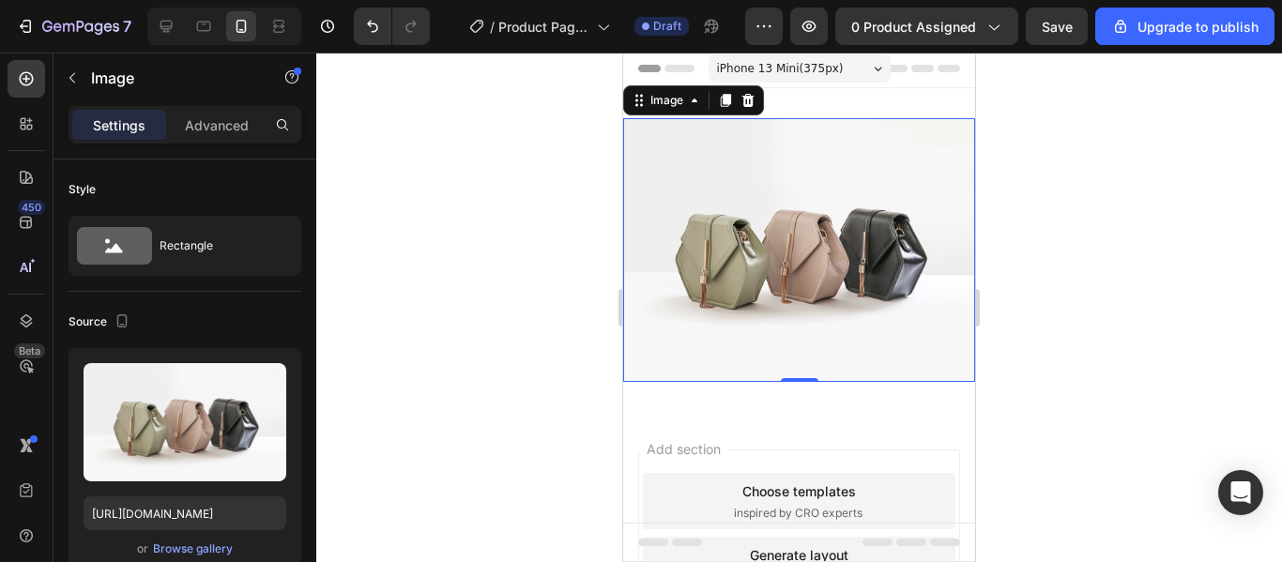
click at [757, 184] on img at bounding box center [799, 250] width 352 height 264
click at [210, 549] on div "Browse gallery" at bounding box center [193, 549] width 80 height 17
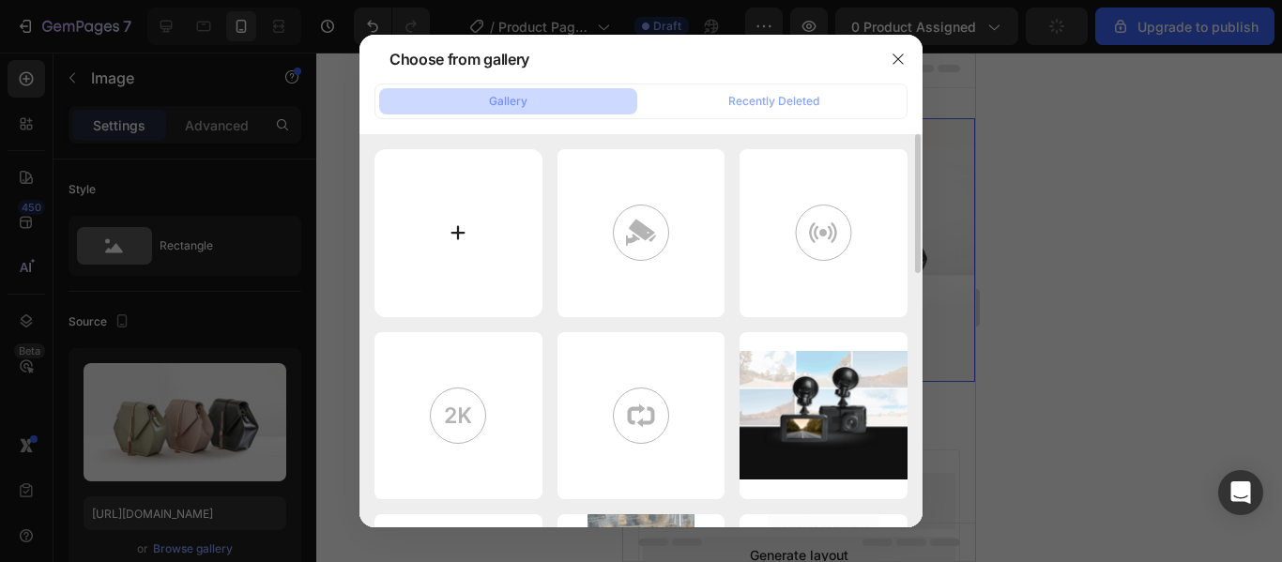
click at [468, 214] on input "file" at bounding box center [459, 233] width 168 height 168
click at [502, 261] on input "file" at bounding box center [459, 233] width 168 height 168
type input "C:\fakepath\Texto (1).png"
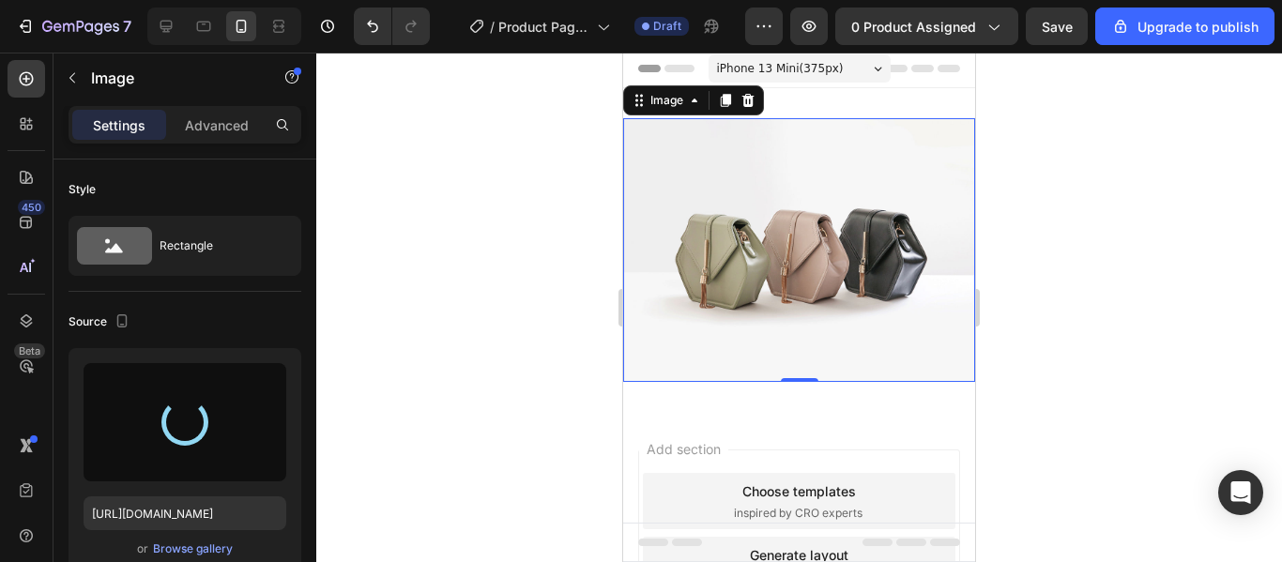
type input "https://cdn.shopify.com/s/files/1/0776/3145/5480/files/gempages_581864382695211…"
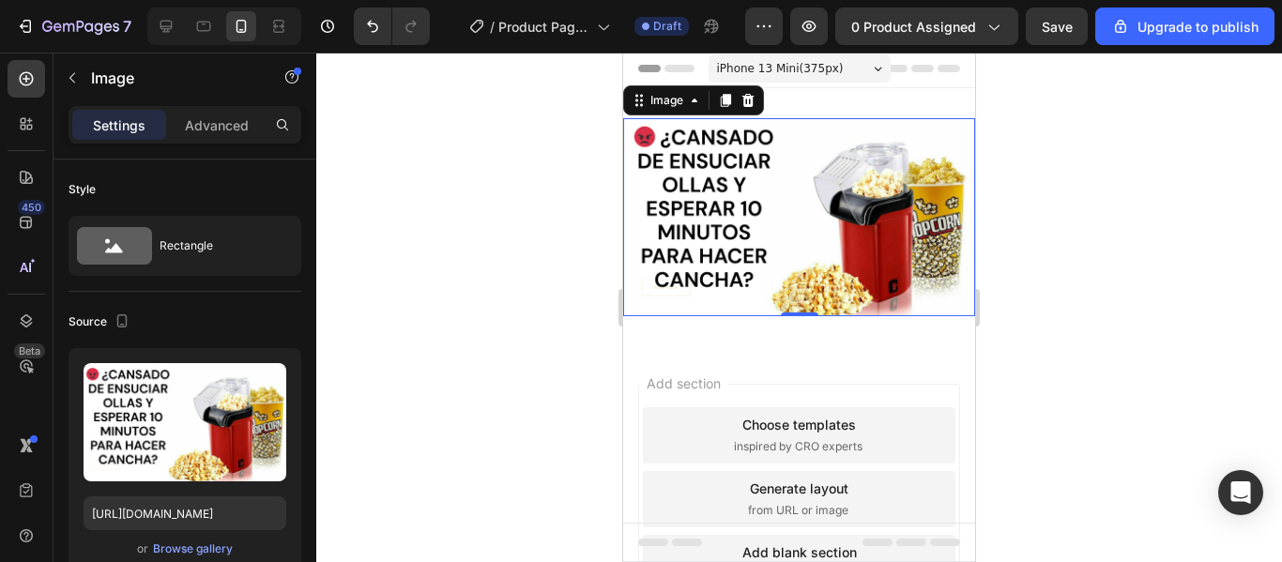
click at [799, 192] on img at bounding box center [799, 217] width 352 height 198
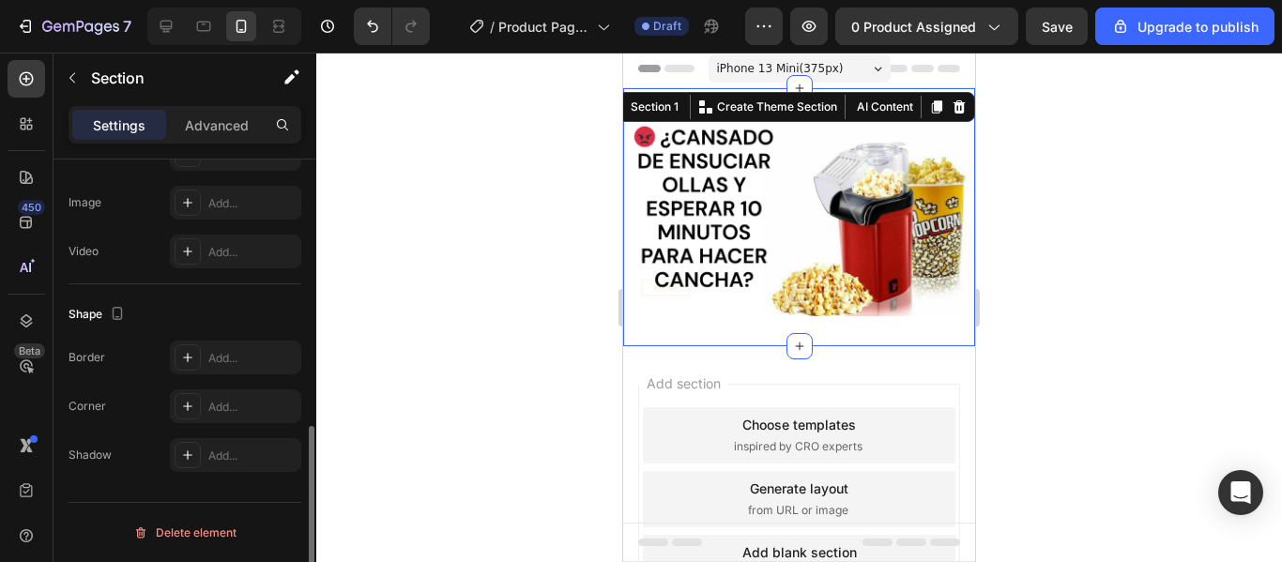
scroll to position [0, 0]
click at [848, 98] on div "Image Section 1 You can create reusable sections Create Theme Section AI Conten…" at bounding box center [799, 217] width 352 height 258
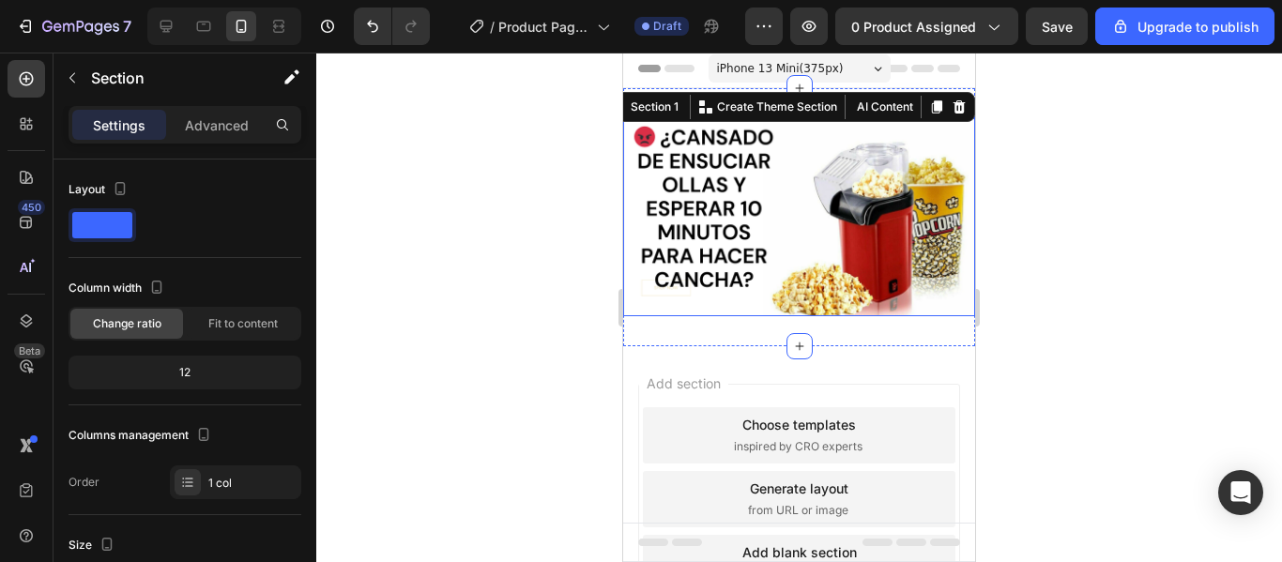
click at [794, 207] on img at bounding box center [799, 217] width 352 height 198
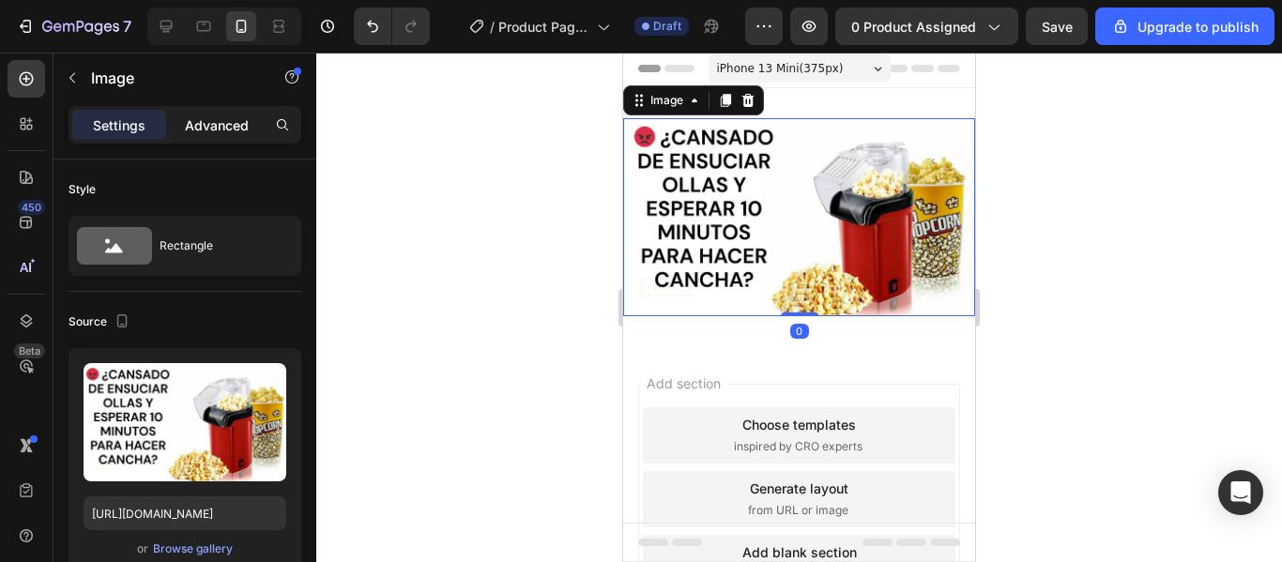
click at [228, 118] on p "Advanced" at bounding box center [217, 125] width 64 height 20
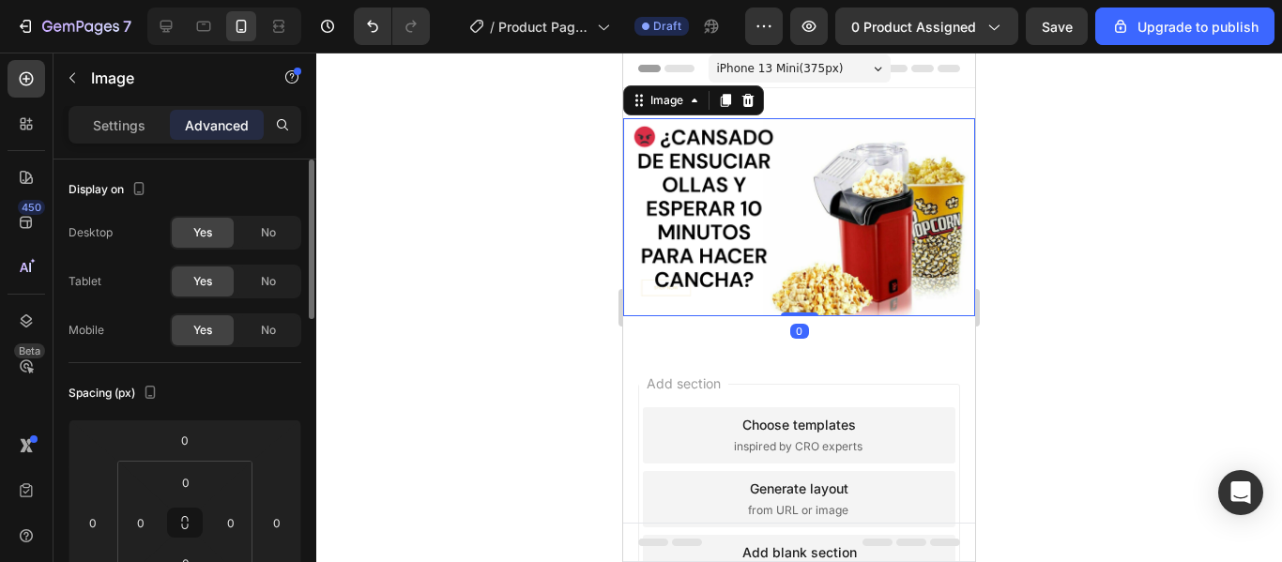
scroll to position [99, 0]
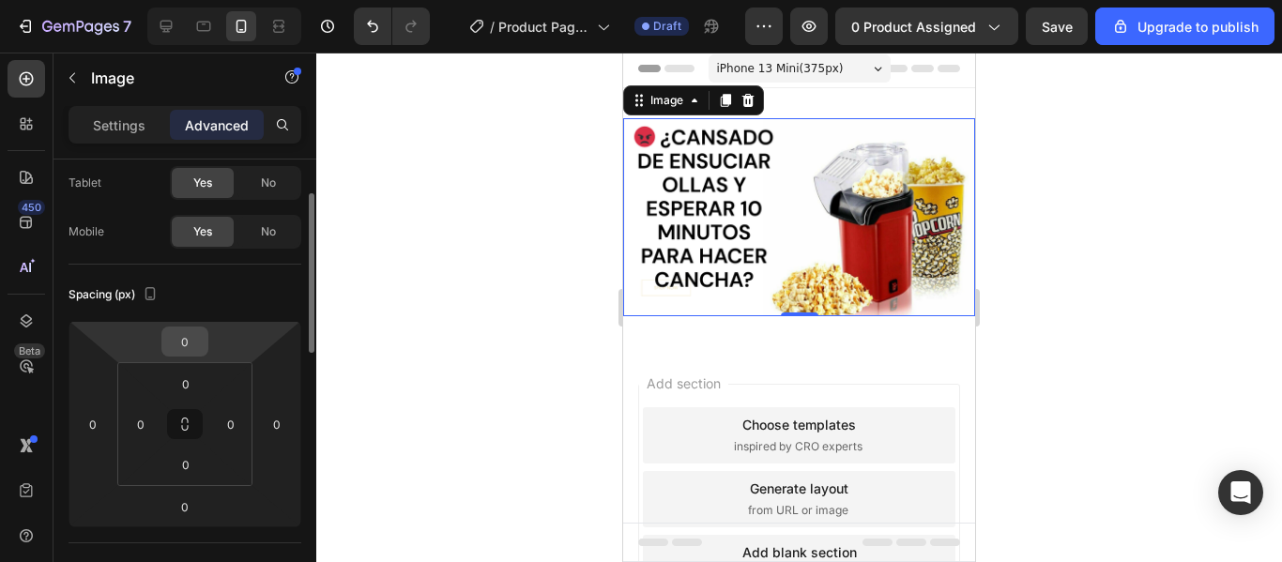
click at [207, 352] on div "0" at bounding box center [184, 342] width 47 height 30
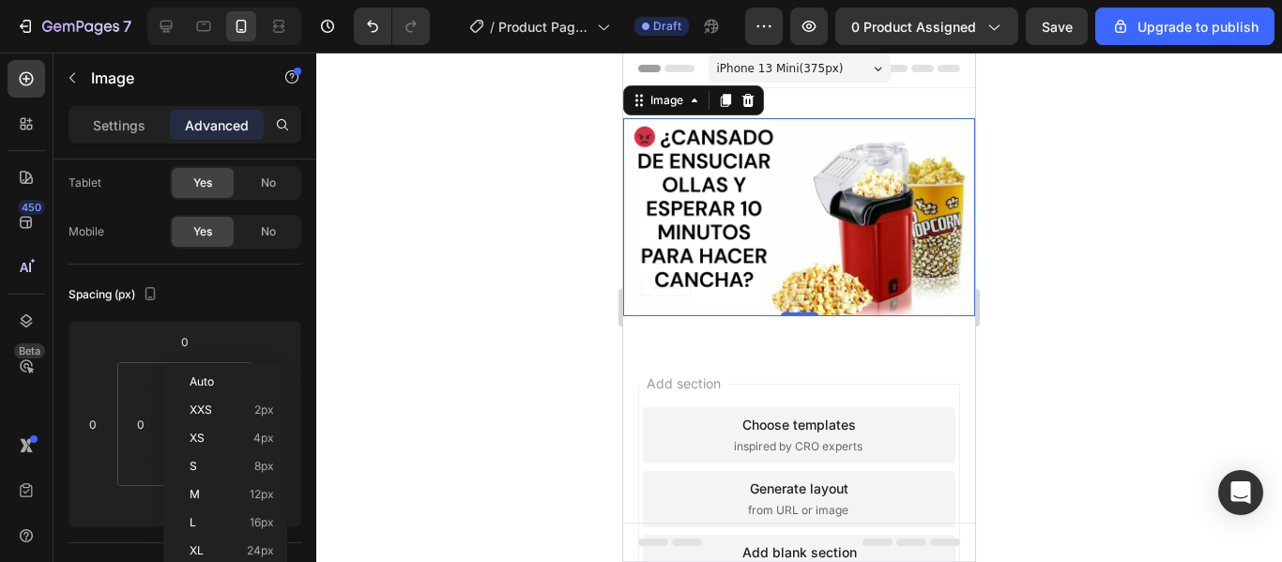
click at [559, 283] on div at bounding box center [799, 308] width 966 height 510
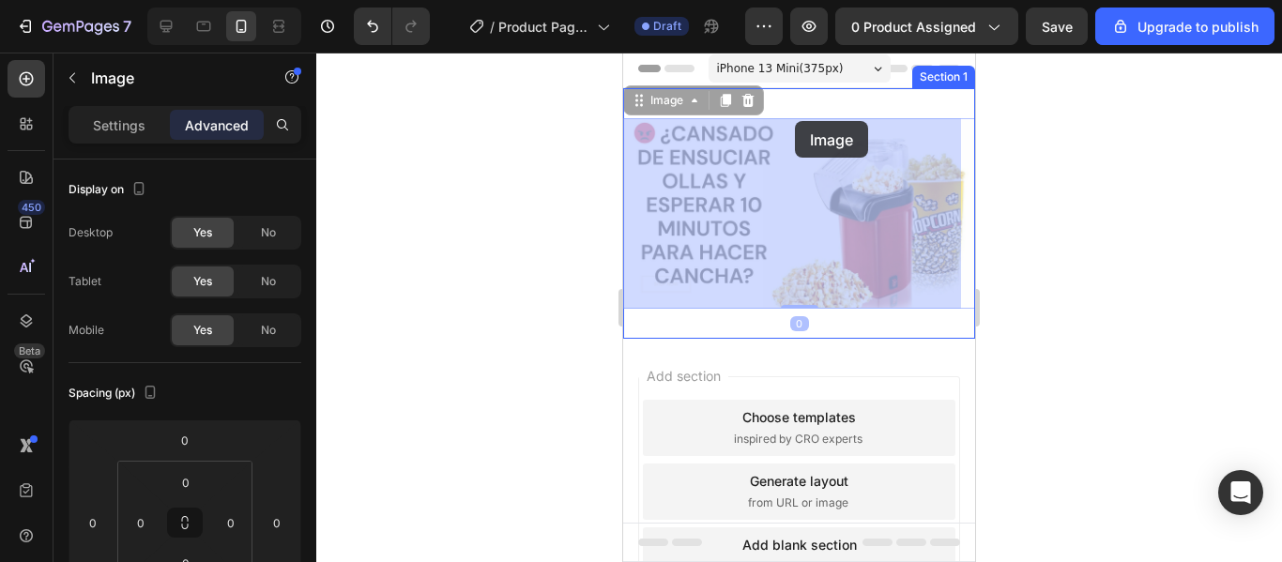
scroll to position [0, 0]
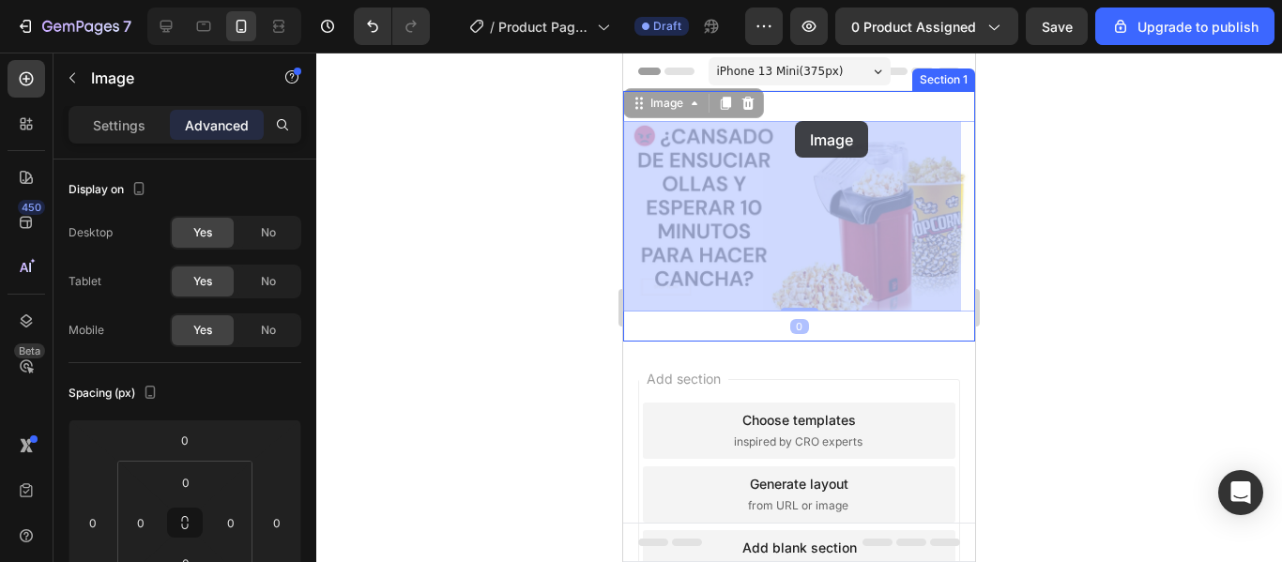
drag, startPoint x: 795, startPoint y: 178, endPoint x: 795, endPoint y: 121, distance: 57.3
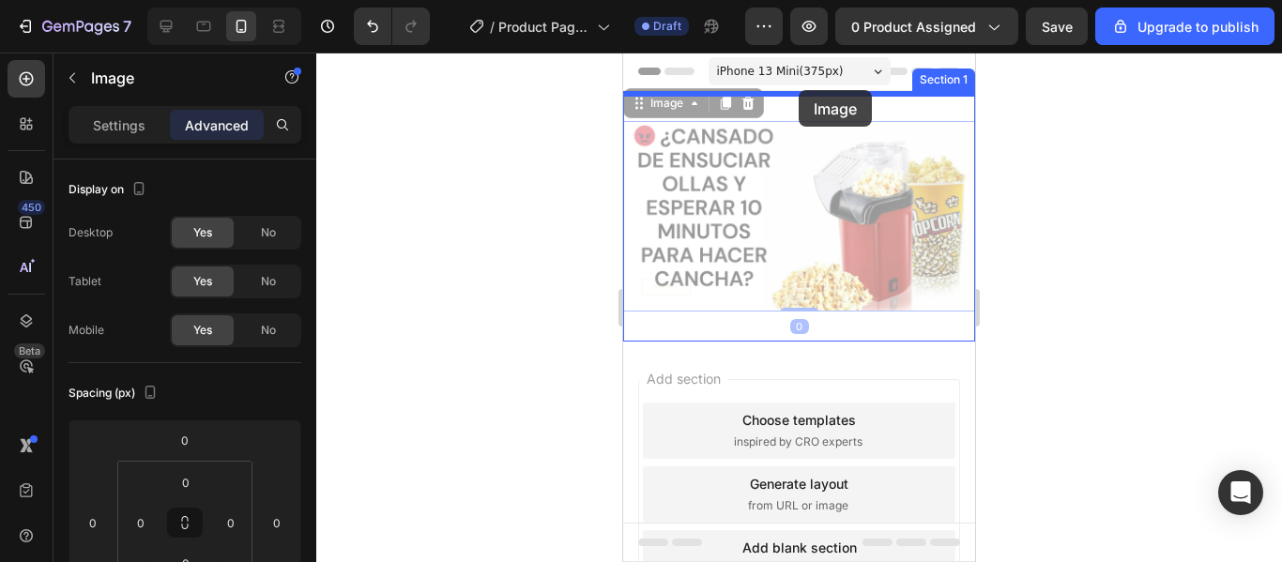
drag, startPoint x: 796, startPoint y: 170, endPoint x: 799, endPoint y: 90, distance: 79.9
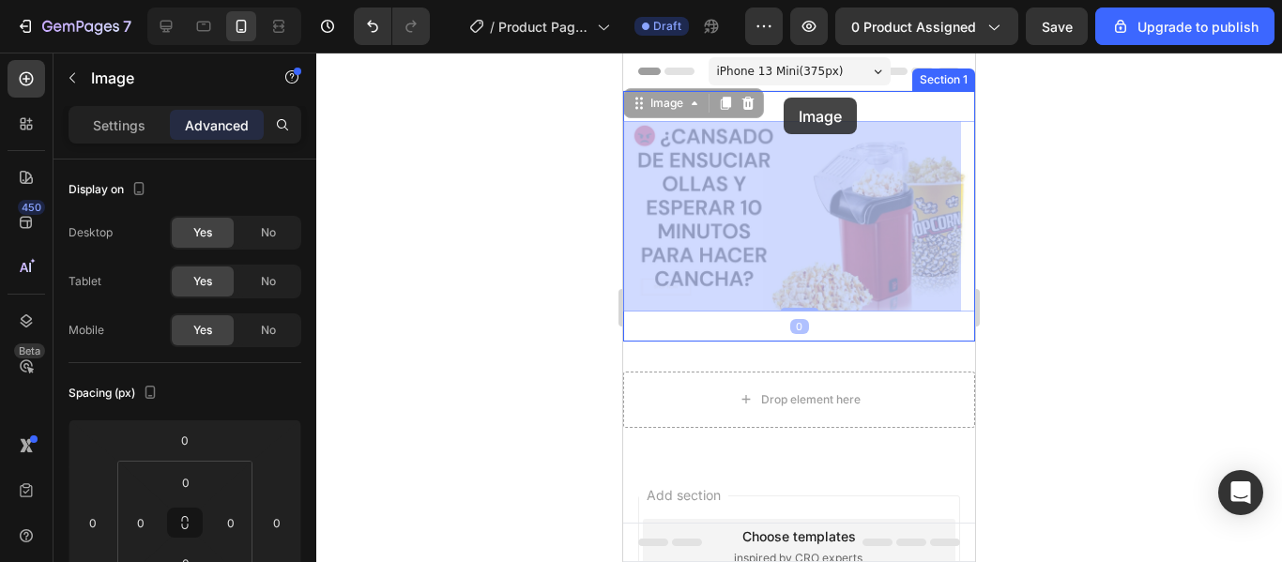
drag, startPoint x: 765, startPoint y: 181, endPoint x: 784, endPoint y: 98, distance: 85.6
click at [784, 98] on div "iPhone 13 Mini ( 375 px) iPhone 13 Mini iPhone 13 Pro iPhone 11 Pro Max iPhone …" at bounding box center [799, 435] width 352 height 764
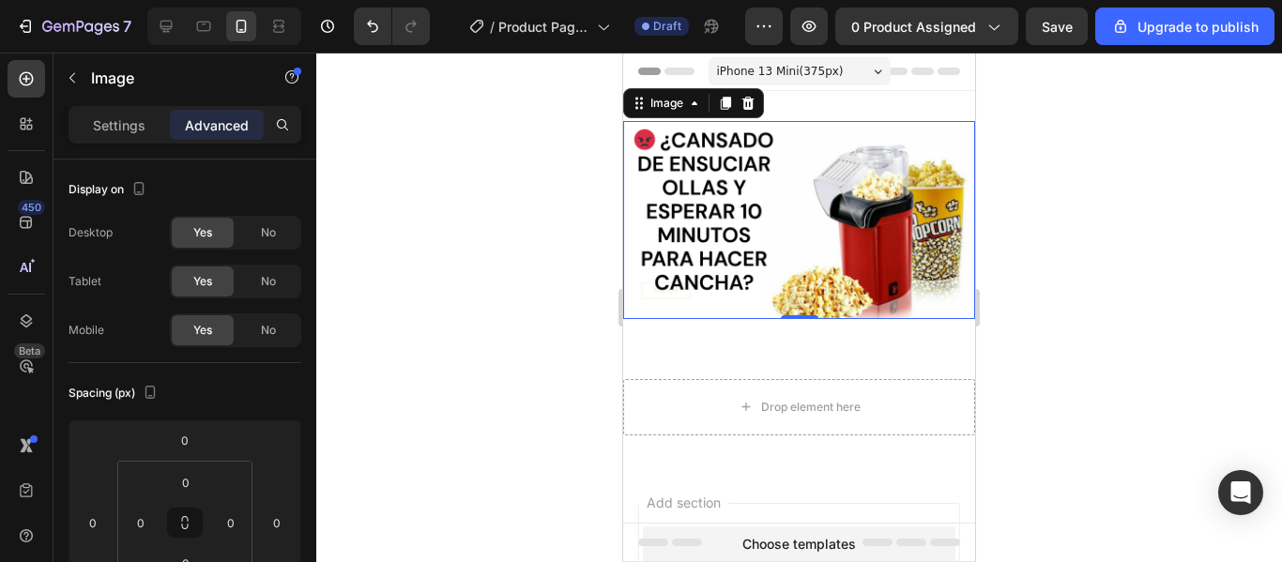
click at [475, 179] on div at bounding box center [799, 308] width 966 height 510
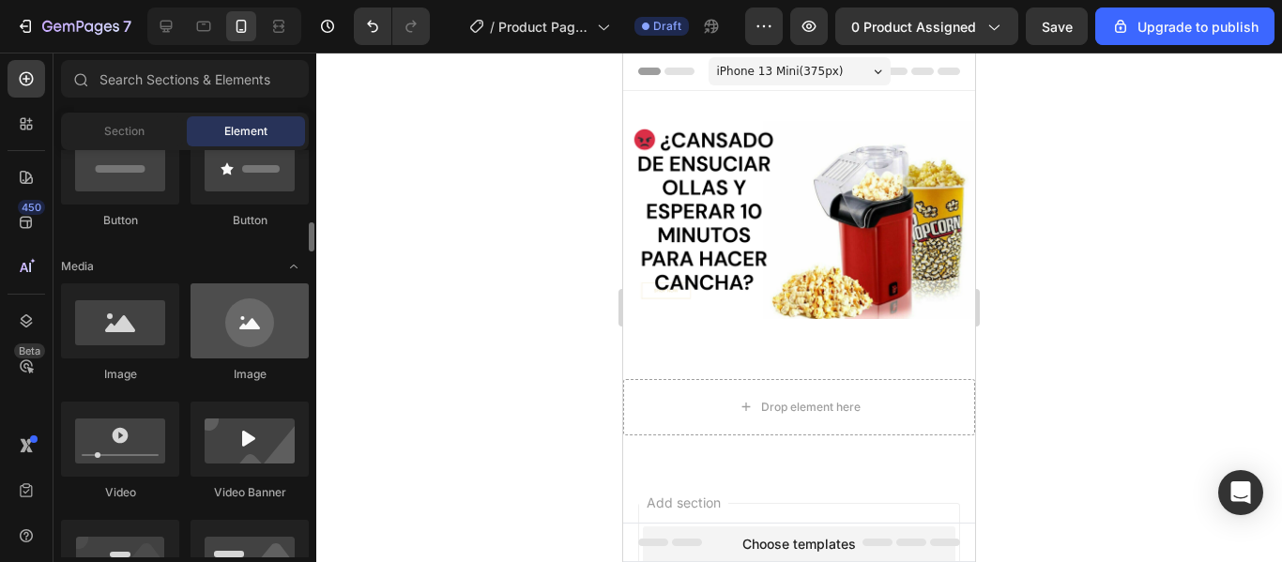
scroll to position [681, 0]
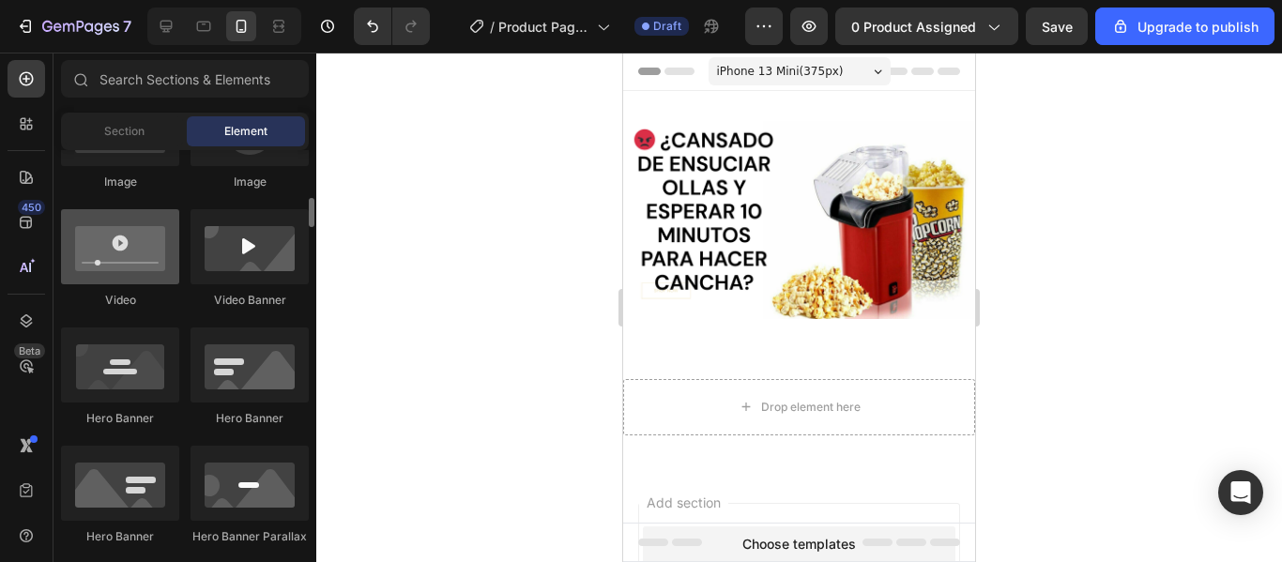
click at [131, 261] on div at bounding box center [120, 246] width 118 height 75
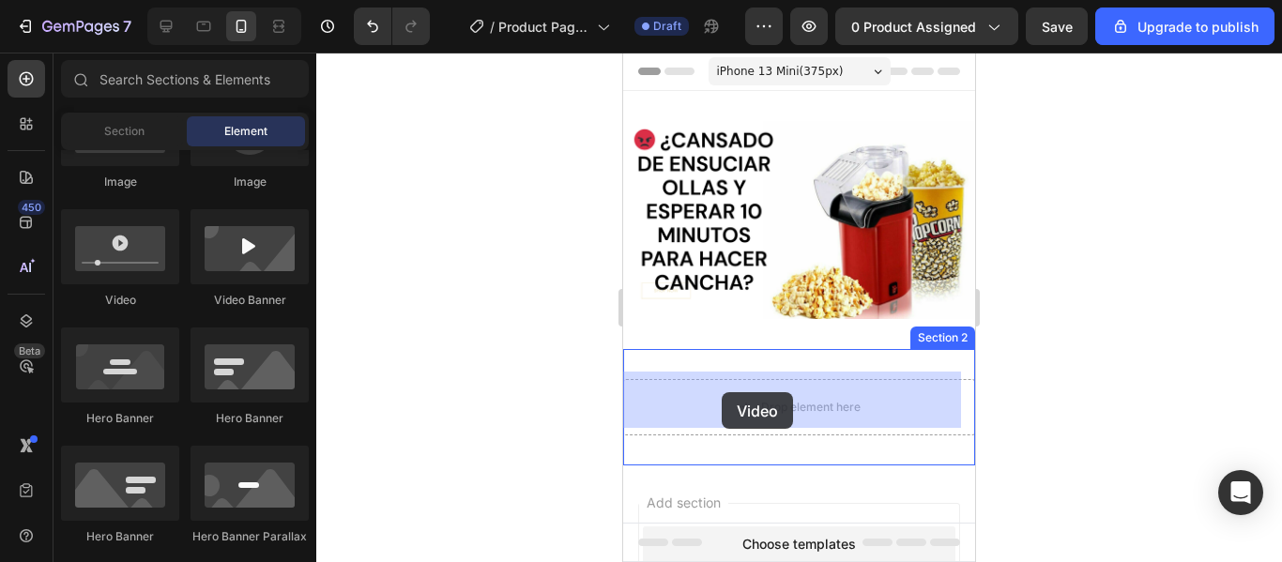
drag, startPoint x: 754, startPoint y: 314, endPoint x: 727, endPoint y: 393, distance: 84.3
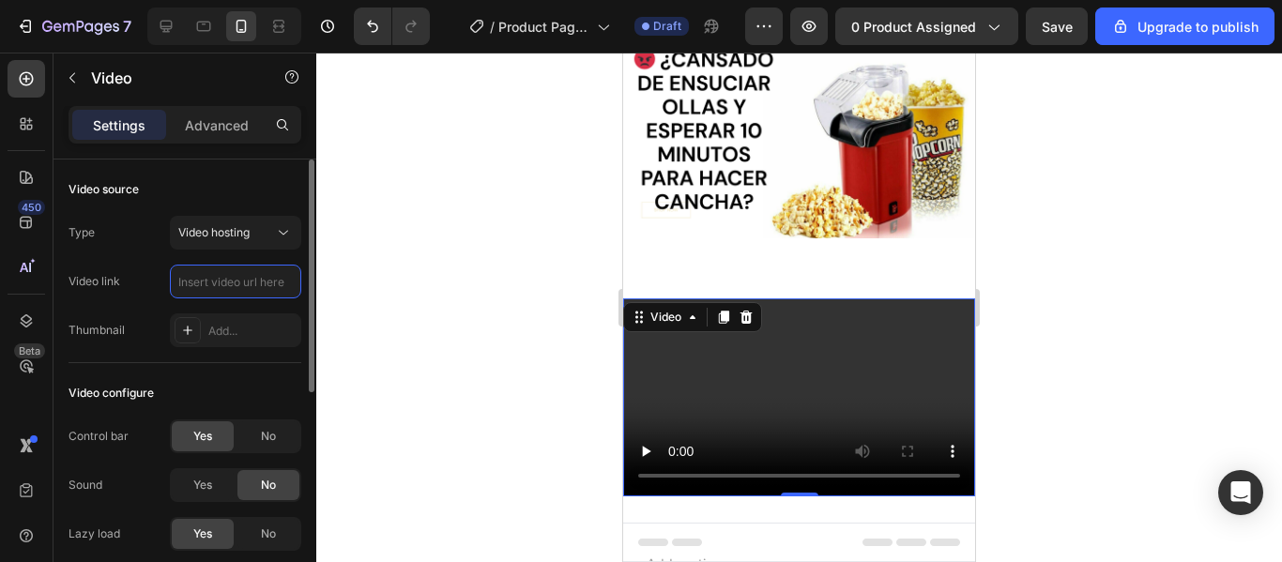
scroll to position [0, 0]
click at [230, 284] on input "text" at bounding box center [235, 282] width 131 height 34
click at [258, 248] on button "Video hosting" at bounding box center [235, 233] width 131 height 34
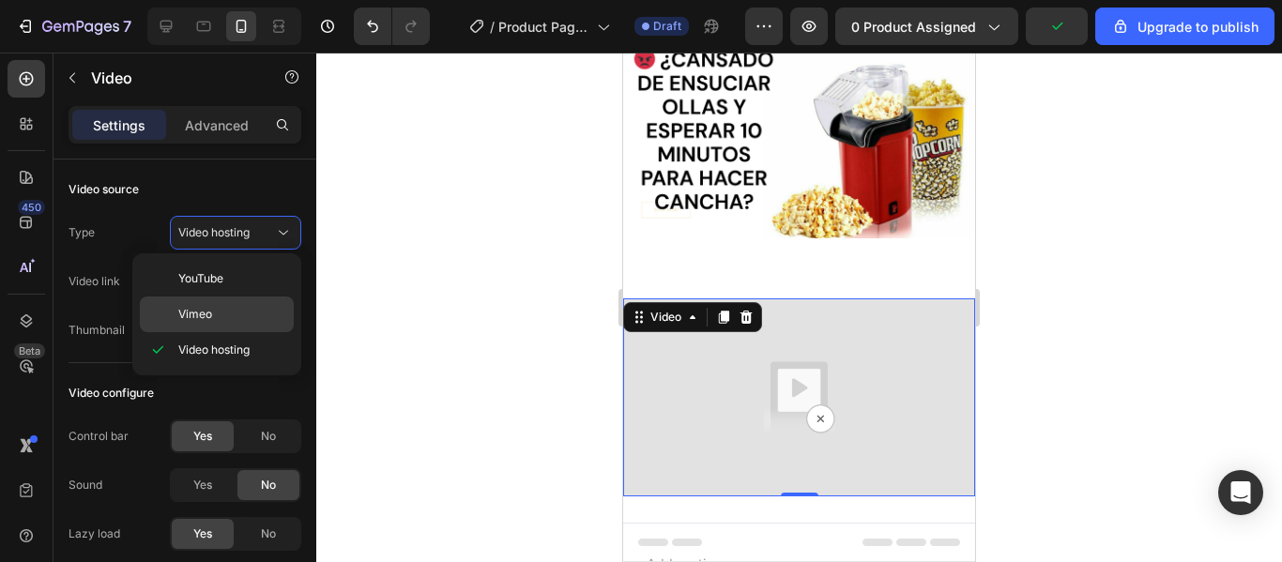
click at [226, 315] on p "Vimeo" at bounding box center [231, 314] width 107 height 17
type input "https://vimeo.com/1095883398"
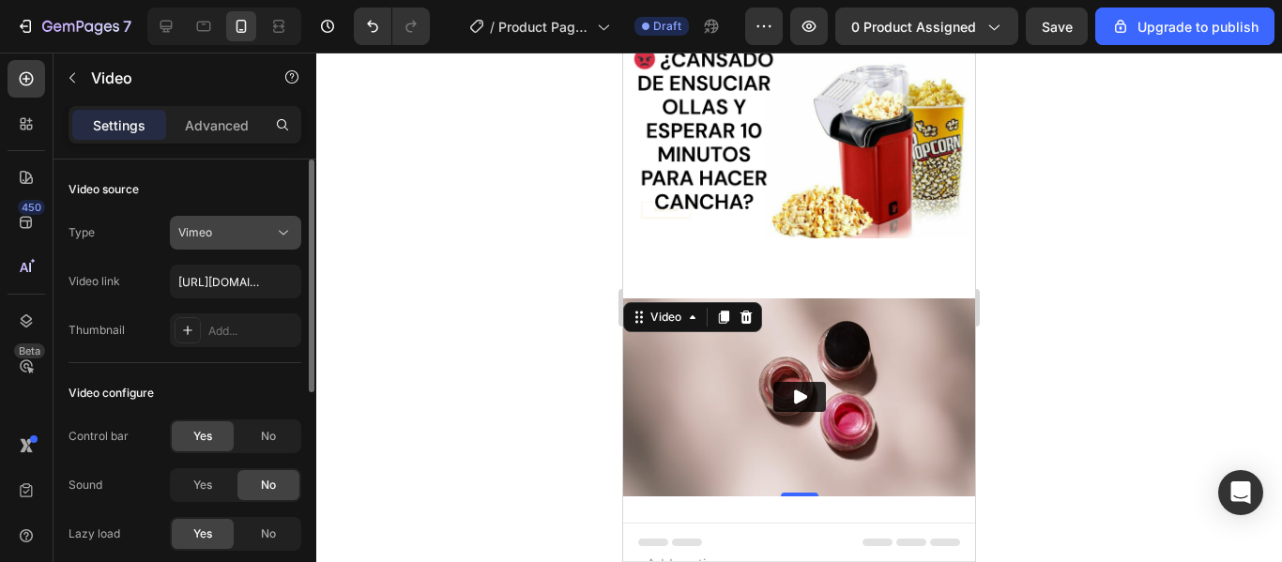
click at [289, 238] on icon at bounding box center [283, 232] width 19 height 19
click at [102, 373] on div "Video configure Control bar Yes No Sound Yes No Lazy load Yes No Show more" at bounding box center [185, 489] width 233 height 253
click at [236, 131] on p "Advanced" at bounding box center [217, 125] width 64 height 20
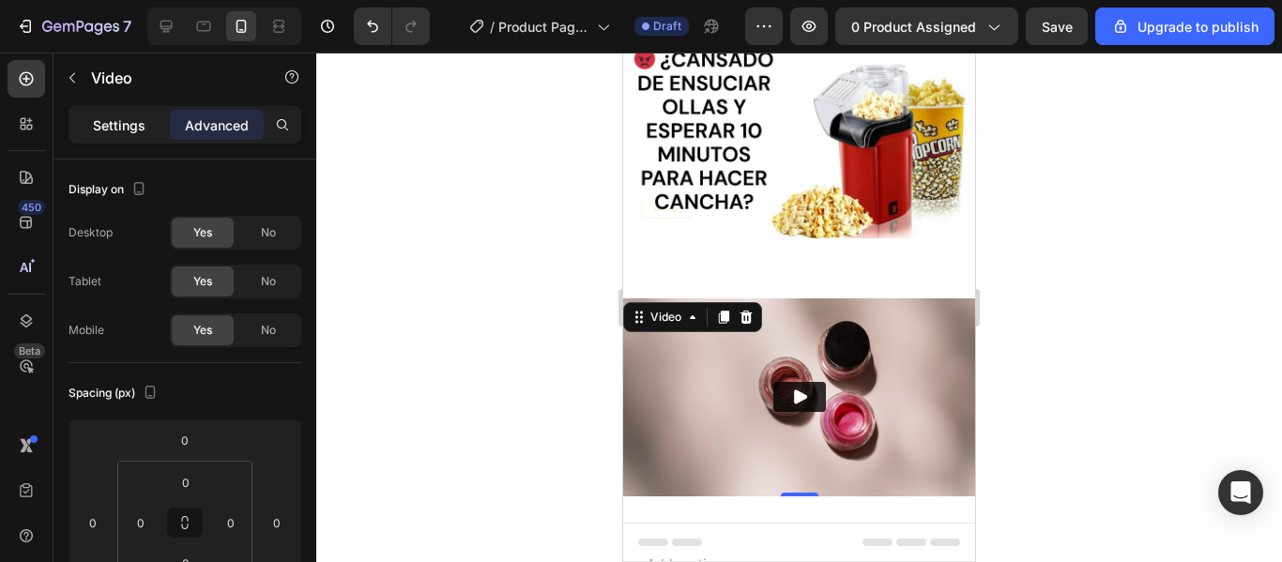
click at [139, 135] on div "Settings" at bounding box center [119, 125] width 94 height 30
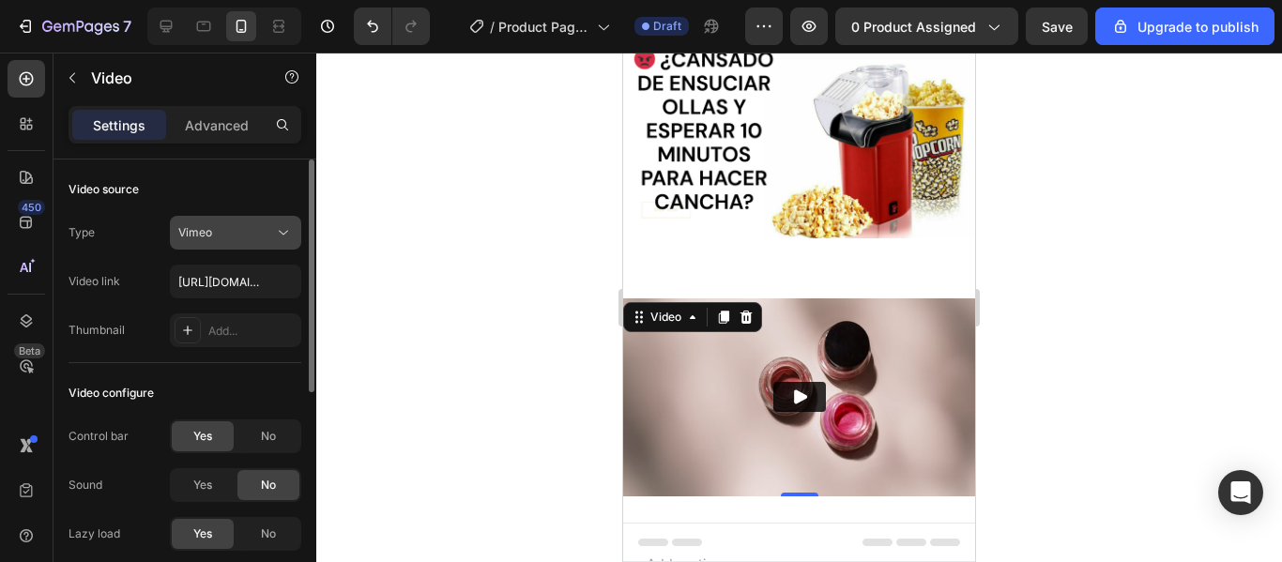
click at [255, 249] on button "Vimeo" at bounding box center [235, 233] width 131 height 34
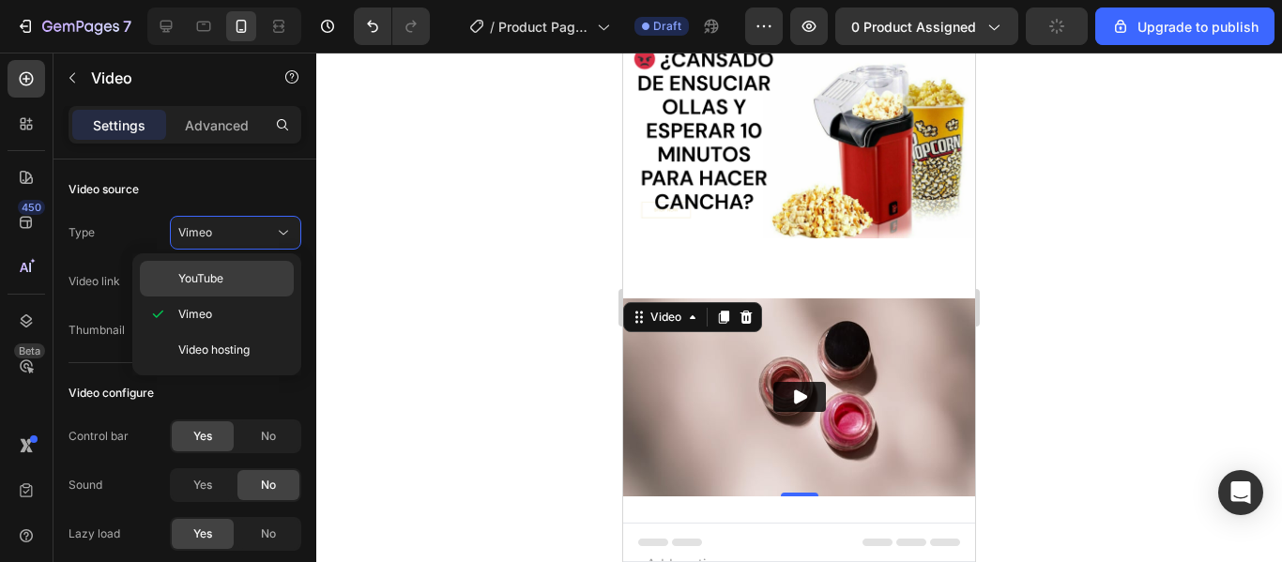
click at [246, 278] on p "YouTube" at bounding box center [231, 278] width 107 height 17
type input "https://www.youtube.com/watch?v=drIt4RH_kyQ"
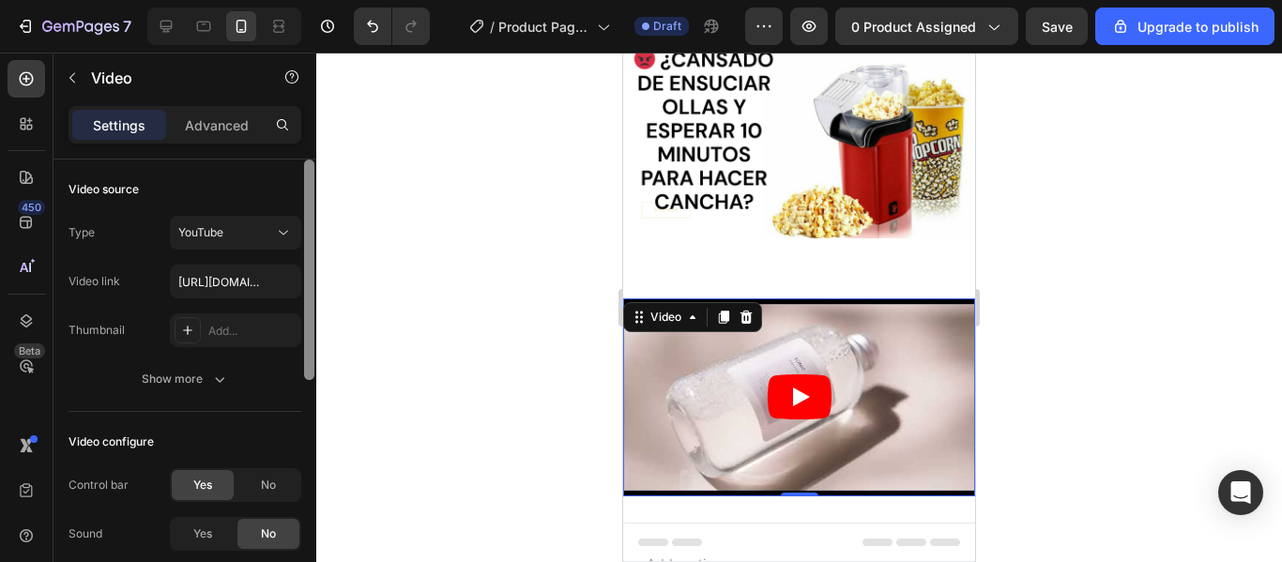
drag, startPoint x: 308, startPoint y: 215, endPoint x: 313, endPoint y: 188, distance: 27.6
click at [313, 188] on div at bounding box center [309, 270] width 10 height 221
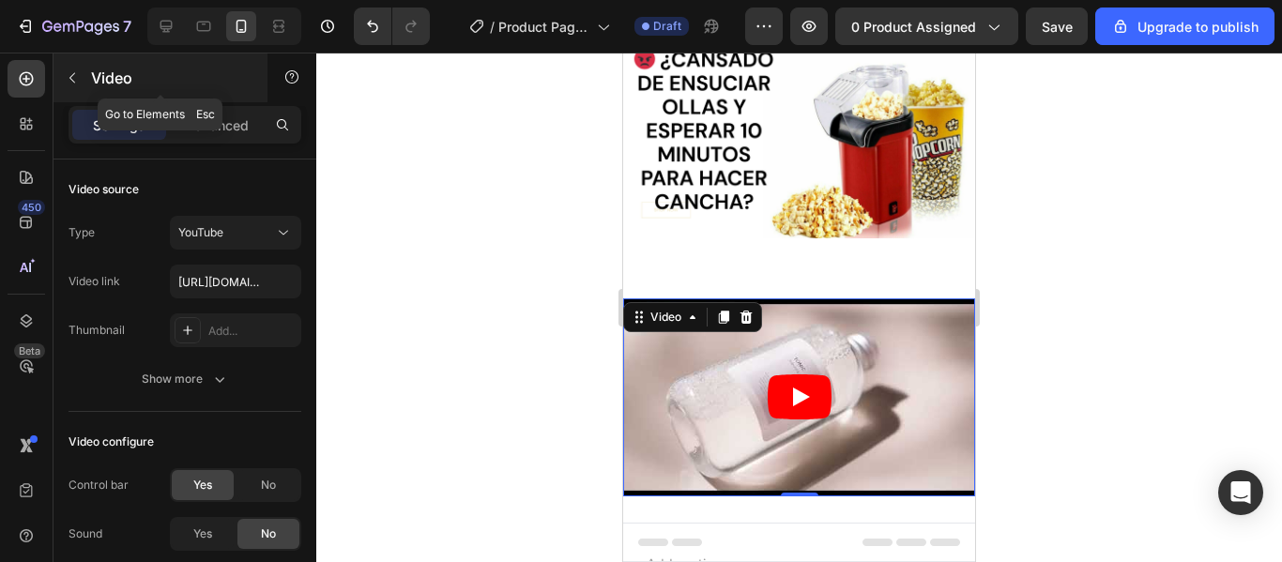
click at [77, 88] on button "button" at bounding box center [72, 78] width 30 height 30
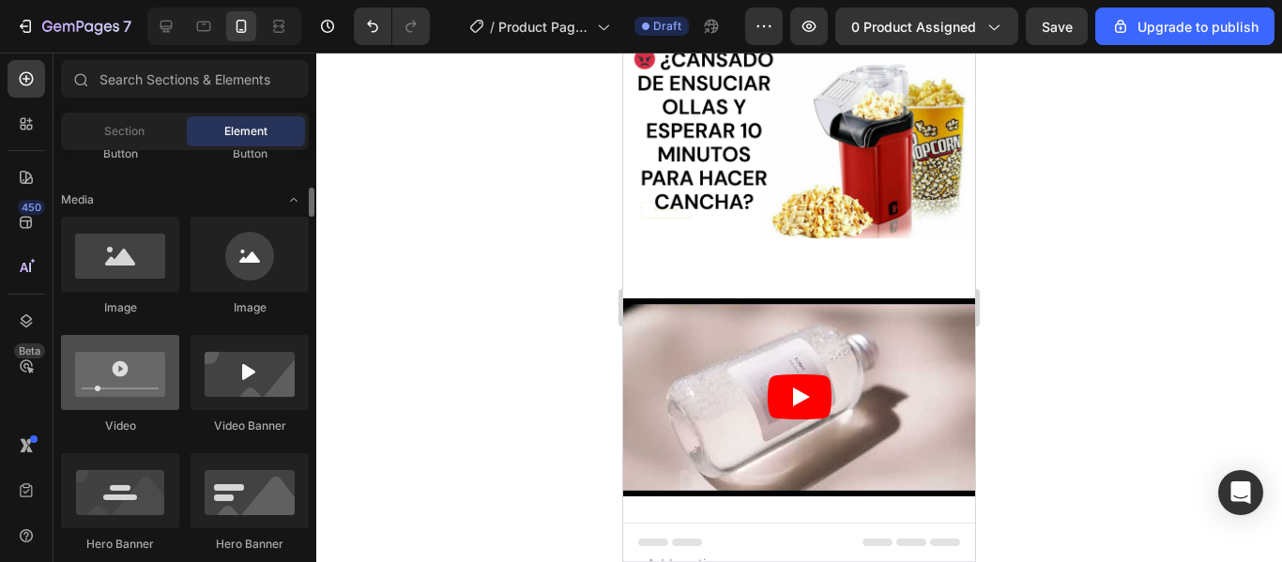
scroll to position [550, 0]
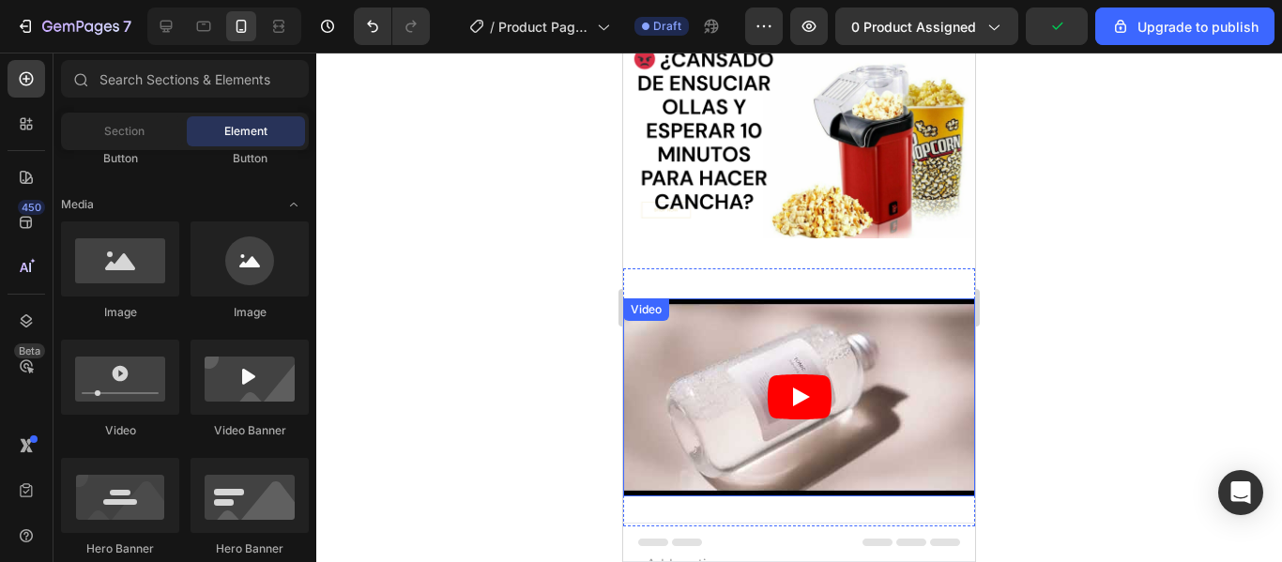
click at [745, 402] on article at bounding box center [799, 398] width 352 height 198
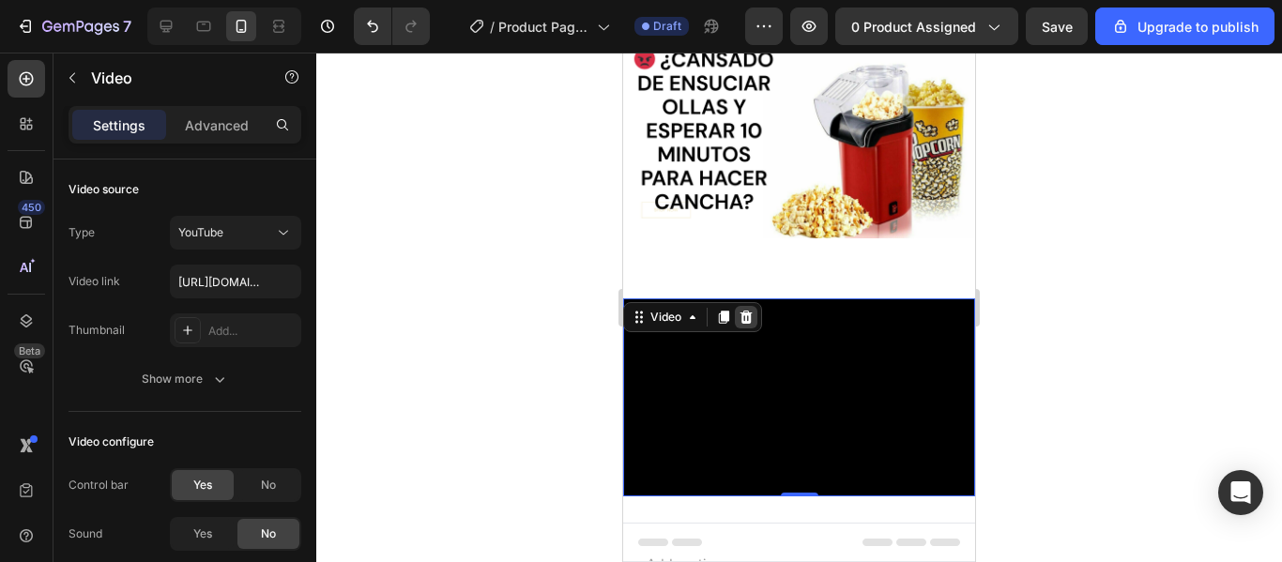
click at [751, 316] on icon at bounding box center [746, 317] width 15 height 15
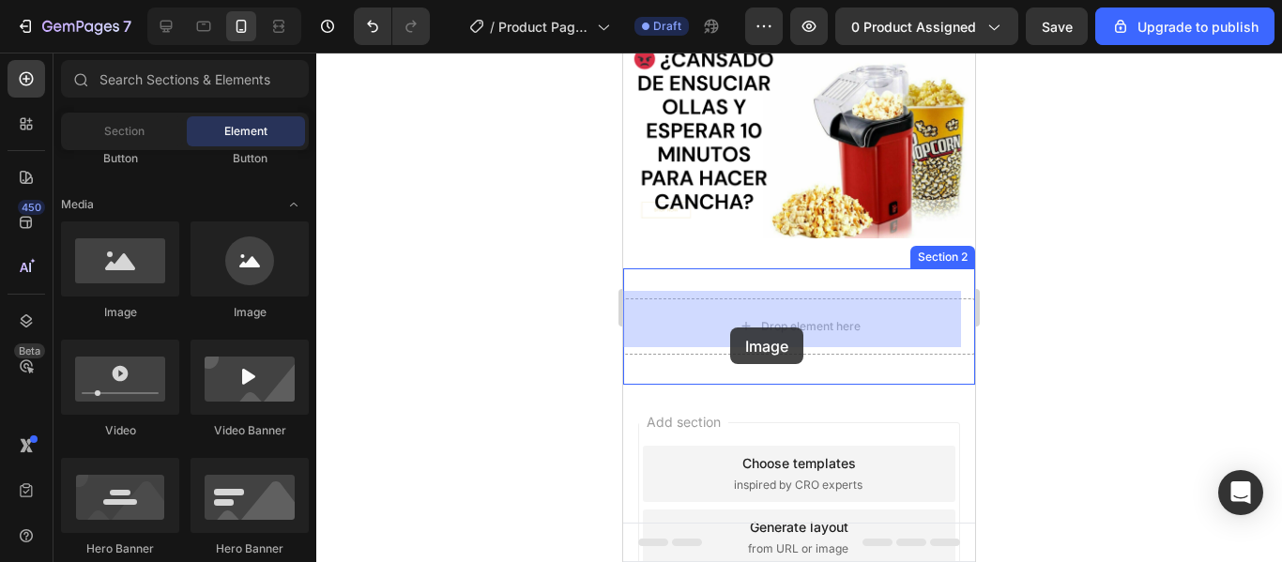
drag, startPoint x: 767, startPoint y: 320, endPoint x: 729, endPoint y: 320, distance: 37.6
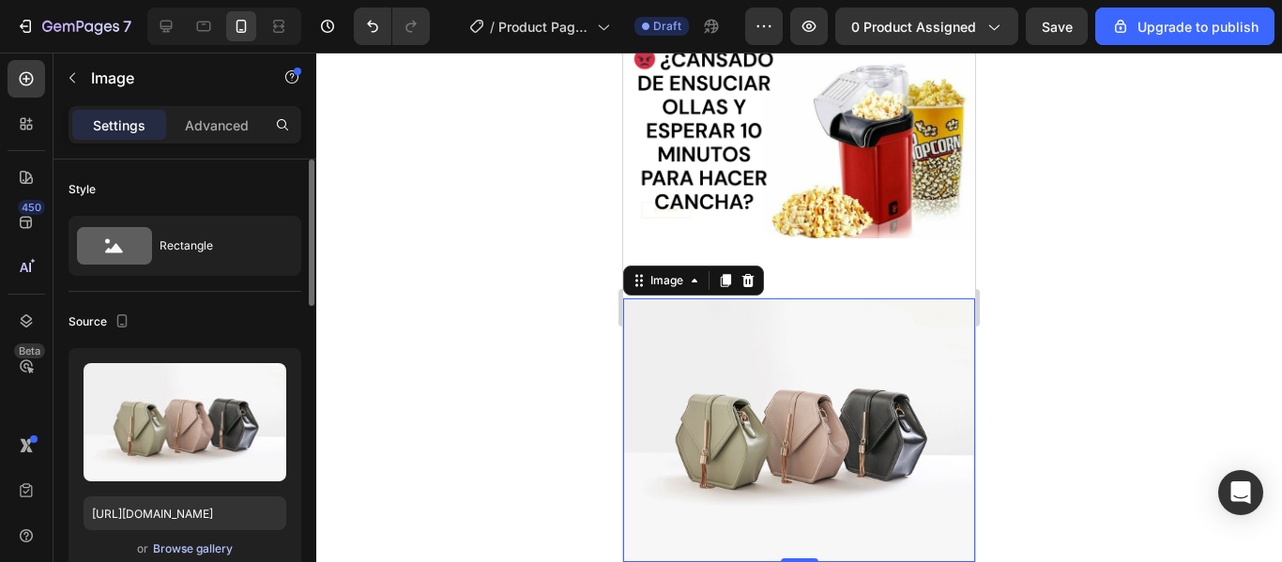
click at [198, 549] on div "Browse gallery" at bounding box center [193, 549] width 80 height 17
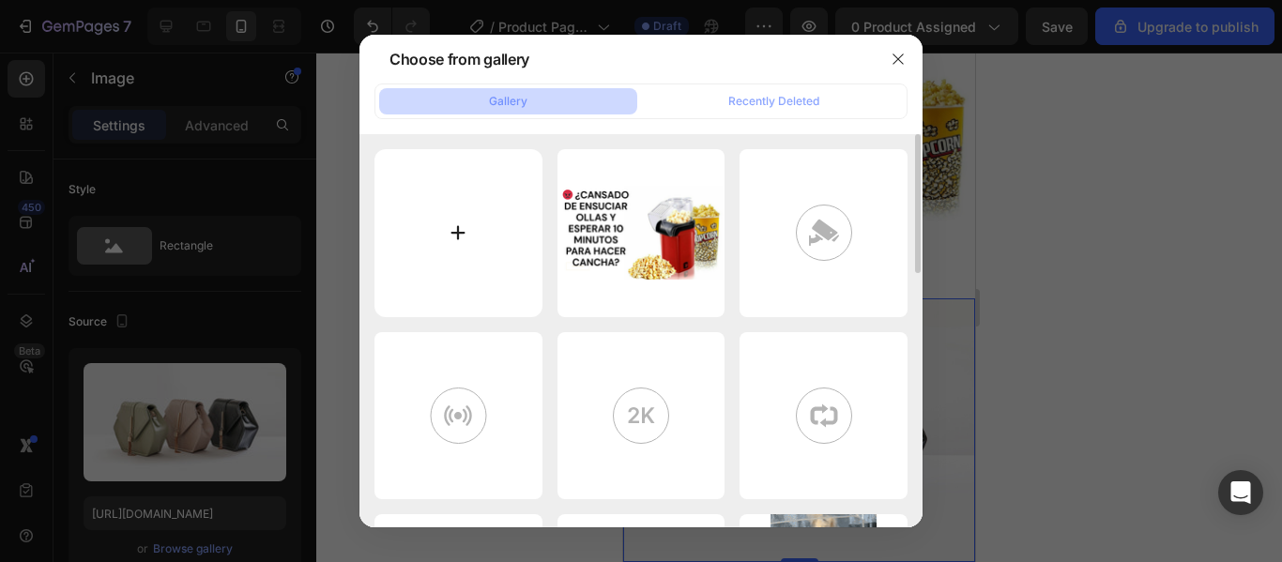
click at [471, 174] on input "file" at bounding box center [459, 233] width 168 height 168
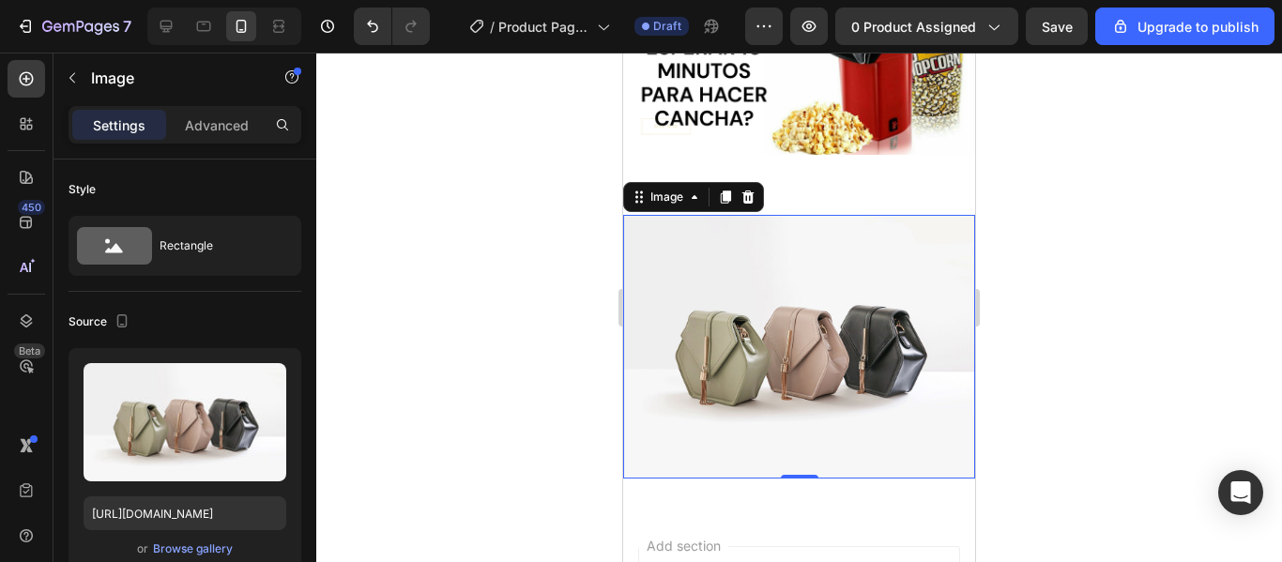
scroll to position [163, 0]
click at [755, 191] on icon at bounding box center [748, 198] width 15 height 15
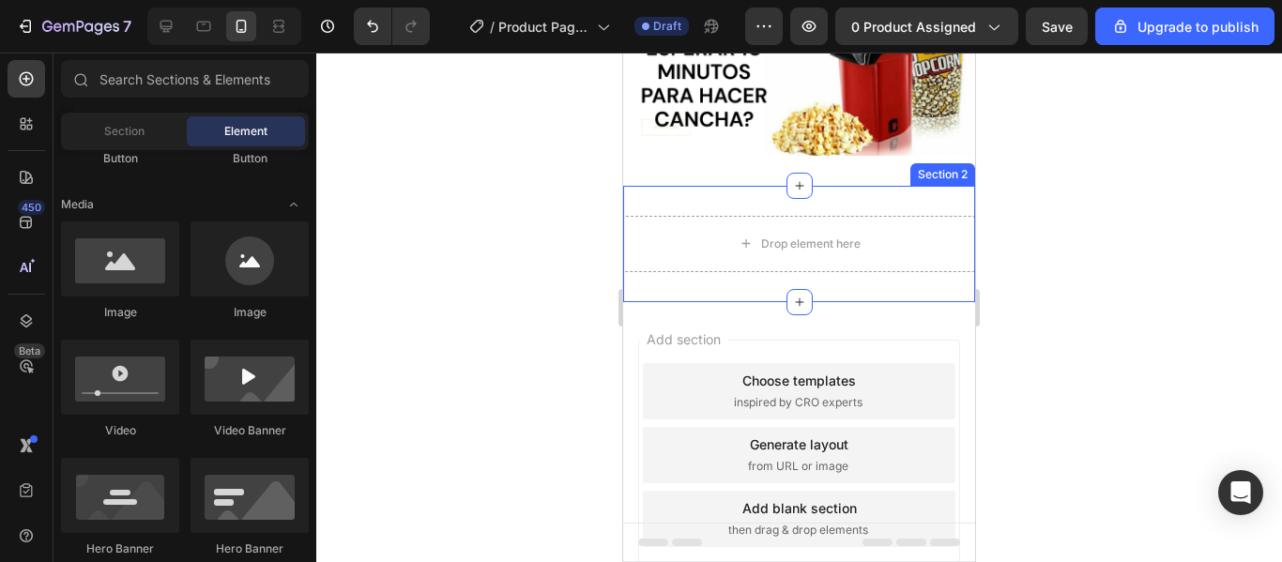
scroll to position [0, 0]
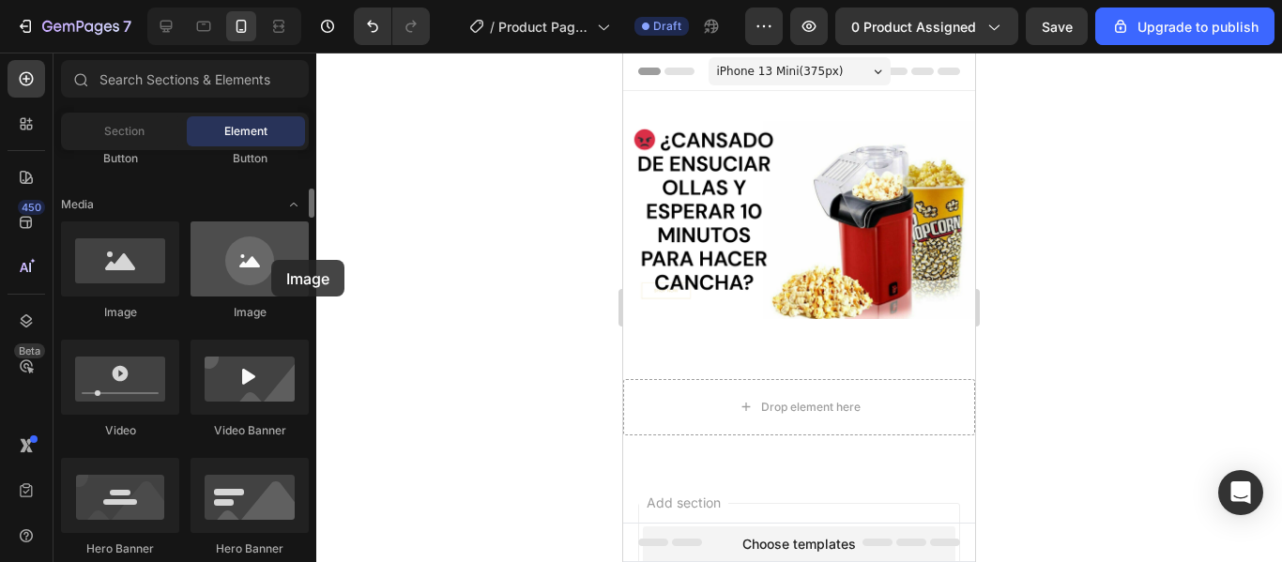
drag, startPoint x: 258, startPoint y: 254, endPoint x: 271, endPoint y: 260, distance: 14.3
click at [271, 260] on div at bounding box center [250, 259] width 118 height 75
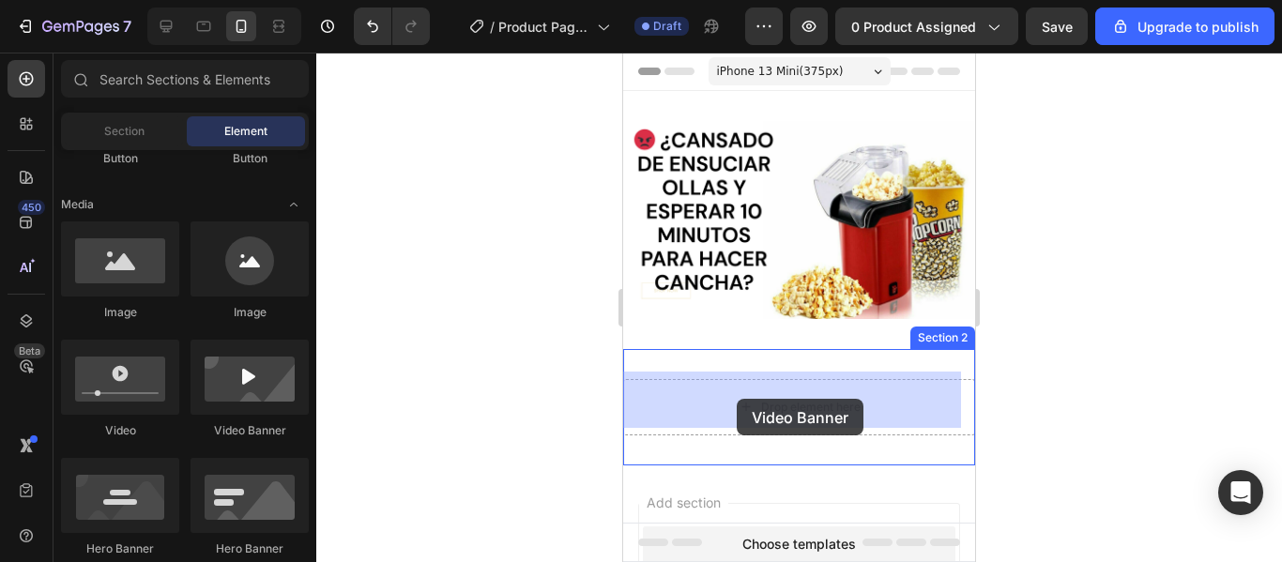
drag, startPoint x: 889, startPoint y: 462, endPoint x: 740, endPoint y: 397, distance: 162.7
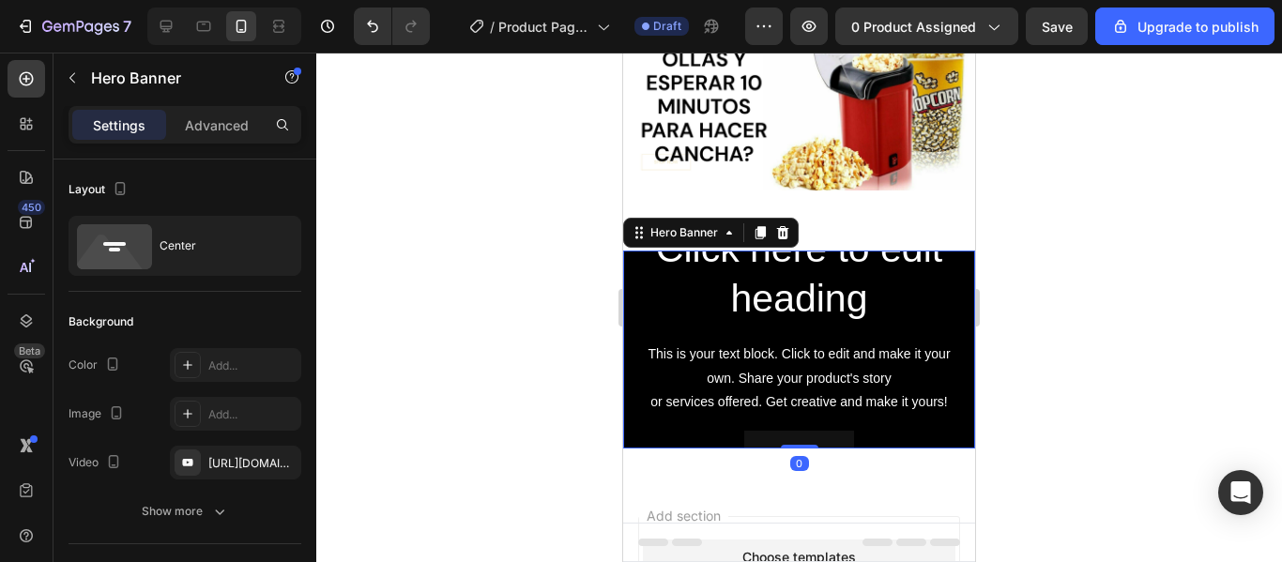
scroll to position [133, 0]
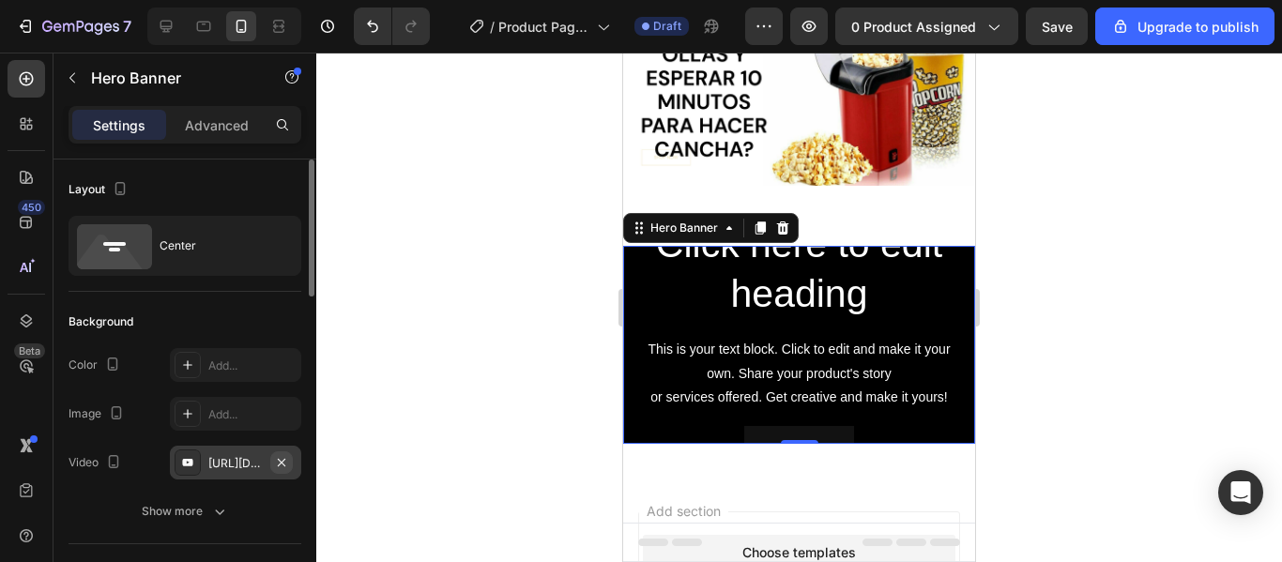
click at [281, 462] on icon "button" at bounding box center [282, 462] width 8 height 8
type input "Auto"
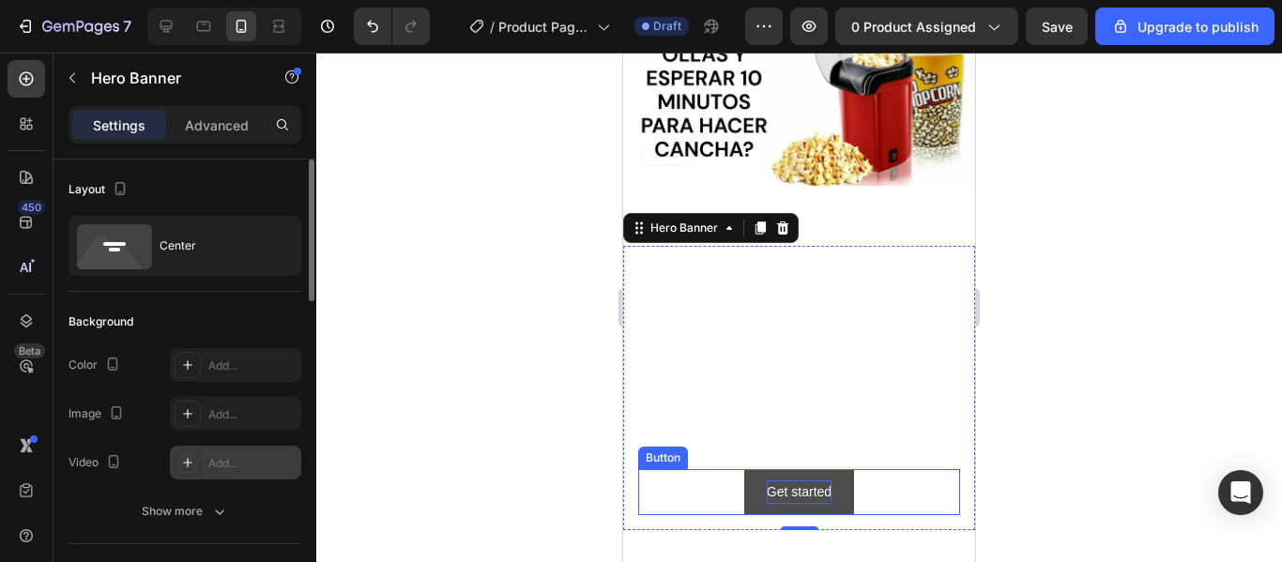
click at [791, 484] on div "Get started" at bounding box center [799, 492] width 65 height 23
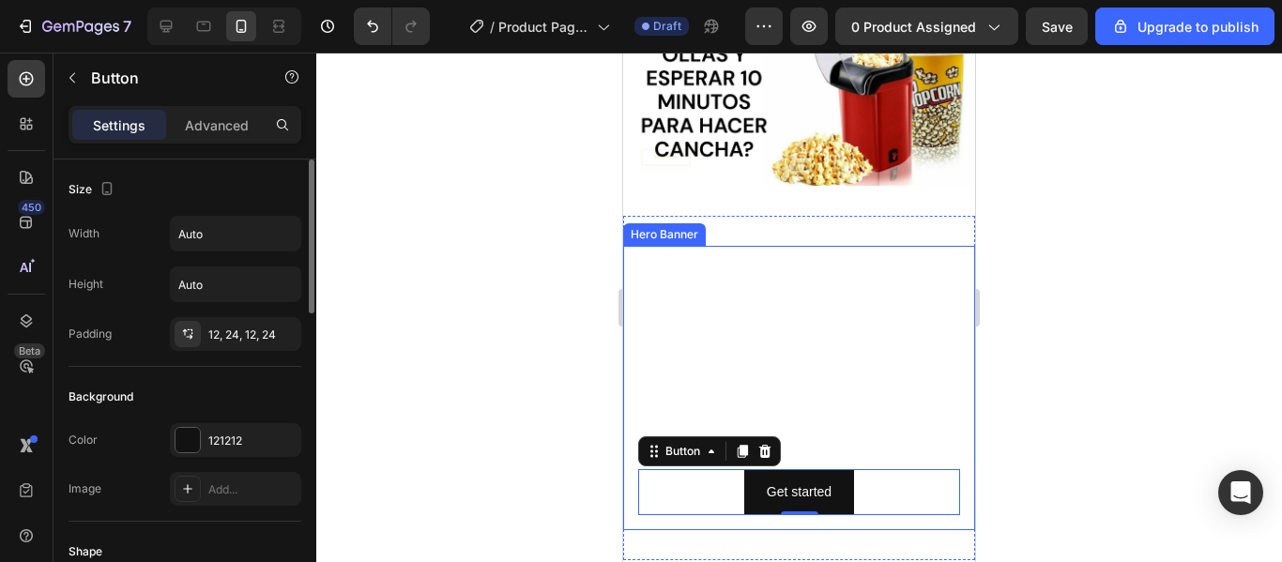
click at [795, 361] on div "Click here to edit heading Heading This is your text block. Click to edit and m…" at bounding box center [799, 388] width 322 height 254
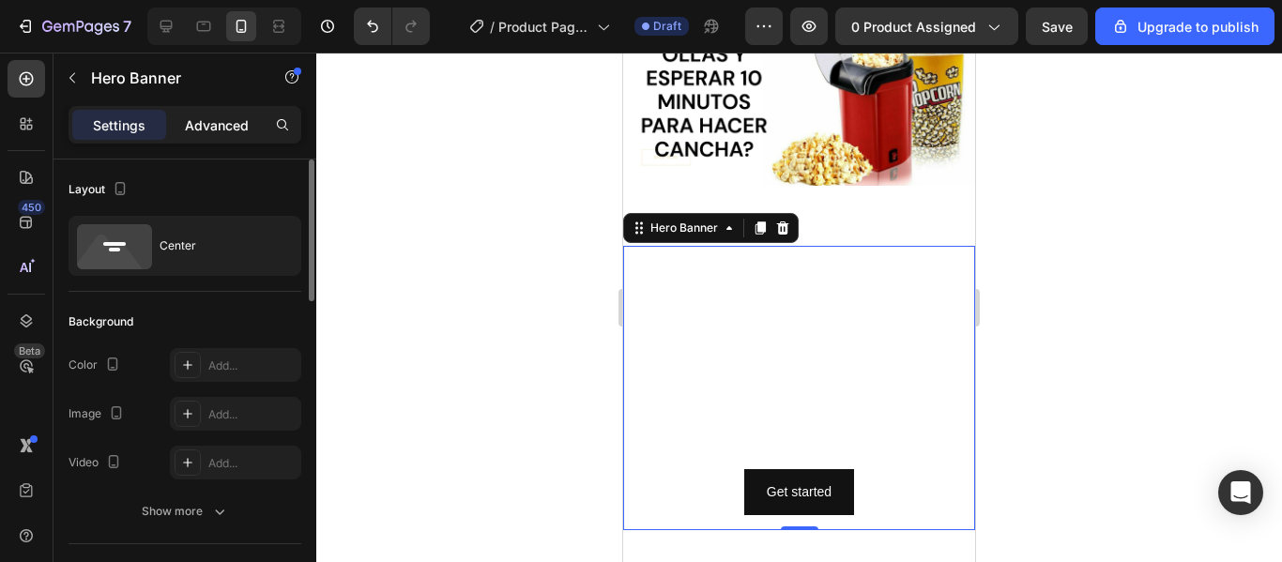
click at [250, 139] on div "Advanced" at bounding box center [217, 125] width 94 height 30
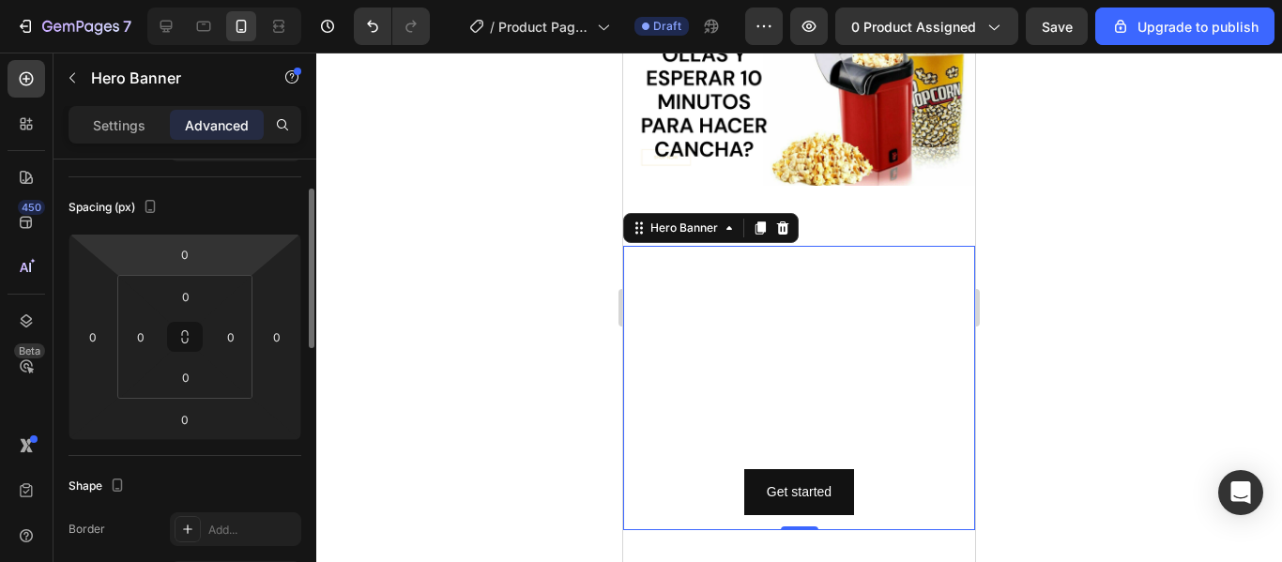
scroll to position [160, 0]
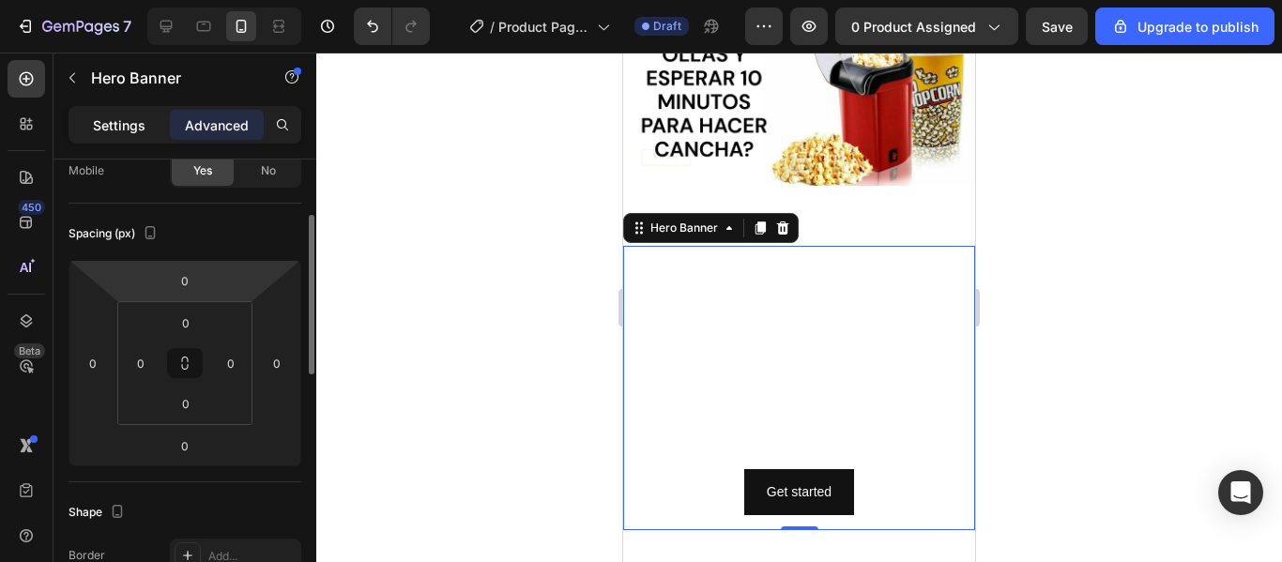
click at [122, 130] on p "Settings" at bounding box center [119, 125] width 53 height 20
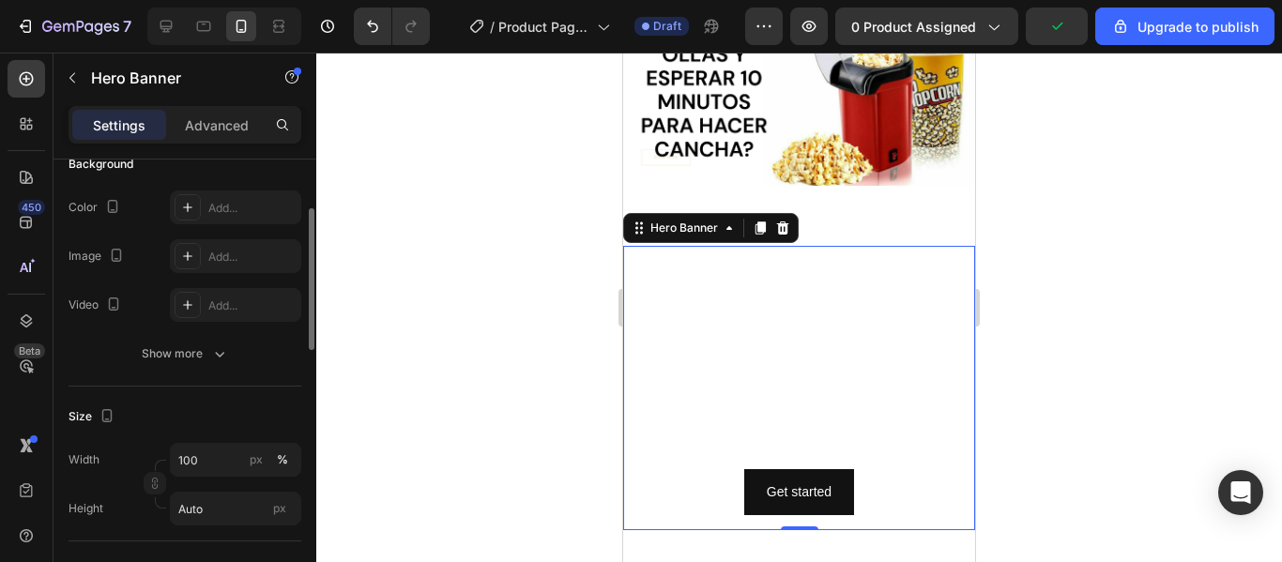
scroll to position [155, 0]
click at [190, 294] on div "Add..." at bounding box center [235, 308] width 131 height 34
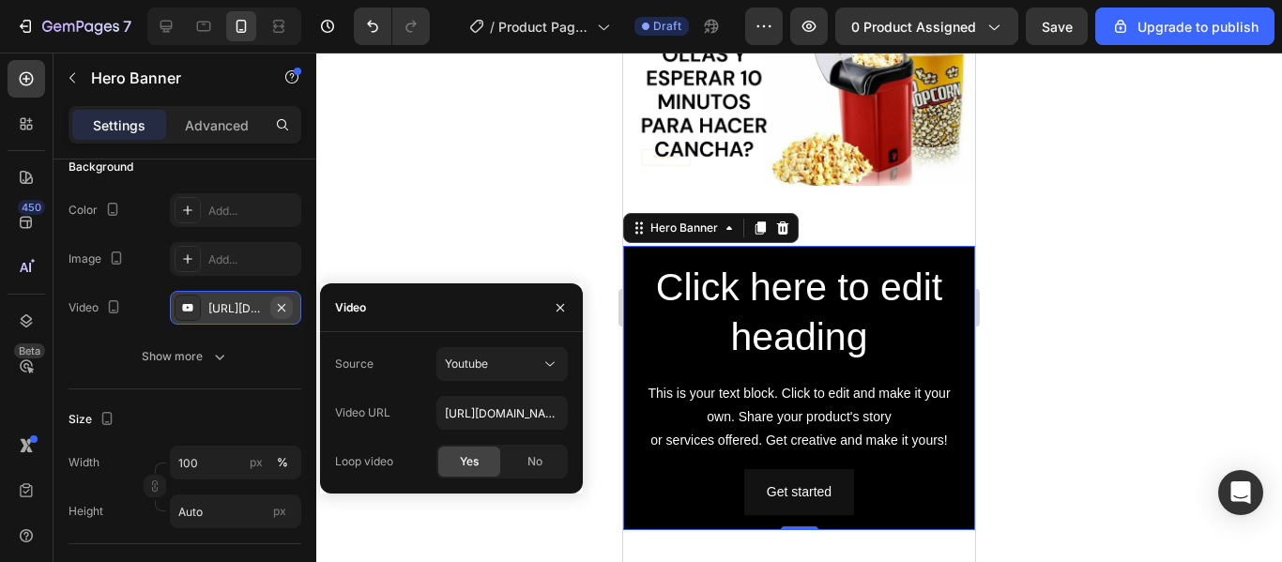
click at [284, 315] on icon "button" at bounding box center [281, 307] width 15 height 15
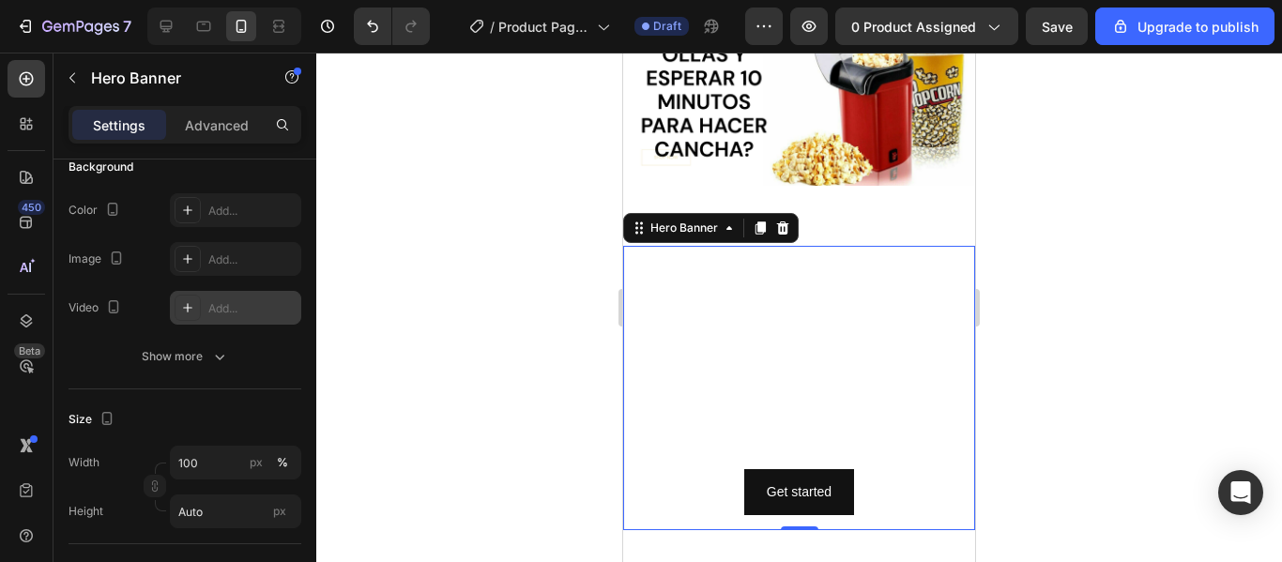
click at [269, 315] on div "Add..." at bounding box center [252, 308] width 88 height 17
type input "https://youtu.be/KOxfzBp72uk"
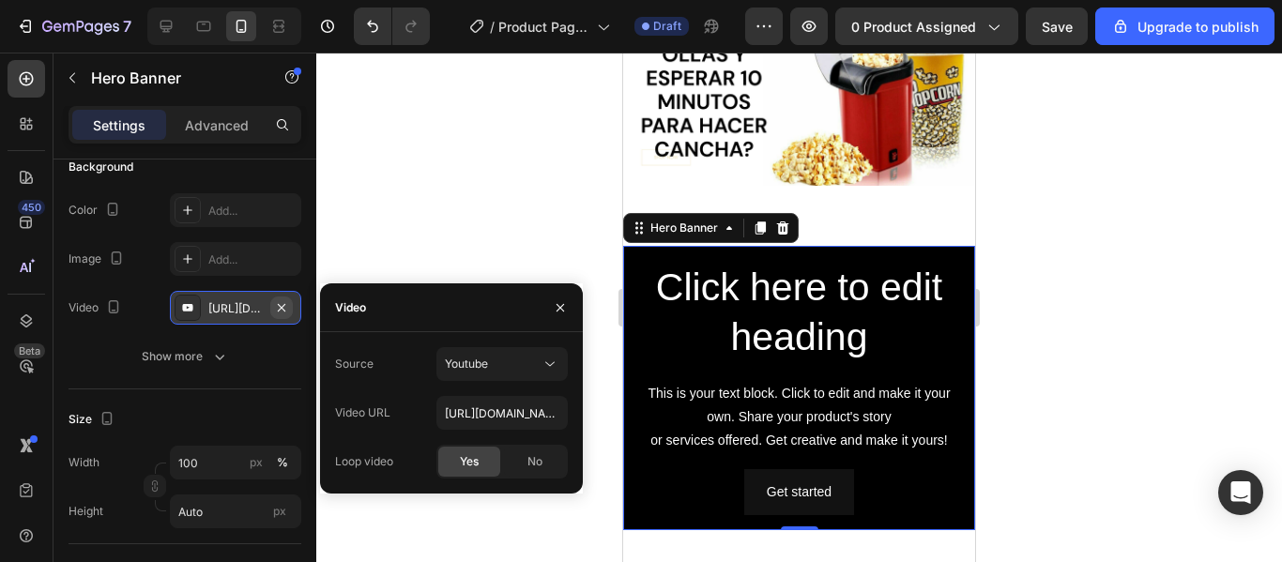
click at [278, 304] on icon "button" at bounding box center [282, 307] width 8 height 8
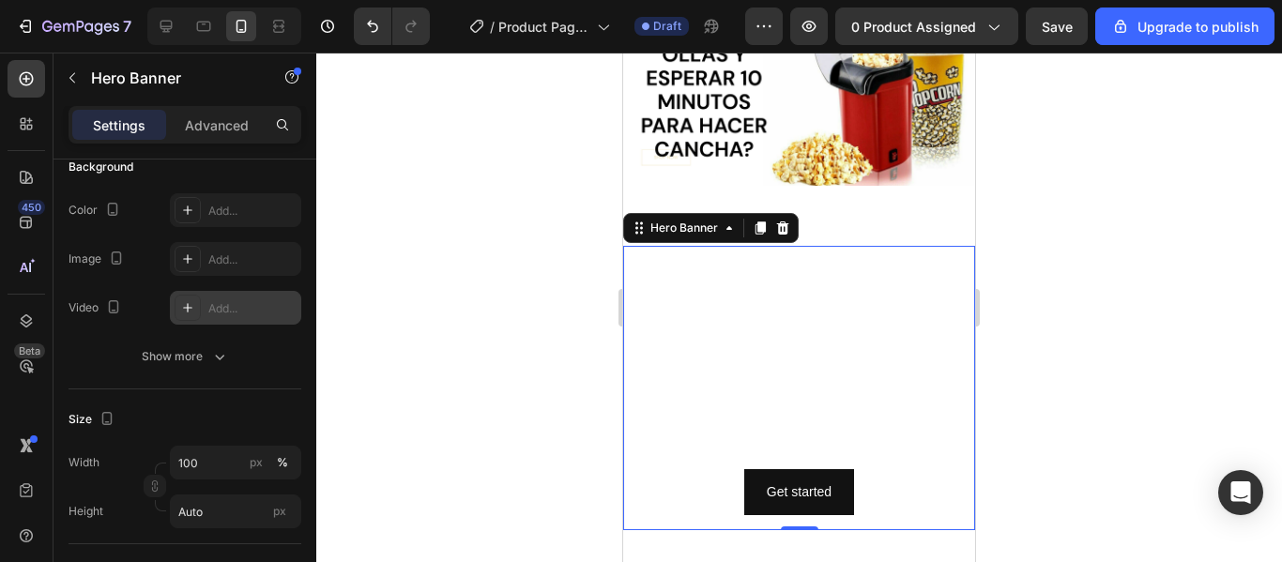
click at [244, 305] on div "Add..." at bounding box center [252, 308] width 88 height 17
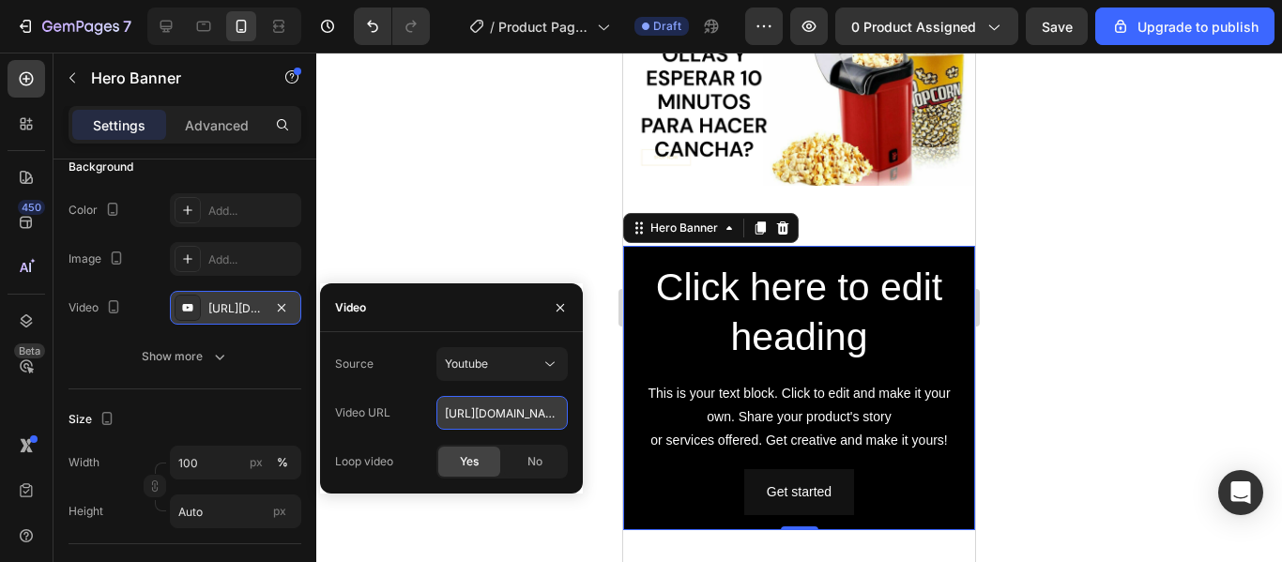
click at [501, 415] on input "https://youtu.be/KOxfzBp72uk" at bounding box center [502, 413] width 131 height 34
paste input "www.youtube.com/shorts/RIehzILFRZ8"
type input "https://www.youtube.com/shorts/RIehzILFRZ8"
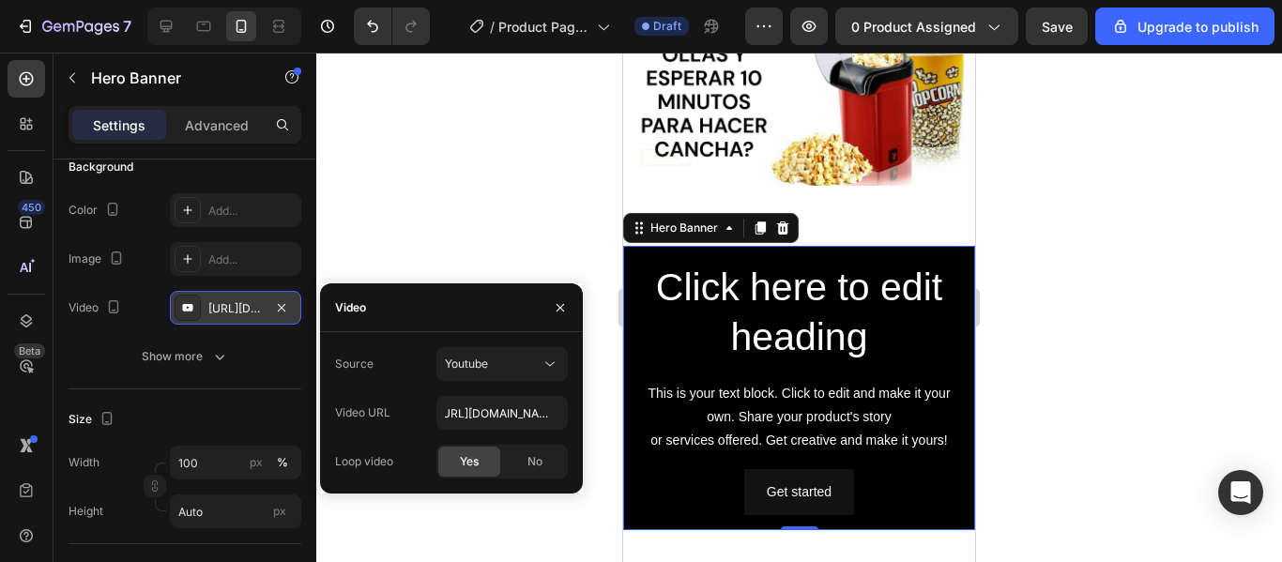
click at [484, 459] on div "Yes" at bounding box center [469, 462] width 62 height 30
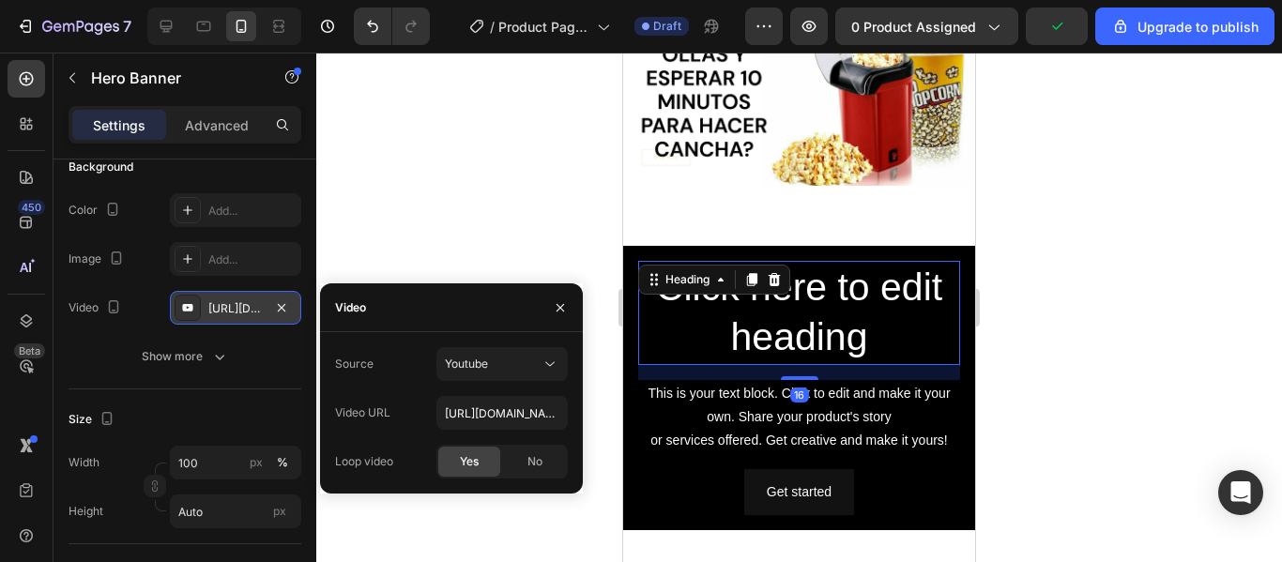
click at [795, 303] on h2 "Click here to edit heading" at bounding box center [799, 313] width 322 height 104
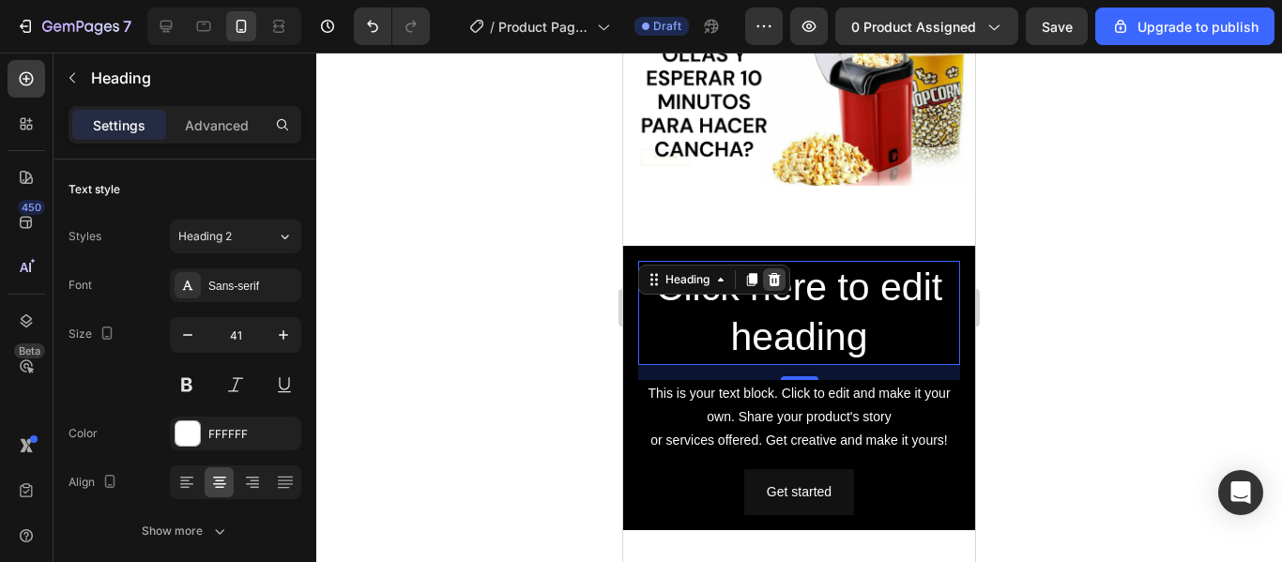
click at [782, 276] on icon at bounding box center [774, 279] width 15 height 15
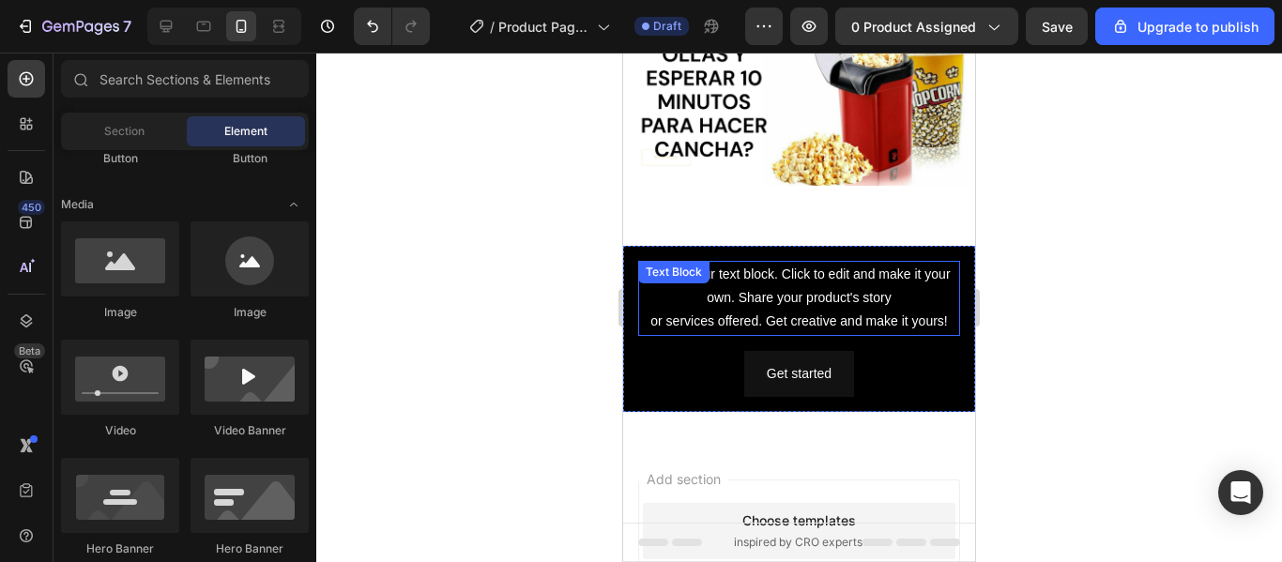
click at [782, 284] on div "This is your text block. Click to edit and make it your own. Share your product…" at bounding box center [799, 298] width 322 height 75
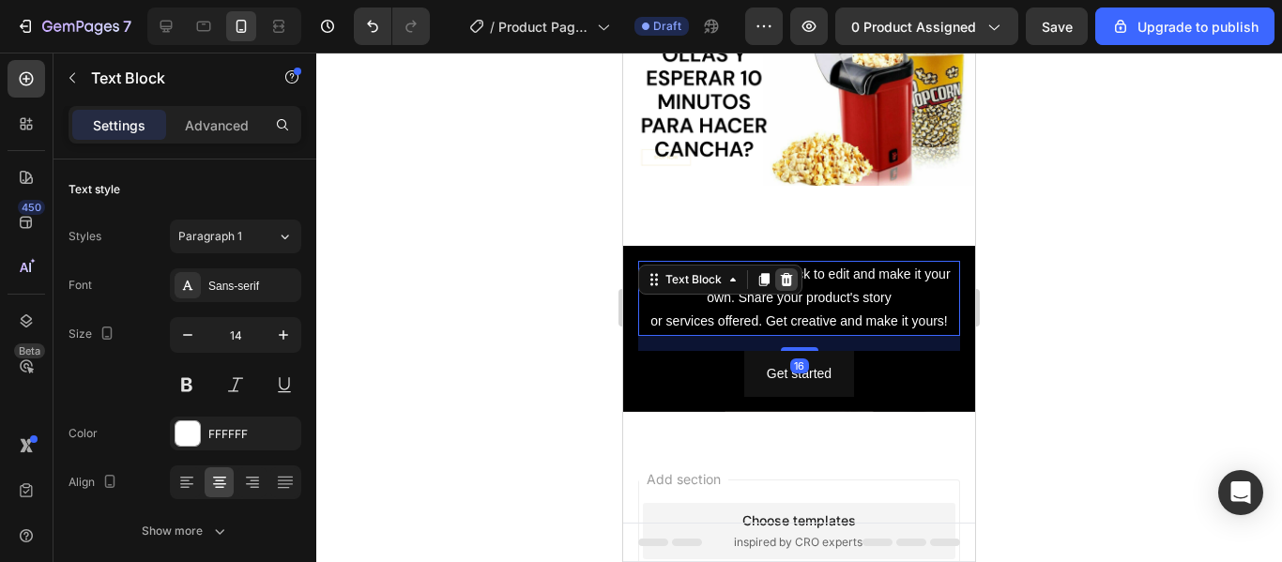
click at [786, 274] on icon at bounding box center [787, 279] width 12 height 13
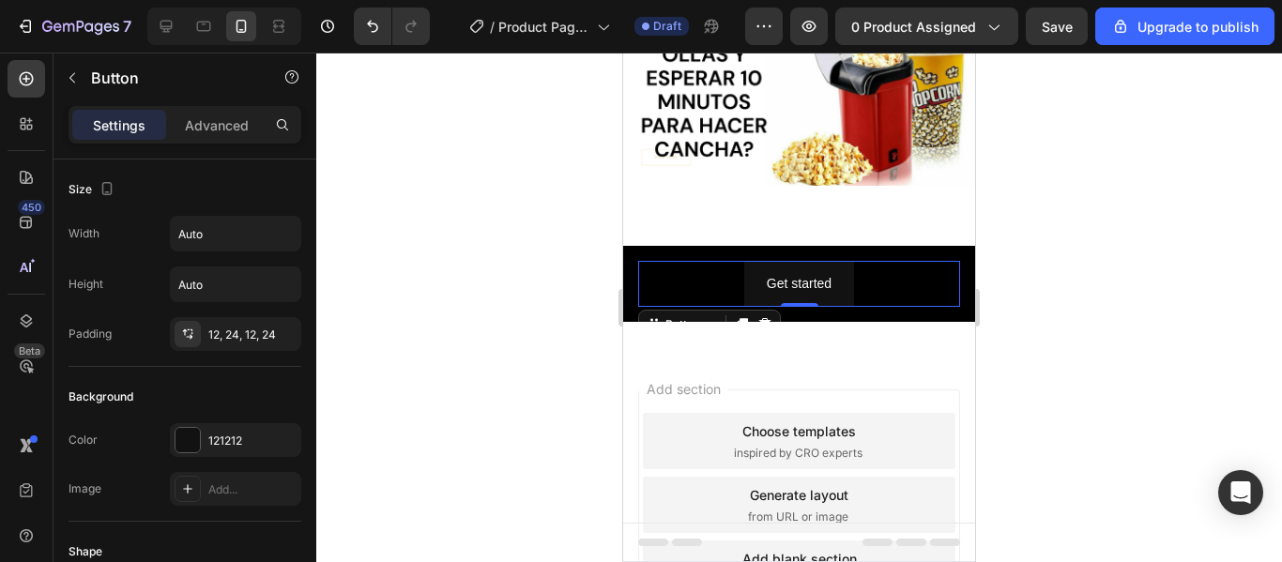
click at [715, 278] on div "Get started Button 0" at bounding box center [799, 284] width 322 height 46
click at [761, 317] on icon at bounding box center [765, 324] width 15 height 15
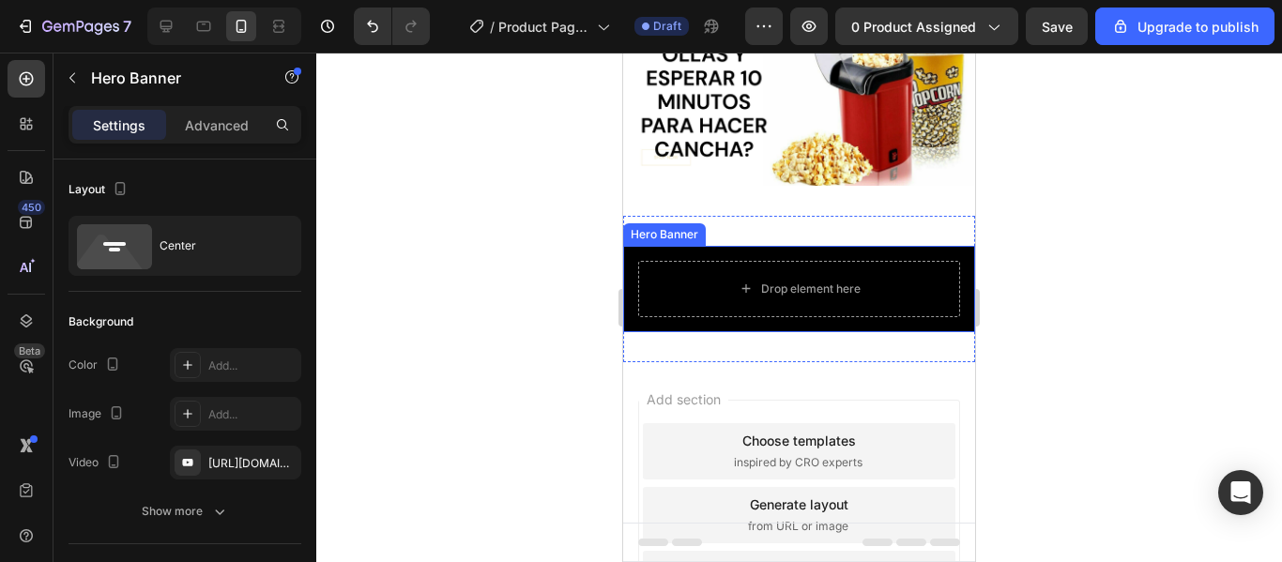
click at [803, 246] on div "Drop element here" at bounding box center [799, 289] width 352 height 86
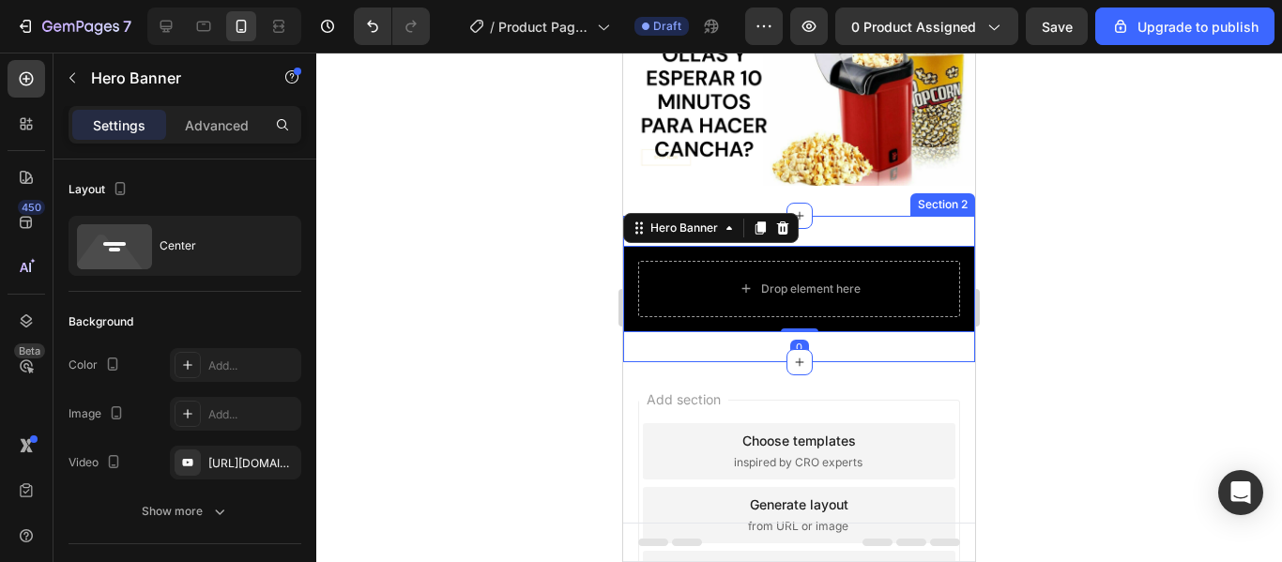
click at [812, 325] on div "Drop element here Hero Banner 0 Section 2" at bounding box center [799, 289] width 352 height 146
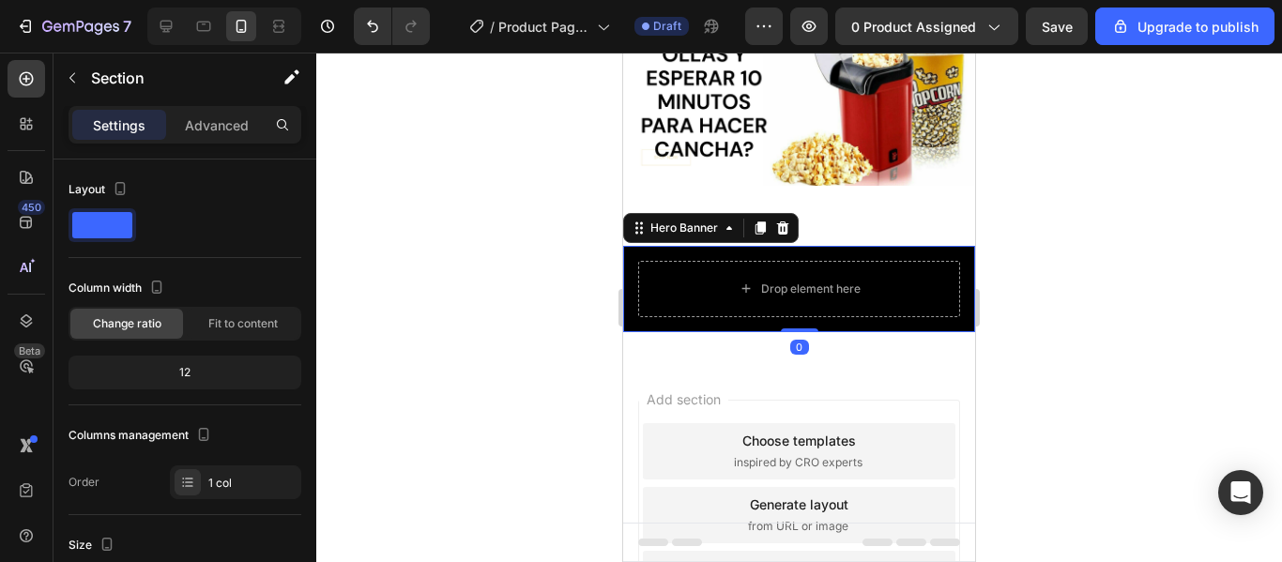
click at [796, 324] on div "Drop element here Hero Banner 0" at bounding box center [799, 289] width 352 height 86
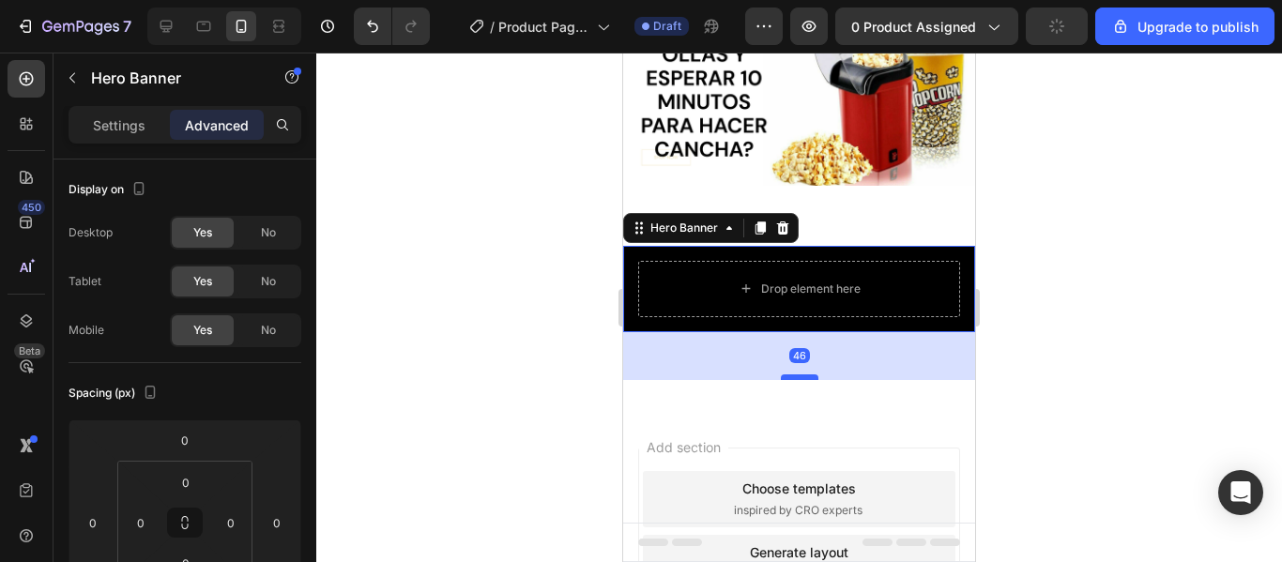
drag, startPoint x: 796, startPoint y: 324, endPoint x: 803, endPoint y: 382, distance: 58.6
click at [803, 380] on div at bounding box center [800, 378] width 38 height 6
type input "62"
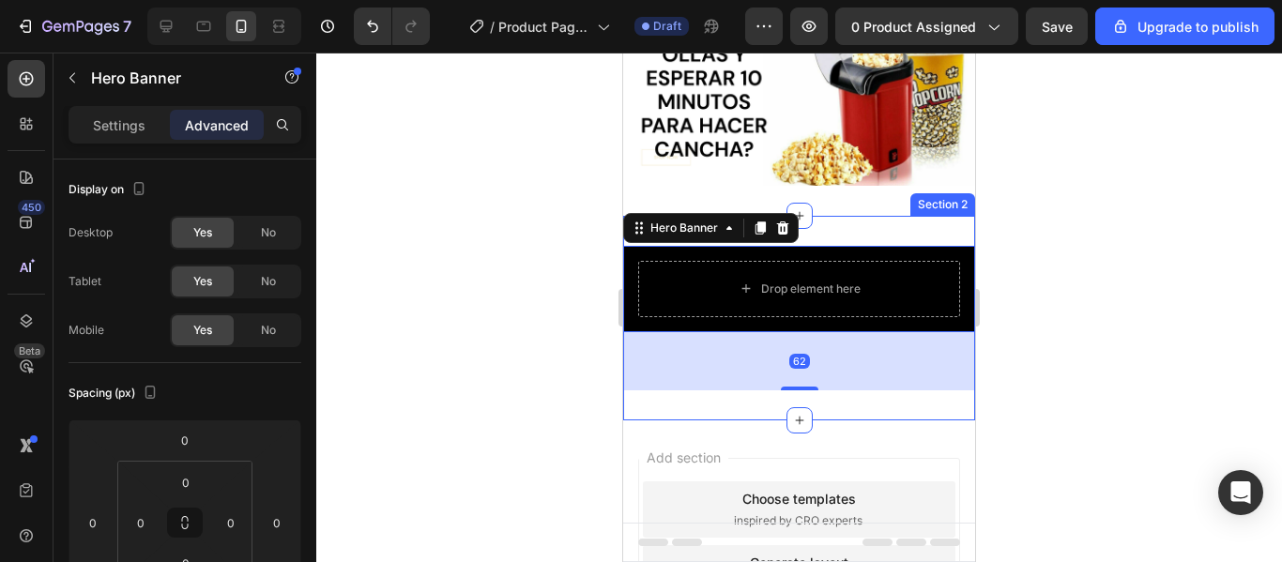
click at [852, 408] on div "Drop element here Hero Banner 62 Section 2" at bounding box center [799, 318] width 352 height 205
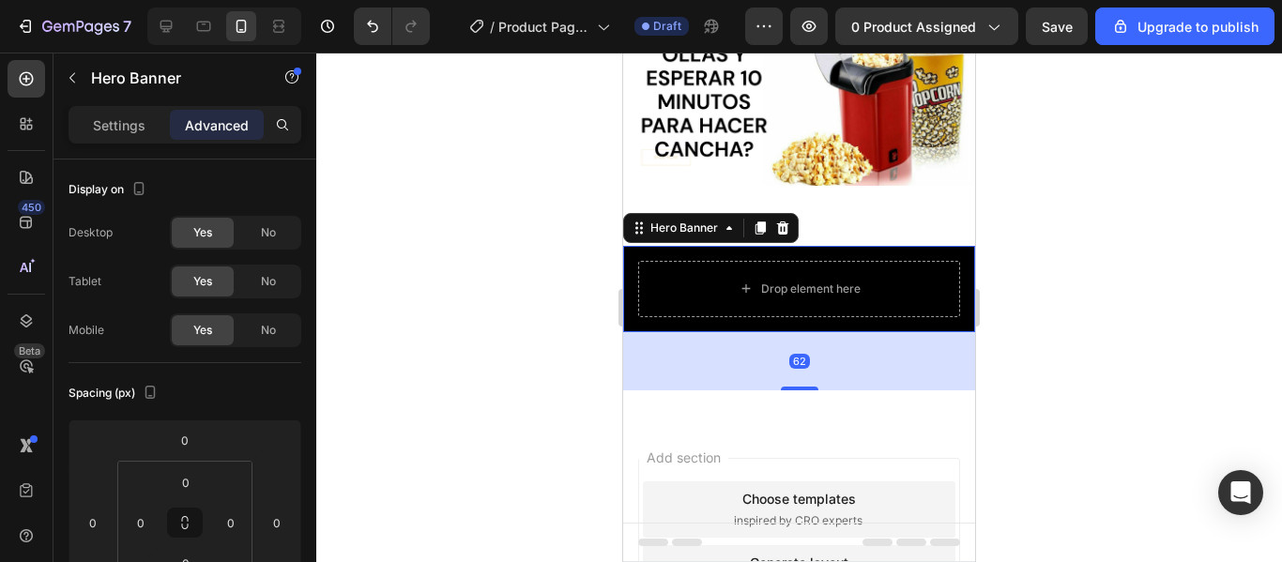
click at [798, 317] on div "Drop element here" at bounding box center [799, 289] width 352 height 86
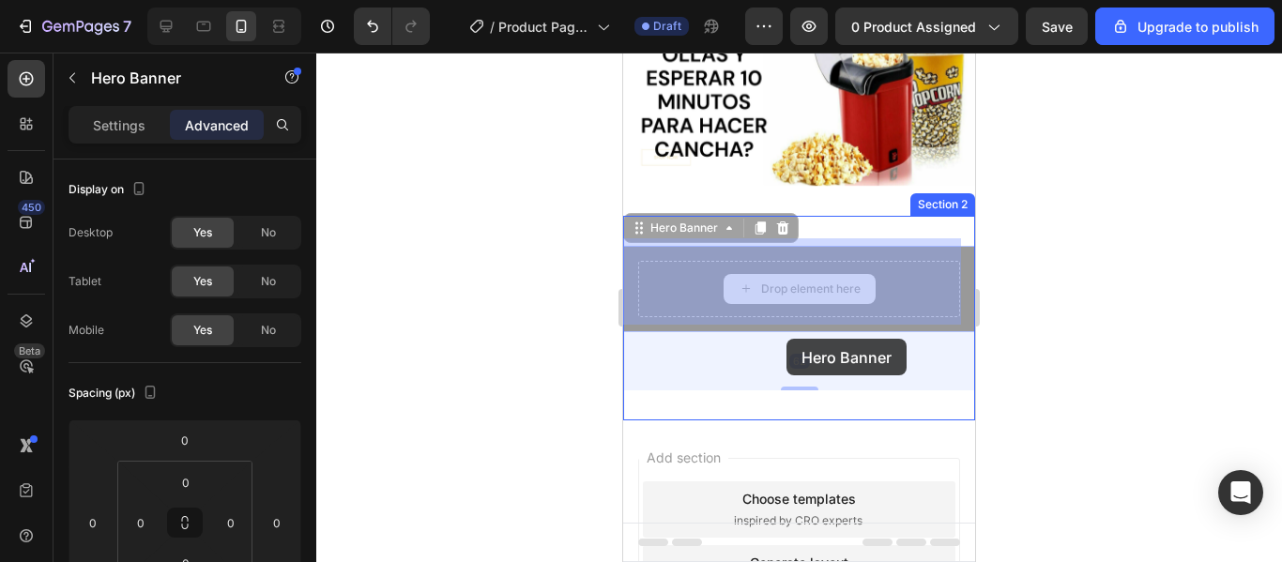
drag, startPoint x: 789, startPoint y: 304, endPoint x: 787, endPoint y: 339, distance: 34.8
click at [787, 339] on div "iPhone 13 Mini ( 375 px) iPhone 13 Mini iPhone 13 Pro iPhone 11 Pro Max iPhone …" at bounding box center [799, 349] width 352 height 860
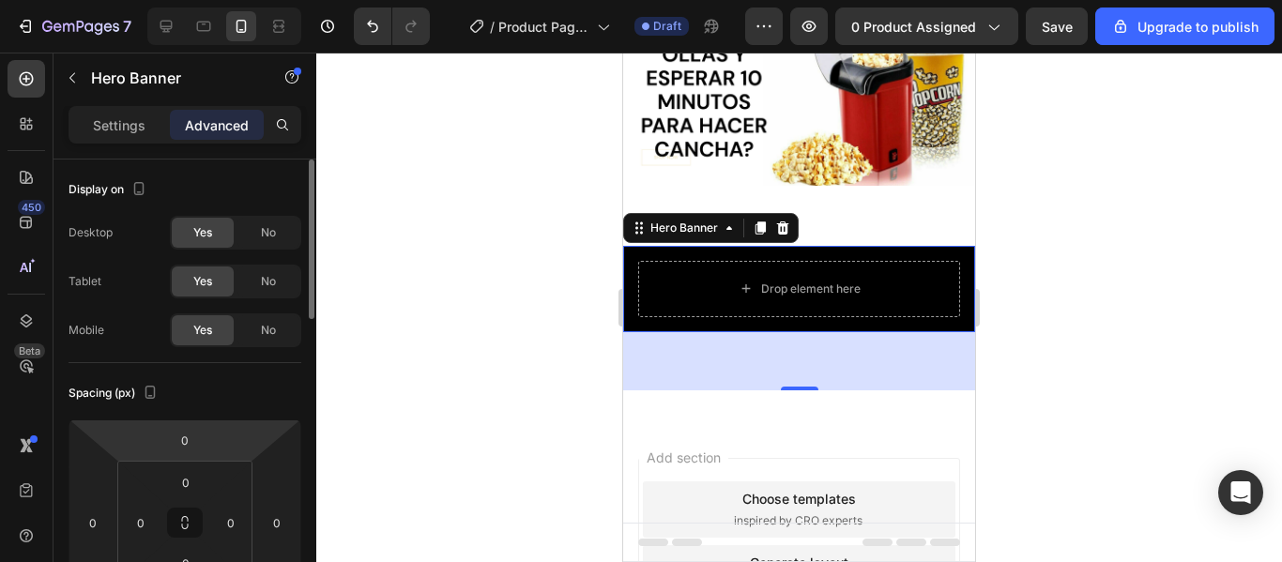
click at [214, 0] on html "7 / Product Page - Aug 27, 22:52:00 Draft Preview 0 product assigned Save Upgra…" at bounding box center [641, 0] width 1282 height 0
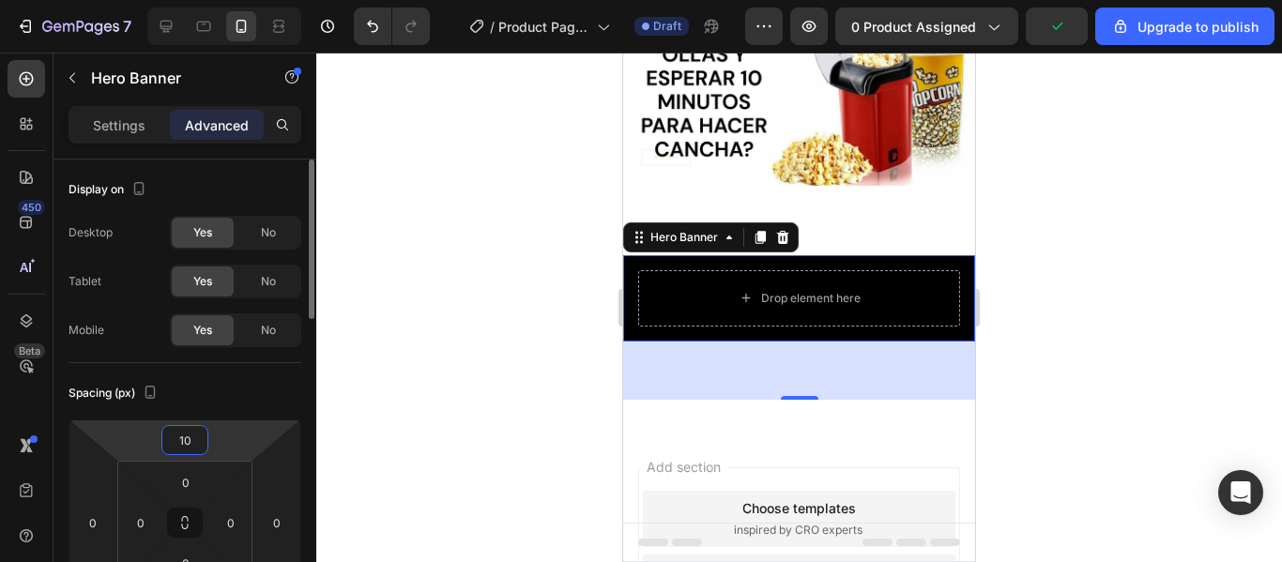
type input "1"
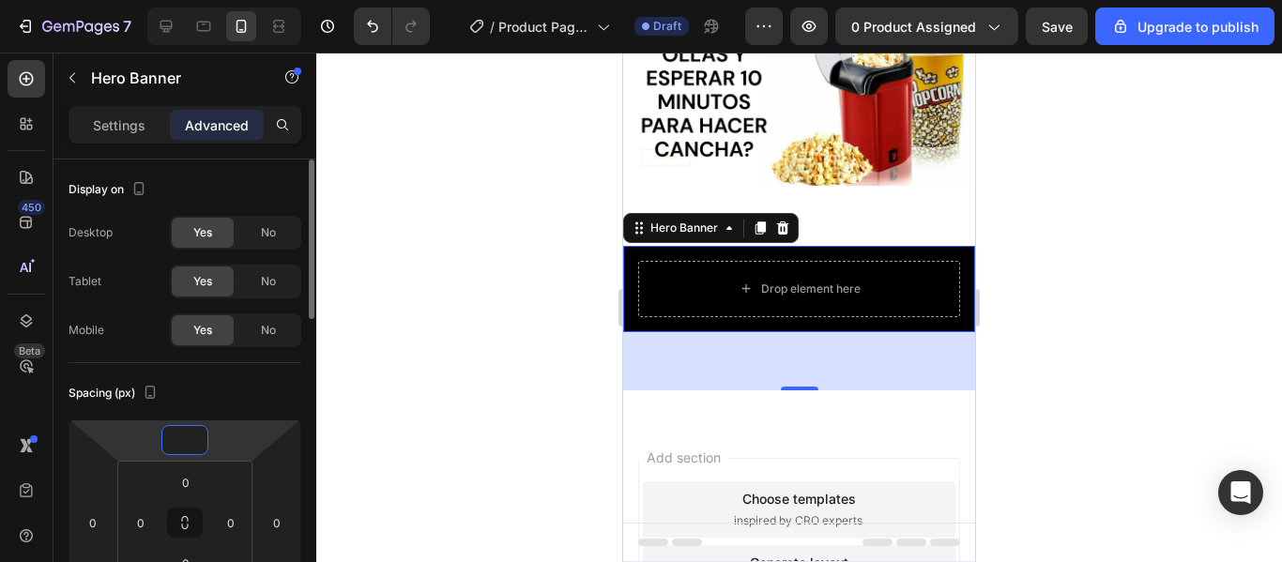
type input "0"
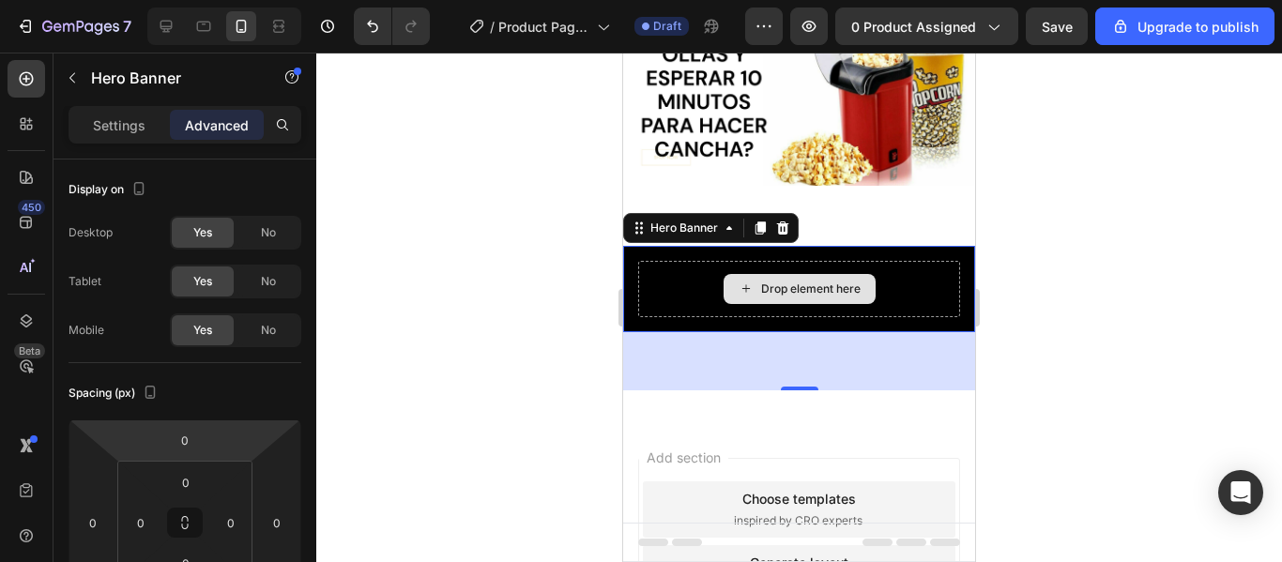
click at [682, 299] on div "Drop element here" at bounding box center [799, 289] width 322 height 56
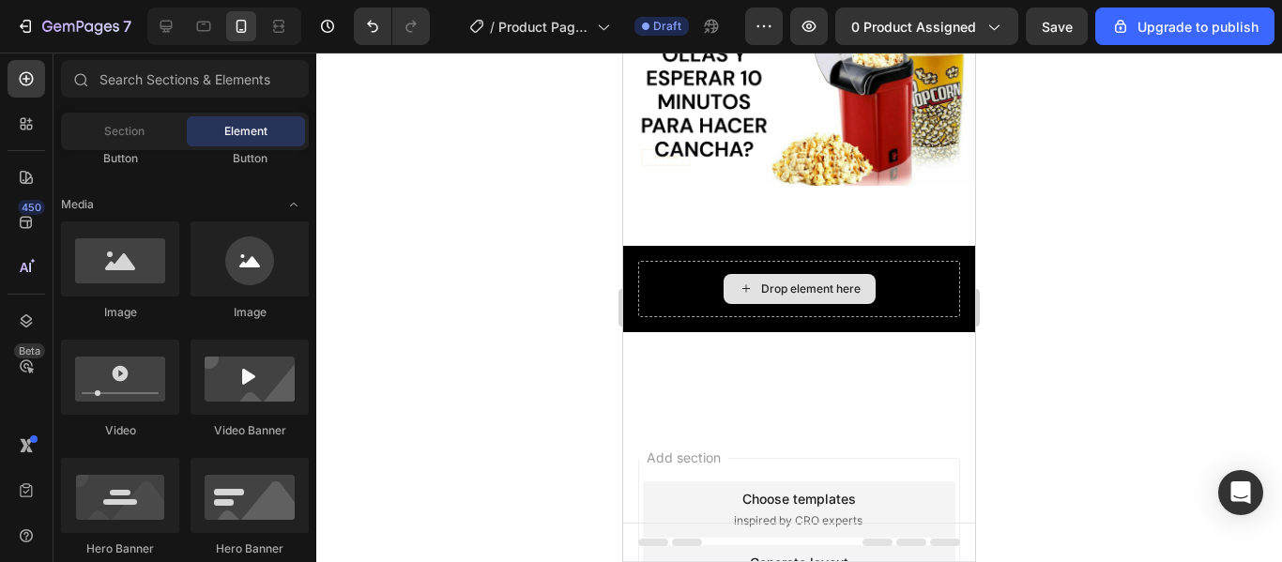
click at [763, 285] on div "Drop element here" at bounding box center [811, 289] width 100 height 15
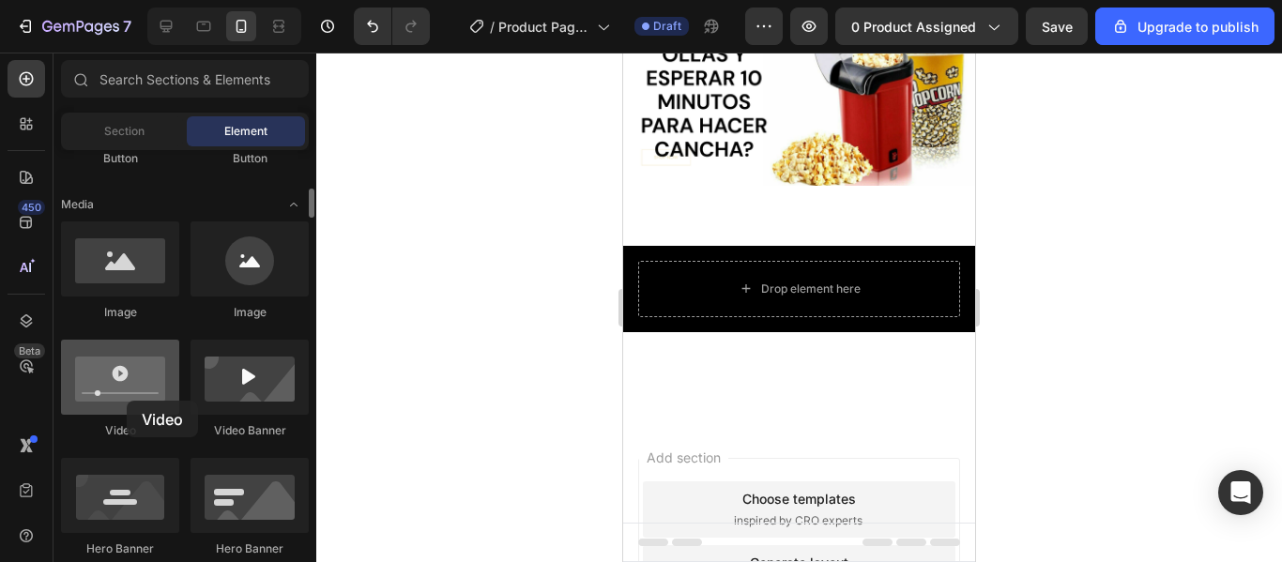
click at [127, 401] on div at bounding box center [120, 377] width 118 height 75
click at [127, 393] on div at bounding box center [120, 377] width 118 height 75
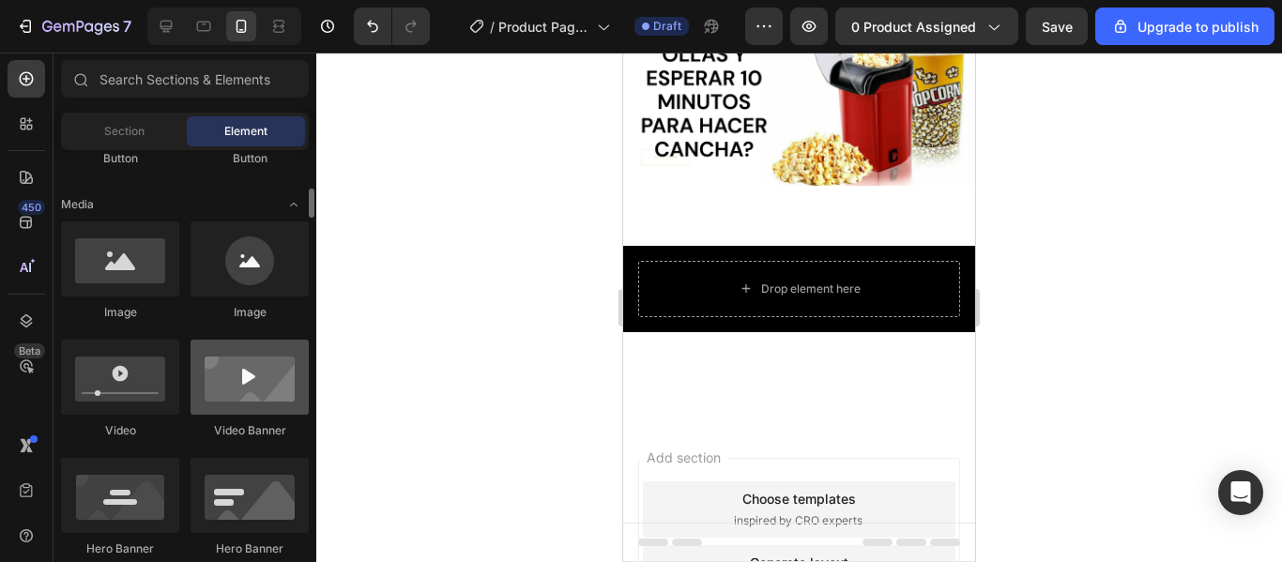
click at [241, 391] on div at bounding box center [250, 377] width 118 height 75
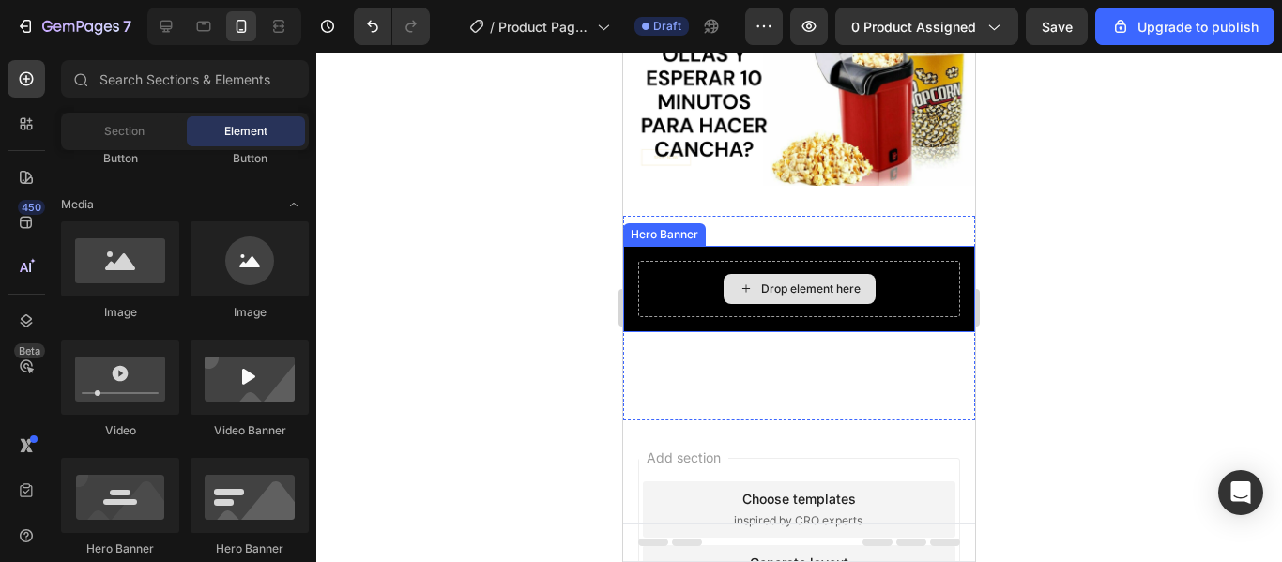
click at [724, 274] on div "Drop element here" at bounding box center [800, 289] width 152 height 30
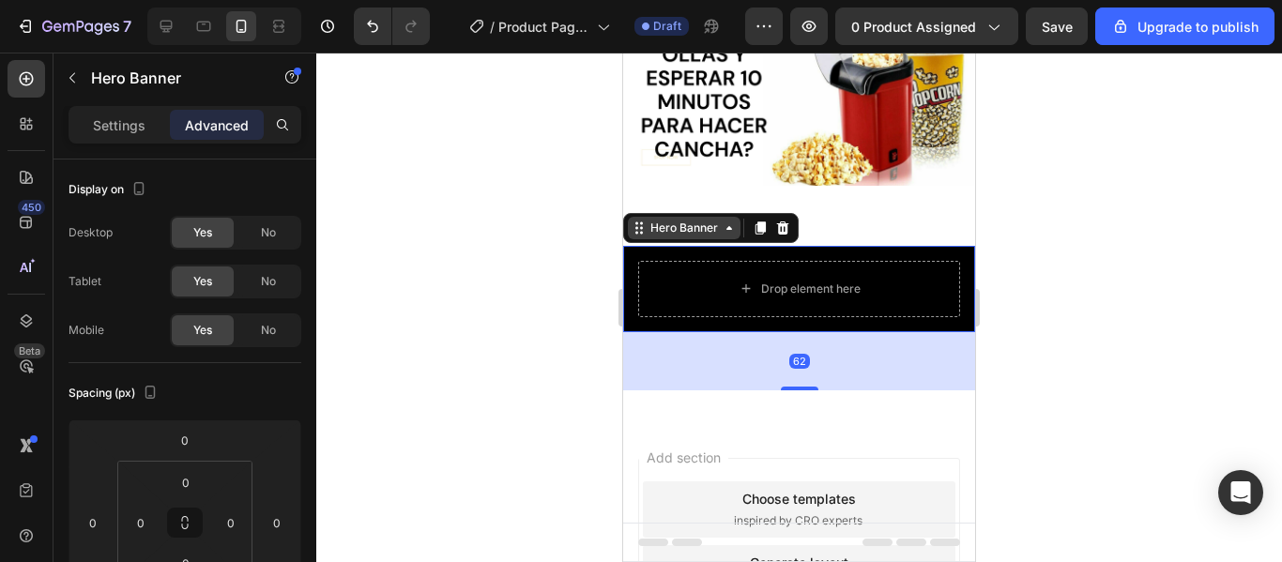
click at [672, 225] on div "Hero Banner" at bounding box center [684, 228] width 75 height 17
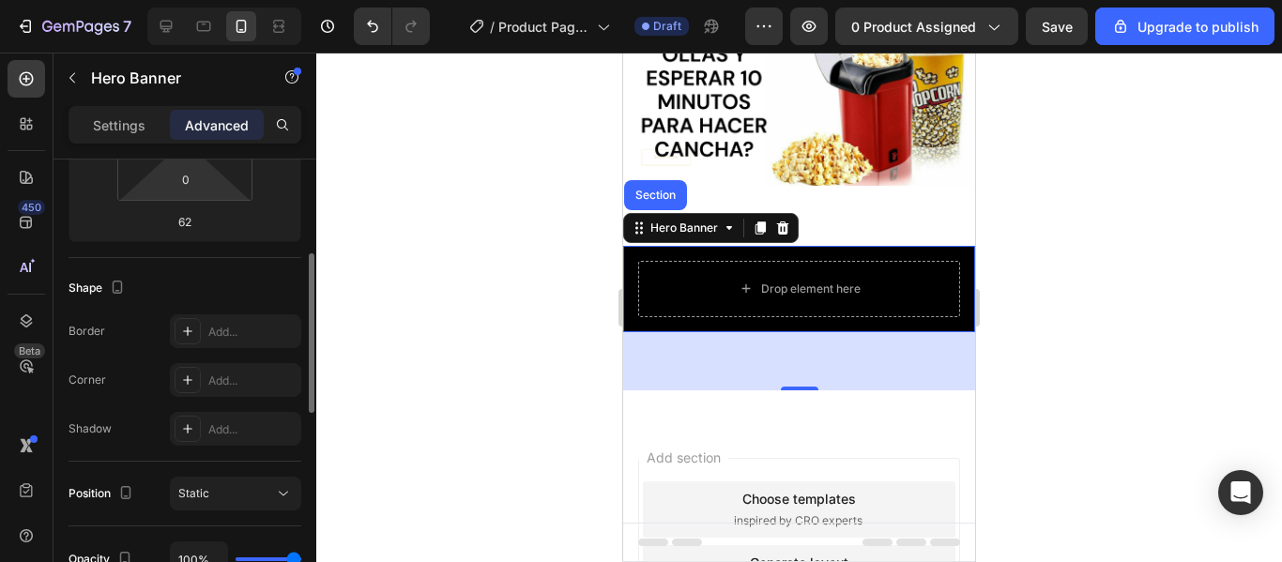
scroll to position [353, 0]
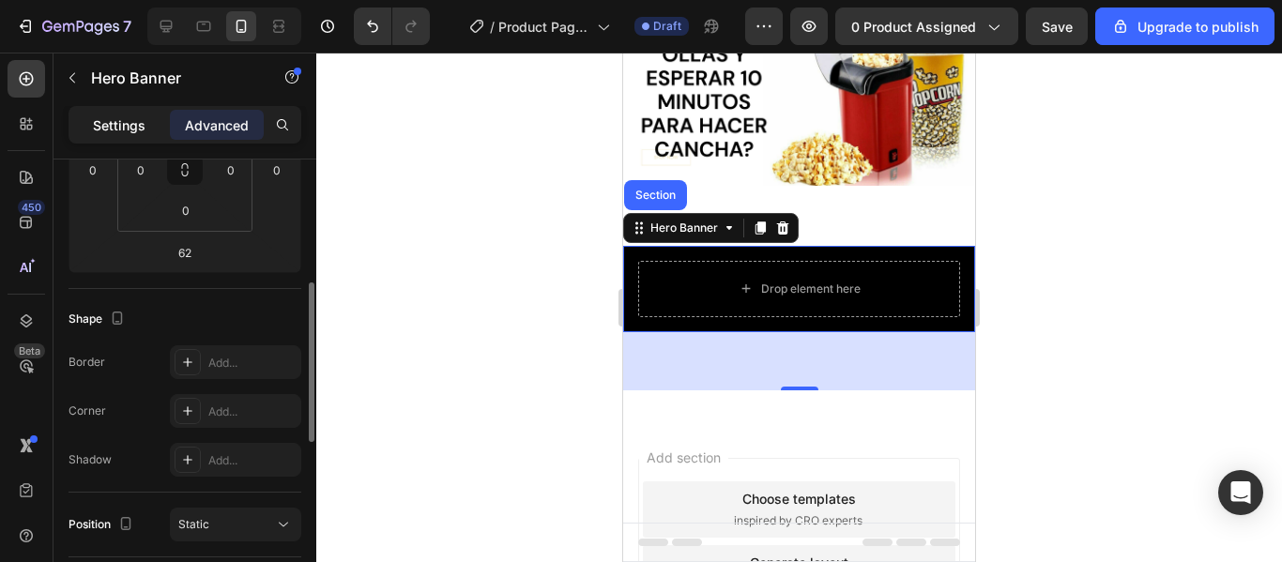
click at [132, 126] on p "Settings" at bounding box center [119, 125] width 53 height 20
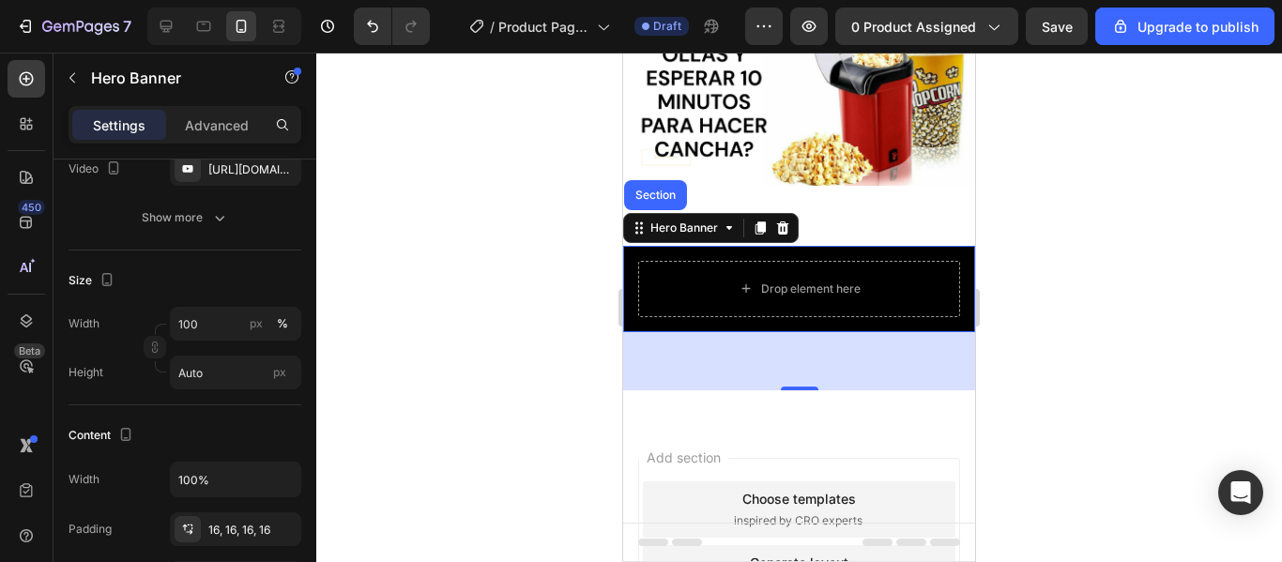
scroll to position [0, 0]
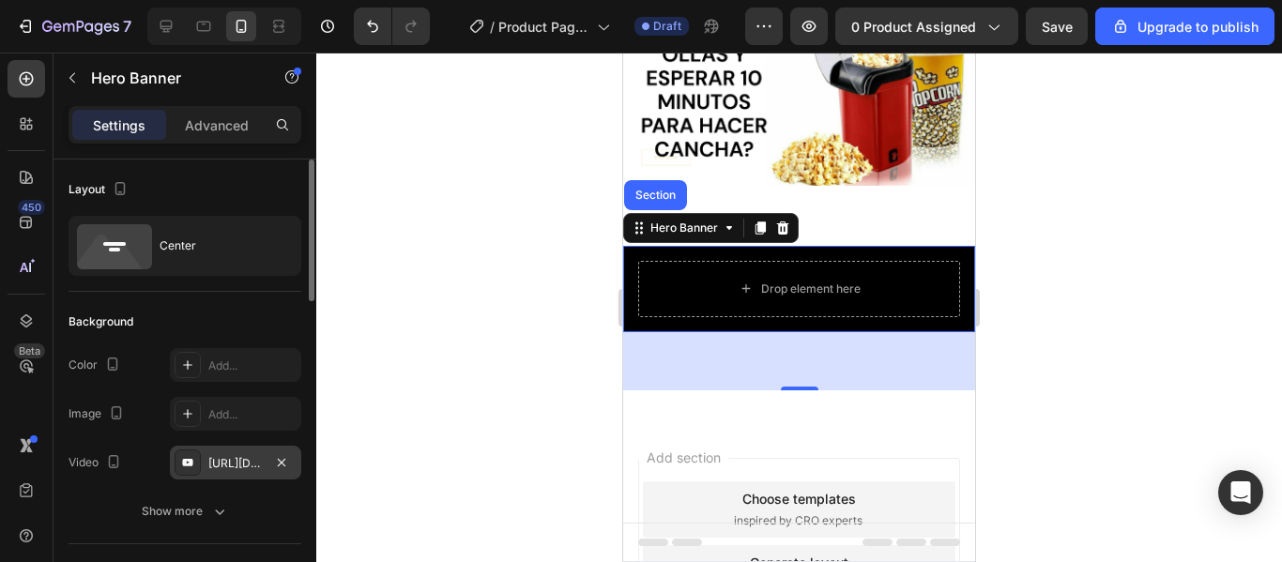
click at [245, 448] on div "https://www.youtube.com/shorts/RIehzILFRZ8" at bounding box center [235, 463] width 131 height 34
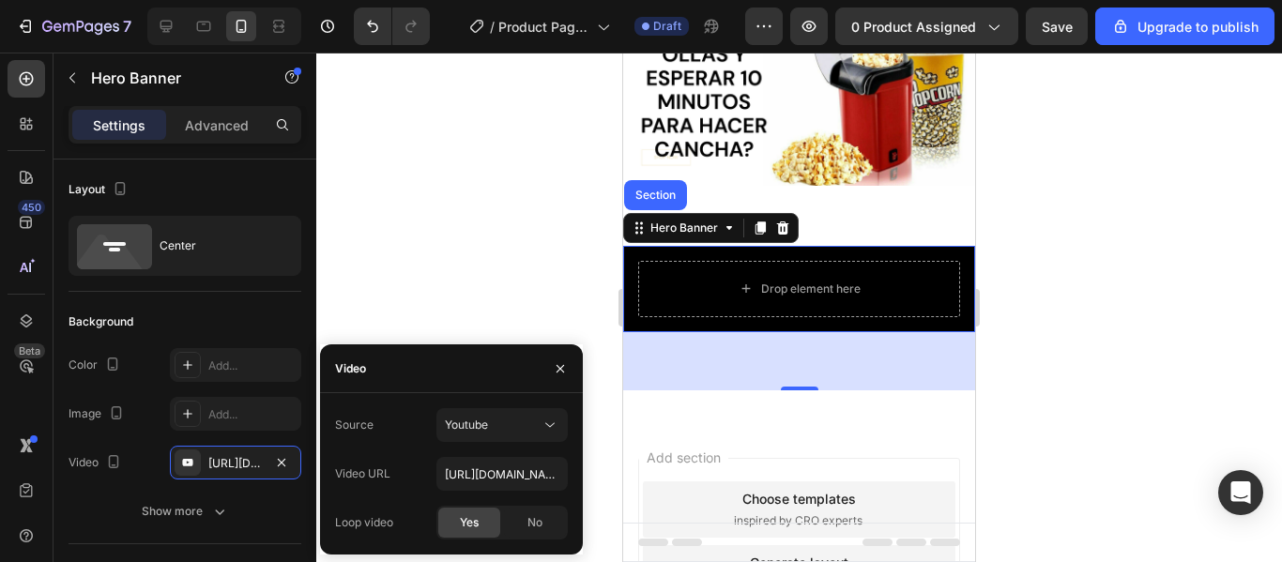
click at [470, 545] on div "Source Youtube Video URL https://www.youtube.com/shorts/RIehzILFRZ8 Loop video …" at bounding box center [451, 473] width 263 height 161
click at [521, 527] on div "No" at bounding box center [535, 523] width 62 height 30
click at [482, 521] on div "Yes" at bounding box center [469, 523] width 62 height 30
click at [773, 344] on div "62" at bounding box center [799, 361] width 352 height 58
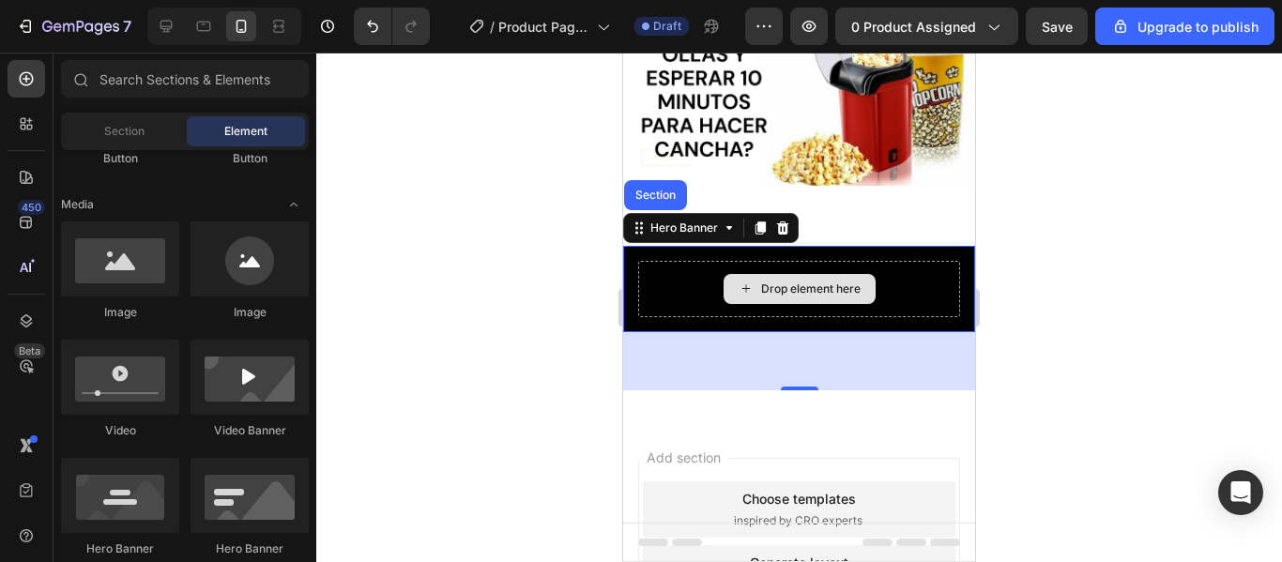
click at [800, 296] on div "Drop element here" at bounding box center [800, 289] width 152 height 30
click at [726, 261] on div "Drop element here" at bounding box center [799, 289] width 322 height 56
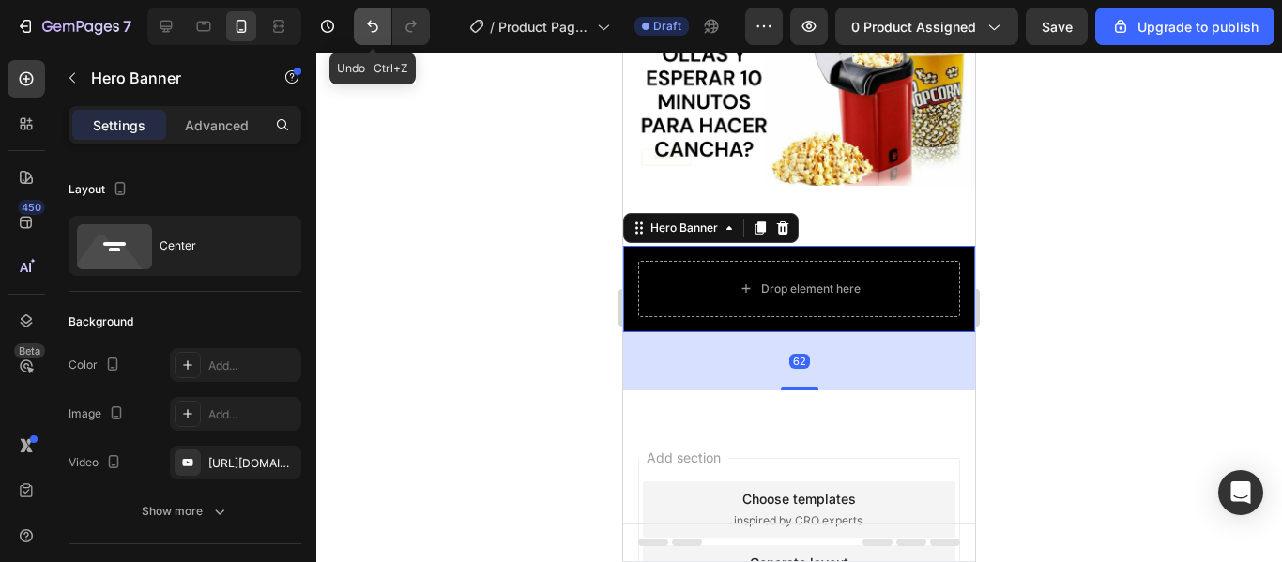
click at [377, 23] on icon "Undo/Redo" at bounding box center [372, 26] width 19 height 19
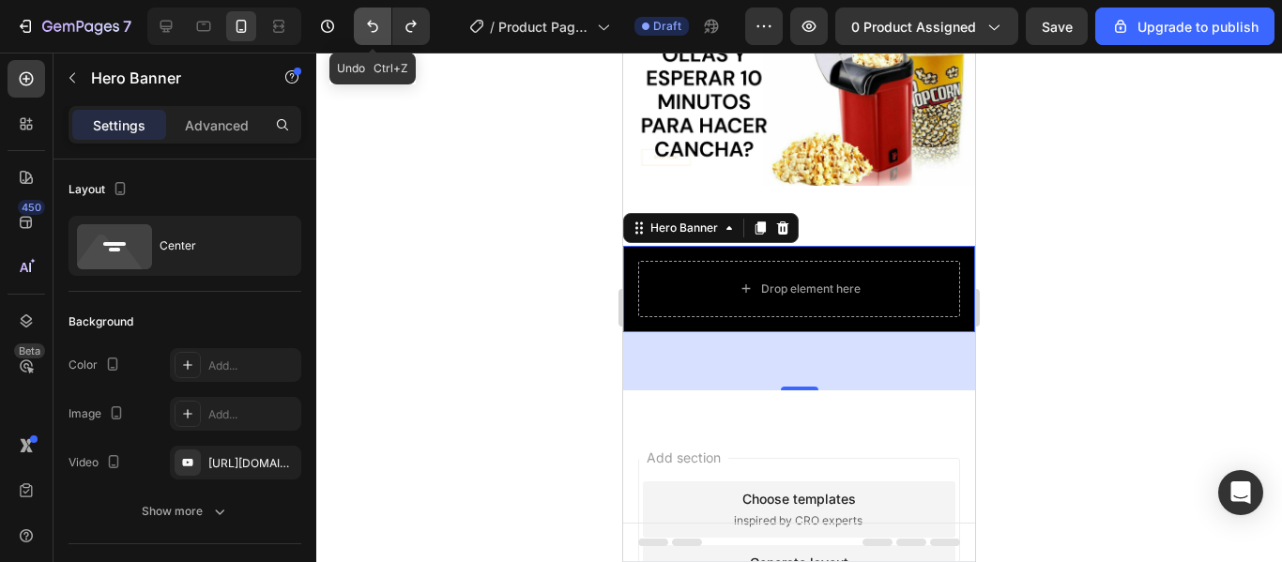
click at [377, 23] on icon "Undo/Redo" at bounding box center [372, 26] width 19 height 19
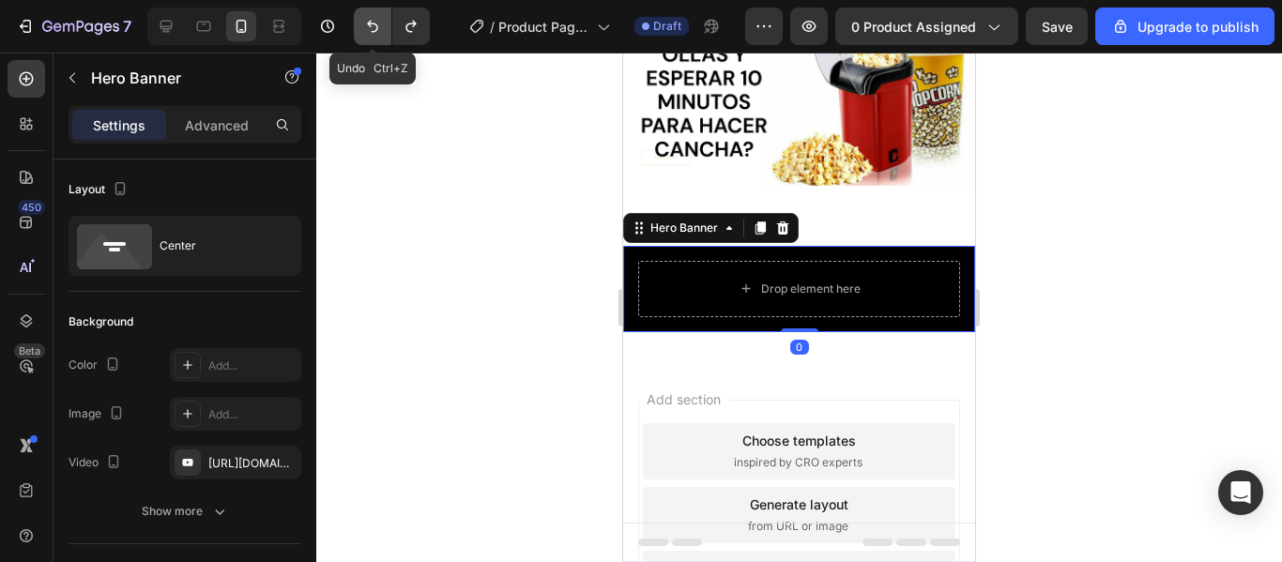
click at [377, 23] on icon "Undo/Redo" at bounding box center [372, 26] width 19 height 19
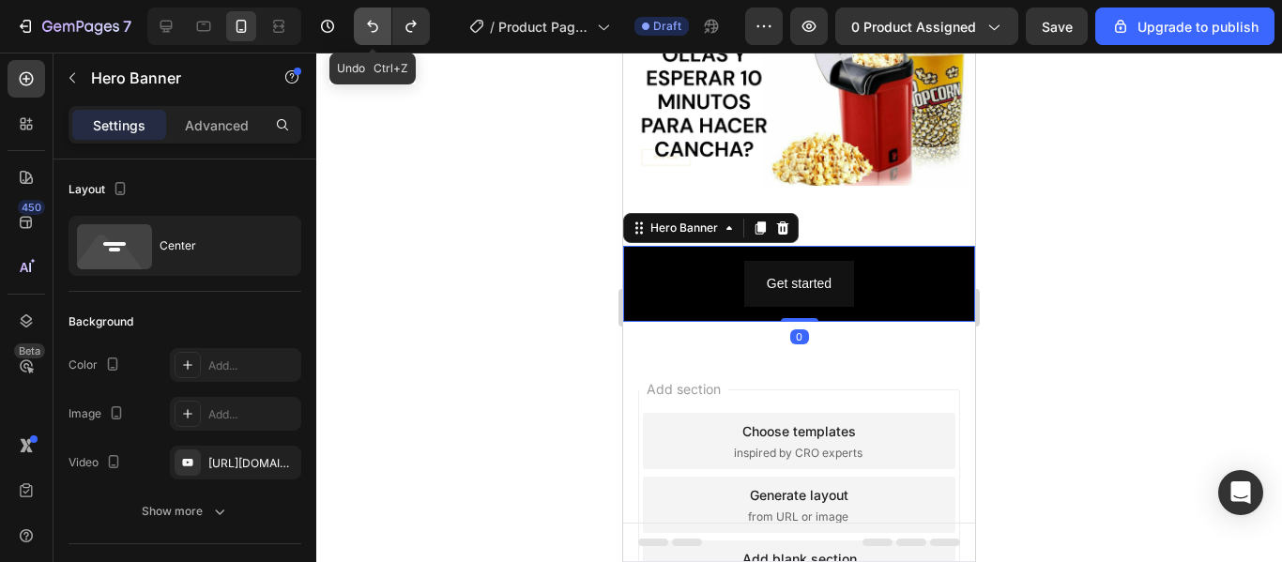
click at [377, 23] on icon "Undo/Redo" at bounding box center [372, 26] width 19 height 19
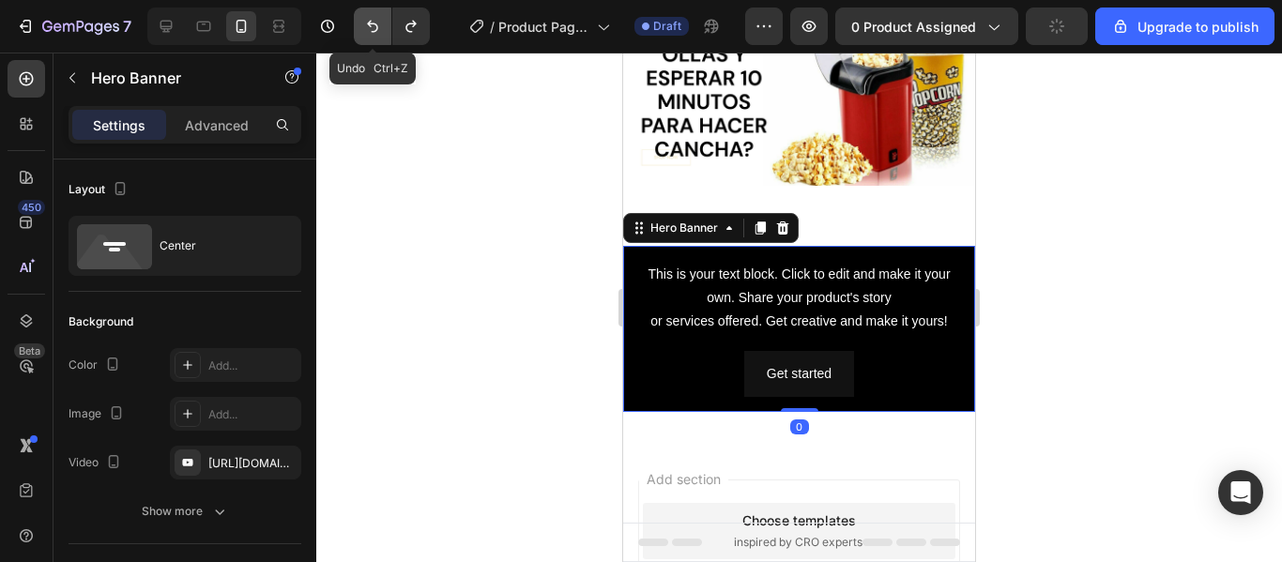
click at [377, 23] on icon "Undo/Redo" at bounding box center [372, 26] width 19 height 19
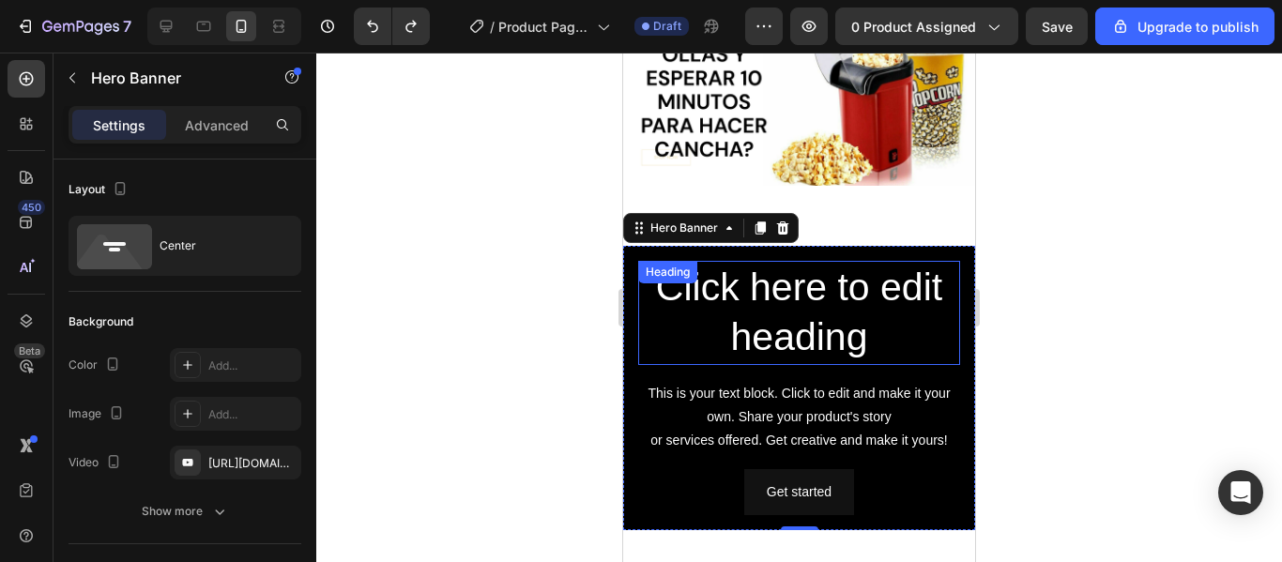
click at [745, 286] on div "Click here to edit heading Heading" at bounding box center [799, 313] width 322 height 104
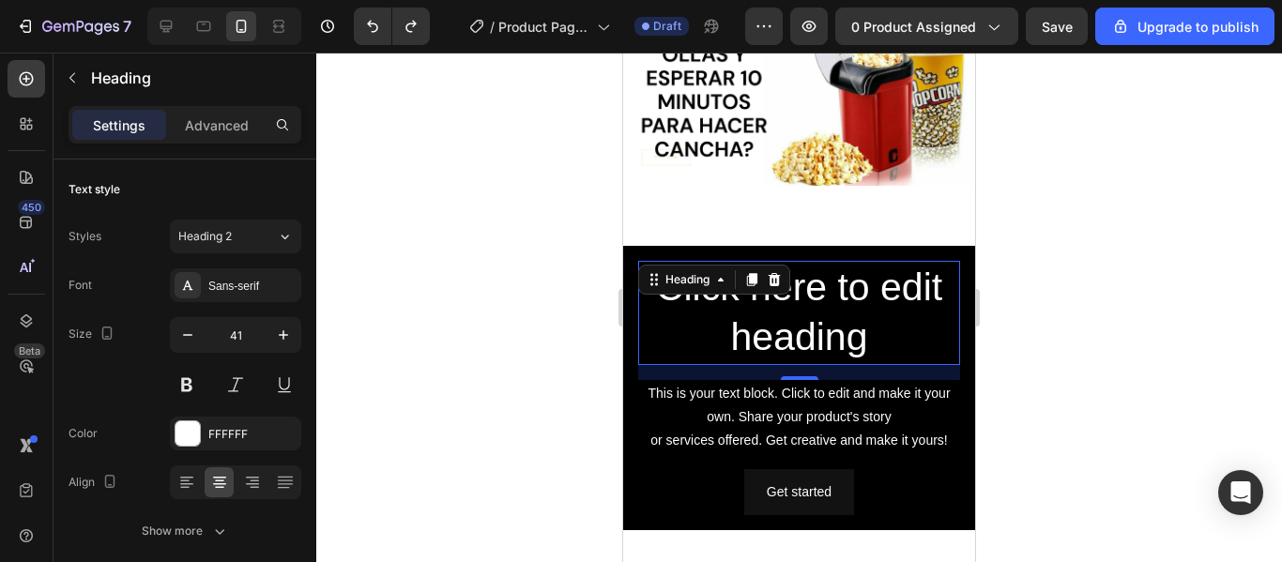
click at [860, 340] on h2 "Click here to edit heading" at bounding box center [799, 313] width 322 height 104
click at [860, 340] on p "Click here to edit heading" at bounding box center [799, 313] width 318 height 100
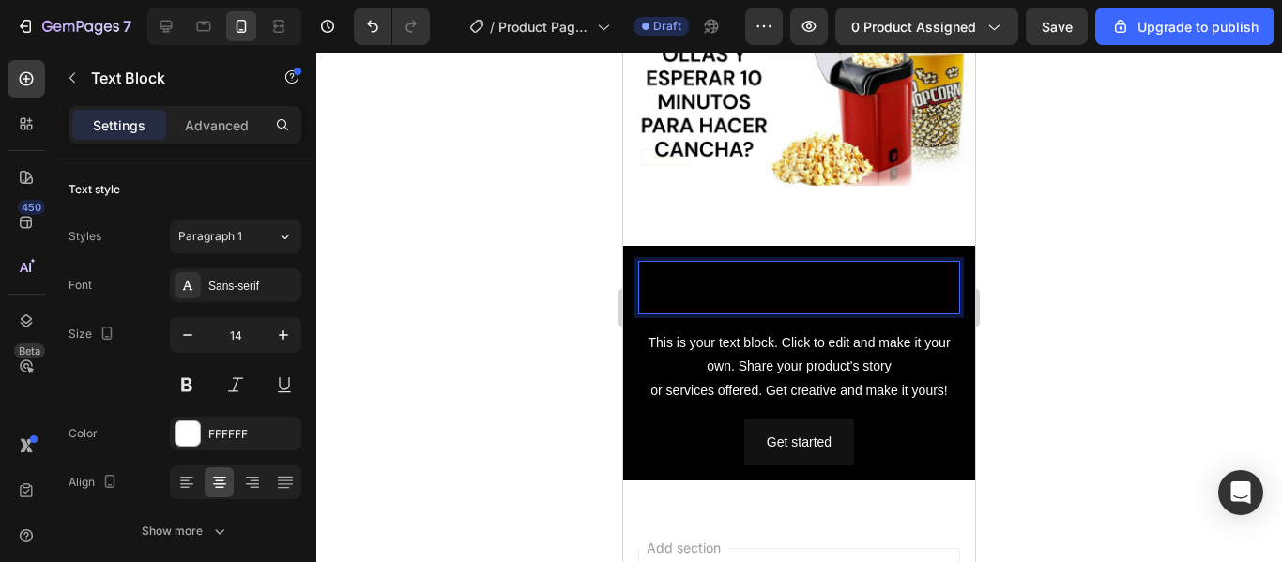
click at [860, 340] on div "This is your text block. Click to edit and make it your own. Share your product…" at bounding box center [799, 367] width 322 height 75
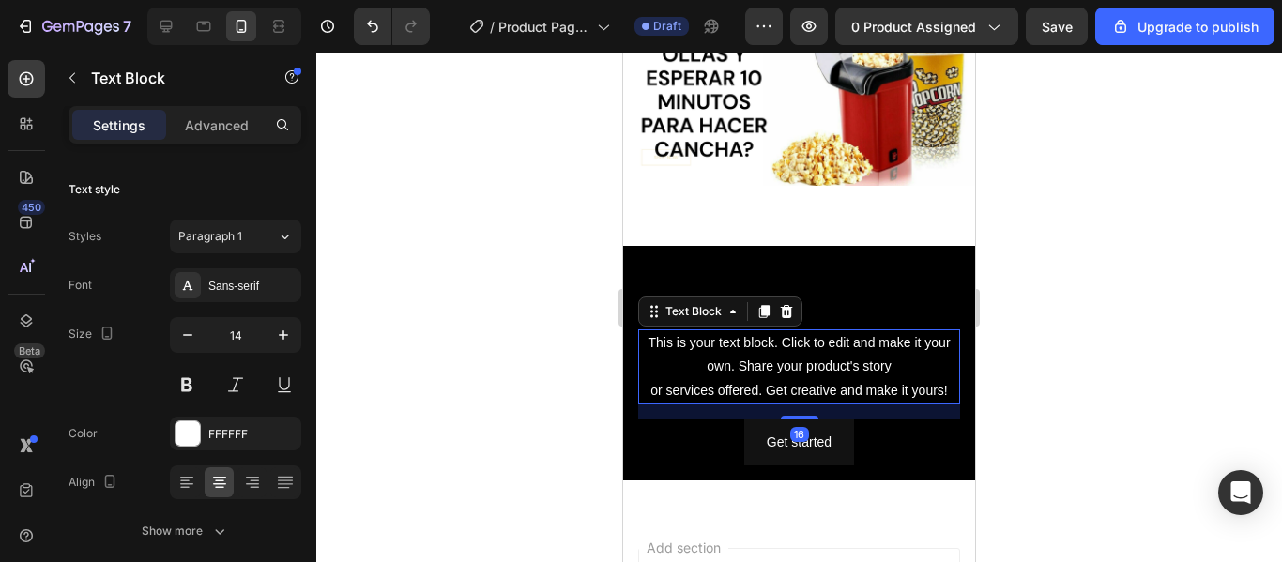
click at [860, 340] on div "This is your text block. Click to edit and make it your own. Share your product…" at bounding box center [799, 367] width 322 height 75
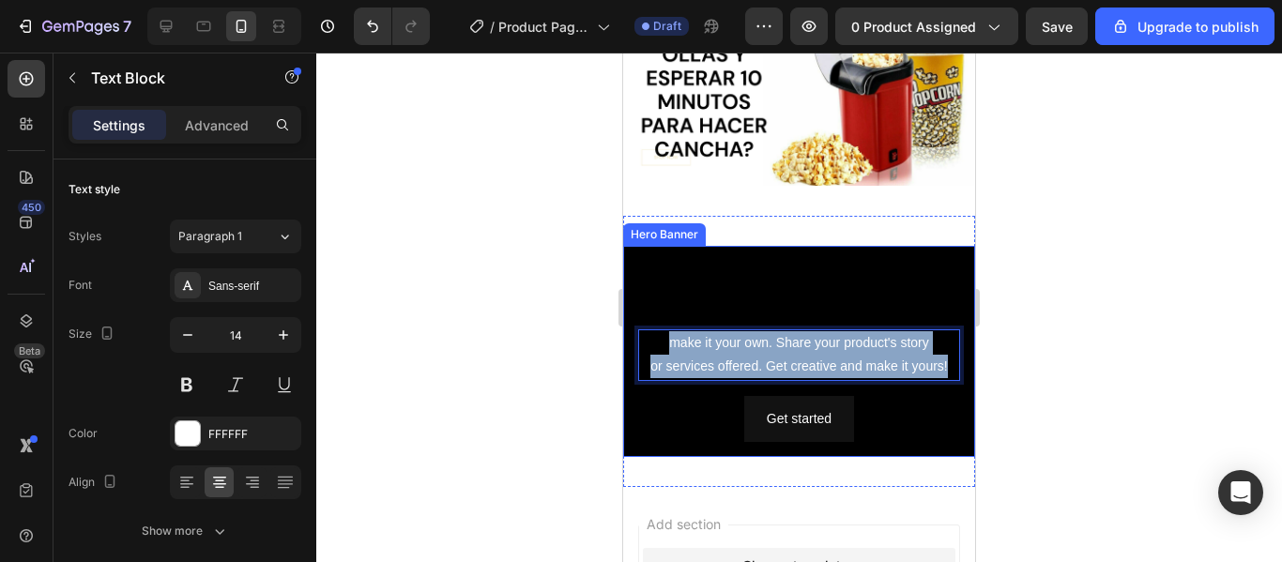
drag, startPoint x: 940, startPoint y: 355, endPoint x: 620, endPoint y: 314, distance: 322.8
click at [623, 314] on html "iPhone 13 Mini ( 375 px) iPhone 13 Mini iPhone 13 Pro iPhone 11 Pro Max iPhone …" at bounding box center [799, 402] width 352 height 966
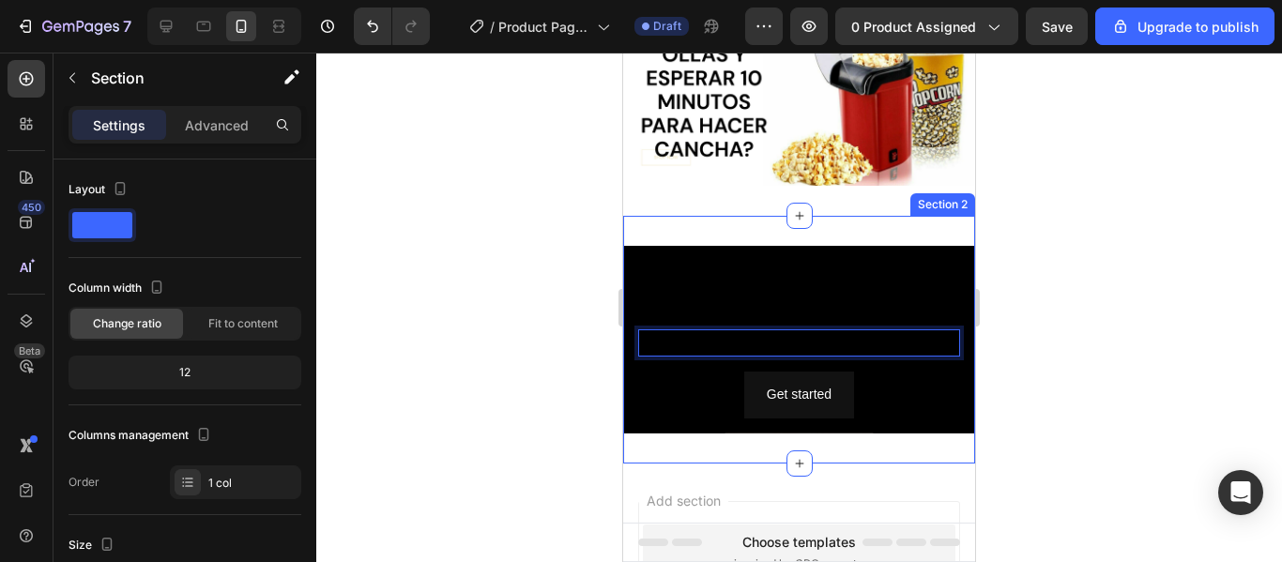
click at [929, 439] on div "Heading Text Block 16 Get started Button Hero Banner Section 2" at bounding box center [799, 340] width 352 height 248
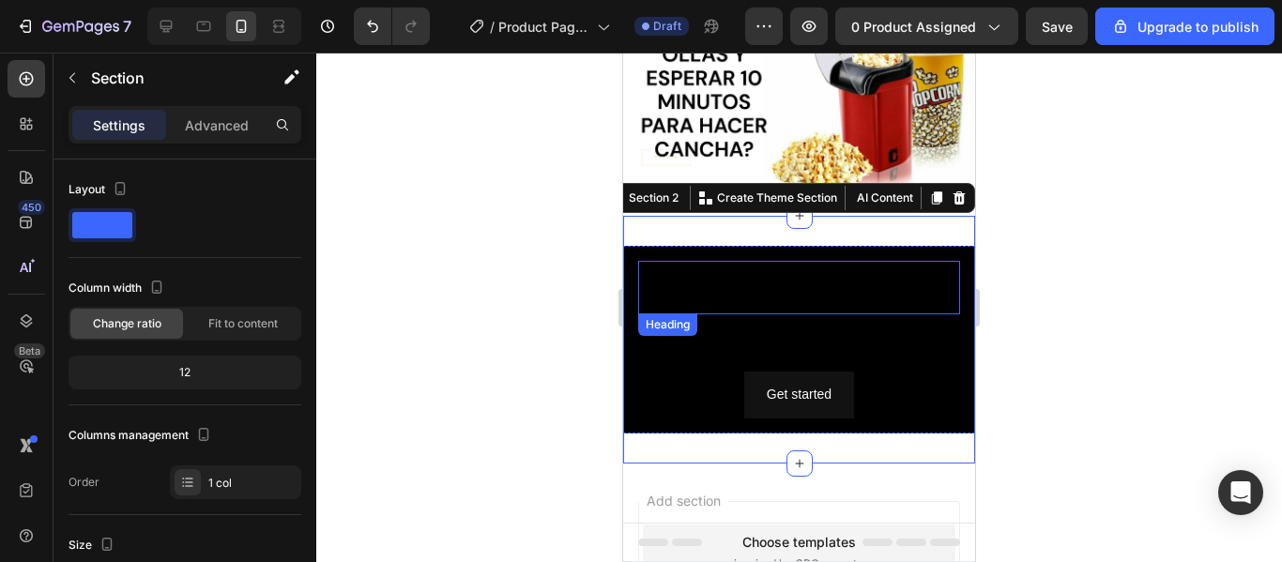
click at [775, 274] on h2 "Rich Text Editor. Editing area: main" at bounding box center [799, 288] width 322 height 54
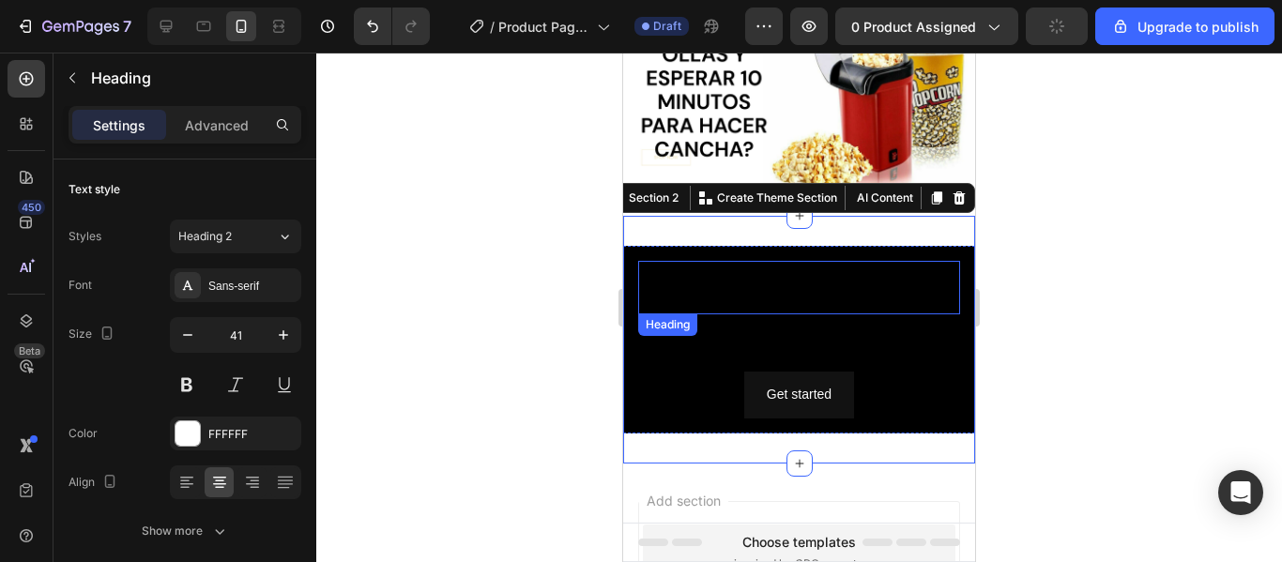
click at [775, 274] on h2 "Rich Text Editor. Editing area: main" at bounding box center [799, 288] width 322 height 54
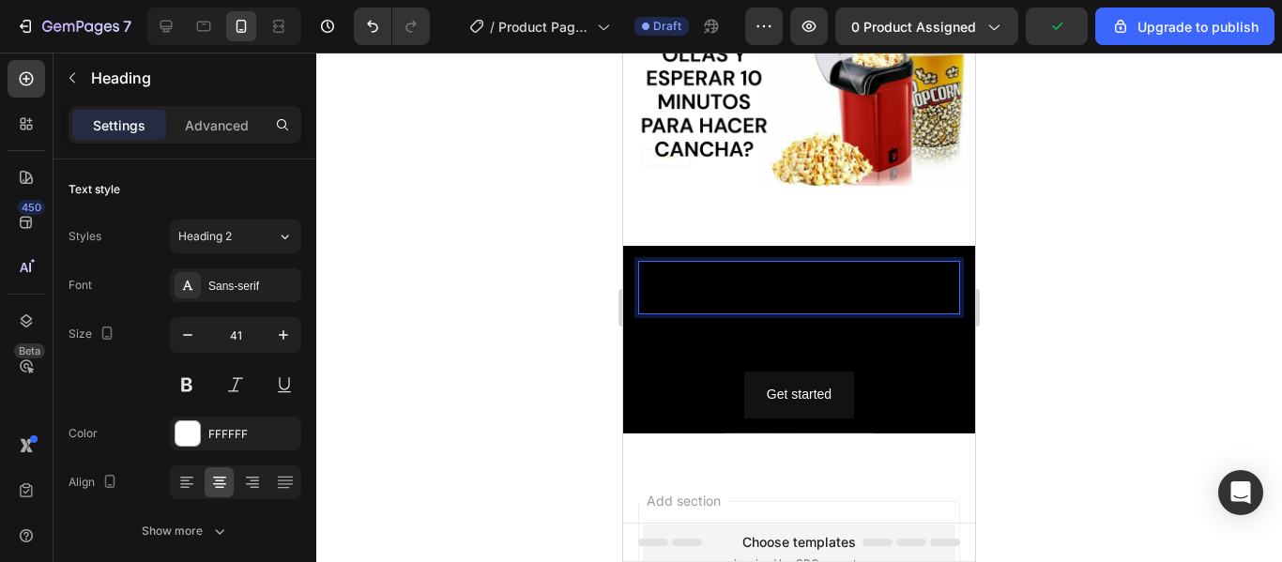
drag, startPoint x: 857, startPoint y: 273, endPoint x: 719, endPoint y: 269, distance: 138.1
click at [719, 269] on h2 "Rich Text Editor. Editing area: main" at bounding box center [799, 288] width 322 height 54
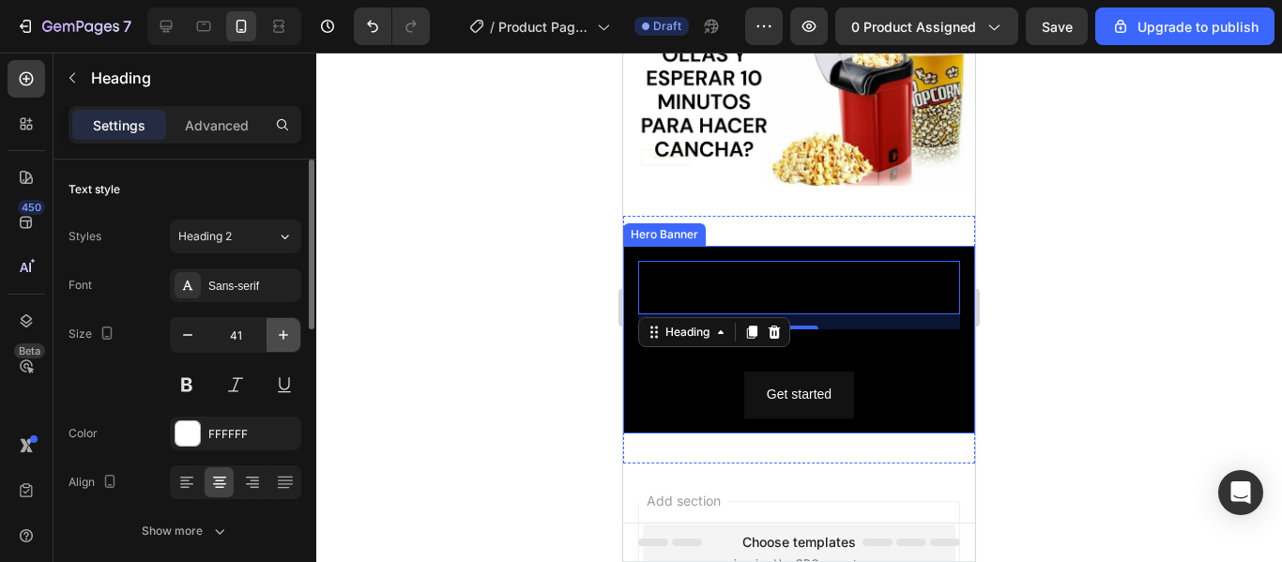
click at [272, 344] on button "button" at bounding box center [284, 335] width 34 height 34
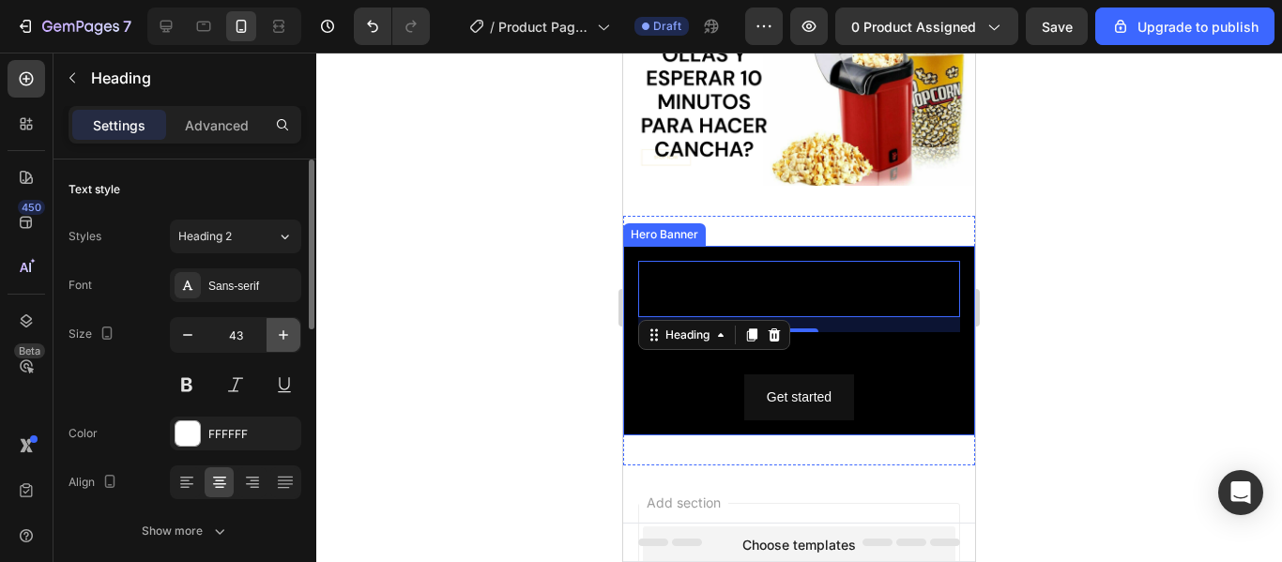
click at [272, 344] on button "button" at bounding box center [284, 335] width 34 height 34
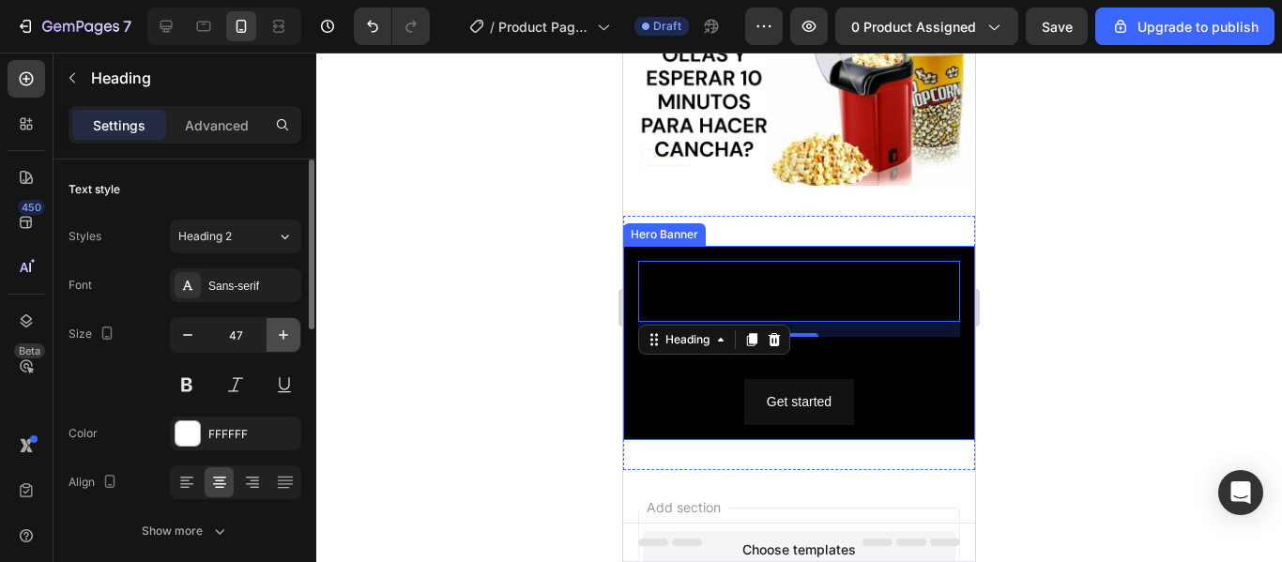
click at [272, 344] on button "button" at bounding box center [284, 335] width 34 height 34
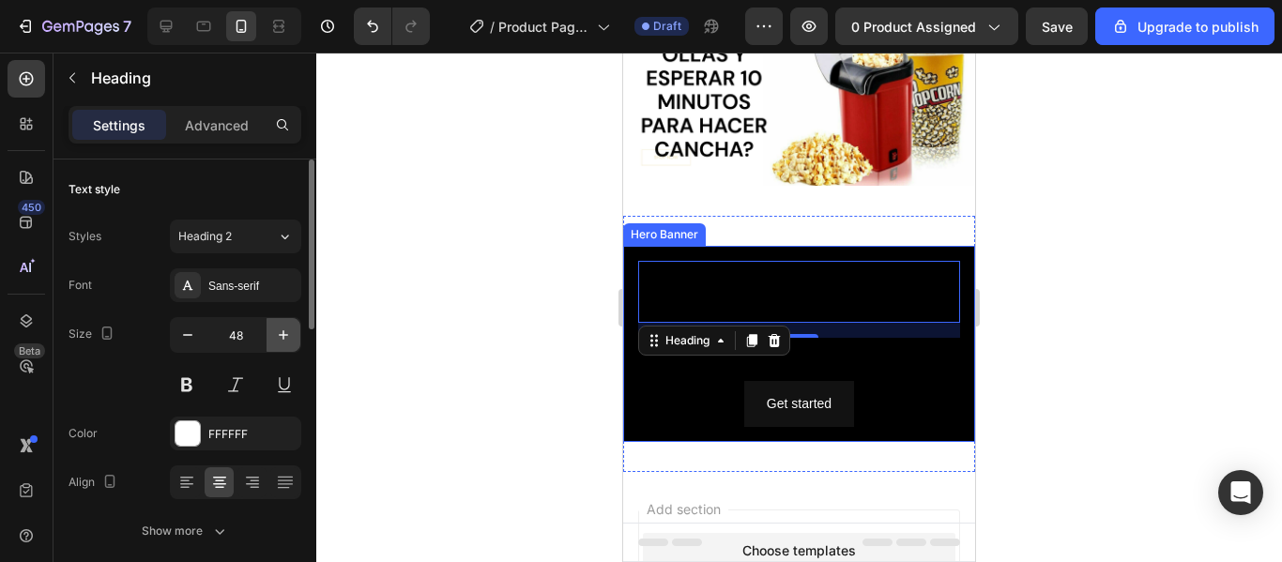
click at [272, 344] on button "button" at bounding box center [284, 335] width 34 height 34
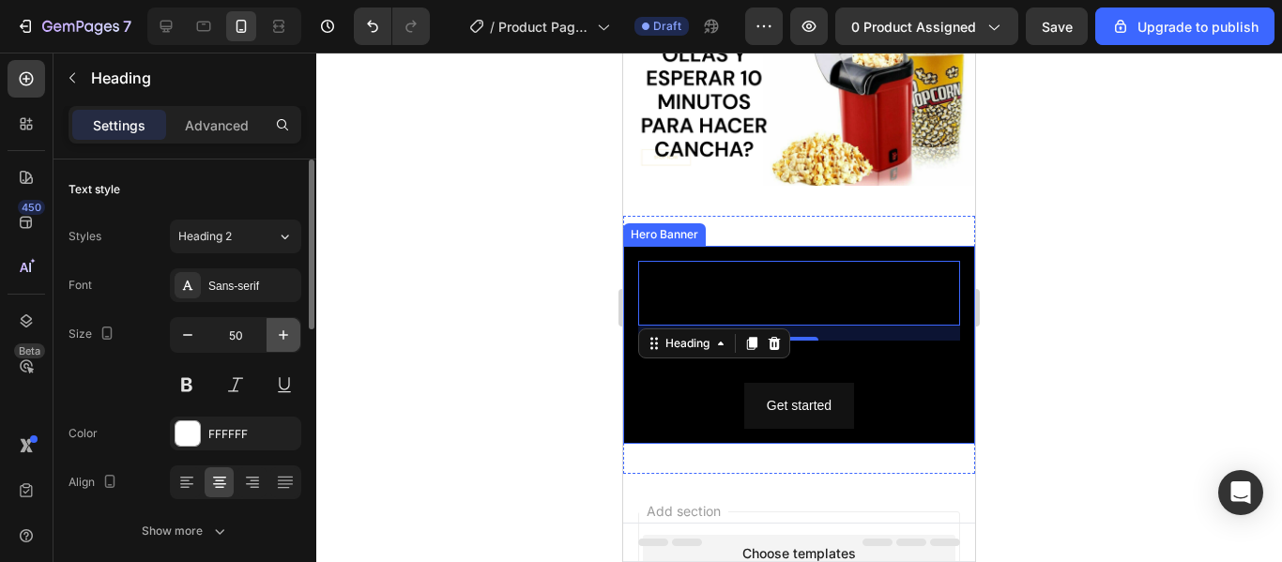
click at [272, 344] on button "button" at bounding box center [284, 335] width 34 height 34
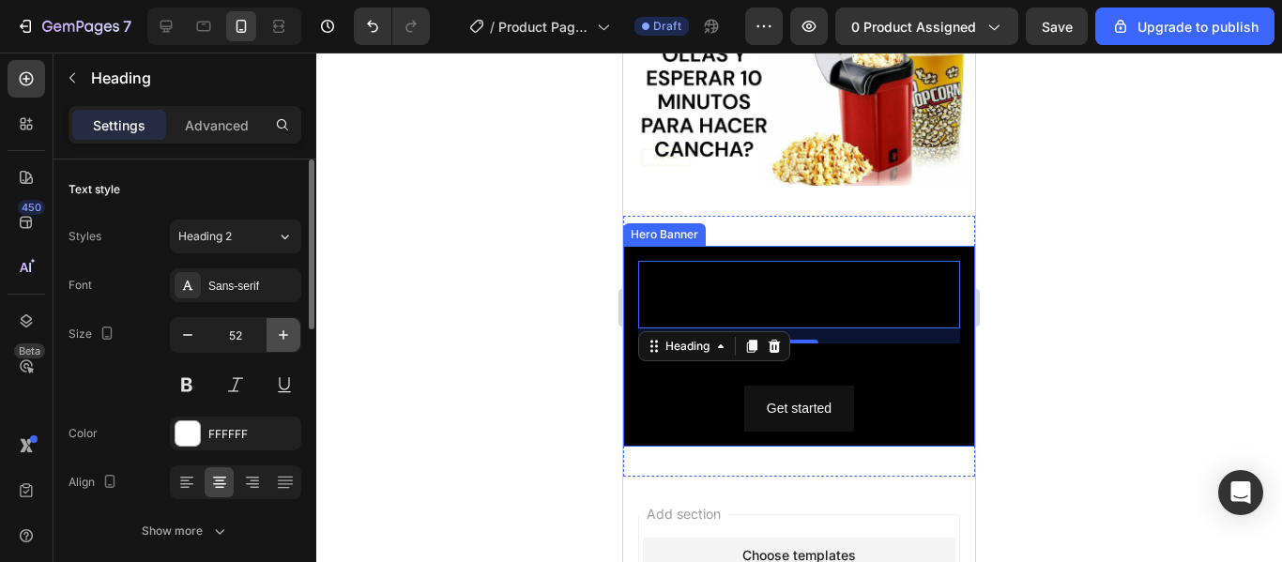
click at [272, 344] on button "button" at bounding box center [284, 335] width 34 height 34
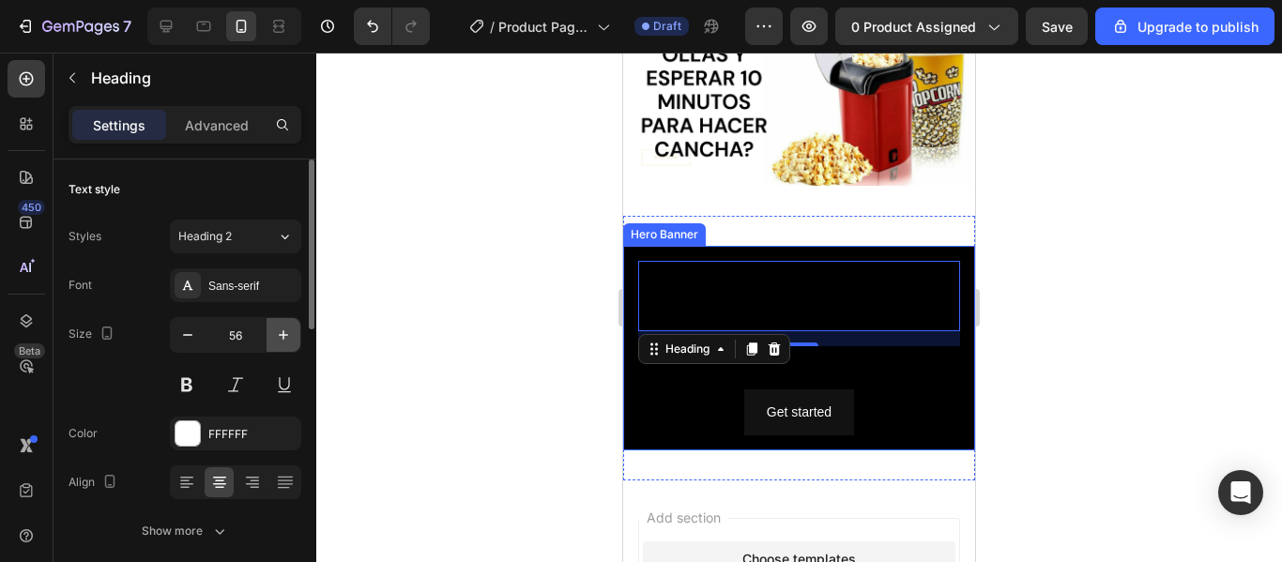
click at [272, 344] on button "button" at bounding box center [284, 335] width 34 height 34
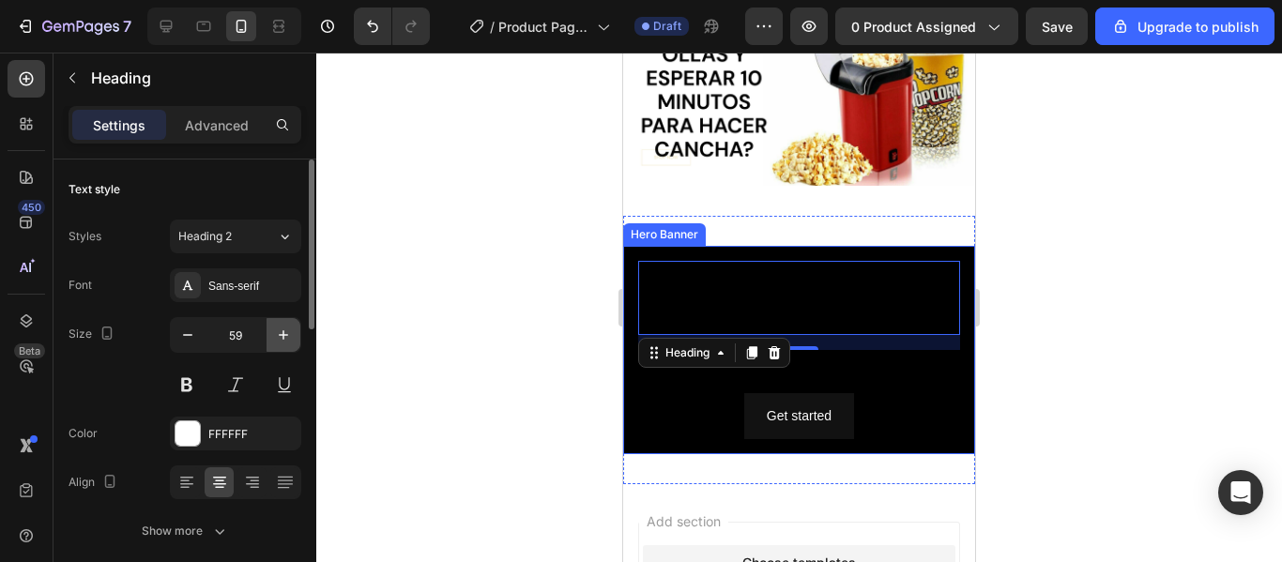
click at [272, 344] on button "button" at bounding box center [284, 335] width 34 height 34
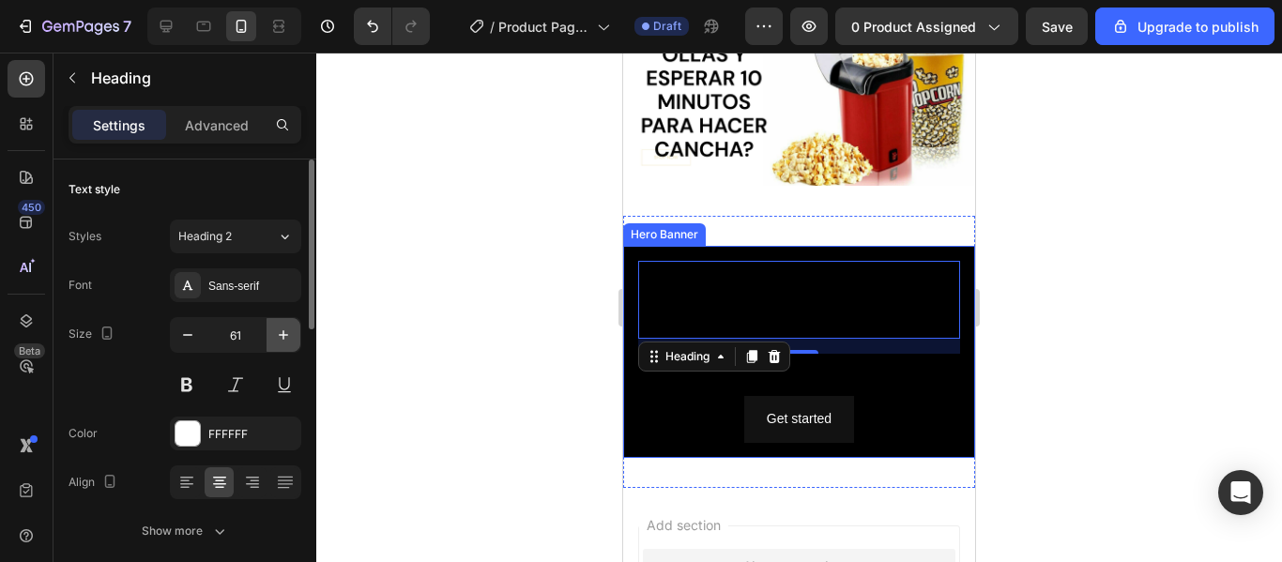
click at [272, 344] on button "button" at bounding box center [284, 335] width 34 height 34
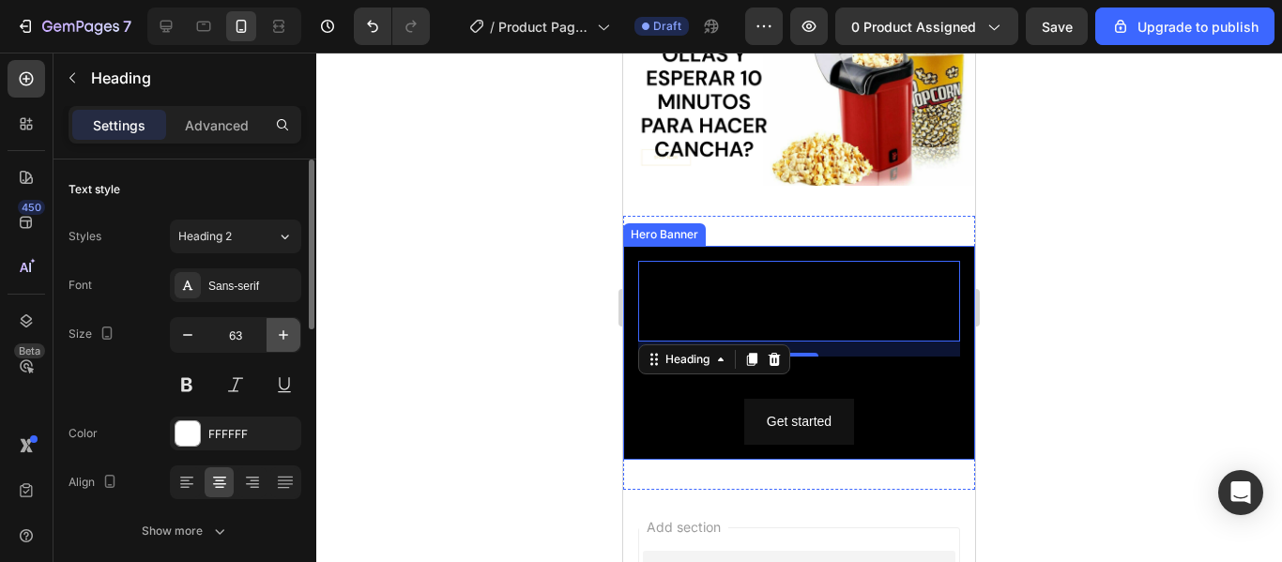
click at [272, 344] on button "button" at bounding box center [284, 335] width 34 height 34
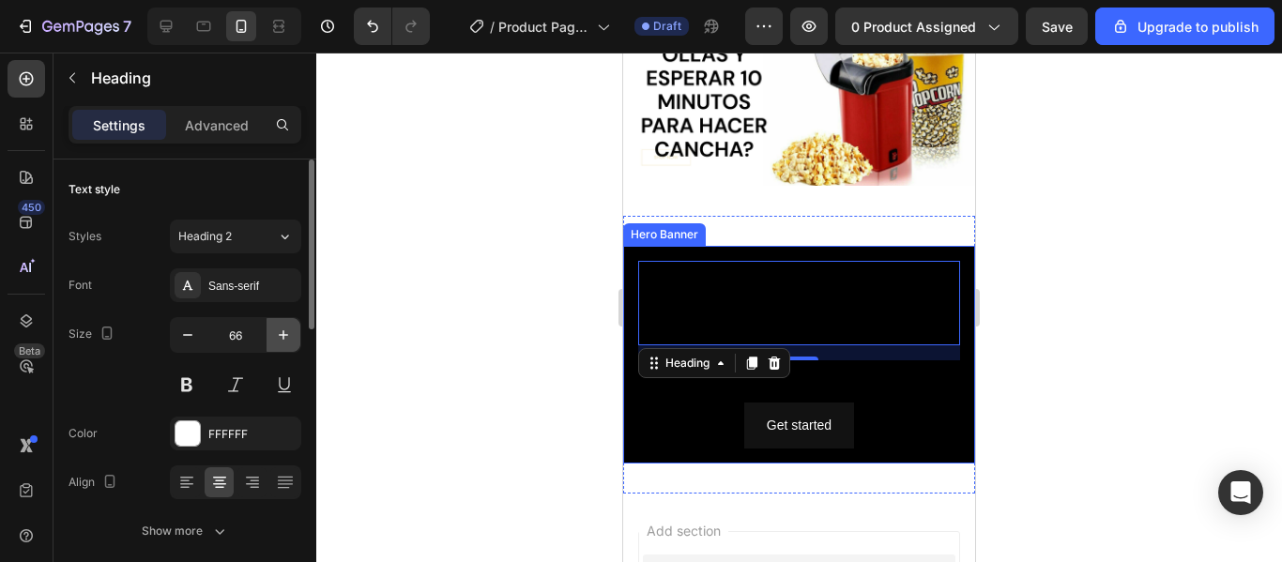
click at [272, 344] on button "button" at bounding box center [284, 335] width 34 height 34
click at [272, 343] on button "button" at bounding box center [284, 335] width 34 height 34
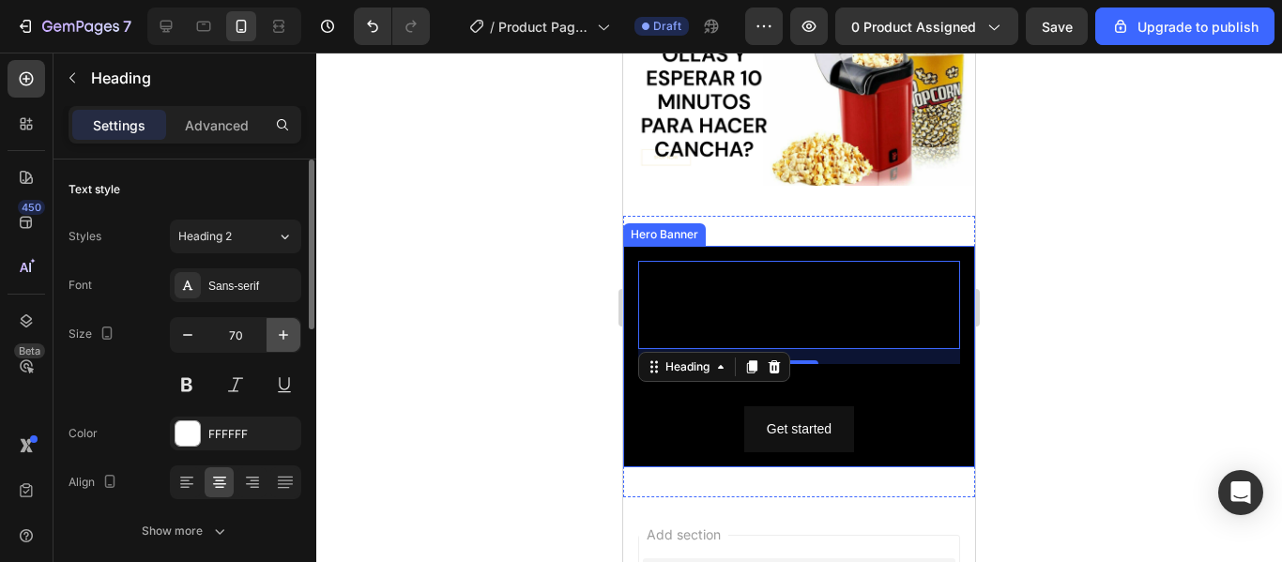
click at [272, 343] on button "button" at bounding box center [284, 335] width 34 height 34
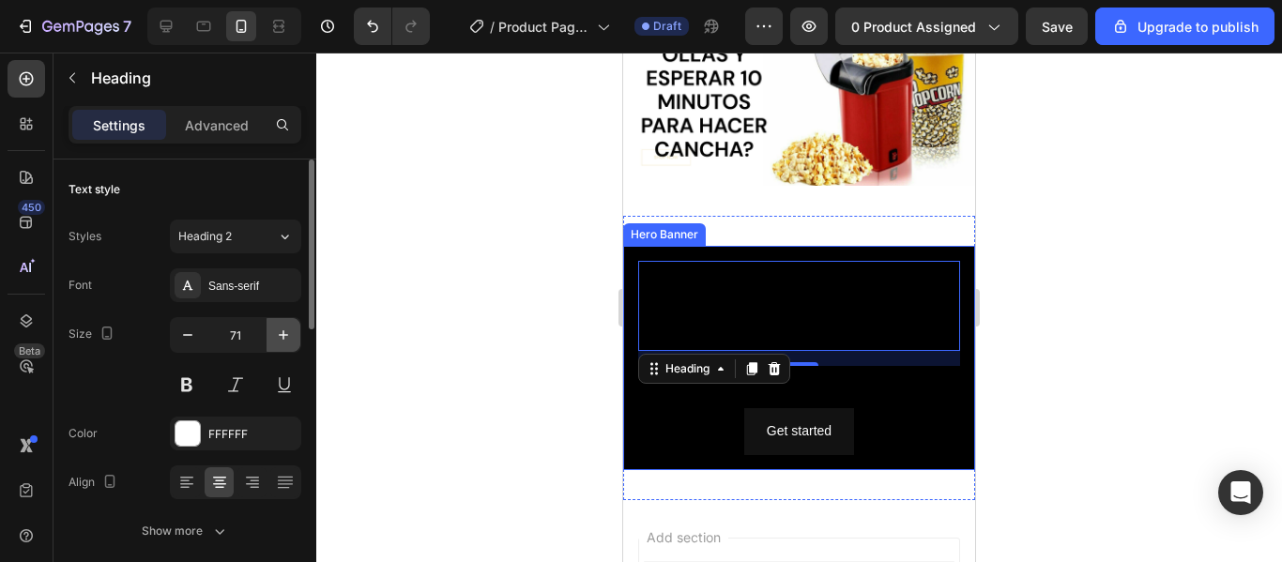
click at [272, 343] on button "button" at bounding box center [284, 335] width 34 height 34
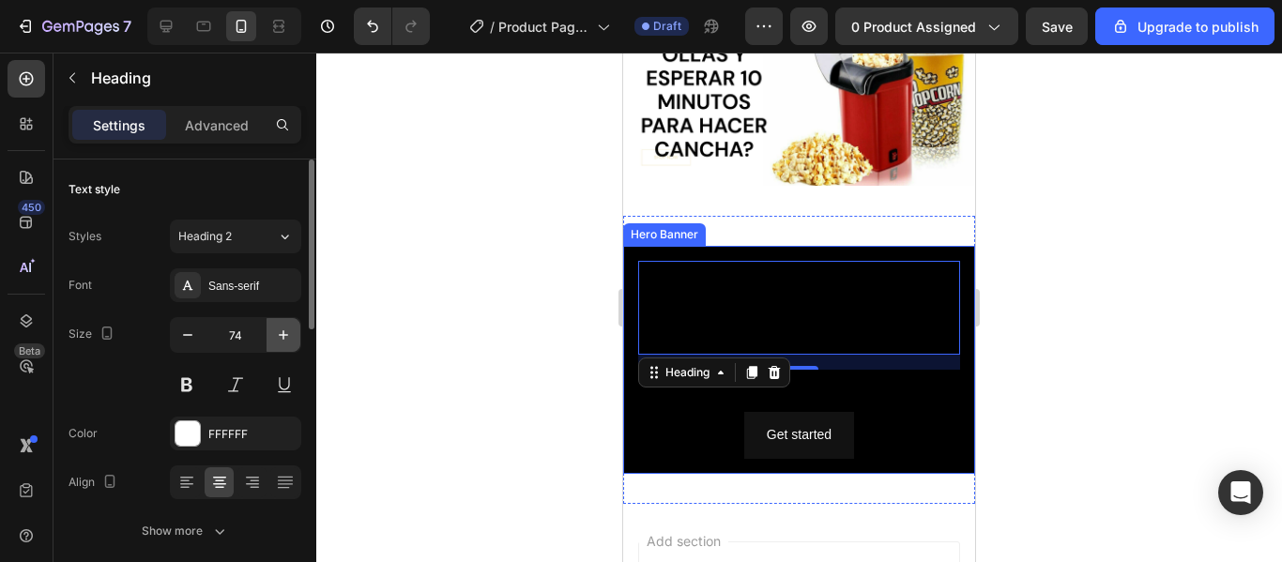
click at [272, 343] on button "button" at bounding box center [284, 335] width 34 height 34
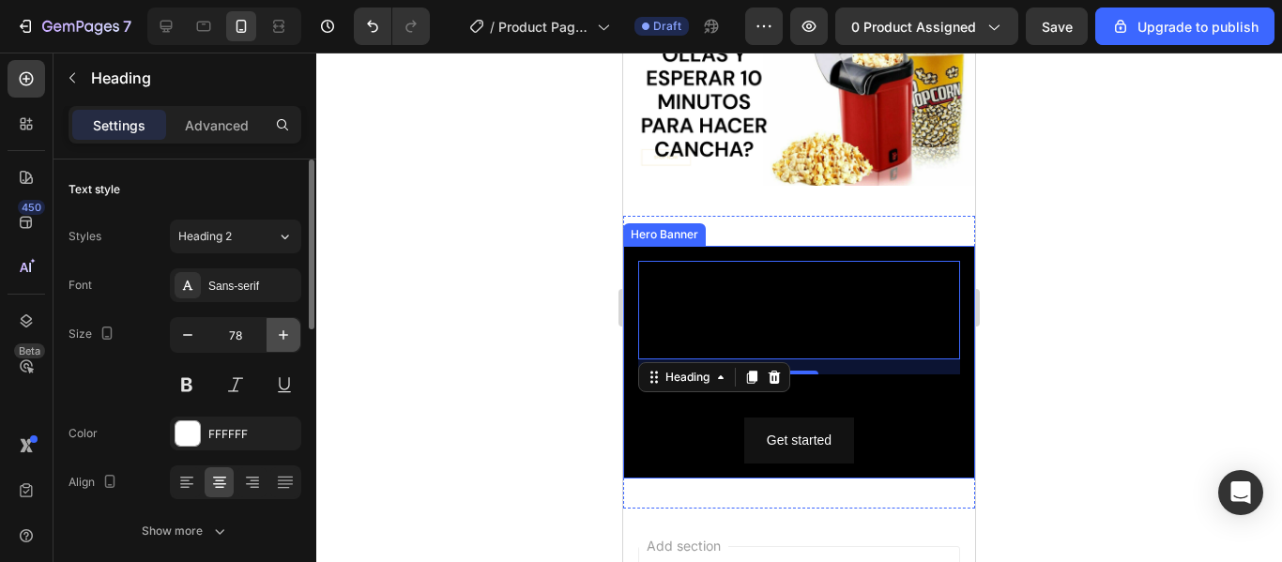
click at [272, 343] on button "button" at bounding box center [284, 335] width 34 height 34
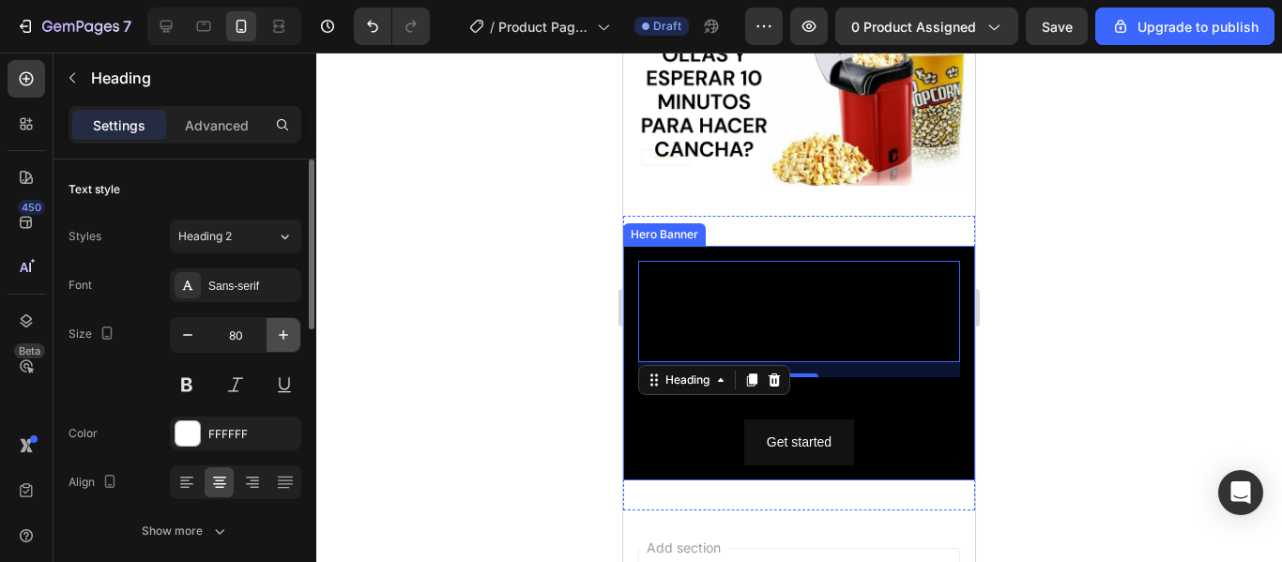
click at [272, 343] on button "button" at bounding box center [284, 335] width 34 height 34
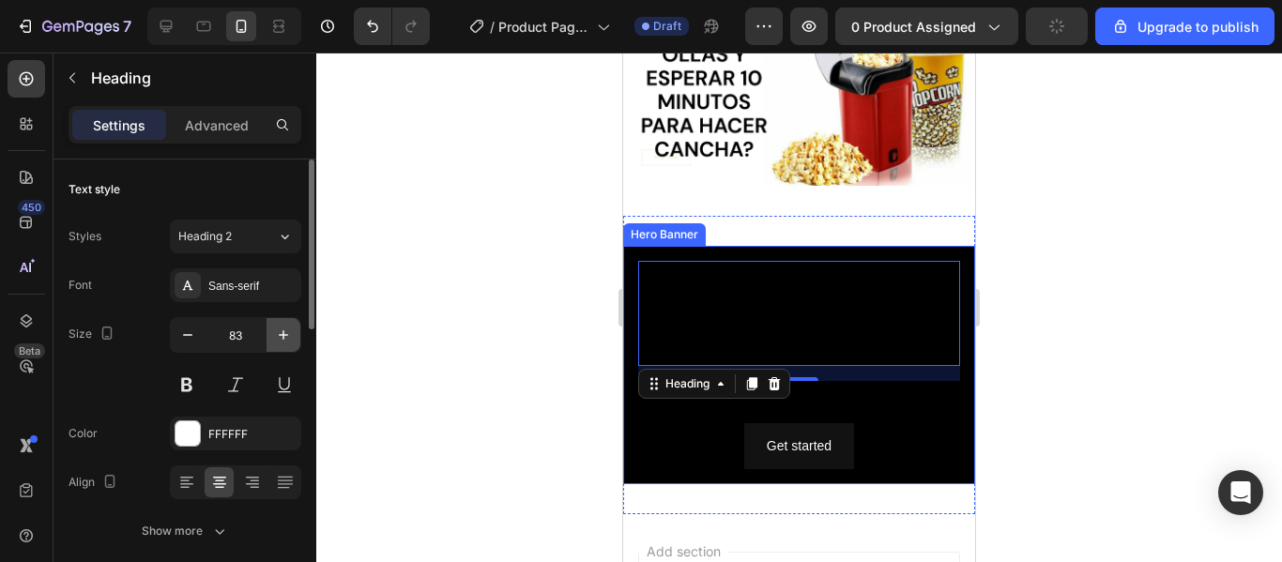
click at [272, 343] on button "button" at bounding box center [284, 335] width 34 height 34
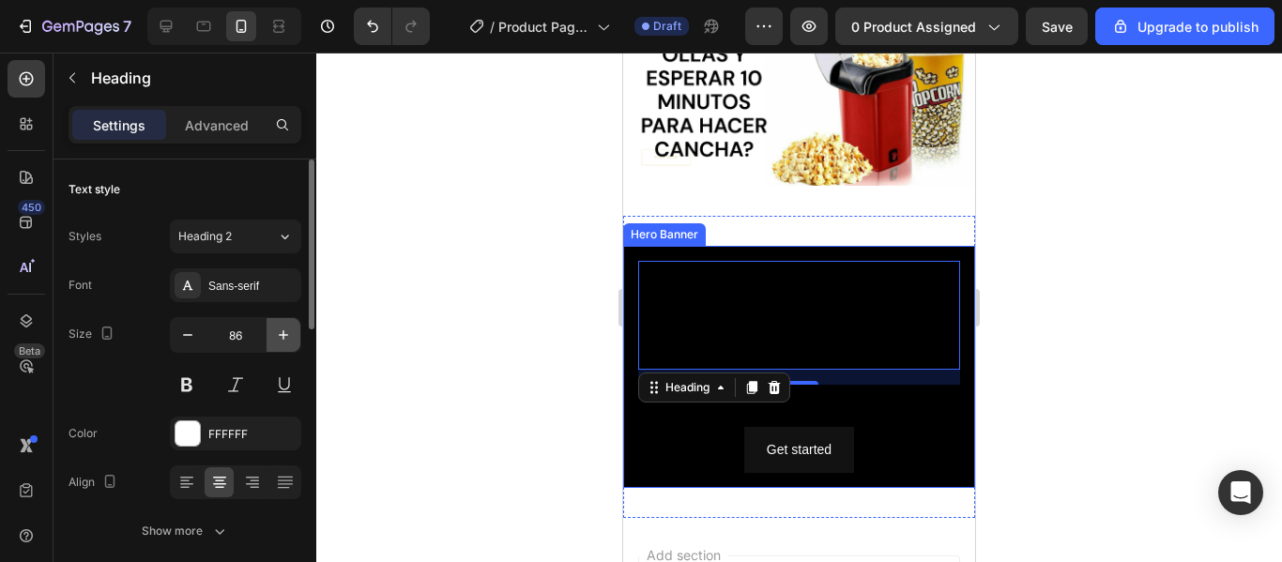
click at [272, 343] on button "button" at bounding box center [284, 335] width 34 height 34
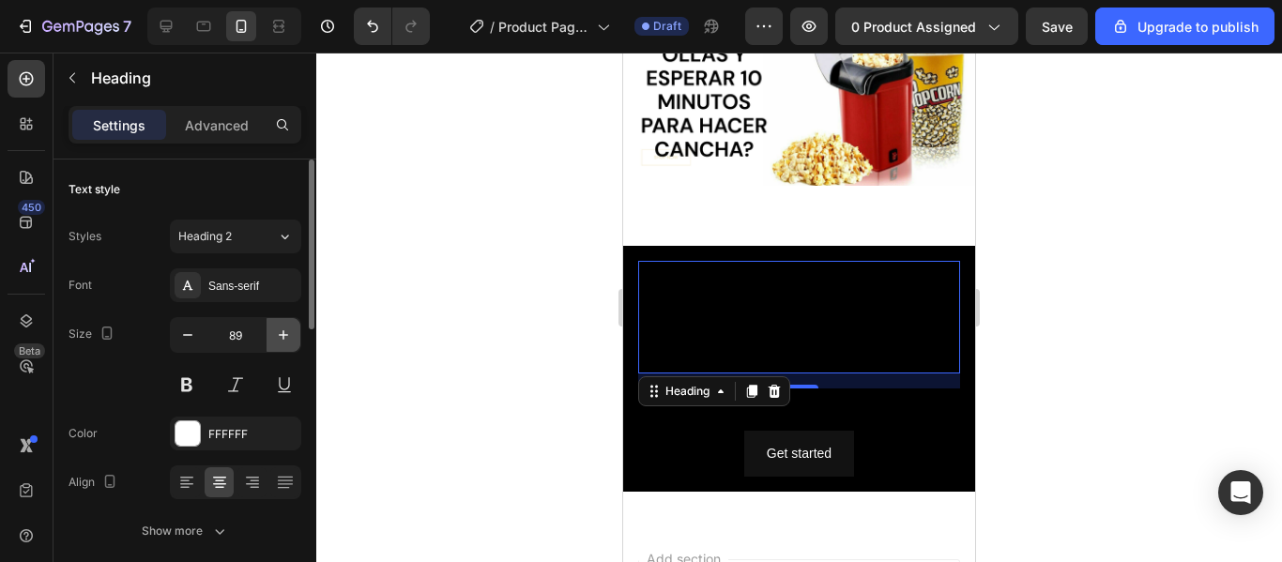
click at [275, 333] on icon "button" at bounding box center [283, 335] width 19 height 19
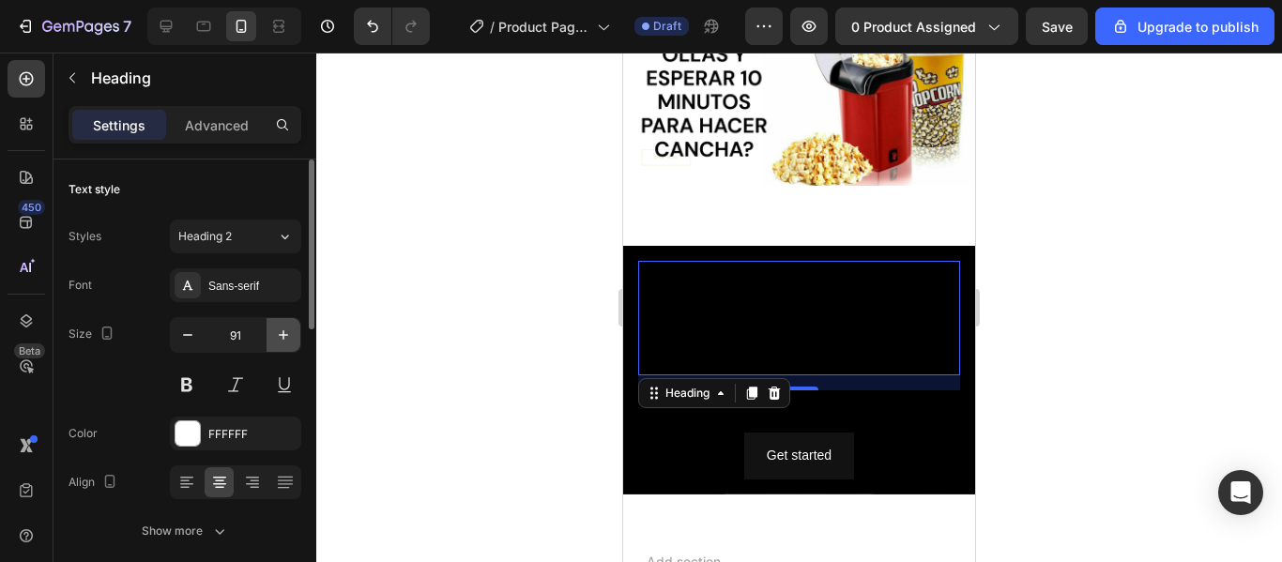
click at [275, 333] on icon "button" at bounding box center [283, 335] width 19 height 19
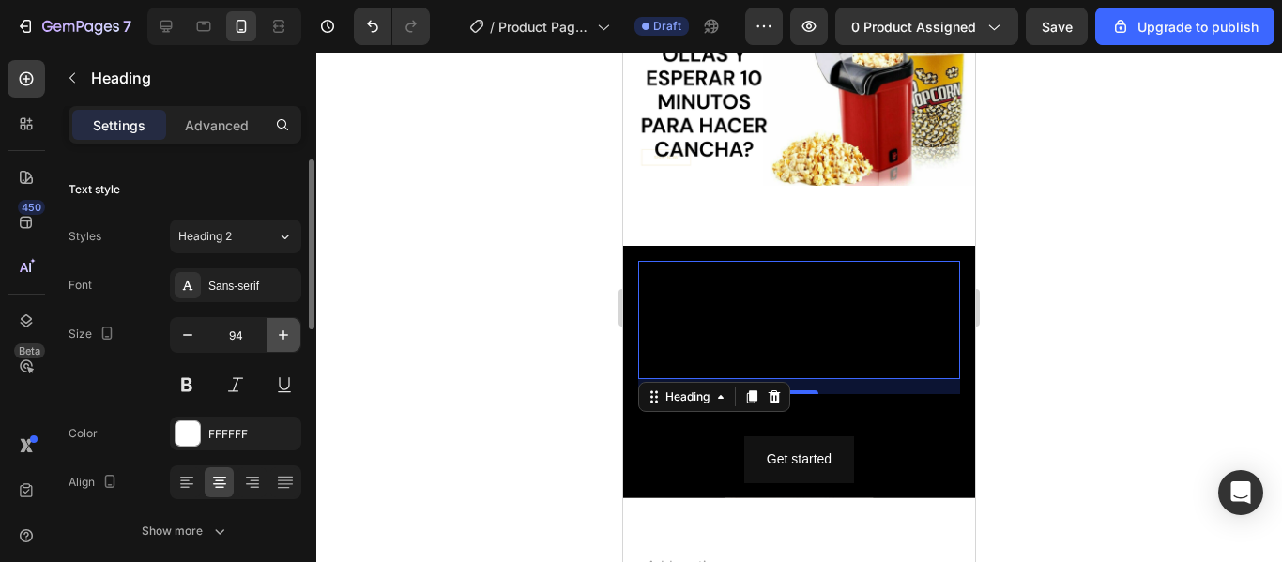
click at [275, 333] on icon "button" at bounding box center [283, 335] width 19 height 19
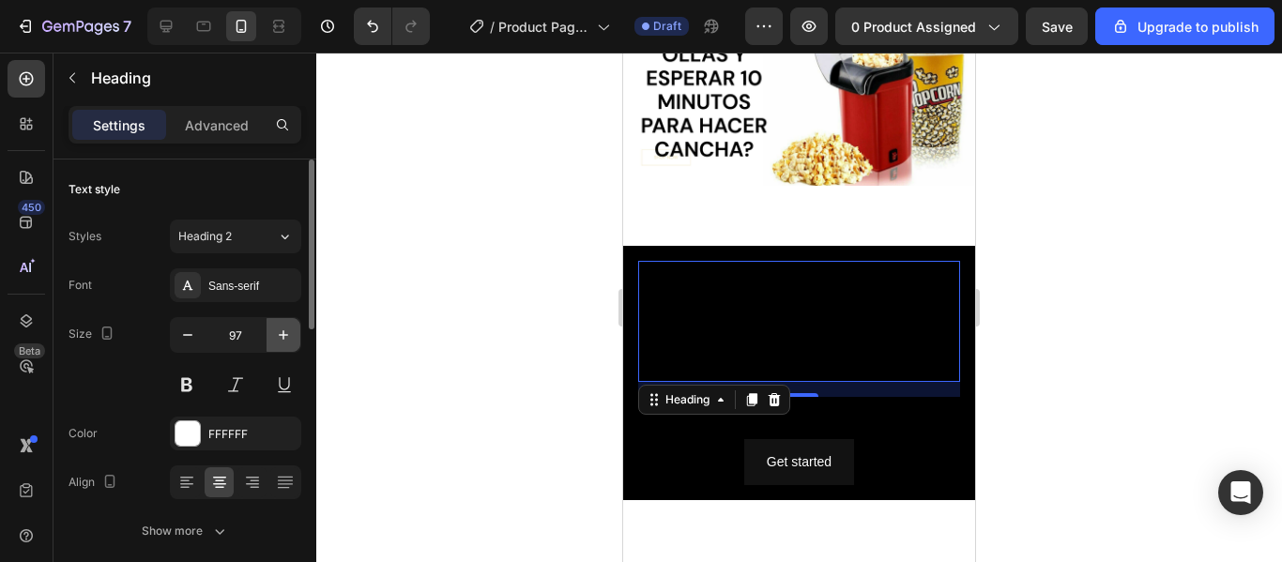
click at [275, 333] on icon "button" at bounding box center [283, 335] width 19 height 19
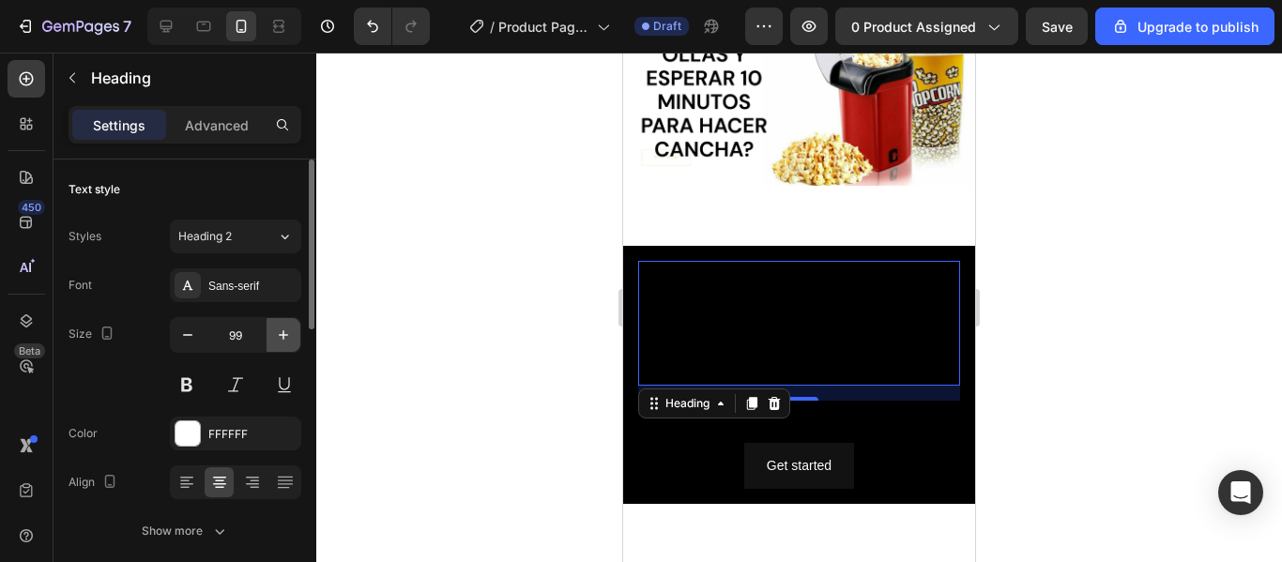
click at [275, 333] on icon "button" at bounding box center [283, 335] width 19 height 19
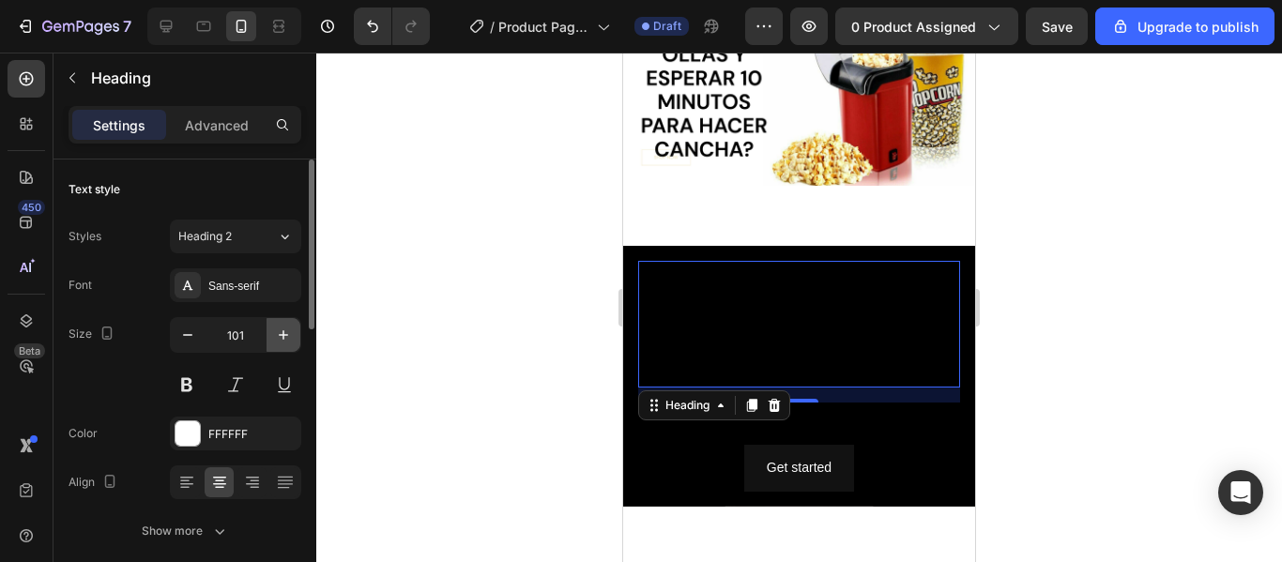
click at [275, 333] on icon "button" at bounding box center [283, 335] width 19 height 19
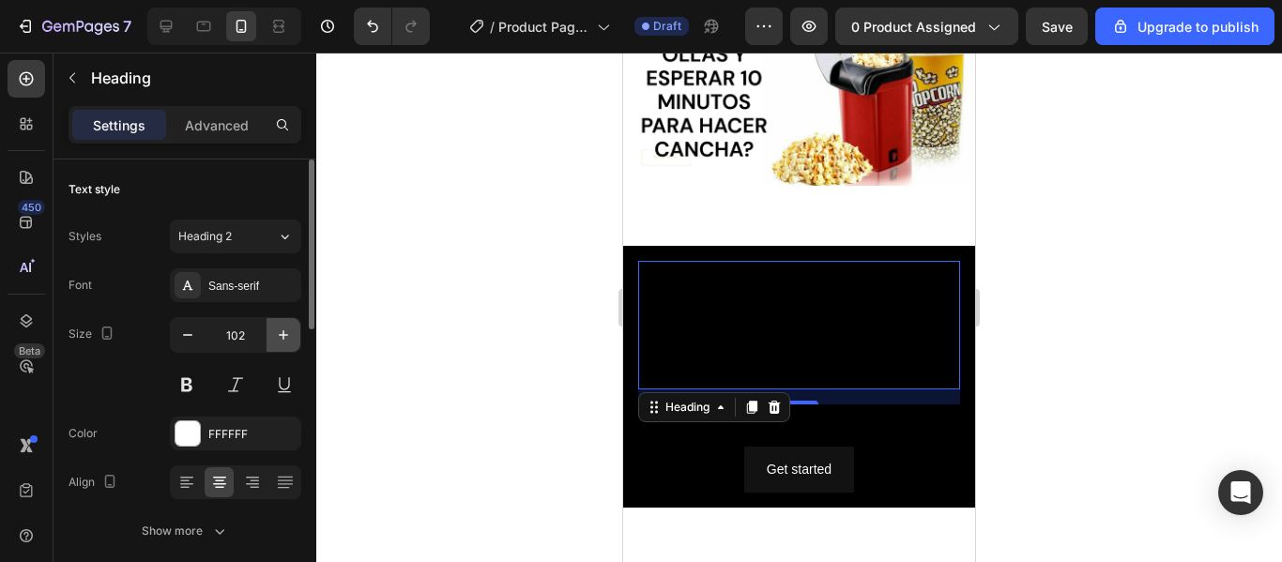
type input "103"
click at [529, 286] on div at bounding box center [799, 308] width 966 height 510
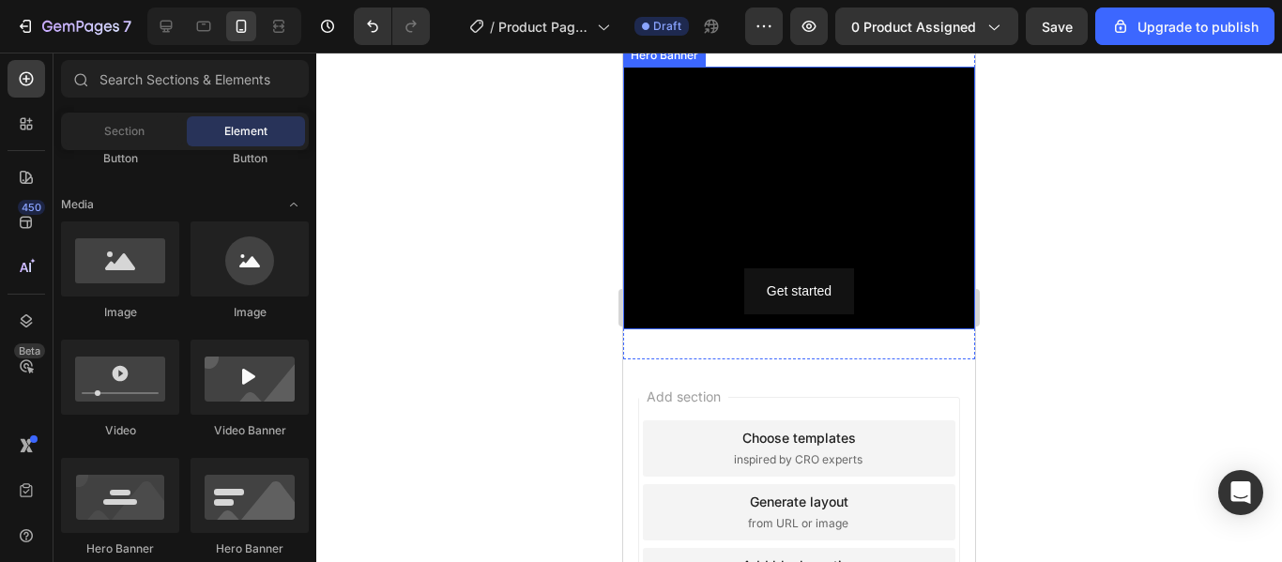
scroll to position [306, 0]
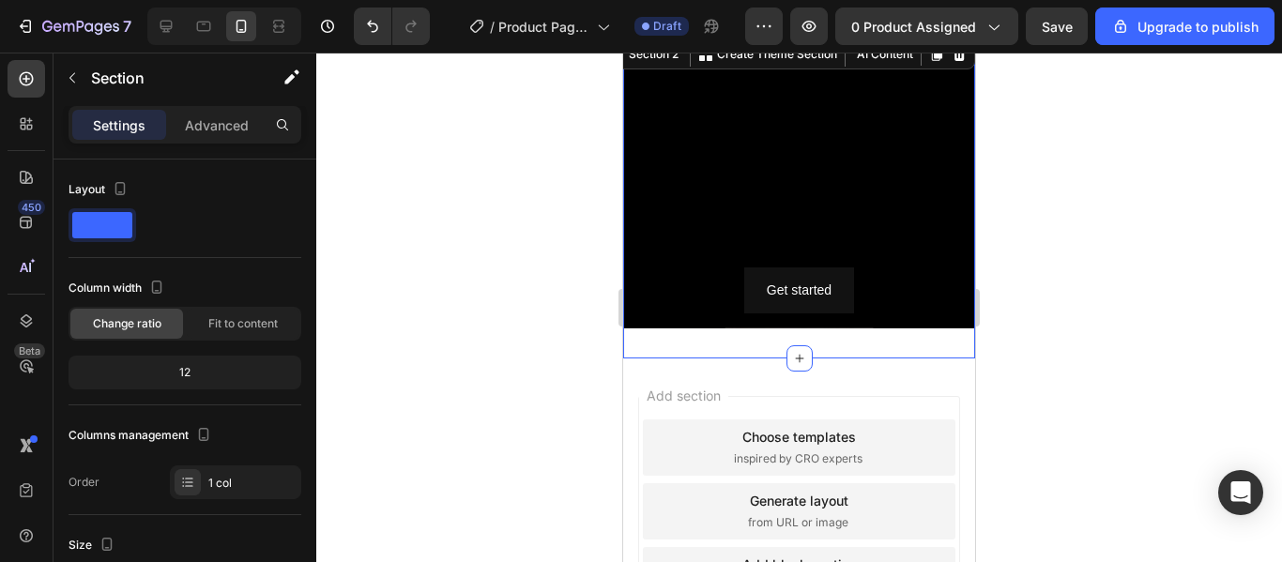
click at [767, 356] on div "Heading Text Block Get started Button Hero Banner Section 2 You can create reus…" at bounding box center [799, 197] width 352 height 323
click at [742, 391] on div "Add section Choose templates inspired by CRO experts Generate layout from URL o…" at bounding box center [799, 538] width 352 height 359
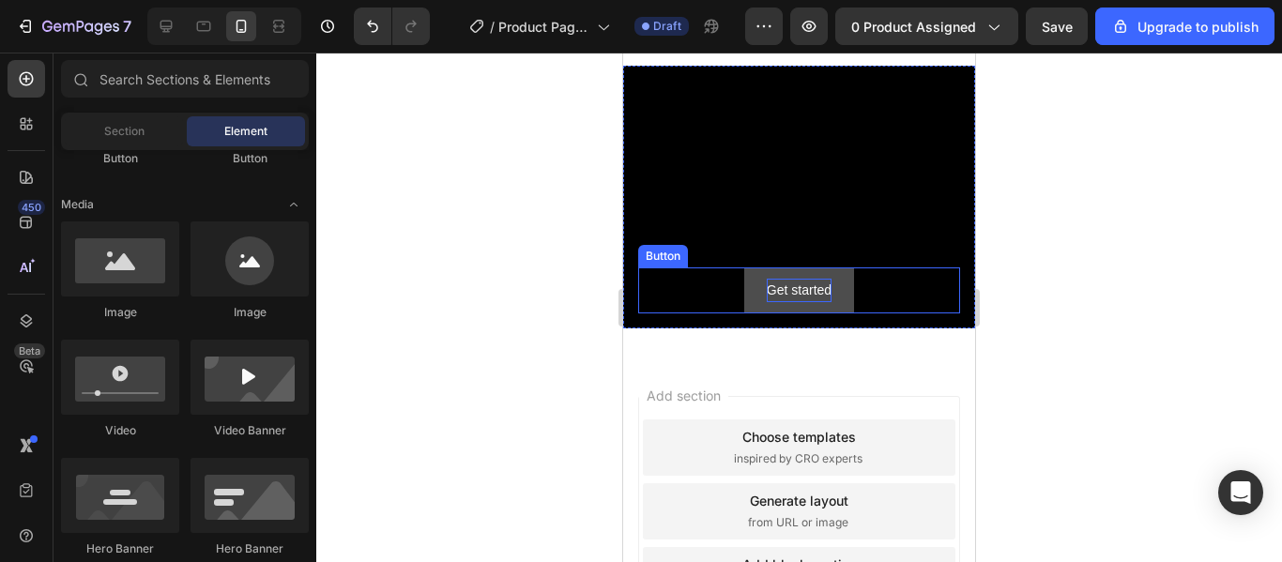
click at [813, 297] on div "Get started" at bounding box center [799, 290] width 65 height 23
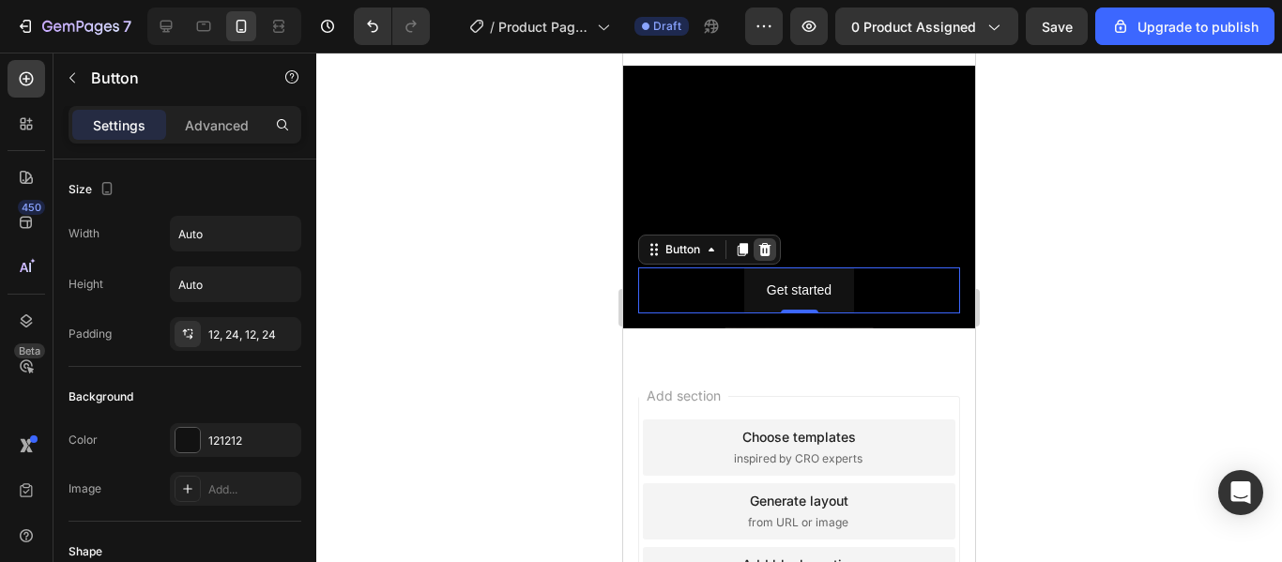
click at [759, 253] on icon at bounding box center [765, 249] width 15 height 15
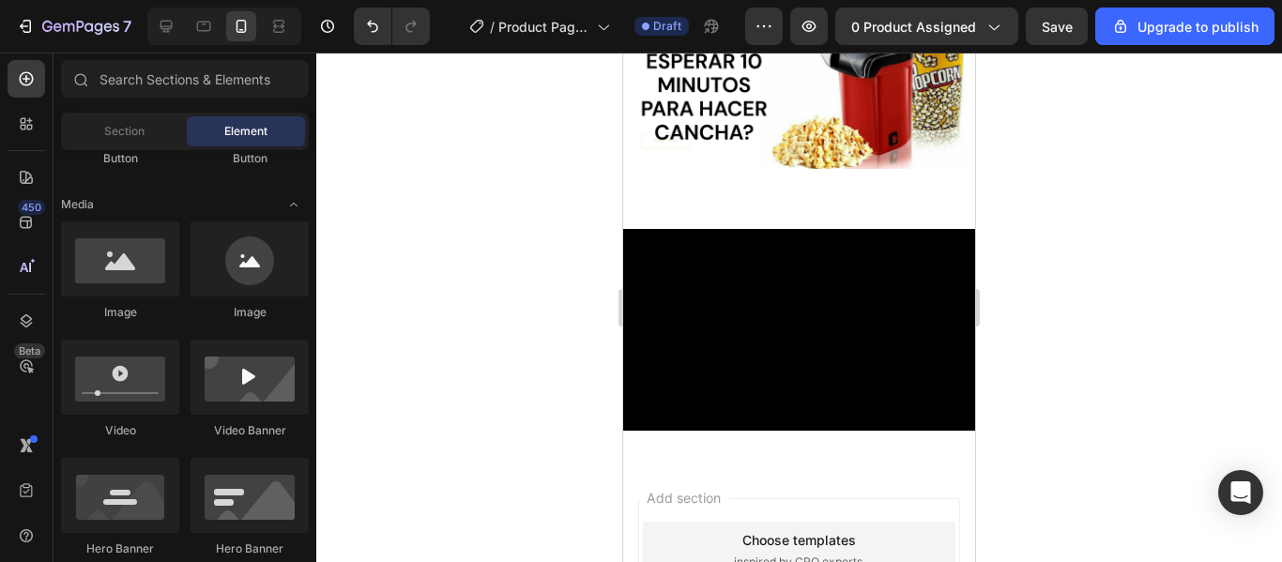
scroll to position [148, 0]
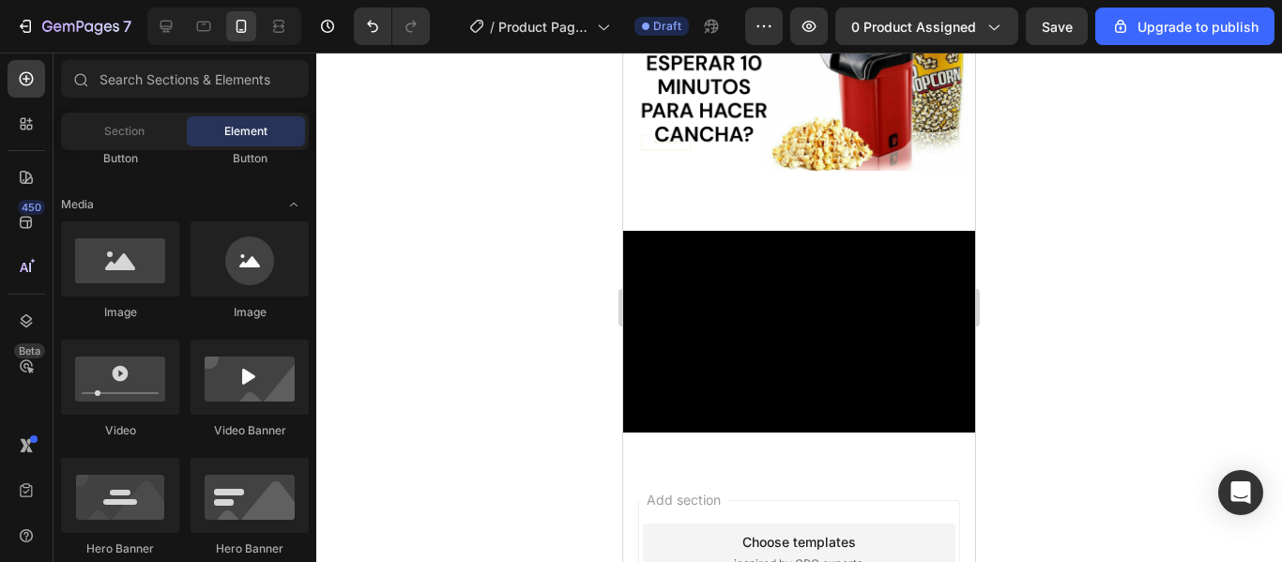
click at [759, 253] on div "Heading" at bounding box center [799, 311] width 322 height 130
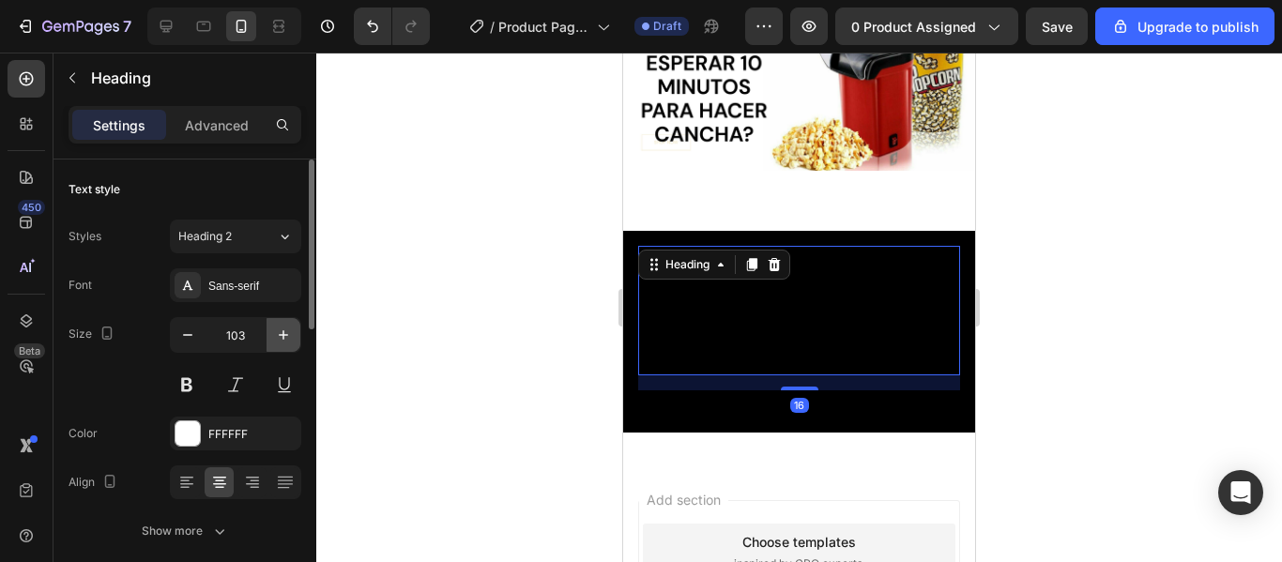
click at [281, 334] on icon "button" at bounding box center [283, 335] width 19 height 19
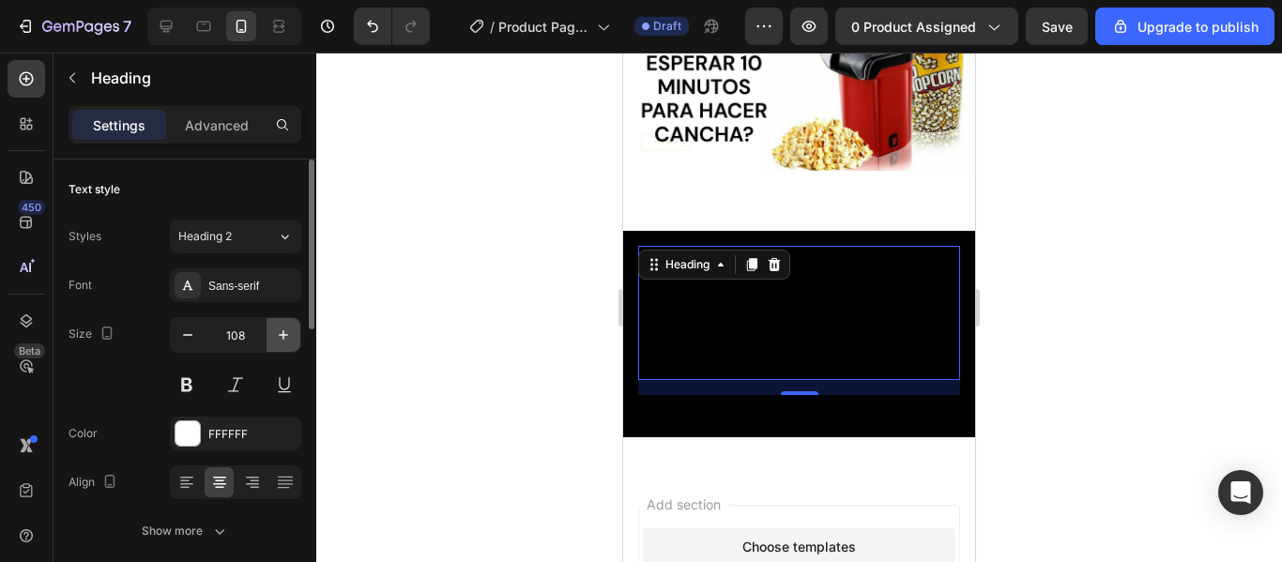
click at [281, 334] on icon "button" at bounding box center [283, 335] width 19 height 19
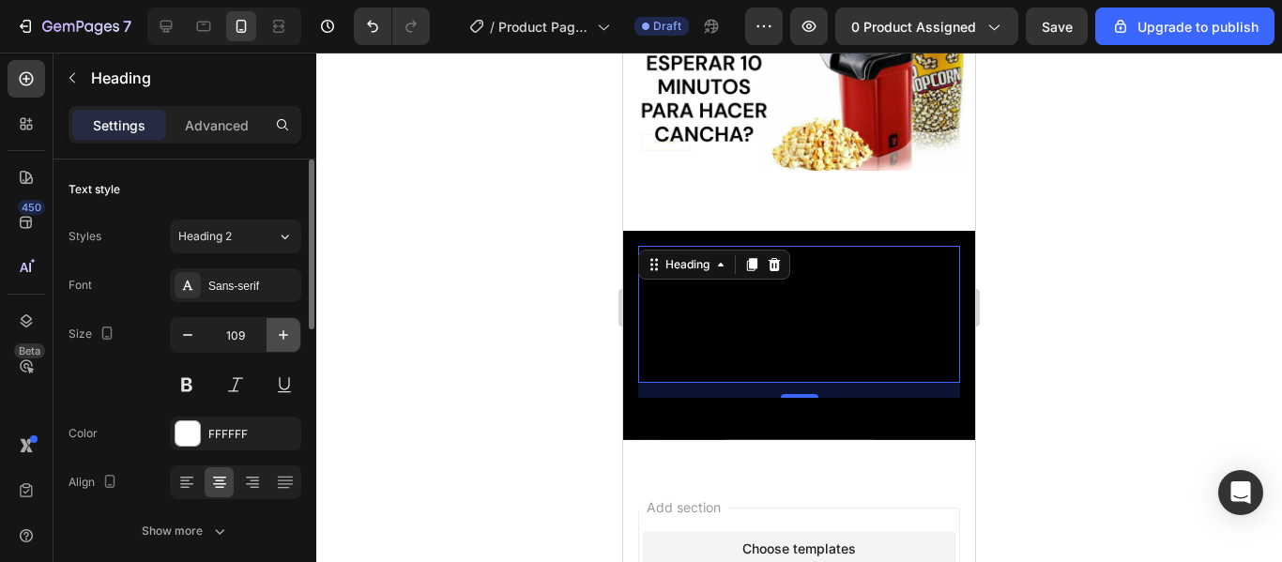
click at [281, 334] on icon "button" at bounding box center [283, 335] width 19 height 19
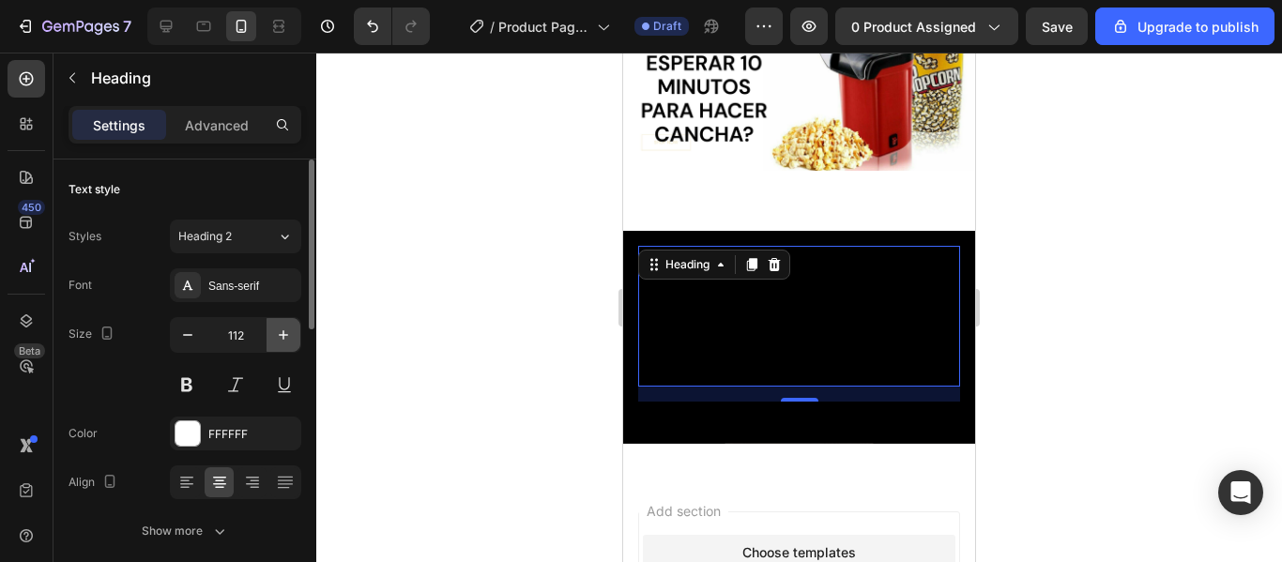
click at [281, 334] on icon "button" at bounding box center [283, 335] width 19 height 19
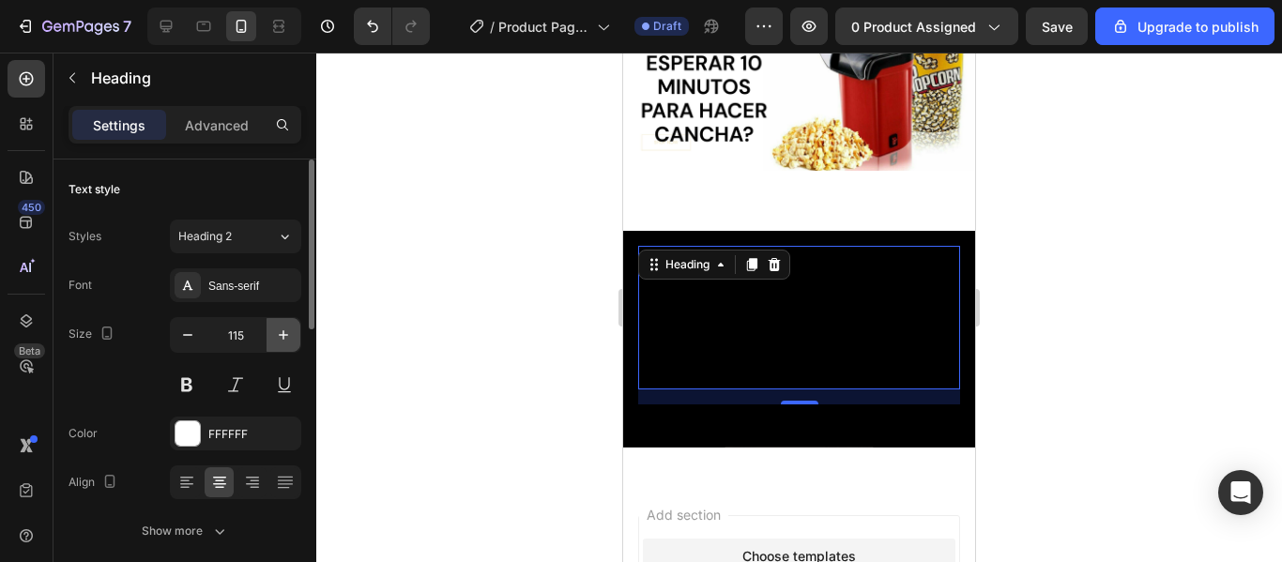
click at [281, 334] on icon "button" at bounding box center [283, 335] width 19 height 19
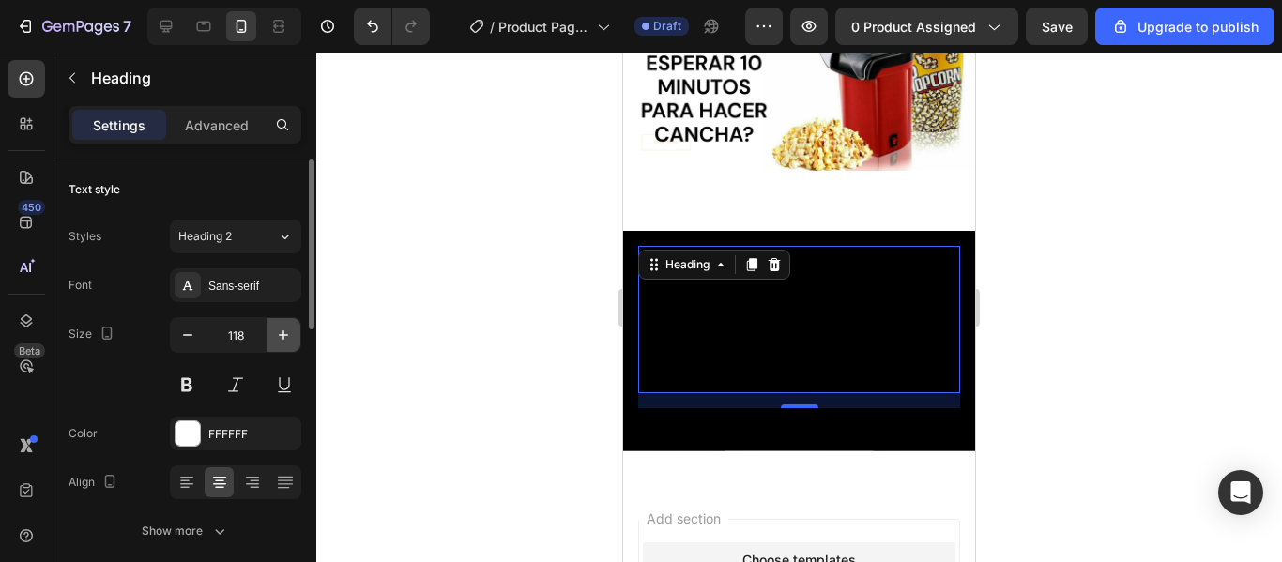
click at [281, 334] on icon "button" at bounding box center [283, 335] width 19 height 19
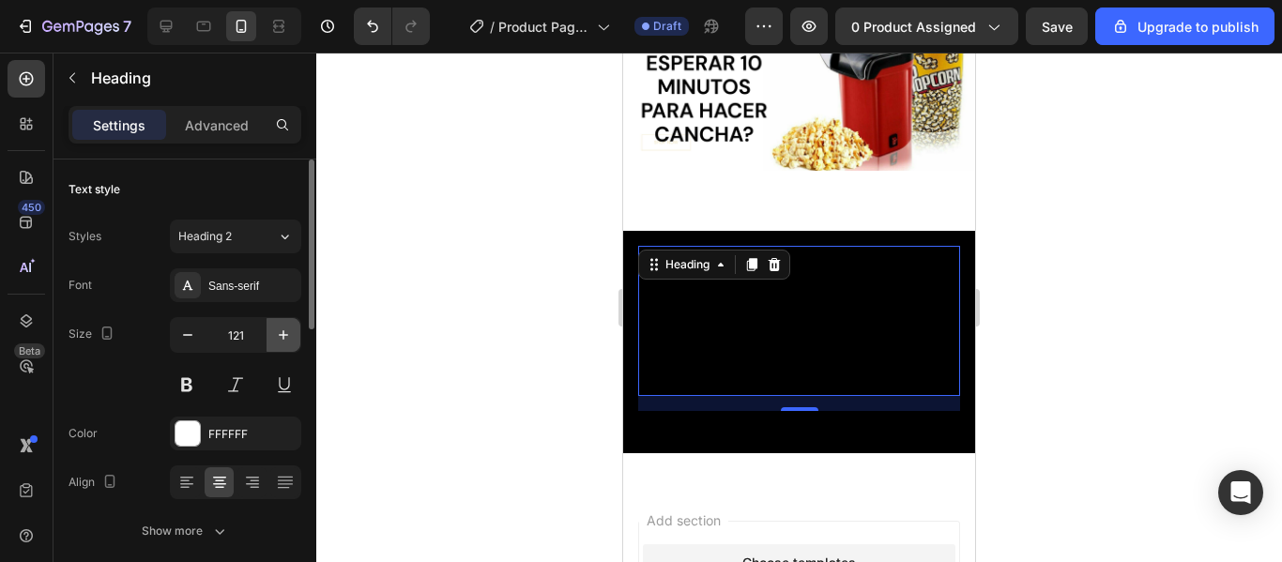
click at [281, 334] on icon "button" at bounding box center [283, 335] width 19 height 19
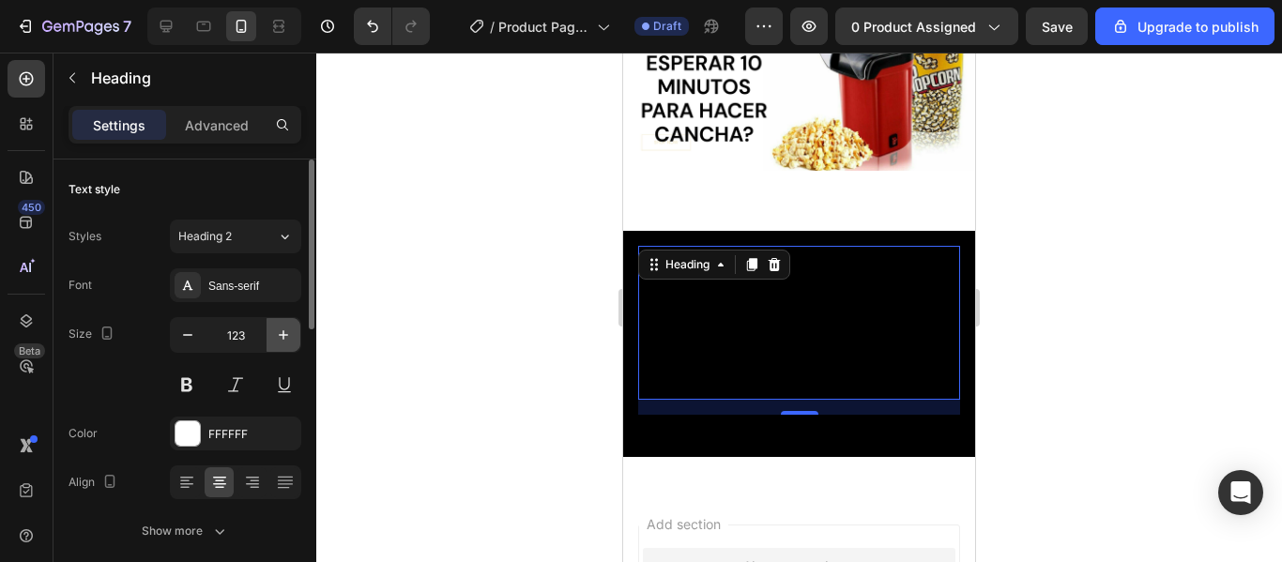
click at [281, 334] on icon "button" at bounding box center [283, 335] width 19 height 19
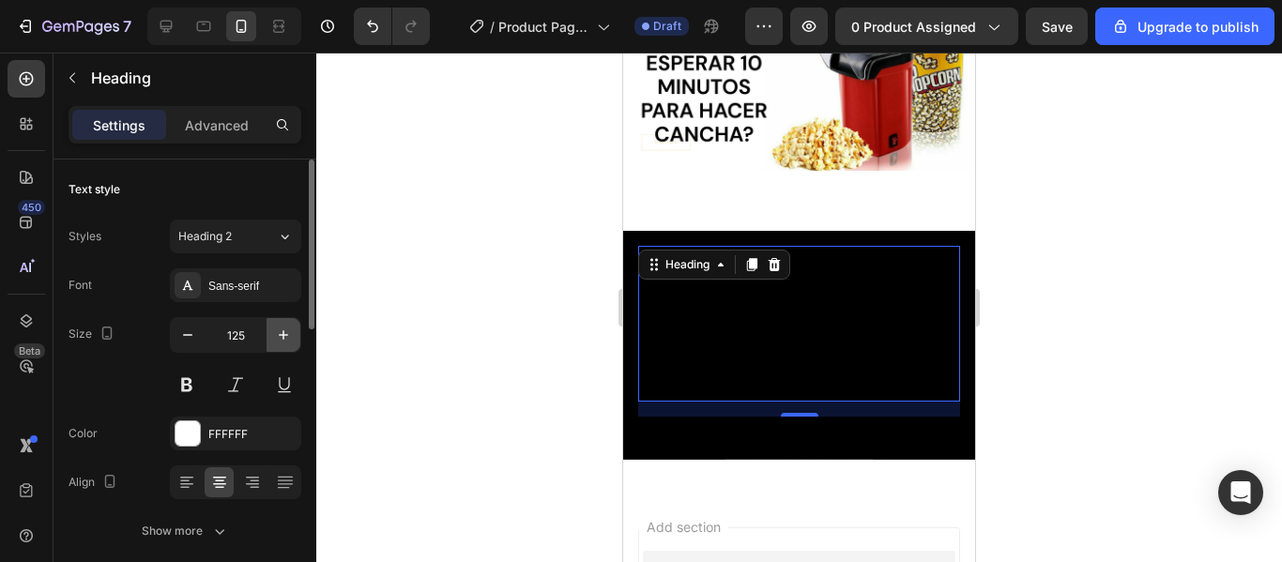
click at [281, 334] on icon "button" at bounding box center [283, 335] width 19 height 19
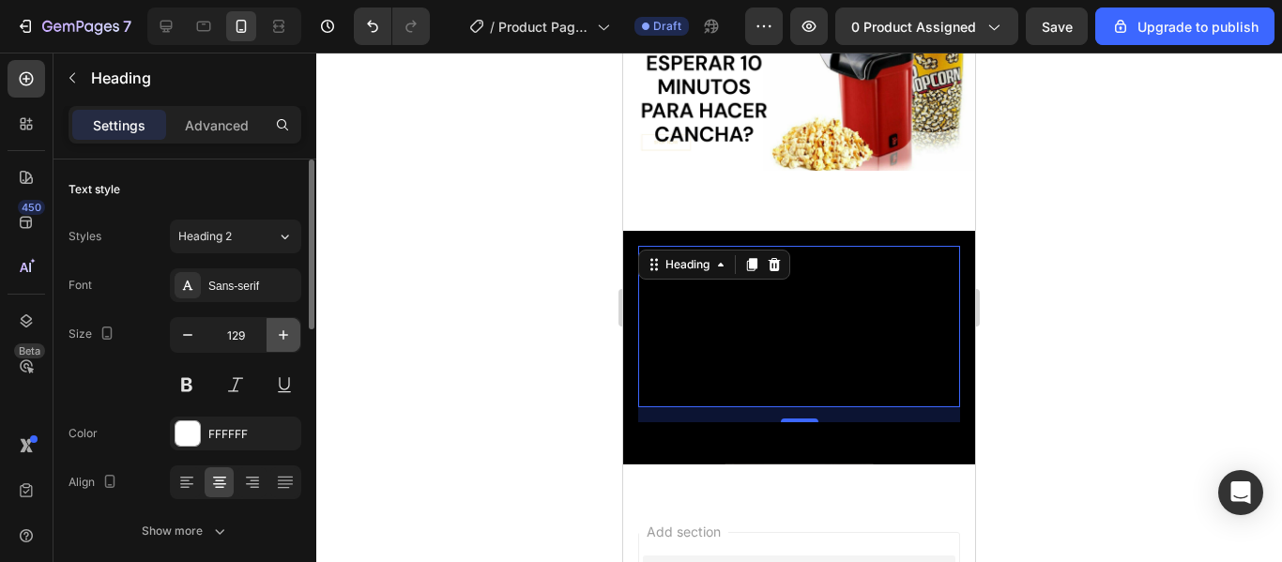
click at [281, 334] on icon "button" at bounding box center [283, 335] width 19 height 19
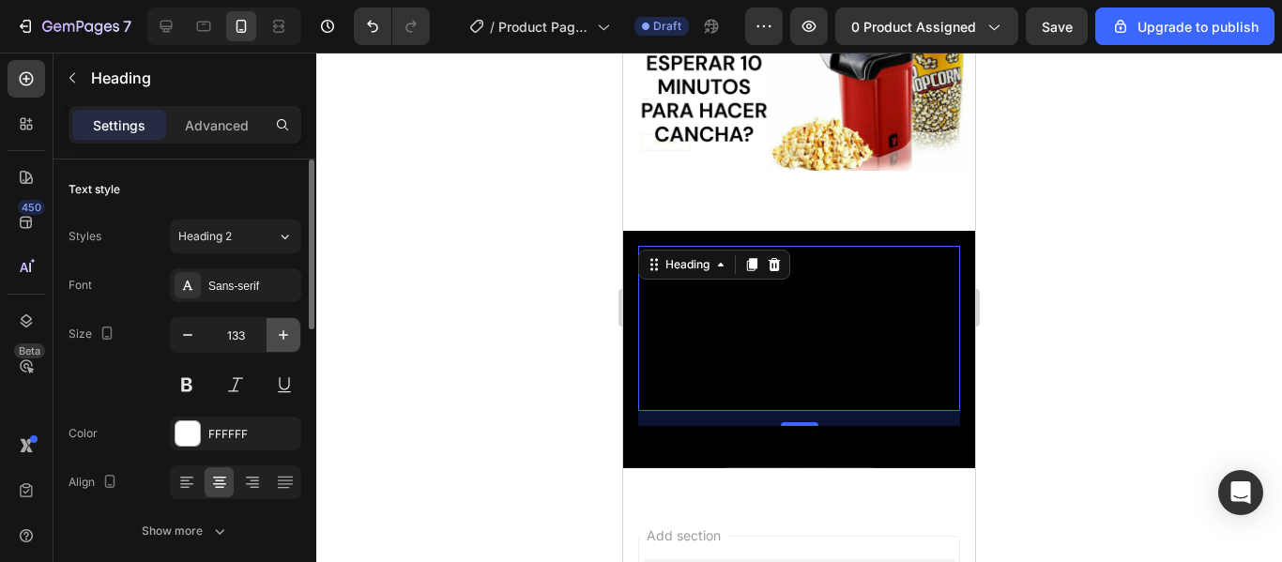
click at [281, 334] on icon "button" at bounding box center [283, 335] width 19 height 19
type input "134"
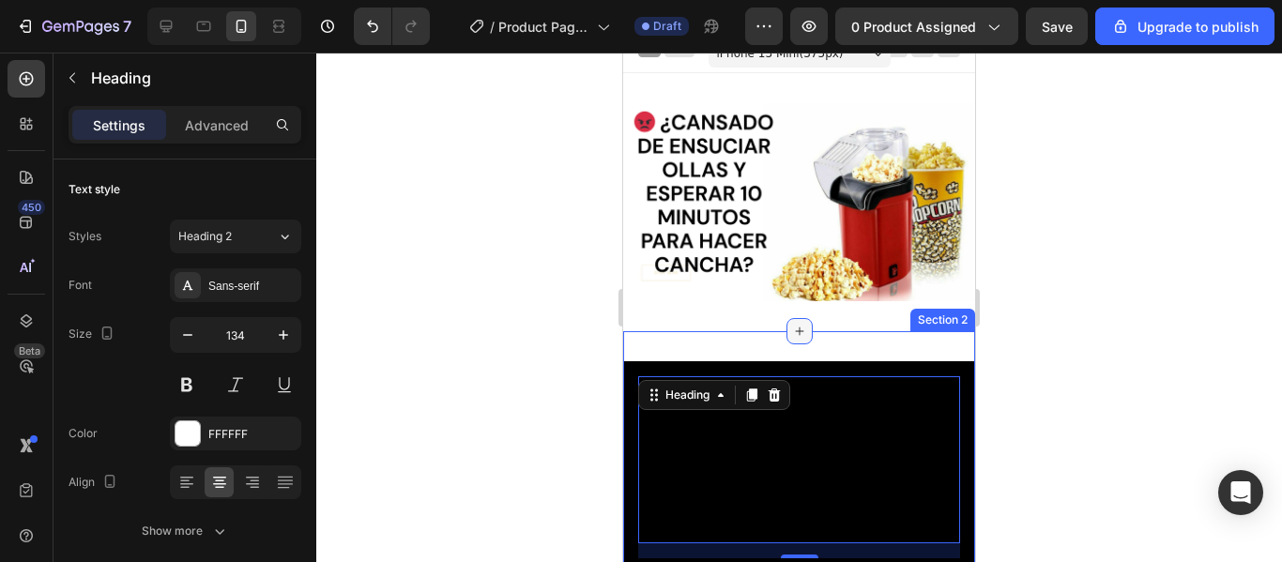
scroll to position [0, 0]
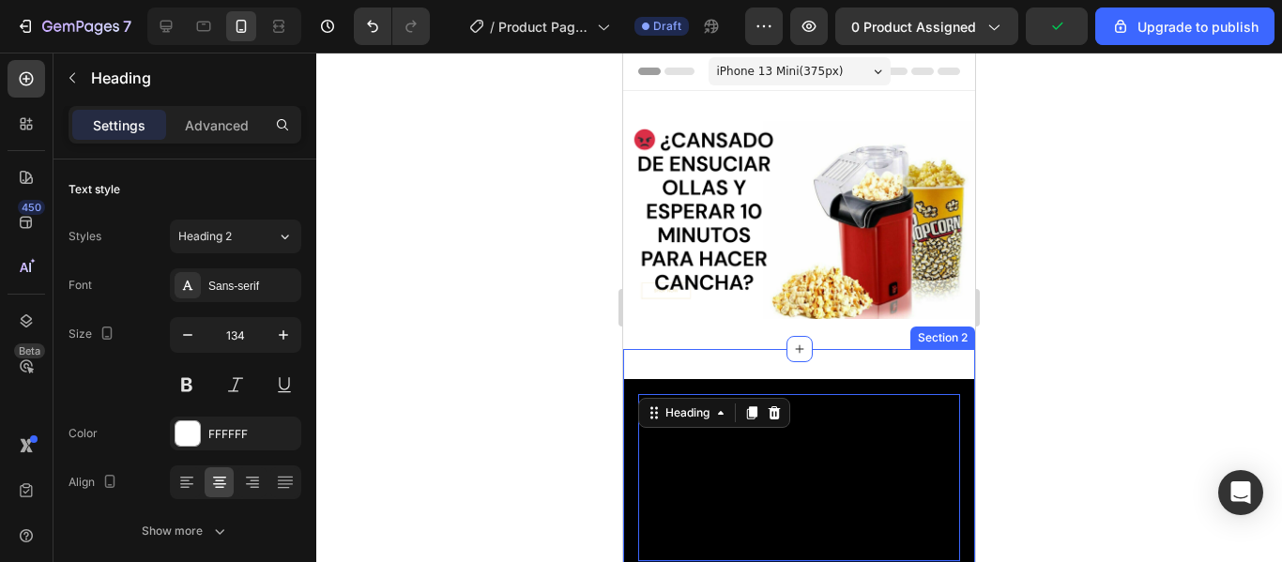
click at [768, 354] on div "Heading 16 Text Block Hero Banner Section 2" at bounding box center [799, 498] width 352 height 299
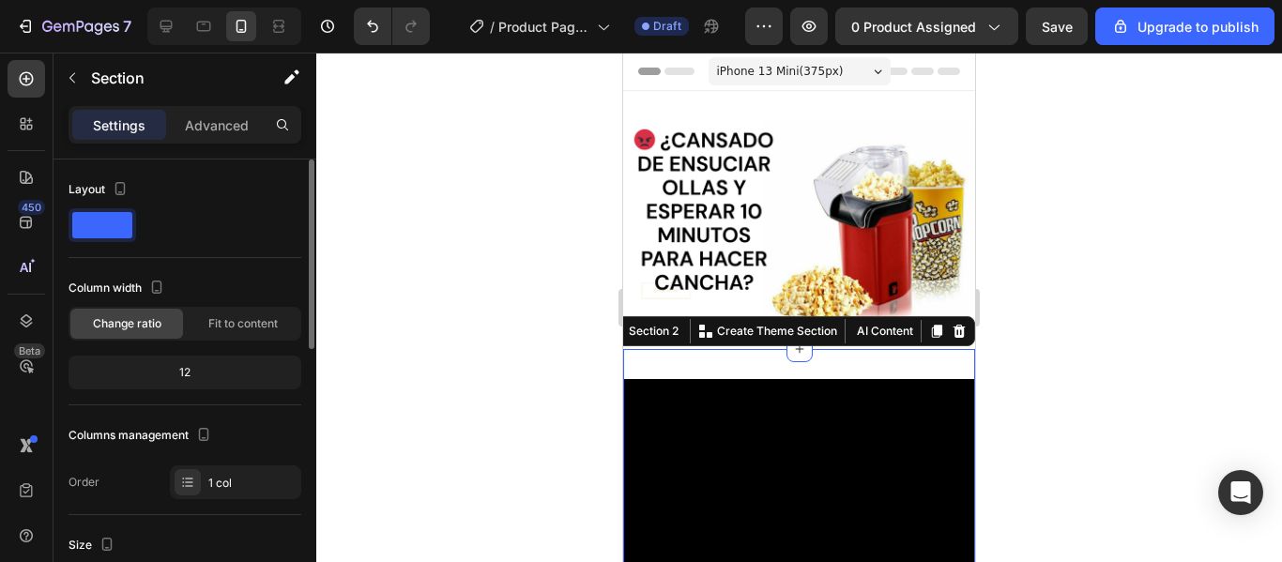
click at [212, 374] on div "12" at bounding box center [184, 373] width 225 height 26
click at [197, 373] on div "12" at bounding box center [184, 373] width 225 height 26
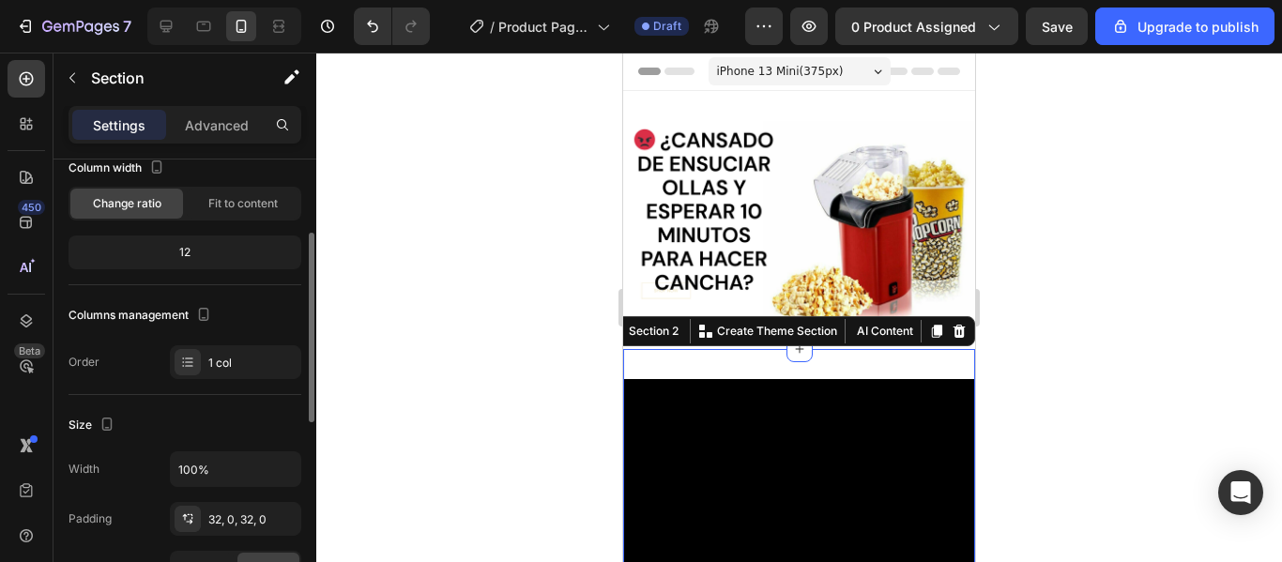
scroll to position [333, 0]
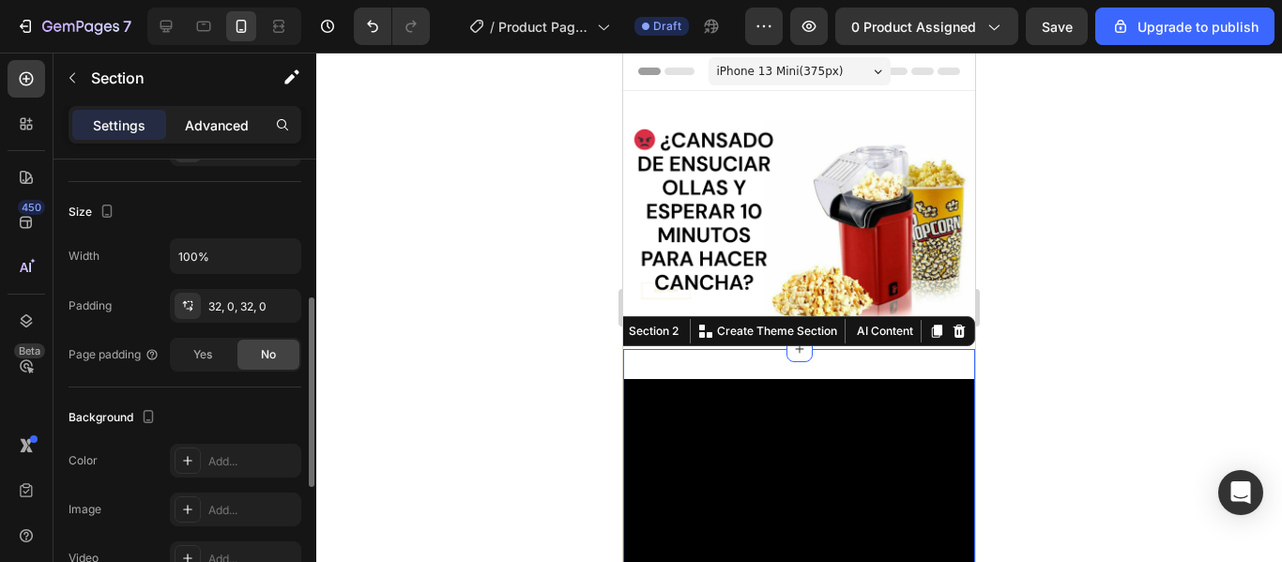
click at [222, 118] on p "Advanced" at bounding box center [217, 125] width 64 height 20
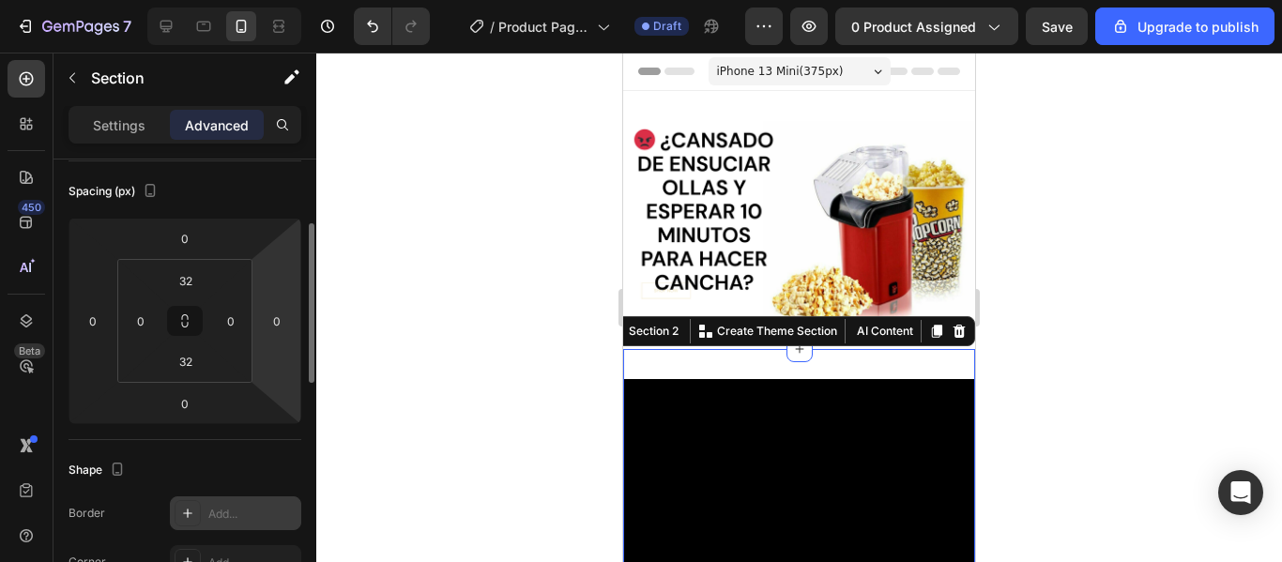
scroll to position [193, 0]
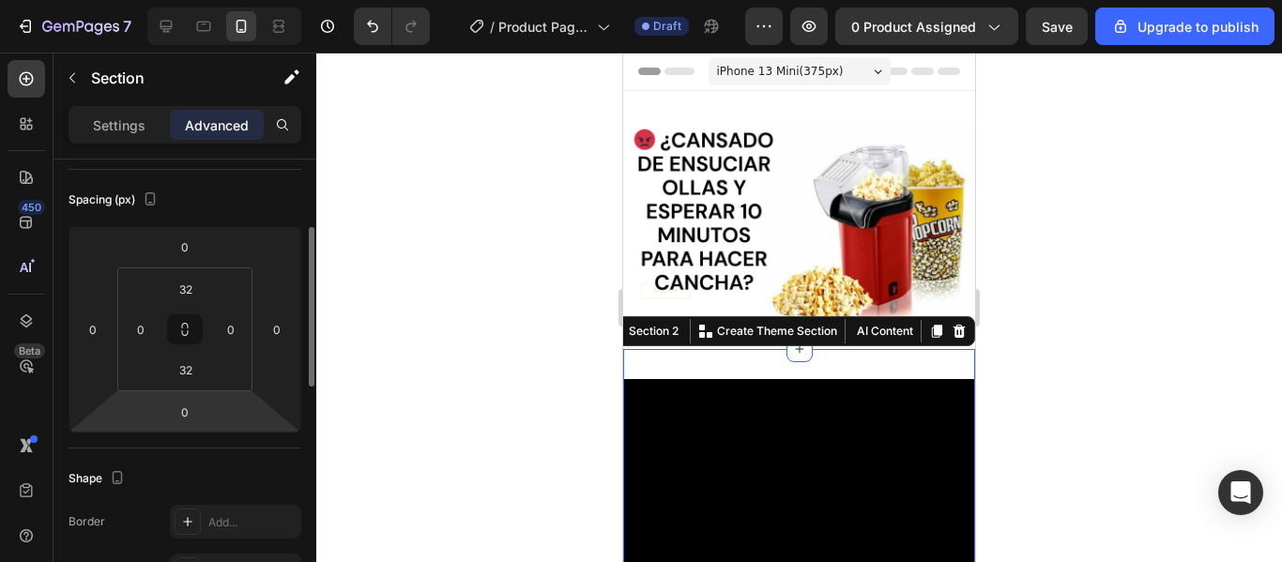
click at [208, 0] on html "7 / Product Page - Aug 27, 22:52:00 Draft Preview 0 product assigned Save Upgra…" at bounding box center [641, 0] width 1282 height 0
click at [207, 381] on div "32" at bounding box center [185, 370] width 47 height 30
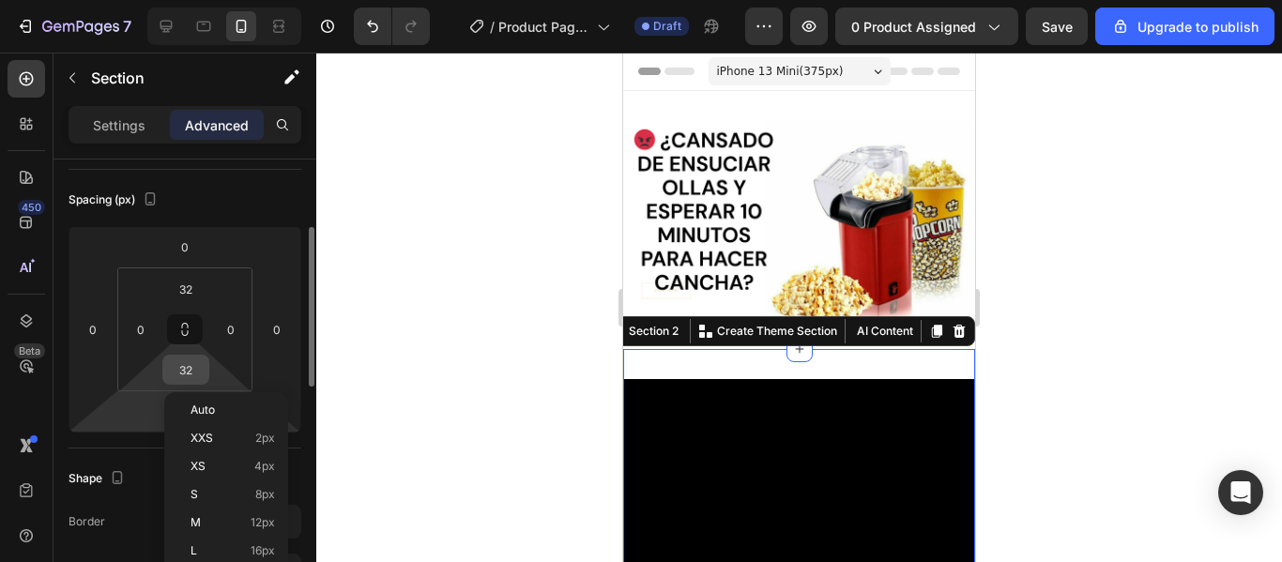
click at [192, 370] on input "32" at bounding box center [186, 370] width 38 height 28
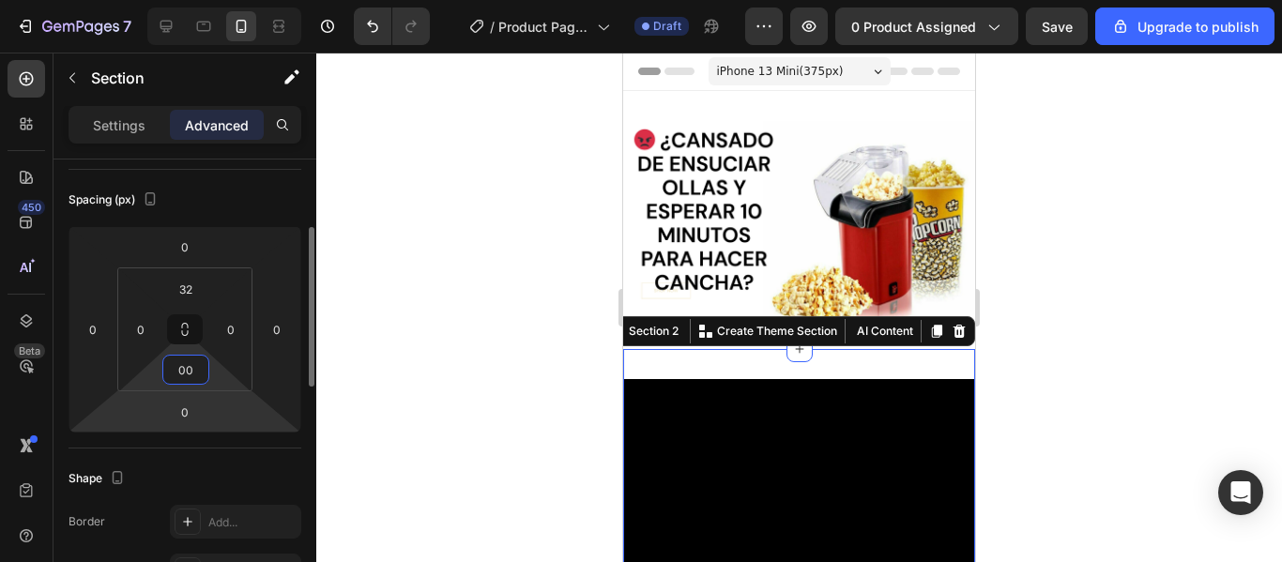
click at [246, 0] on html "7 / Product Page - Aug 27, 22:52:00 Draft Preview 0 product assigned Save Upgra…" at bounding box center [641, 0] width 1282 height 0
type input "0"
click at [258, 0] on html "7 / Product Page - Aug 27, 22:52:00 Draft Preview 0 product assigned Save Upgra…" at bounding box center [641, 0] width 1282 height 0
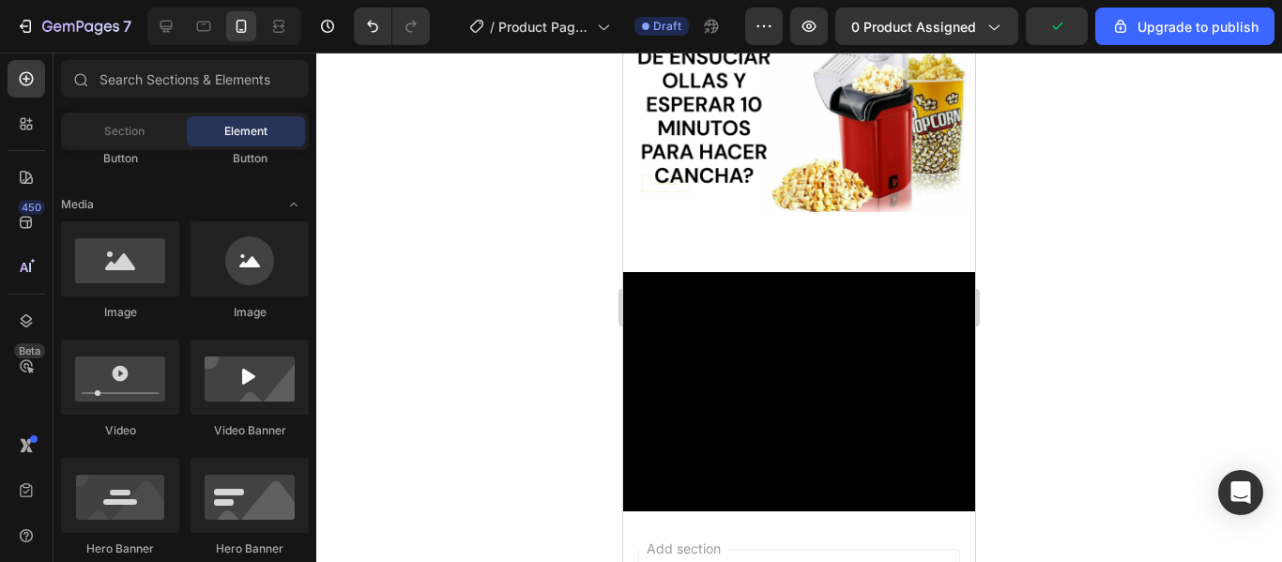
scroll to position [0, 0]
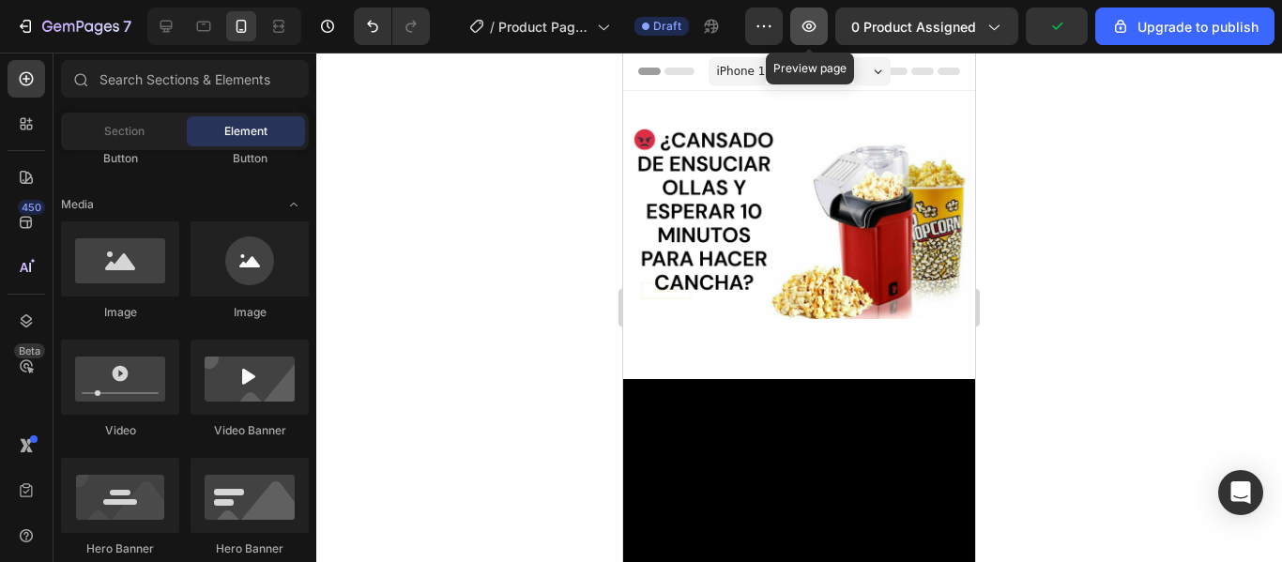
click at [809, 24] on icon "button" at bounding box center [809, 26] width 19 height 19
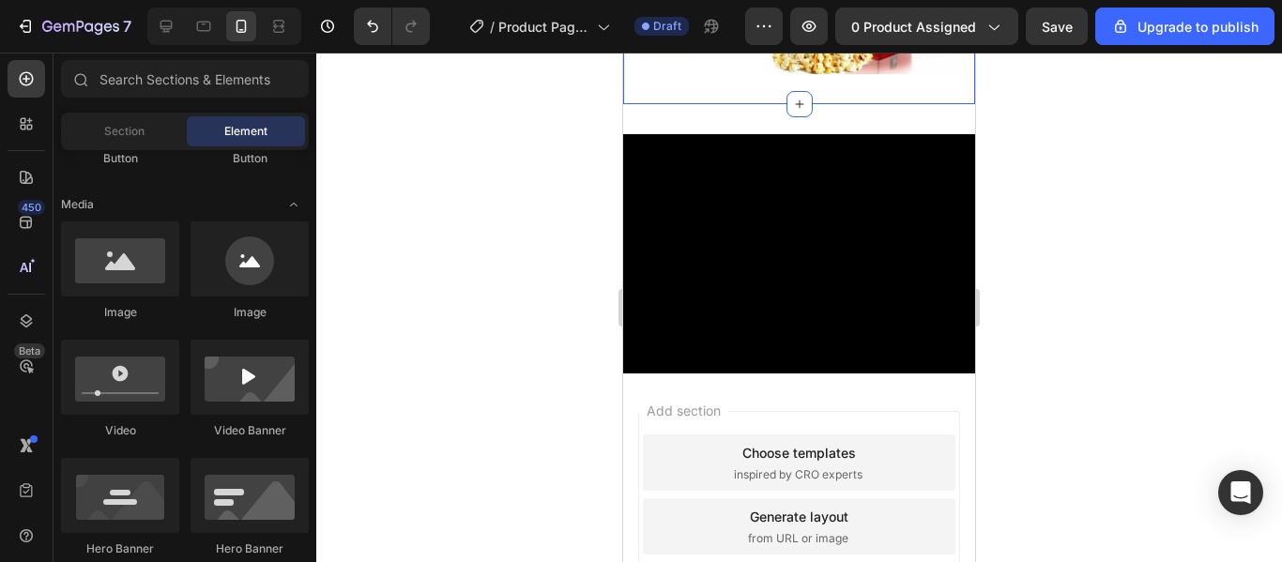
scroll to position [447, 0]
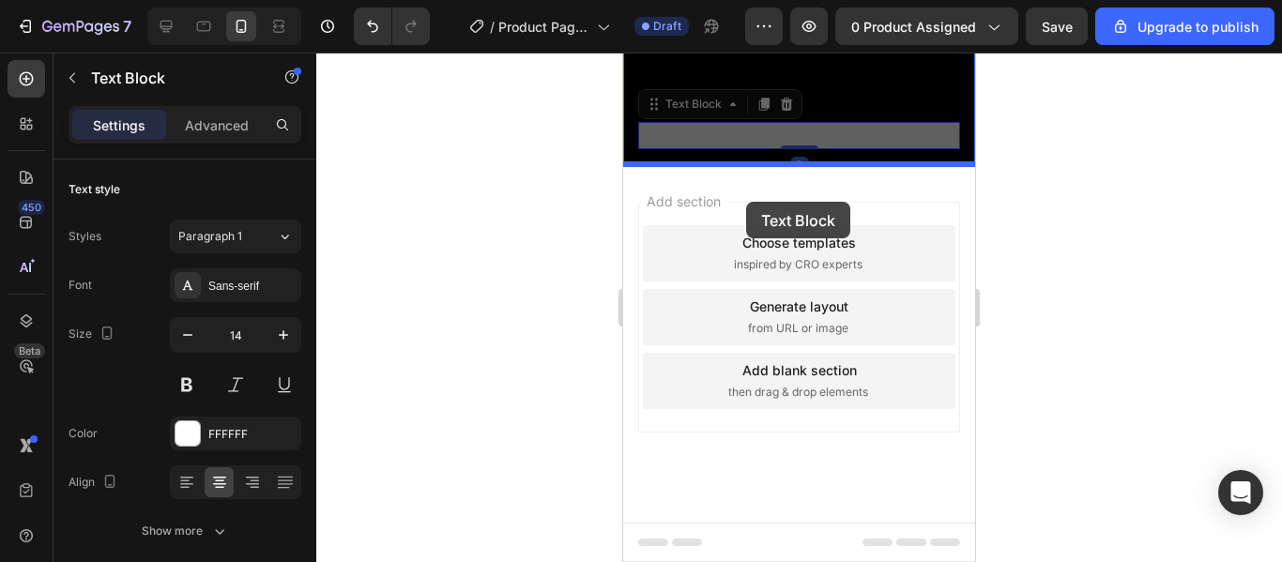
drag, startPoint x: 747, startPoint y: 127, endPoint x: 746, endPoint y: 202, distance: 75.1
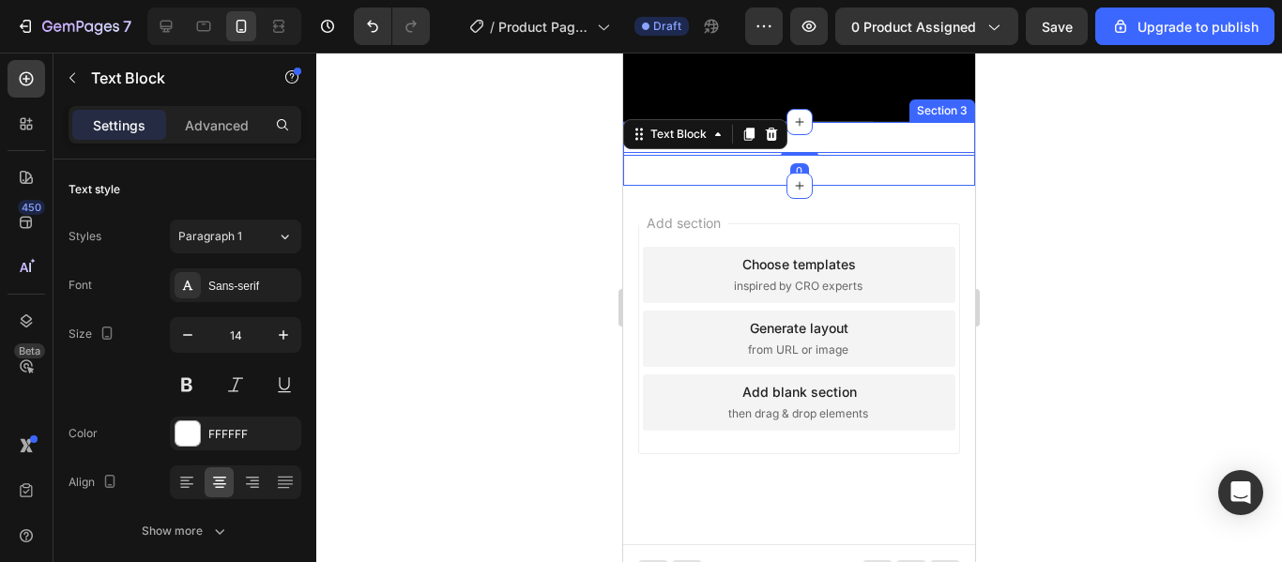
scroll to position [426, 0]
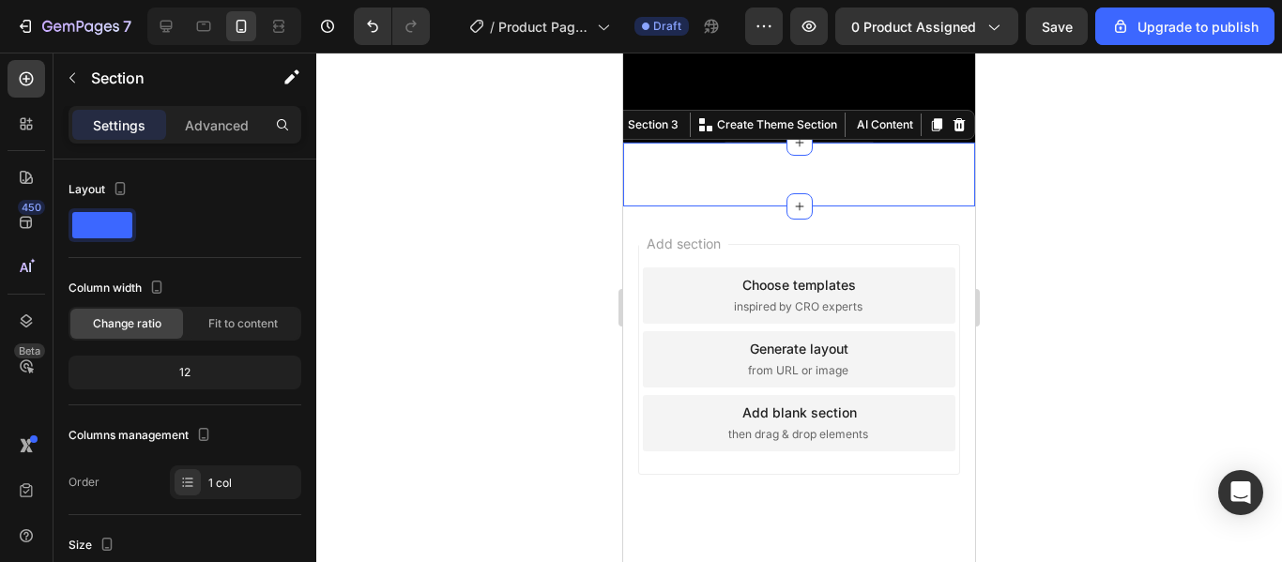
click at [746, 202] on div "Text Block Section 3 You can create reusable sections Create Theme Section AI C…" at bounding box center [799, 175] width 352 height 64
click at [209, 115] on p "Advanced" at bounding box center [217, 125] width 64 height 20
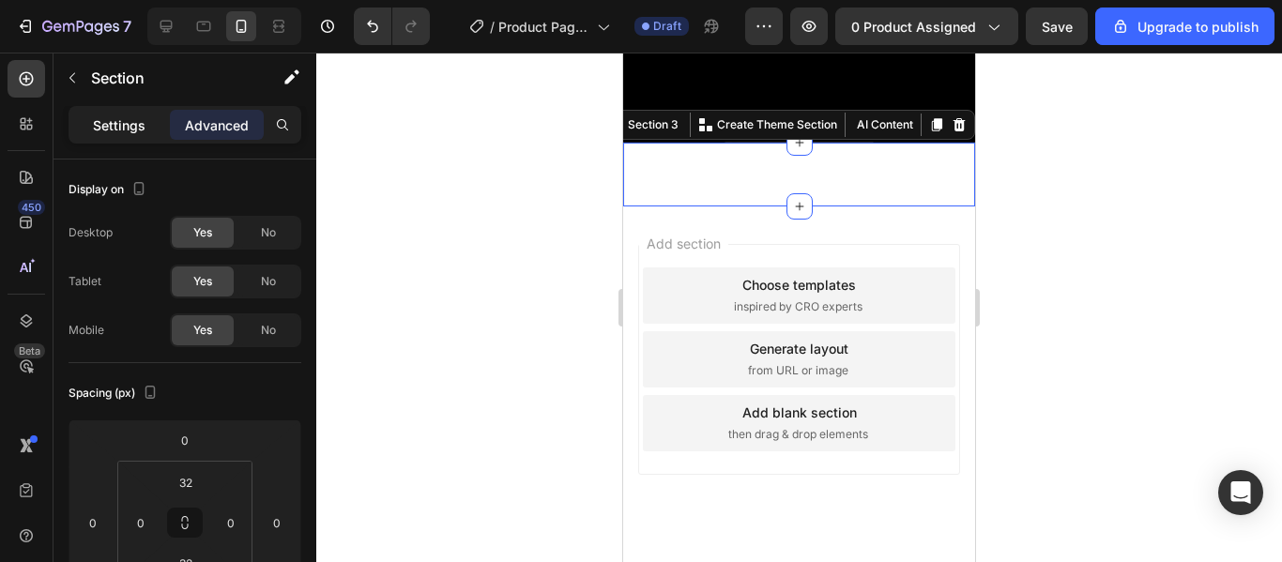
click at [112, 119] on p "Settings" at bounding box center [119, 125] width 53 height 20
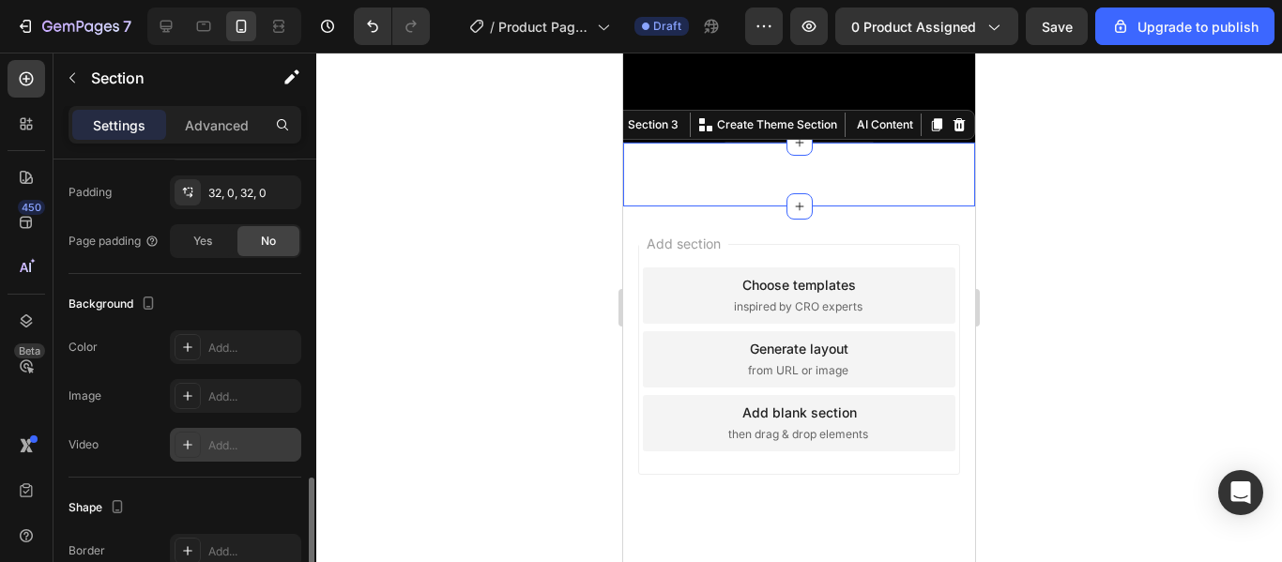
scroll to position [541, 0]
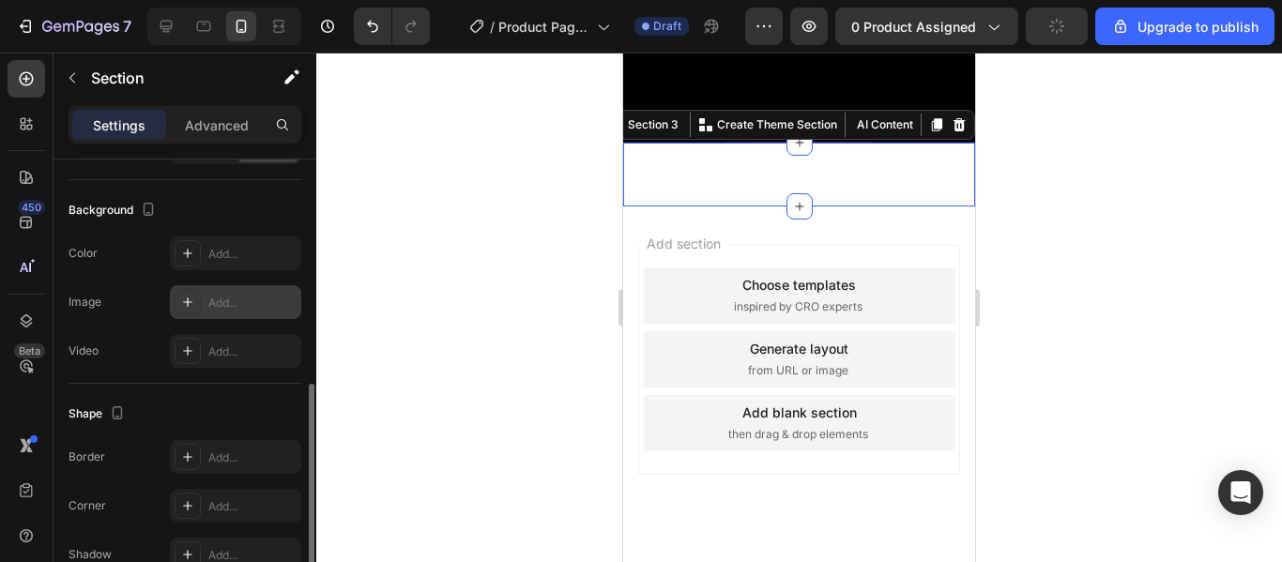
click at [199, 297] on div at bounding box center [188, 302] width 26 height 26
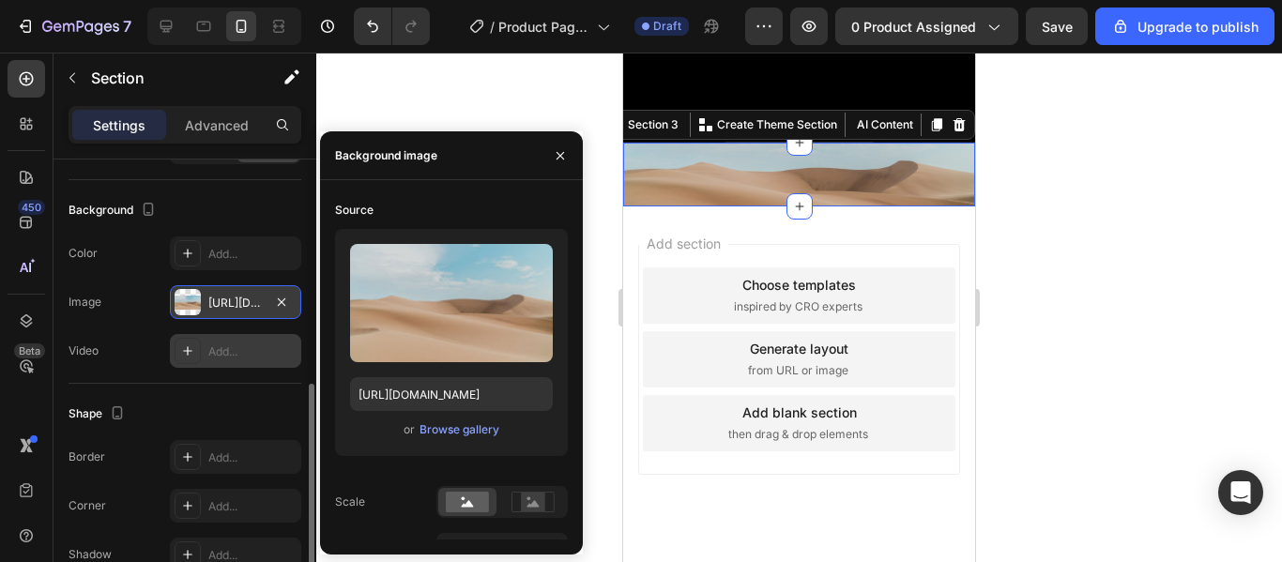
click at [188, 350] on icon at bounding box center [187, 350] width 9 height 9
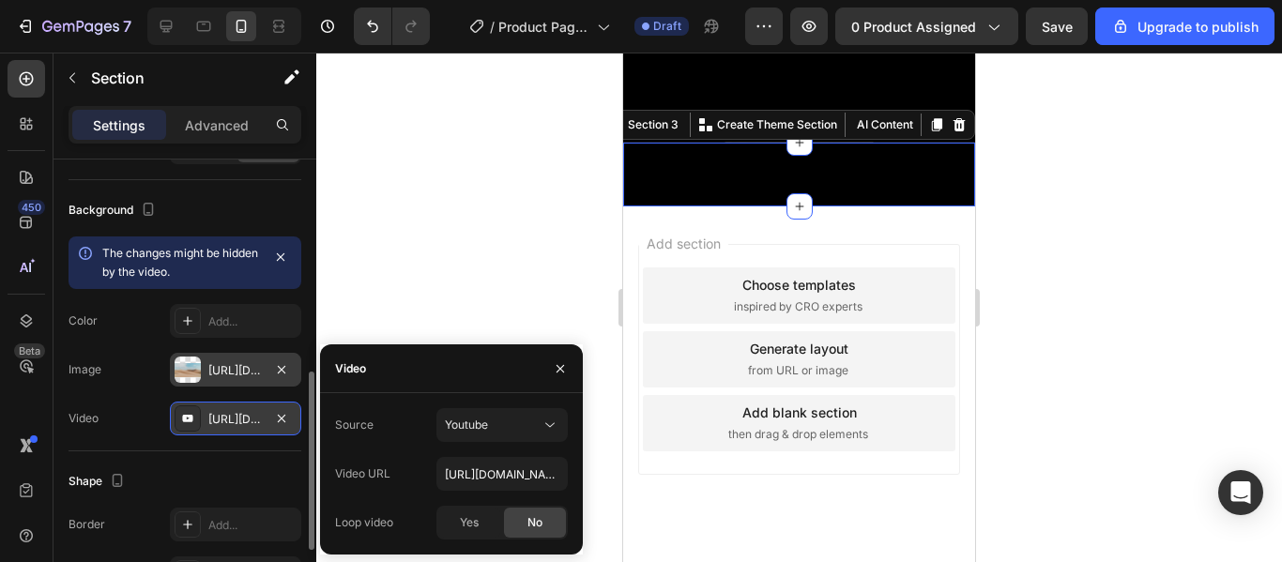
click at [429, 304] on div at bounding box center [799, 308] width 966 height 510
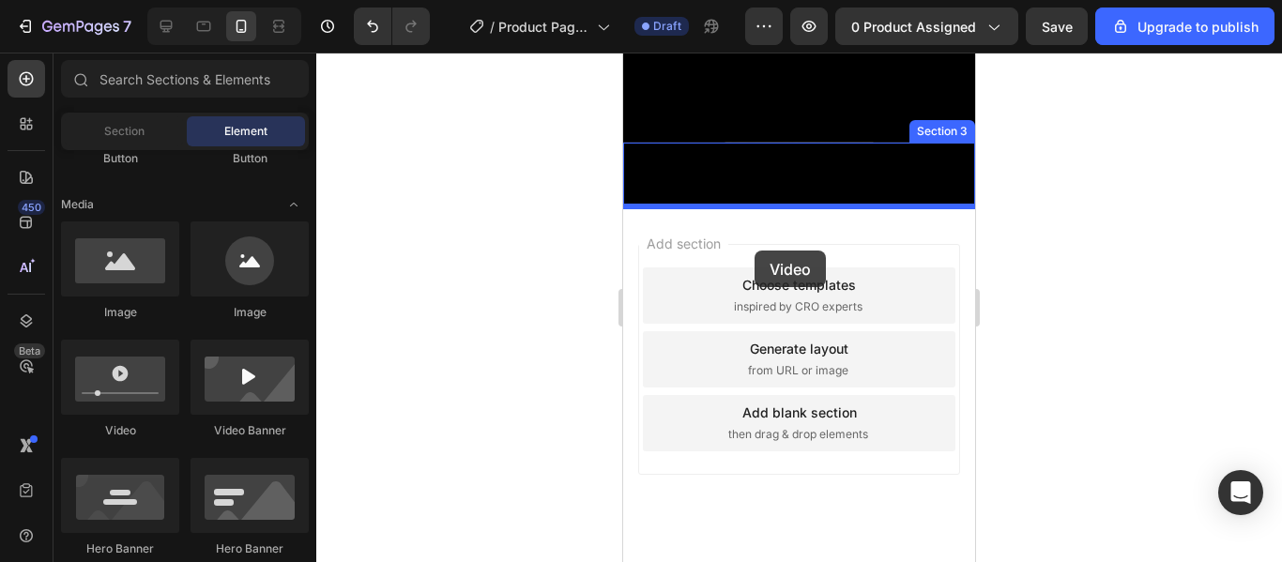
drag, startPoint x: 750, startPoint y: 430, endPoint x: 737, endPoint y: 247, distance: 183.5
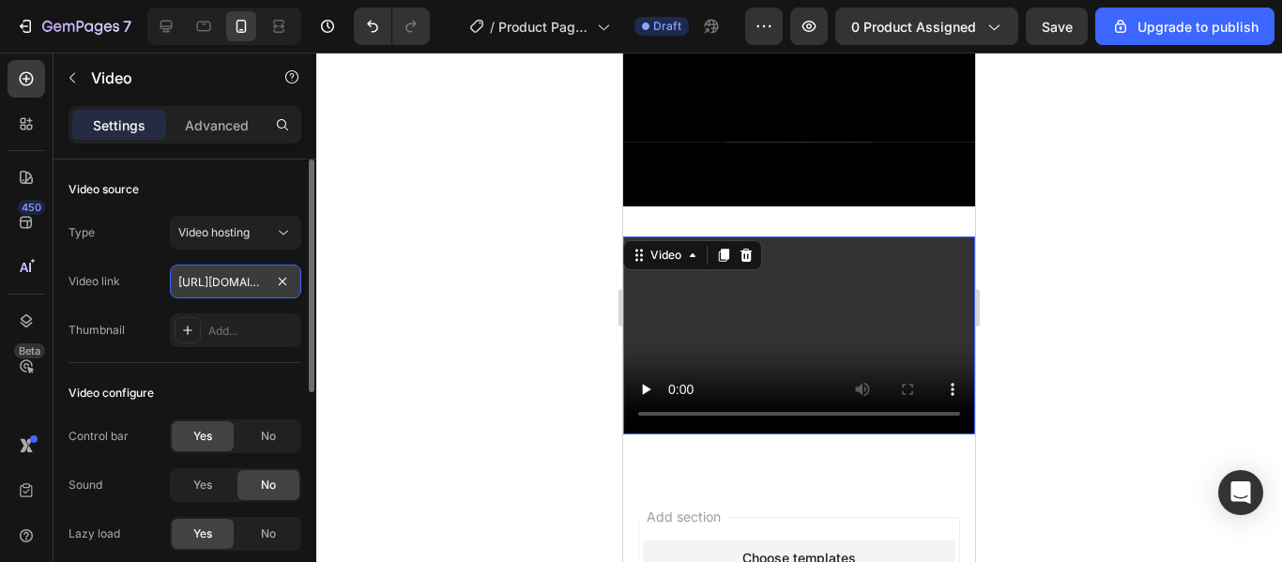
click at [260, 285] on input "https://cdn.shopify.com/videos/c/o/v/2cd3deb506b54b009063f7270ab5cf2e.mp4" at bounding box center [235, 282] width 131 height 34
paste input "https://www.youtube.com/shorts/4ujYxSW3chw"
type input "https://www.youtube.com/shorts/4ujYxSW3chw"
click at [504, 274] on div at bounding box center [799, 308] width 966 height 510
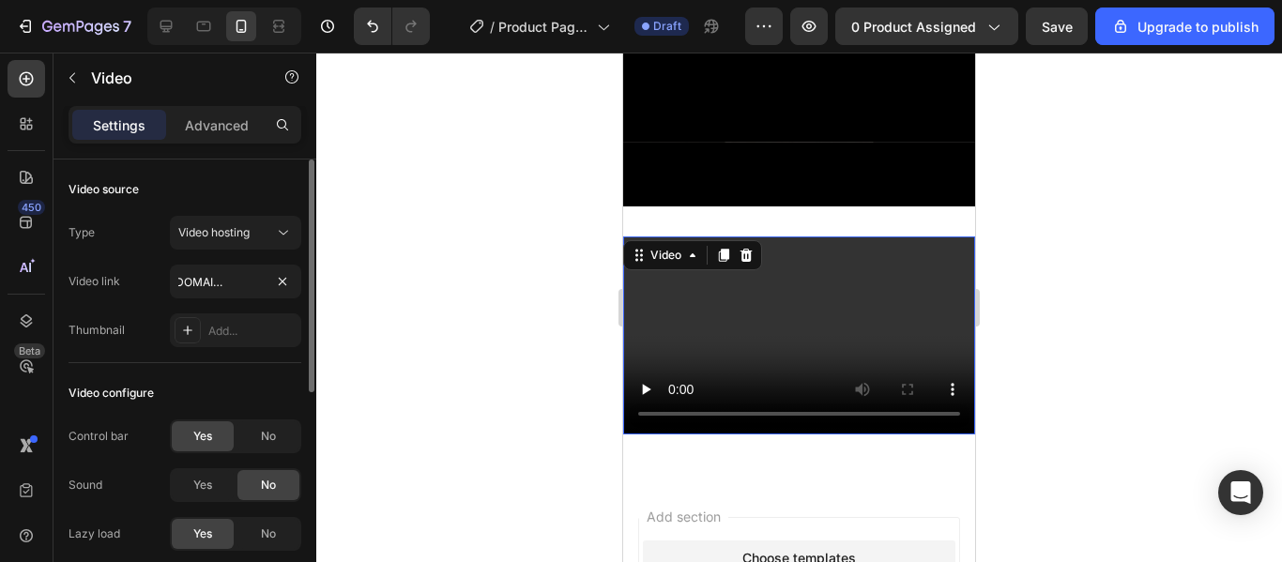
scroll to position [0, 0]
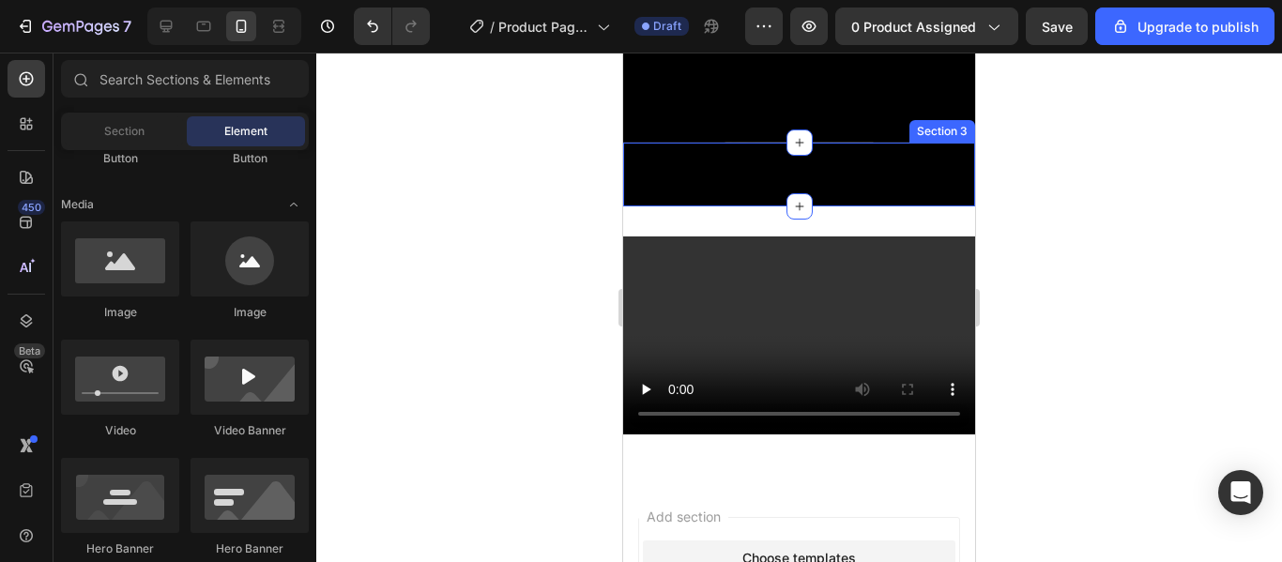
click at [797, 177] on div at bounding box center [799, 175] width 352 height 64
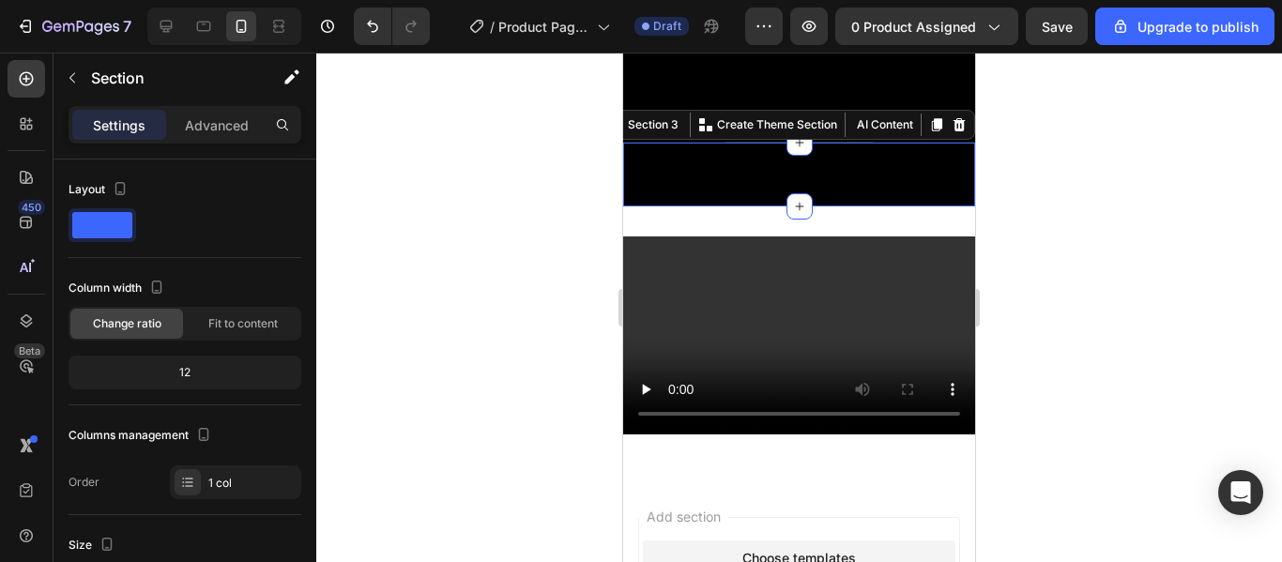
click at [797, 177] on div at bounding box center [799, 175] width 352 height 64
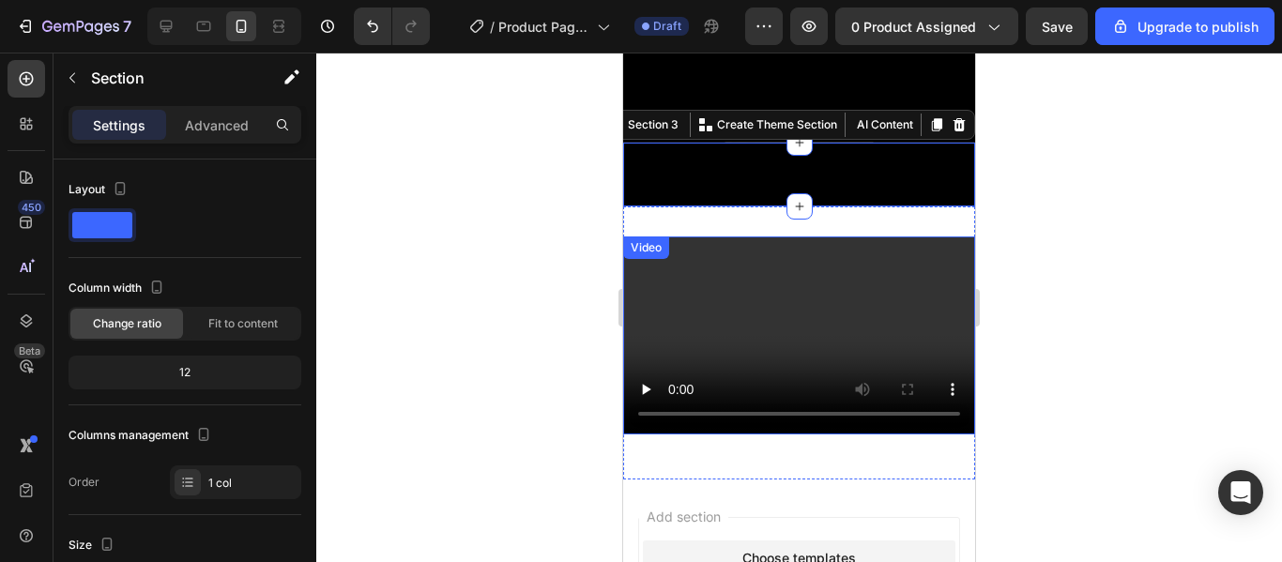
click at [867, 374] on div "Heading Hero Banner Section 2 Text Block Section 3 You can create reusable sect…" at bounding box center [799, 72] width 352 height 815
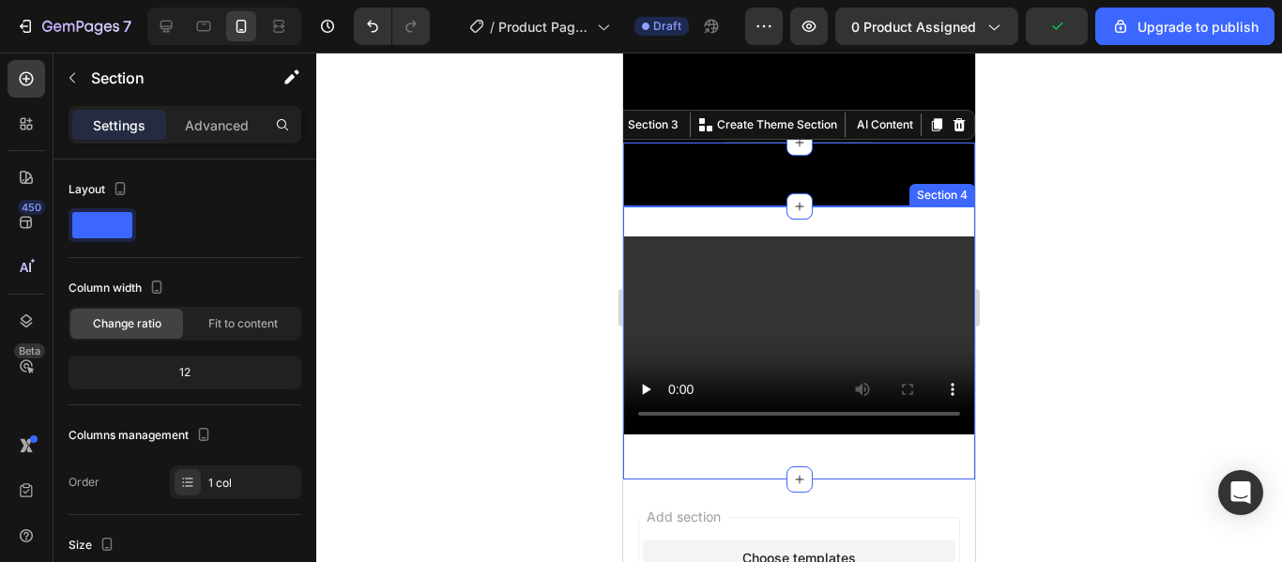
scroll to position [541, 0]
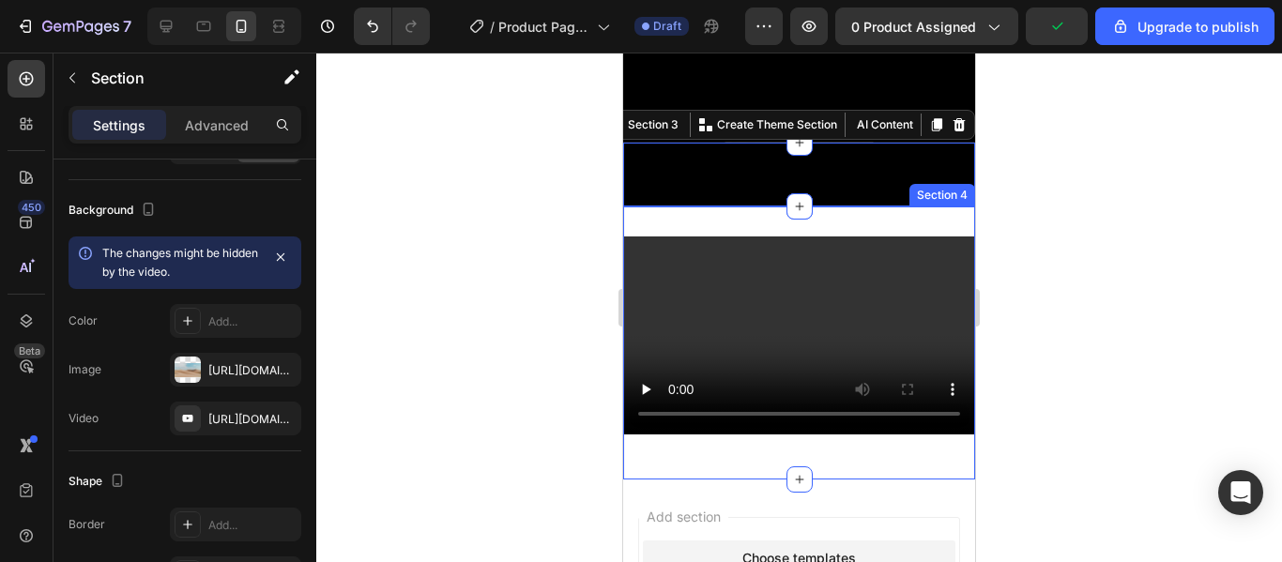
click at [768, 213] on div "Video Section 4" at bounding box center [799, 343] width 352 height 273
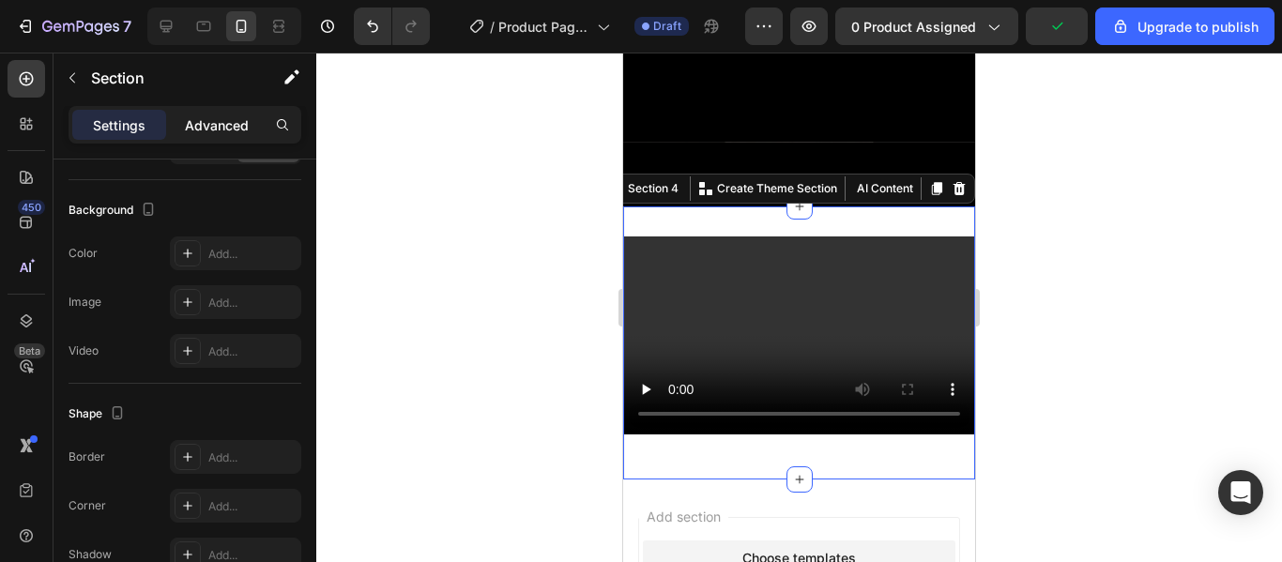
click at [223, 133] on p "Advanced" at bounding box center [217, 125] width 64 height 20
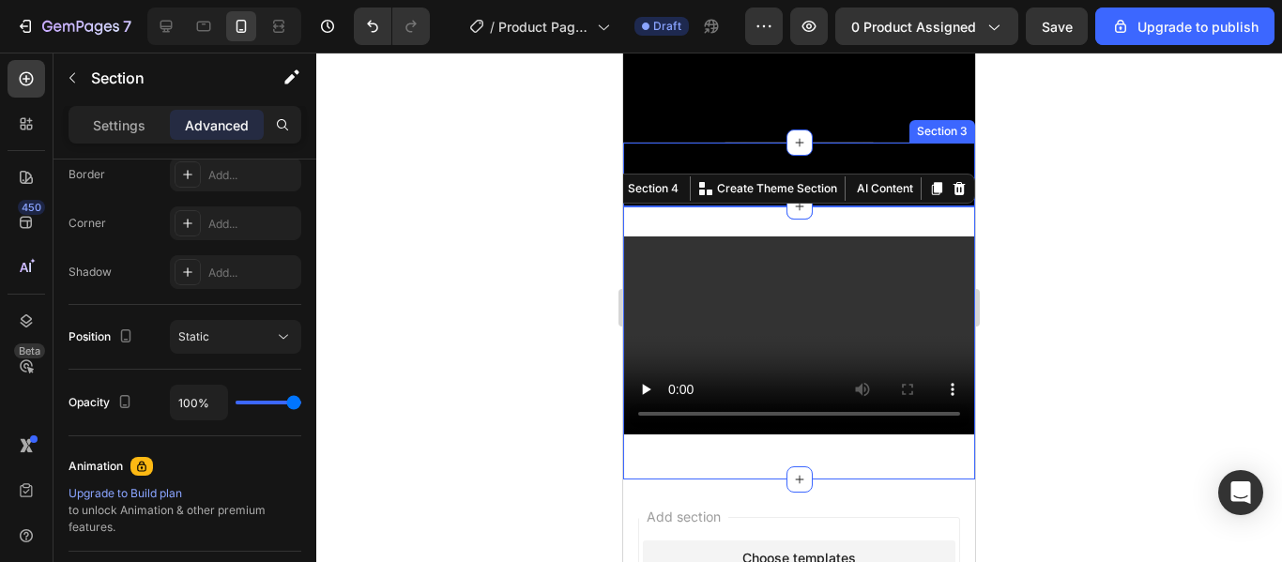
click at [800, 166] on div at bounding box center [799, 175] width 352 height 64
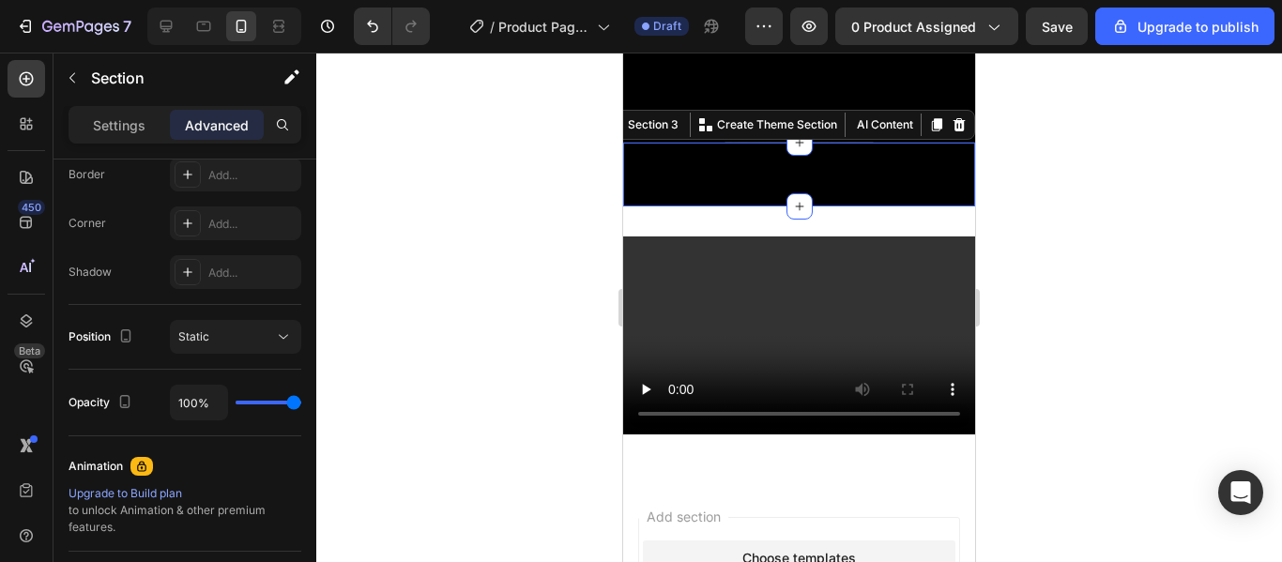
click at [800, 166] on div at bounding box center [799, 175] width 352 height 64
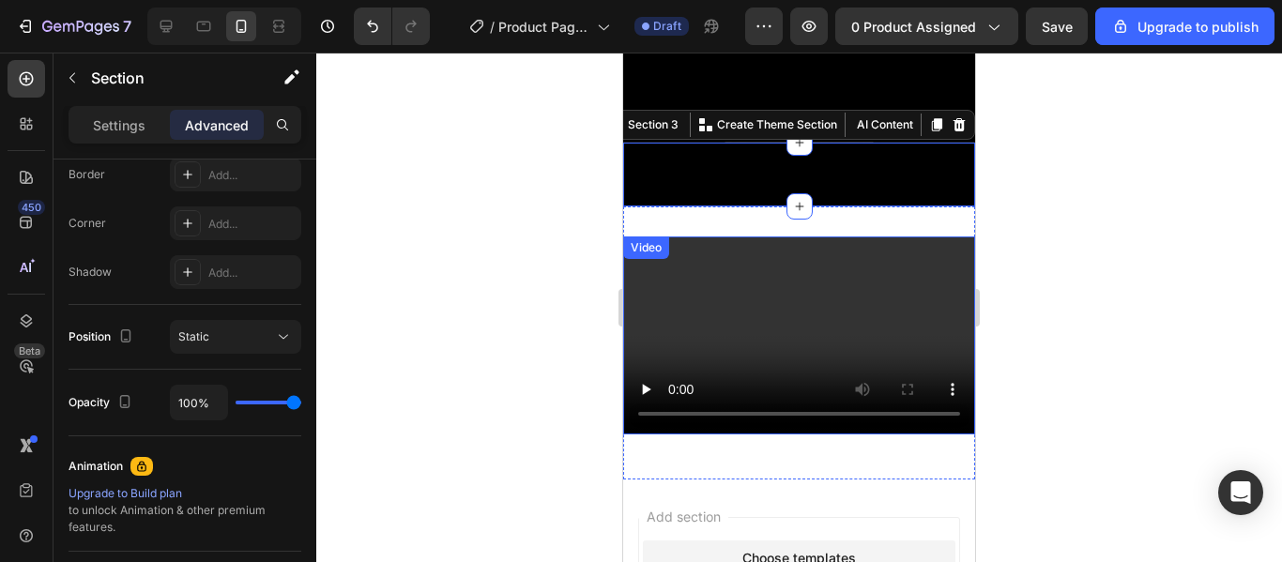
drag, startPoint x: 781, startPoint y: 208, endPoint x: 847, endPoint y: 357, distance: 162.2
click at [847, 357] on div "Video Section 4" at bounding box center [799, 343] width 352 height 273
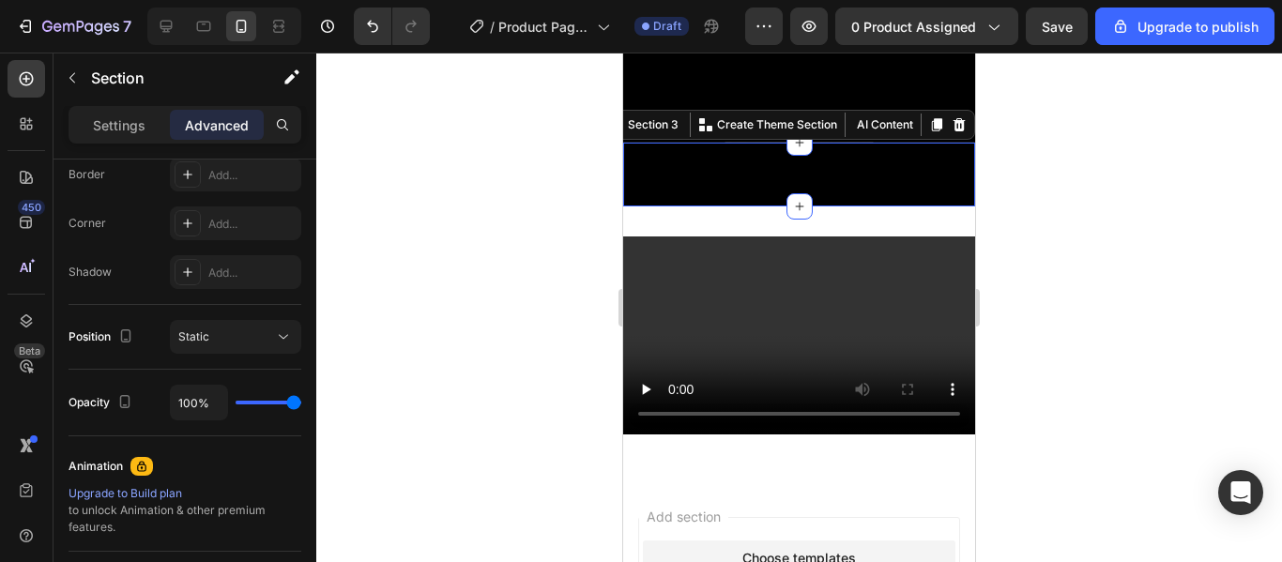
click at [1011, 361] on div at bounding box center [799, 308] width 966 height 510
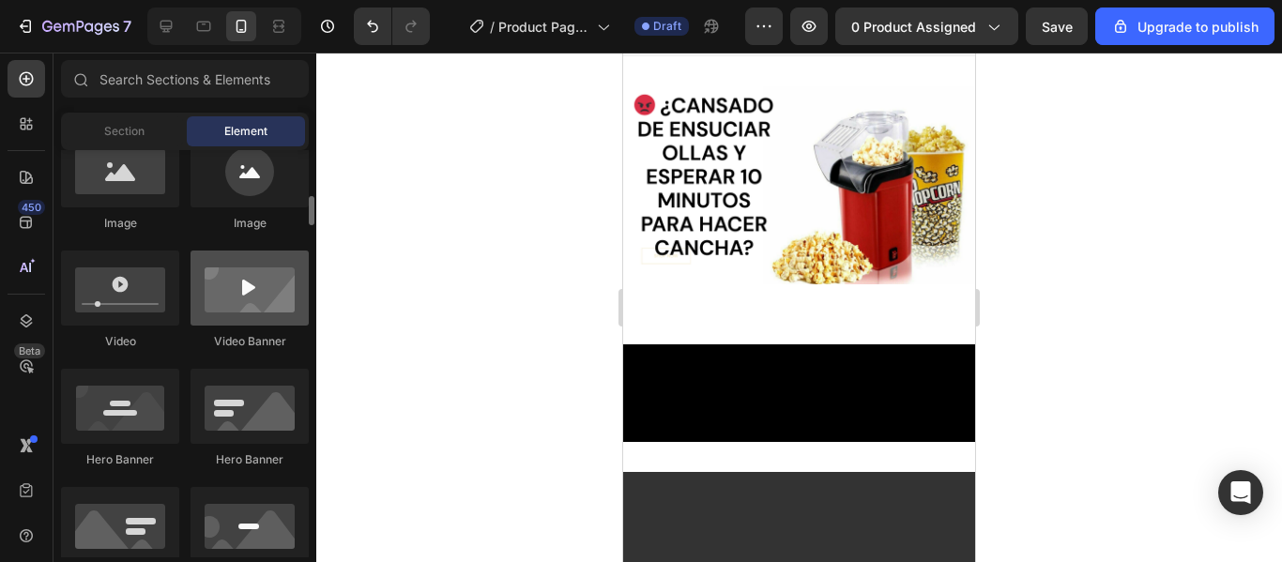
scroll to position [640, 0]
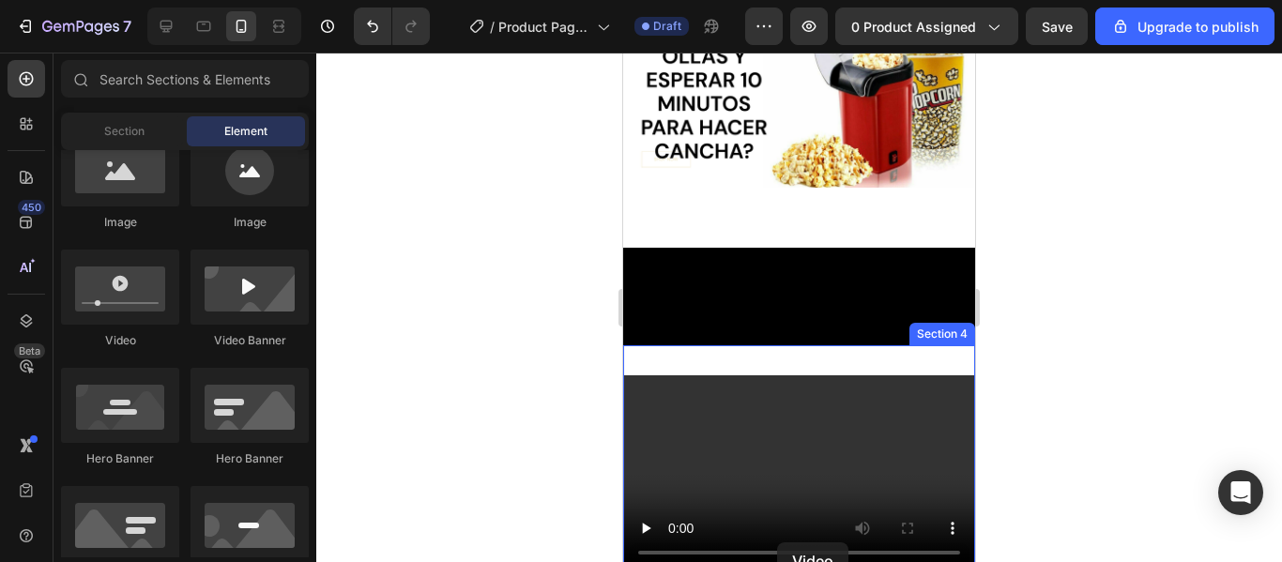
drag, startPoint x: 753, startPoint y: 374, endPoint x: 783, endPoint y: 534, distance: 163.3
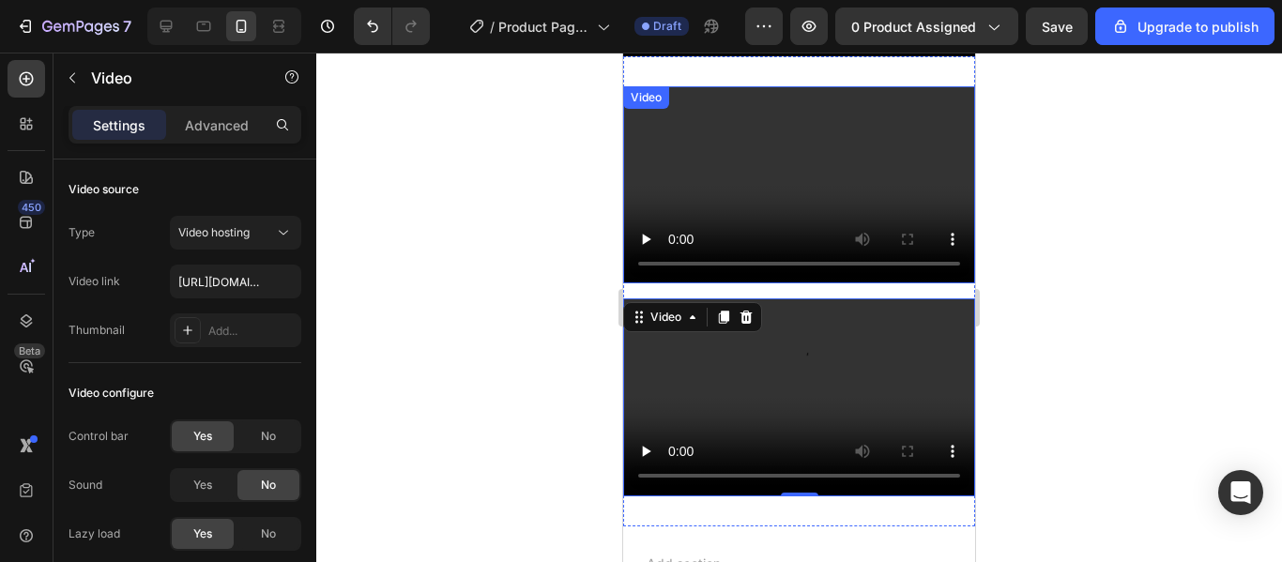
scroll to position [415, 0]
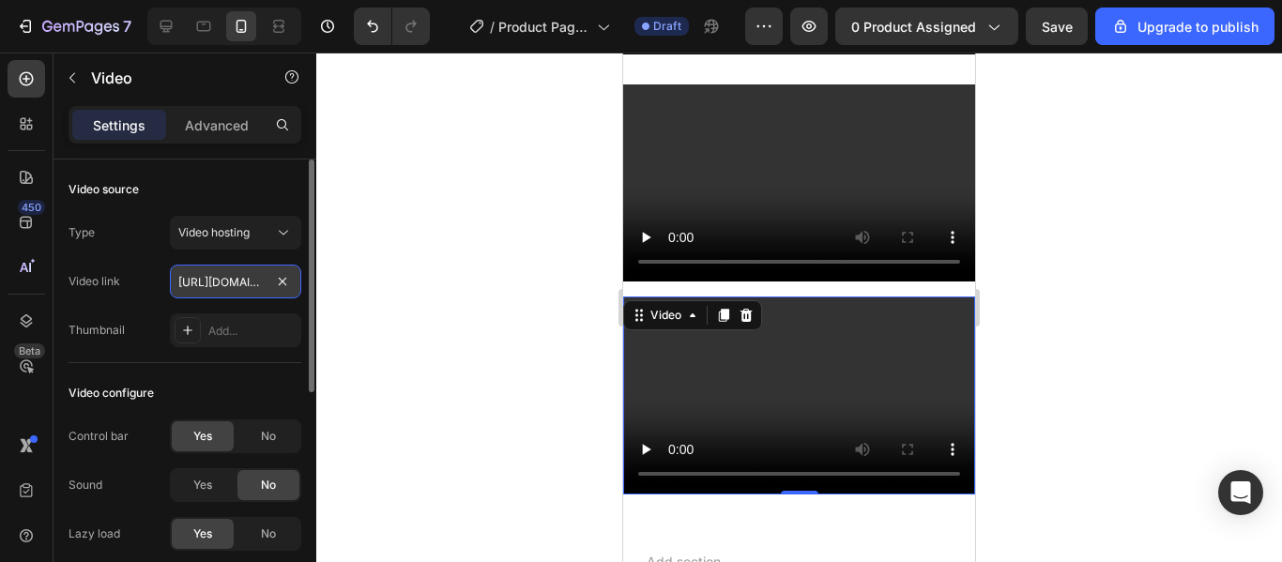
click at [235, 286] on input "https://cdn.shopify.com/videos/c/o/v/2cd3deb506b54b009063f7270ab5cf2e.mp4" at bounding box center [235, 282] width 131 height 34
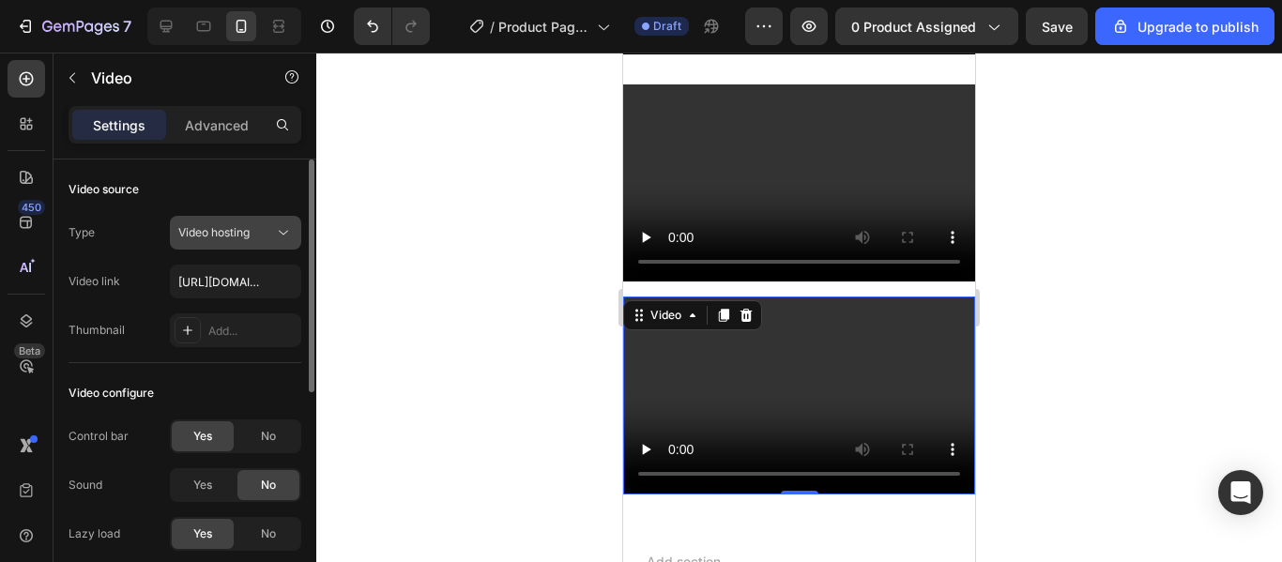
click at [268, 241] on div "Video hosting" at bounding box center [235, 232] width 115 height 19
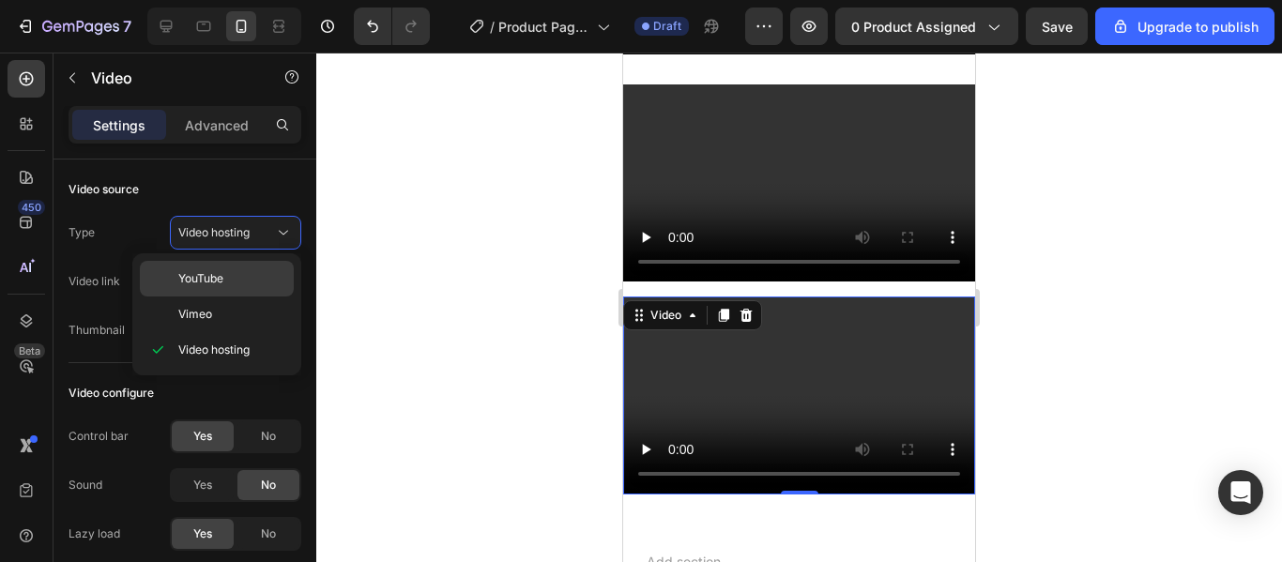
click at [219, 297] on div "YouTube" at bounding box center [217, 315] width 154 height 36
type input "https://www.youtube.com/watch?v=drIt4RH_kyQ"
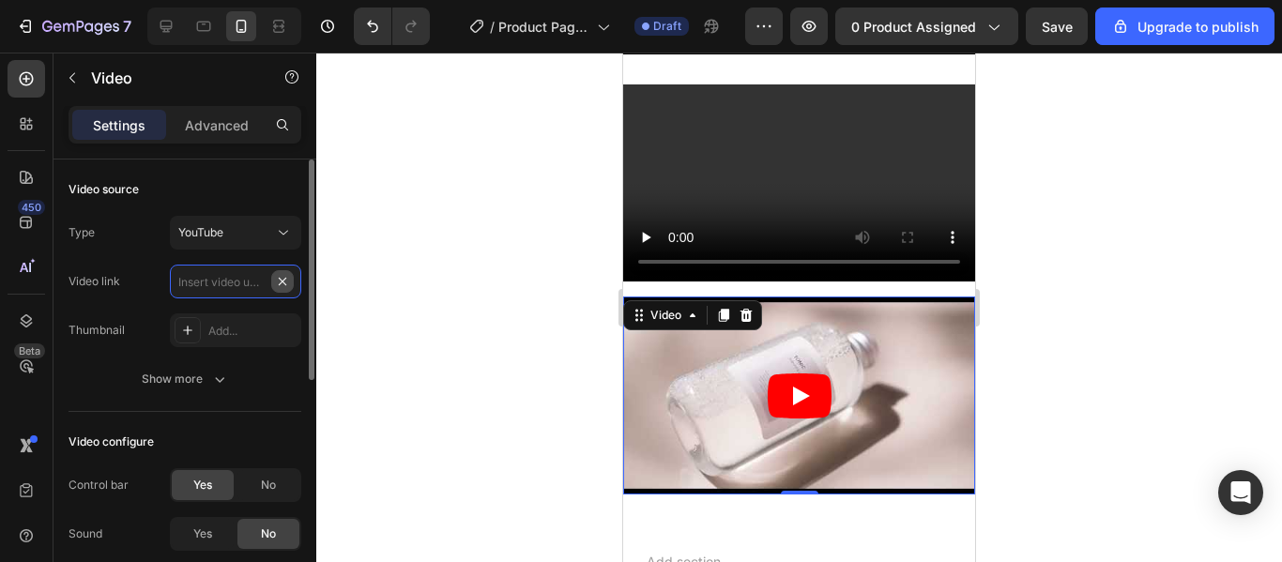
scroll to position [0, 0]
paste input "https://www.youtube.com/shorts/4ujYxSW3chw"
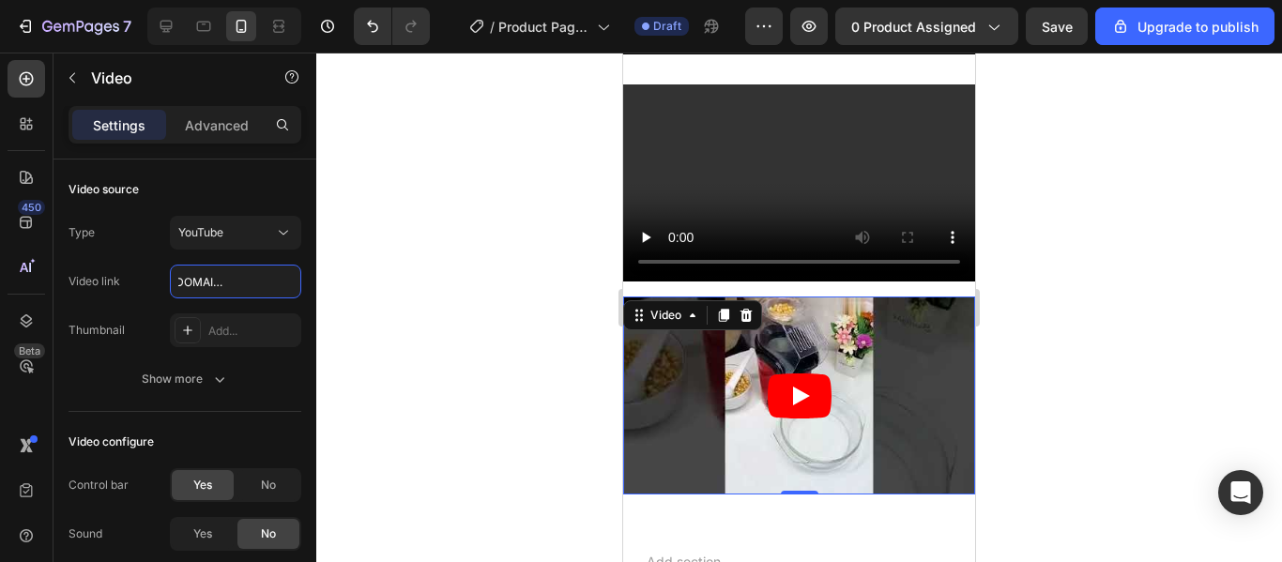
type input "https://www.youtube.com/shorts/4ujYxSW3chw"
click at [793, 392] on icon "Play" at bounding box center [801, 396] width 17 height 19
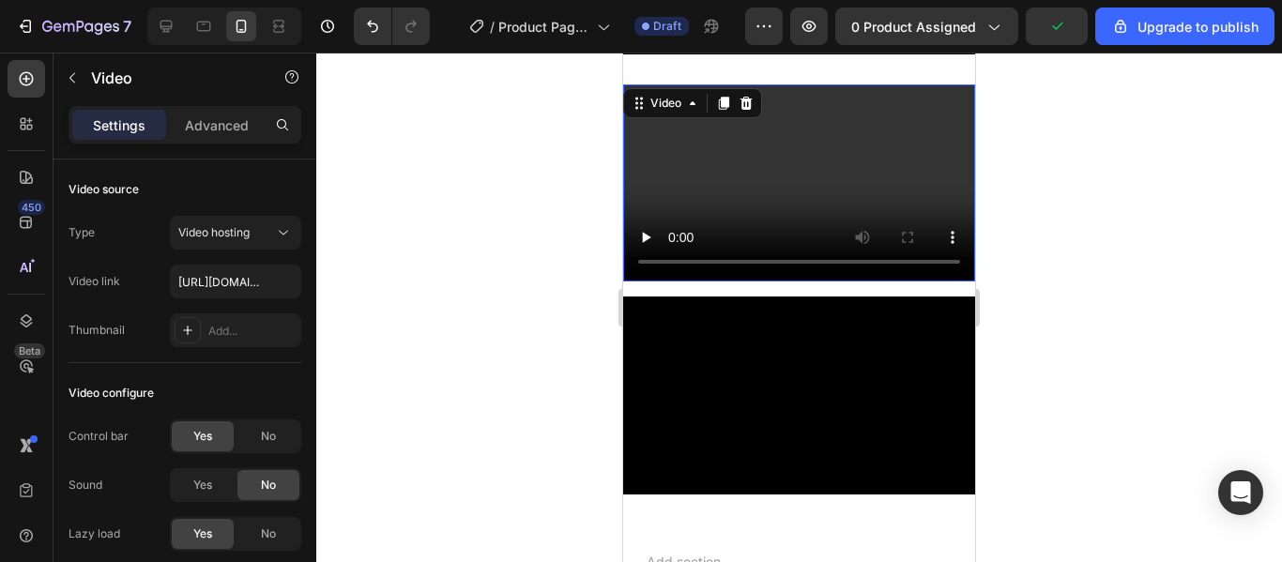
click at [869, 176] on video at bounding box center [799, 183] width 352 height 198
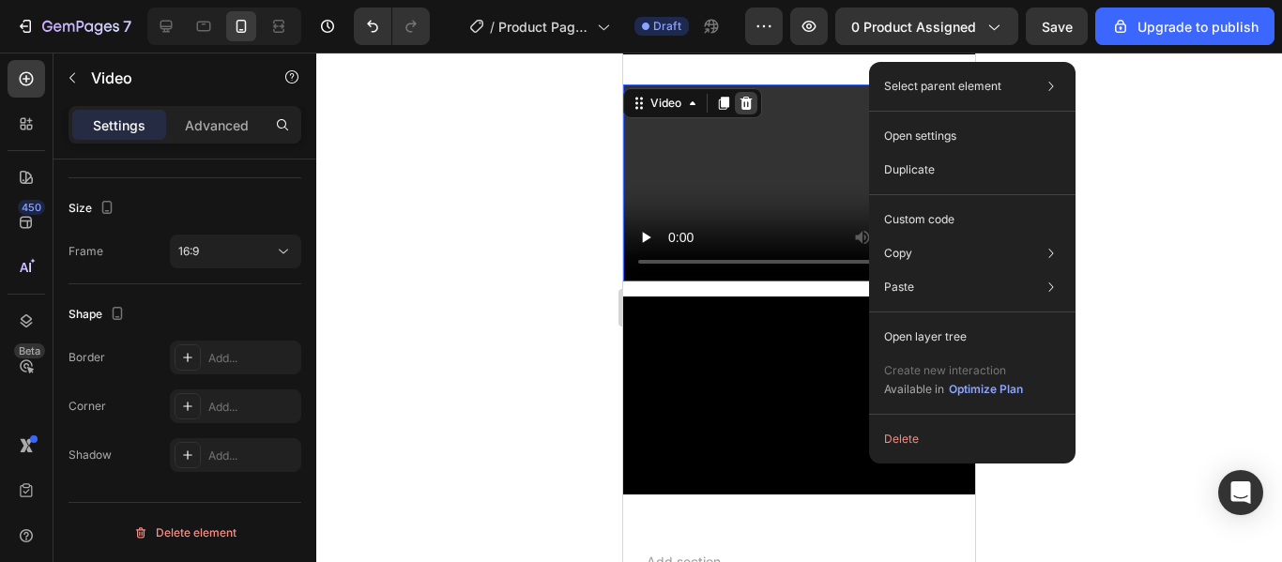
click at [749, 110] on icon at bounding box center [746, 103] width 15 height 15
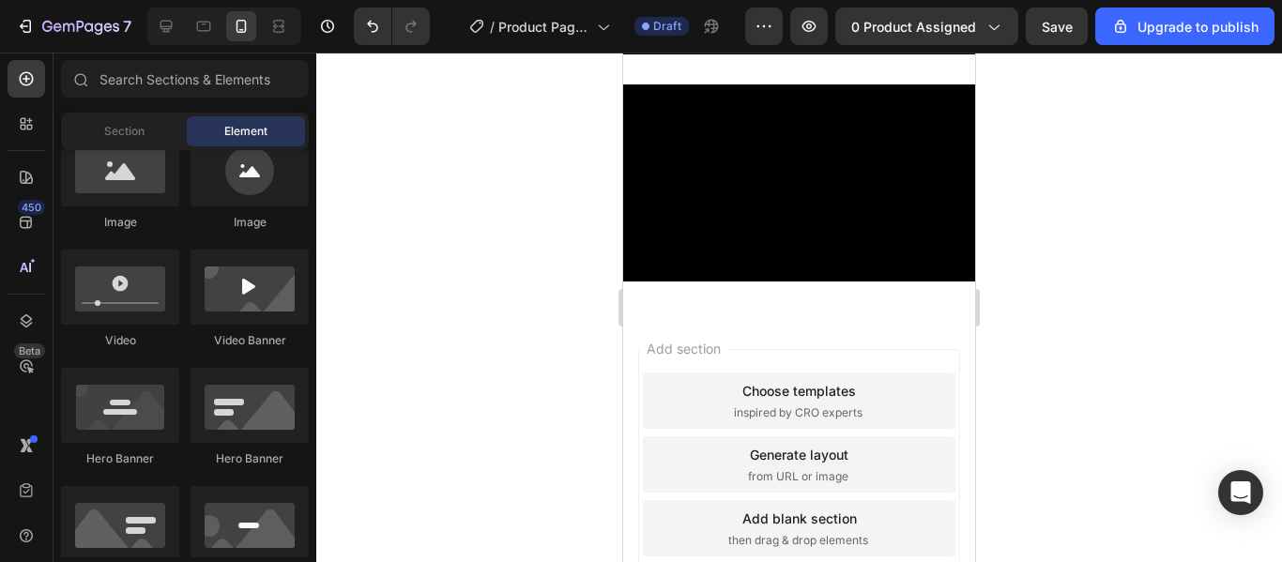
click at [550, 179] on div at bounding box center [799, 308] width 966 height 510
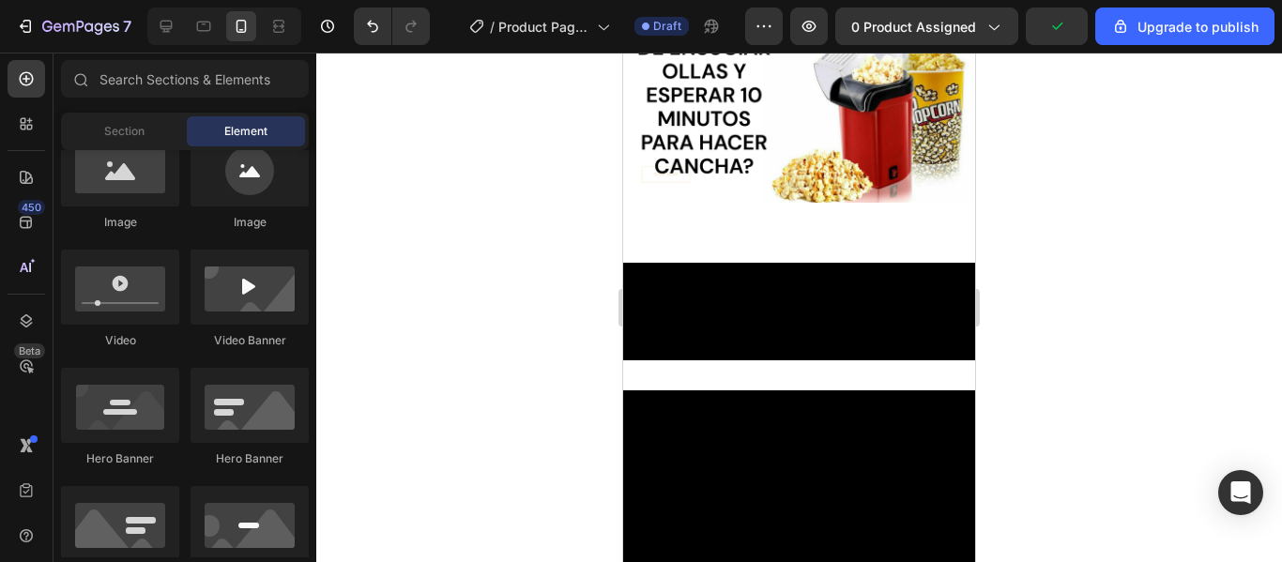
scroll to position [121, 0]
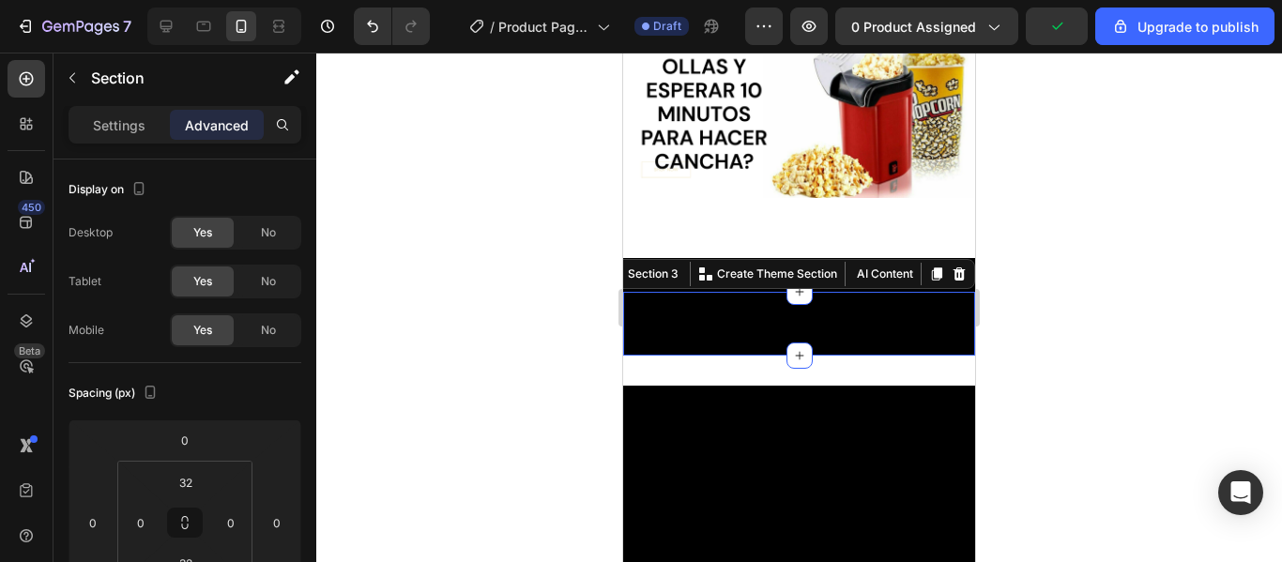
click at [796, 305] on div at bounding box center [799, 324] width 352 height 64
click at [952, 267] on icon at bounding box center [959, 274] width 15 height 15
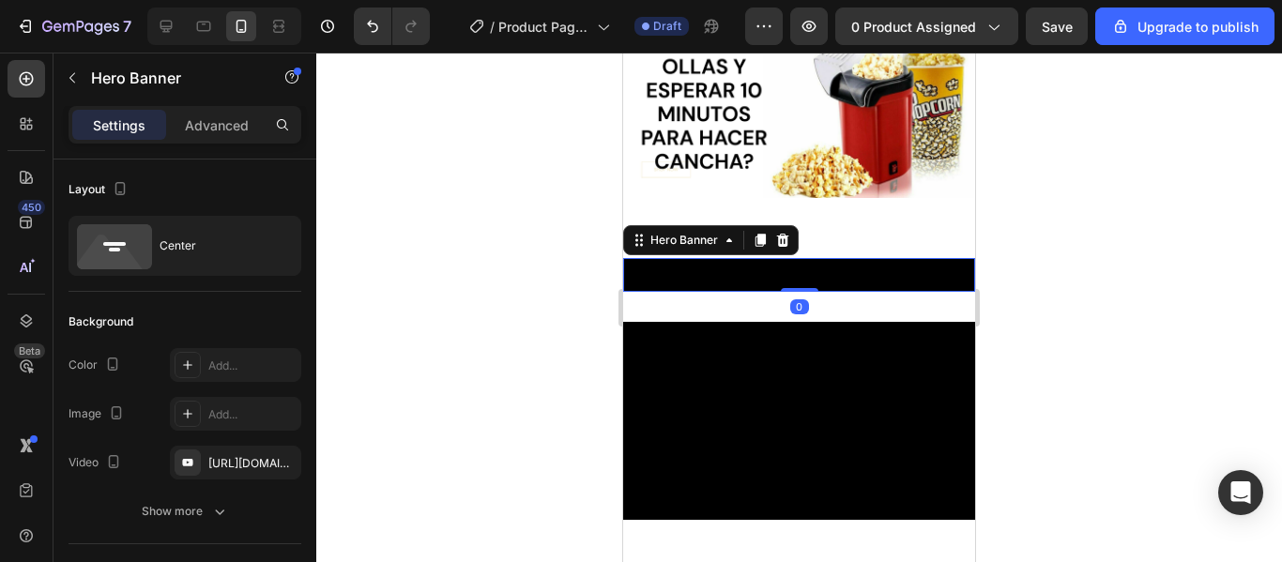
click at [831, 271] on div "Heading" at bounding box center [799, 275] width 352 height 34
click at [212, 107] on div "Settings Advanced" at bounding box center [185, 125] width 233 height 38
click at [210, 130] on p "Advanced" at bounding box center [217, 125] width 64 height 20
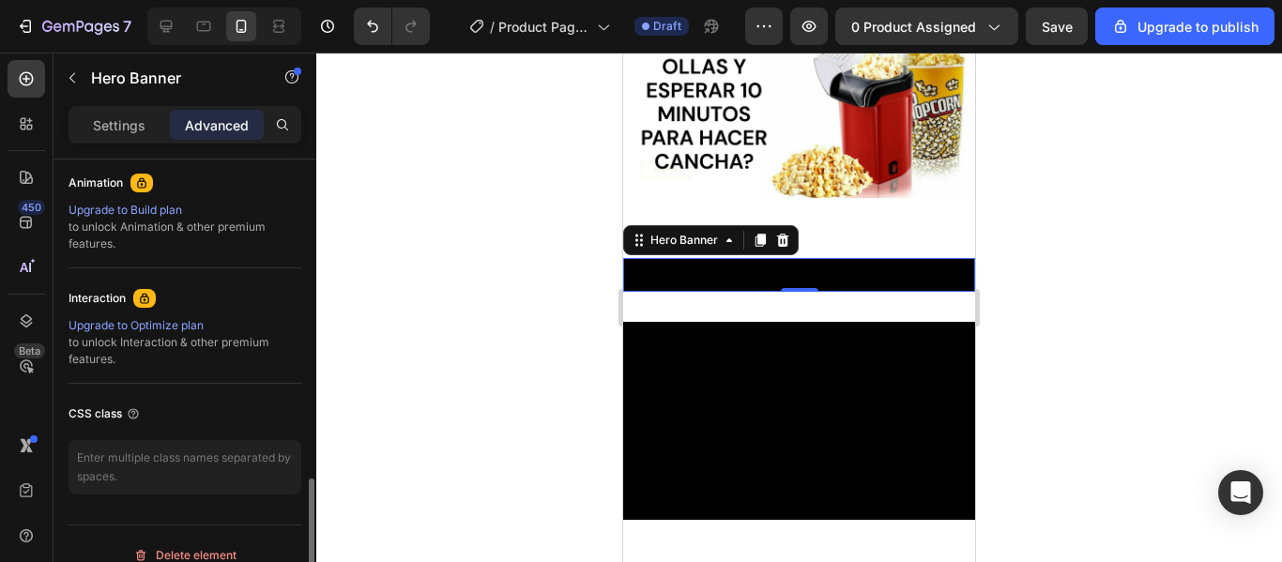
scroll to position [847, 0]
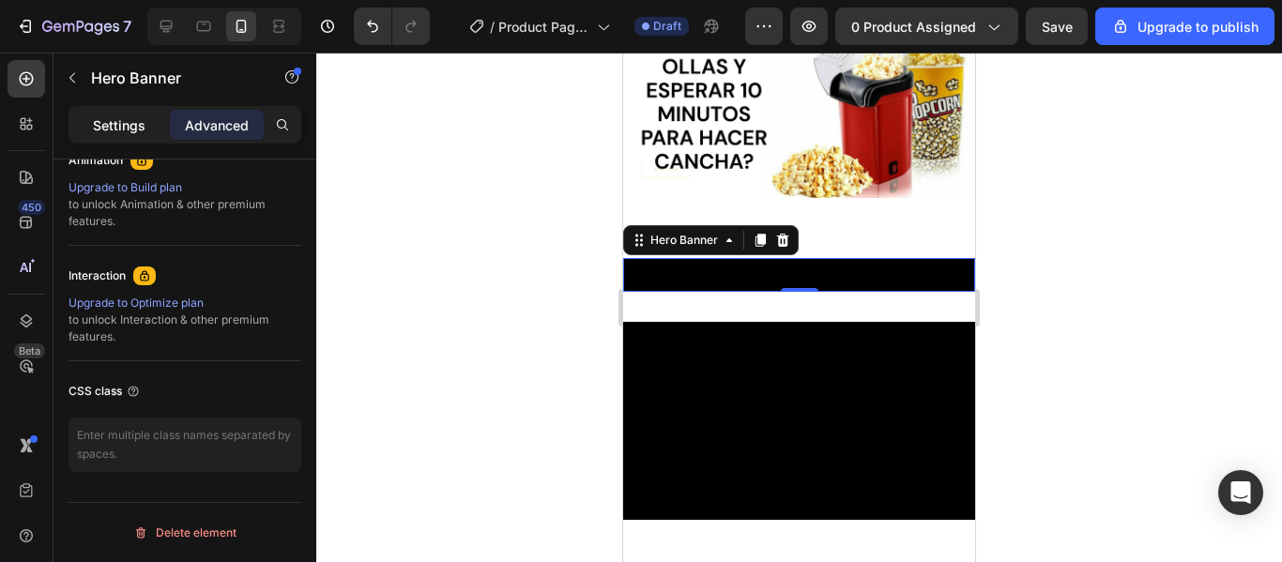
click at [117, 136] on div "Settings" at bounding box center [119, 125] width 94 height 30
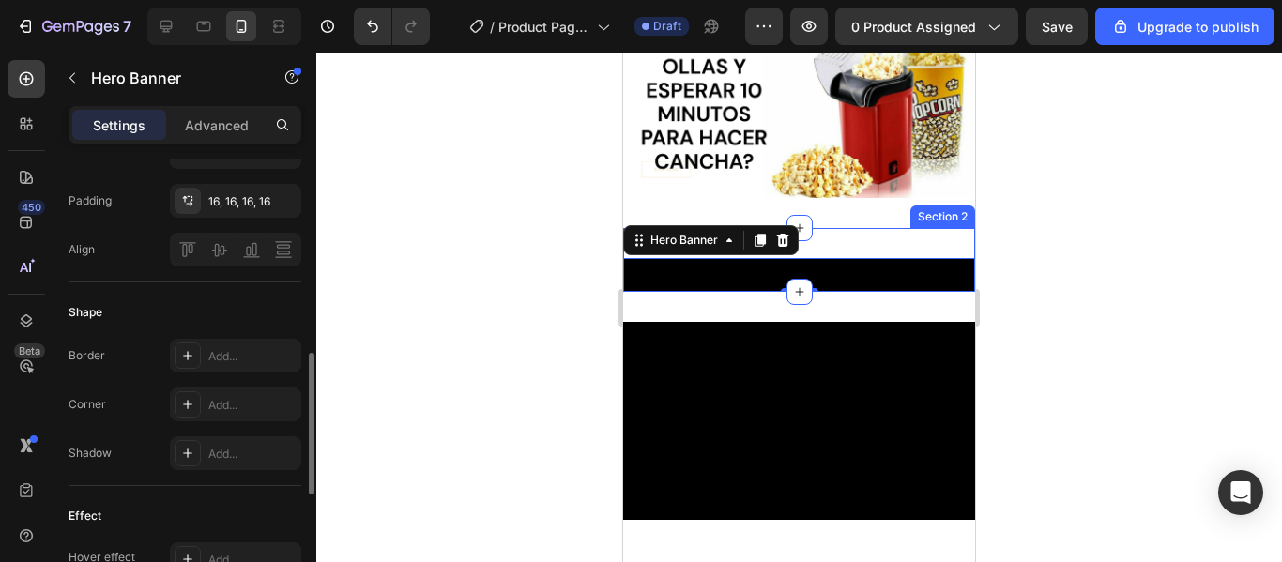
scroll to position [0, 0]
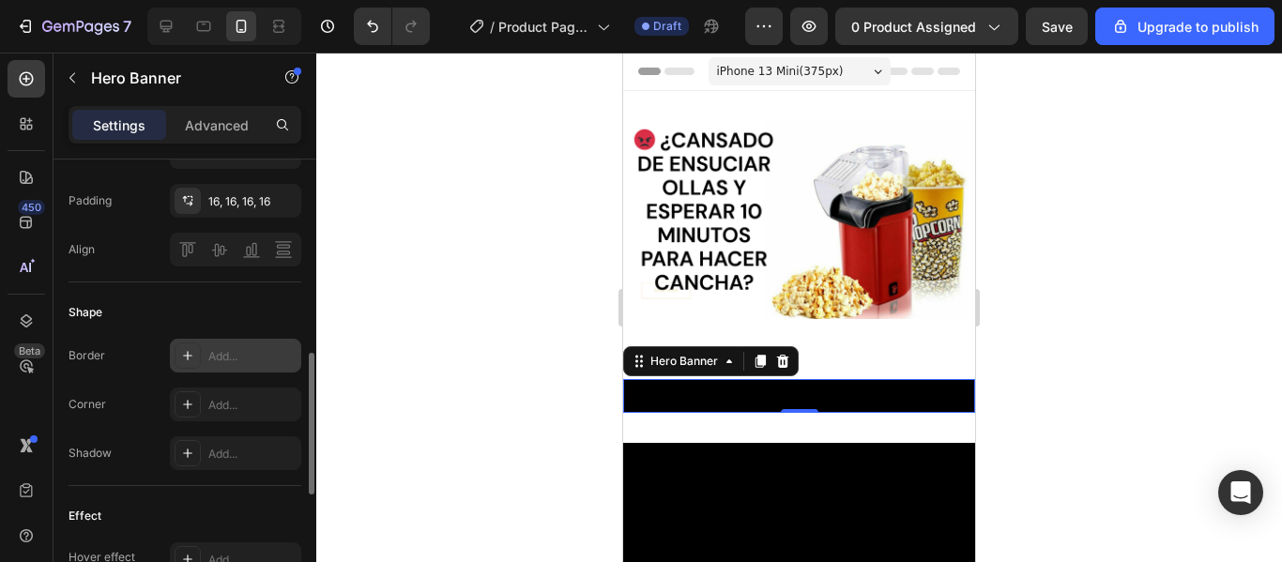
click at [220, 366] on div "Add..." at bounding box center [235, 356] width 131 height 34
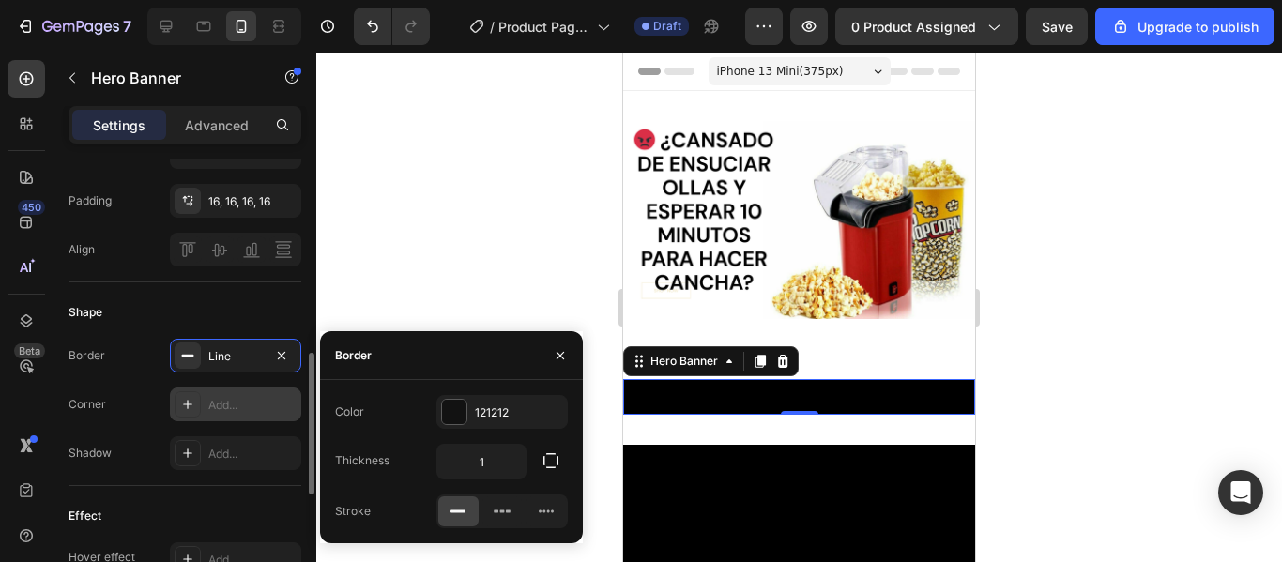
click at [237, 404] on div "Add..." at bounding box center [252, 405] width 88 height 17
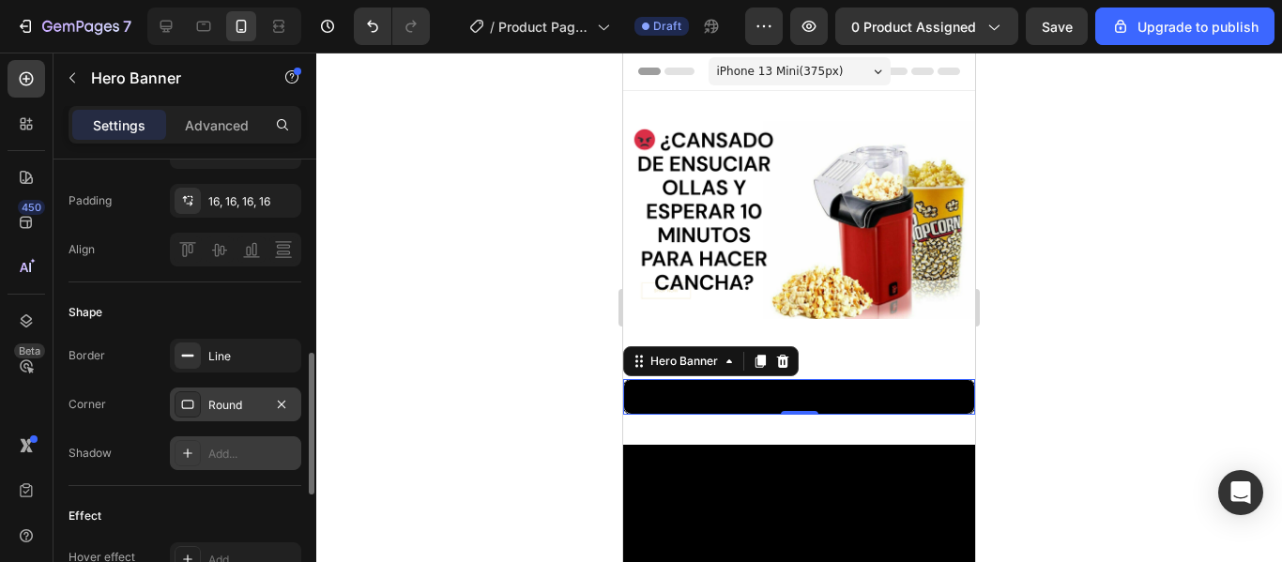
click at [198, 448] on div at bounding box center [188, 453] width 26 height 26
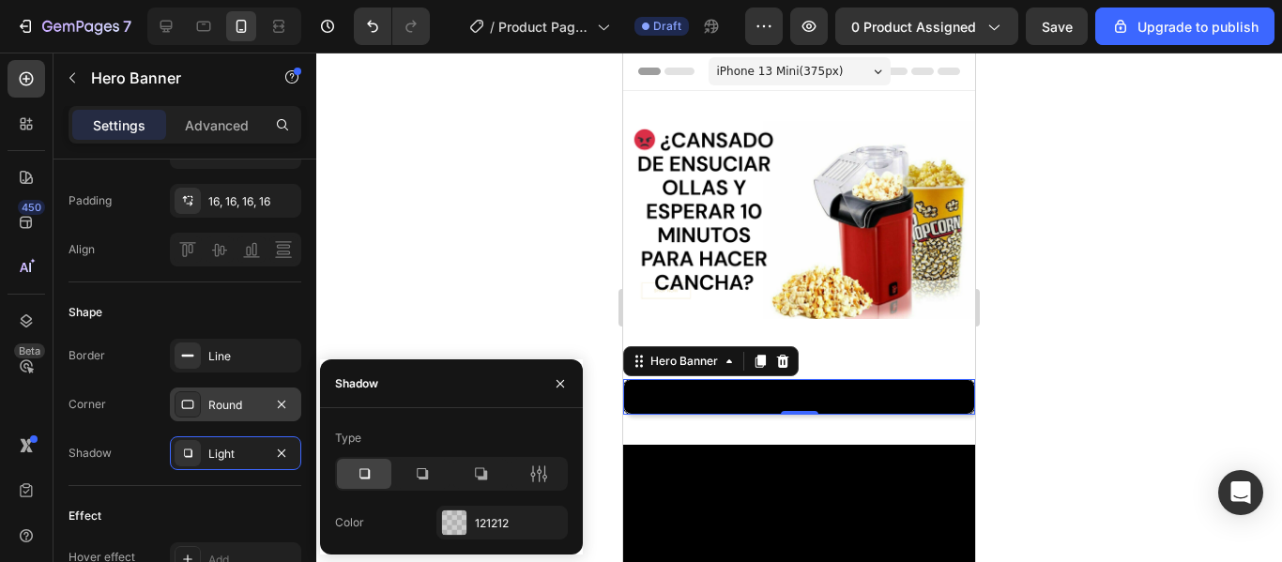
click at [400, 284] on div at bounding box center [799, 308] width 966 height 510
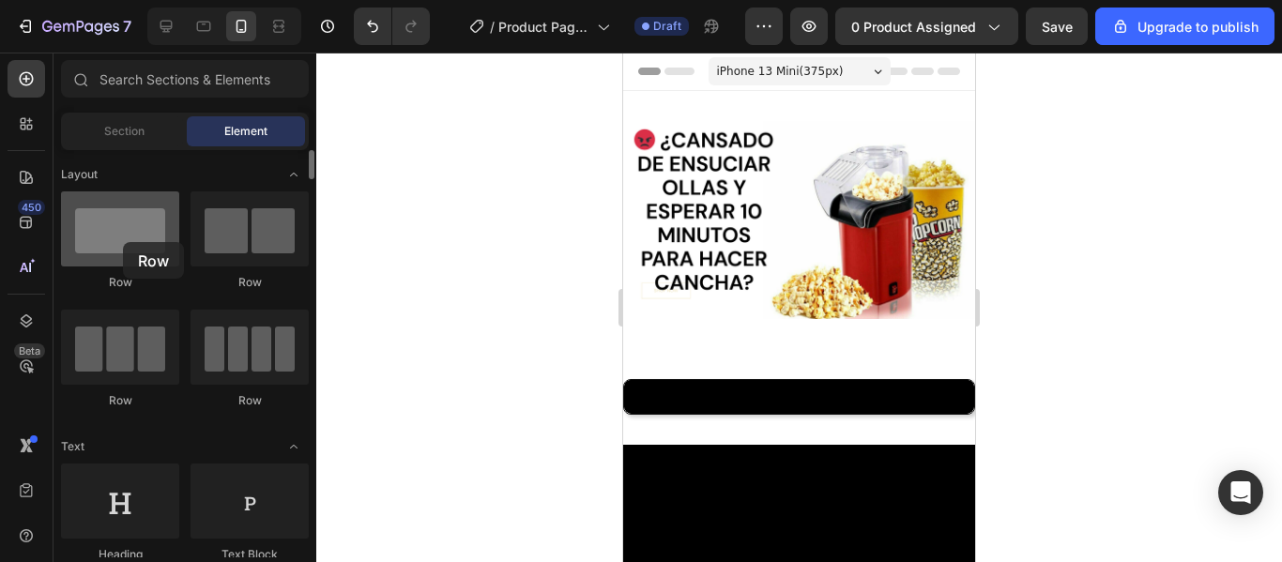
click at [123, 242] on div at bounding box center [120, 229] width 118 height 75
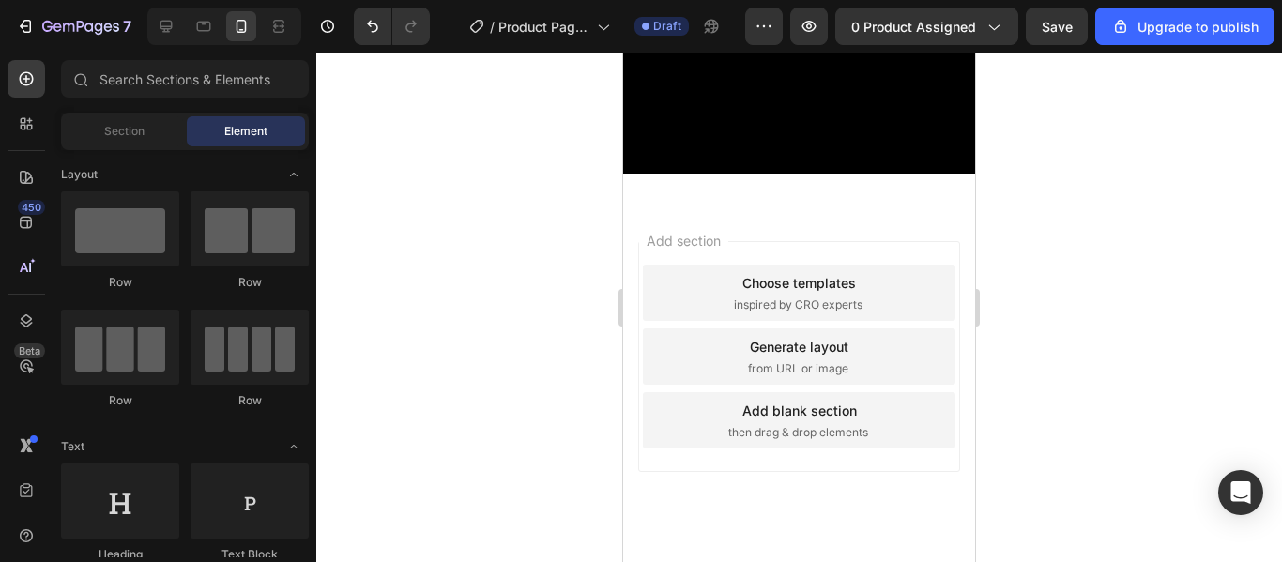
scroll to position [462, 0]
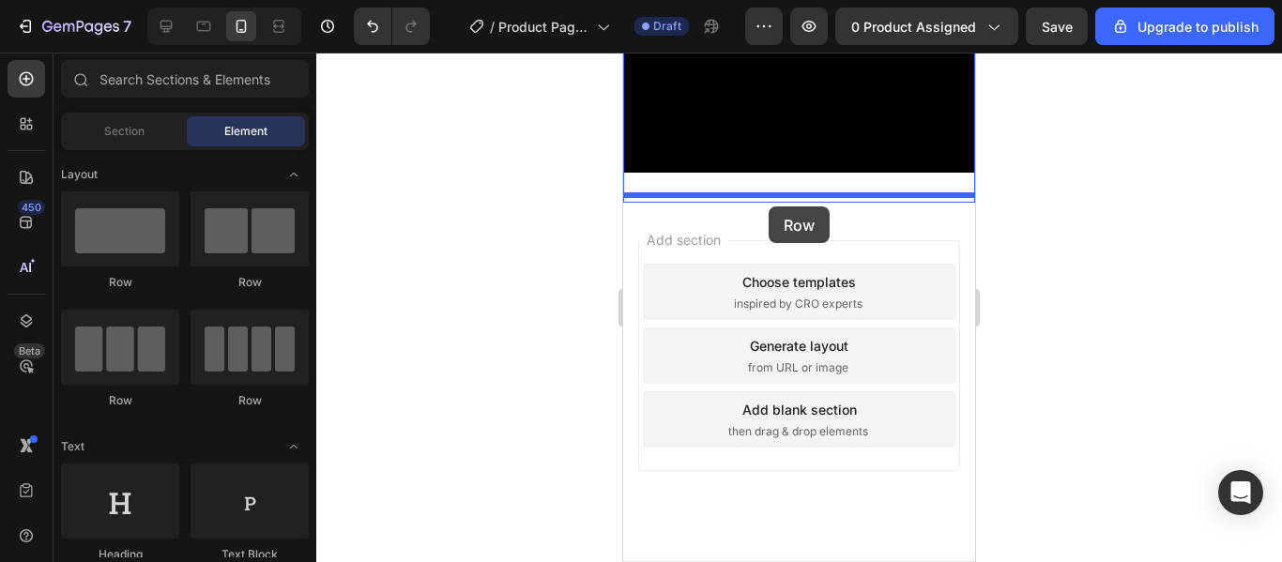
drag, startPoint x: 745, startPoint y: 269, endPoint x: 767, endPoint y: 206, distance: 67.7
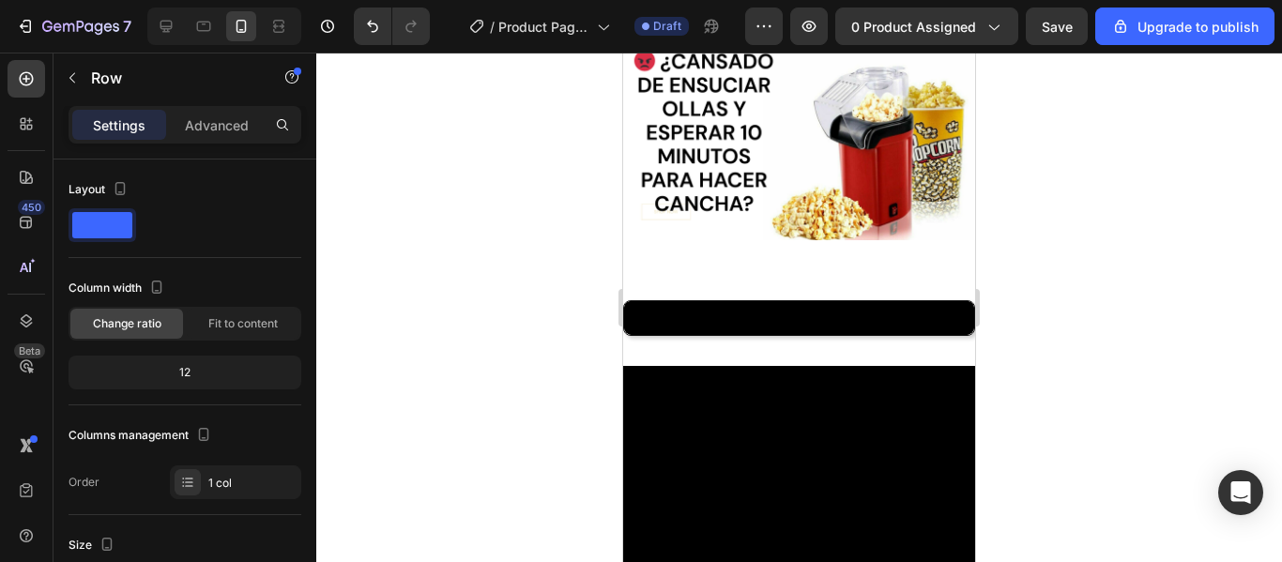
scroll to position [78, 0]
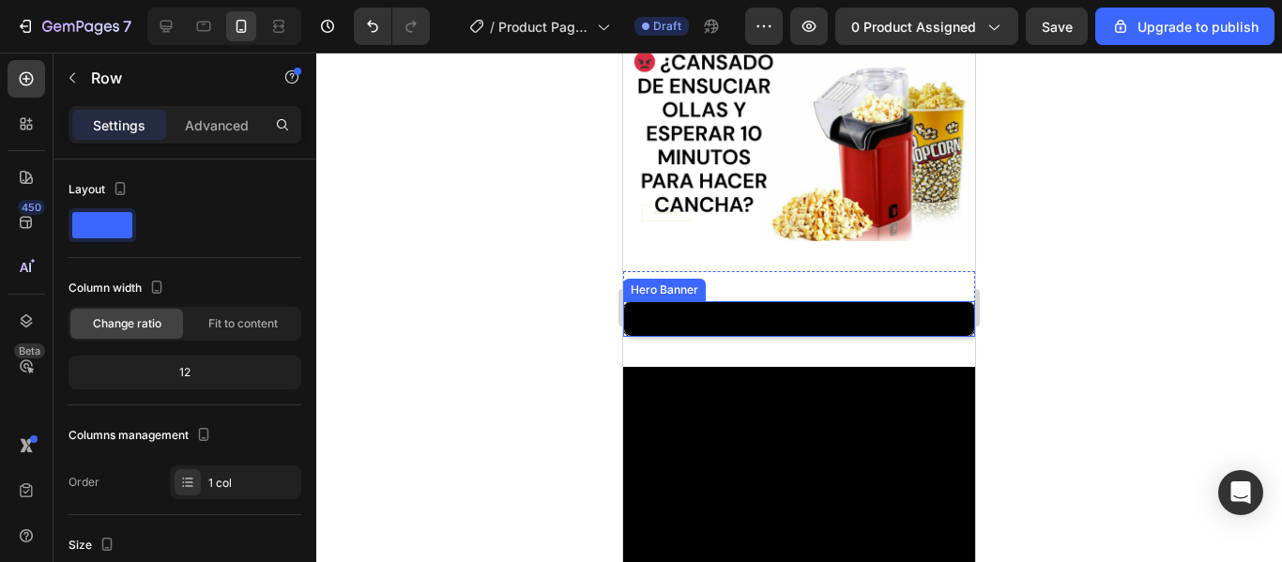
click at [769, 322] on div "Heading" at bounding box center [799, 319] width 350 height 34
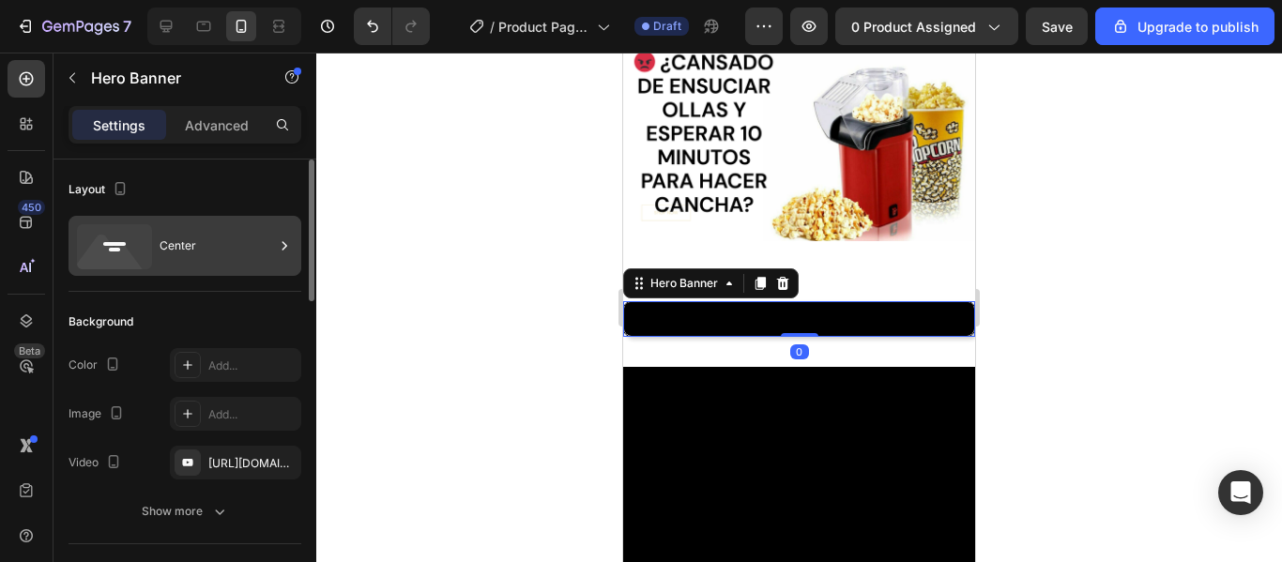
click at [181, 246] on div "Center" at bounding box center [217, 245] width 115 height 43
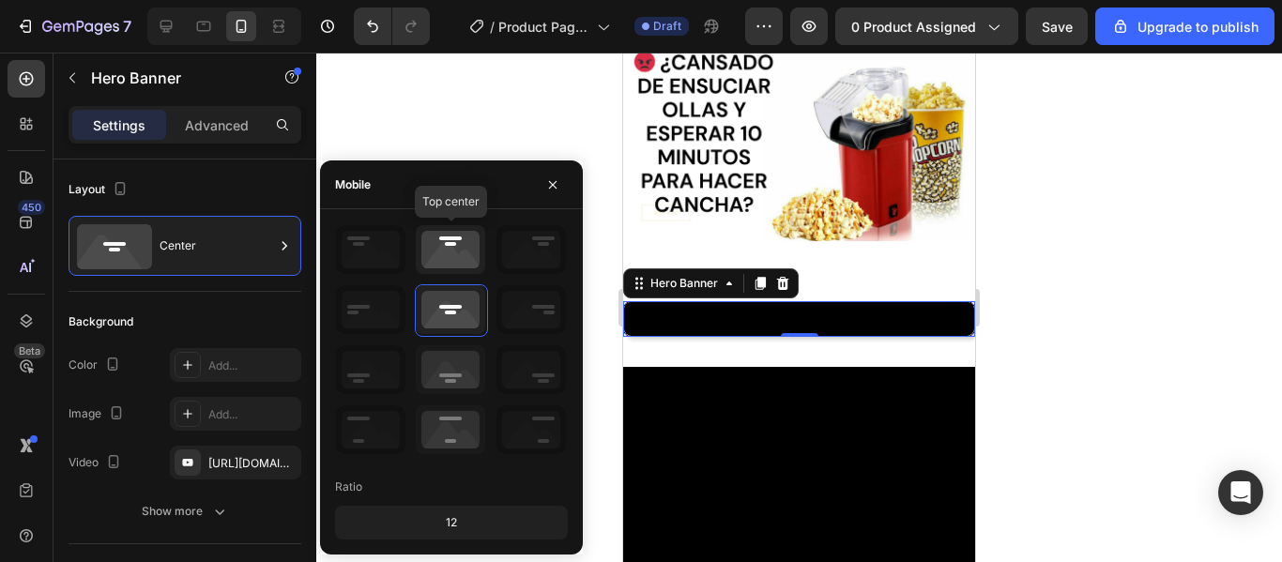
click at [445, 245] on icon at bounding box center [450, 249] width 69 height 49
click at [449, 329] on icon at bounding box center [450, 309] width 69 height 49
click at [453, 361] on icon at bounding box center [450, 369] width 69 height 49
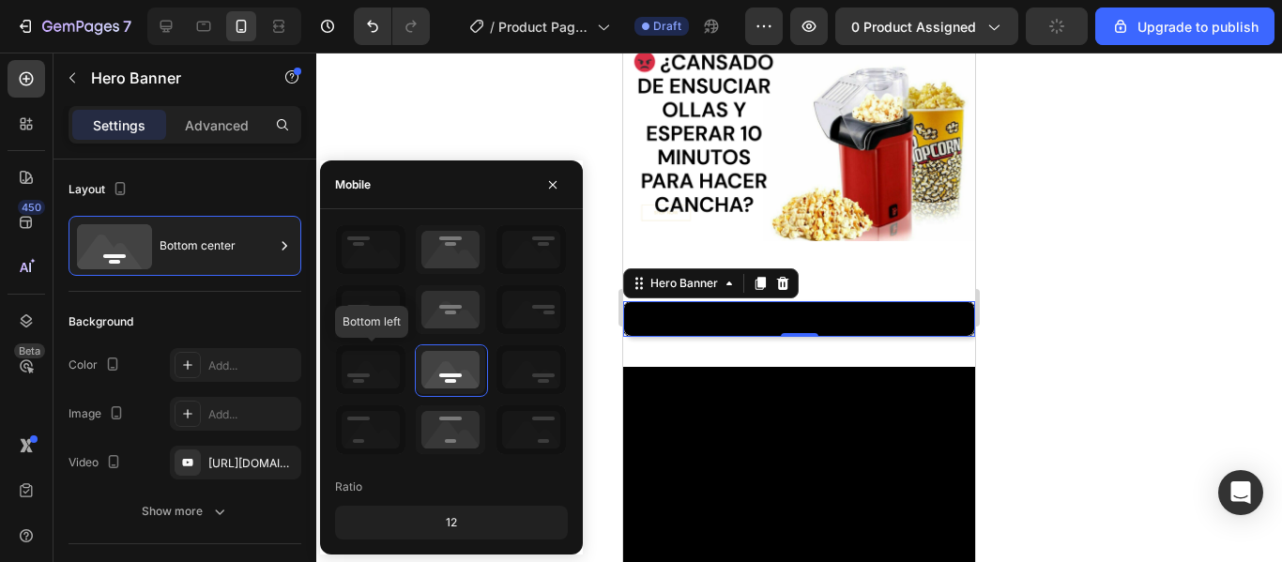
click at [362, 357] on icon at bounding box center [370, 369] width 69 height 49
click at [496, 455] on div at bounding box center [532, 431] width 72 height 53
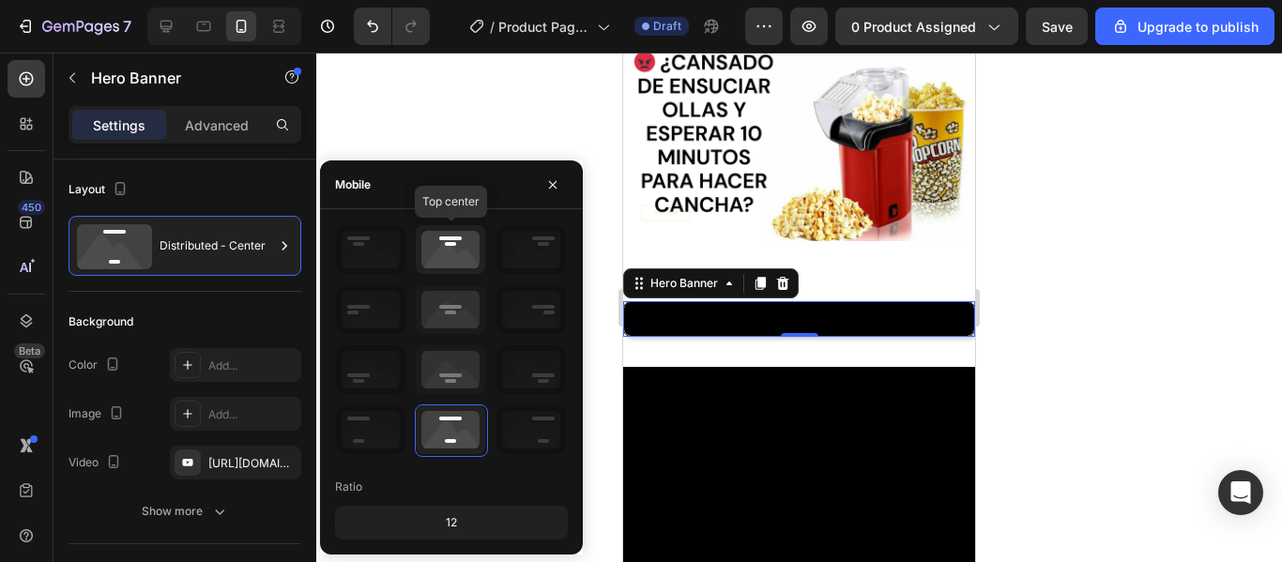
click at [451, 269] on icon at bounding box center [450, 249] width 69 height 49
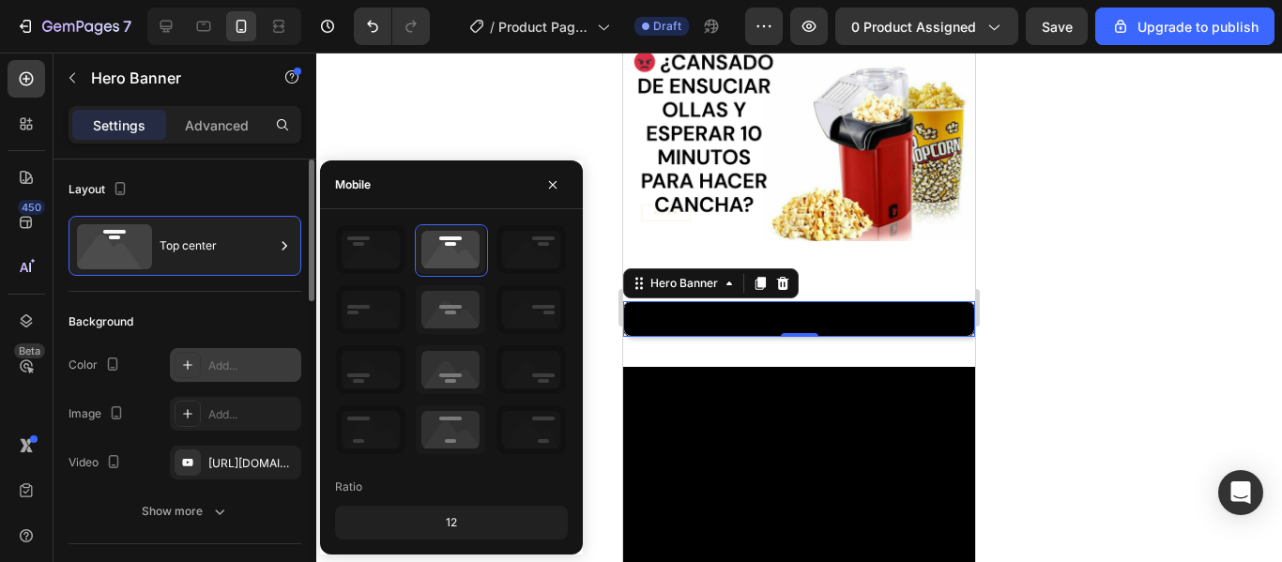
click at [197, 354] on div at bounding box center [188, 365] width 26 height 26
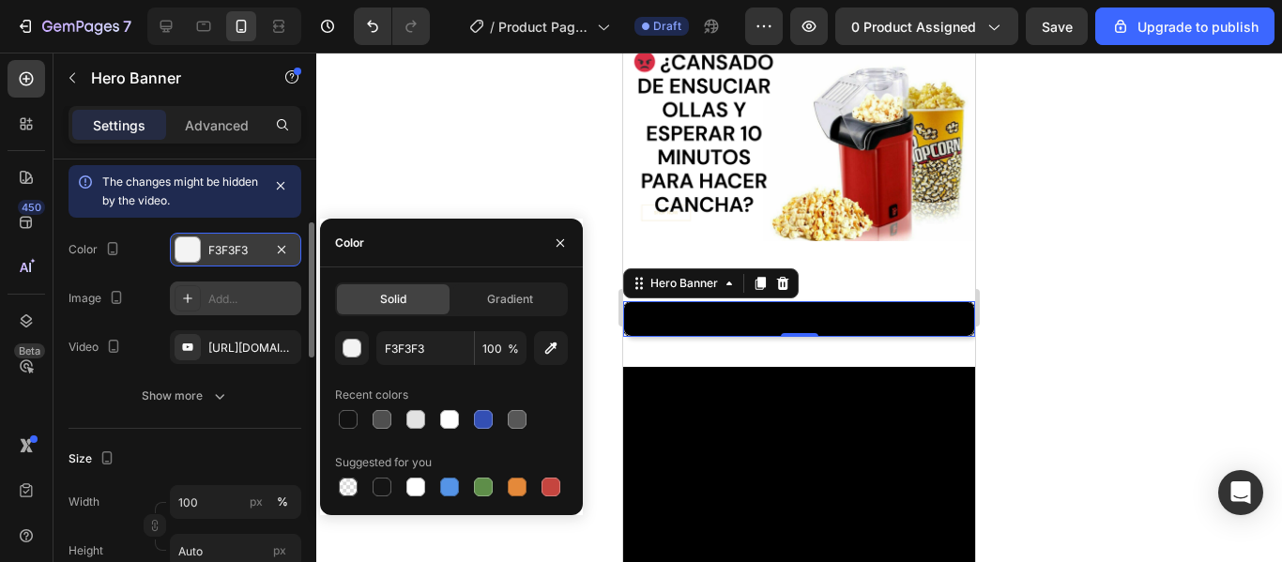
scroll to position [191, 0]
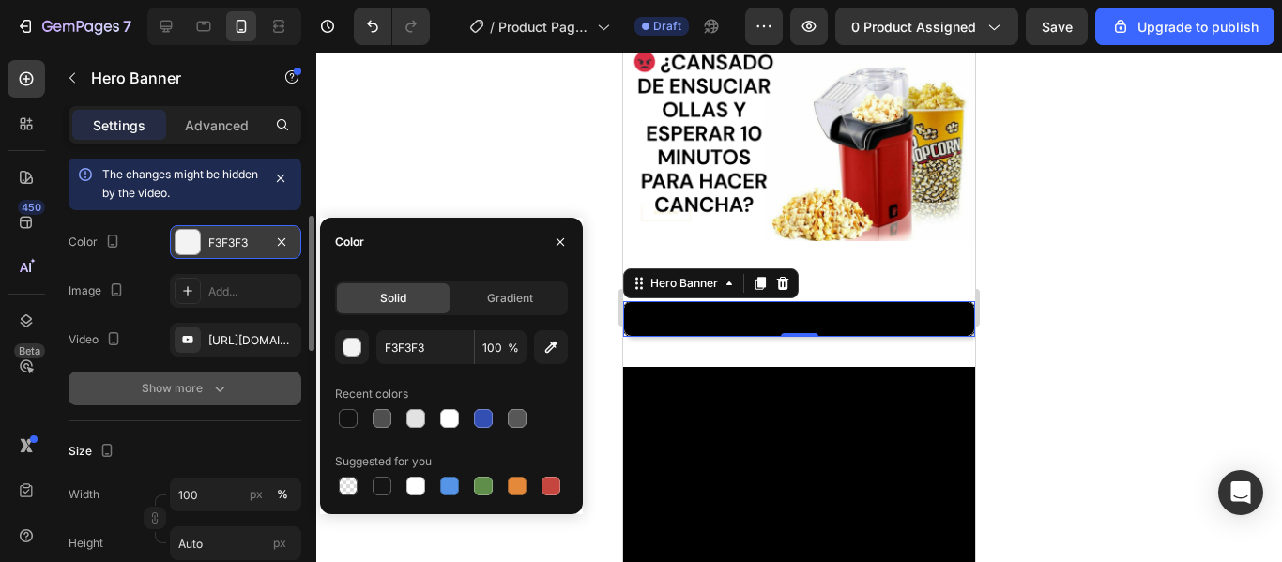
click at [216, 393] on icon "button" at bounding box center [219, 388] width 19 height 19
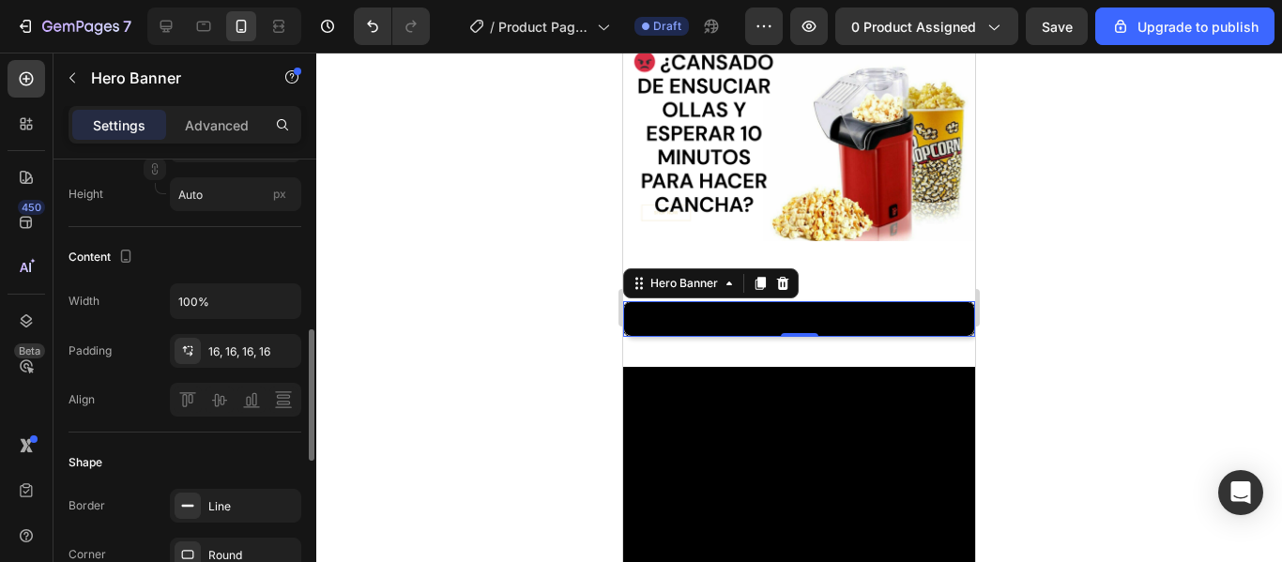
scroll to position [590, 0]
click at [258, 350] on div "16, 16, 16, 16" at bounding box center [235, 351] width 54 height 17
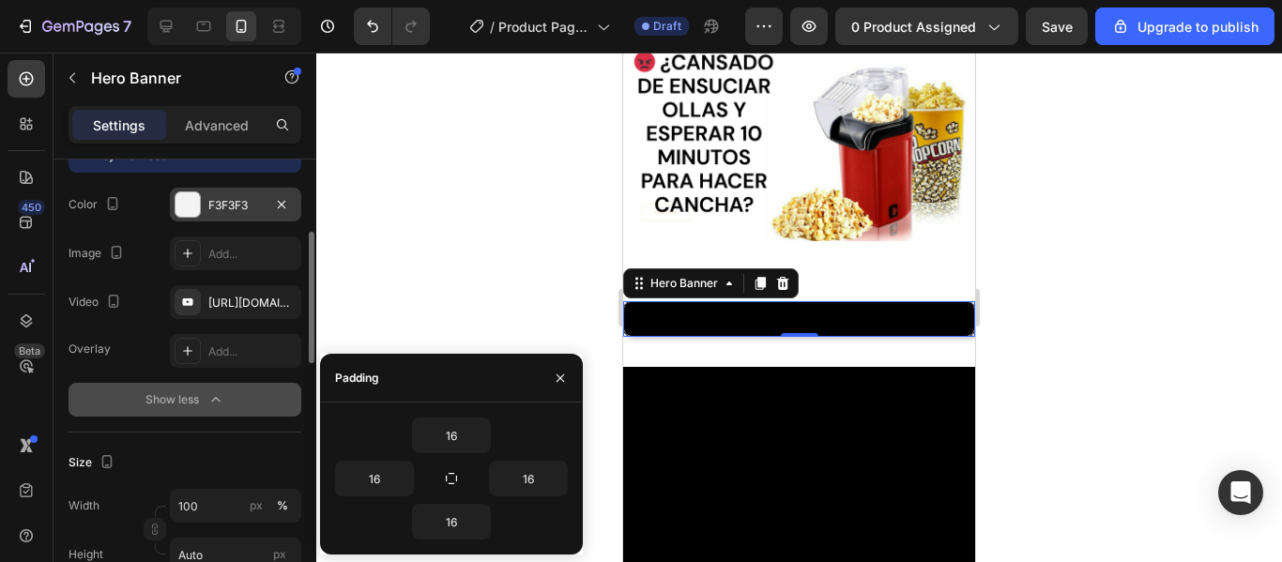
scroll to position [0, 0]
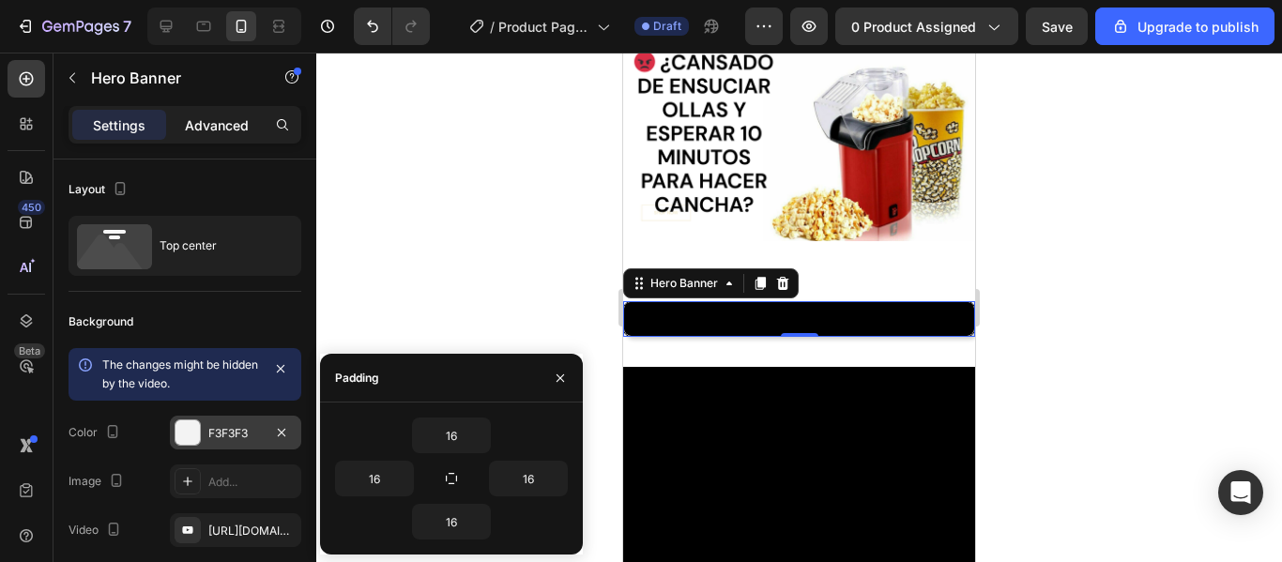
click at [202, 122] on p "Advanced" at bounding box center [217, 125] width 64 height 20
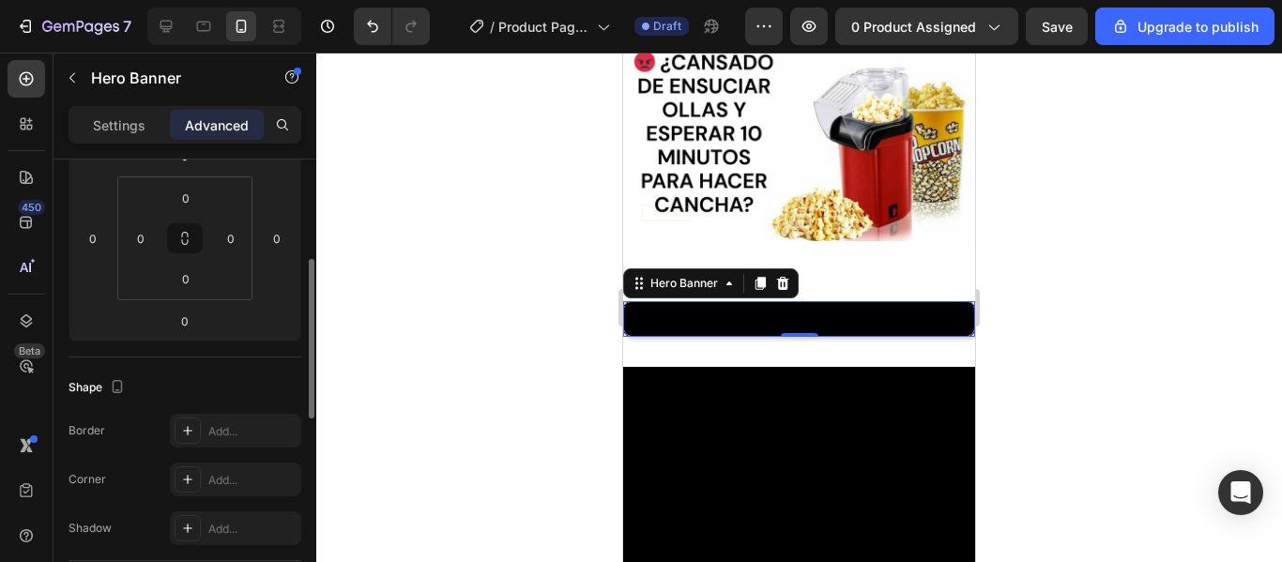
scroll to position [285, 0]
click at [181, 0] on html "7 / Product Page - Aug 27, 22:52:00 Draft Preview 0 product assigned Save Upgra…" at bounding box center [641, 0] width 1282 height 0
click at [187, 231] on icon at bounding box center [184, 237] width 15 height 15
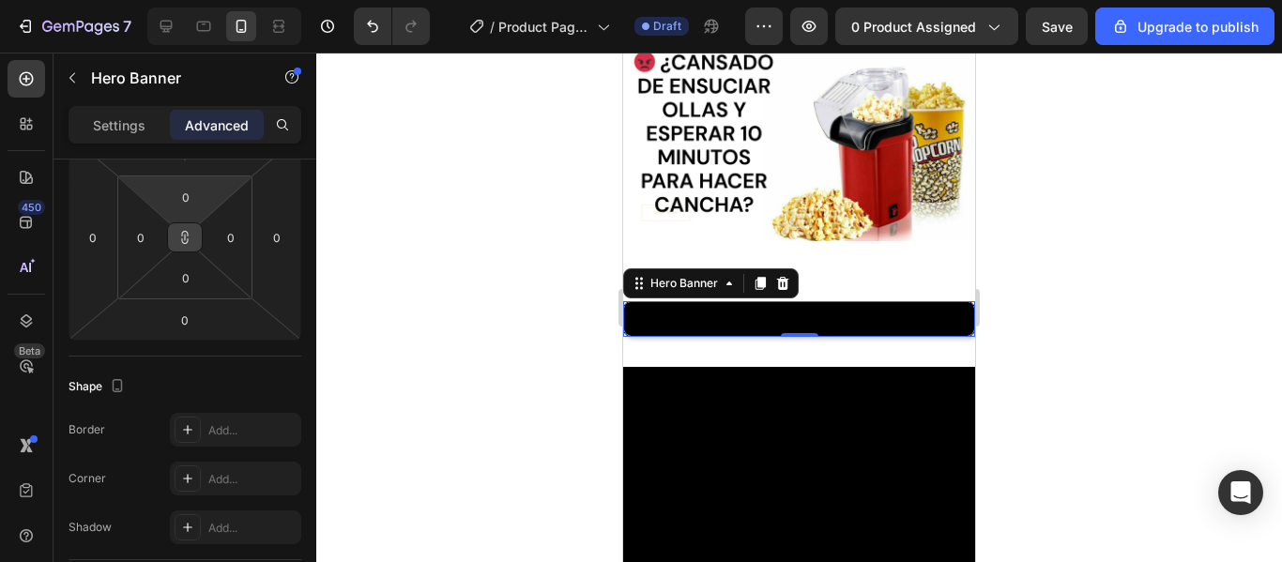
click at [187, 231] on icon at bounding box center [184, 237] width 15 height 15
click at [222, 247] on input "0" at bounding box center [231, 237] width 28 height 28
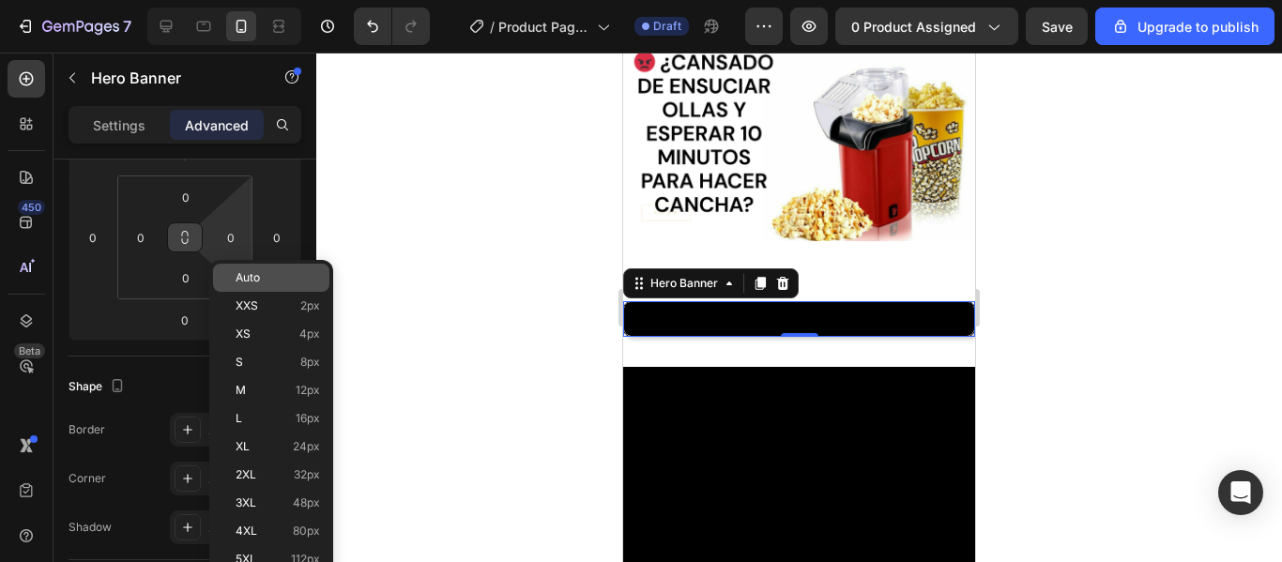
click at [253, 276] on span "Auto" at bounding box center [248, 277] width 24 height 13
type input "Auto"
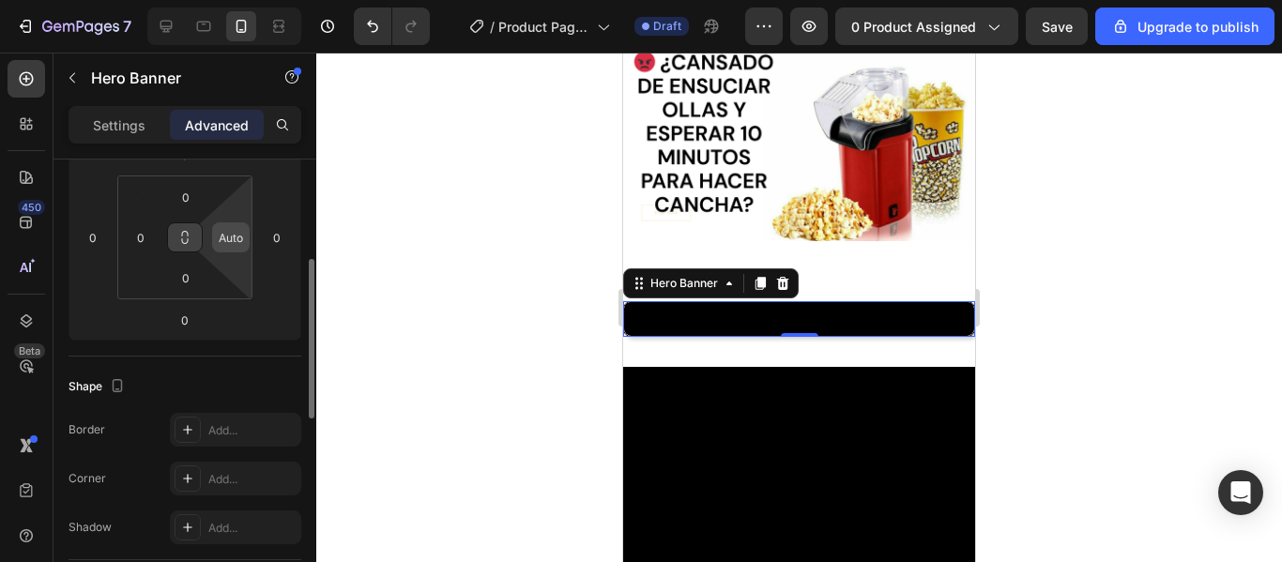
click at [243, 251] on div "Auto" at bounding box center [231, 238] width 38 height 30
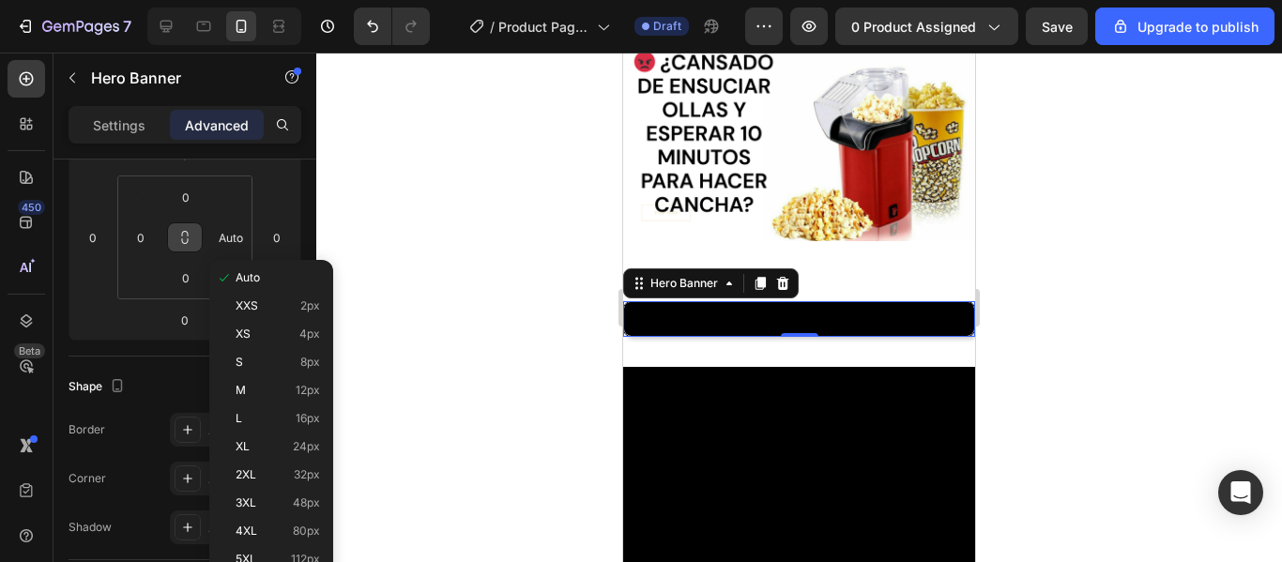
click at [181, 240] on icon at bounding box center [184, 237] width 15 height 15
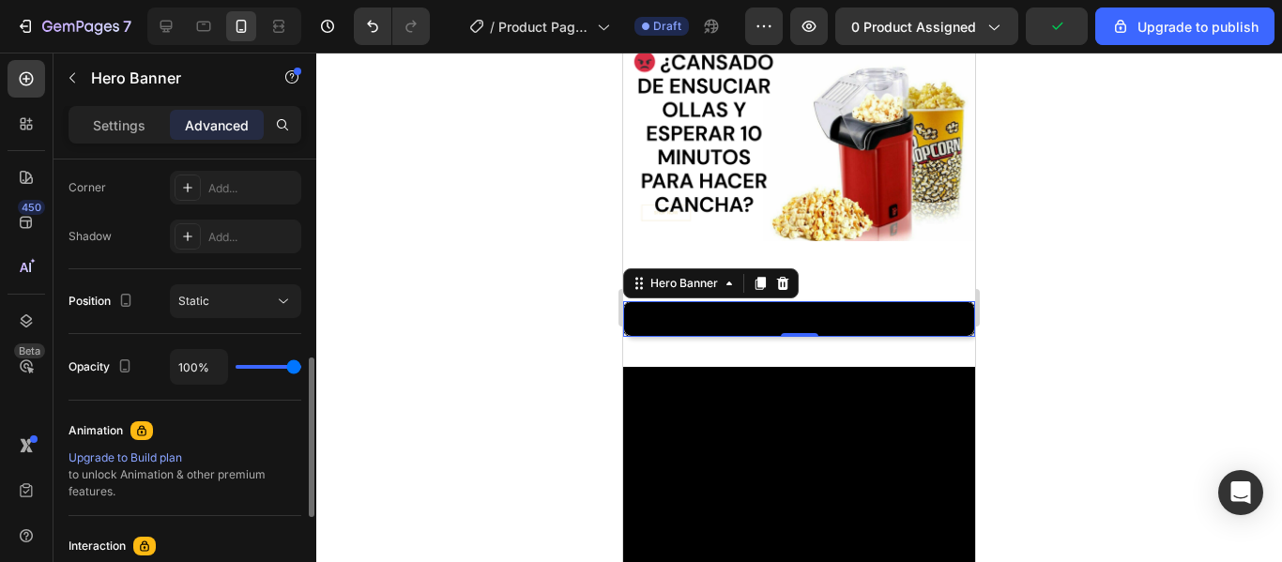
scroll to position [574, 0]
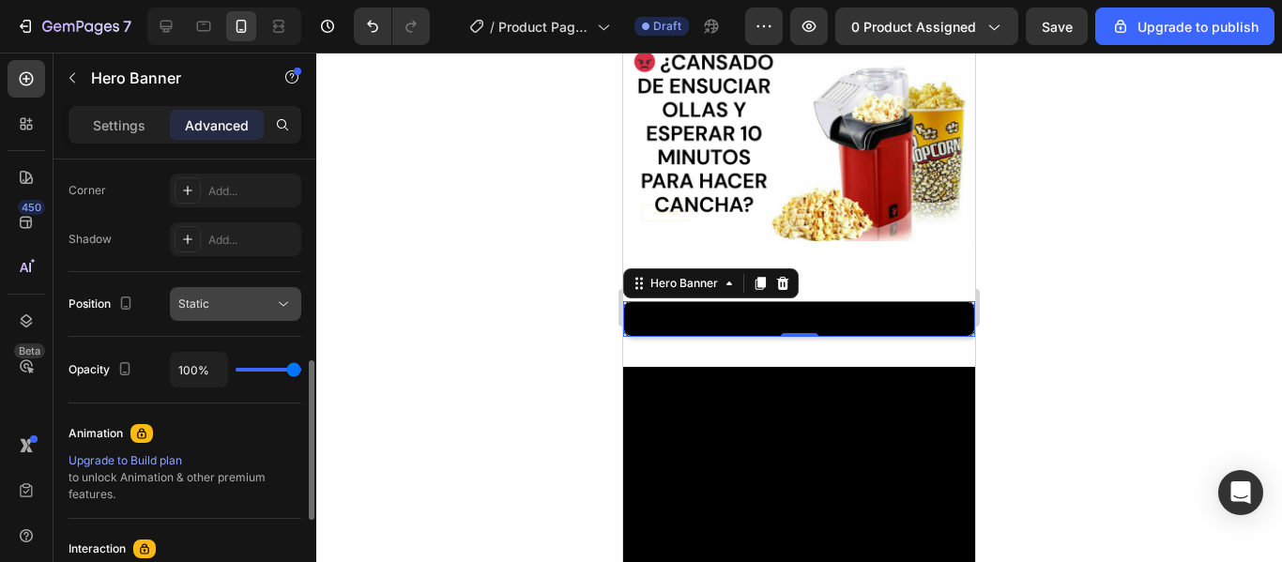
click at [280, 287] on button "Static" at bounding box center [235, 304] width 131 height 34
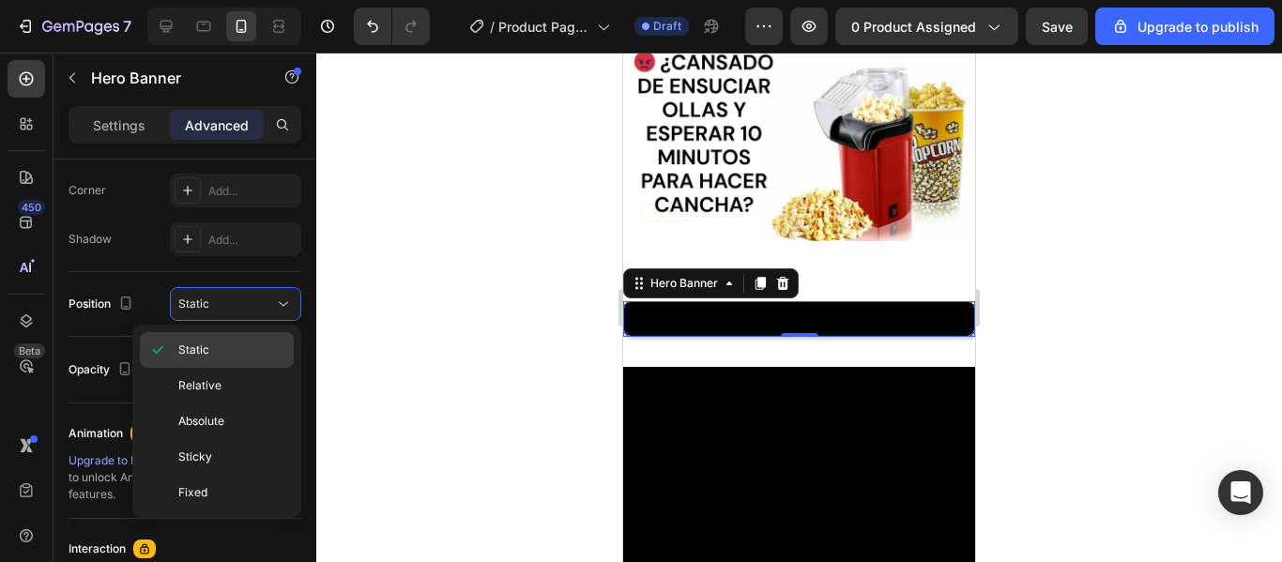
click at [238, 354] on p "Static" at bounding box center [231, 350] width 107 height 17
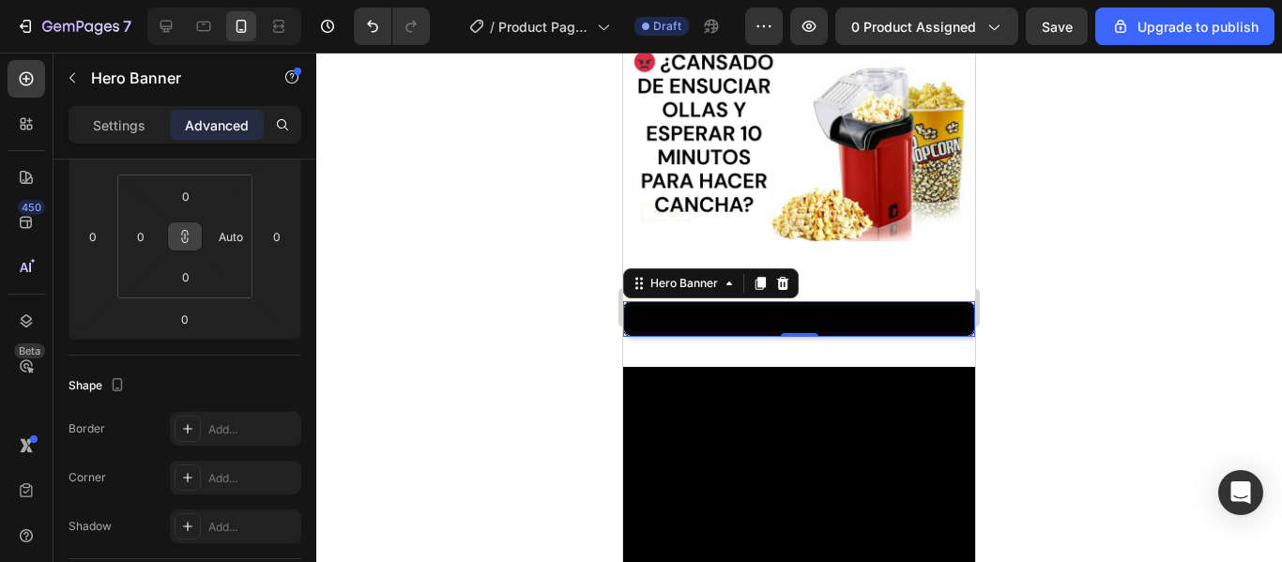
scroll to position [0, 0]
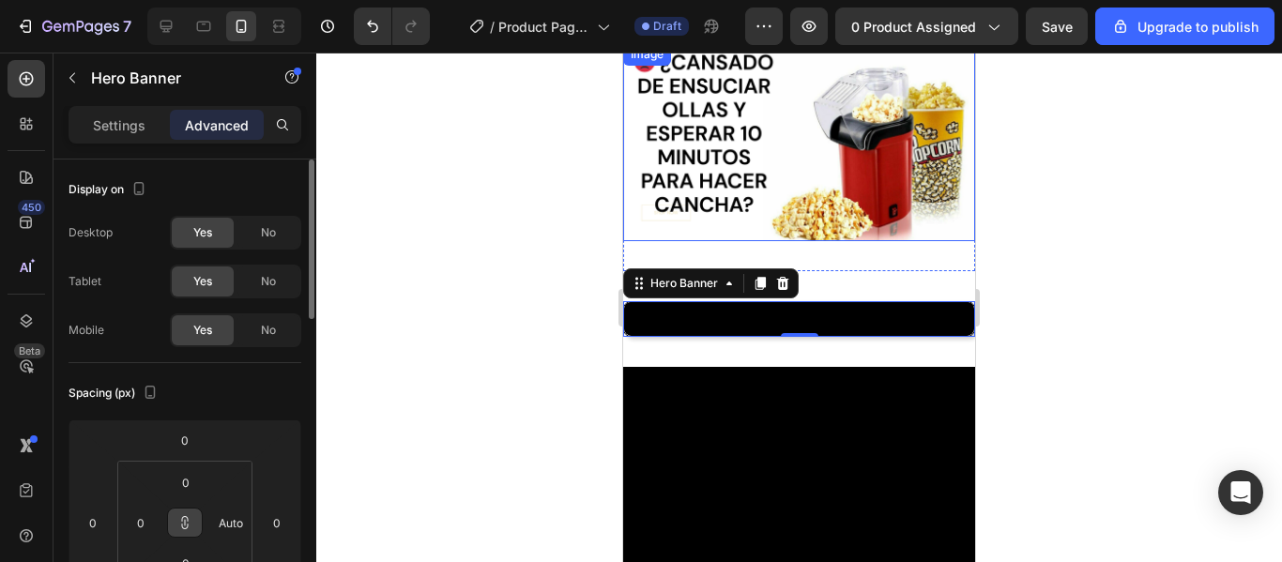
click at [680, 123] on img at bounding box center [799, 142] width 352 height 198
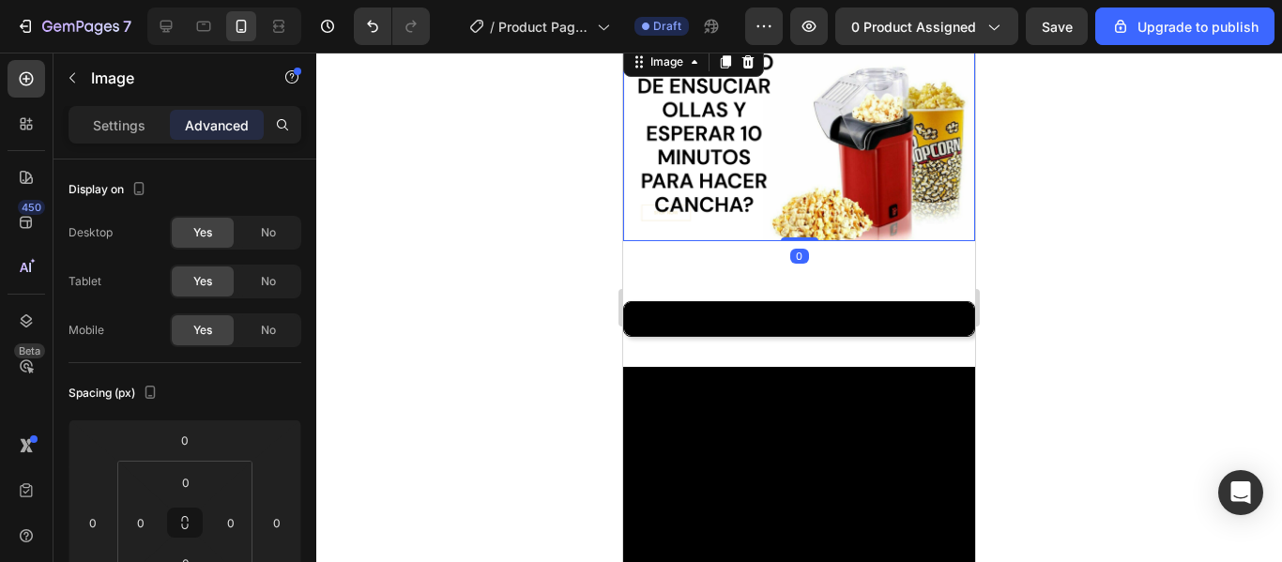
click at [550, 414] on div at bounding box center [799, 308] width 966 height 510
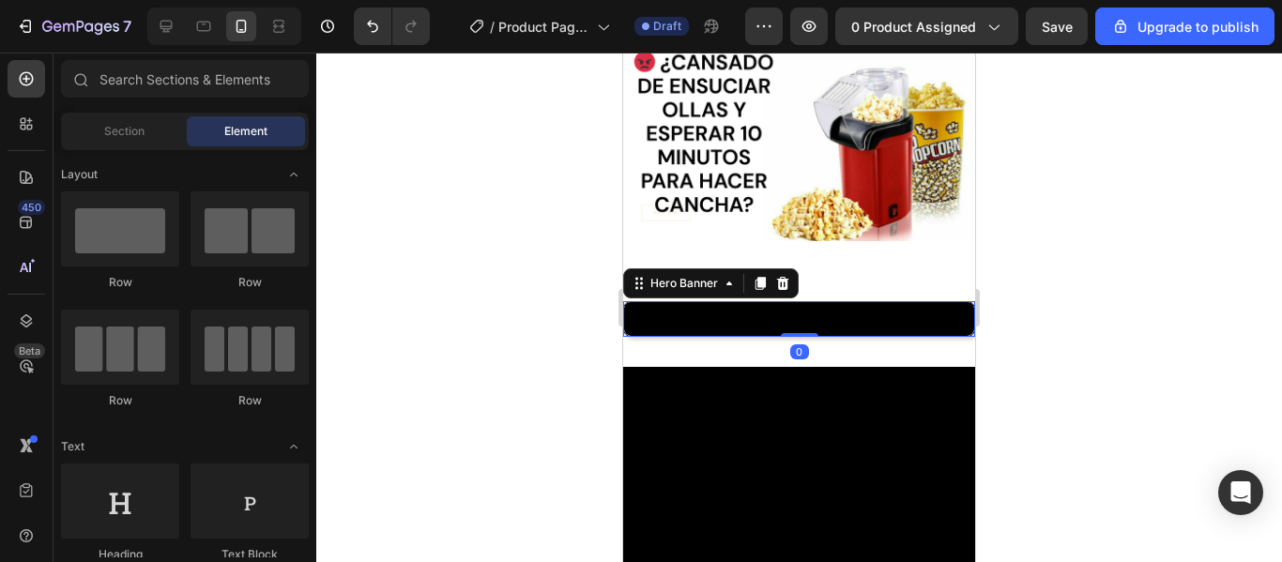
click at [788, 302] on div "Heading" at bounding box center [799, 319] width 350 height 34
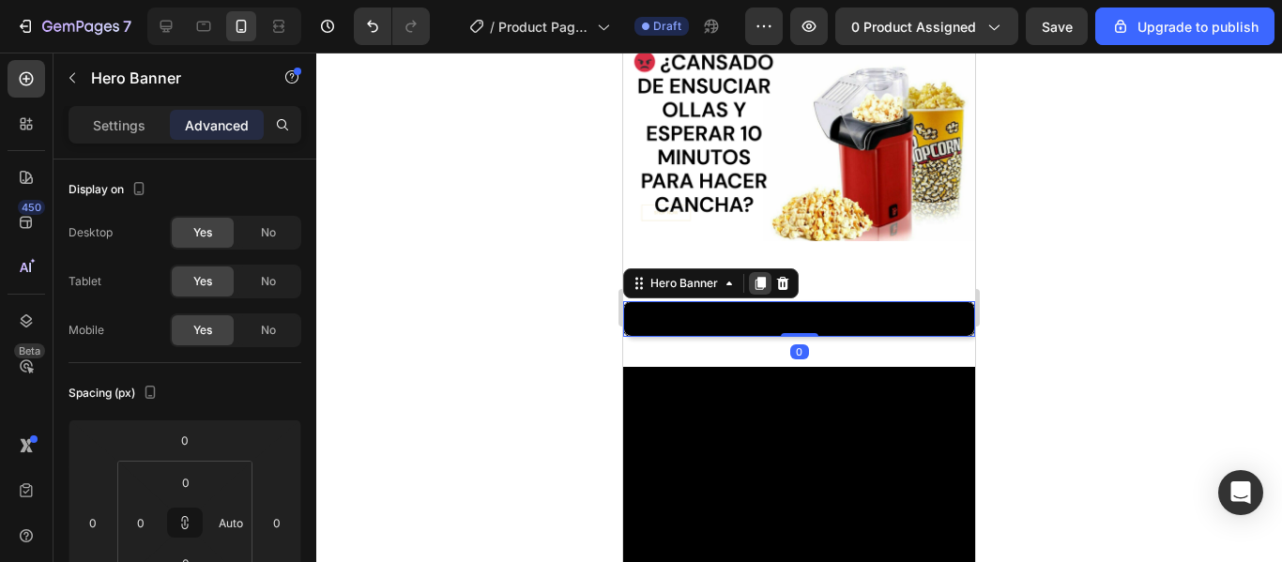
click at [766, 278] on icon at bounding box center [760, 283] width 15 height 15
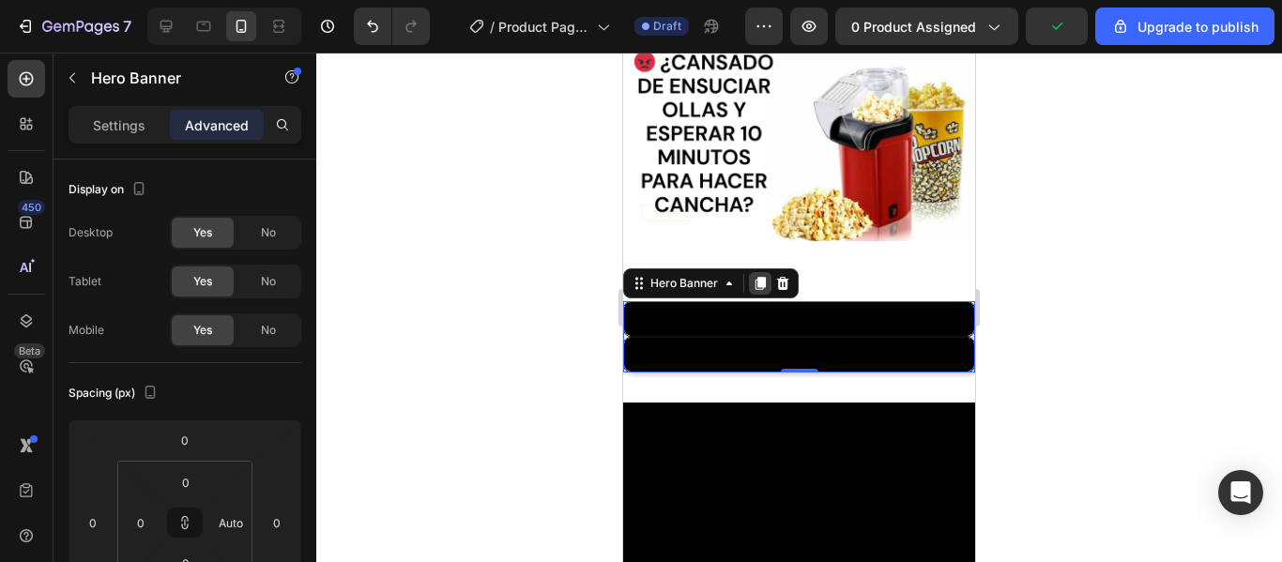
click at [767, 282] on icon at bounding box center [760, 283] width 15 height 15
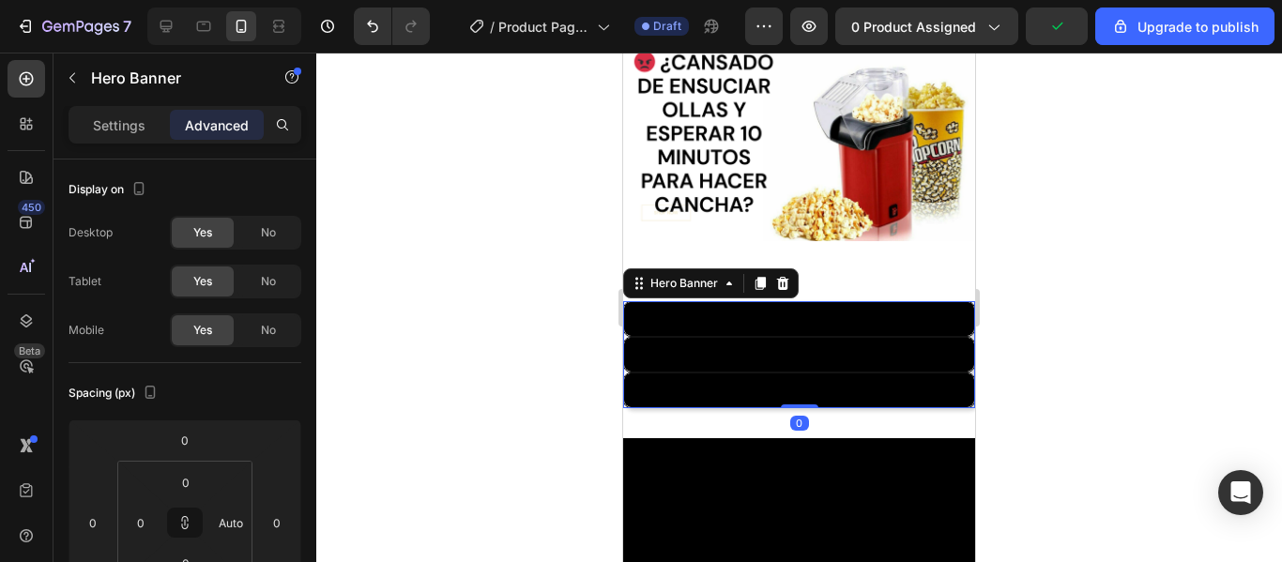
click at [767, 282] on icon at bounding box center [760, 283] width 15 height 15
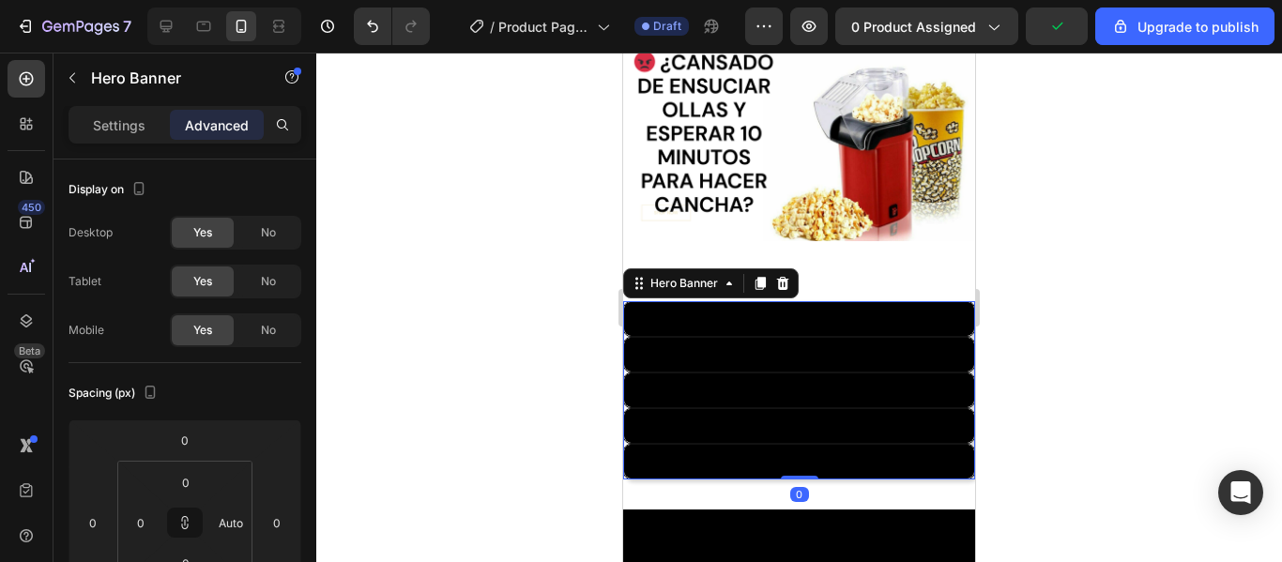
click at [767, 282] on icon at bounding box center [760, 283] width 15 height 15
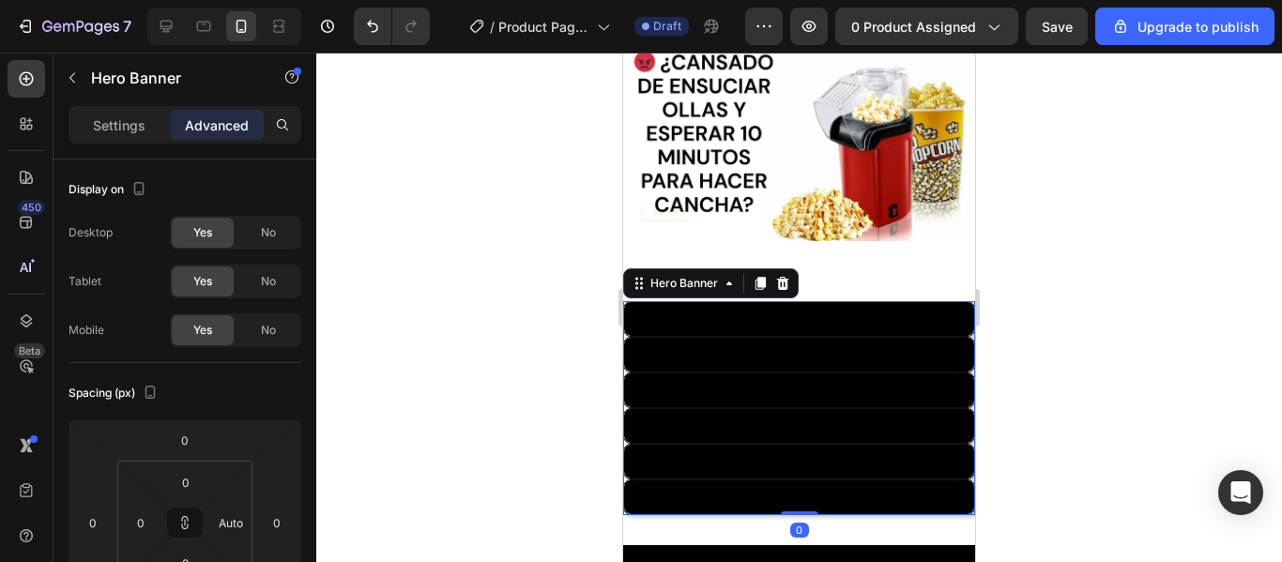
click at [1124, 361] on div at bounding box center [799, 308] width 966 height 510
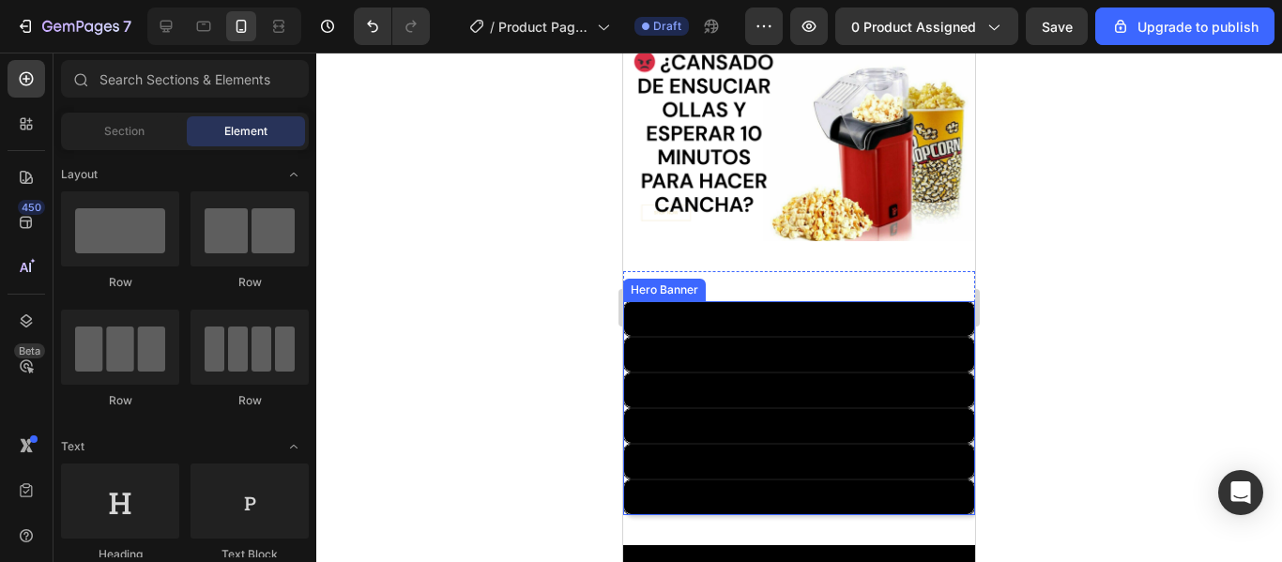
click at [889, 323] on div "Heading" at bounding box center [799, 319] width 350 height 34
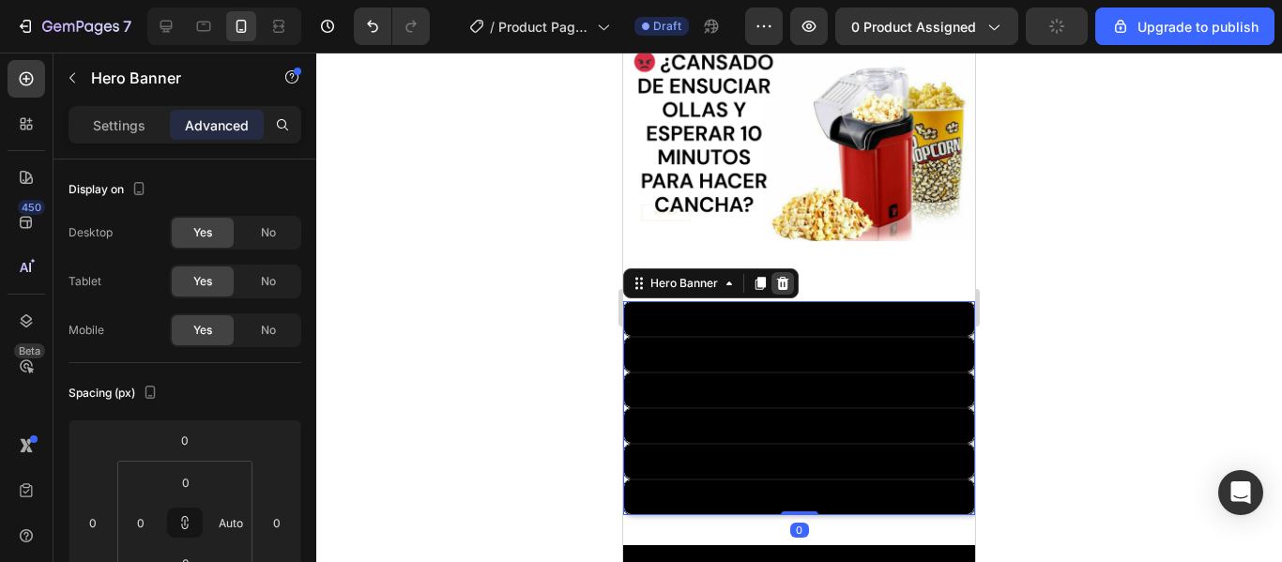
click at [778, 277] on icon at bounding box center [783, 283] width 12 height 13
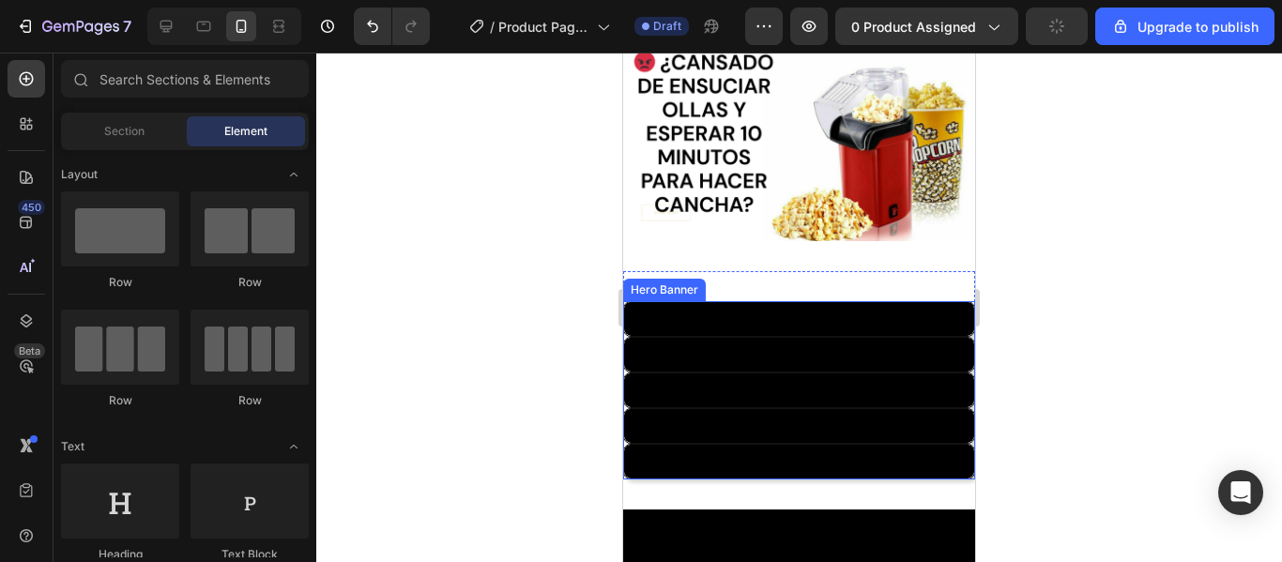
click at [791, 318] on div "Heading" at bounding box center [799, 319] width 350 height 34
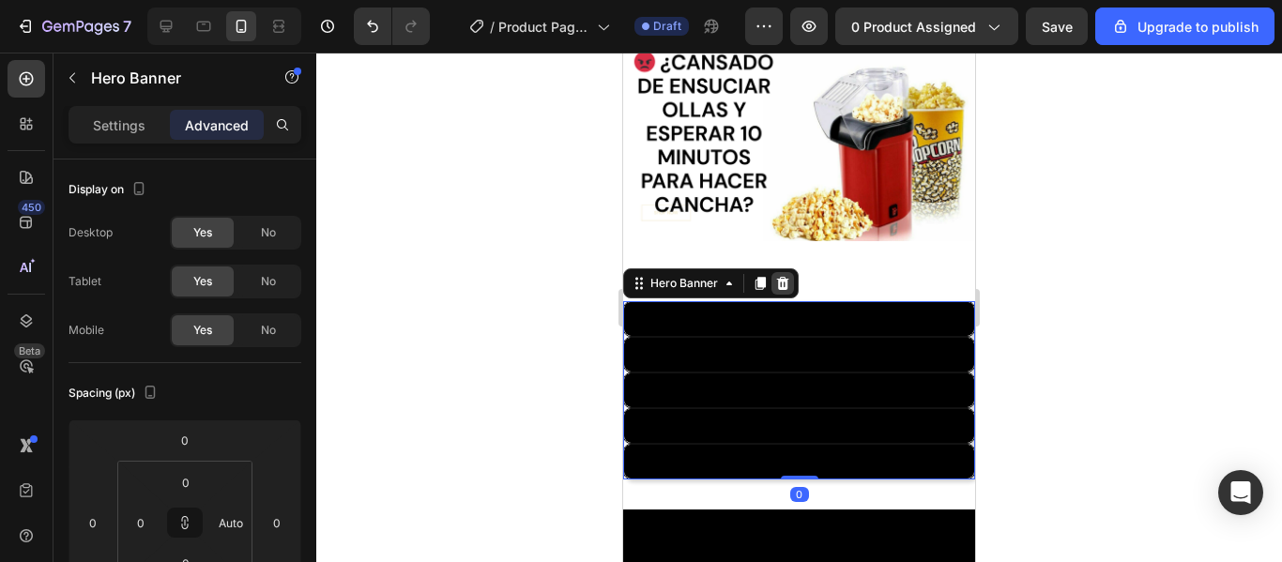
click at [775, 281] on icon at bounding box center [782, 283] width 15 height 15
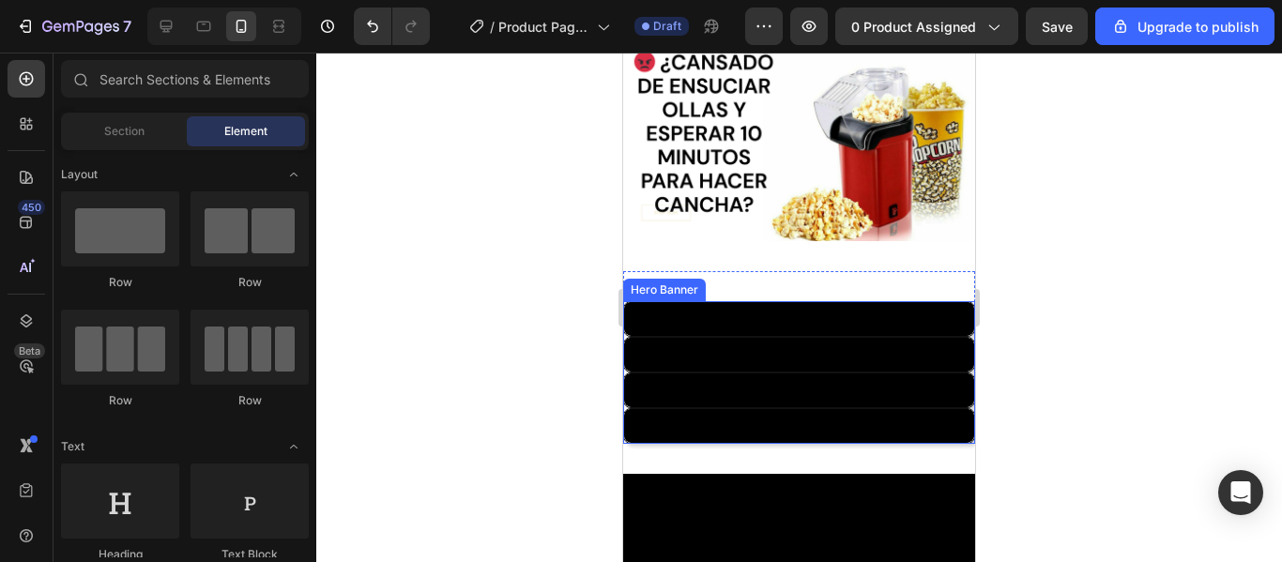
click at [783, 325] on div "Heading" at bounding box center [799, 319] width 350 height 34
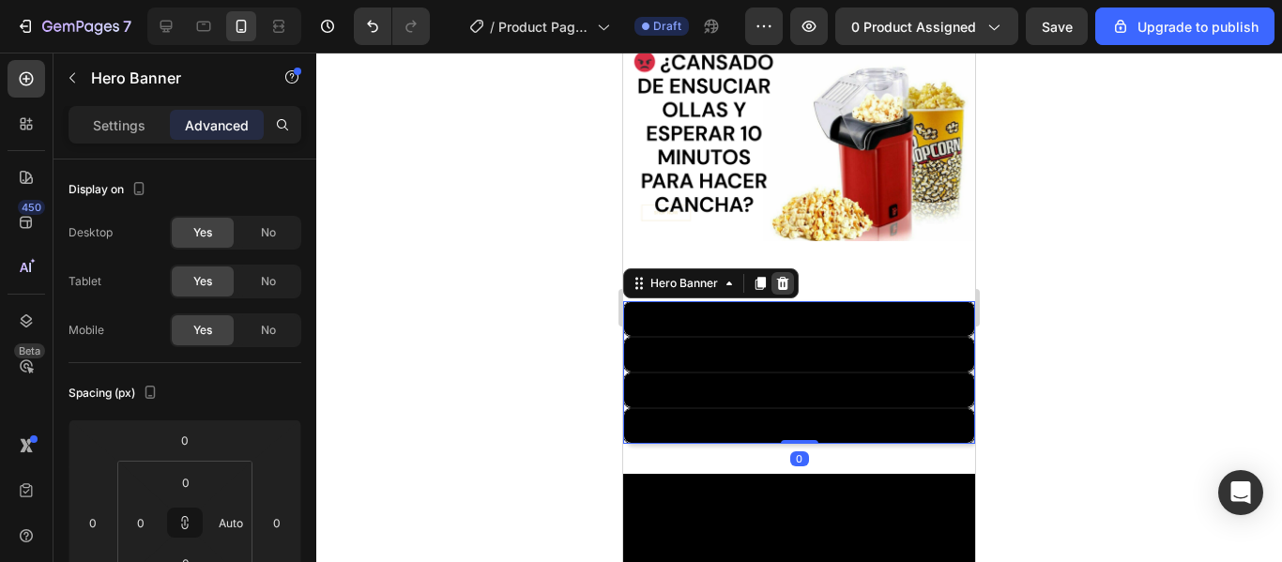
click at [779, 277] on icon at bounding box center [783, 283] width 12 height 13
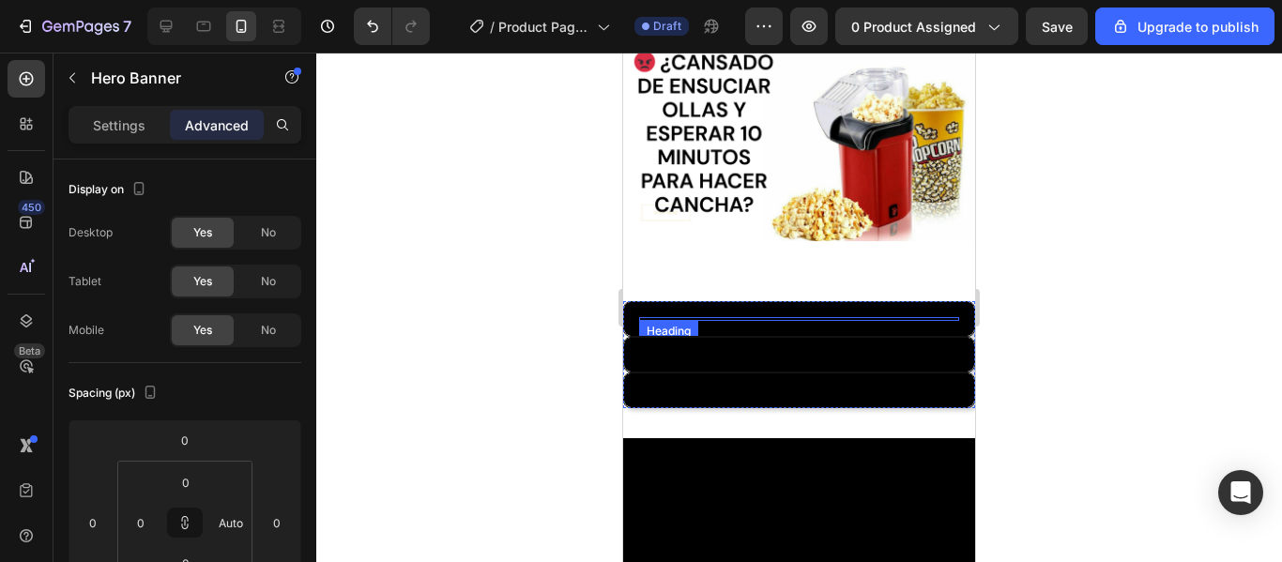
click at [772, 315] on div "Heading" at bounding box center [799, 319] width 350 height 34
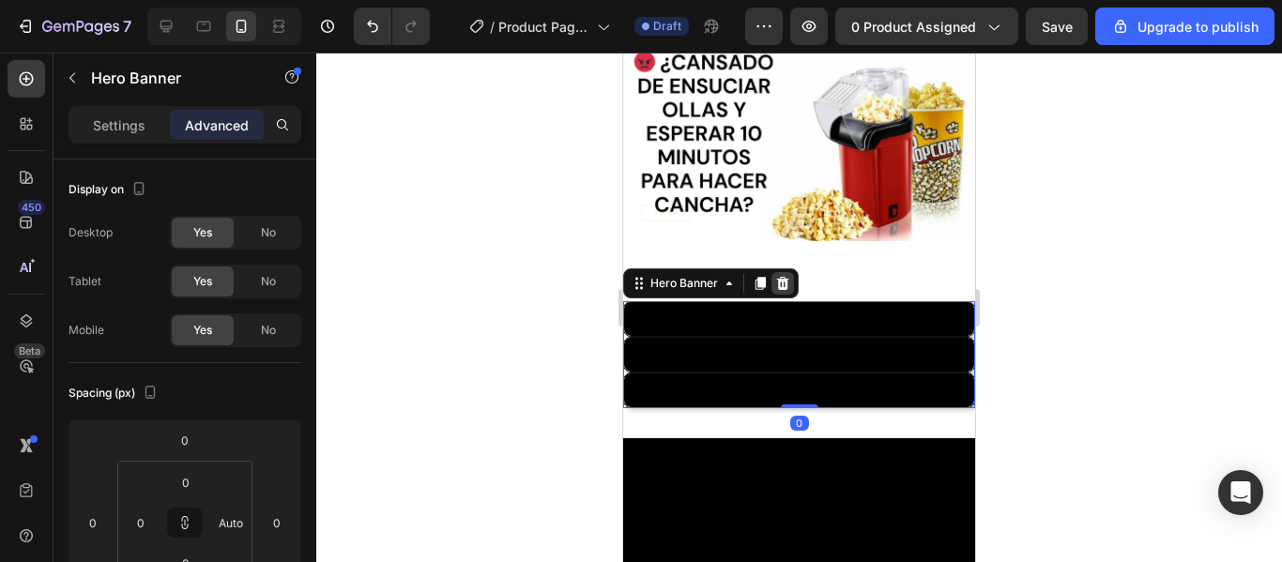
click at [782, 283] on icon at bounding box center [782, 283] width 15 height 15
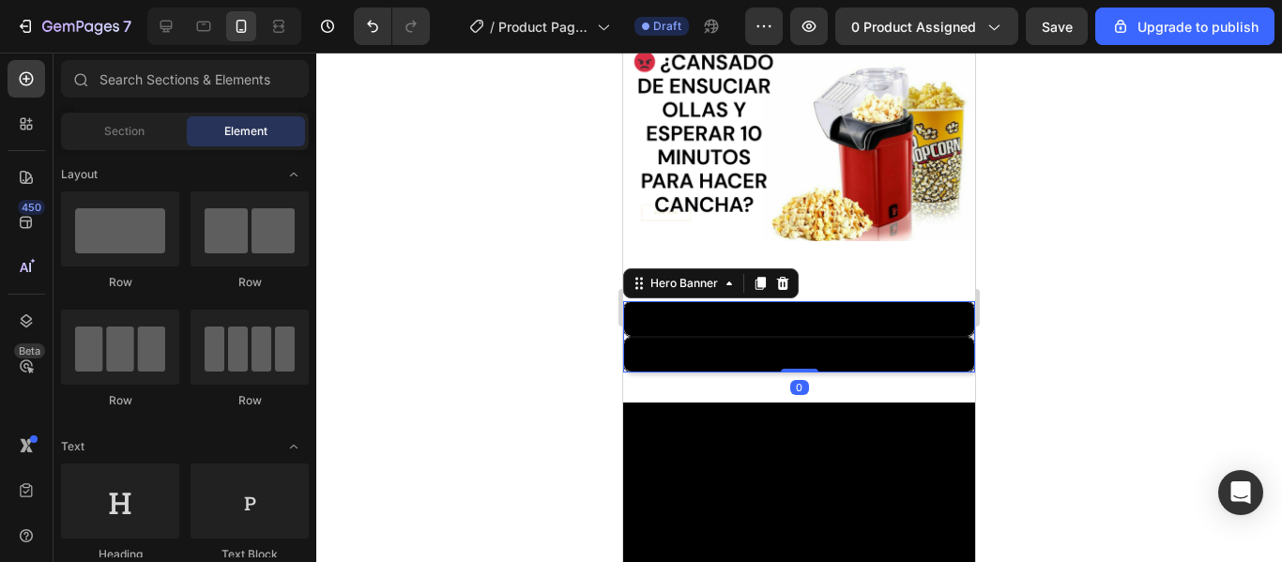
click at [782, 302] on div "Heading" at bounding box center [799, 319] width 350 height 34
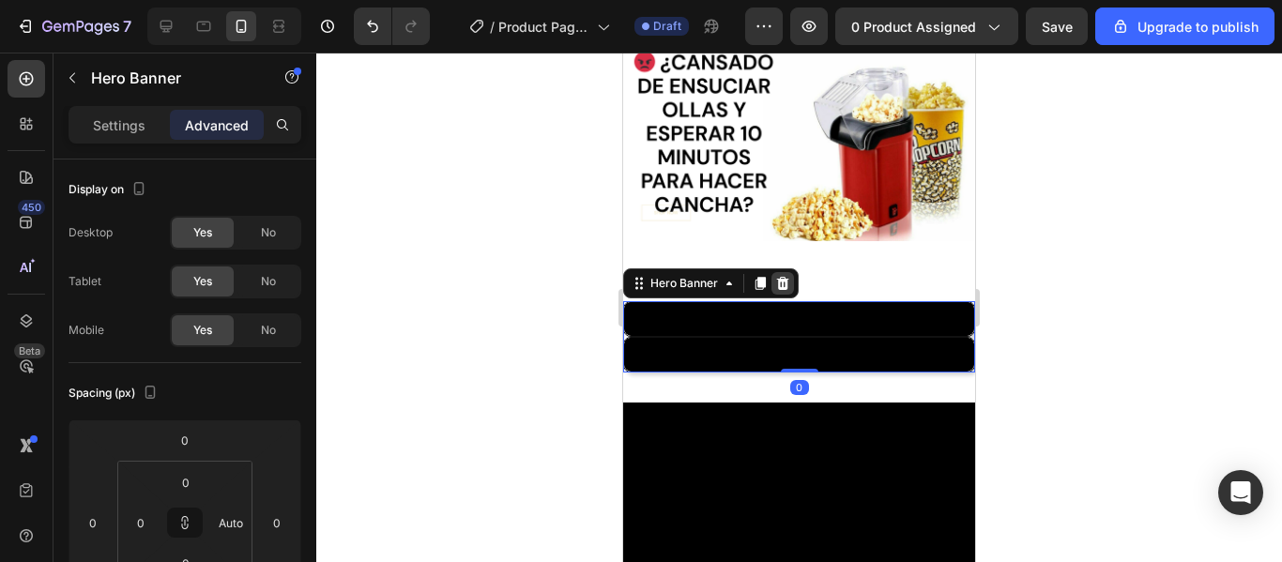
click at [781, 281] on icon at bounding box center [783, 283] width 12 height 13
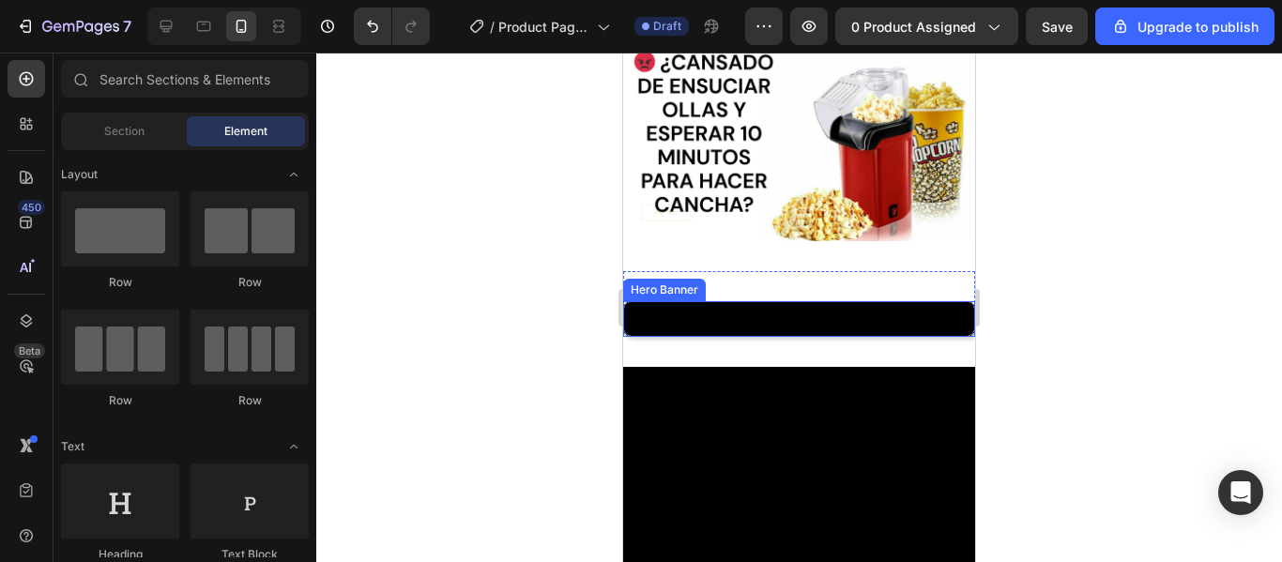
click at [780, 317] on div "Heading" at bounding box center [799, 319] width 350 height 34
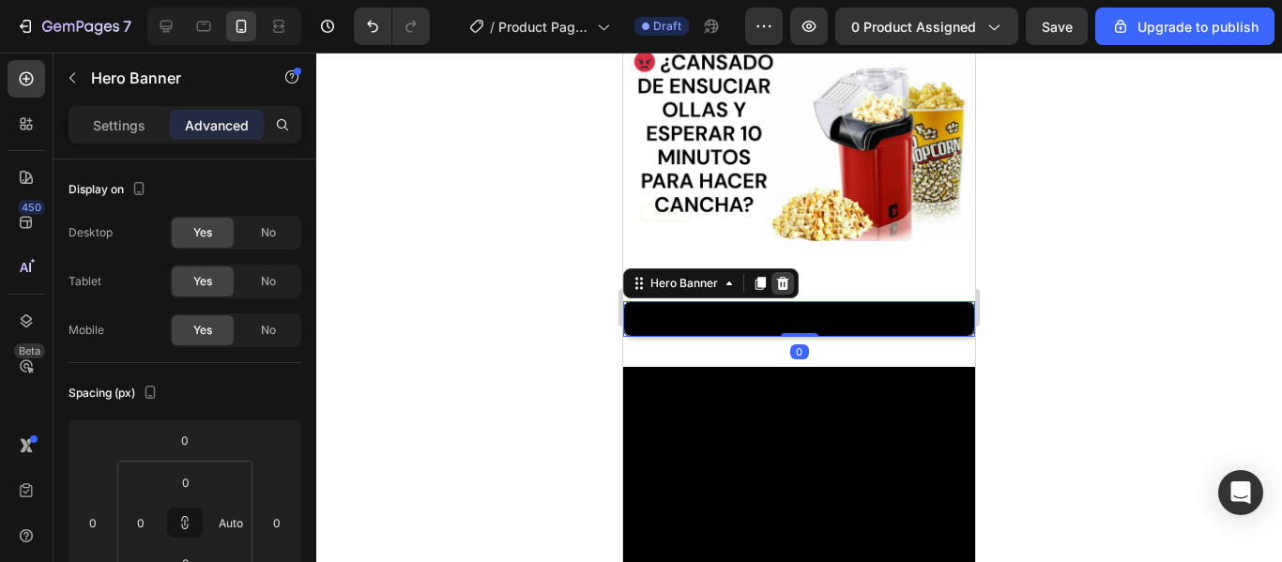
click at [789, 283] on icon at bounding box center [782, 283] width 15 height 15
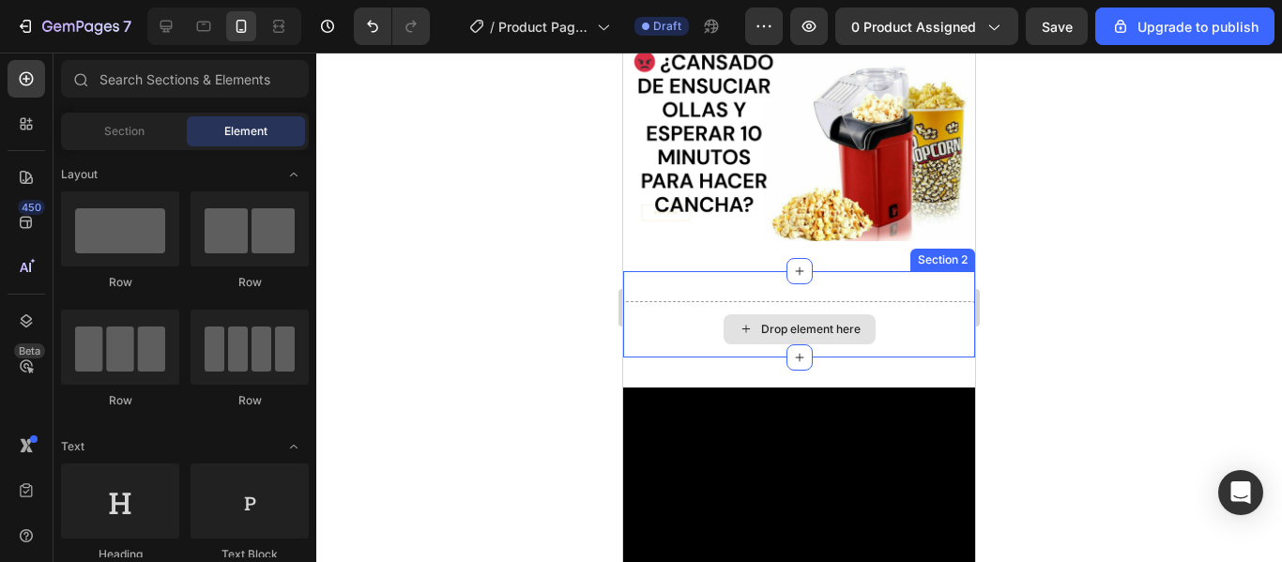
click at [790, 322] on div "Drop element here" at bounding box center [811, 329] width 100 height 15
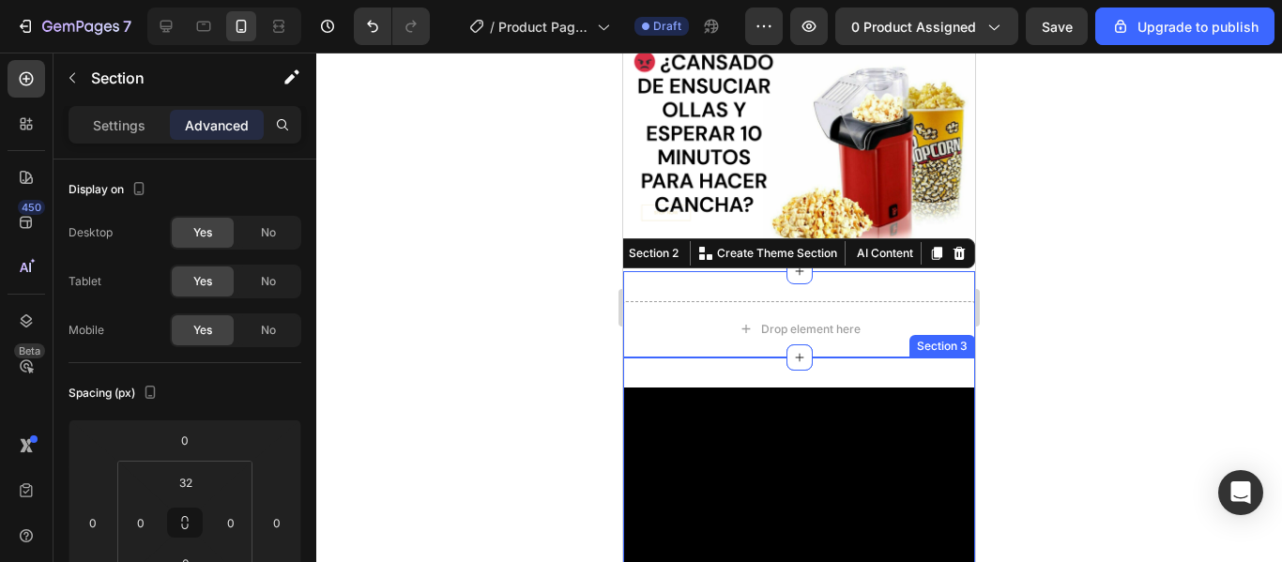
scroll to position [145, 0]
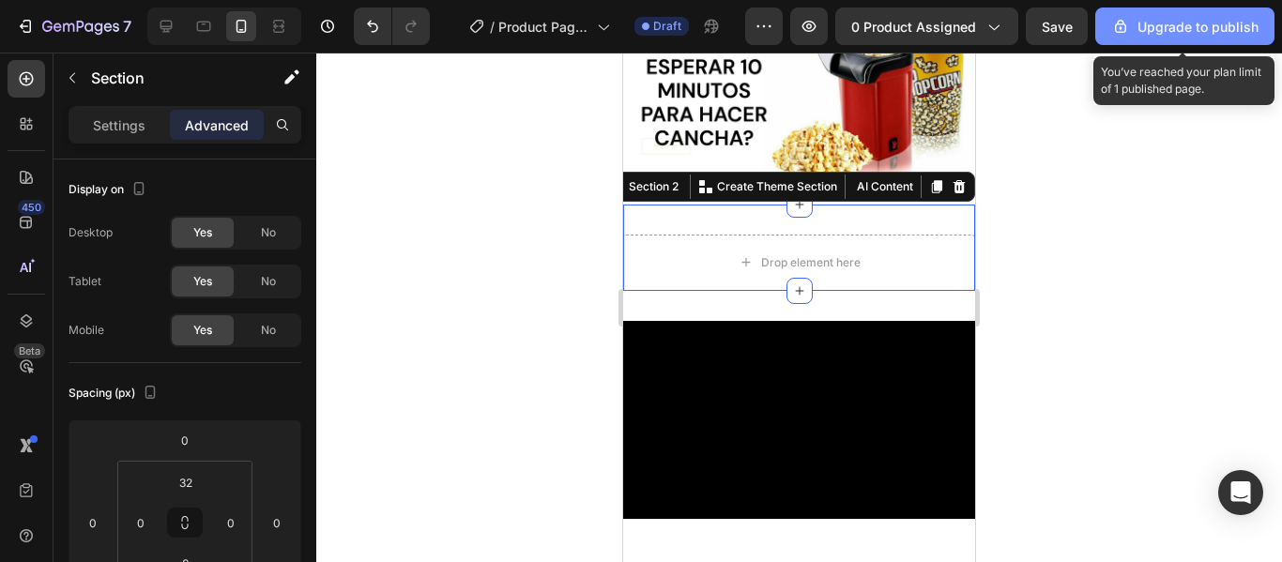
click at [1207, 37] on button "Upgrade to publish" at bounding box center [1185, 27] width 179 height 38
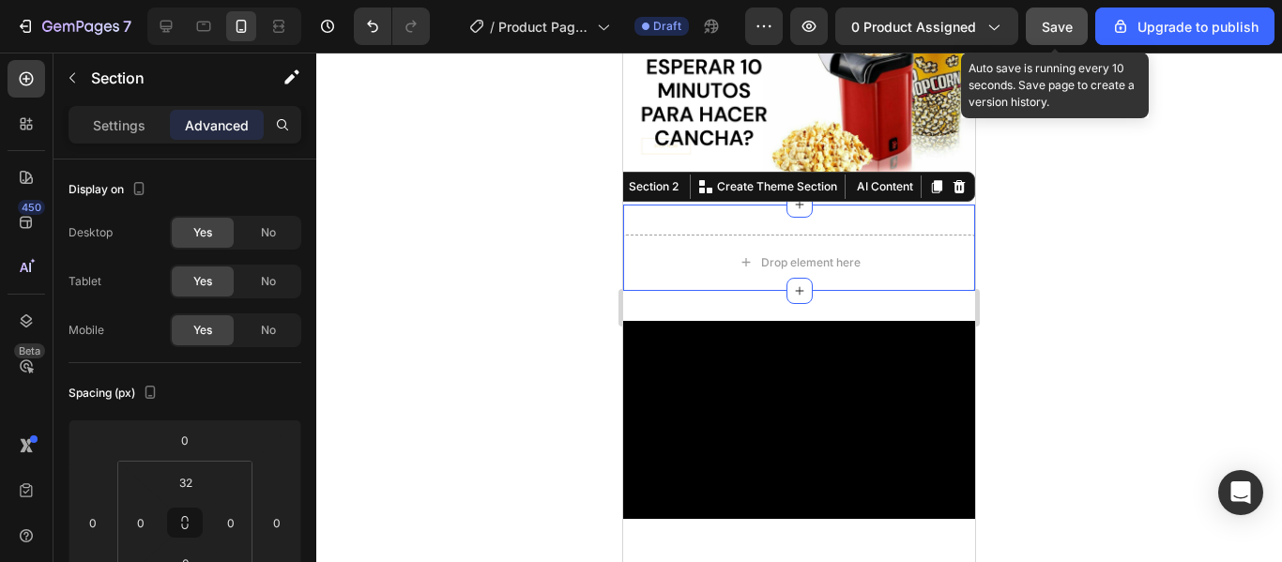
click at [1071, 32] on span "Save" at bounding box center [1057, 27] width 31 height 16
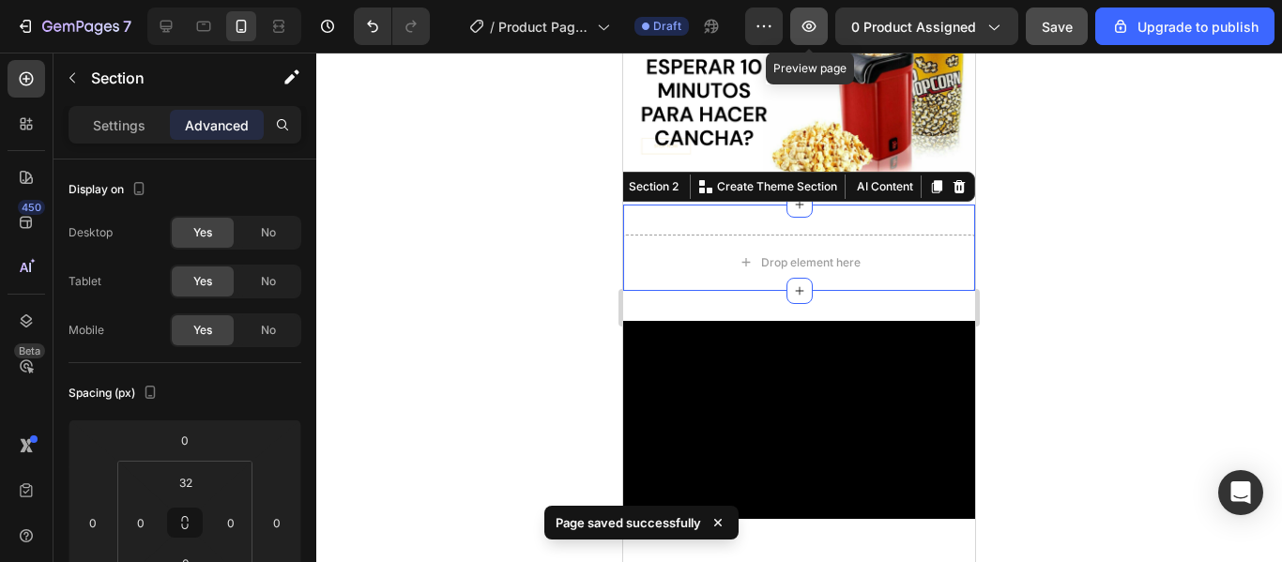
click at [813, 24] on icon "button" at bounding box center [810, 26] width 14 height 11
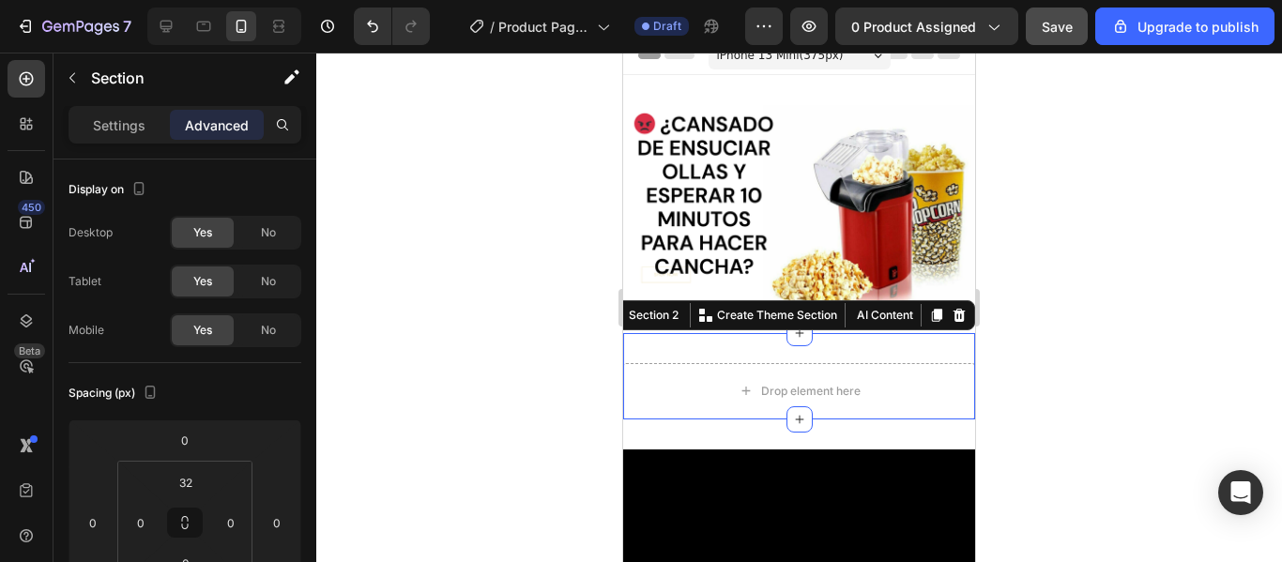
scroll to position [0, 0]
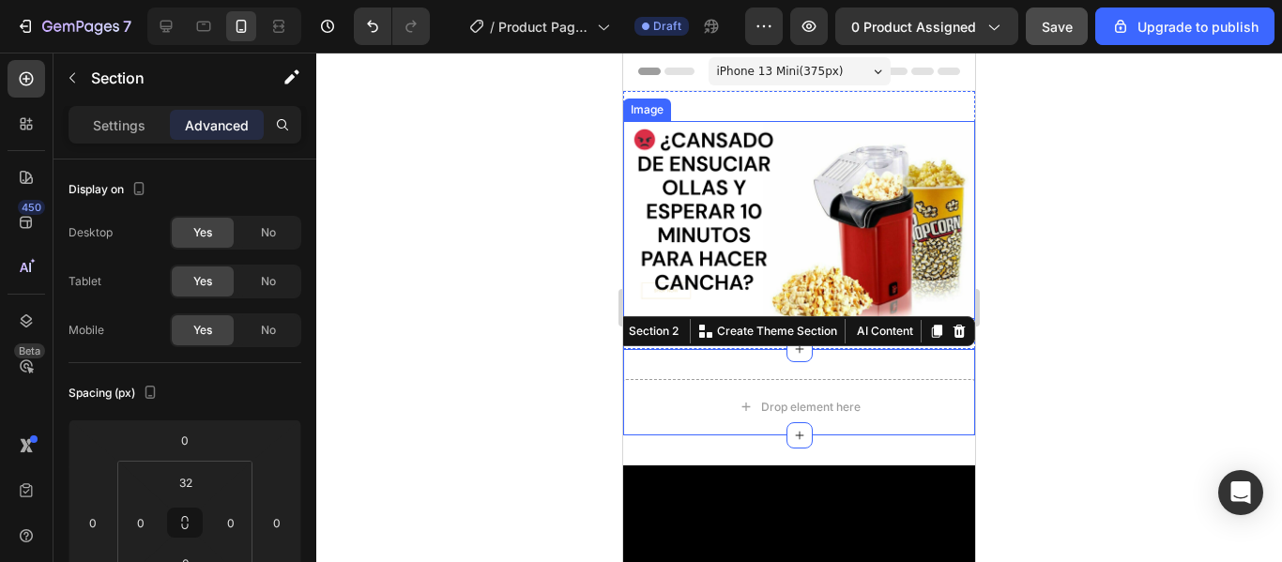
click at [820, 228] on img at bounding box center [799, 220] width 352 height 198
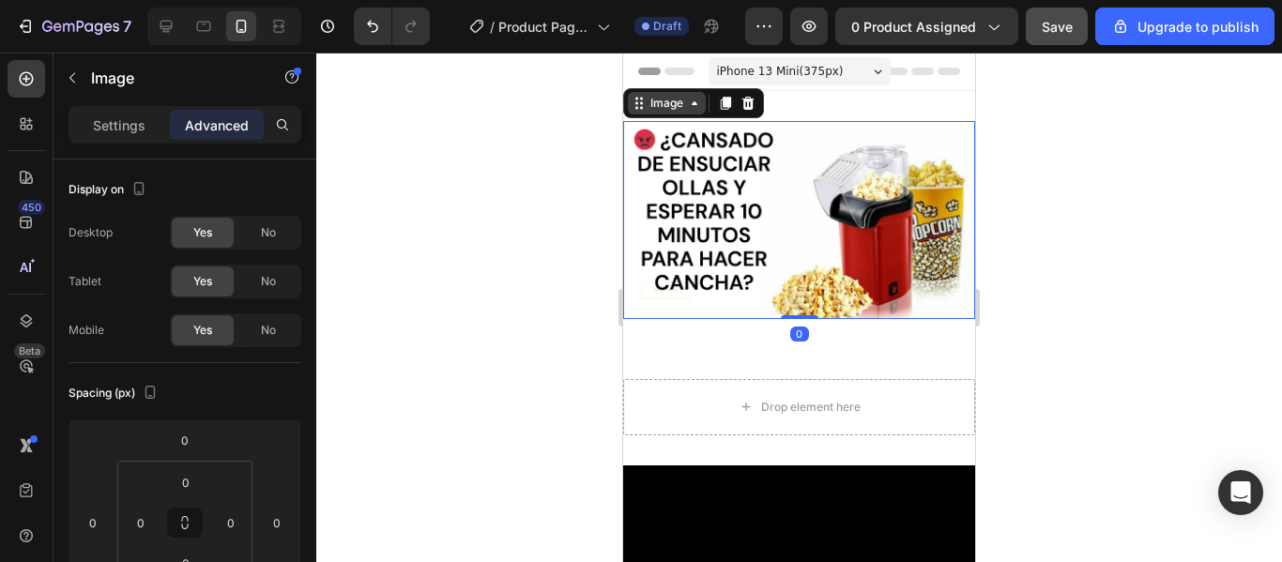
click at [679, 95] on div "Image" at bounding box center [667, 103] width 40 height 17
click at [673, 112] on div "Image" at bounding box center [667, 103] width 78 height 23
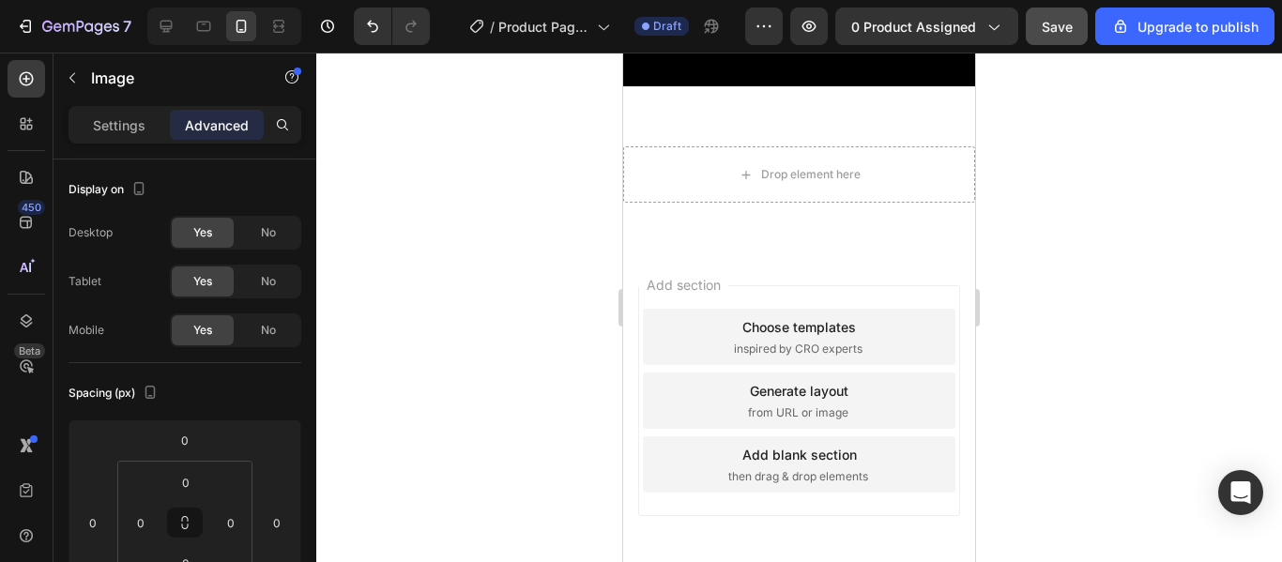
scroll to position [570, 0]
click at [826, 39] on button "button" at bounding box center [810, 27] width 38 height 38
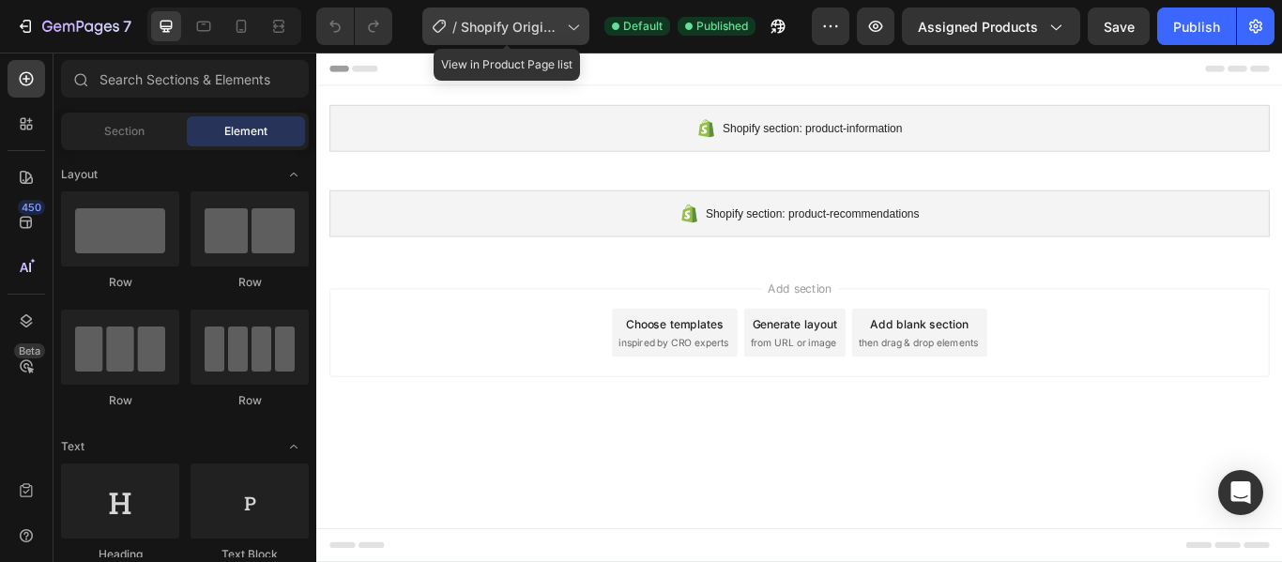
click at [471, 8] on div "/ Shopify Original Product Template" at bounding box center [505, 27] width 167 height 38
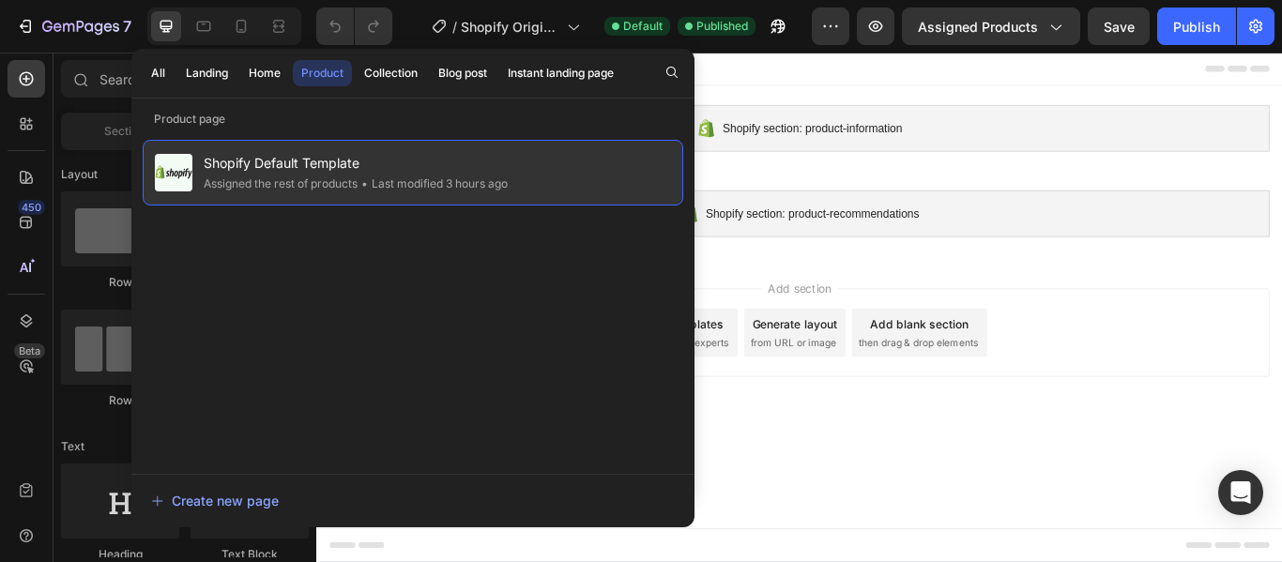
click at [331, 169] on span "Shopify Default Template" at bounding box center [356, 163] width 304 height 23
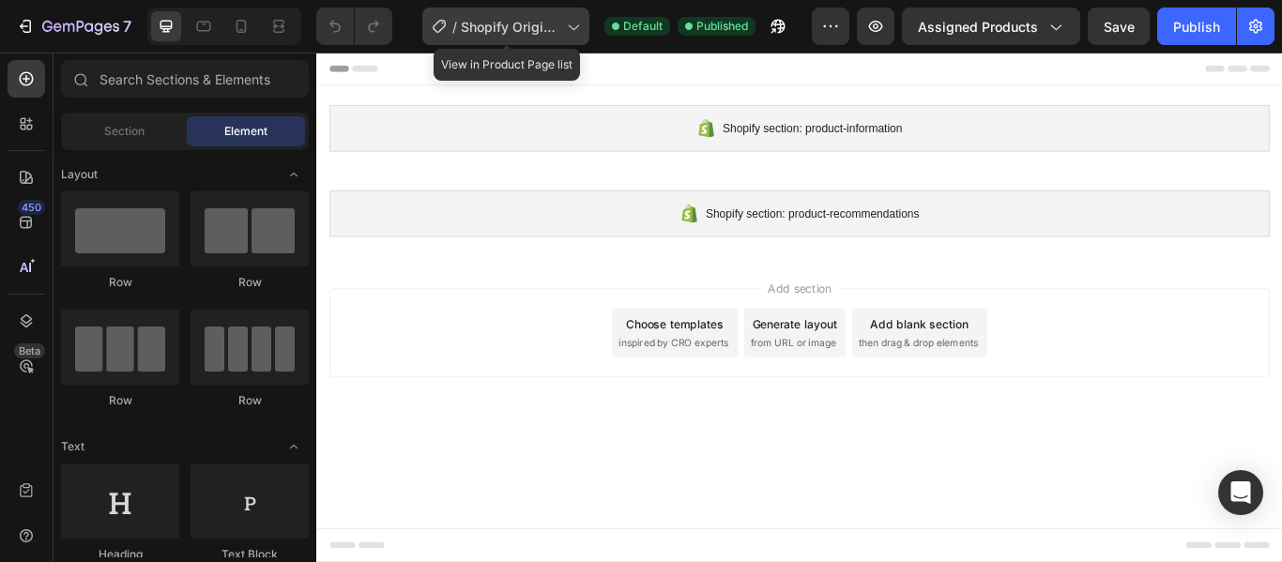
click at [582, 32] on icon at bounding box center [572, 26] width 19 height 19
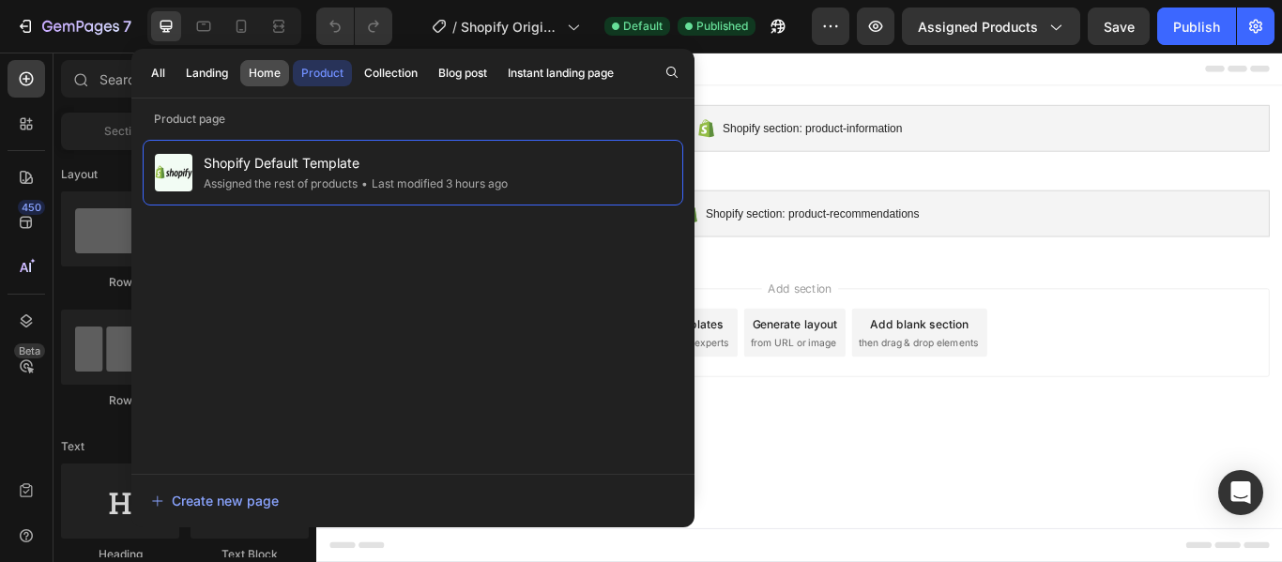
click at [260, 67] on div "Home" at bounding box center [265, 73] width 32 height 17
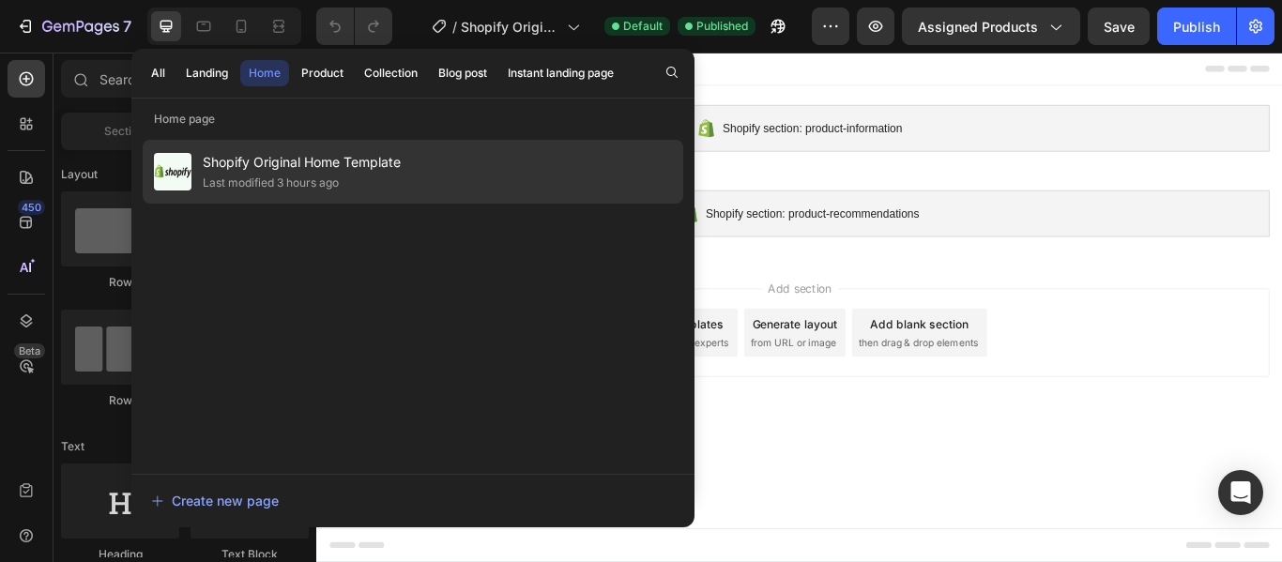
click at [278, 176] on div "Last modified 3 hours ago" at bounding box center [271, 183] width 136 height 19
